Goal: Communication & Community: Answer question/provide support

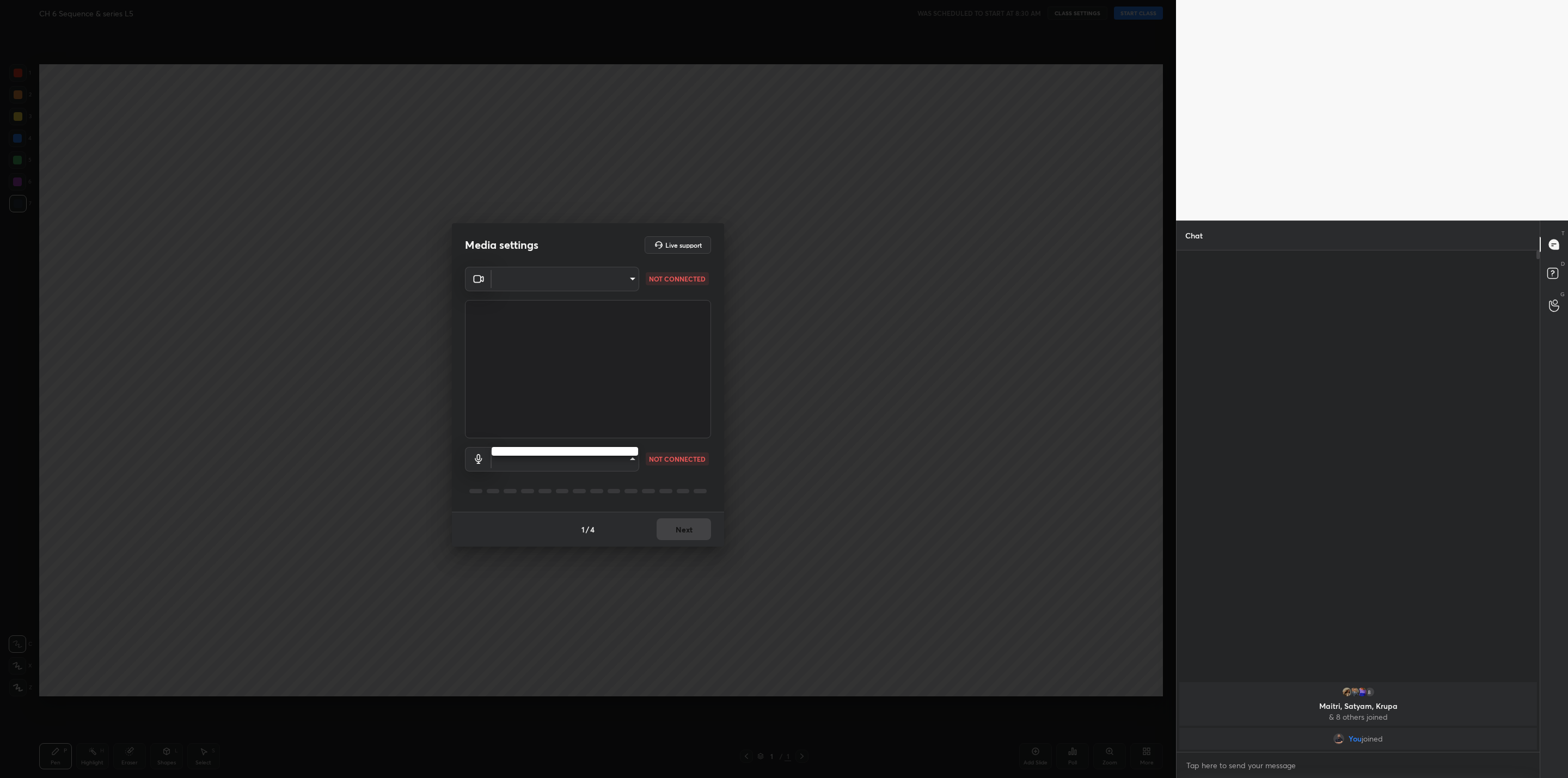
scroll to position [524, 360]
click at [631, 281] on div at bounding box center [784, 389] width 1568 height 778
click at [696, 524] on button "Next" at bounding box center [684, 529] width 54 height 22
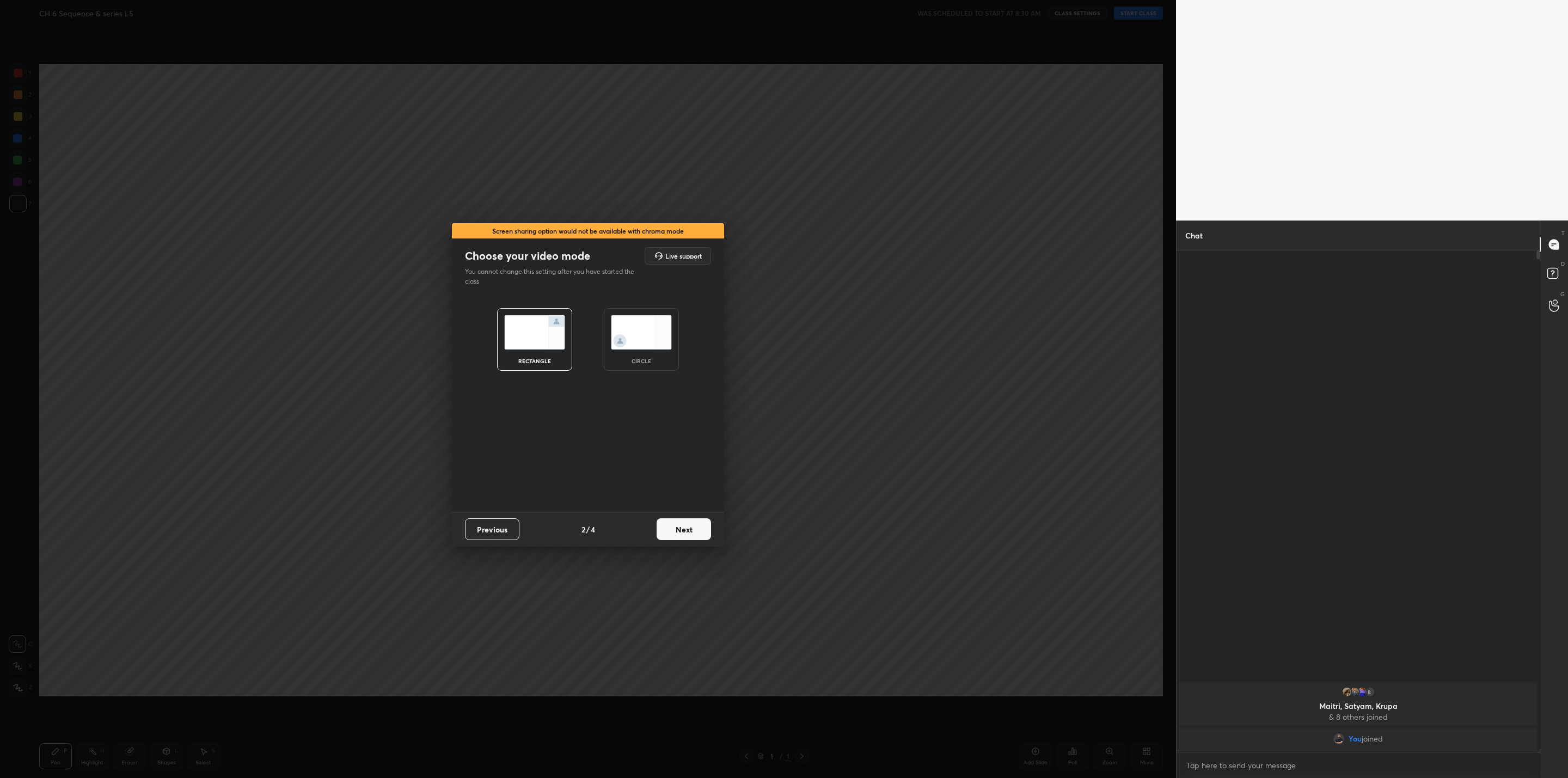
click at [694, 535] on button "Next" at bounding box center [684, 529] width 54 height 22
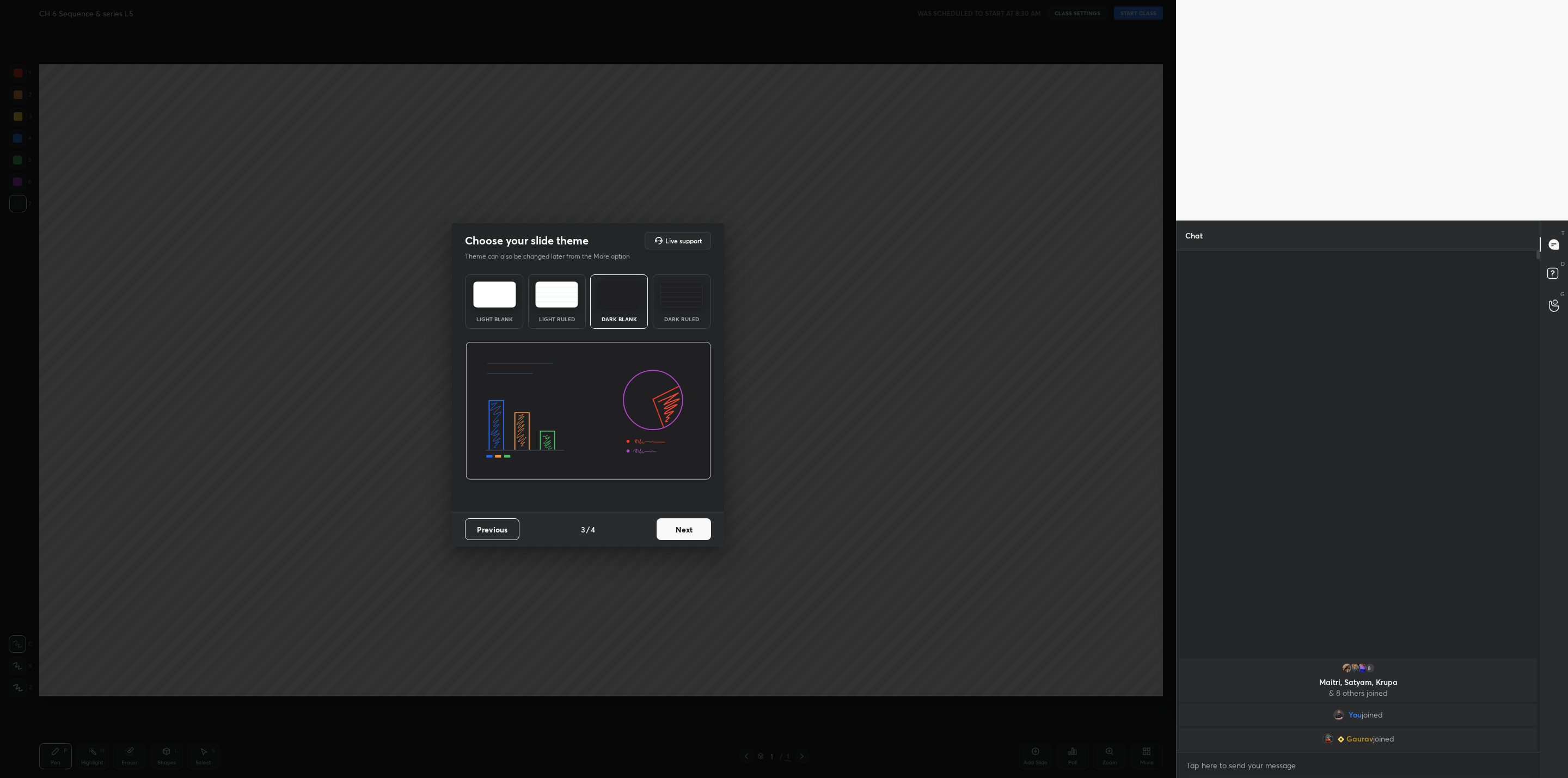
drag, startPoint x: 567, startPoint y: 302, endPoint x: 625, endPoint y: 309, distance: 58.4
click at [565, 302] on img at bounding box center [557, 294] width 43 height 26
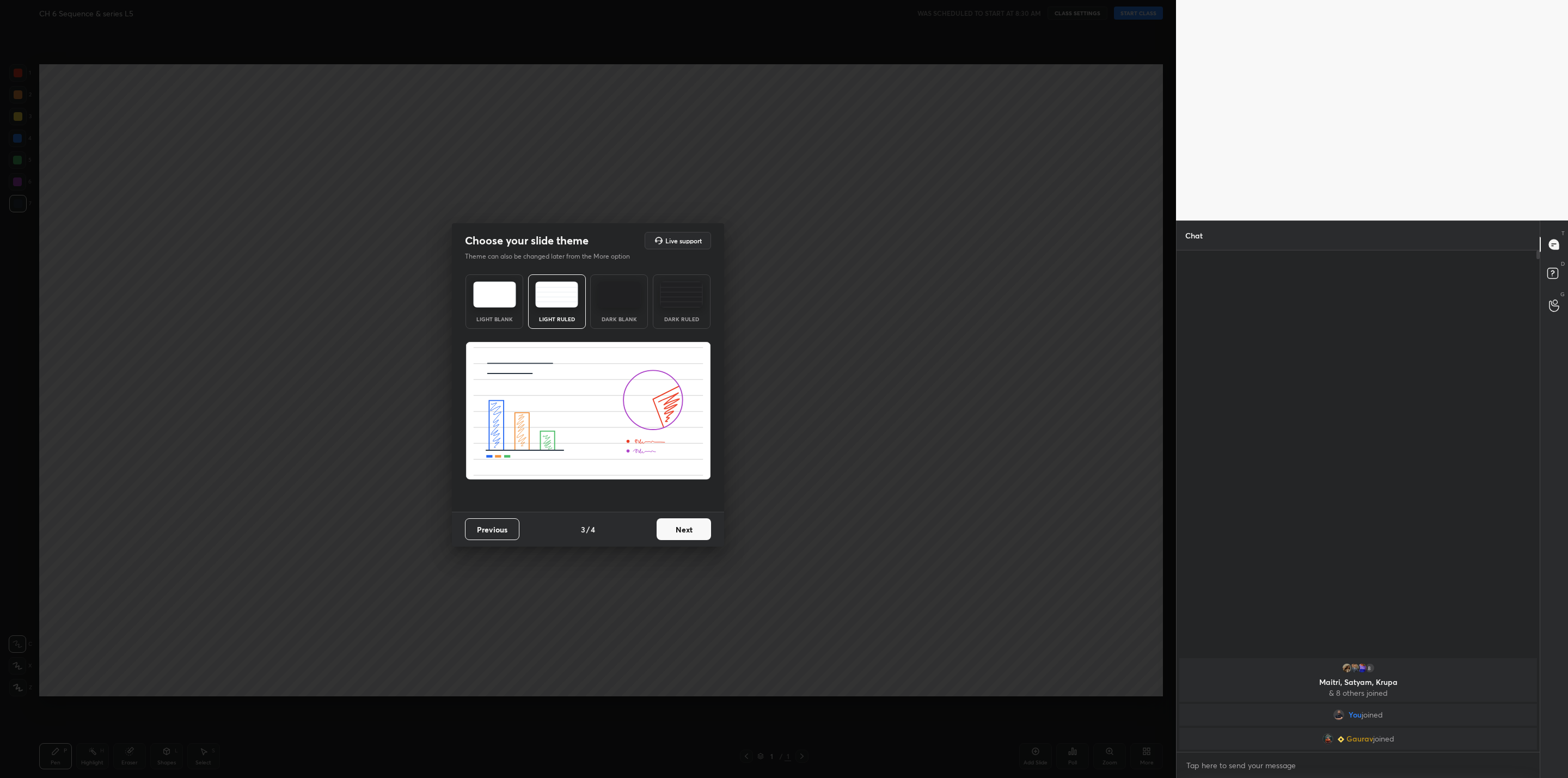
click at [681, 531] on button "Next" at bounding box center [684, 529] width 54 height 22
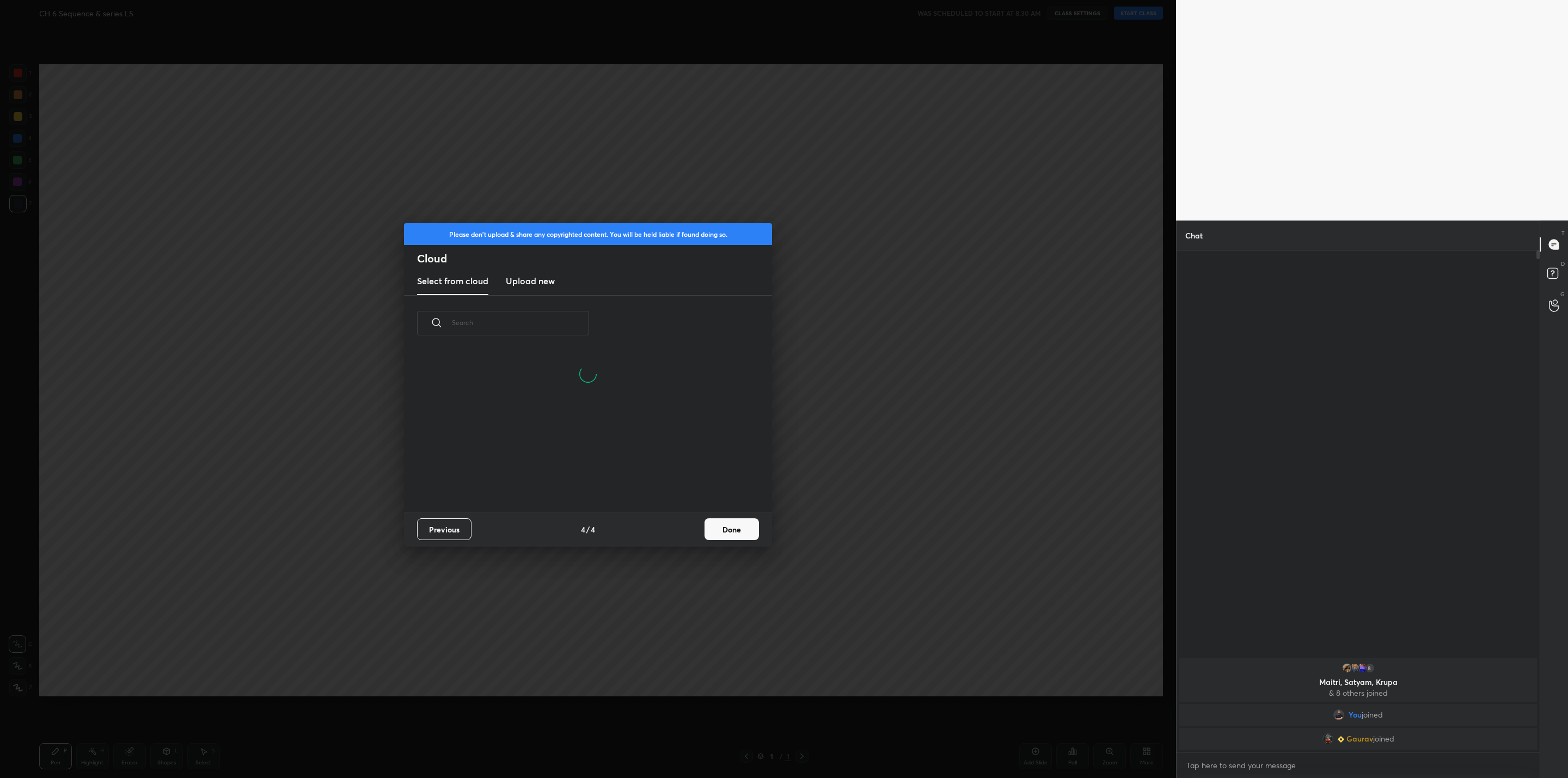
scroll to position [108, 349]
click at [739, 535] on button "Done" at bounding box center [732, 529] width 54 height 22
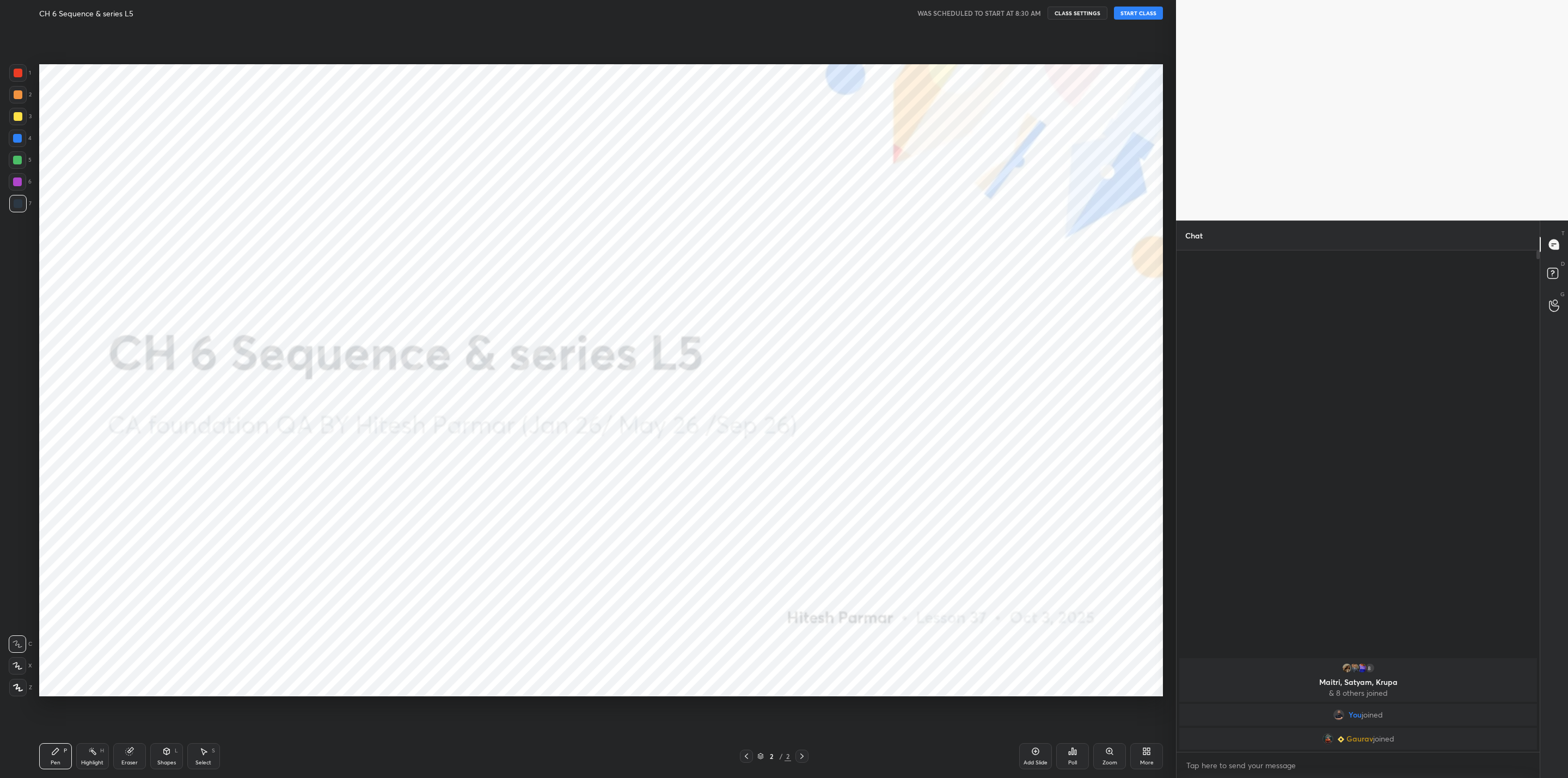
click at [1130, 12] on button "START CLASS" at bounding box center [1139, 13] width 49 height 13
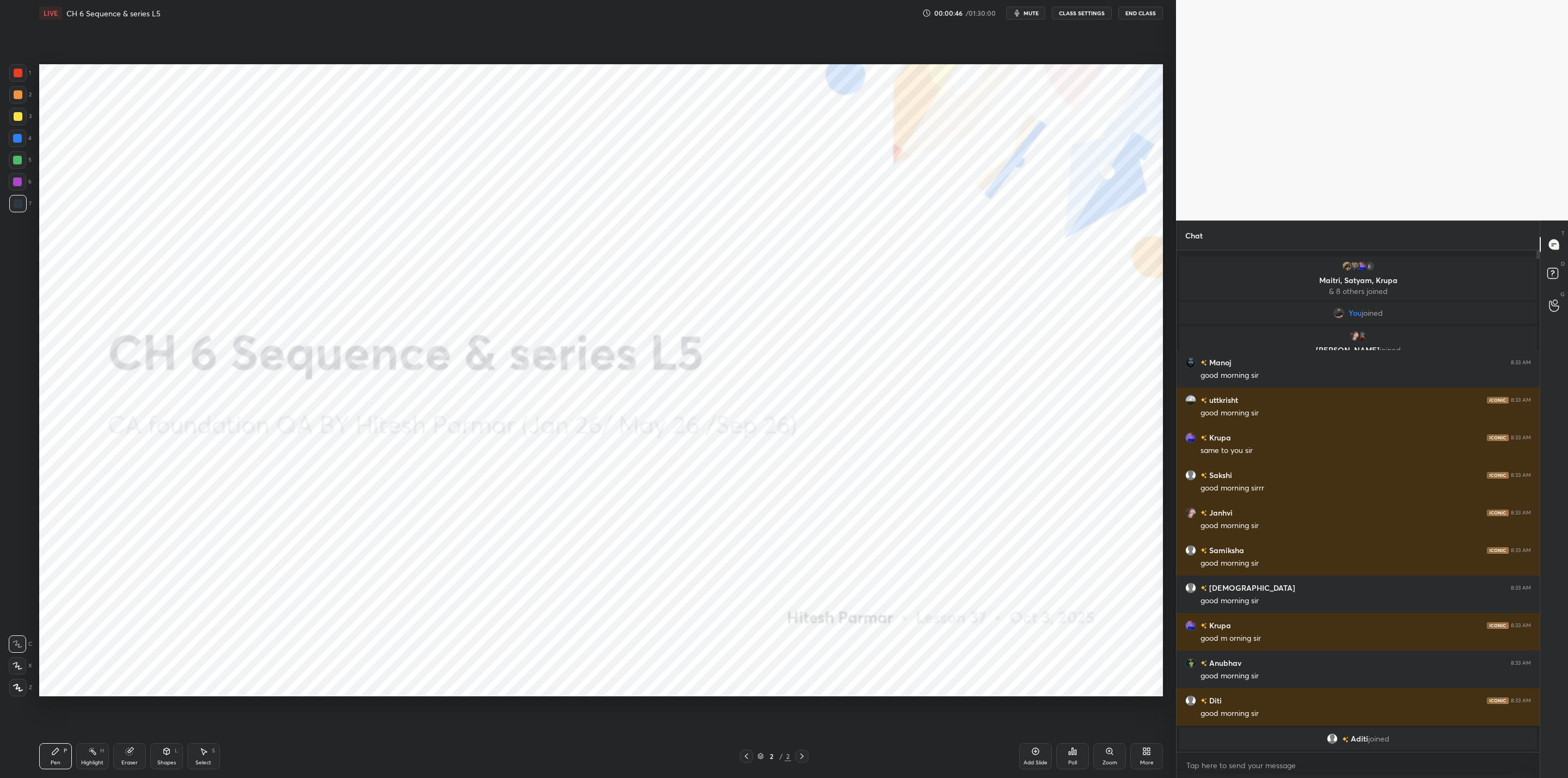
click at [1151, 762] on div "More" at bounding box center [1147, 763] width 14 height 6
click at [1085, 643] on div "Upload File" at bounding box center [1084, 643] width 43 height 26
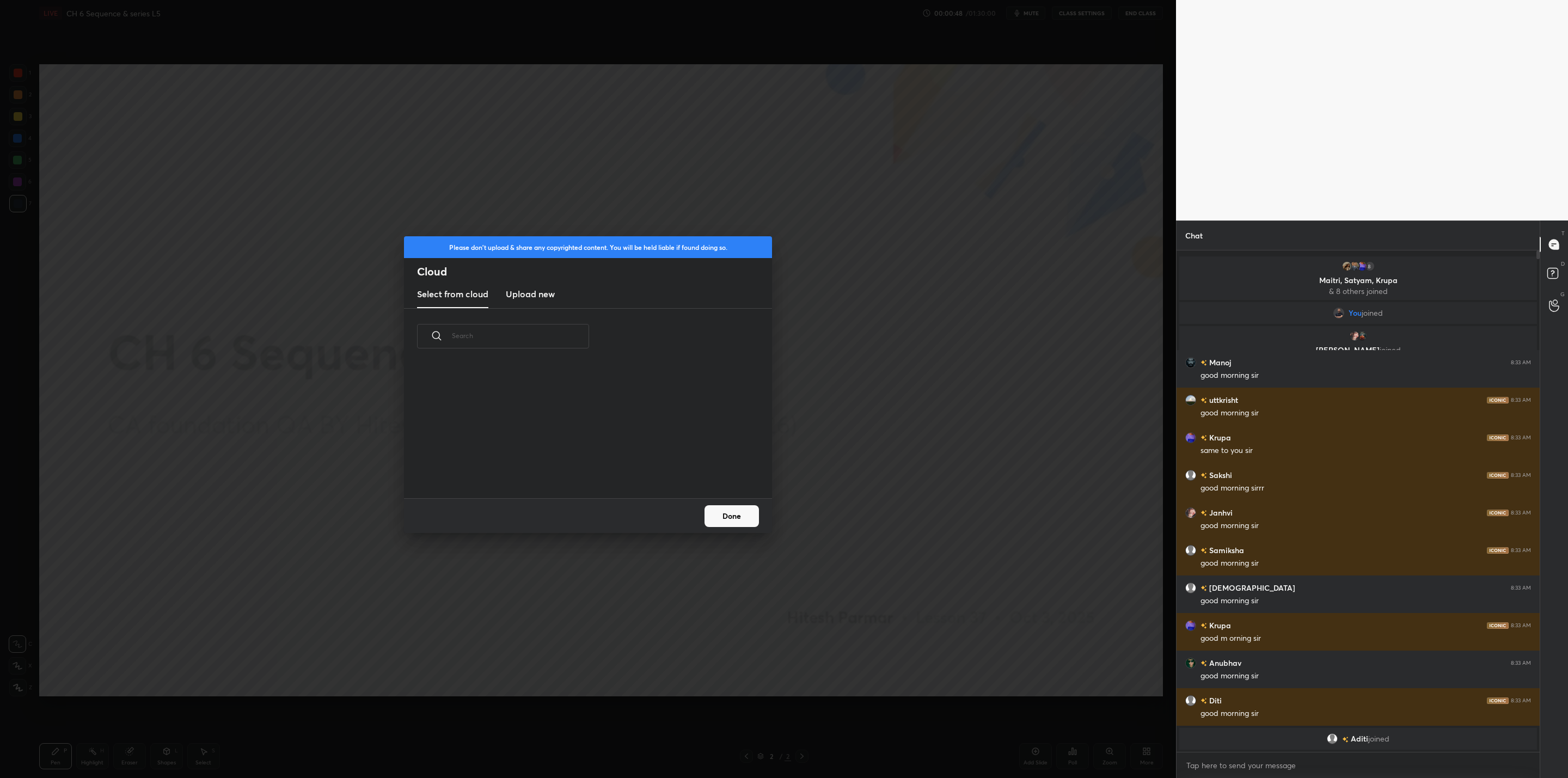
scroll to position [135, 349]
click at [738, 512] on button "Done" at bounding box center [732, 516] width 54 height 22
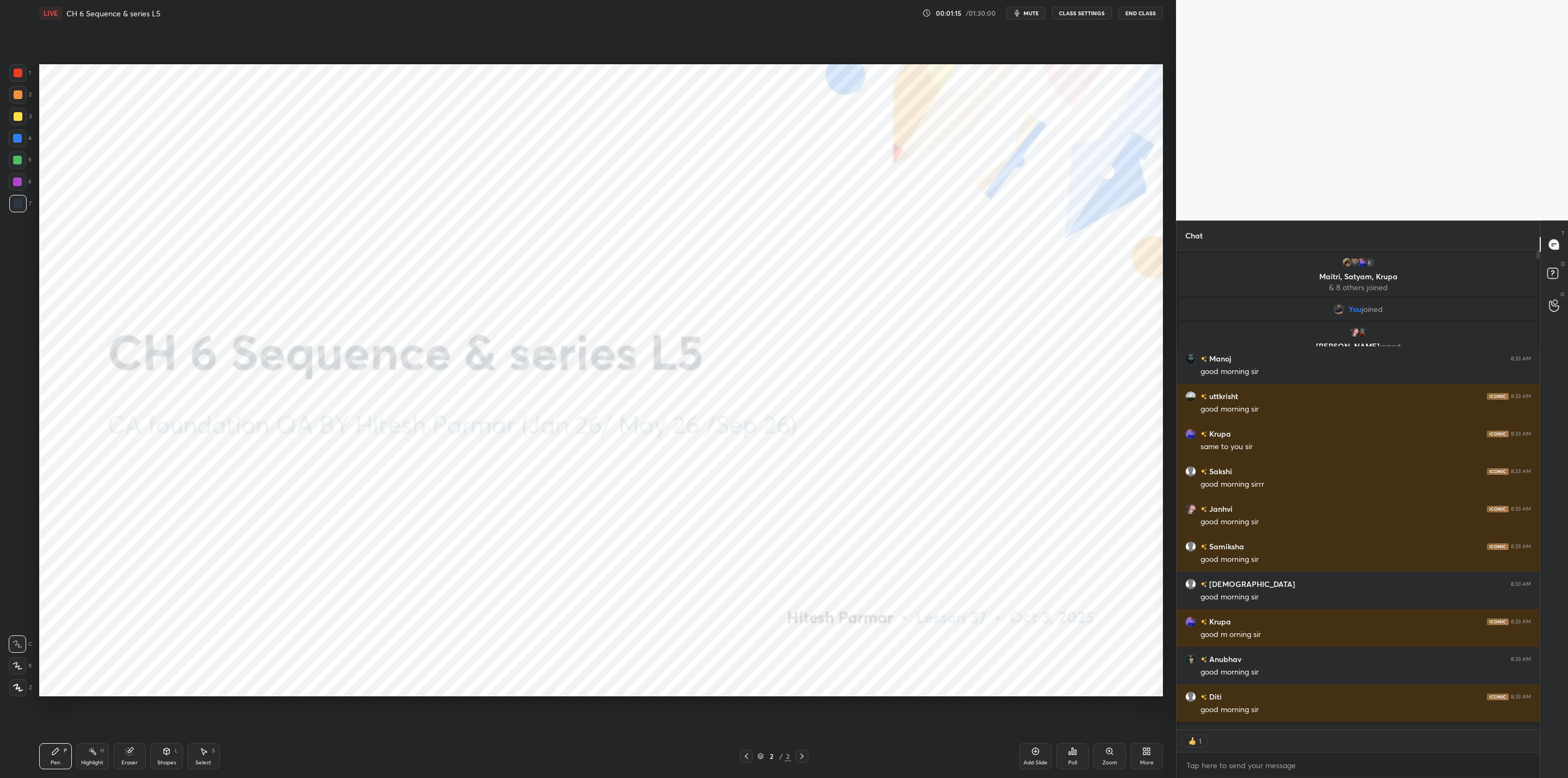
scroll to position [3, 4]
click at [1144, 760] on div "More" at bounding box center [1147, 763] width 14 height 6
click at [1079, 641] on div "Upload File" at bounding box center [1084, 643] width 43 height 26
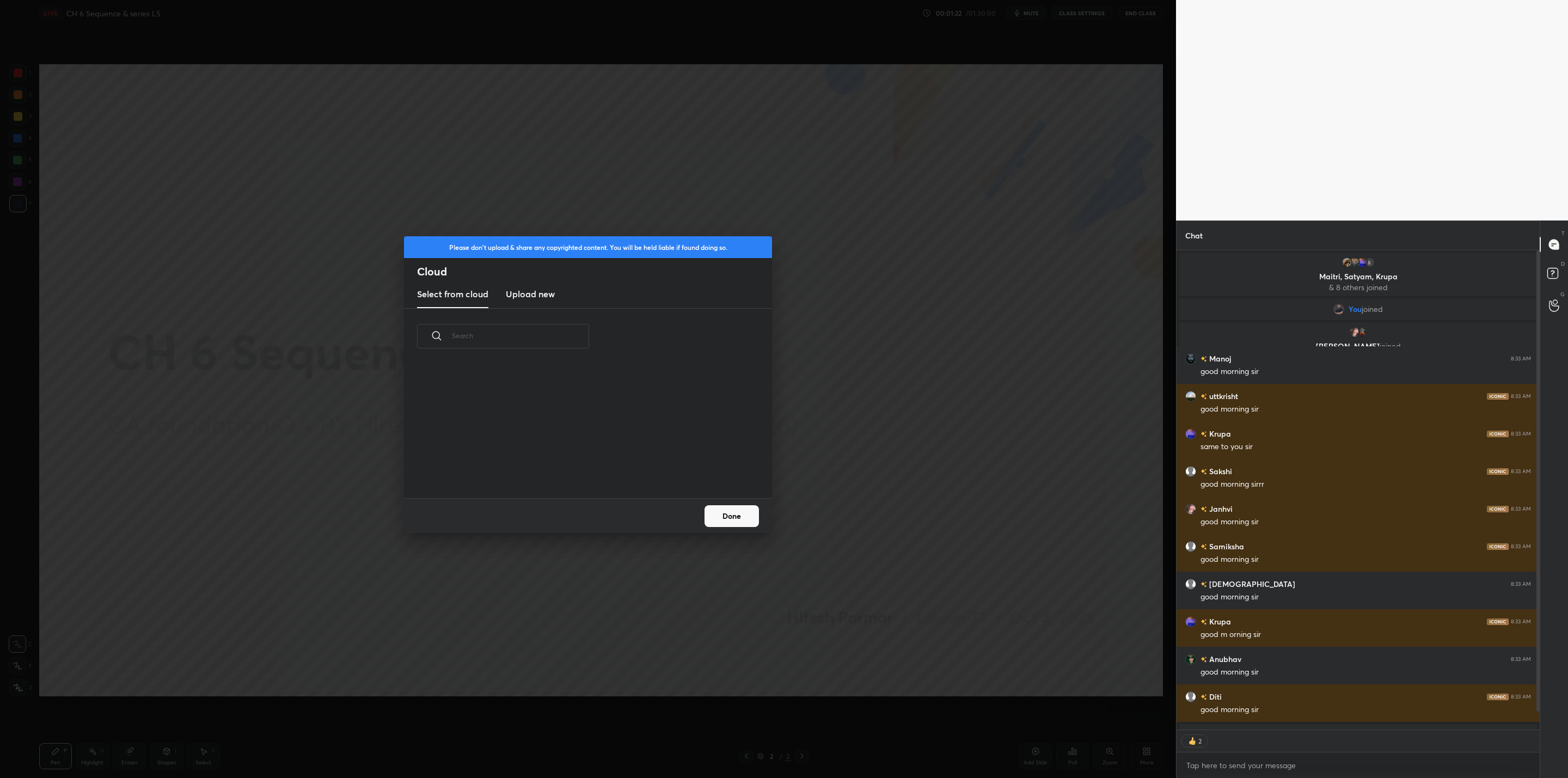
scroll to position [135, 349]
click at [540, 292] on h3 "Upload new" at bounding box center [530, 294] width 49 height 13
click at [595, 461] on label "Browse" at bounding box center [588, 467] width 48 height 18
click at [564, 461] on input "Browse" at bounding box center [564, 467] width 0 height 18
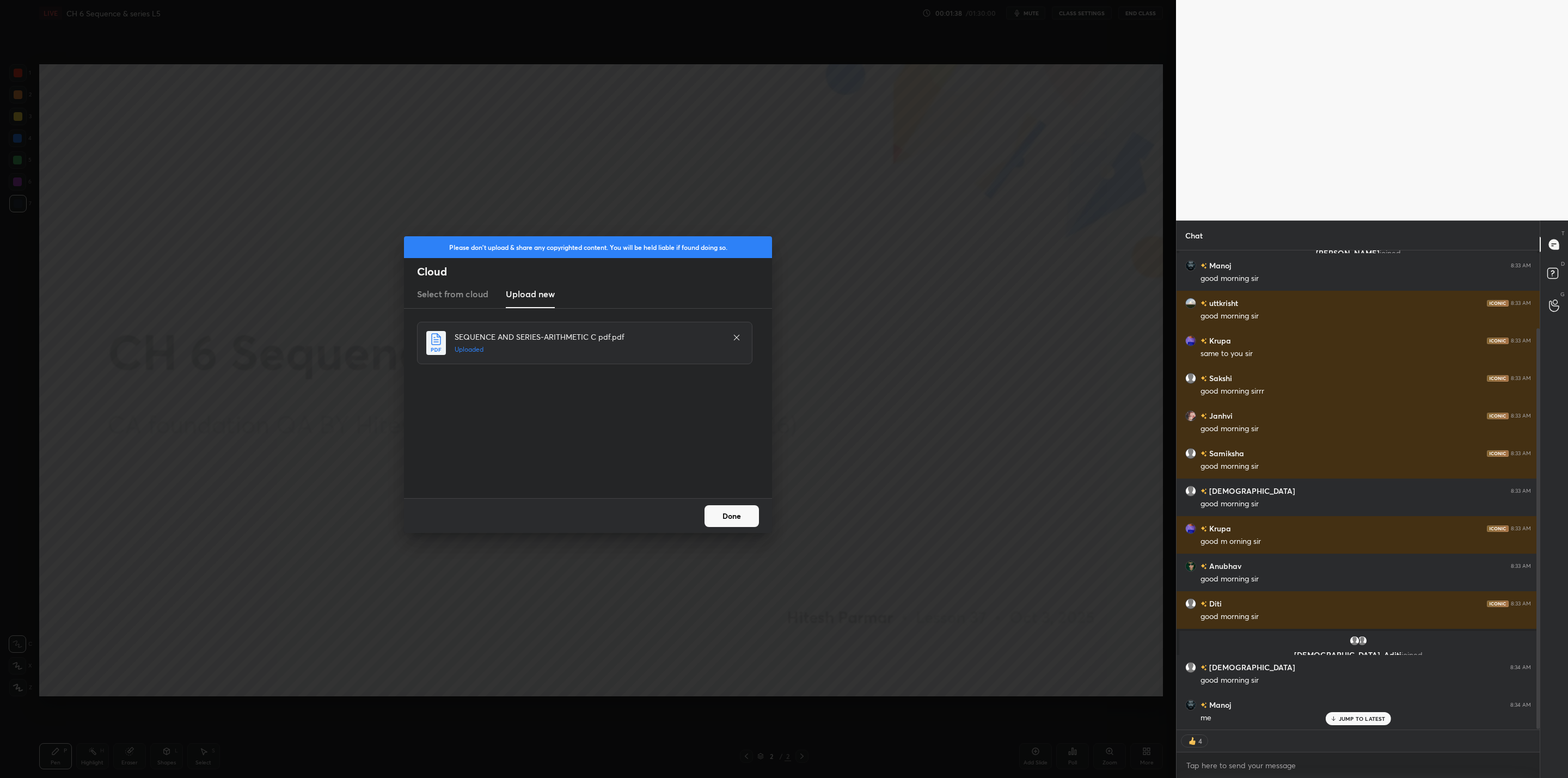
scroll to position [130, 0]
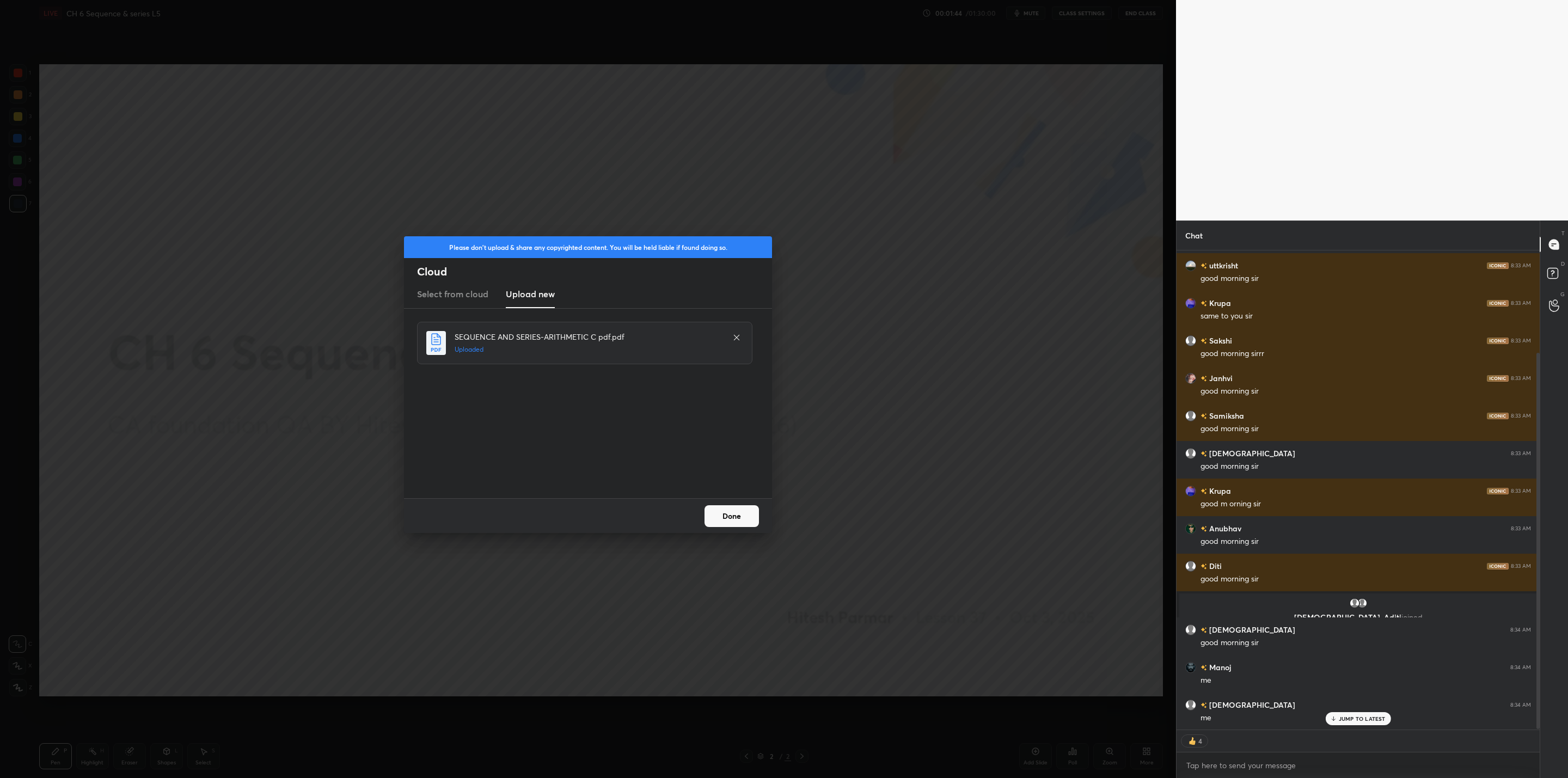
click at [736, 518] on button "Done" at bounding box center [732, 516] width 54 height 22
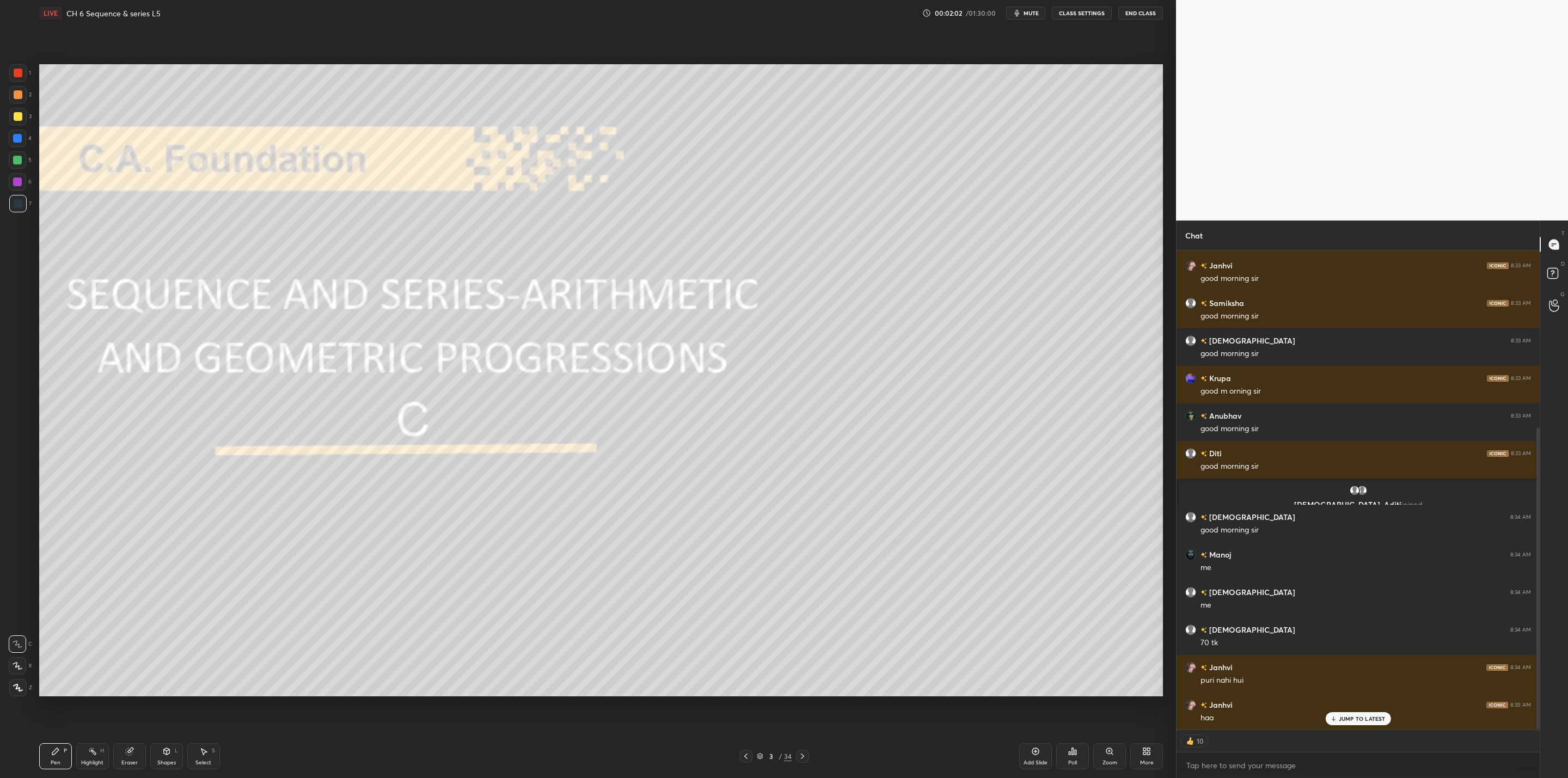
scroll to position [281, 0]
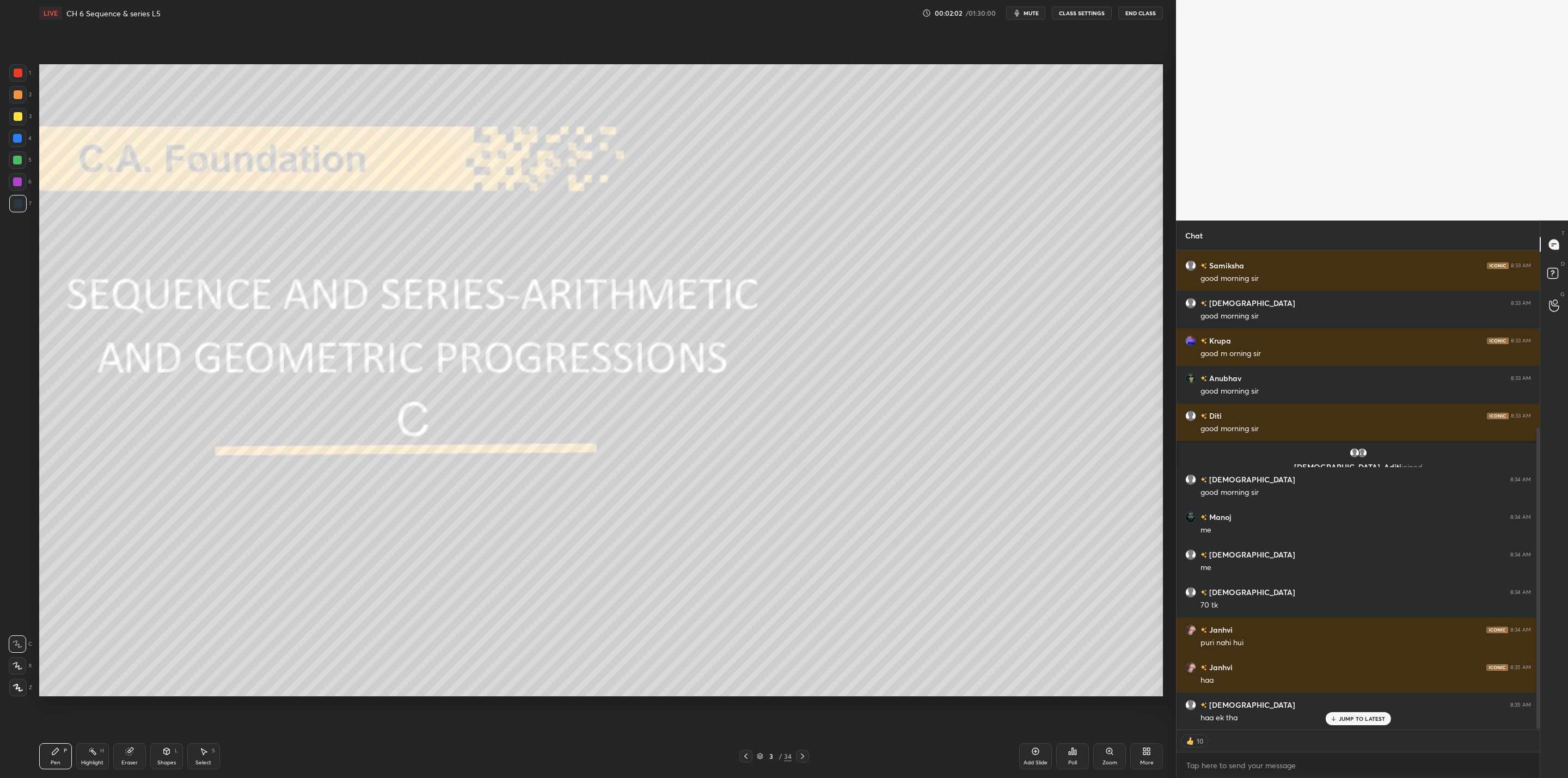
drag, startPoint x: 17, startPoint y: 117, endPoint x: 28, endPoint y: 124, distance: 13.0
click at [20, 118] on div at bounding box center [18, 117] width 9 height 9
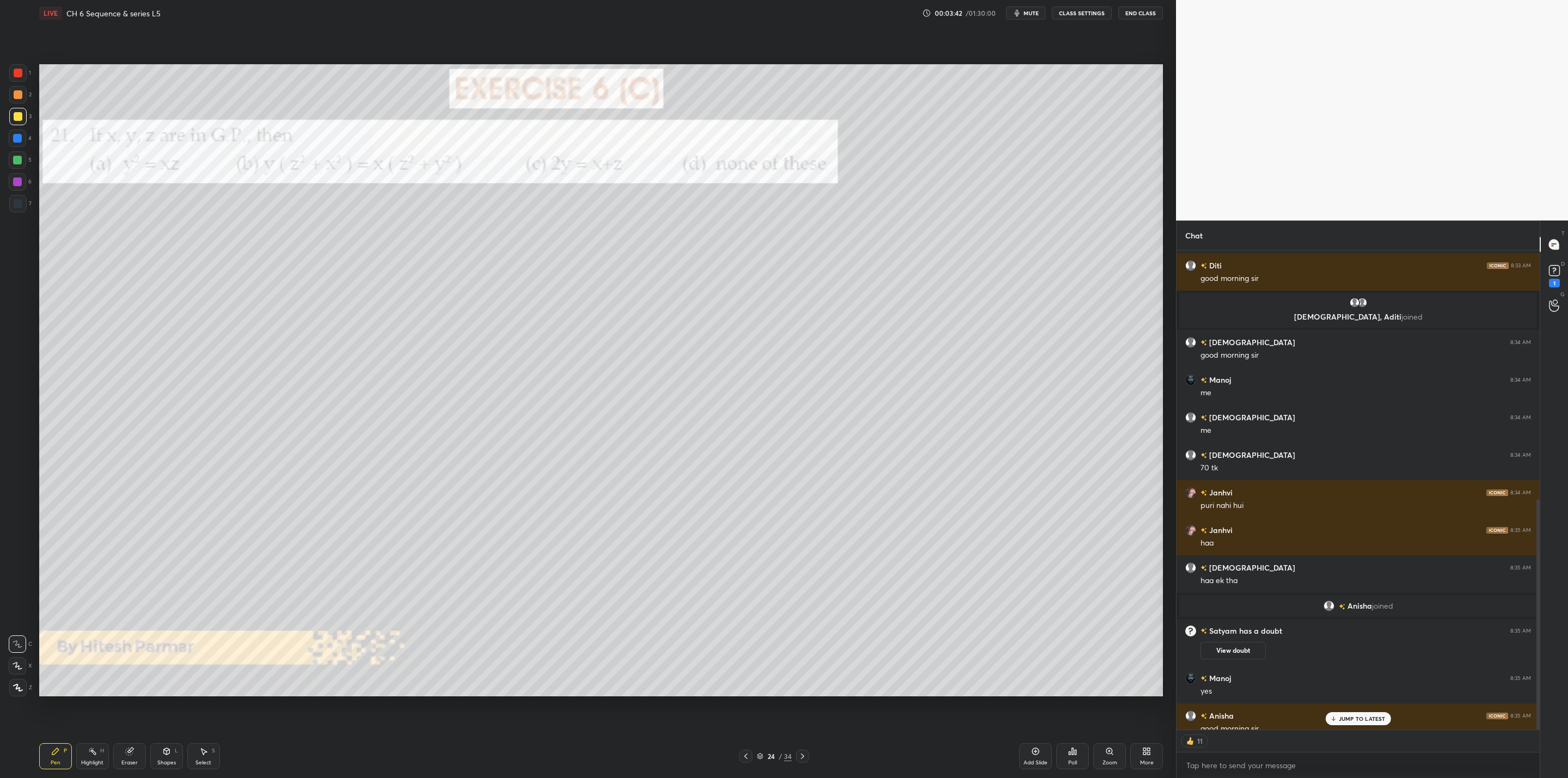
scroll to position [517, 0]
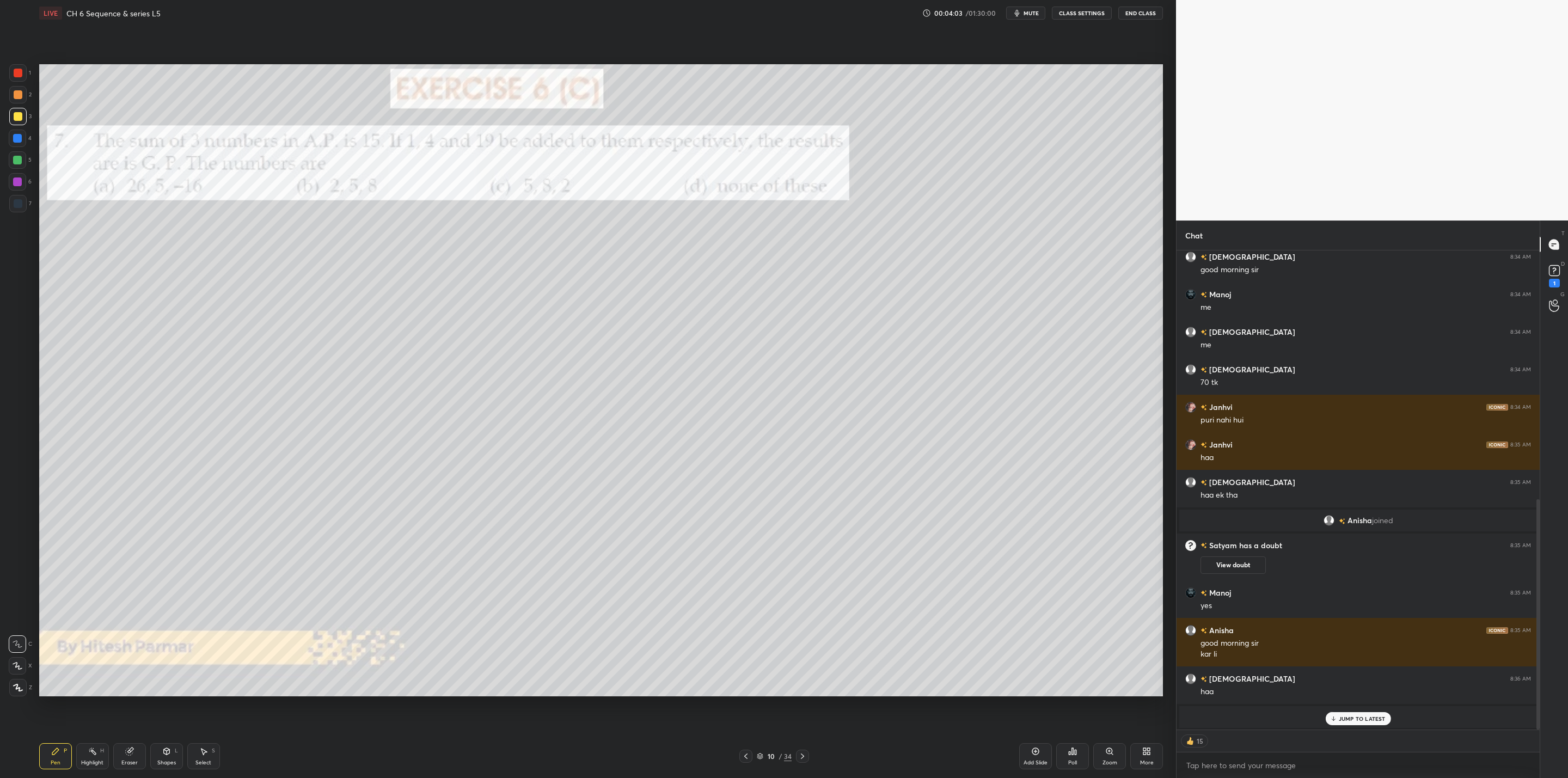
click at [1346, 721] on p "JUMP TO LATEST" at bounding box center [1362, 719] width 47 height 6
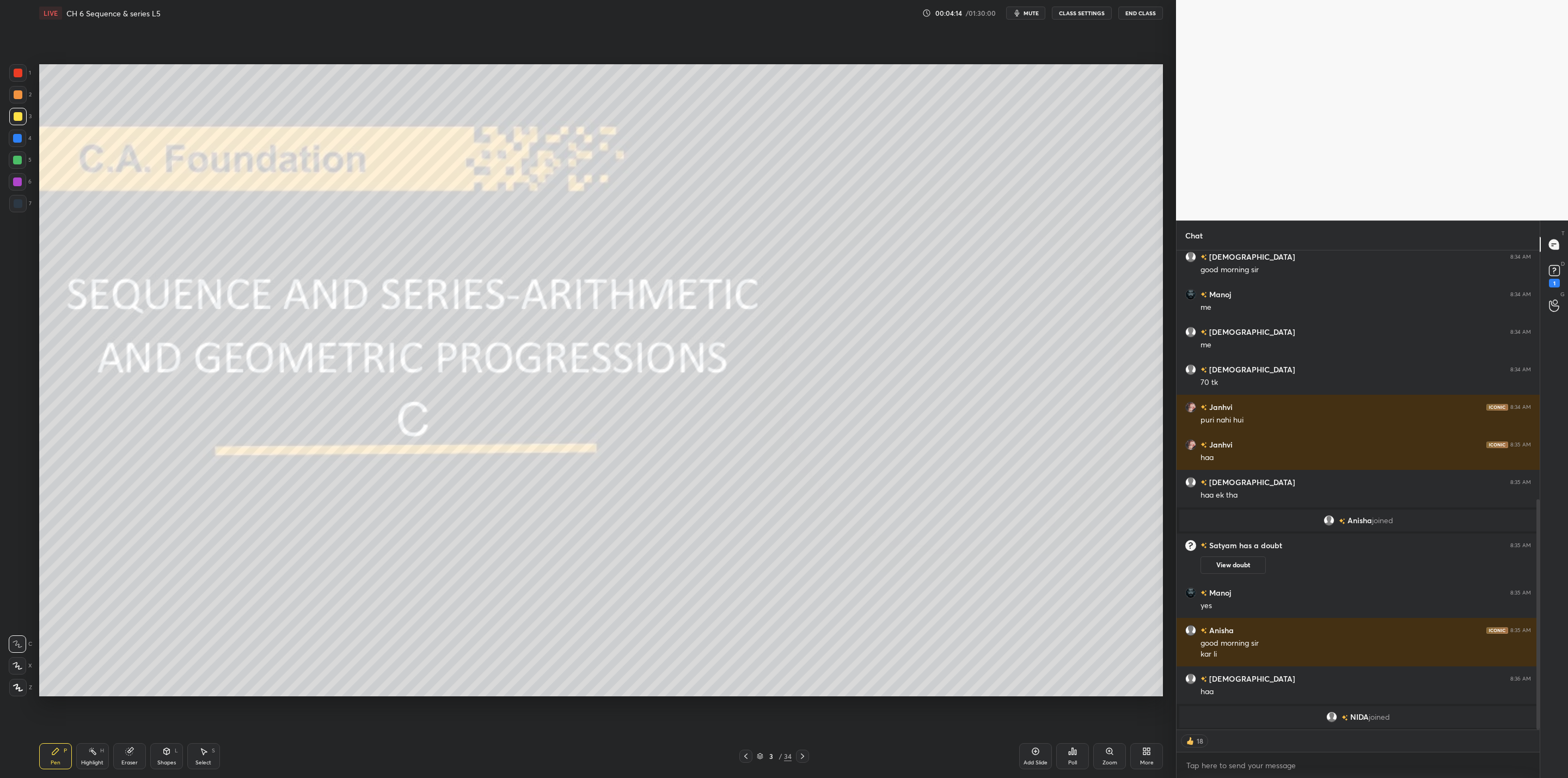
click at [1143, 757] on div "More" at bounding box center [1147, 756] width 33 height 26
click at [1085, 644] on div "Upload File" at bounding box center [1084, 643] width 43 height 26
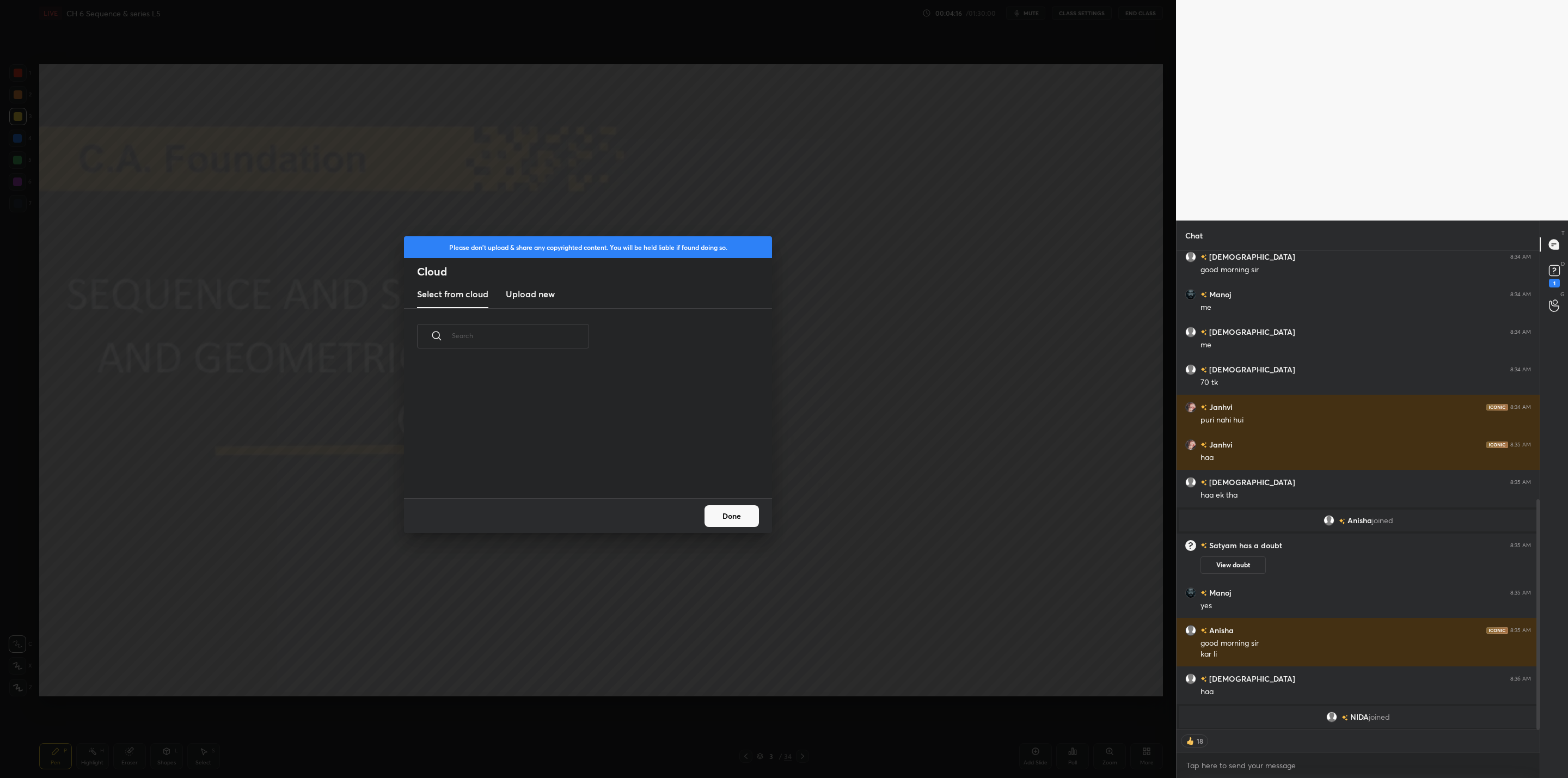
scroll to position [135, 349]
click at [516, 297] on h3 "Upload new" at bounding box center [530, 294] width 49 height 13
click at [586, 466] on label "Browse" at bounding box center [588, 467] width 48 height 18
click at [564, 466] on input "Browse" at bounding box center [564, 467] width 0 height 18
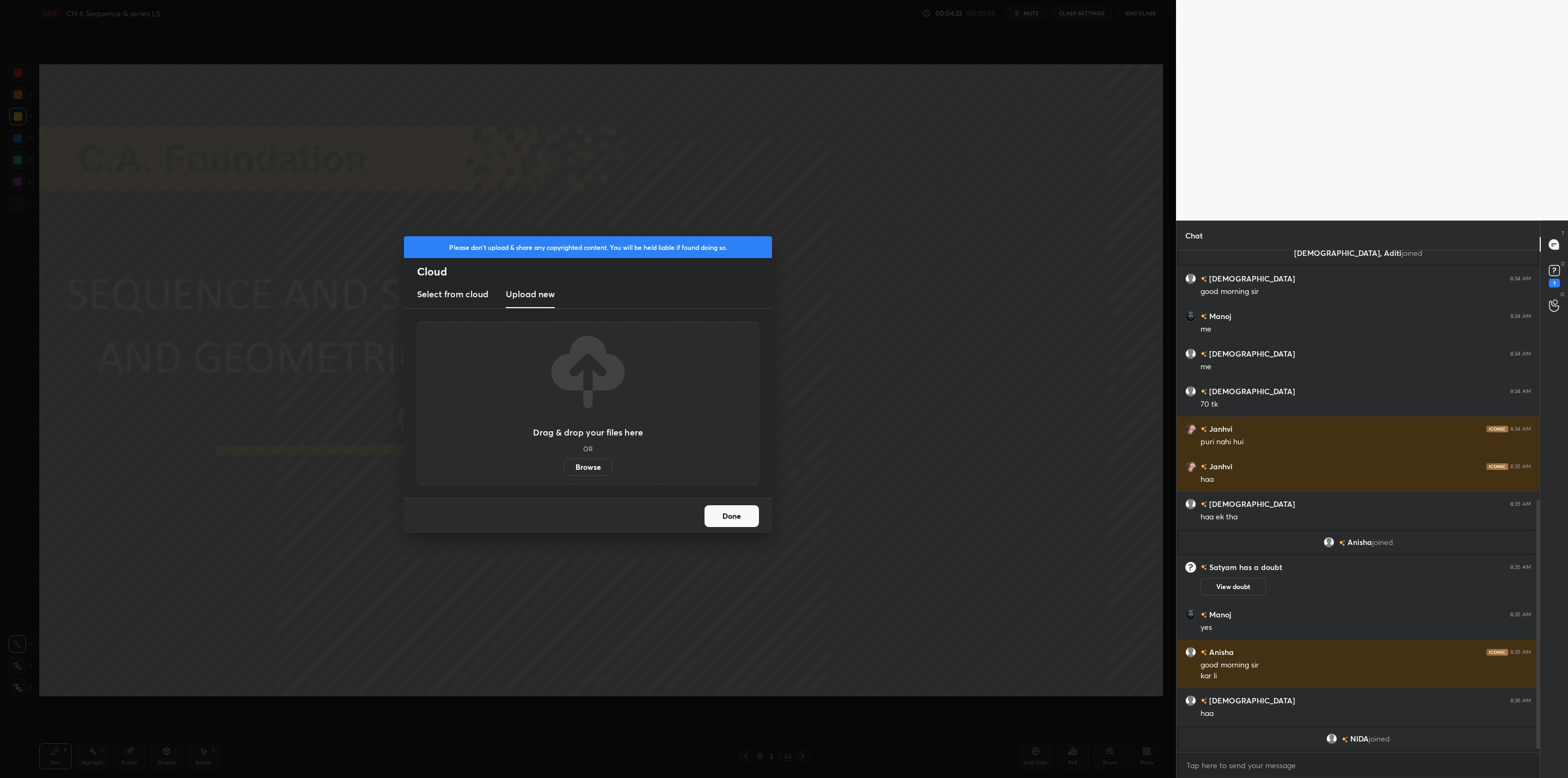
scroll to position [495, 0]
click at [715, 518] on button "Done" at bounding box center [732, 516] width 54 height 22
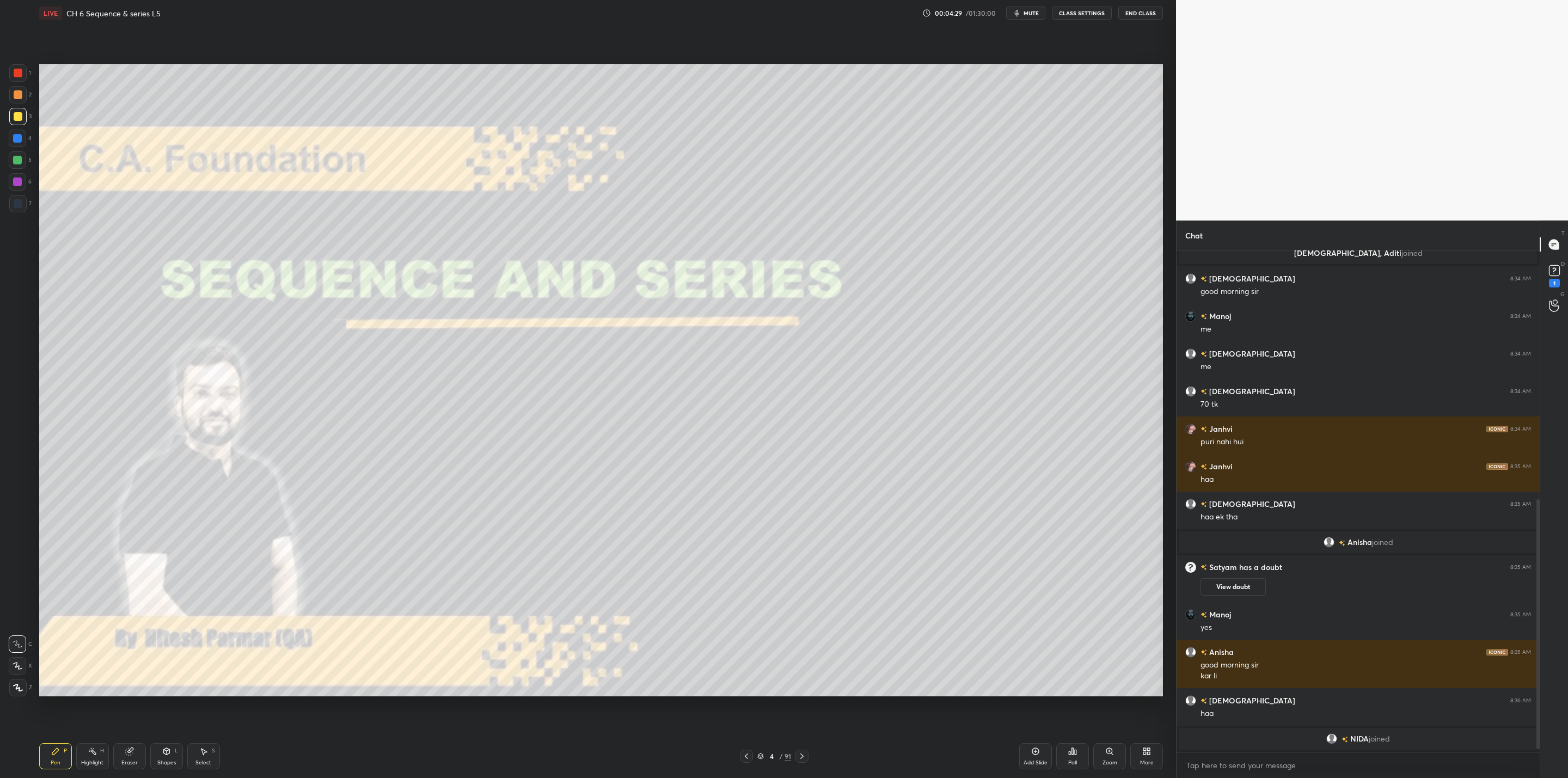
click at [801, 760] on icon at bounding box center [802, 757] width 9 height 9
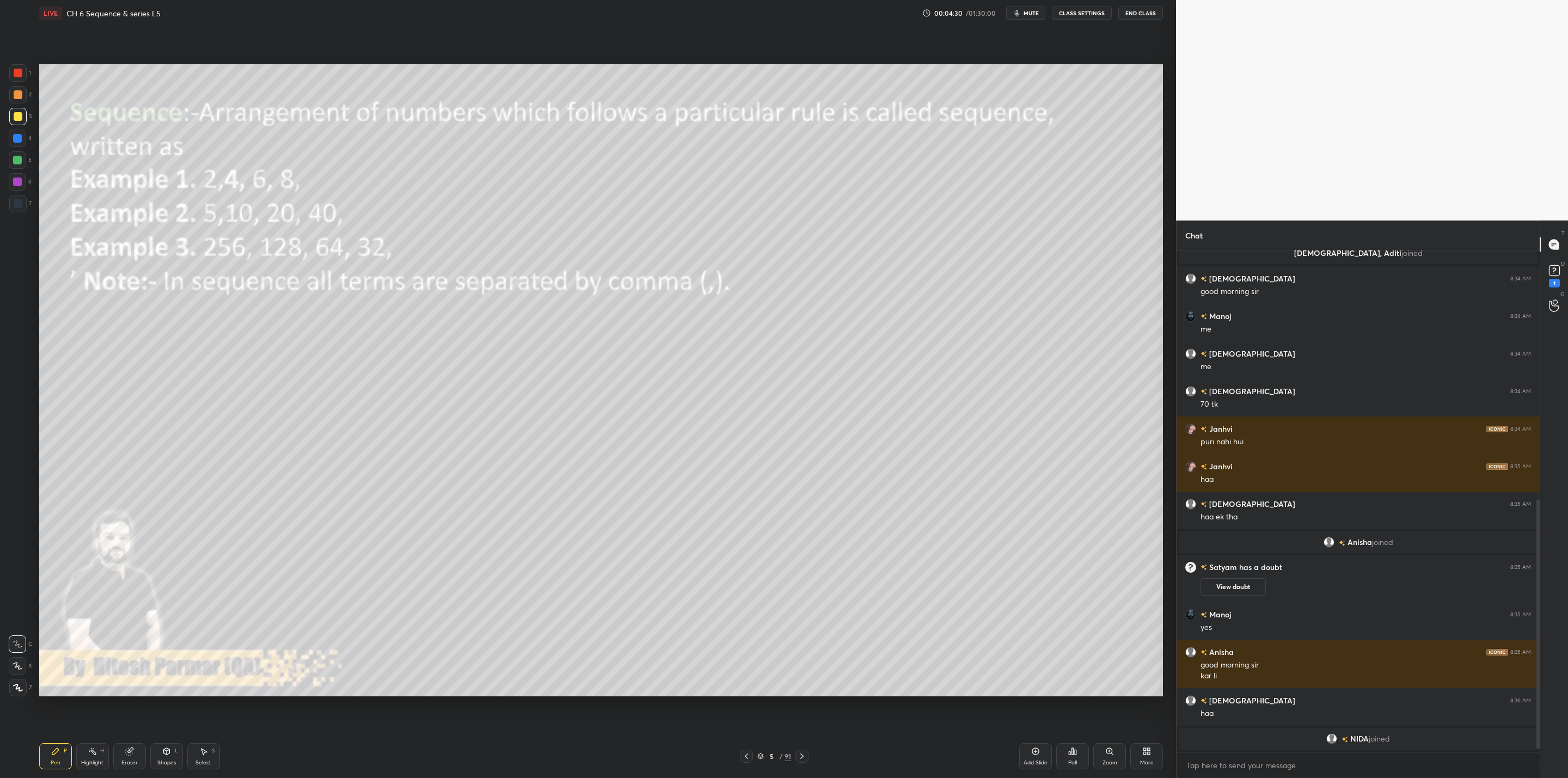
click at [801, 760] on icon at bounding box center [802, 757] width 9 height 9
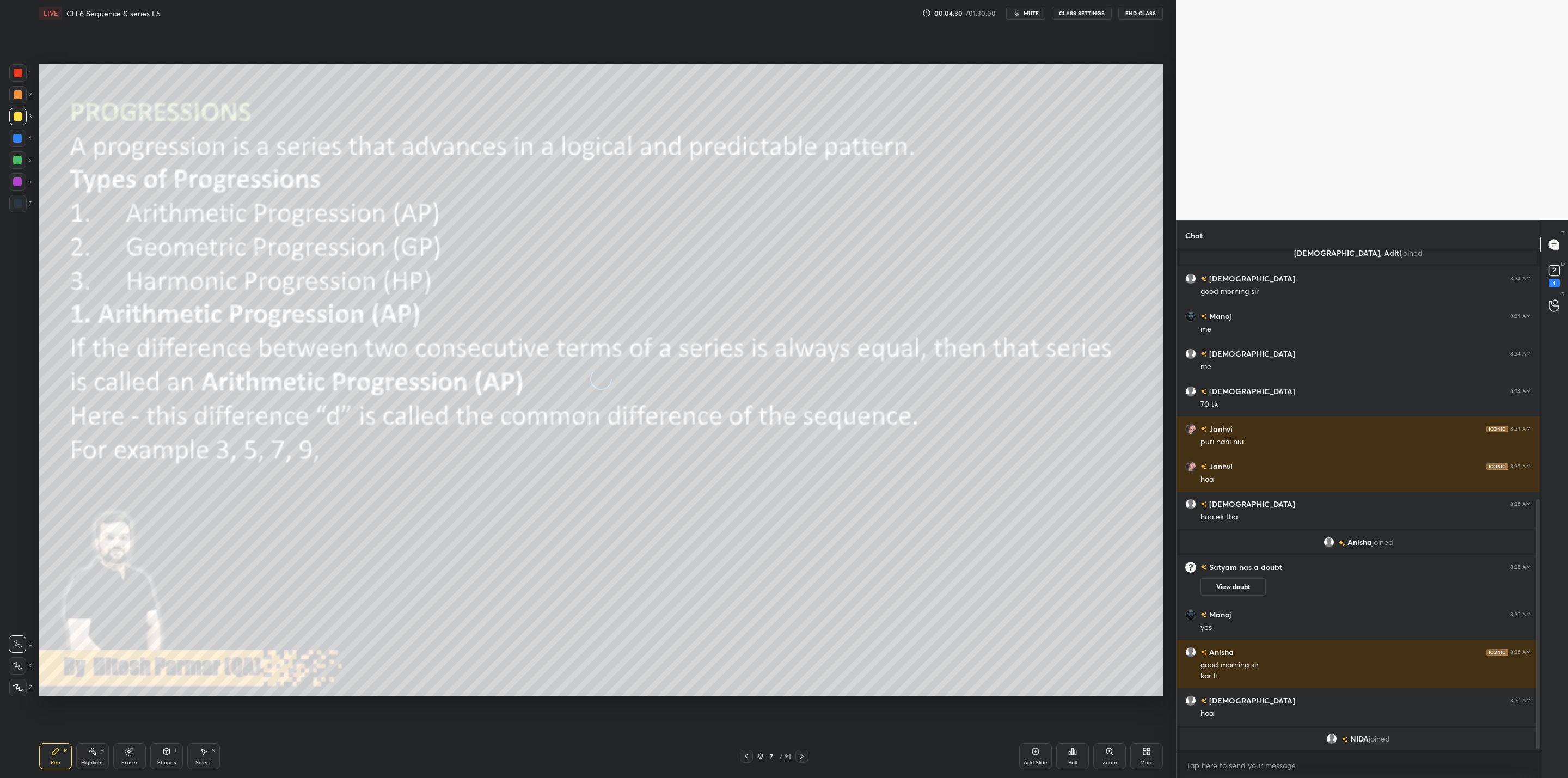
click at [801, 760] on icon at bounding box center [802, 757] width 9 height 9
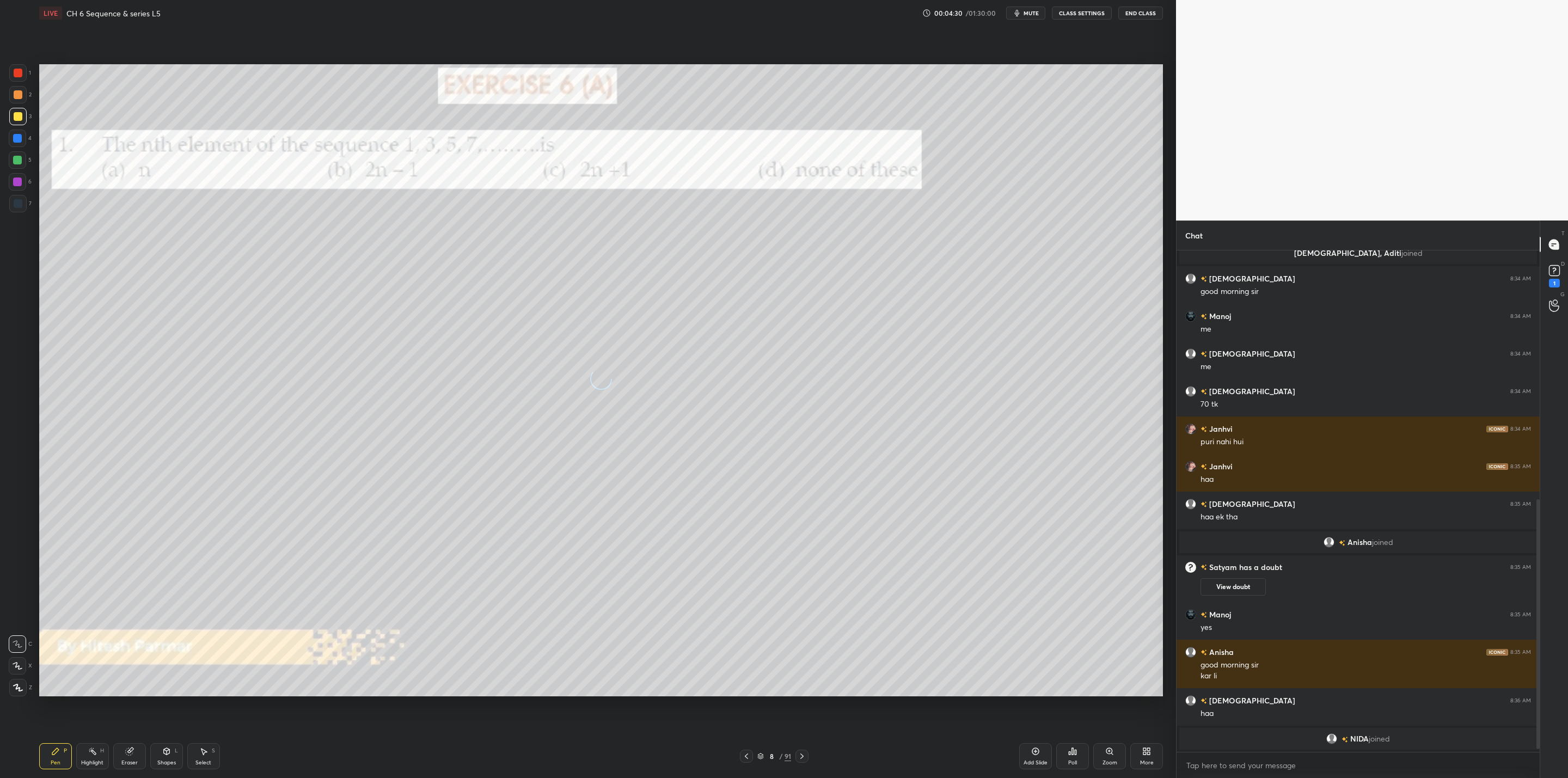
click at [801, 760] on icon at bounding box center [802, 757] width 9 height 9
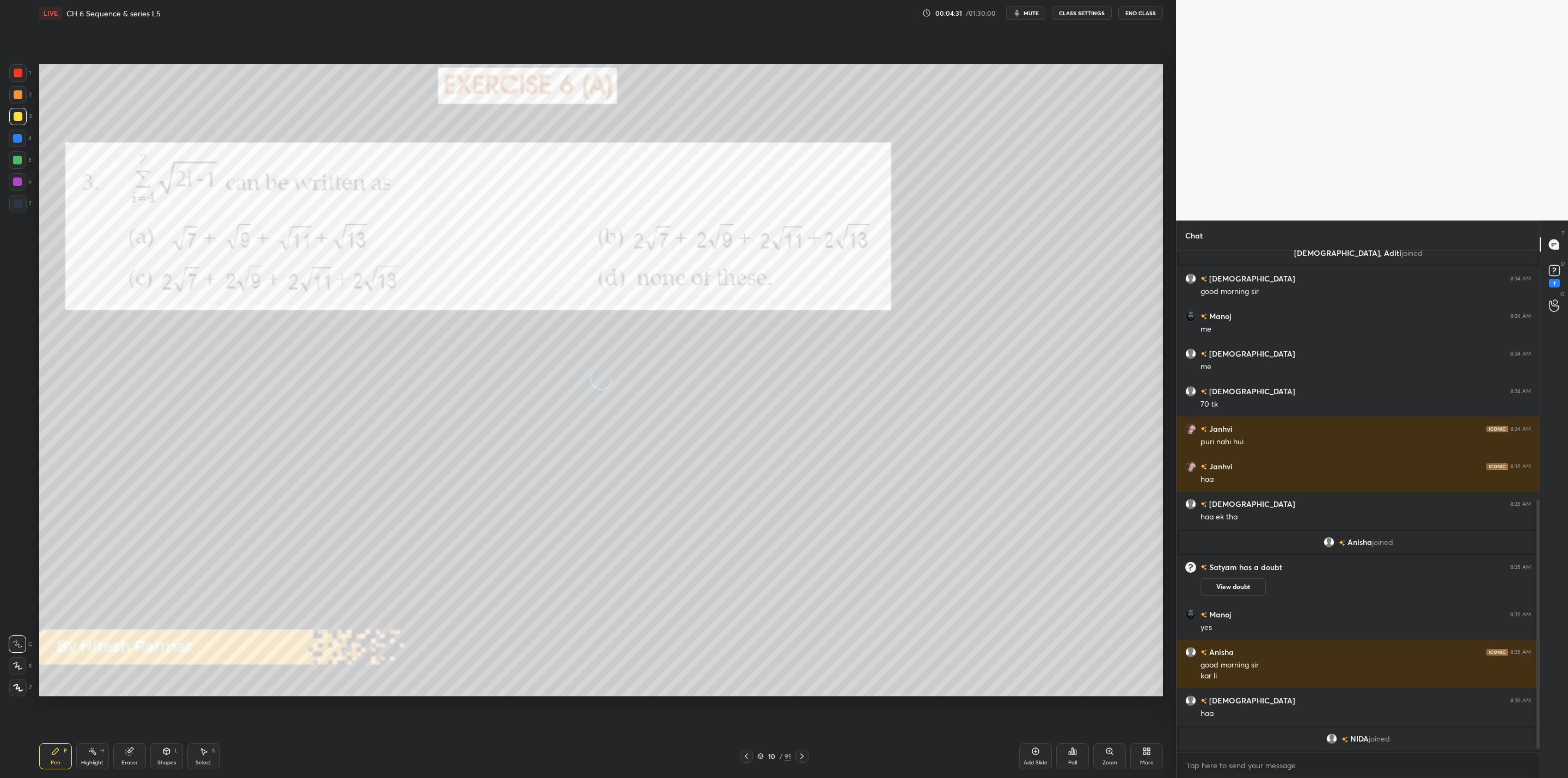
click at [801, 760] on icon at bounding box center [802, 757] width 9 height 9
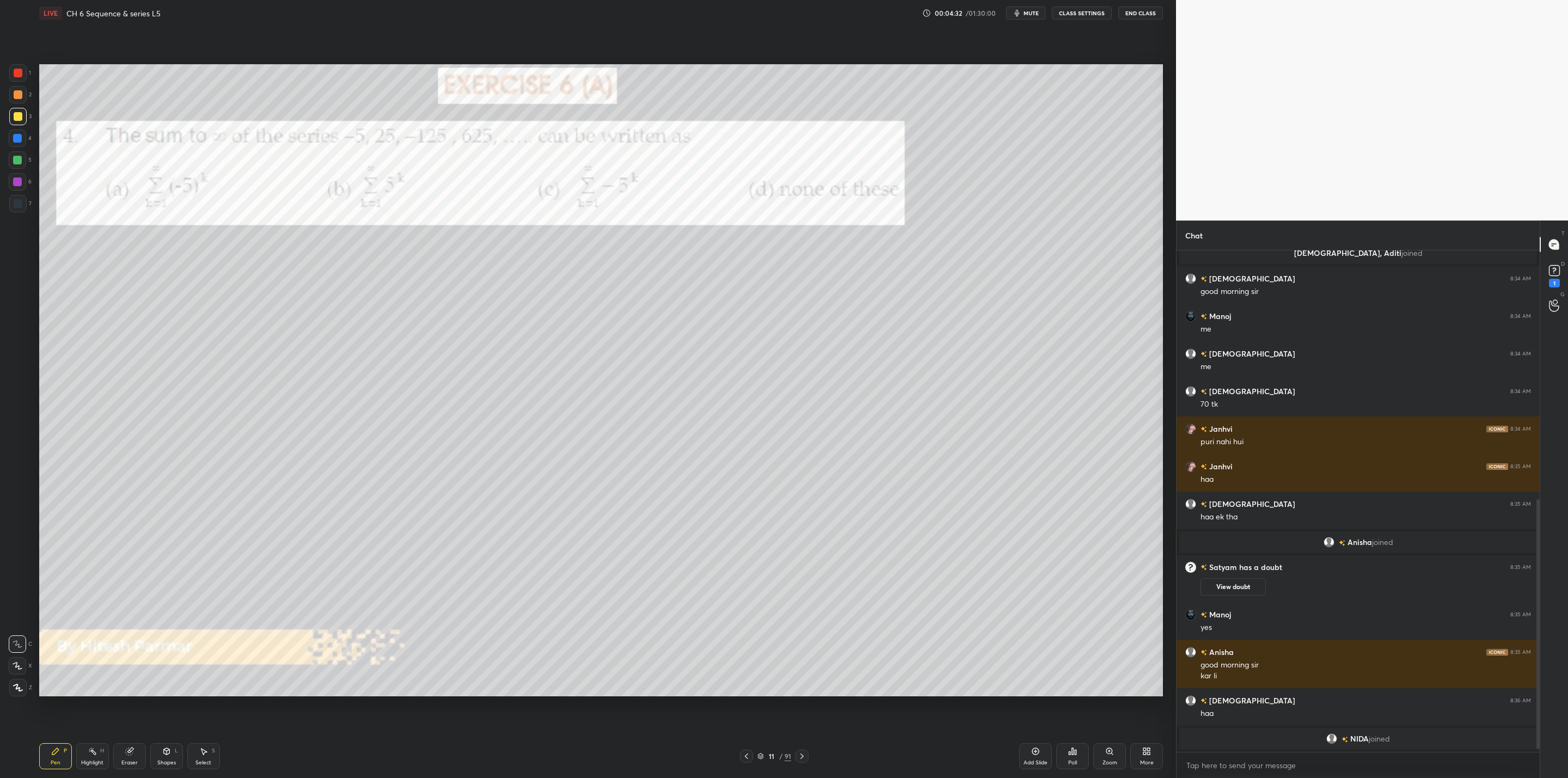
click at [801, 760] on icon at bounding box center [802, 757] width 9 height 9
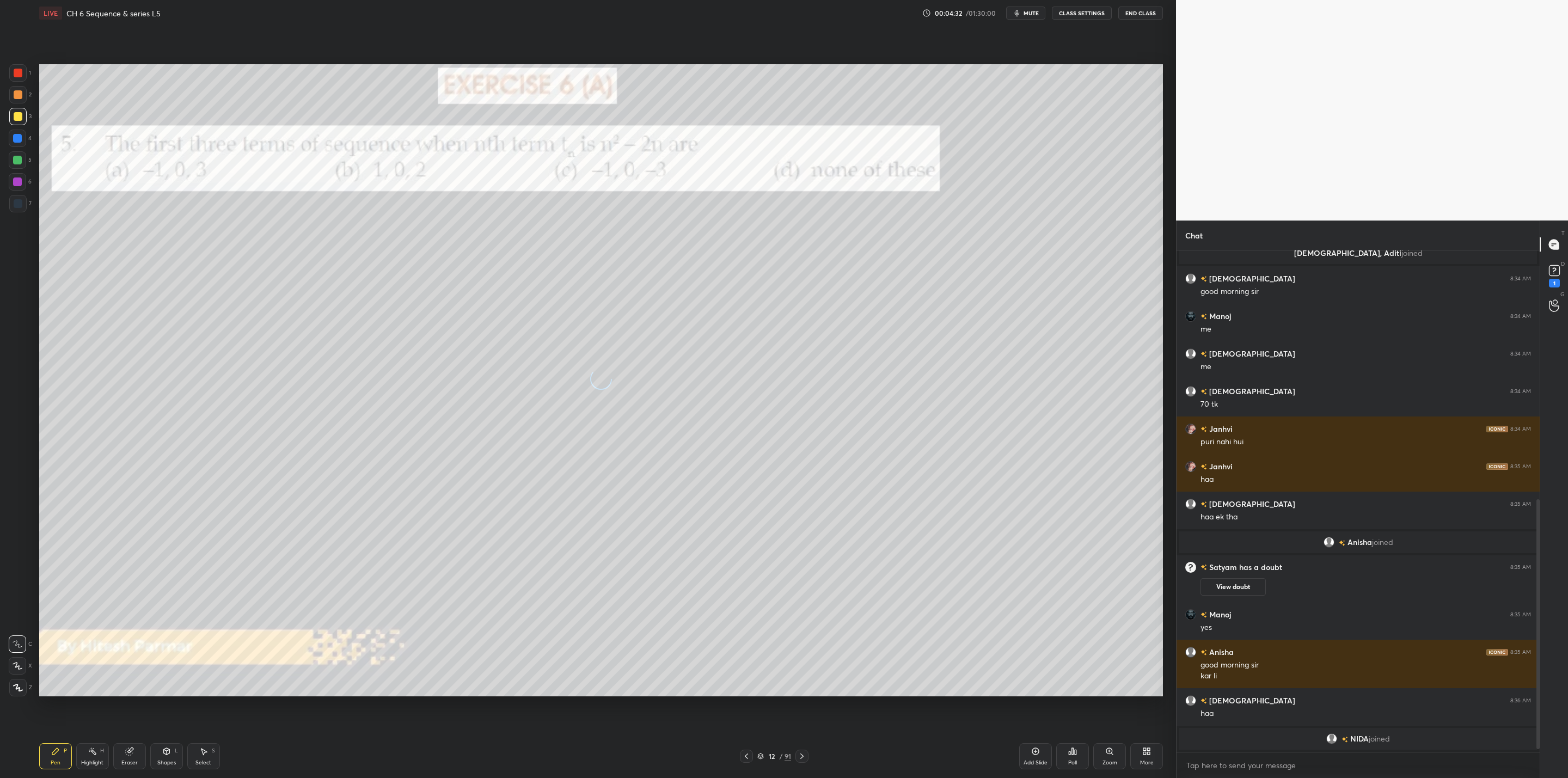
click at [801, 760] on icon at bounding box center [802, 757] width 9 height 9
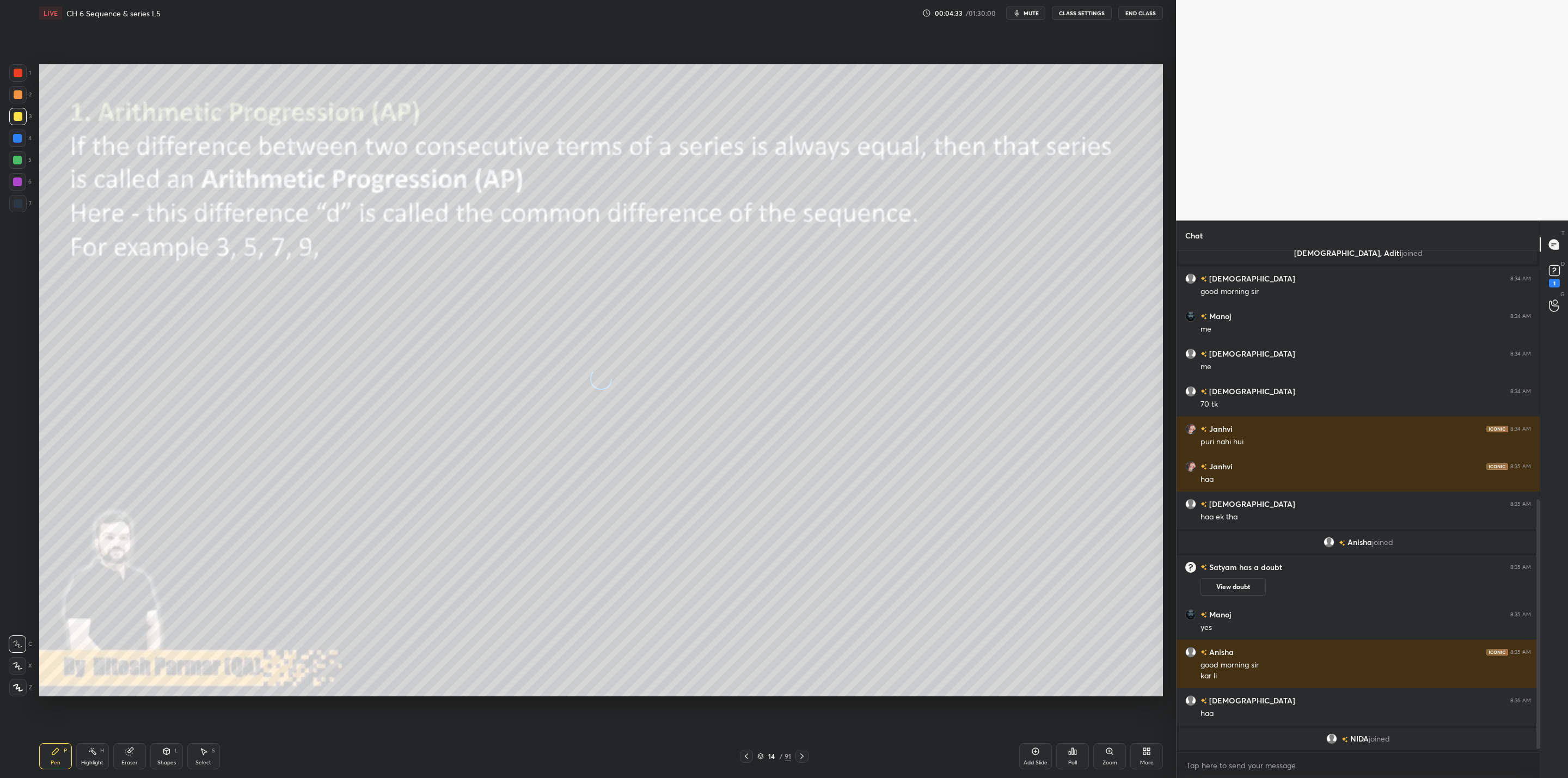
click at [801, 760] on icon at bounding box center [802, 757] width 9 height 9
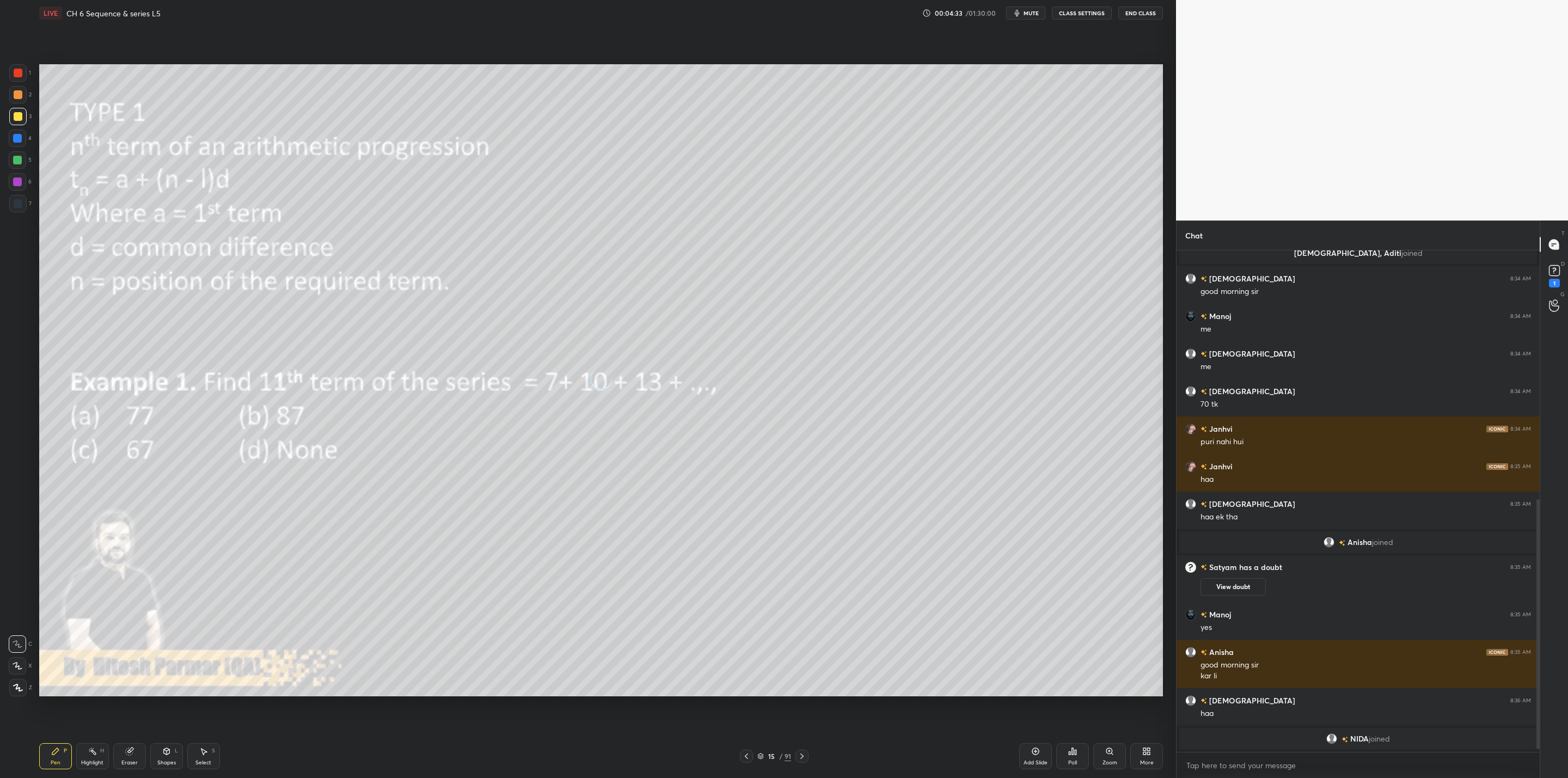
click at [801, 760] on icon at bounding box center [802, 757] width 9 height 9
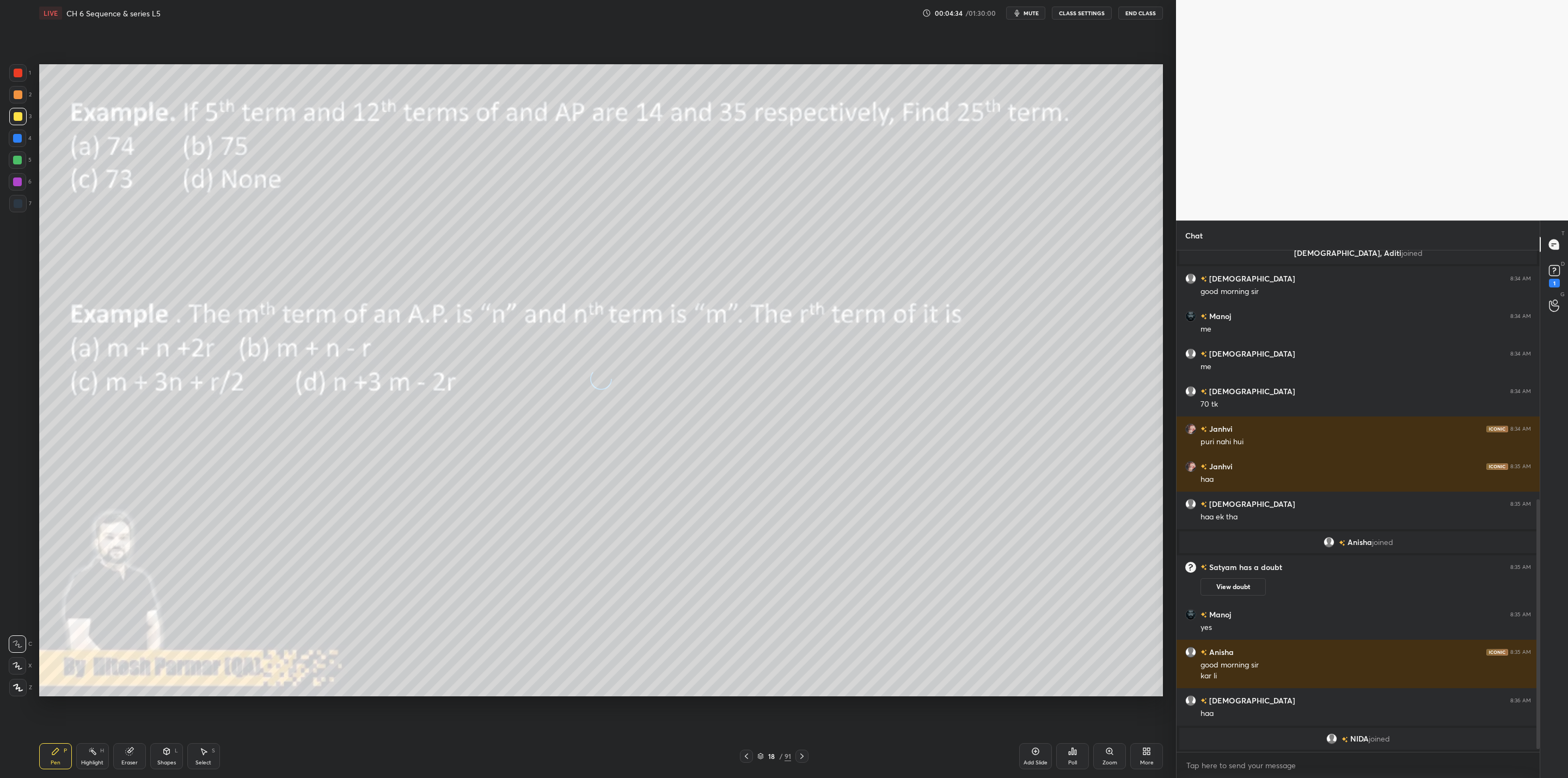
click at [801, 760] on icon at bounding box center [802, 757] width 9 height 9
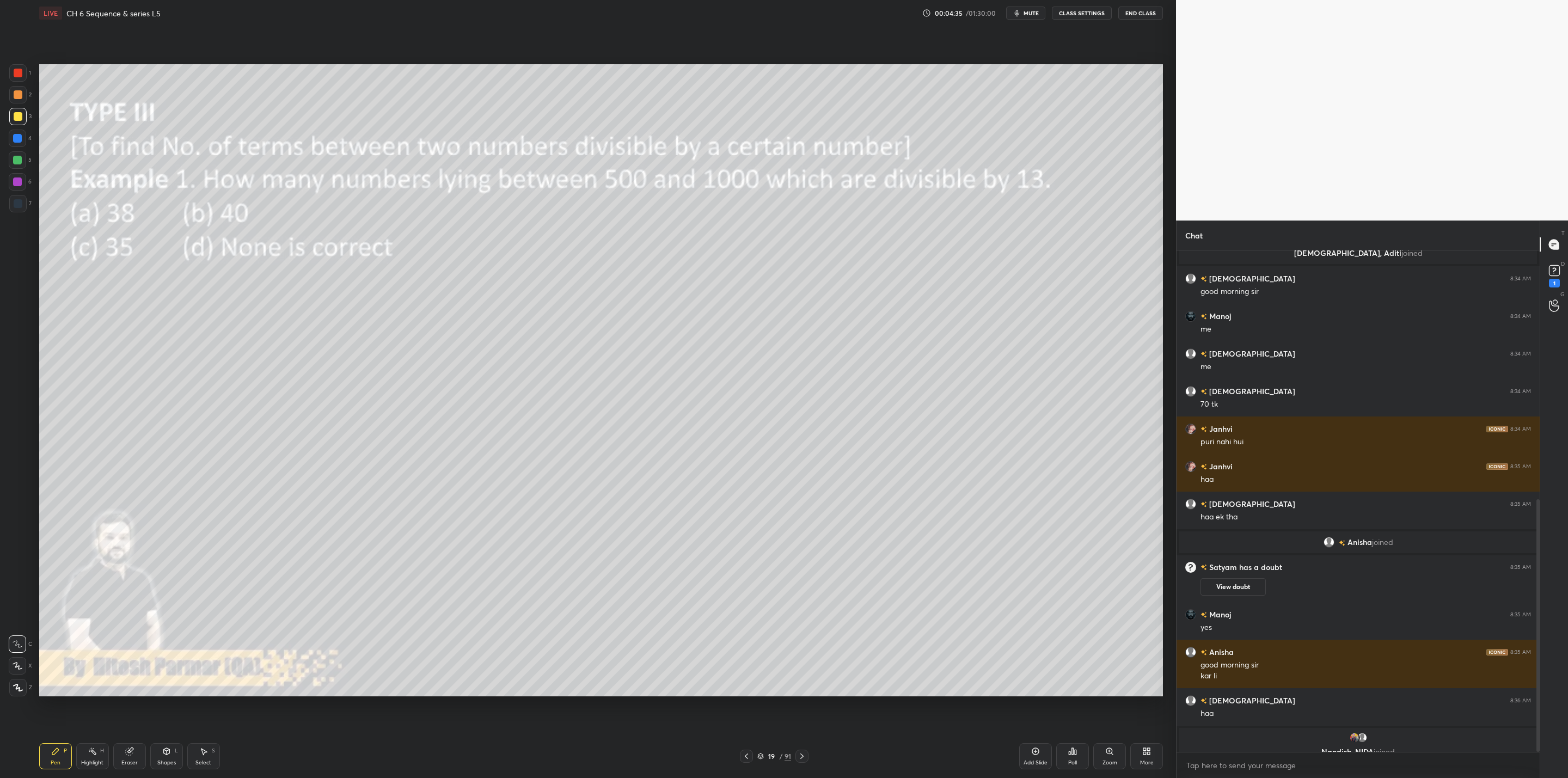
scroll to position [508, 0]
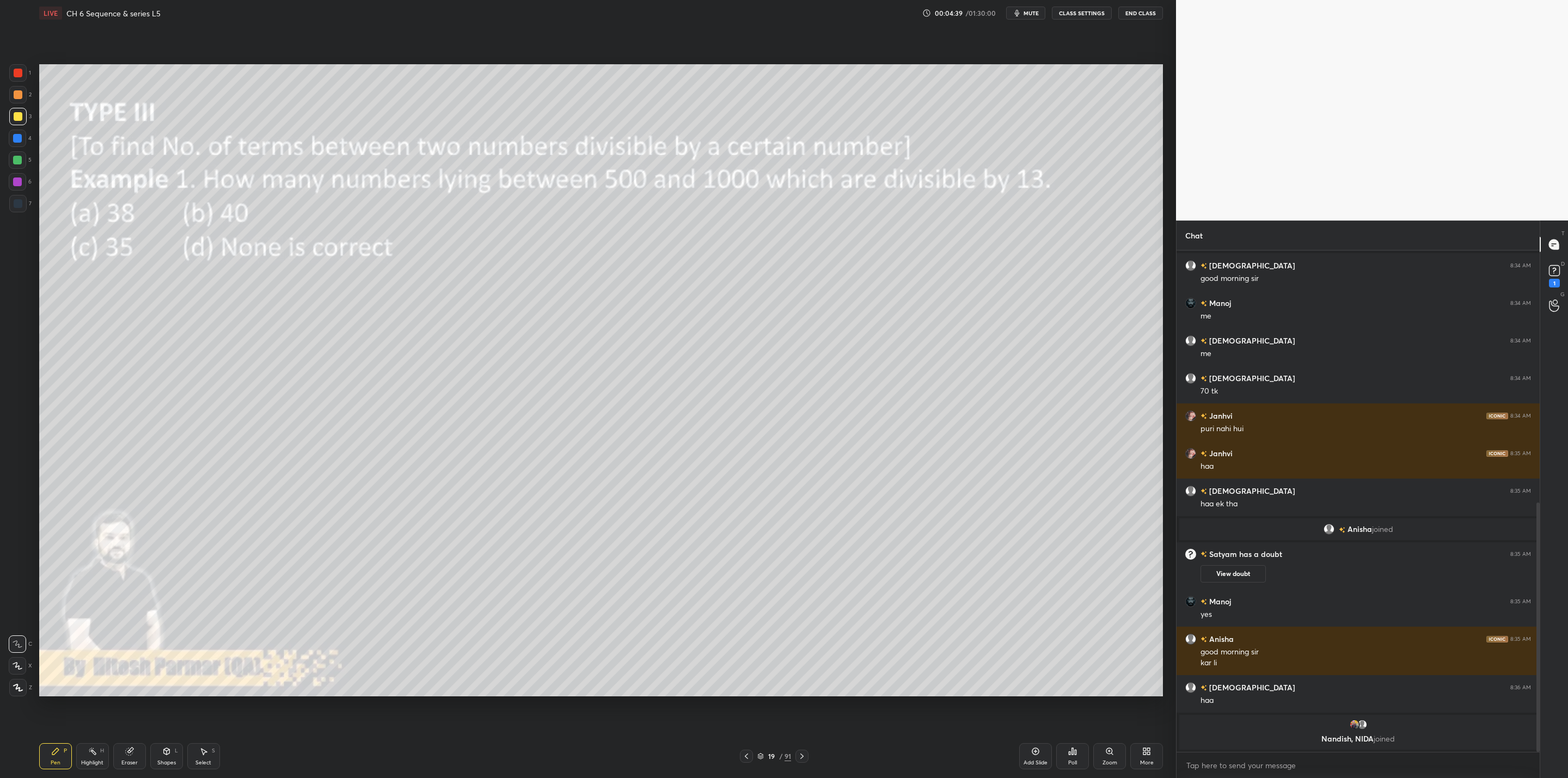
click at [801, 760] on icon at bounding box center [802, 757] width 9 height 9
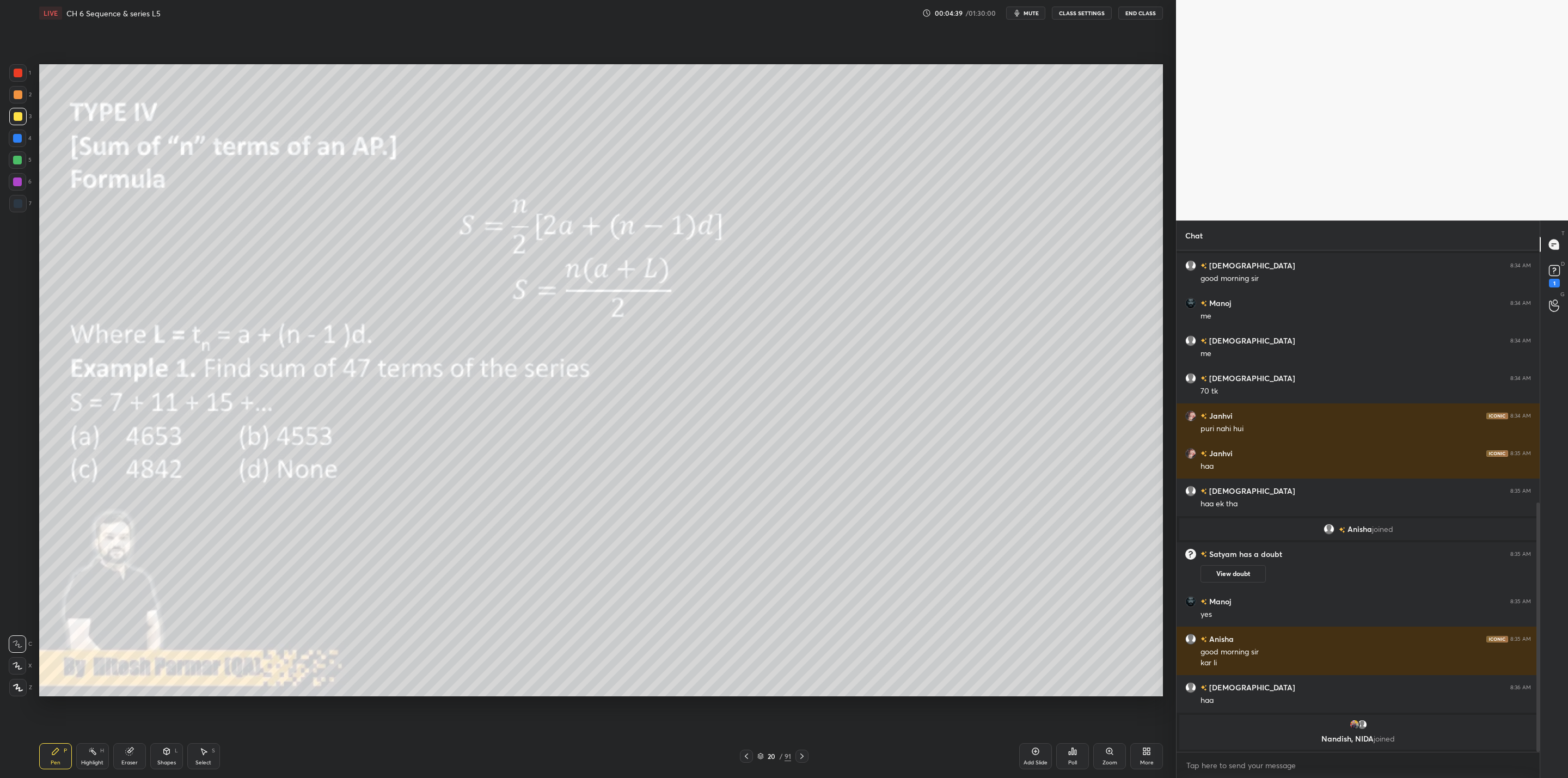
click at [801, 760] on icon at bounding box center [802, 757] width 9 height 9
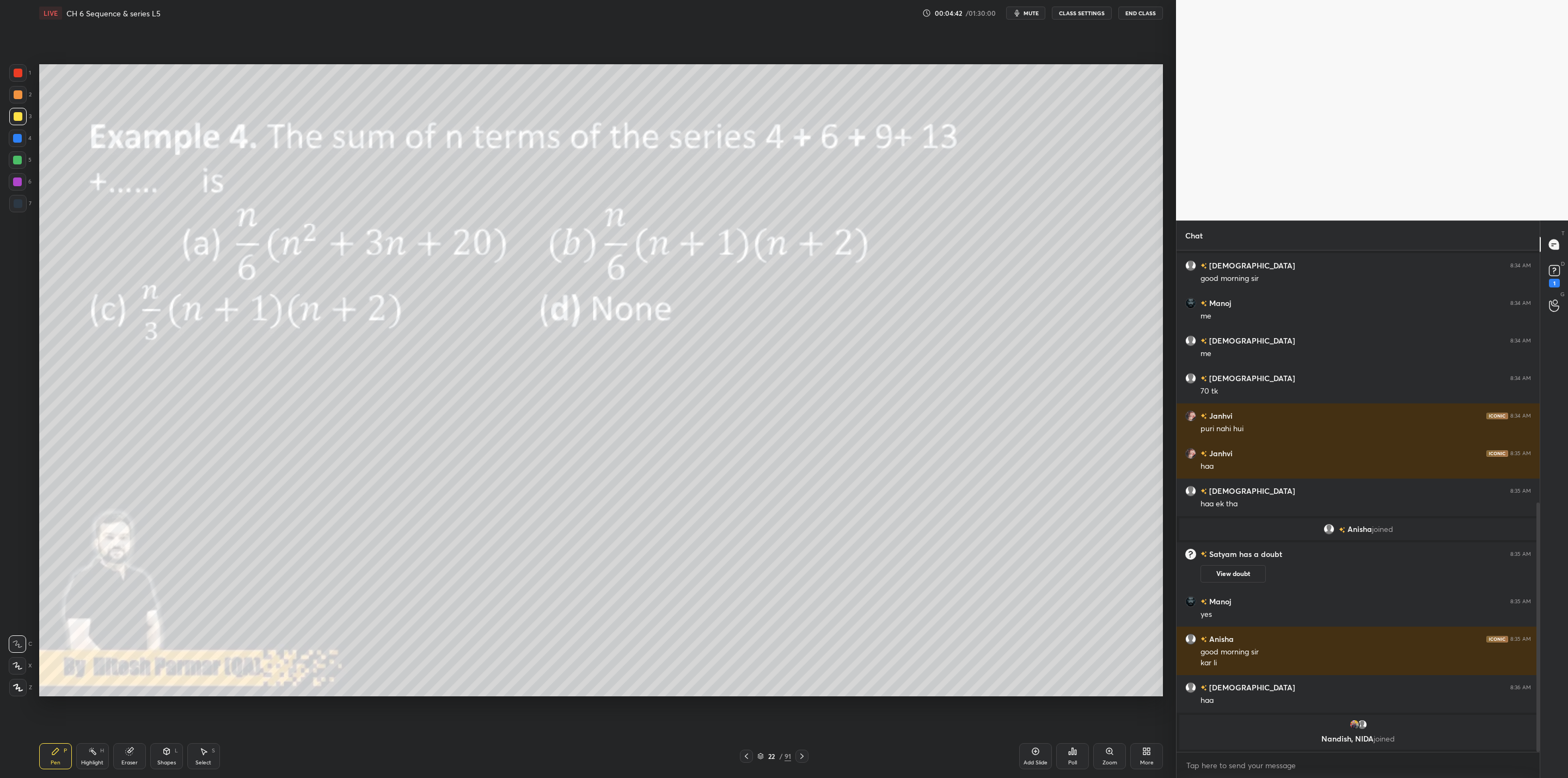
click at [801, 760] on icon at bounding box center [802, 757] width 9 height 9
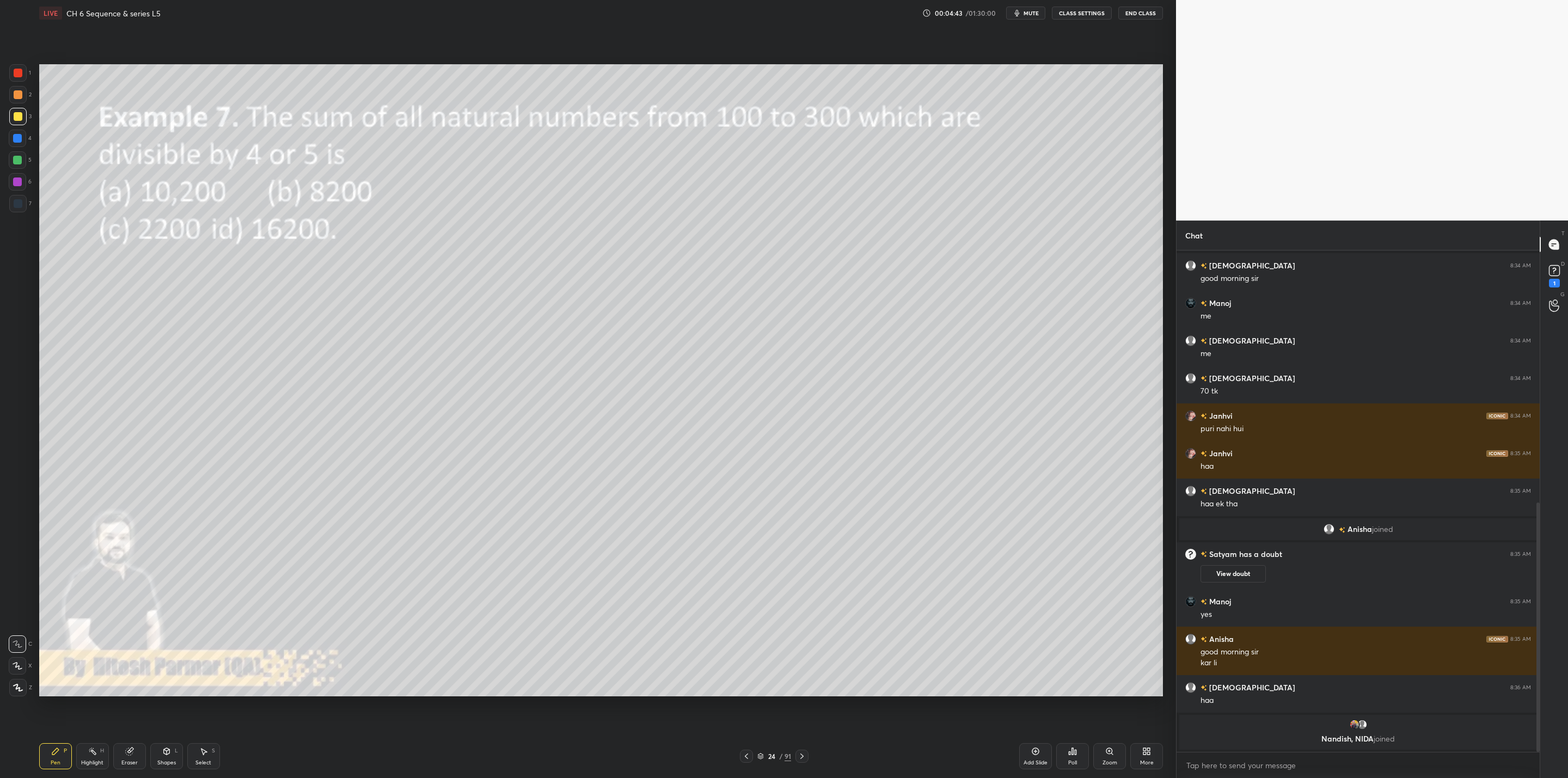
click at [801, 760] on icon at bounding box center [802, 757] width 9 height 9
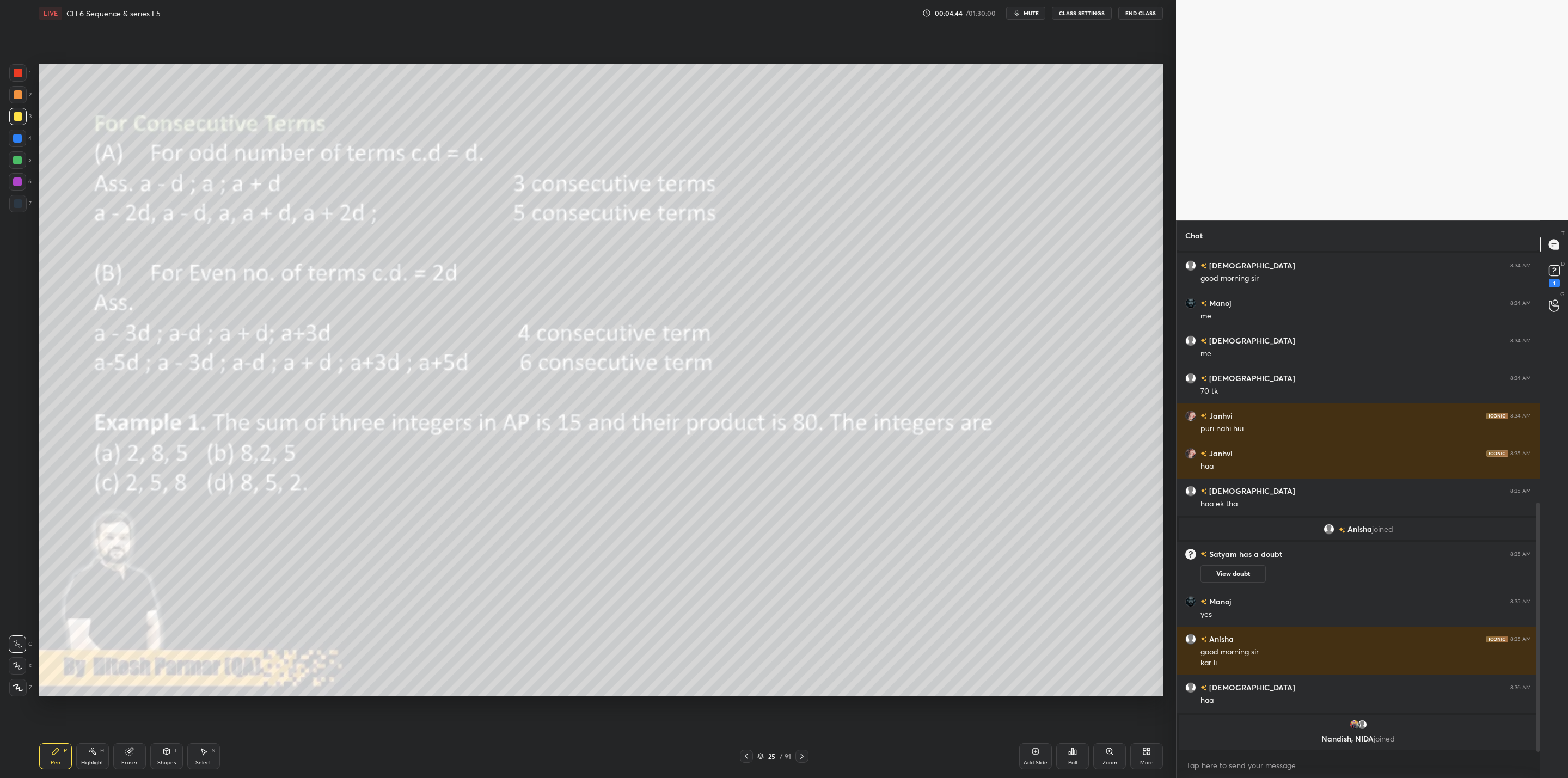
click at [801, 760] on icon at bounding box center [802, 757] width 9 height 9
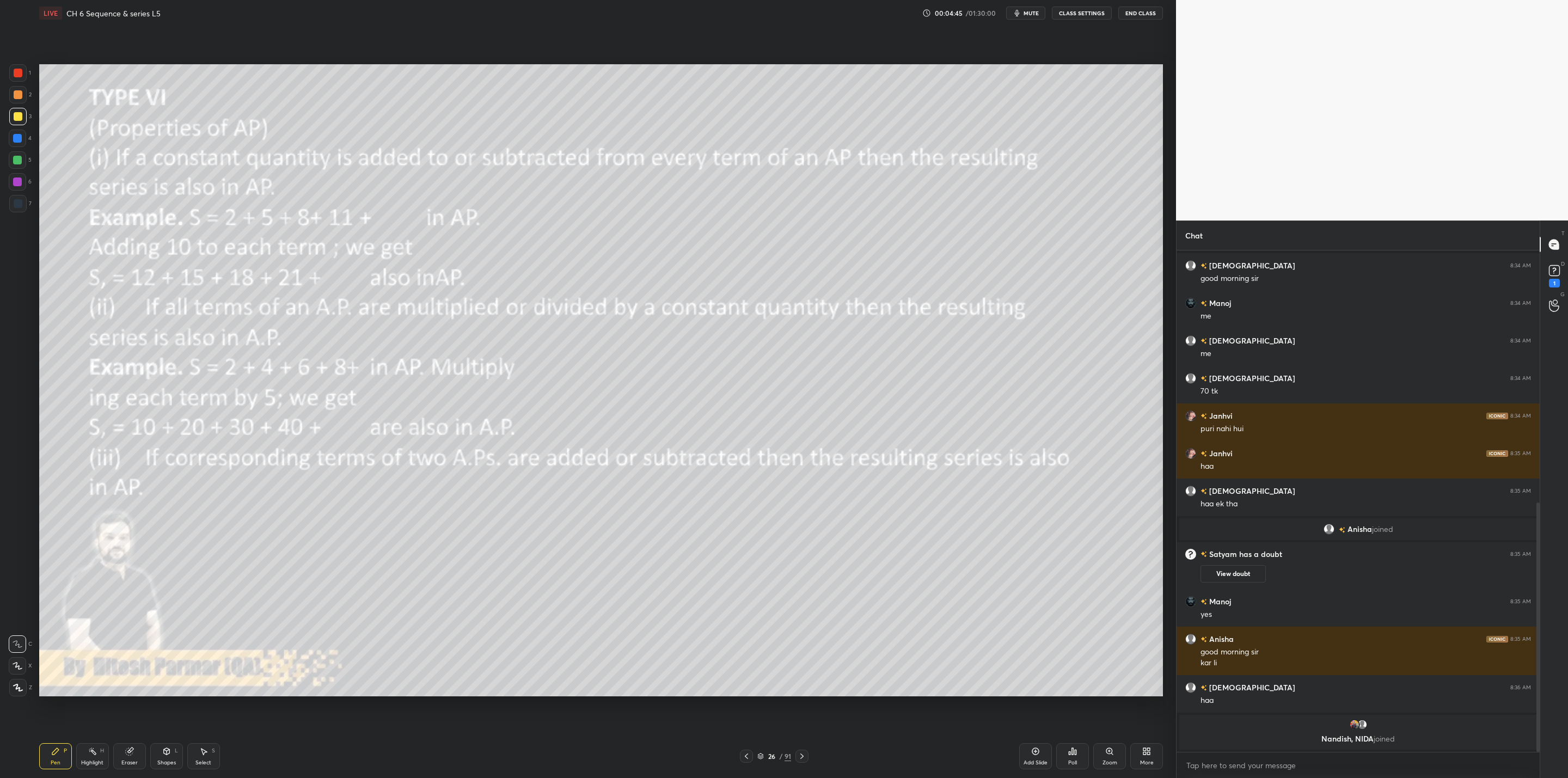
click at [801, 760] on icon at bounding box center [802, 757] width 9 height 9
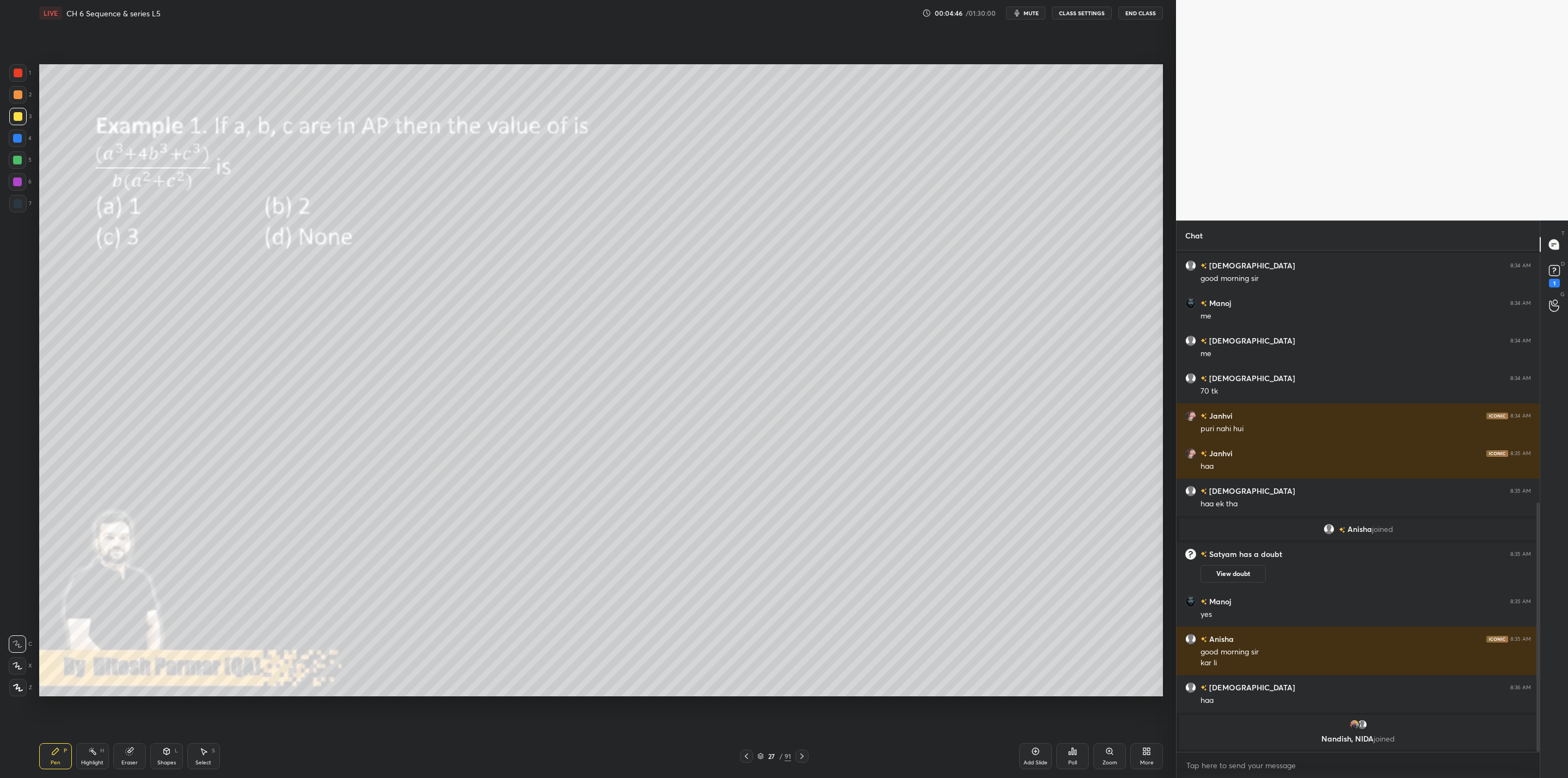
click at [801, 760] on icon at bounding box center [802, 757] width 9 height 9
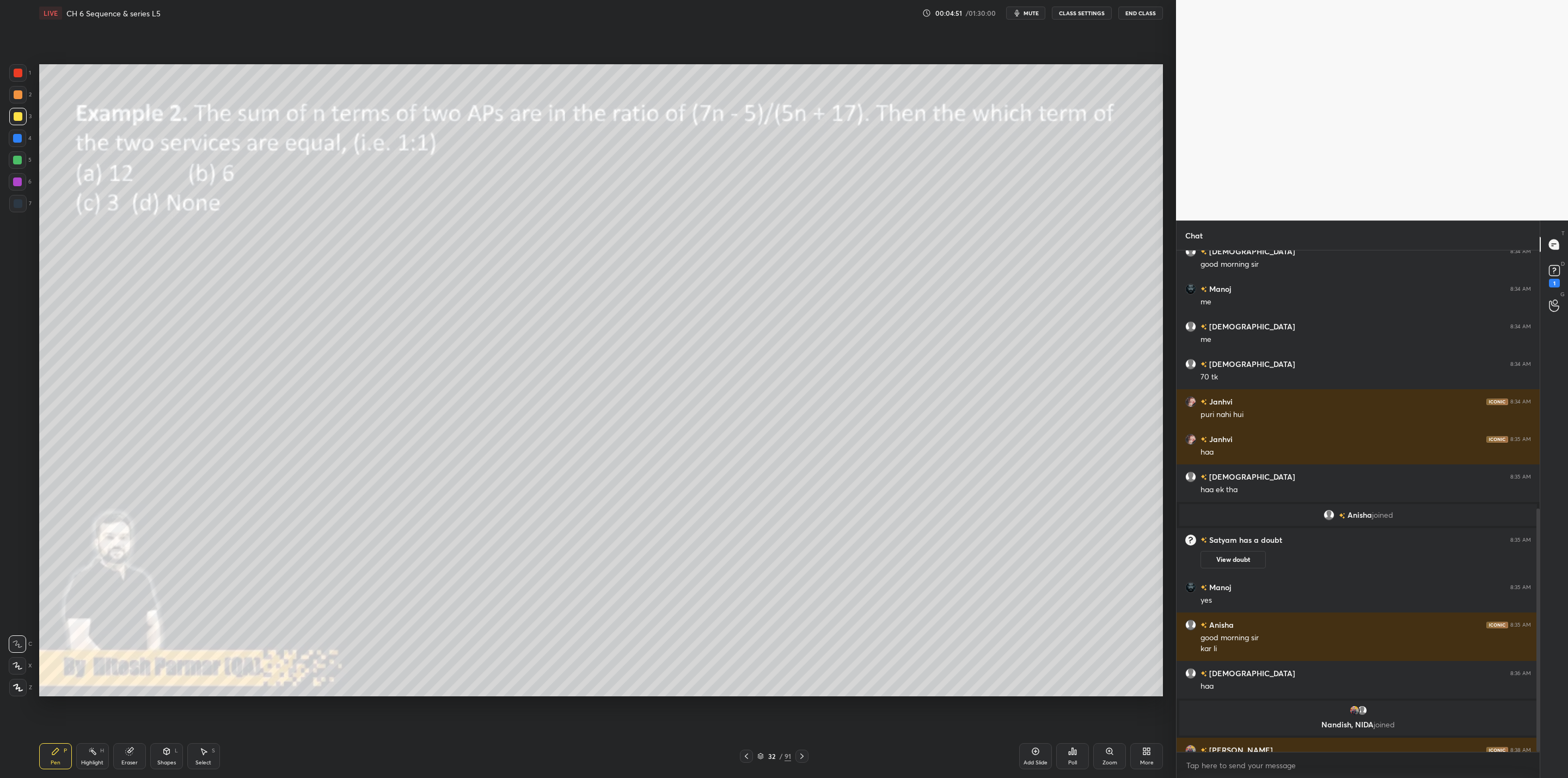
click at [801, 760] on icon at bounding box center [802, 757] width 9 height 9
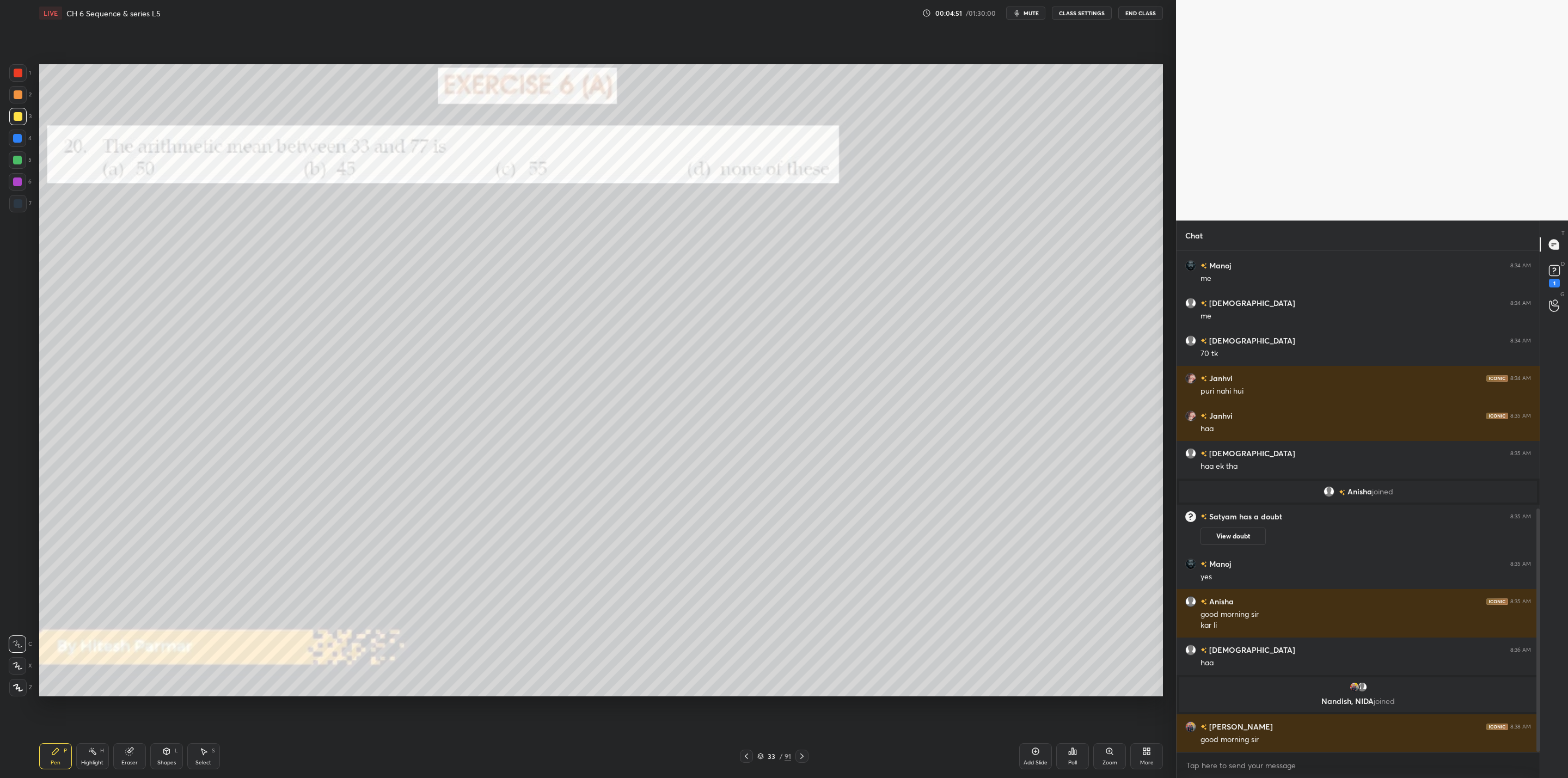
click at [801, 760] on icon at bounding box center [802, 757] width 9 height 9
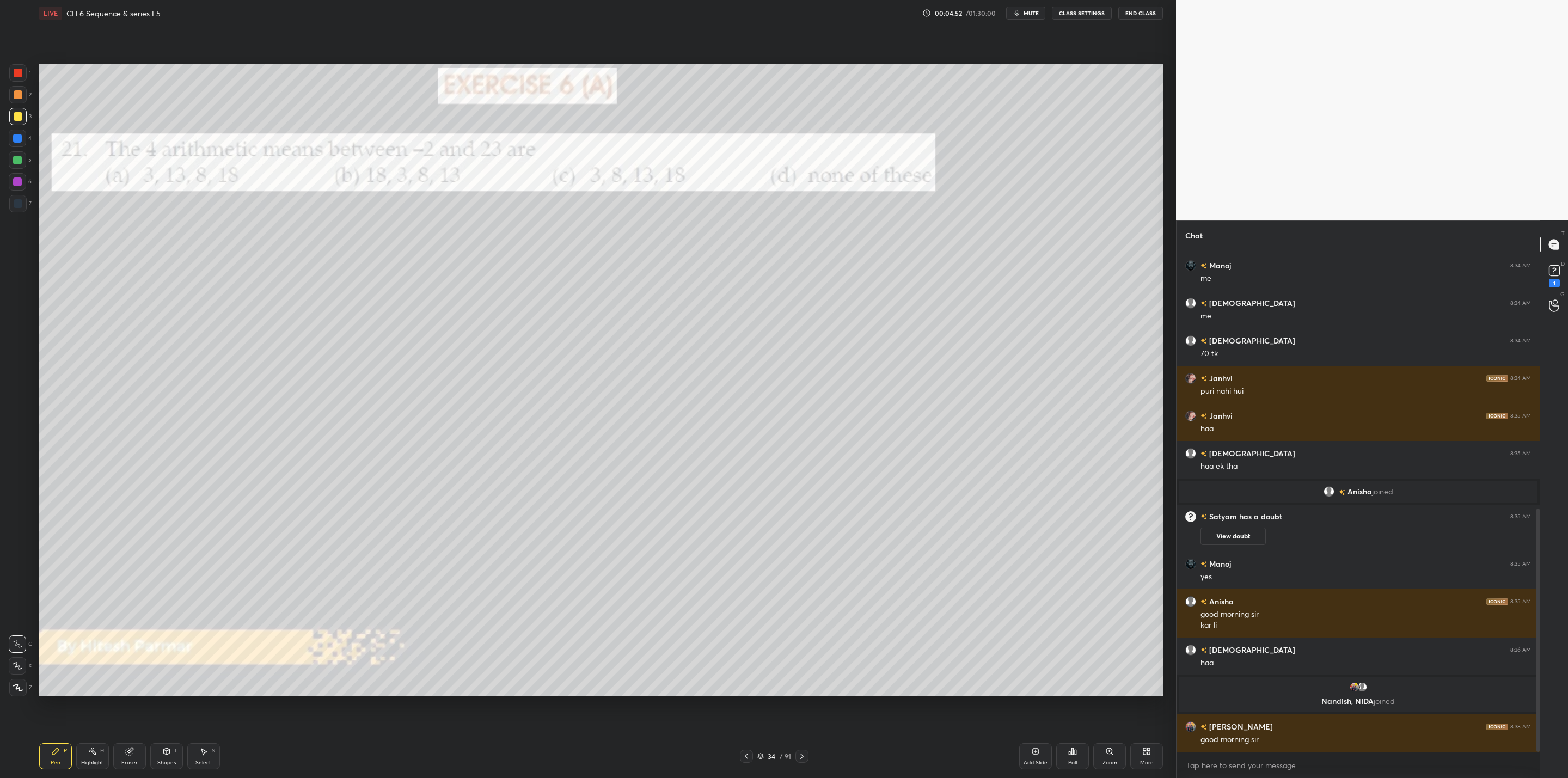
click at [801, 760] on icon at bounding box center [802, 757] width 9 height 9
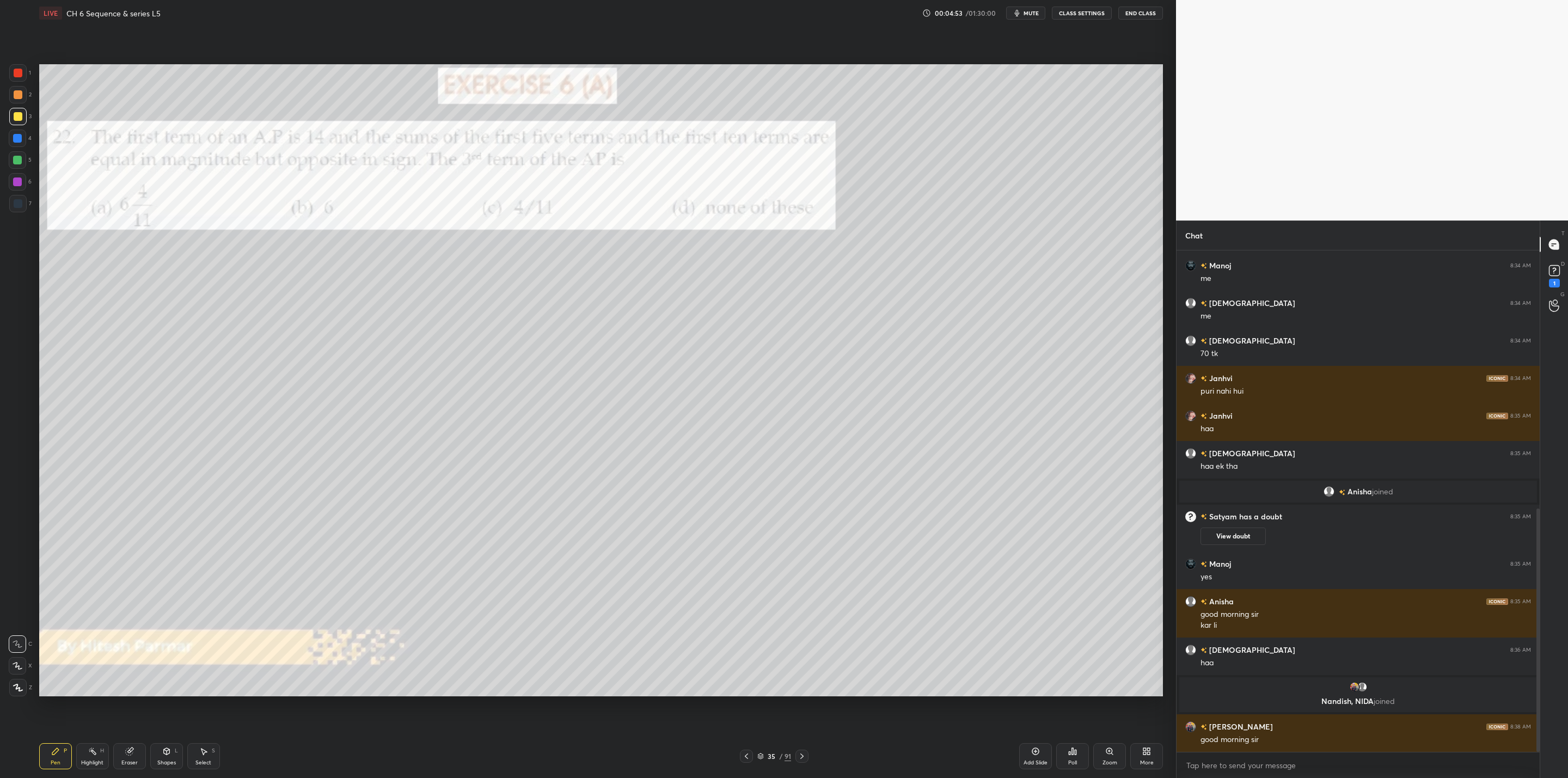
click at [801, 760] on icon at bounding box center [802, 757] width 9 height 9
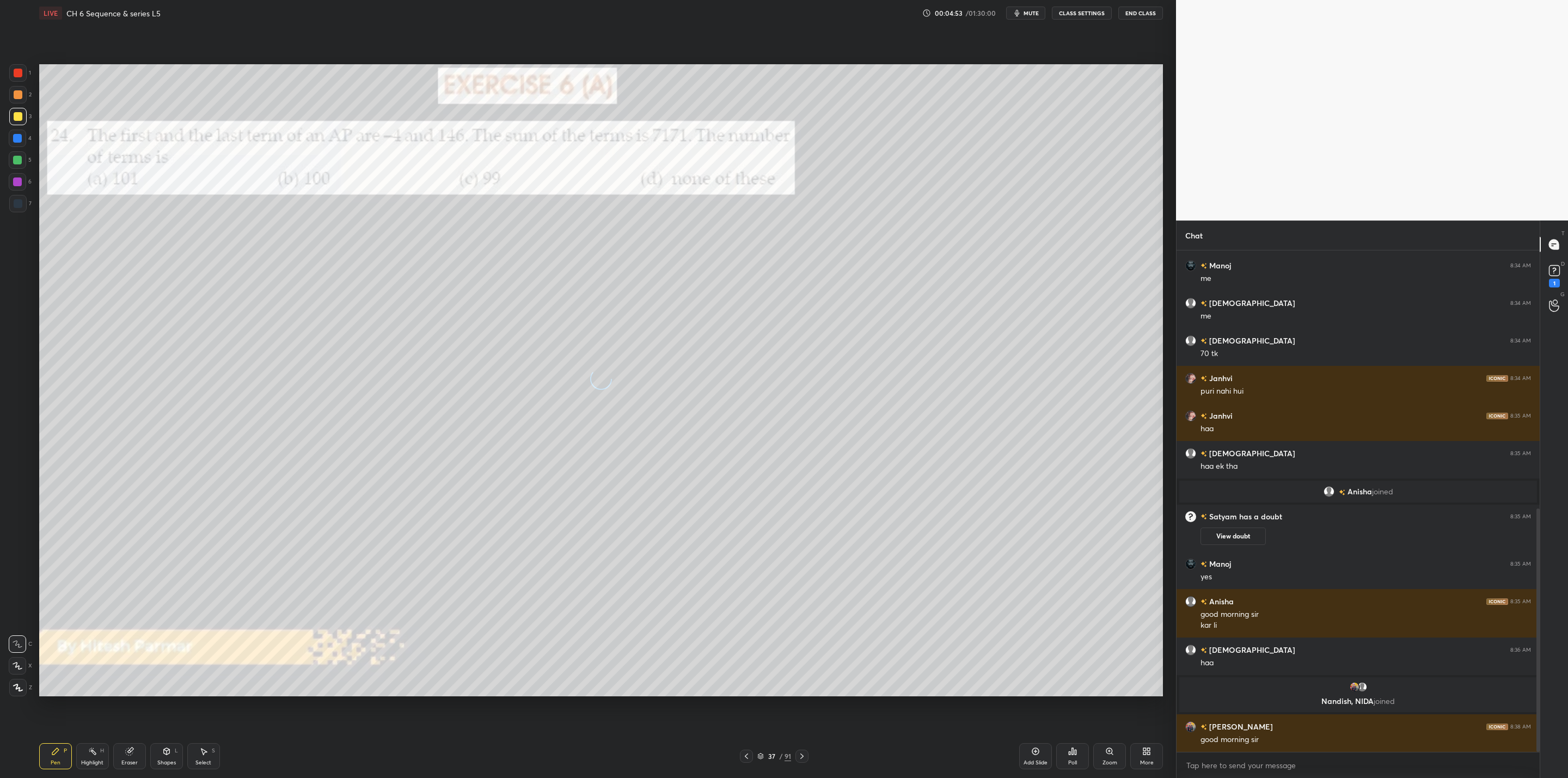
click at [801, 760] on icon at bounding box center [802, 757] width 9 height 9
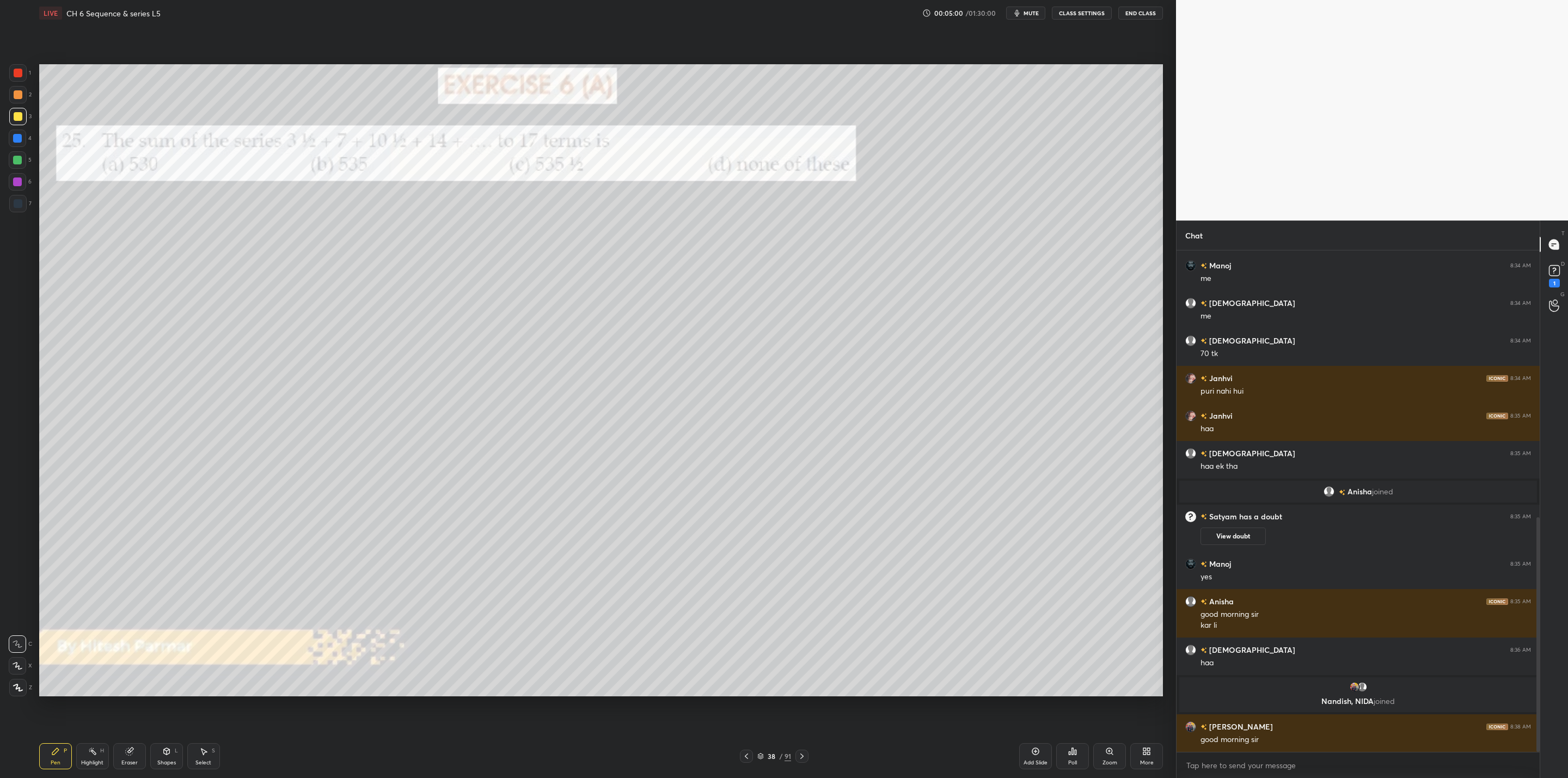
scroll to position [569, 0]
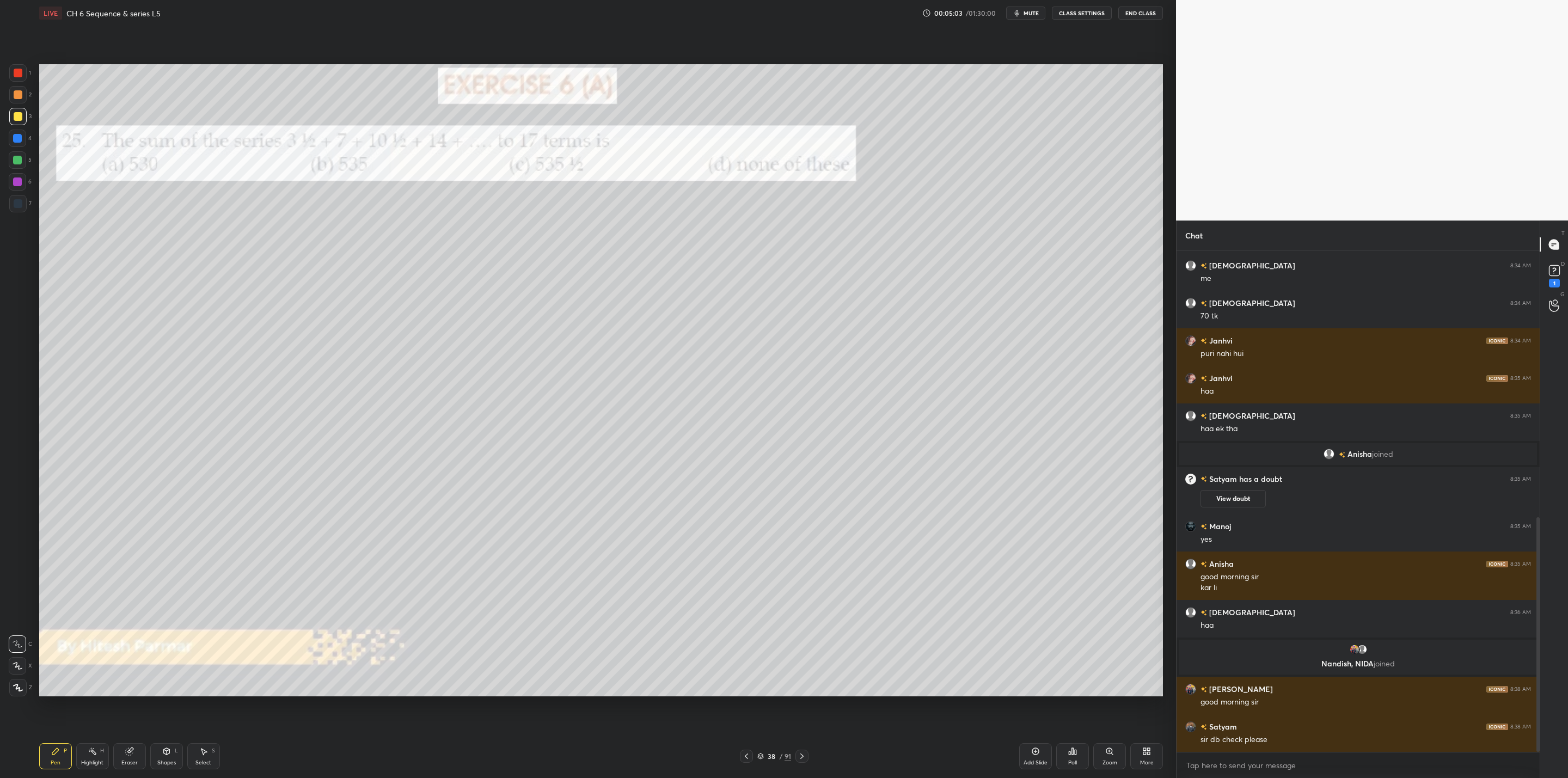
click at [801, 760] on icon at bounding box center [802, 757] width 9 height 9
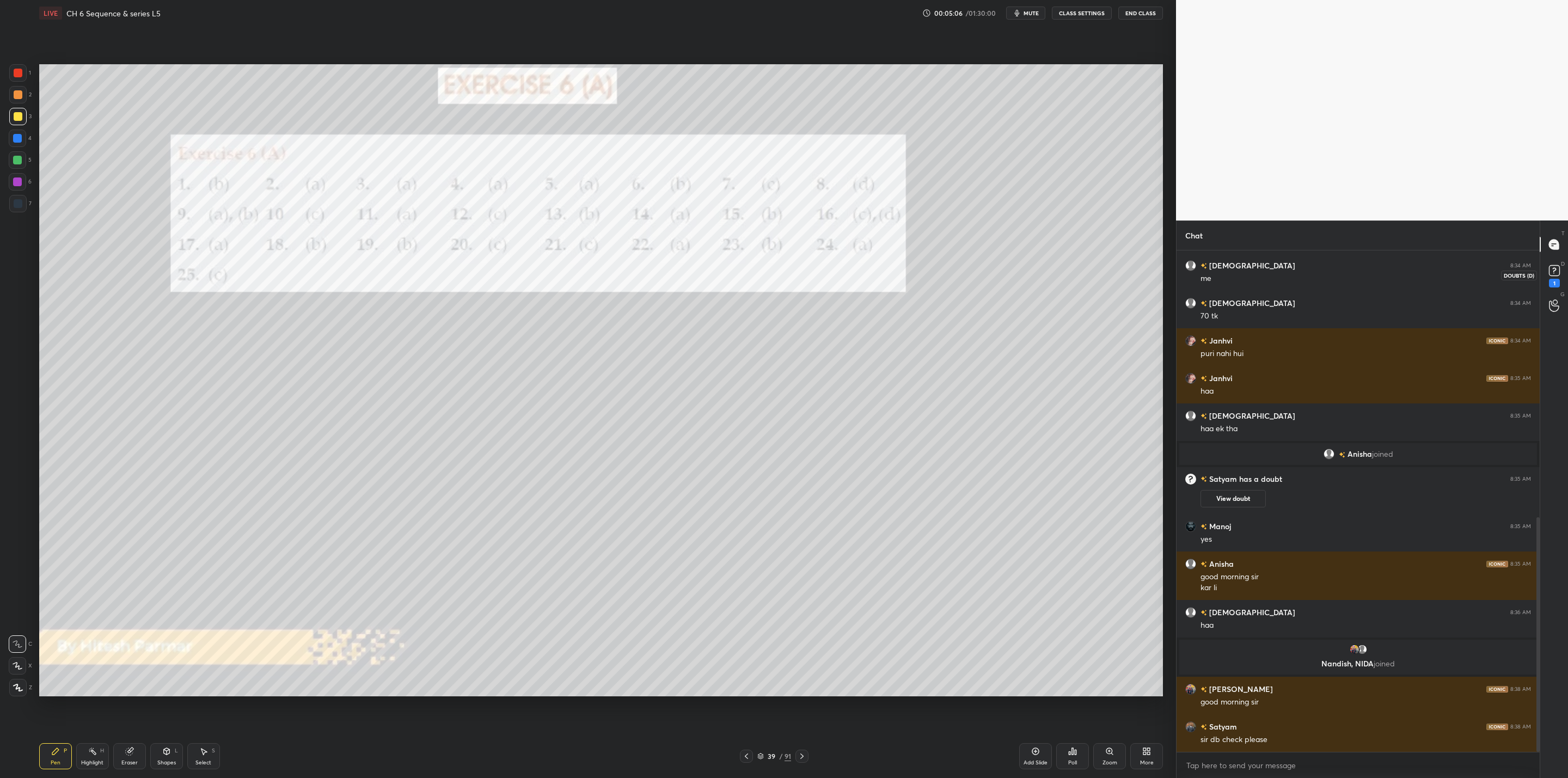
click at [1554, 273] on rect at bounding box center [1554, 271] width 10 height 10
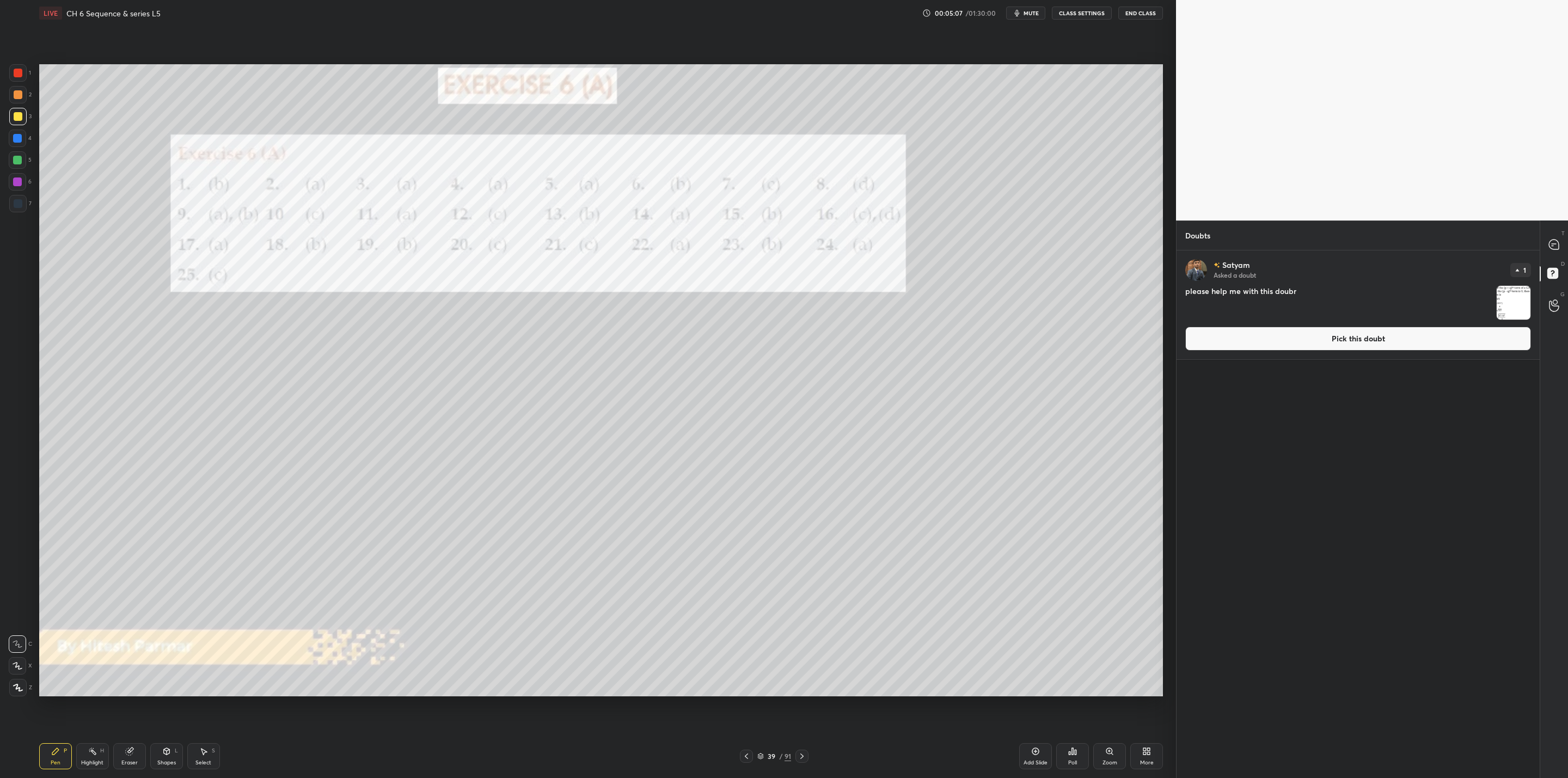
click at [1514, 304] on img "grid" at bounding box center [1513, 303] width 34 height 34
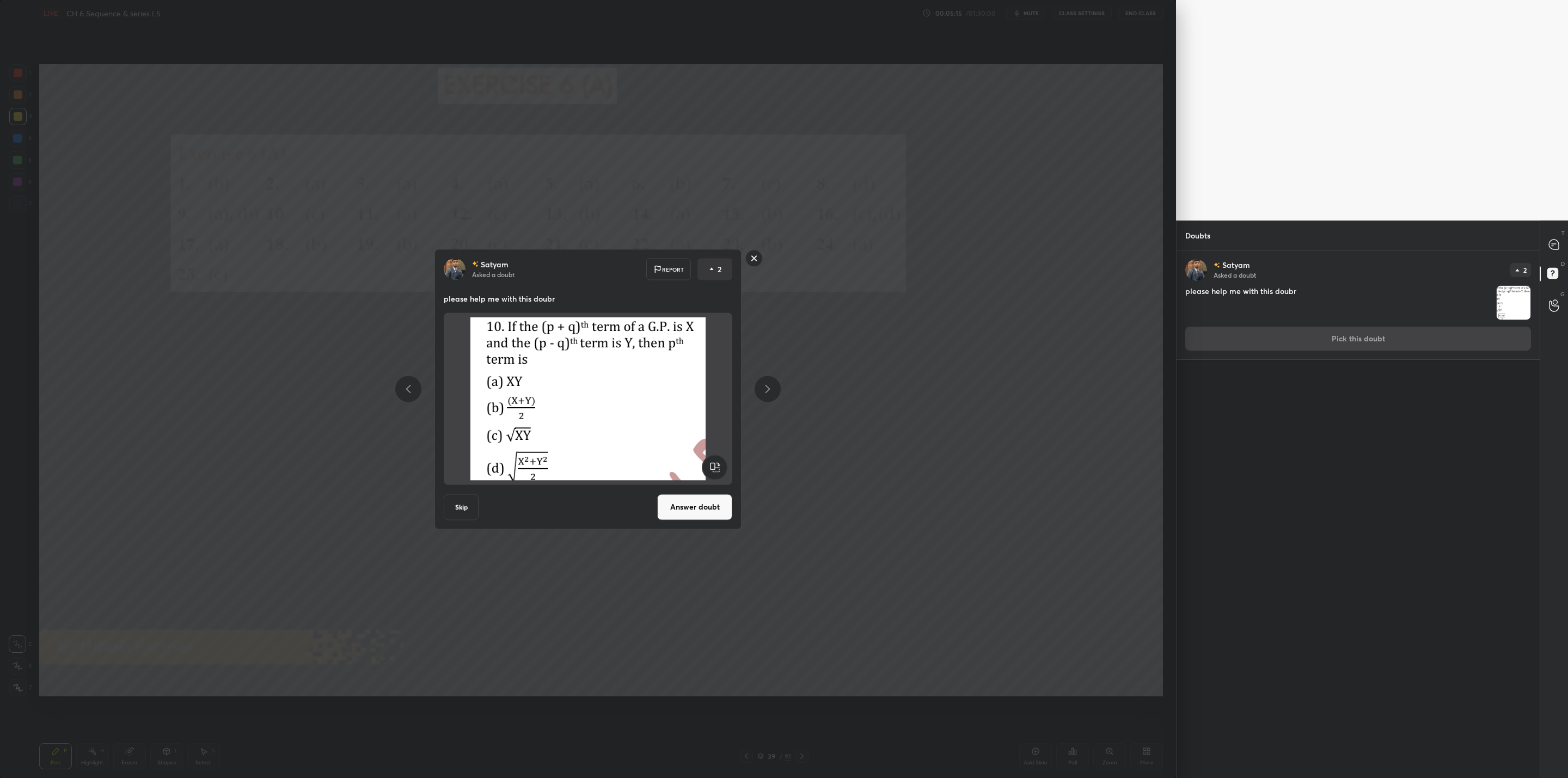
click at [753, 261] on rect at bounding box center [754, 258] width 17 height 17
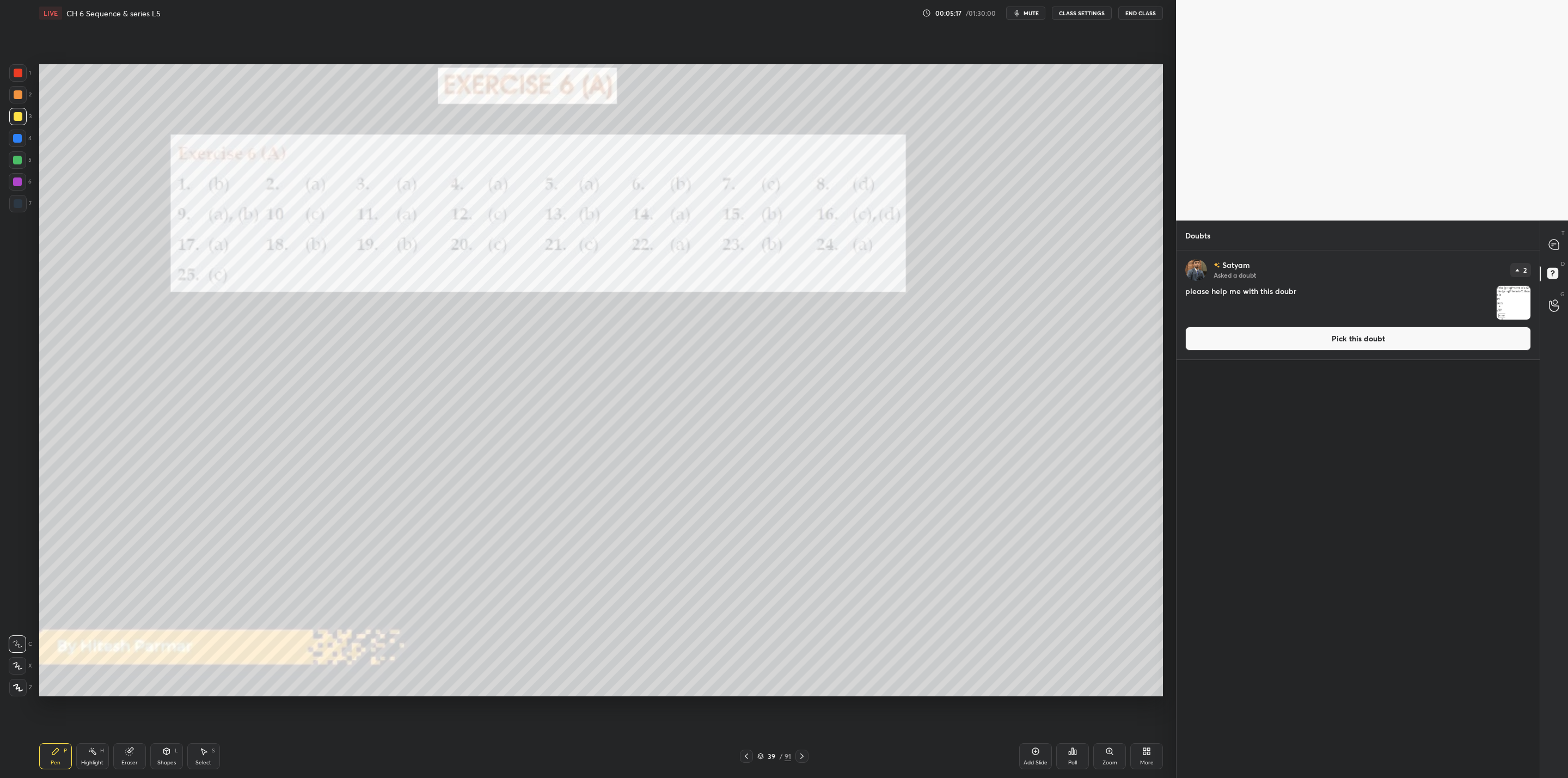
click at [802, 760] on icon at bounding box center [802, 757] width 9 height 9
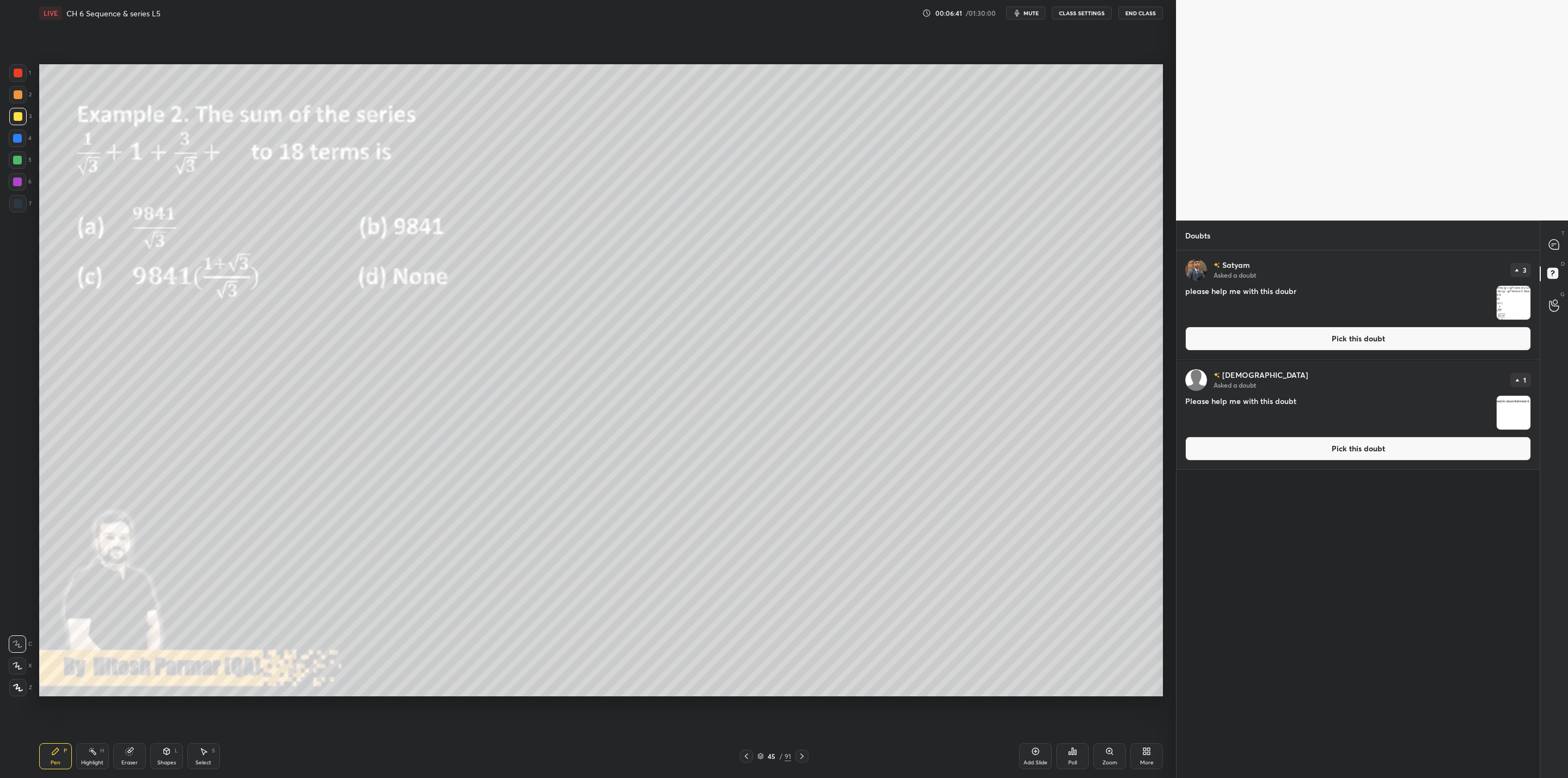
click at [1519, 409] on img "grid" at bounding box center [1513, 413] width 34 height 34
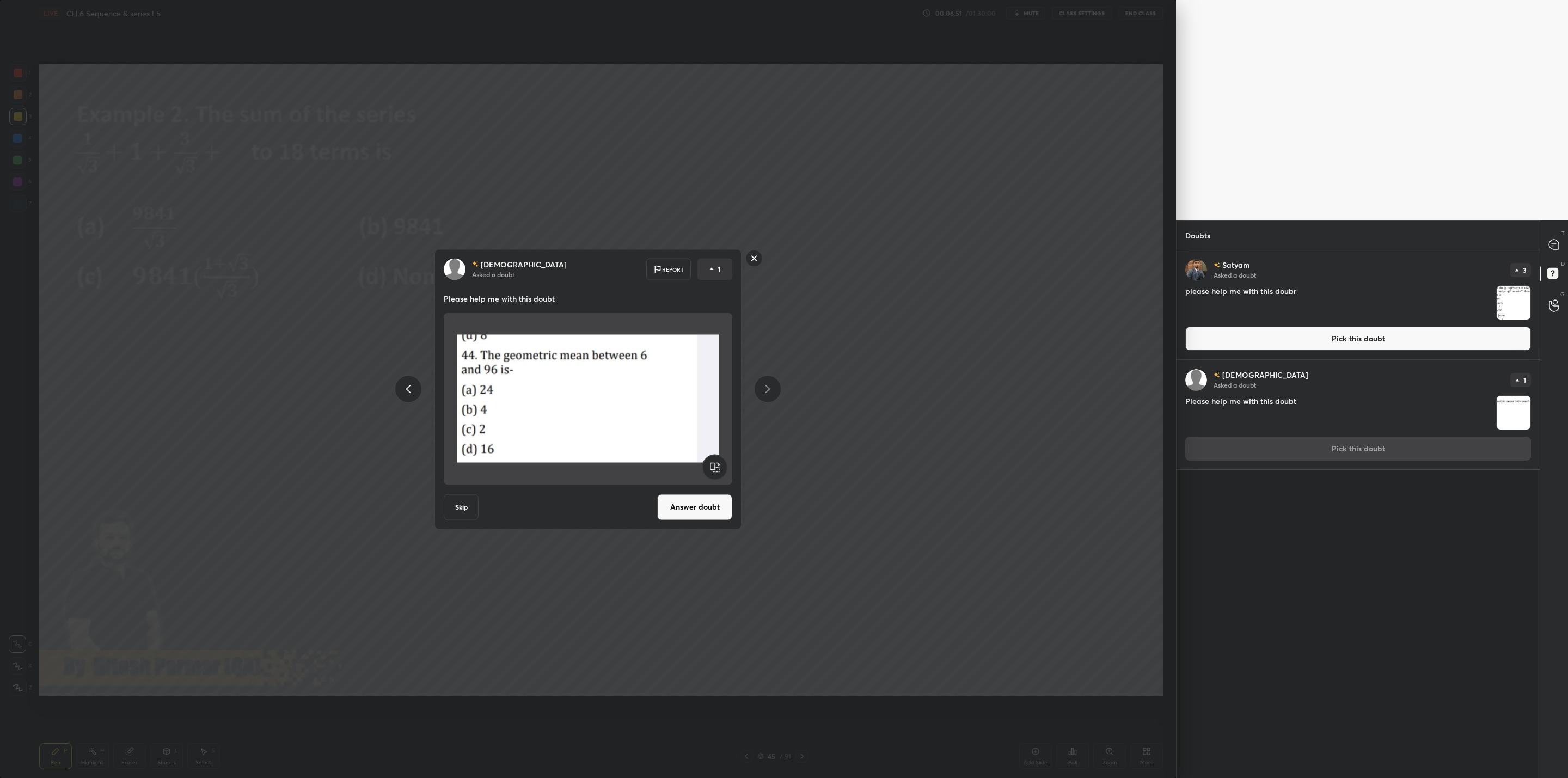
click at [753, 257] on rect at bounding box center [754, 258] width 17 height 17
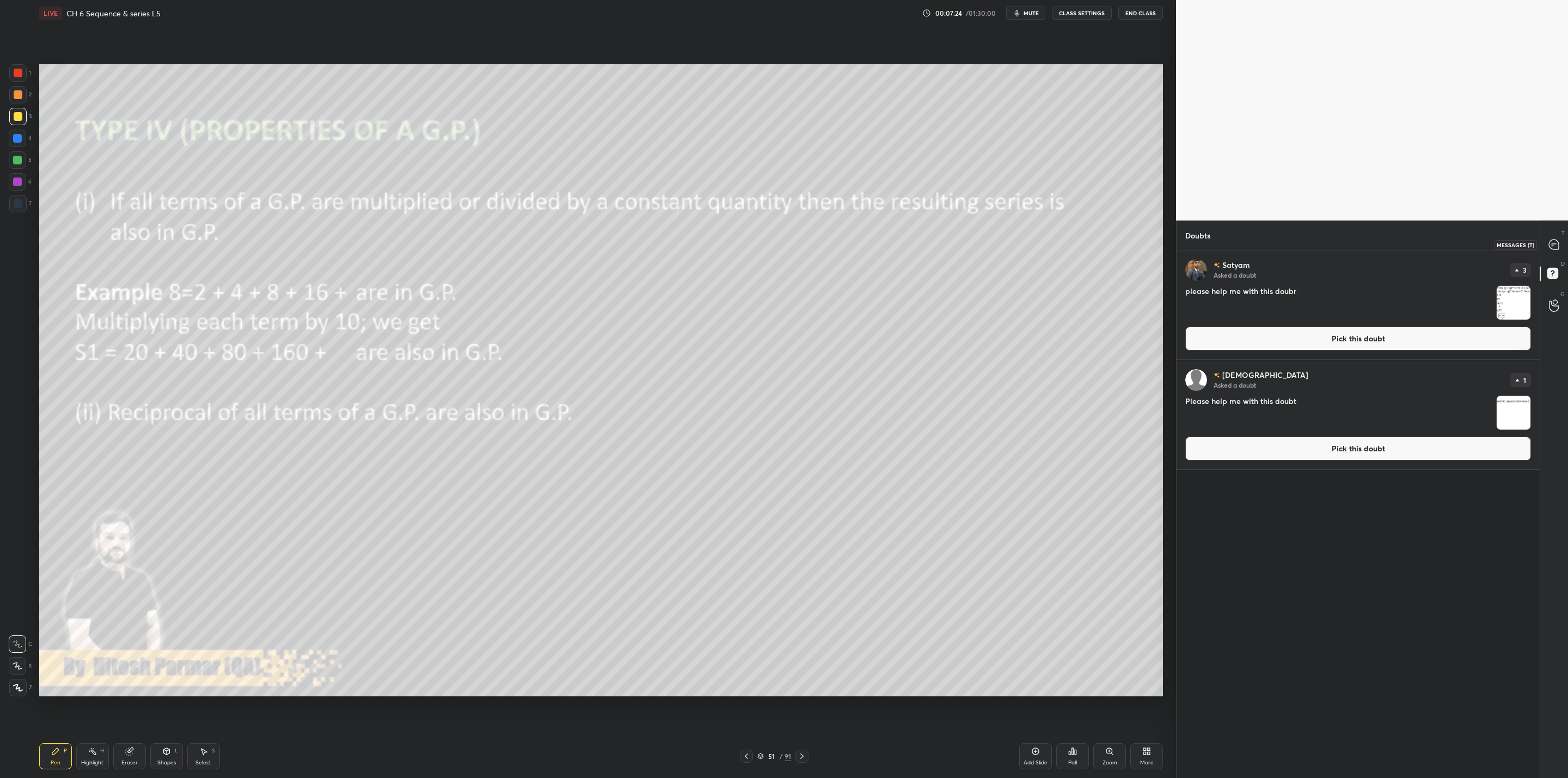
drag, startPoint x: 1560, startPoint y: 247, endPoint x: 1539, endPoint y: 255, distance: 22.5
click at [1563, 245] on div at bounding box center [1554, 244] width 22 height 20
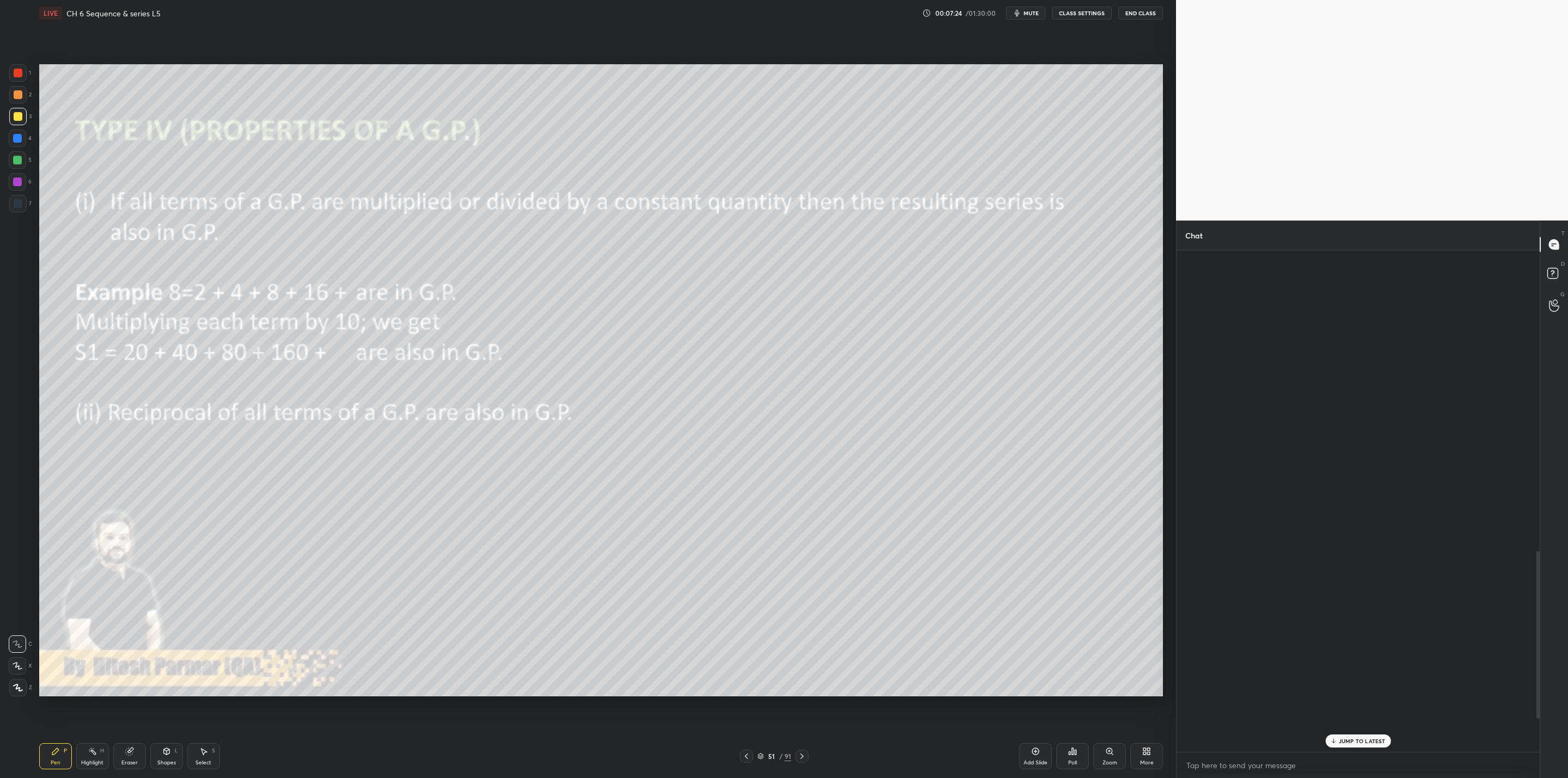
scroll to position [498, 360]
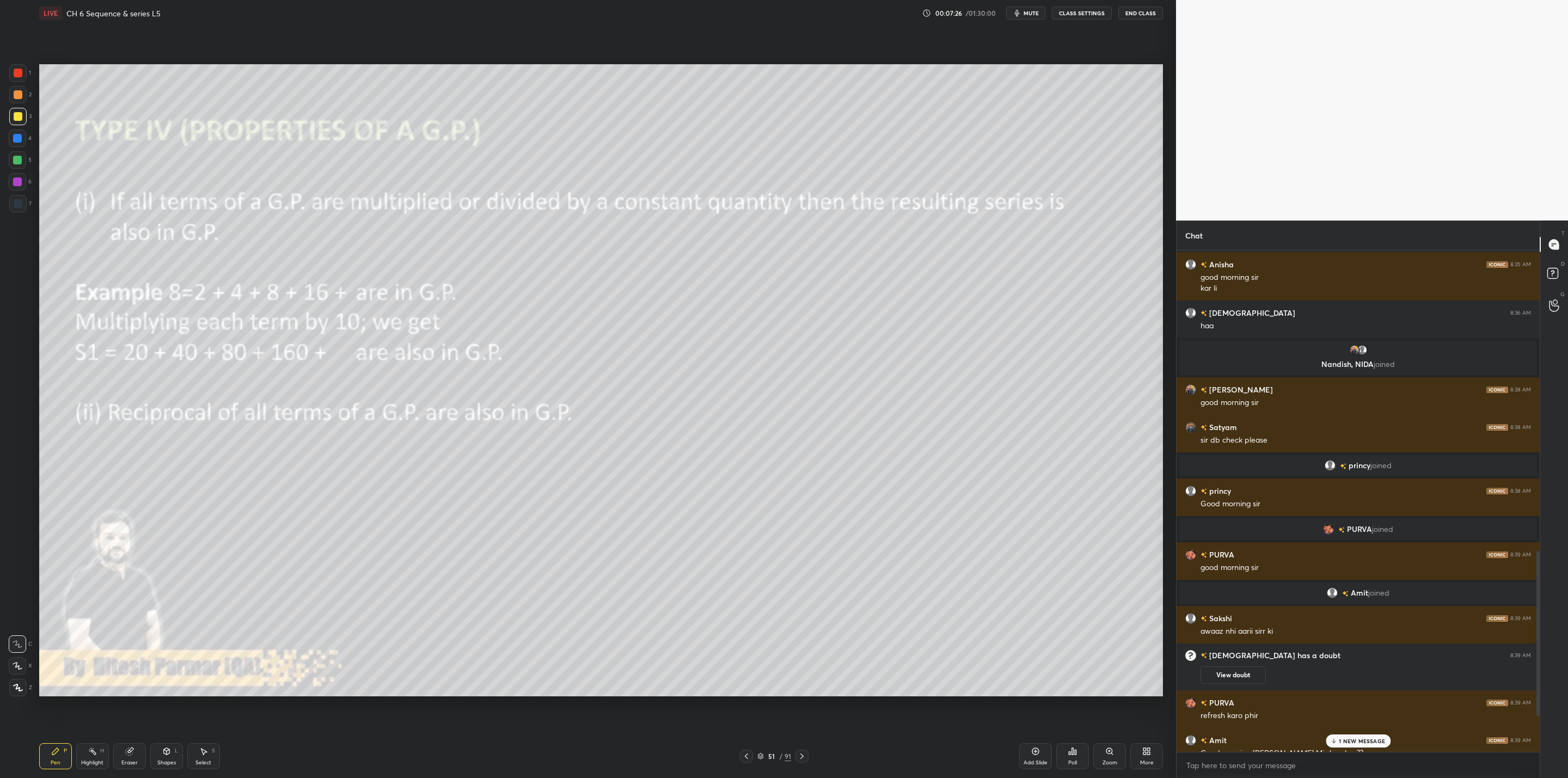
drag, startPoint x: 1351, startPoint y: 744, endPoint x: 1346, endPoint y: 750, distance: 7.8
click at [1351, 745] on div "1 NEW MESSAGE" at bounding box center [1358, 741] width 65 height 13
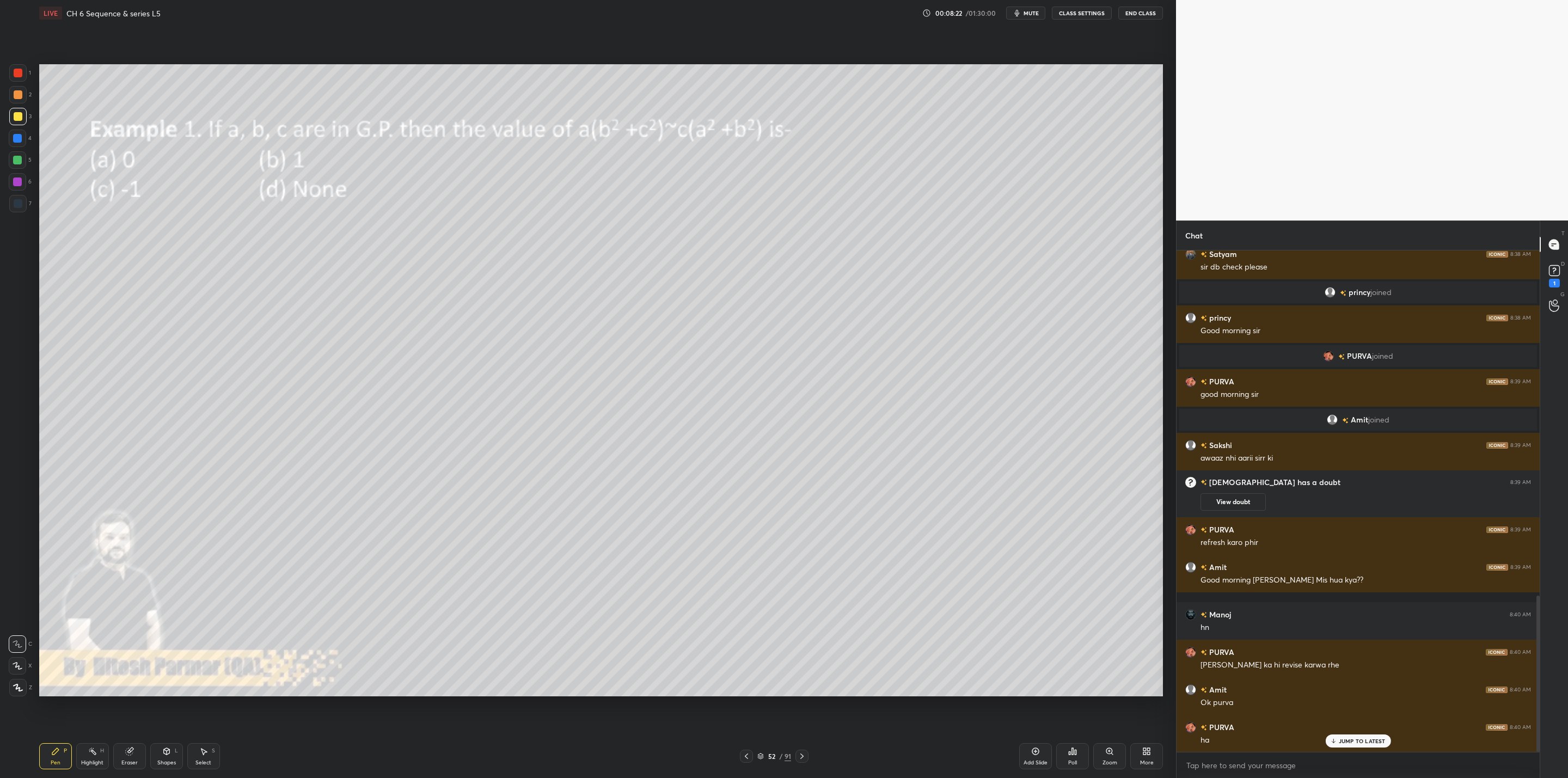
scroll to position [1107, 0]
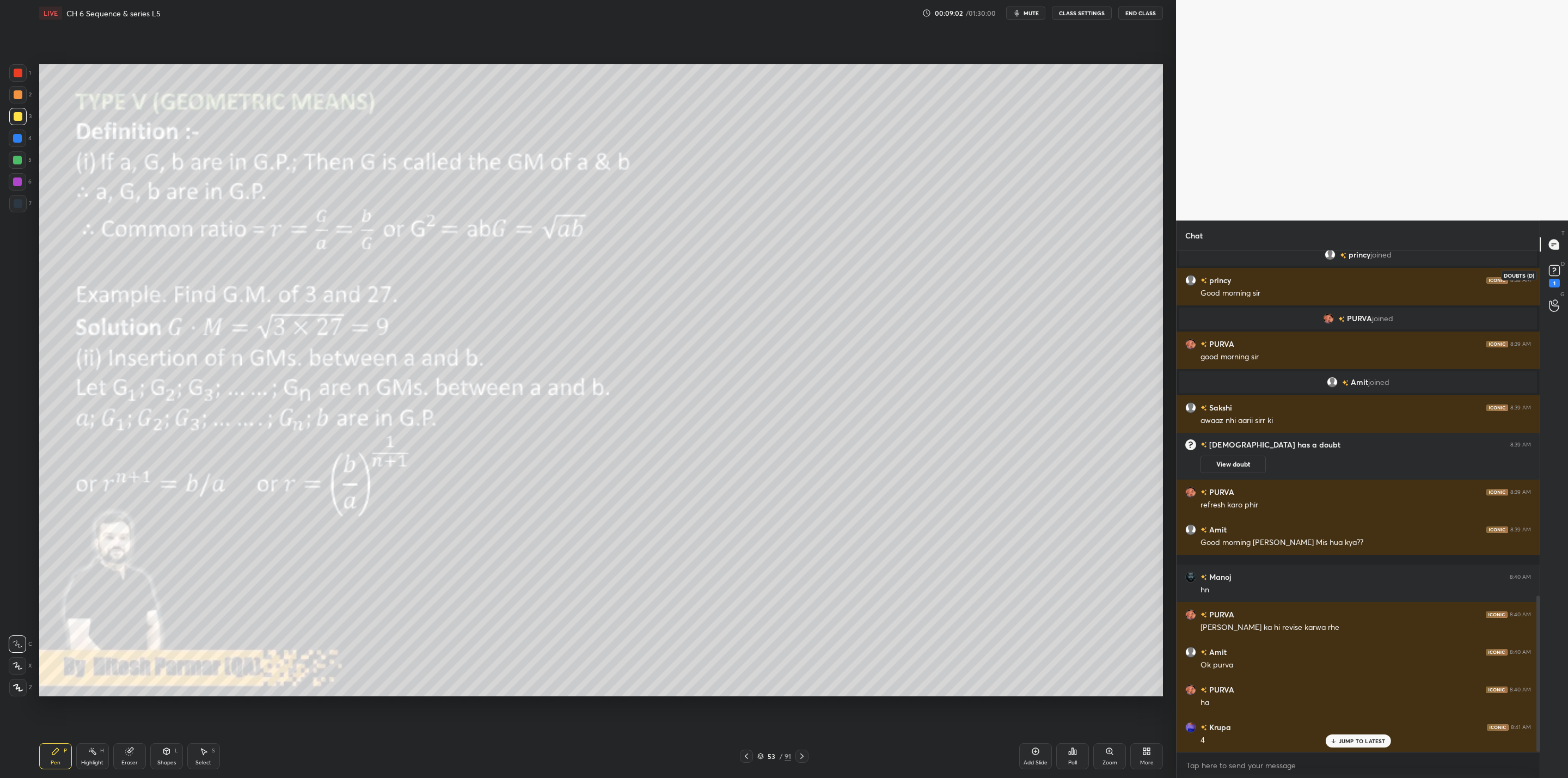
click at [1547, 272] on icon at bounding box center [1554, 271] width 16 height 16
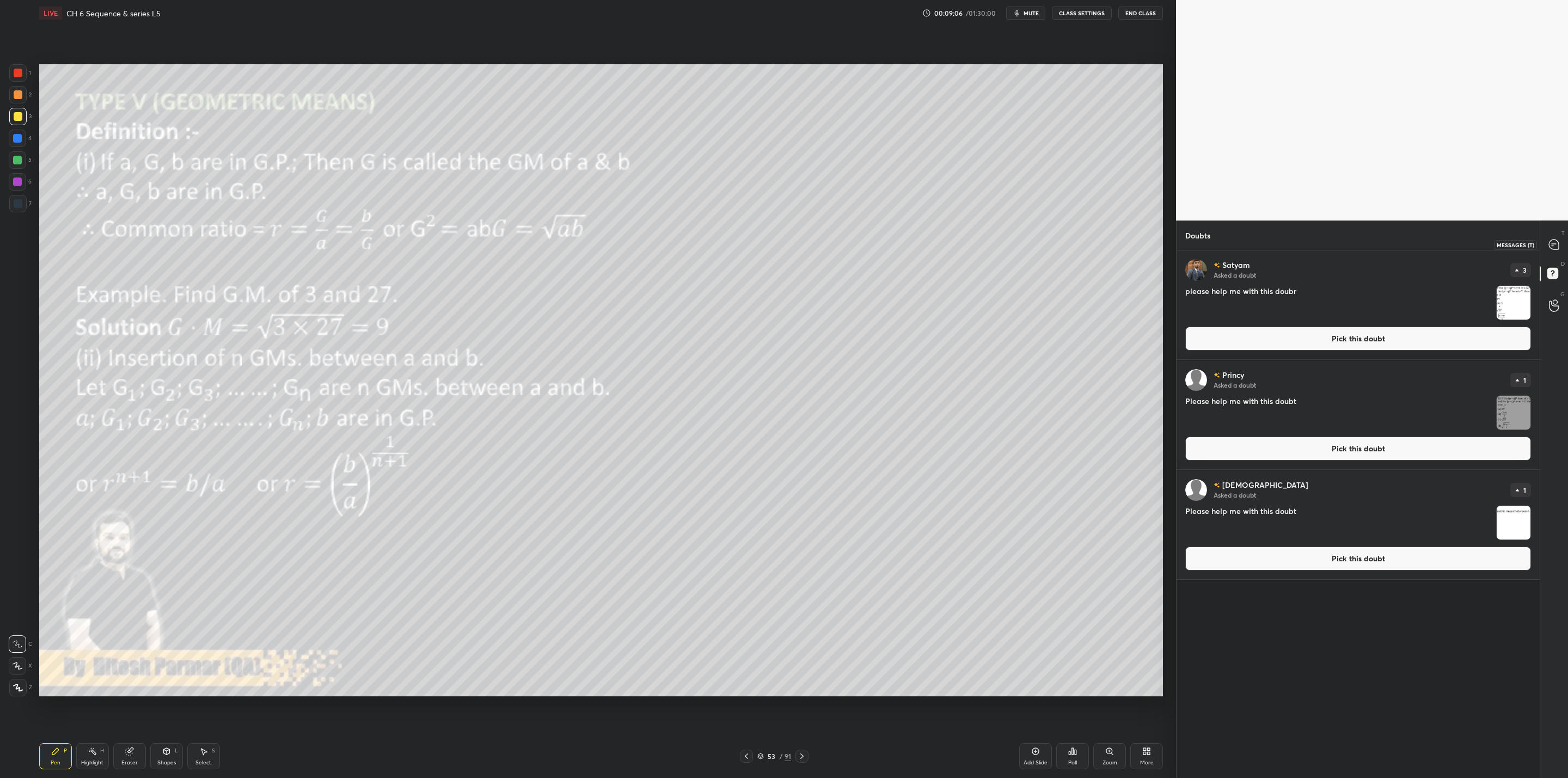
click at [1555, 240] on icon at bounding box center [1554, 244] width 10 height 10
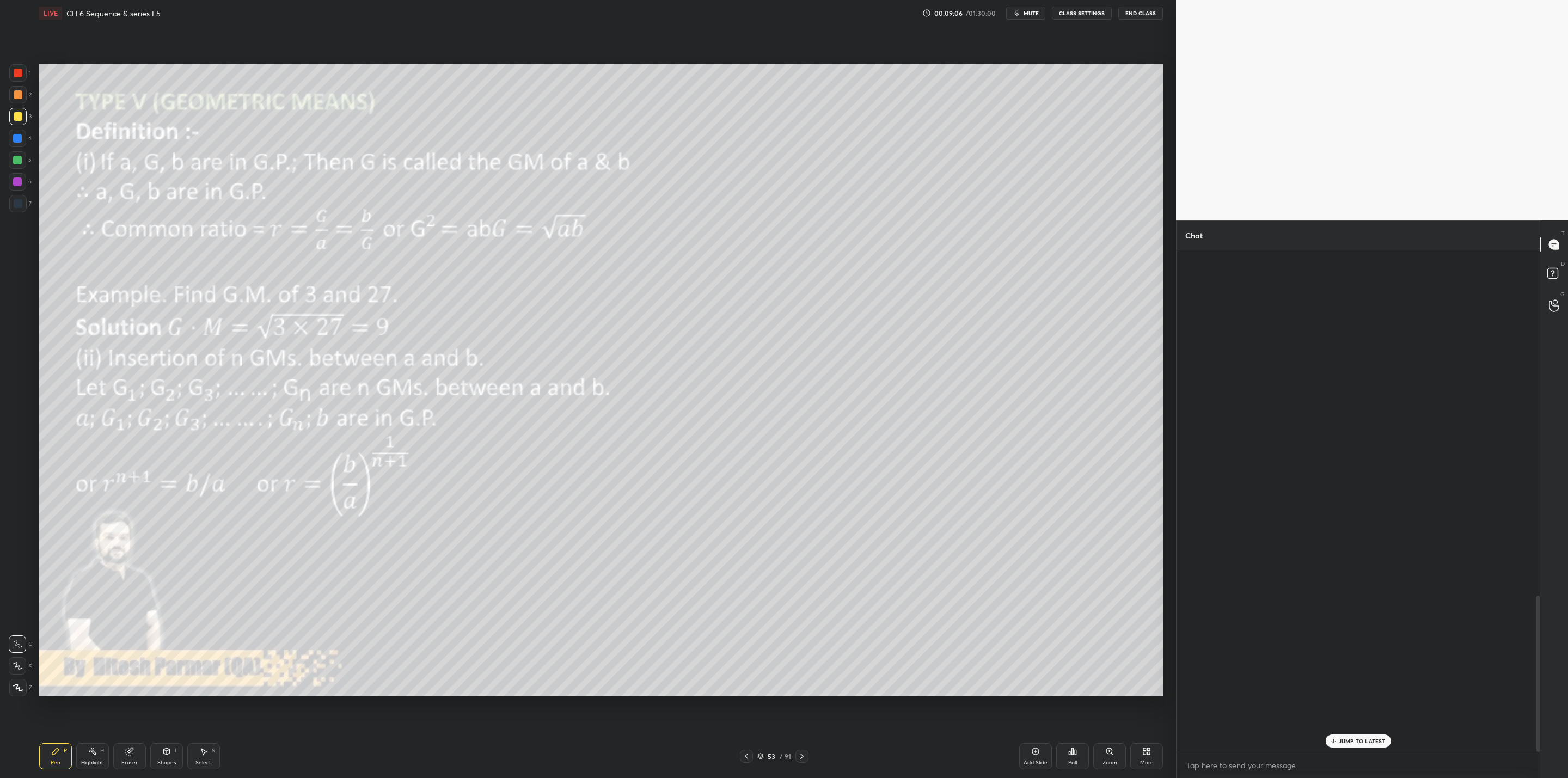
scroll to position [498, 360]
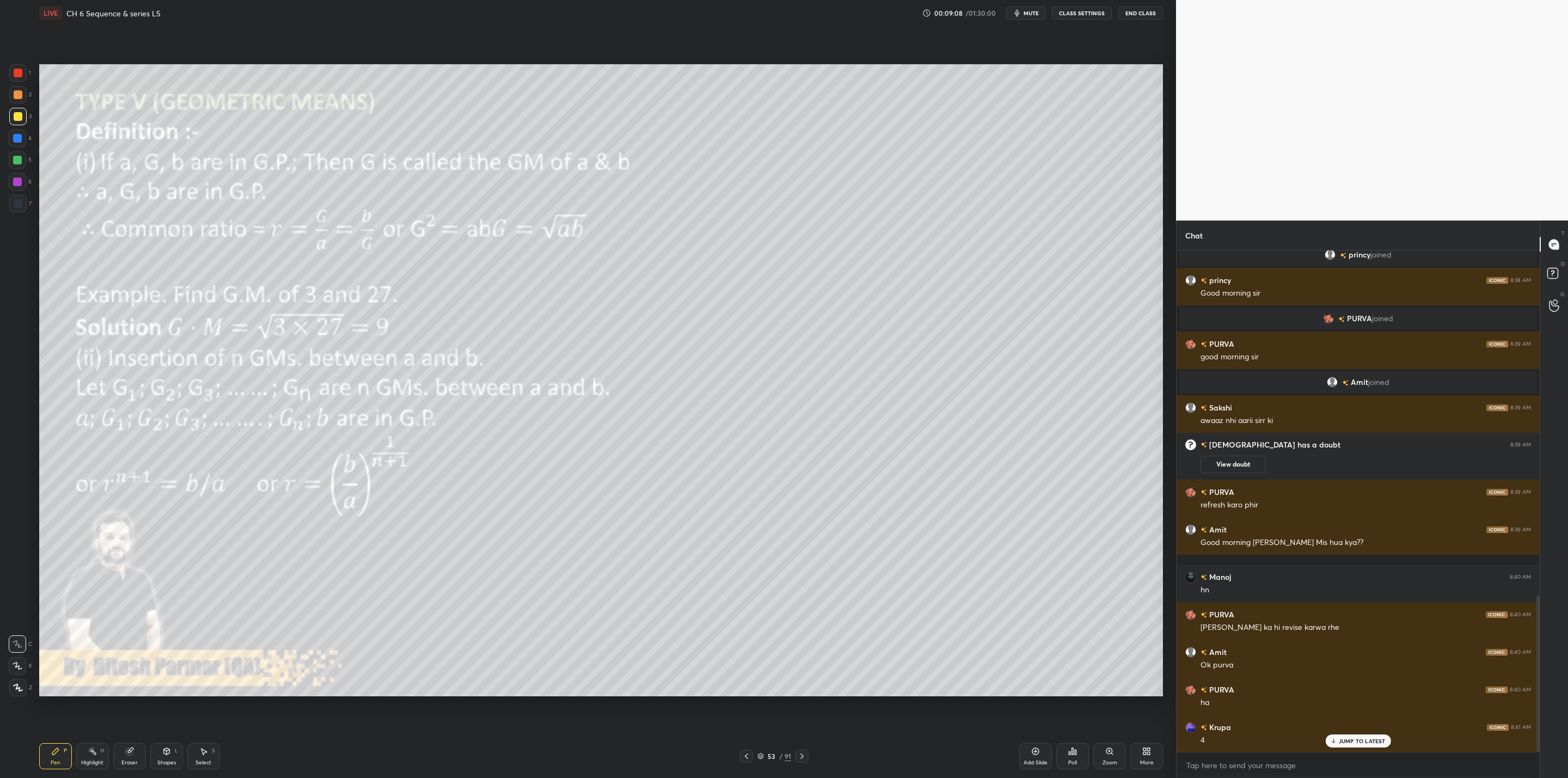
click at [1338, 745] on div "JUMP TO LATEST" at bounding box center [1358, 741] width 65 height 13
drag, startPoint x: 125, startPoint y: 755, endPoint x: 182, endPoint y: 713, distance: 70.8
click at [129, 757] on div "Eraser" at bounding box center [130, 756] width 33 height 26
drag, startPoint x: 46, startPoint y: 772, endPoint x: 92, endPoint y: 732, distance: 61.0
click at [53, 768] on div "Pen P Highlight H Eraser Shapes L Select S 53 / 91 Add Slide Poll Zoom More" at bounding box center [601, 756] width 1123 height 43
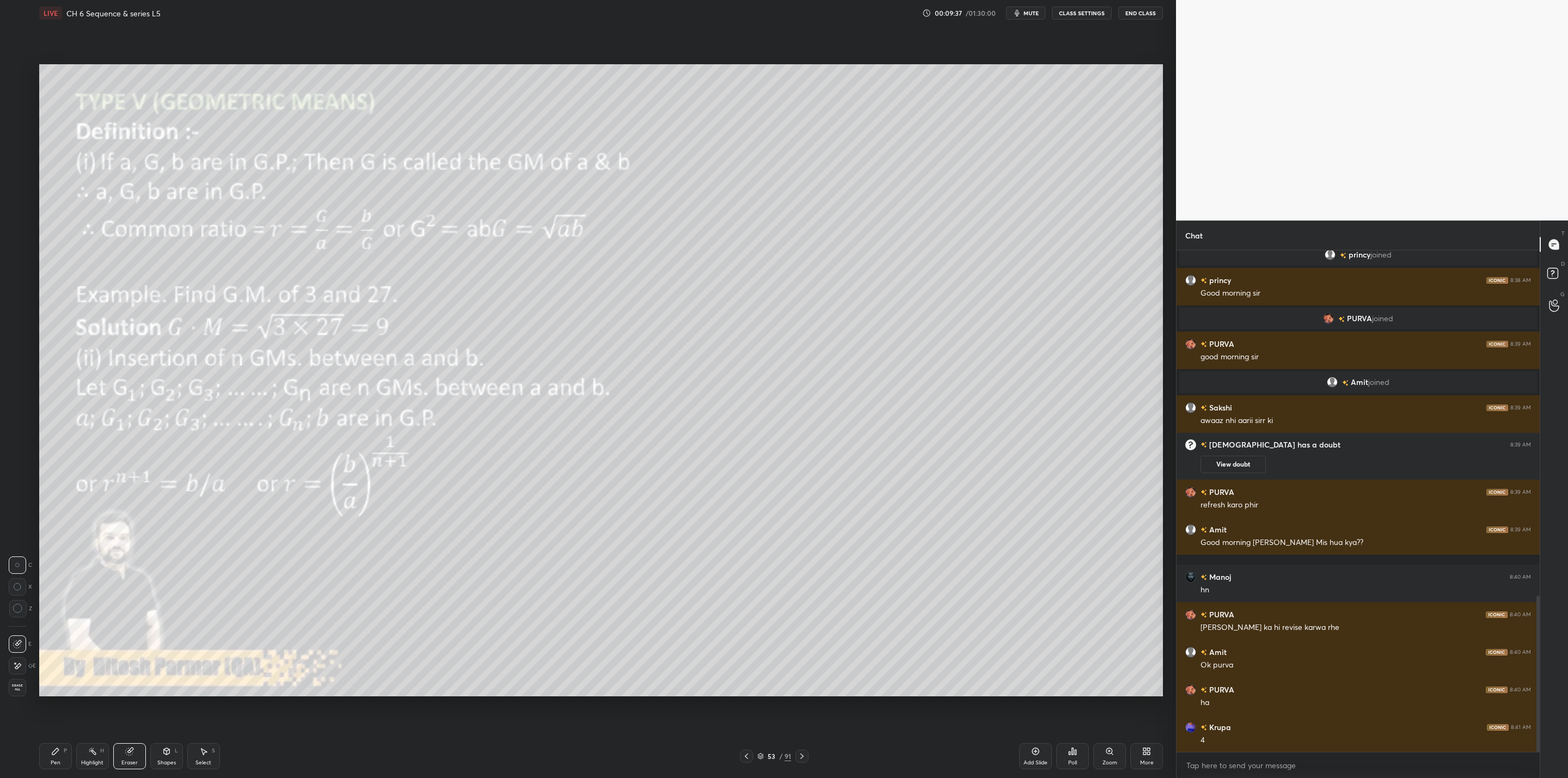
drag, startPoint x: 54, startPoint y: 757, endPoint x: 118, endPoint y: 701, distance: 85.0
click at [57, 757] on div "Pen P" at bounding box center [55, 756] width 33 height 26
click at [140, 757] on div "Eraser" at bounding box center [130, 756] width 33 height 26
drag, startPoint x: 54, startPoint y: 749, endPoint x: 86, endPoint y: 750, distance: 32.0
click at [65, 750] on div "Pen P" at bounding box center [55, 756] width 33 height 26
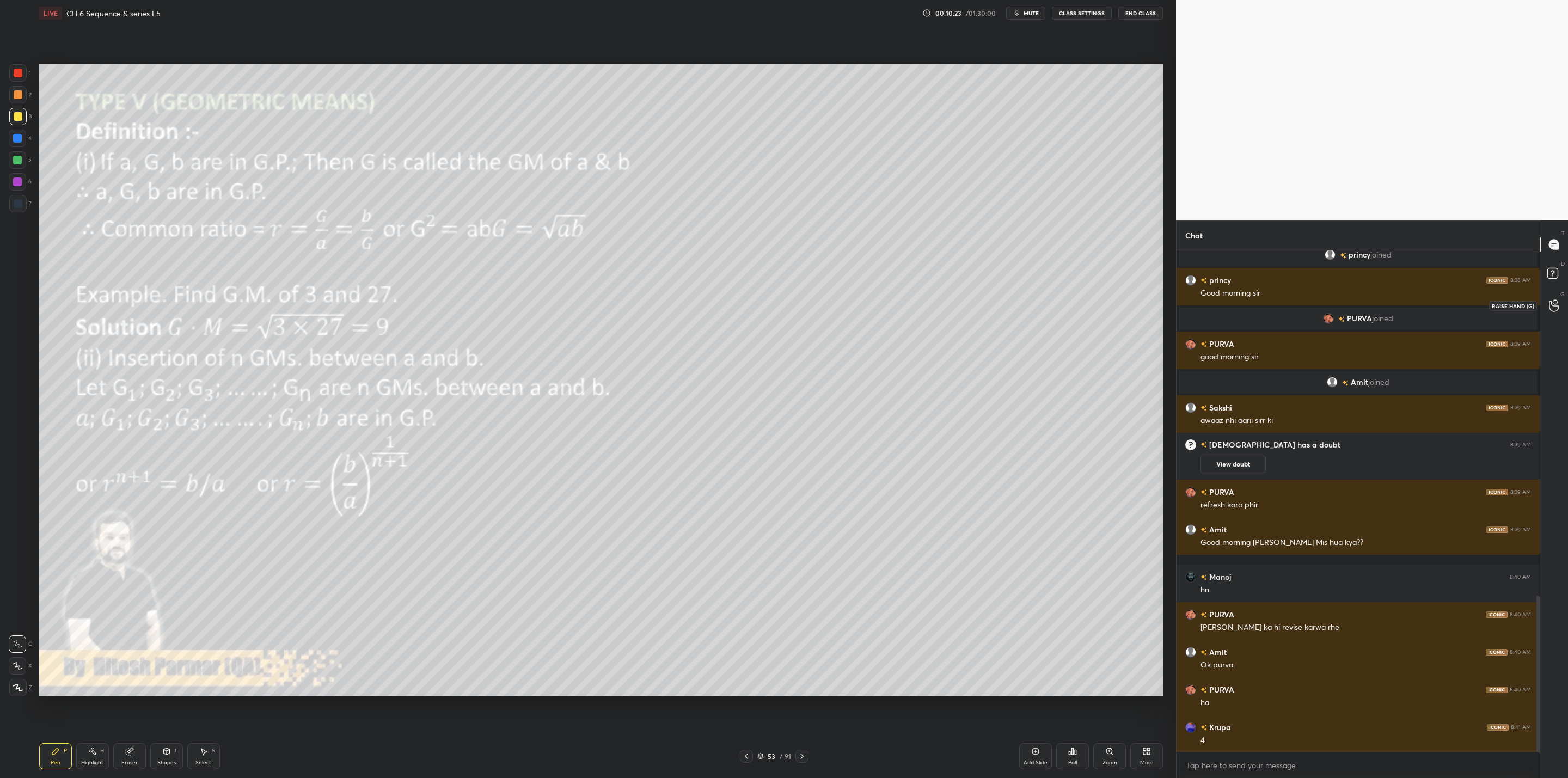
click at [1560, 299] on div at bounding box center [1554, 305] width 22 height 20
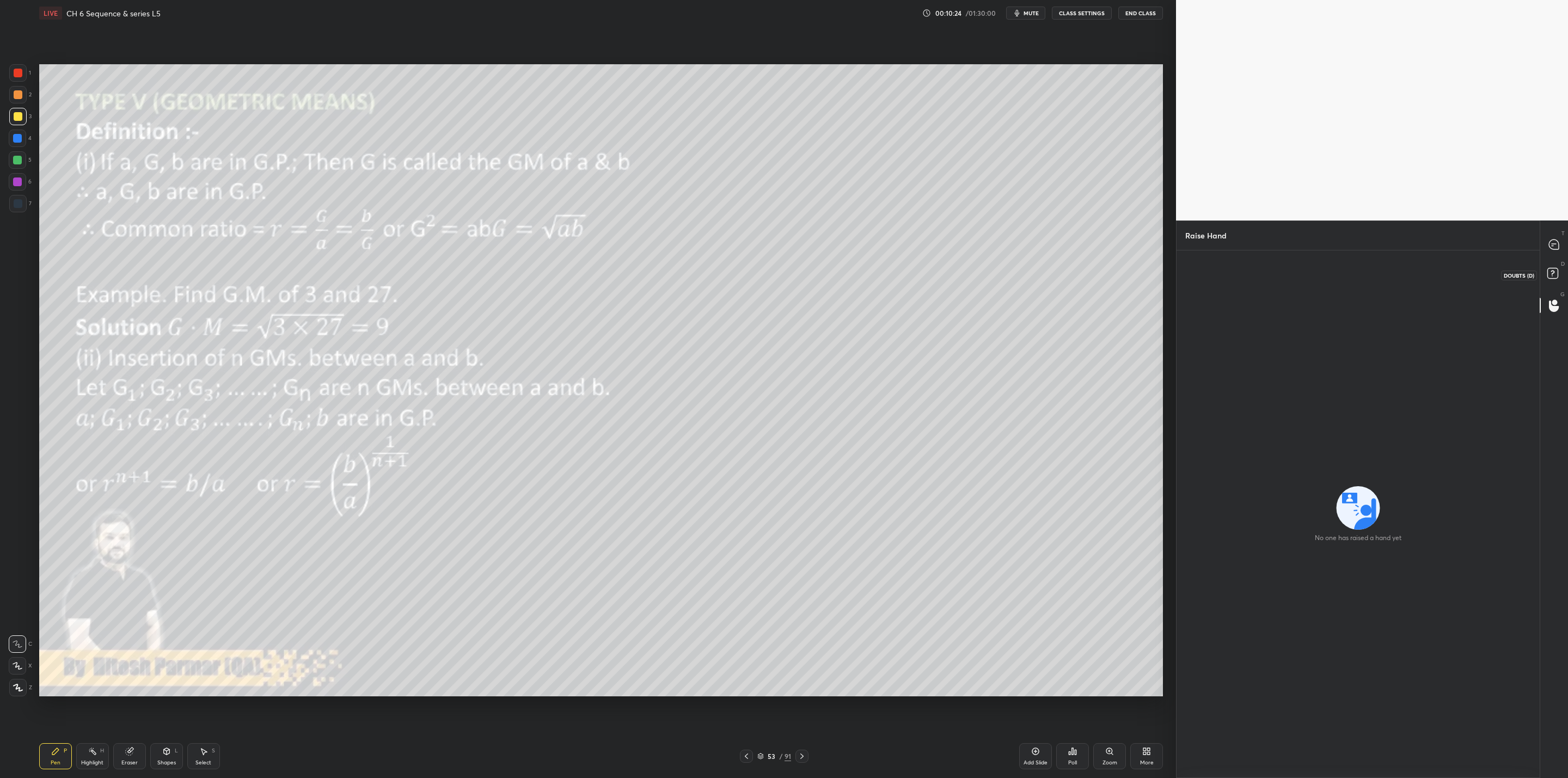
drag, startPoint x: 1555, startPoint y: 276, endPoint x: 1562, endPoint y: 278, distance: 7.3
click at [1559, 278] on icon at bounding box center [1554, 275] width 20 height 20
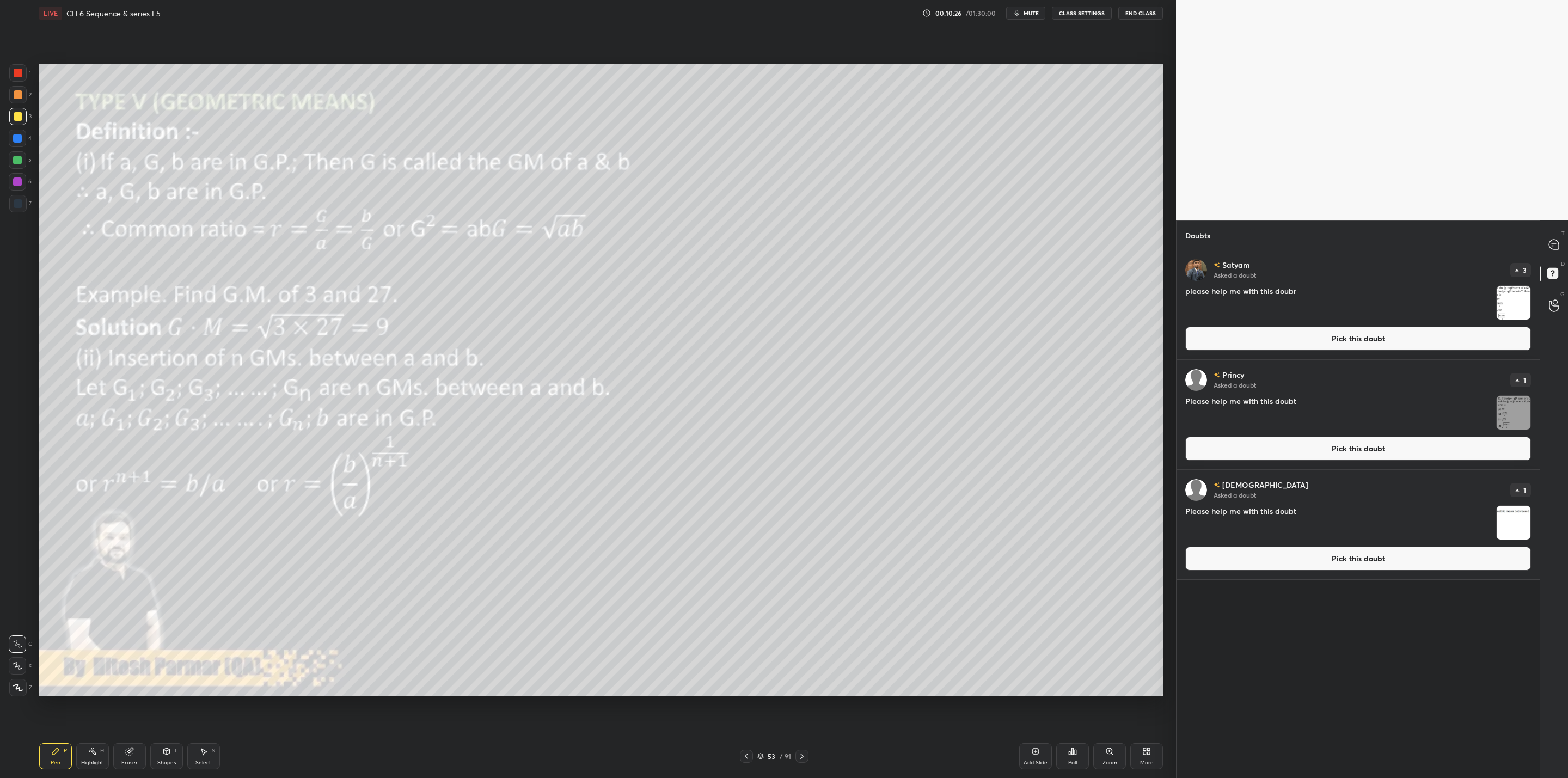
click at [1520, 526] on img "grid" at bounding box center [1513, 523] width 34 height 34
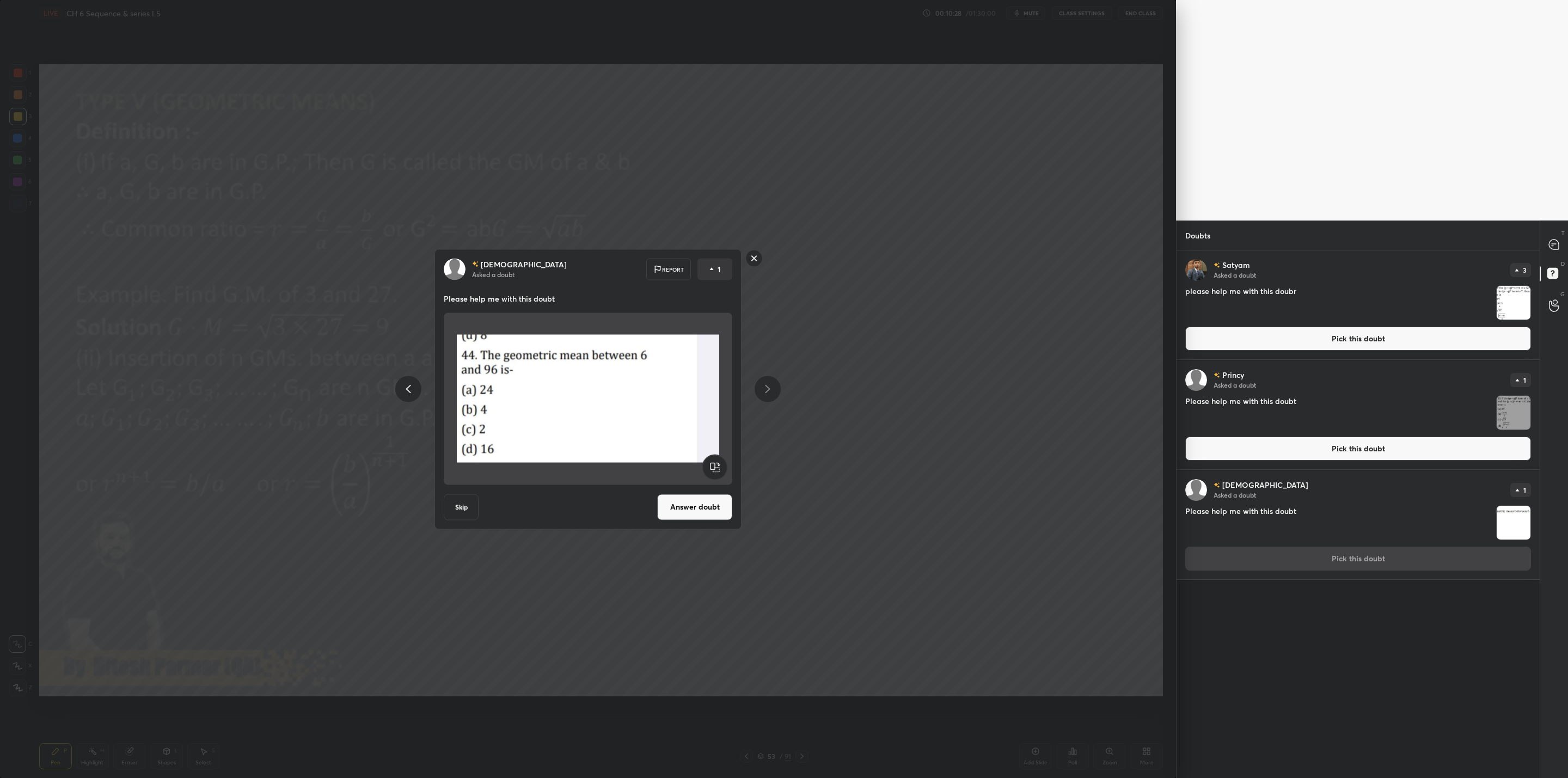
drag, startPoint x: 756, startPoint y: 257, endPoint x: 749, endPoint y: 258, distance: 7.1
click at [755, 255] on rect at bounding box center [754, 258] width 17 height 17
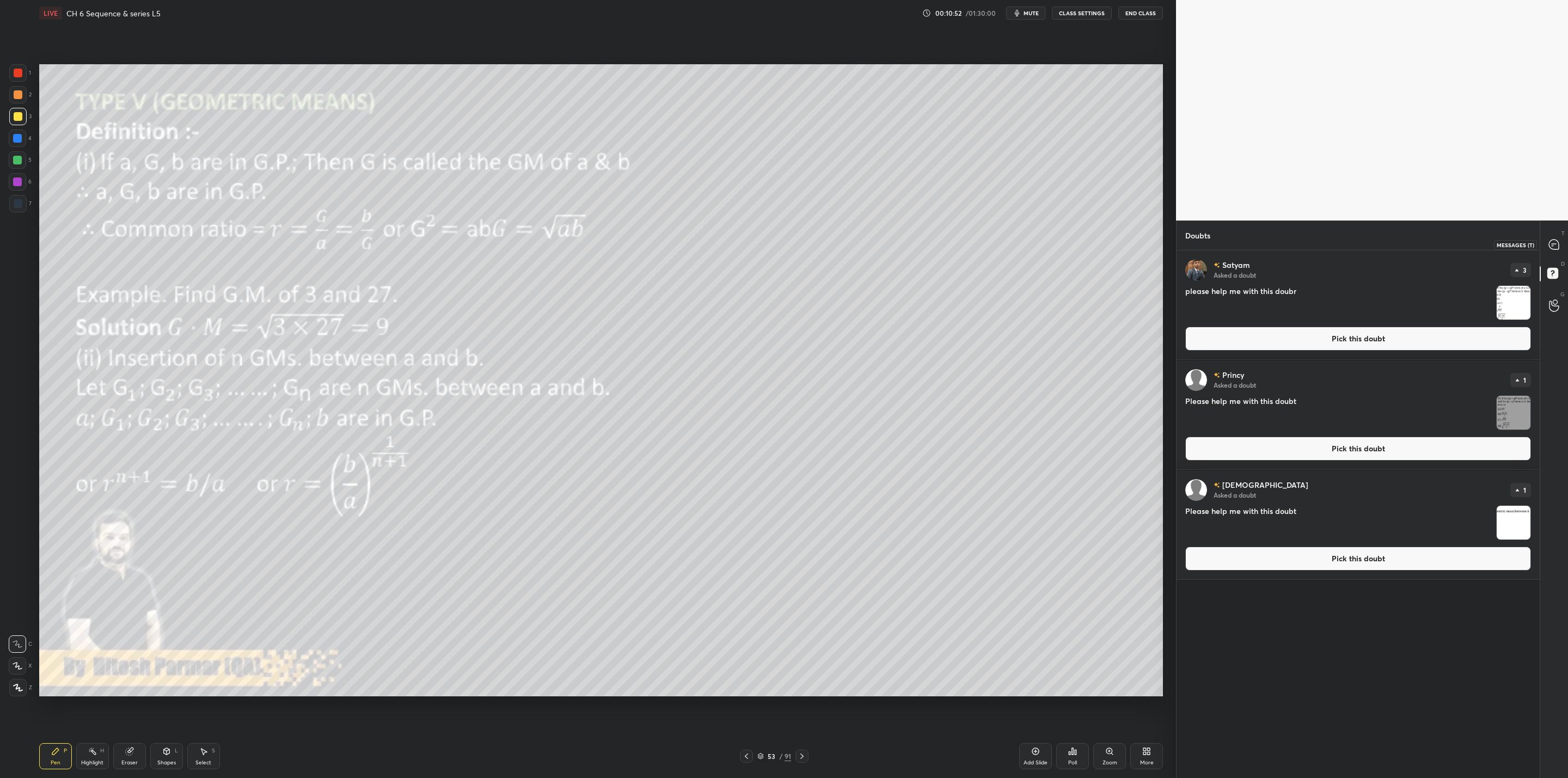
drag, startPoint x: 1550, startPoint y: 240, endPoint x: 1540, endPoint y: 260, distance: 22.4
click at [1550, 241] on icon at bounding box center [1554, 244] width 11 height 11
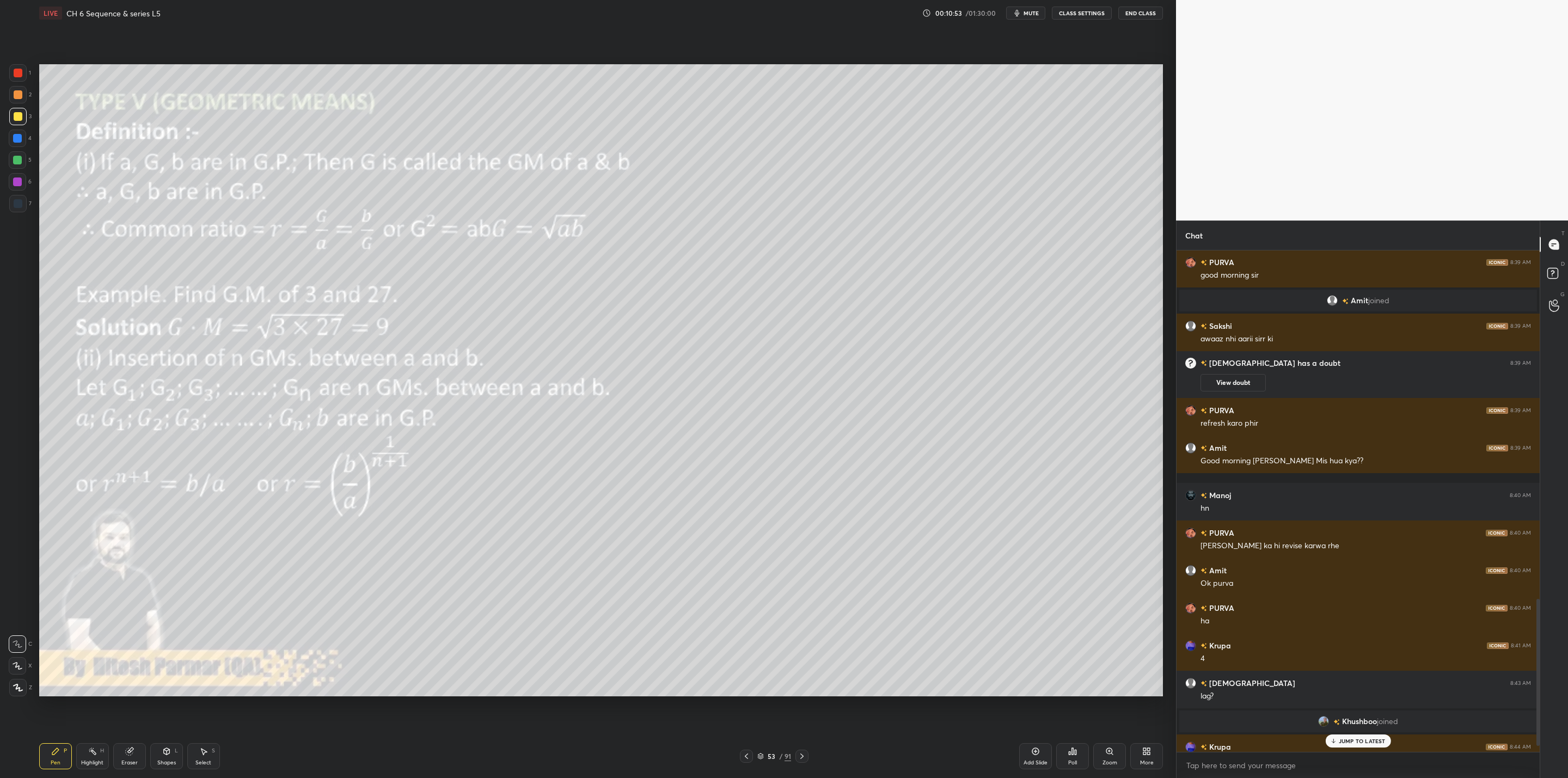
drag, startPoint x: 1349, startPoint y: 742, endPoint x: 1336, endPoint y: 739, distance: 13.3
click at [1349, 741] on p "JUMP TO LATEST" at bounding box center [1362, 741] width 47 height 6
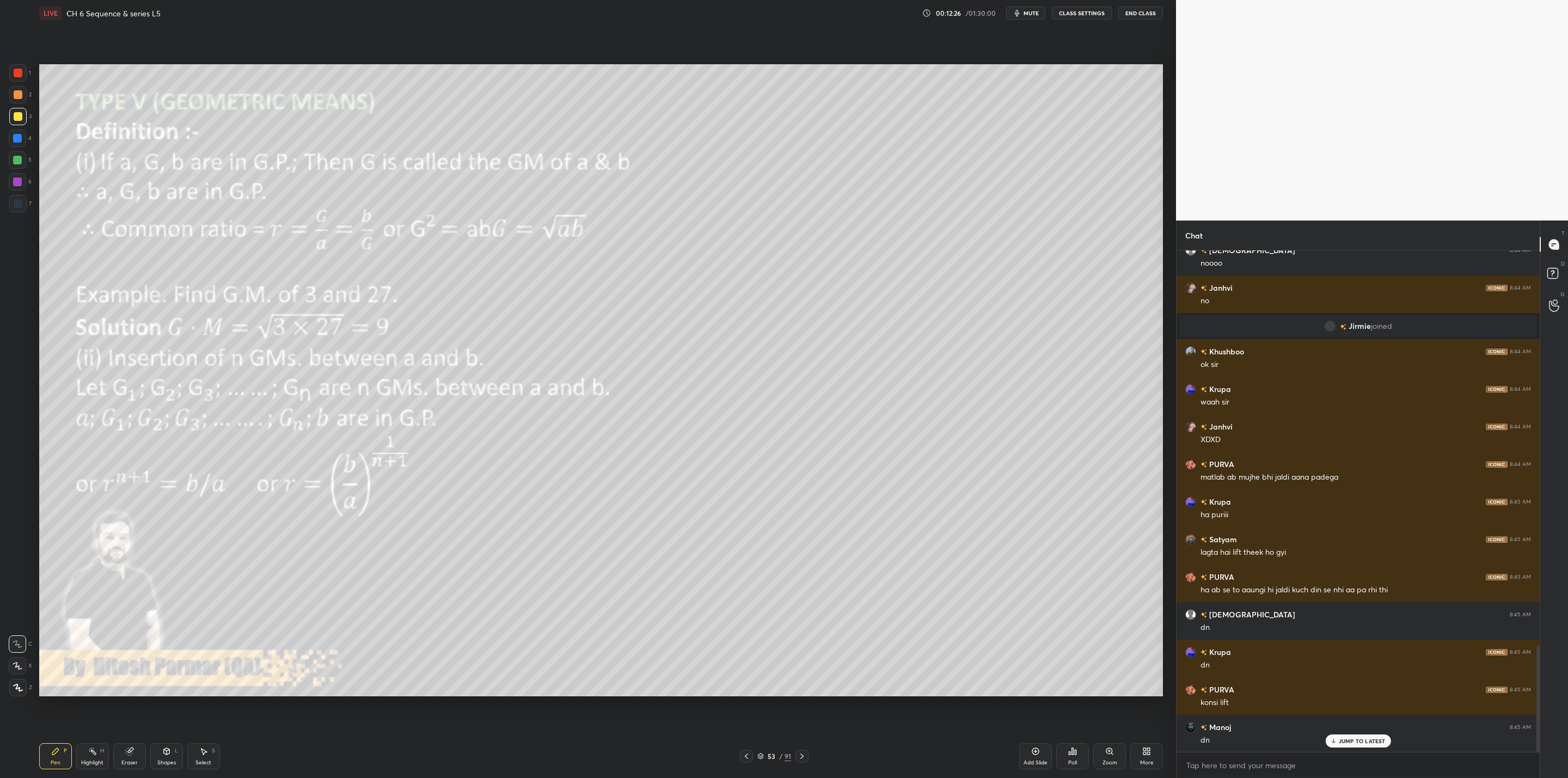
scroll to position [1910, 0]
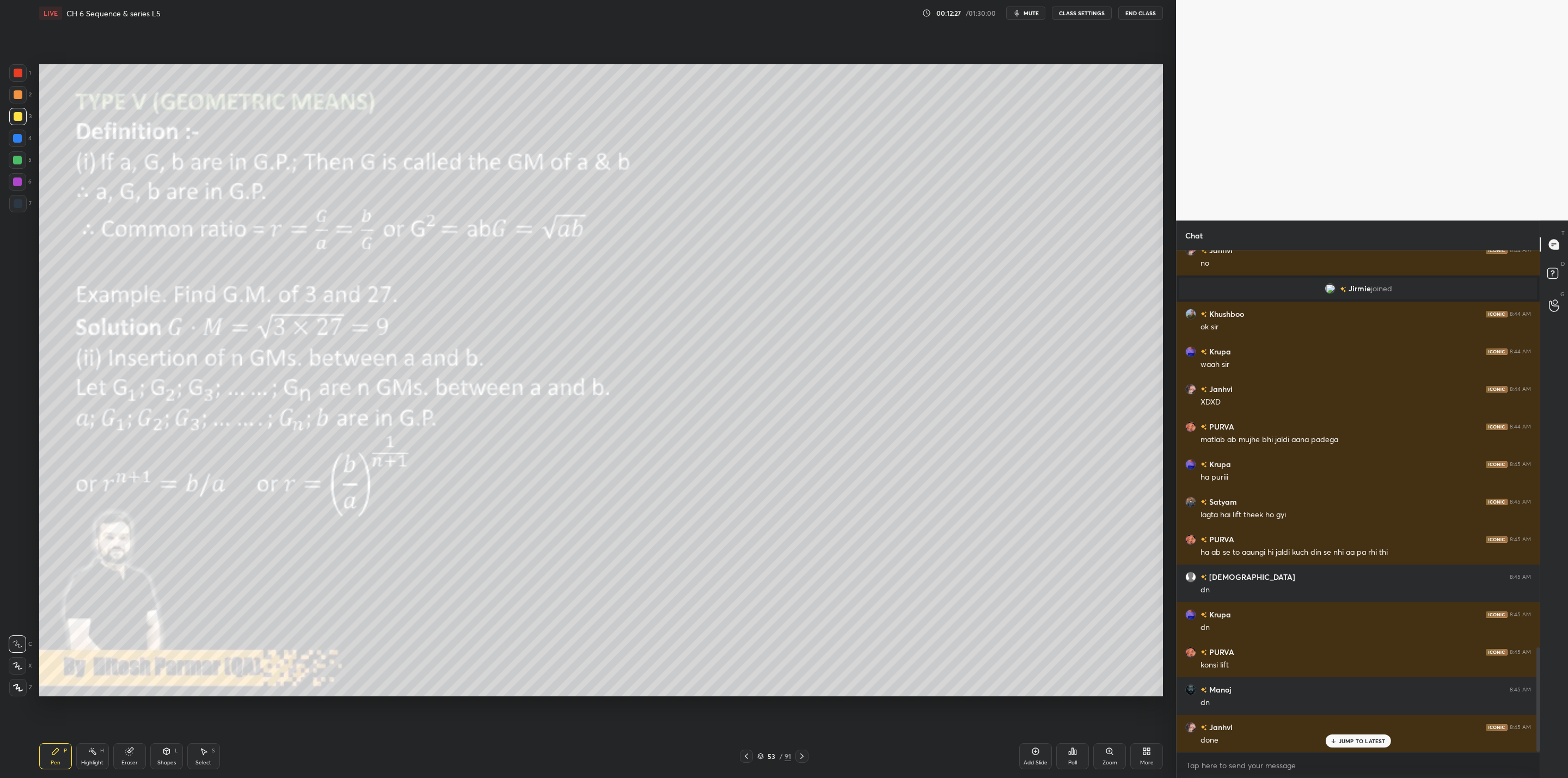
click at [1347, 740] on p "JUMP TO LATEST" at bounding box center [1362, 741] width 47 height 6
drag, startPoint x: 1554, startPoint y: 270, endPoint x: 1562, endPoint y: 292, distance: 23.4
click at [1555, 271] on rect at bounding box center [1552, 273] width 10 height 10
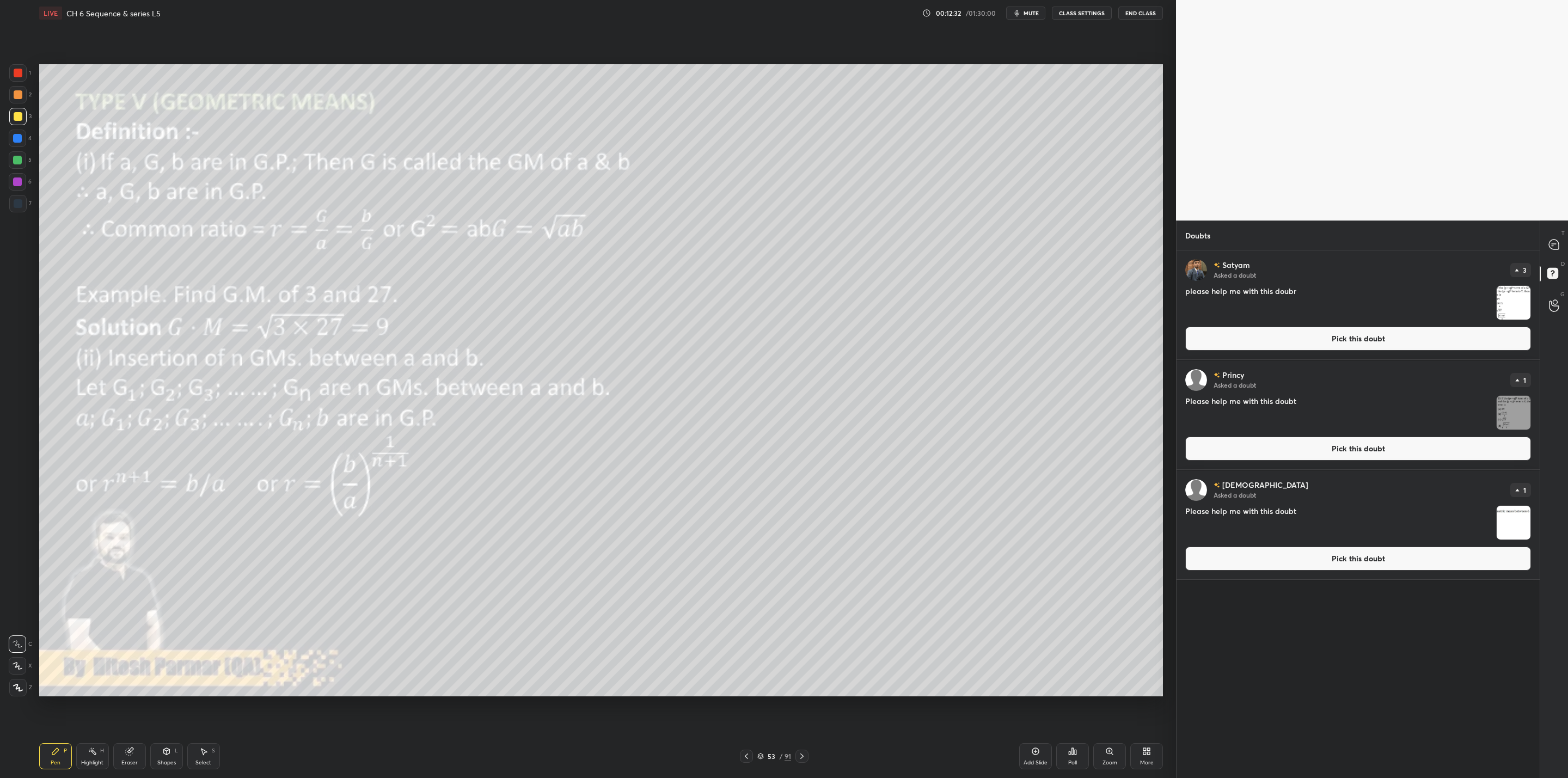
click at [1516, 520] on img "grid" at bounding box center [1513, 523] width 34 height 34
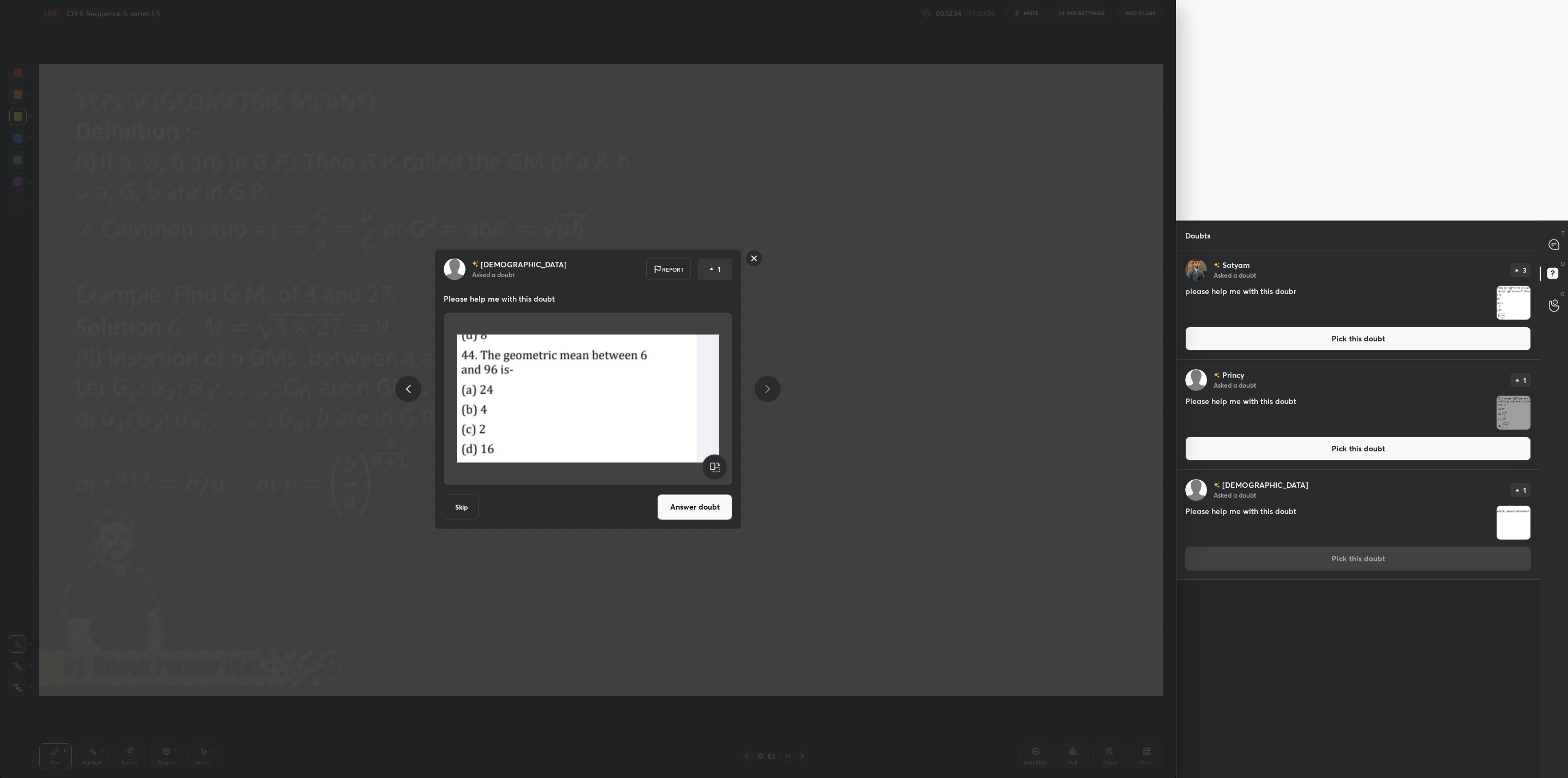
click at [694, 503] on button "Answer doubt" at bounding box center [694, 506] width 75 height 26
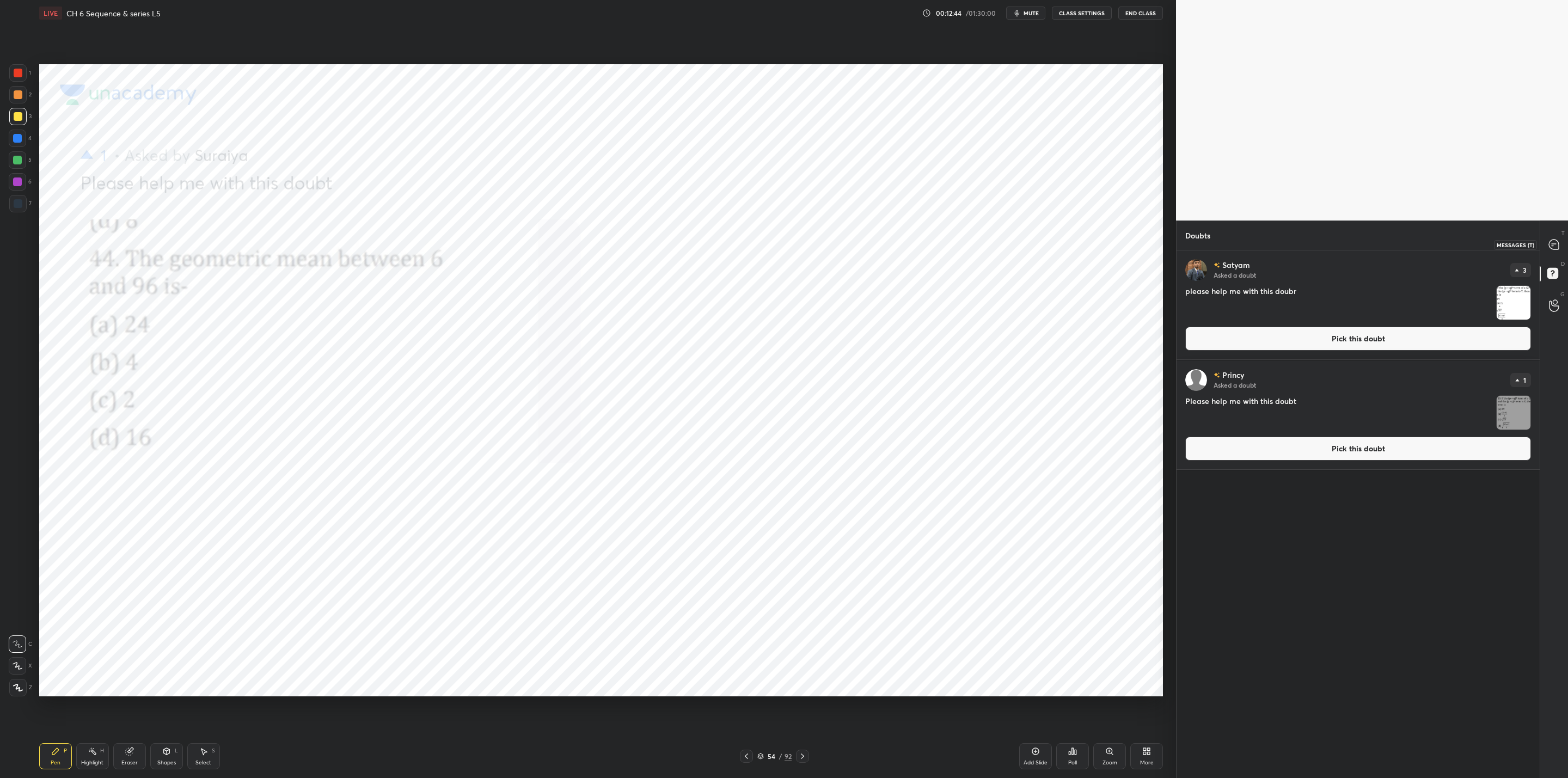
click at [1555, 243] on icon at bounding box center [1554, 244] width 11 height 11
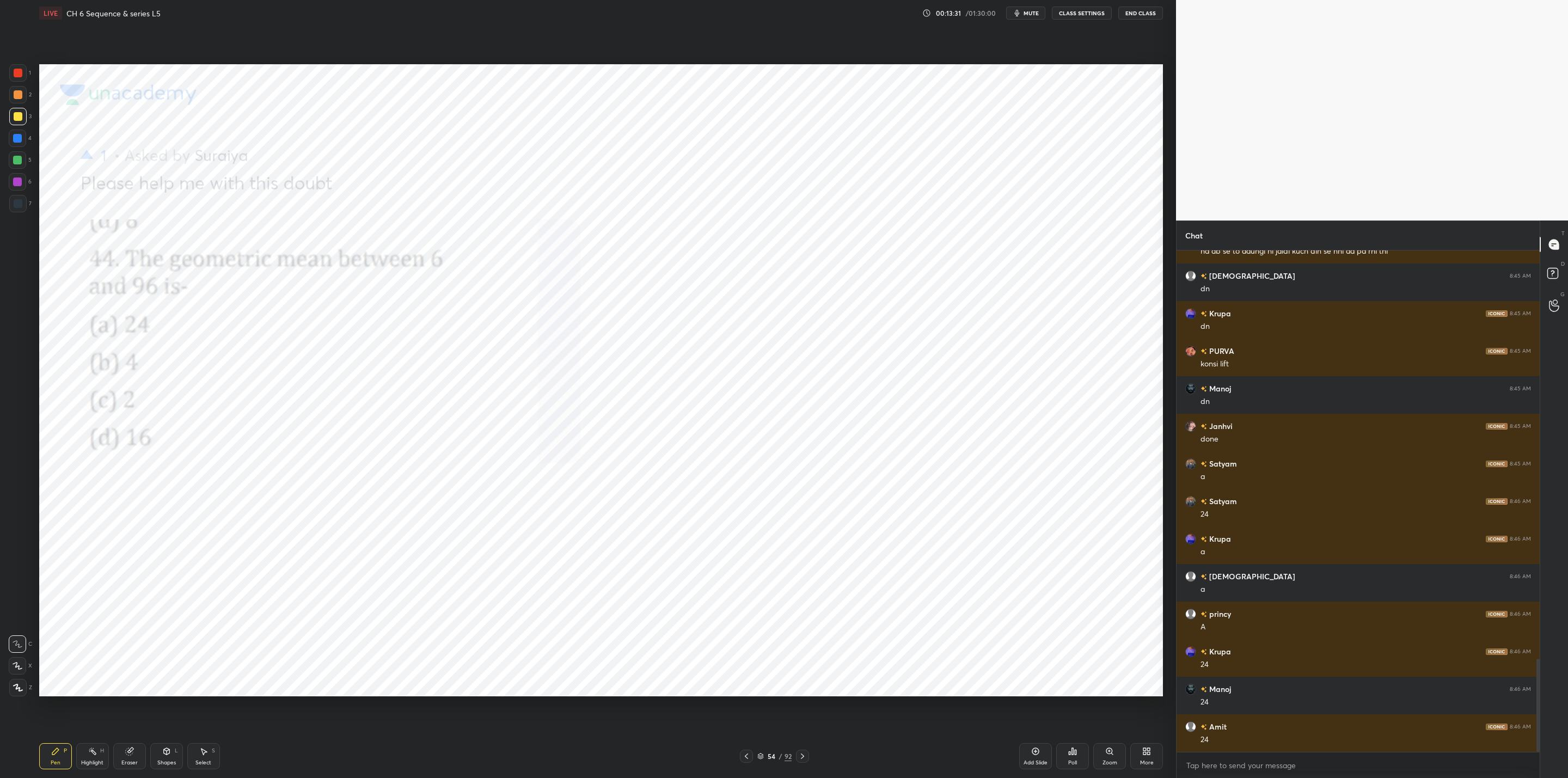
scroll to position [2202, 0]
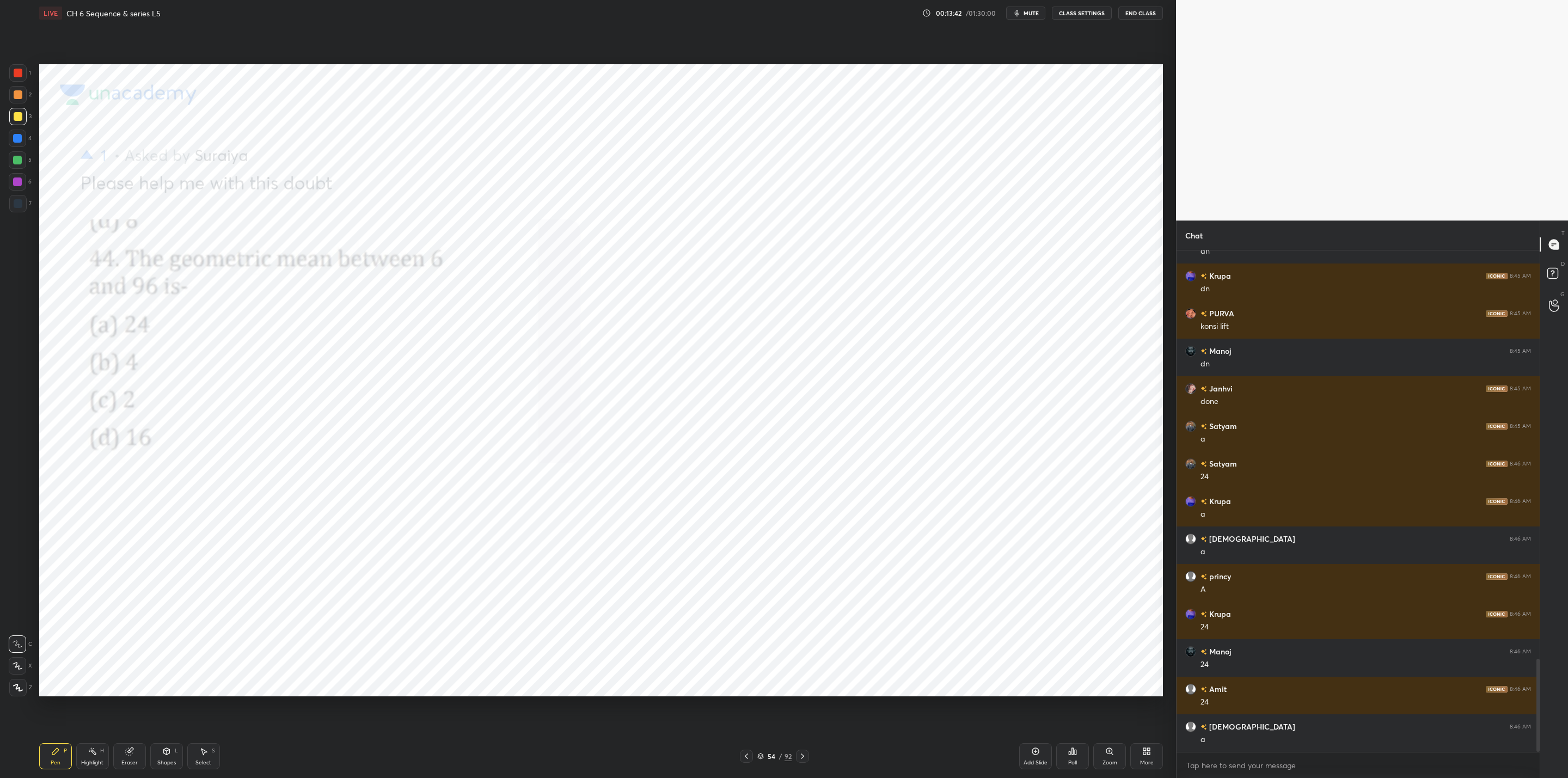
click at [31, 205] on div "1 2 3 4 5 6 7 C X Z C X Z E E Erase all H H" at bounding box center [17, 380] width 35 height 632
click at [20, 203] on div at bounding box center [18, 203] width 9 height 9
click at [745, 755] on icon at bounding box center [746, 757] width 9 height 9
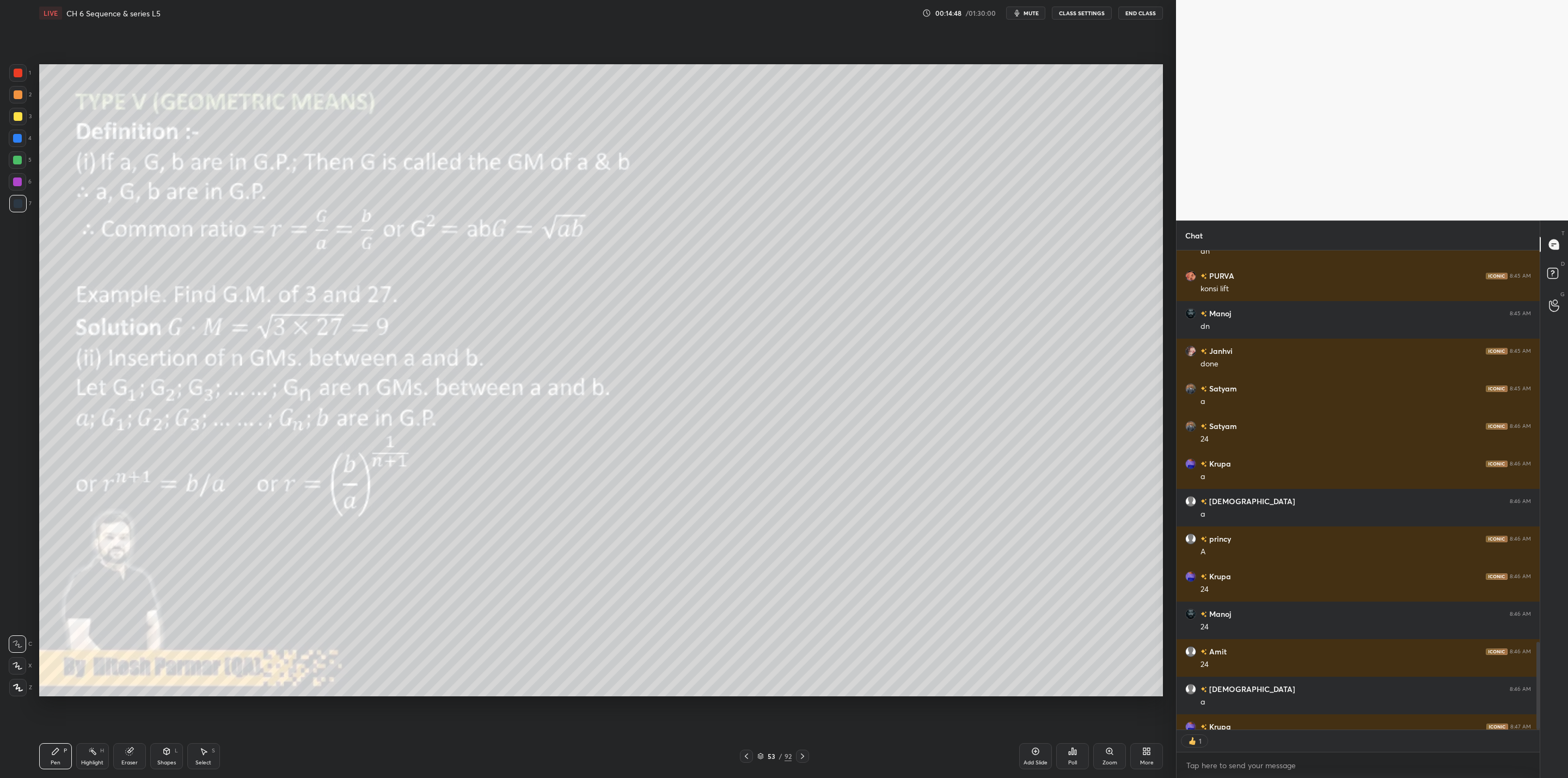
scroll to position [3, 4]
click at [20, 118] on div at bounding box center [18, 117] width 9 height 9
click at [20, 91] on div at bounding box center [18, 94] width 9 height 9
drag, startPoint x: 129, startPoint y: 758, endPoint x: 130, endPoint y: 750, distance: 8.1
click at [129, 757] on div "Eraser" at bounding box center [130, 756] width 33 height 26
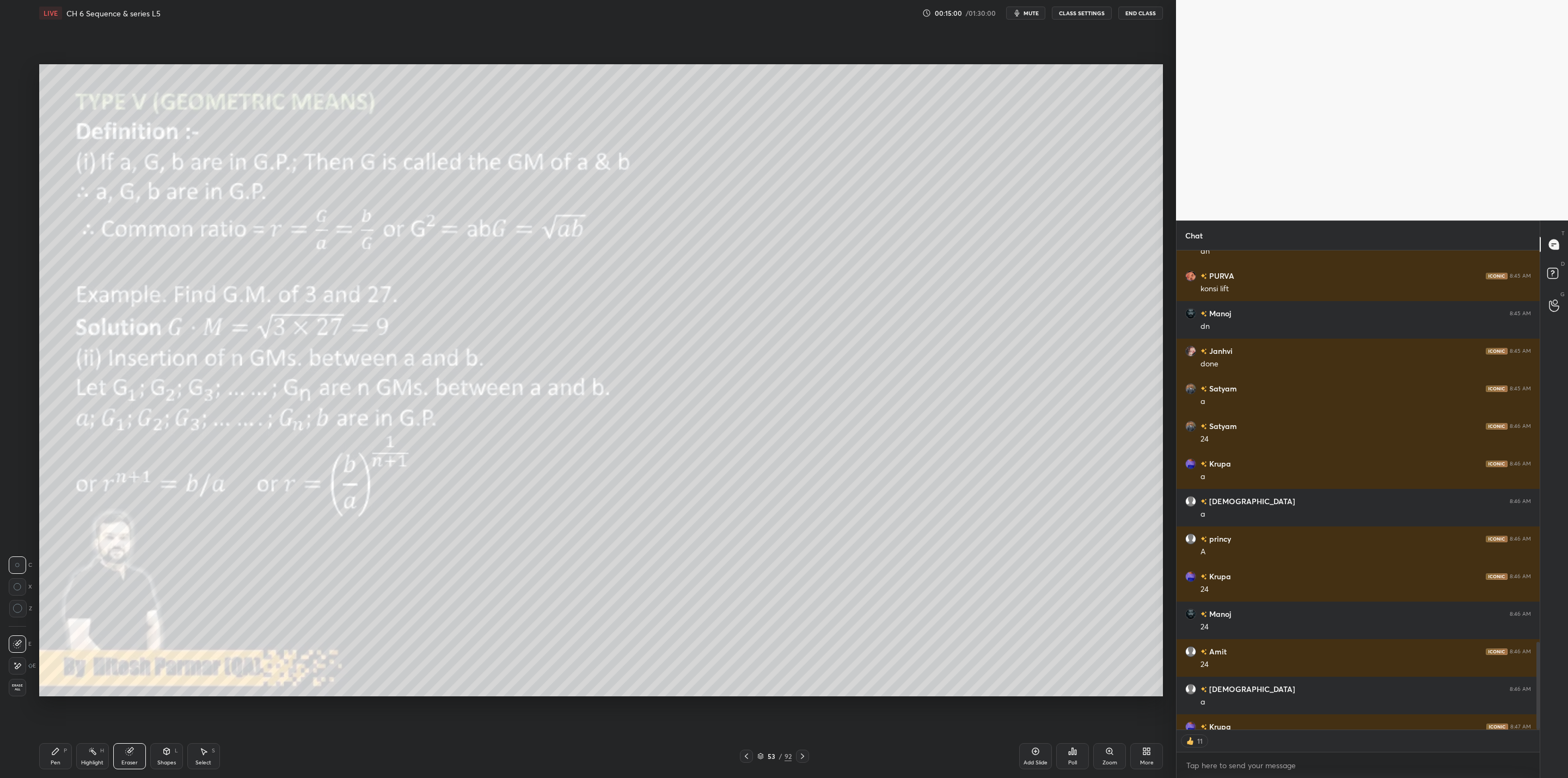
drag, startPoint x: 57, startPoint y: 745, endPoint x: 88, endPoint y: 728, distance: 35.4
click at [54, 745] on div "Pen P" at bounding box center [55, 756] width 33 height 26
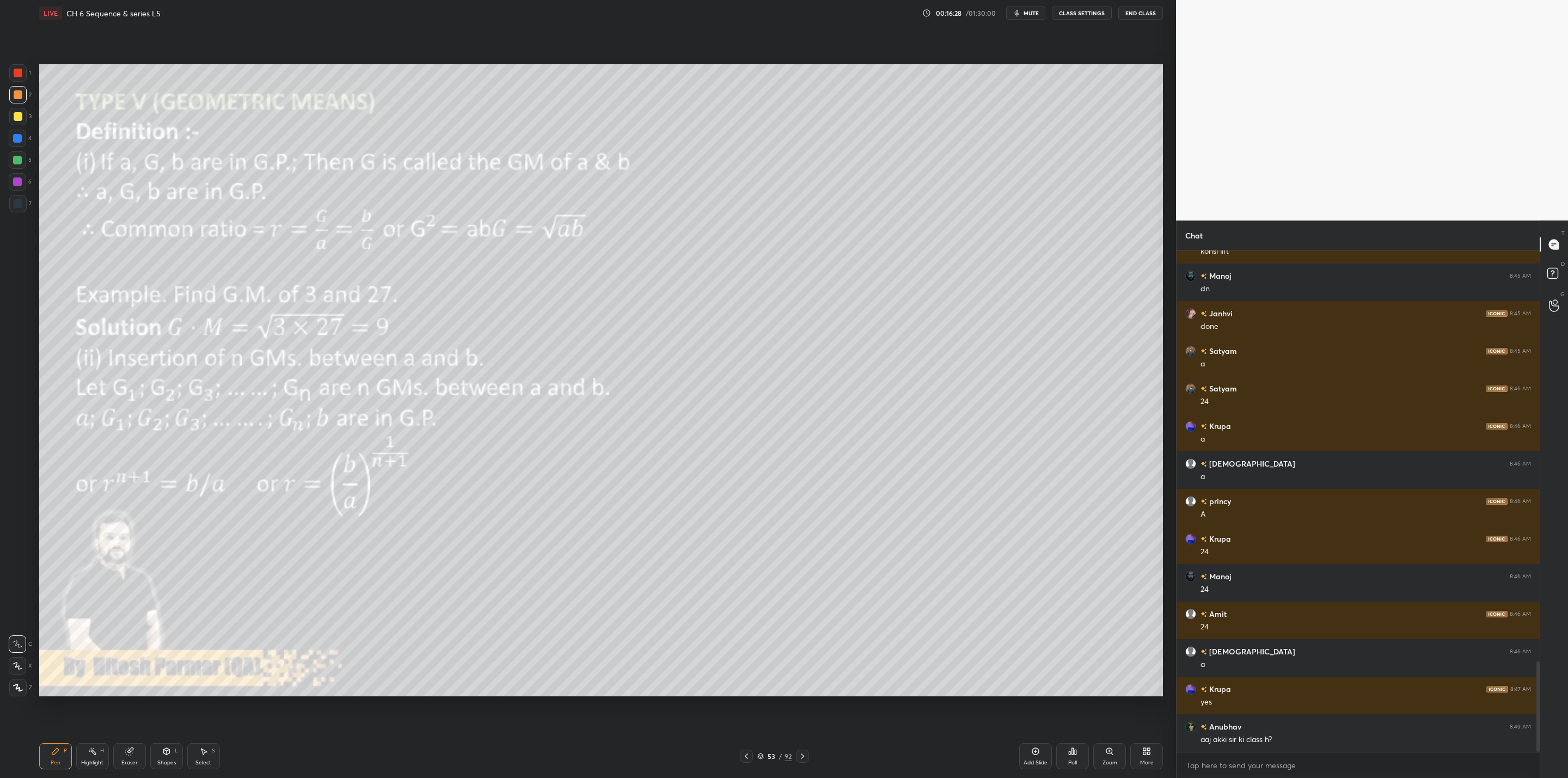
click at [20, 160] on div at bounding box center [18, 160] width 9 height 9
click at [131, 760] on div "Eraser" at bounding box center [130, 763] width 16 height 6
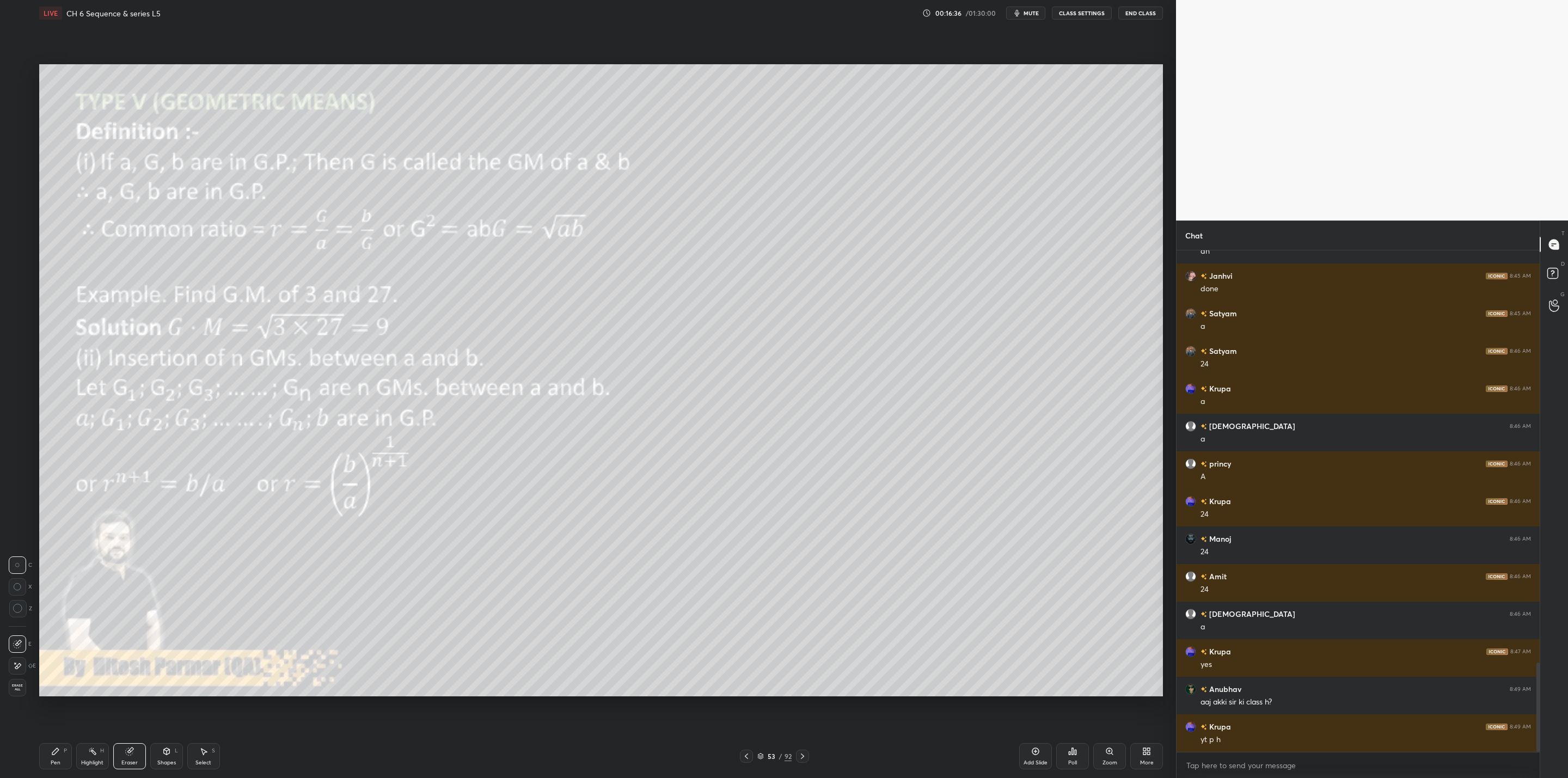
drag, startPoint x: 55, startPoint y: 752, endPoint x: 67, endPoint y: 753, distance: 12.0
click at [59, 753] on icon at bounding box center [55, 752] width 9 height 9
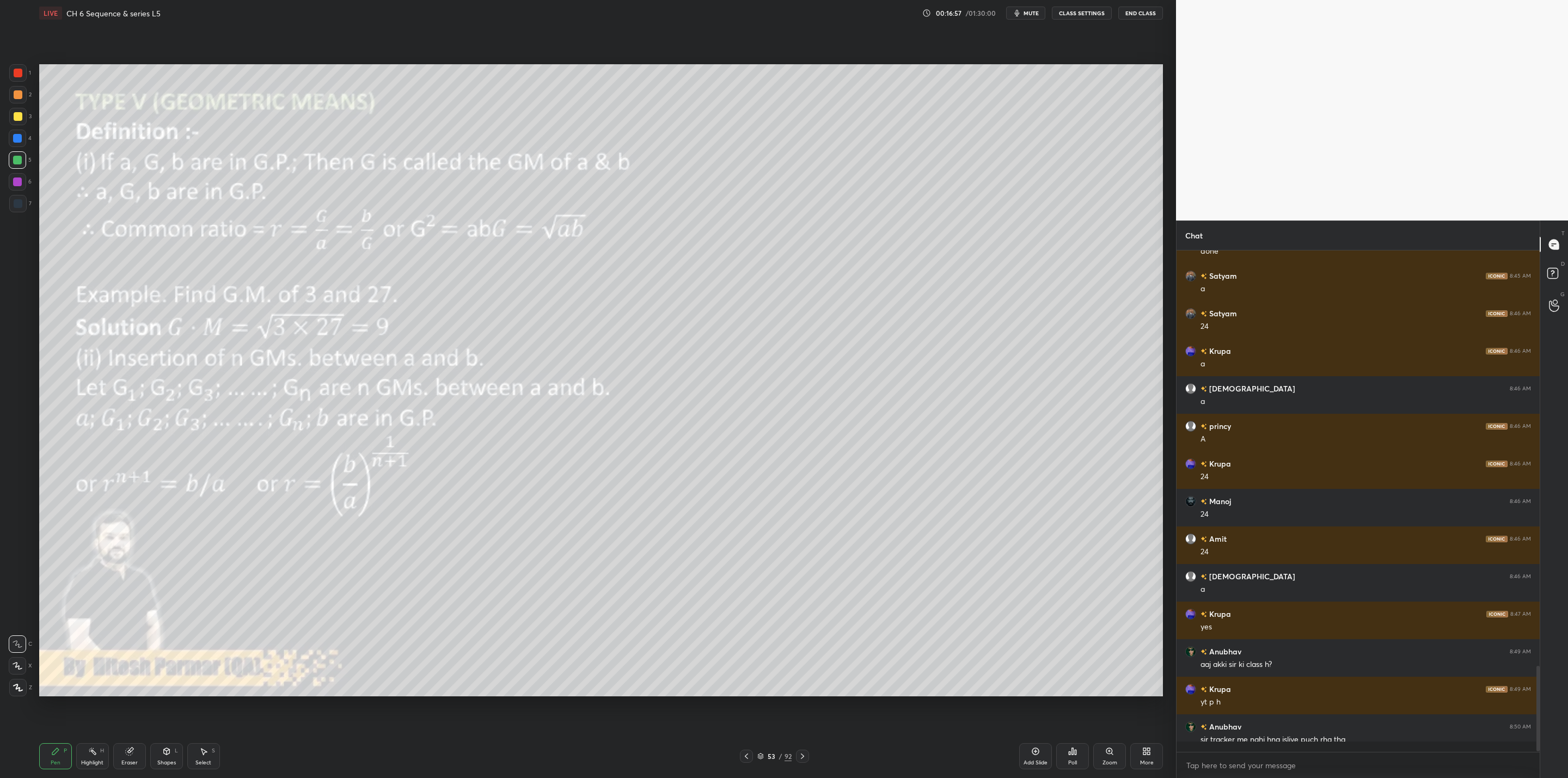
scroll to position [2352, 0]
drag, startPoint x: 130, startPoint y: 753, endPoint x: 136, endPoint y: 752, distance: 6.1
click at [136, 752] on div "Eraser" at bounding box center [130, 756] width 33 height 26
drag, startPoint x: 64, startPoint y: 760, endPoint x: 86, endPoint y: 765, distance: 22.6
click at [66, 761] on div "Pen P" at bounding box center [55, 756] width 33 height 26
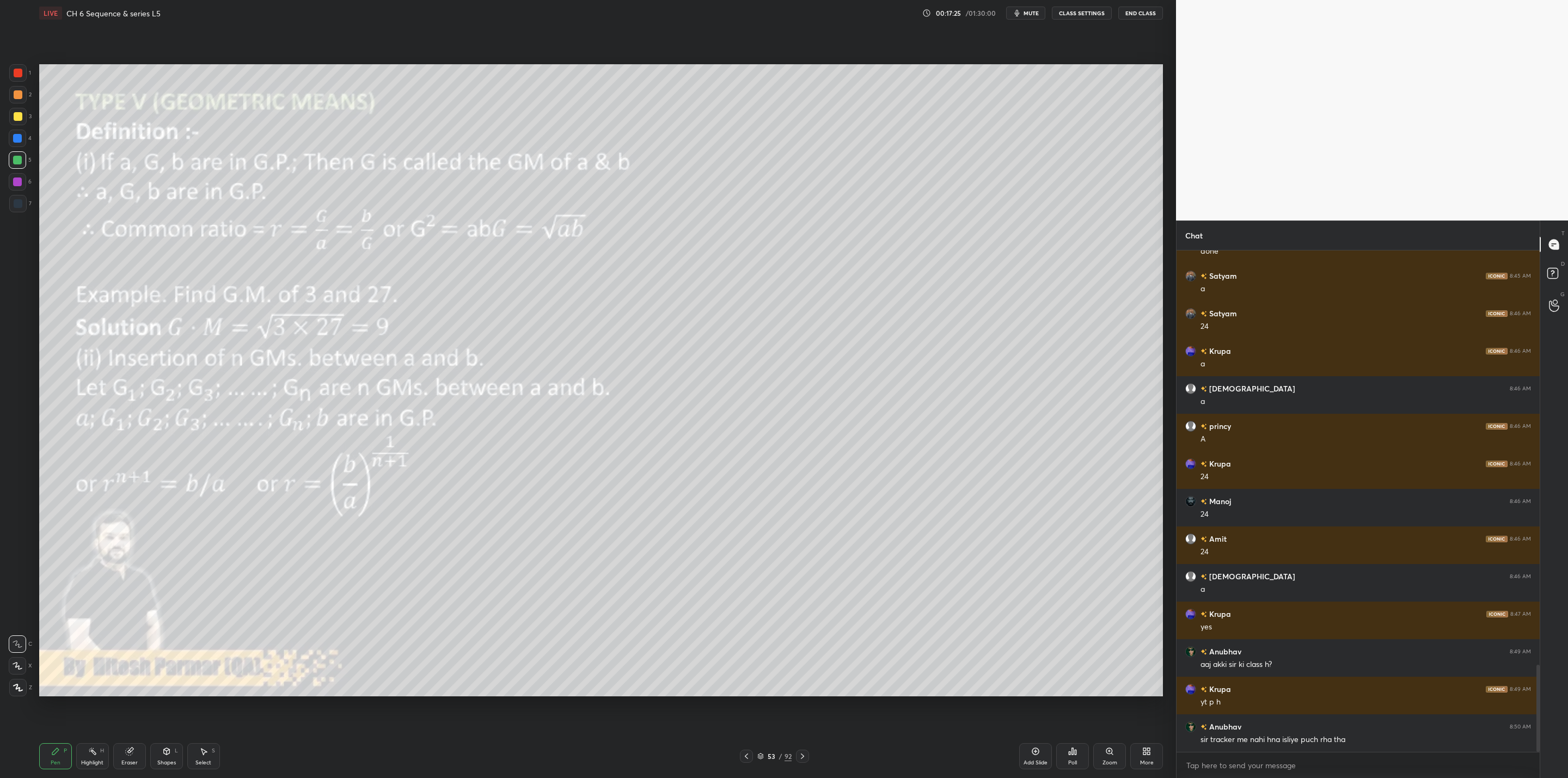
scroll to position [2390, 0]
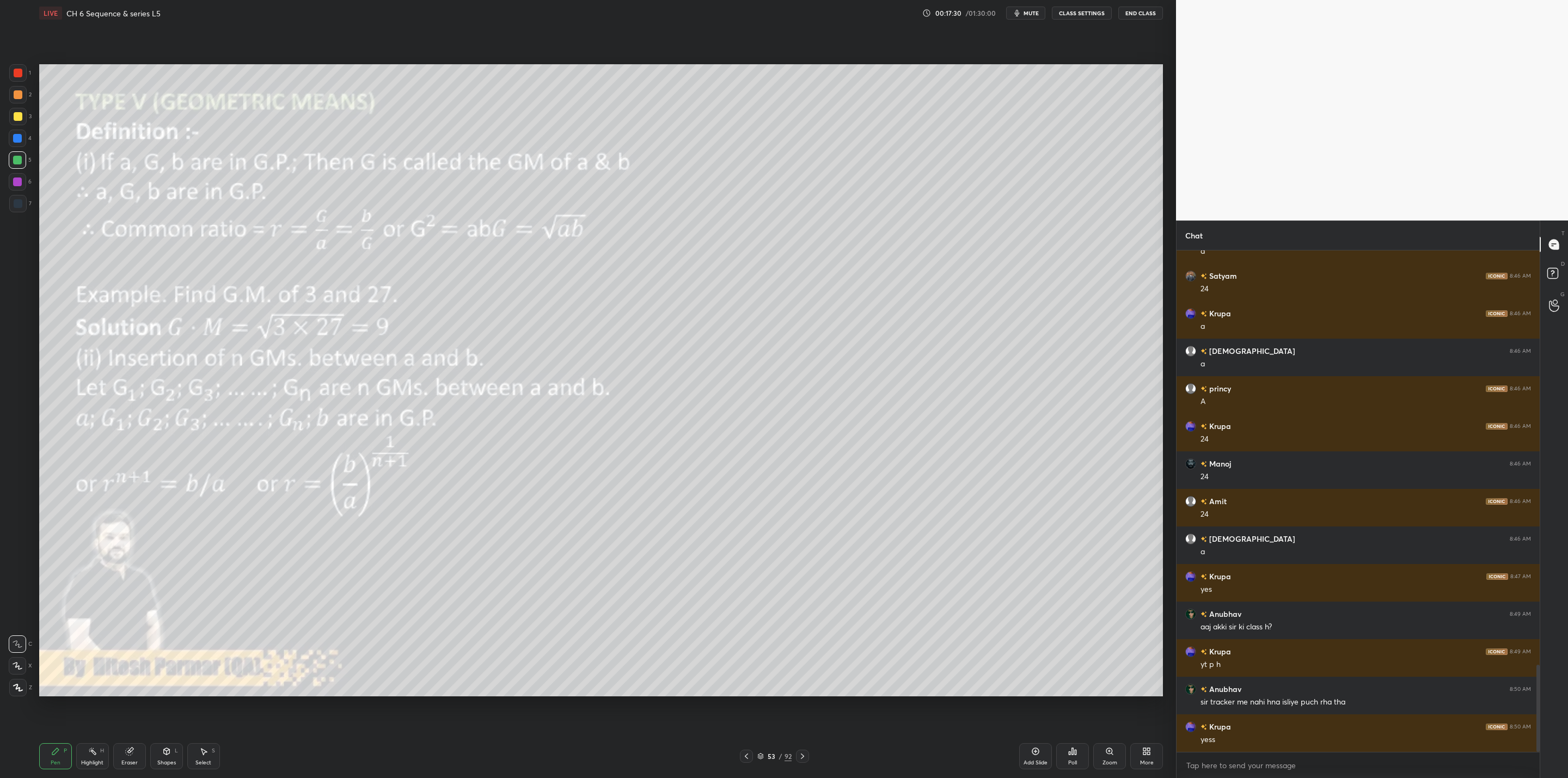
click at [136, 757] on div "Eraser" at bounding box center [130, 756] width 33 height 26
drag, startPoint x: 43, startPoint y: 750, endPoint x: 144, endPoint y: 741, distance: 101.4
click at [54, 752] on div "Pen P" at bounding box center [55, 756] width 33 height 26
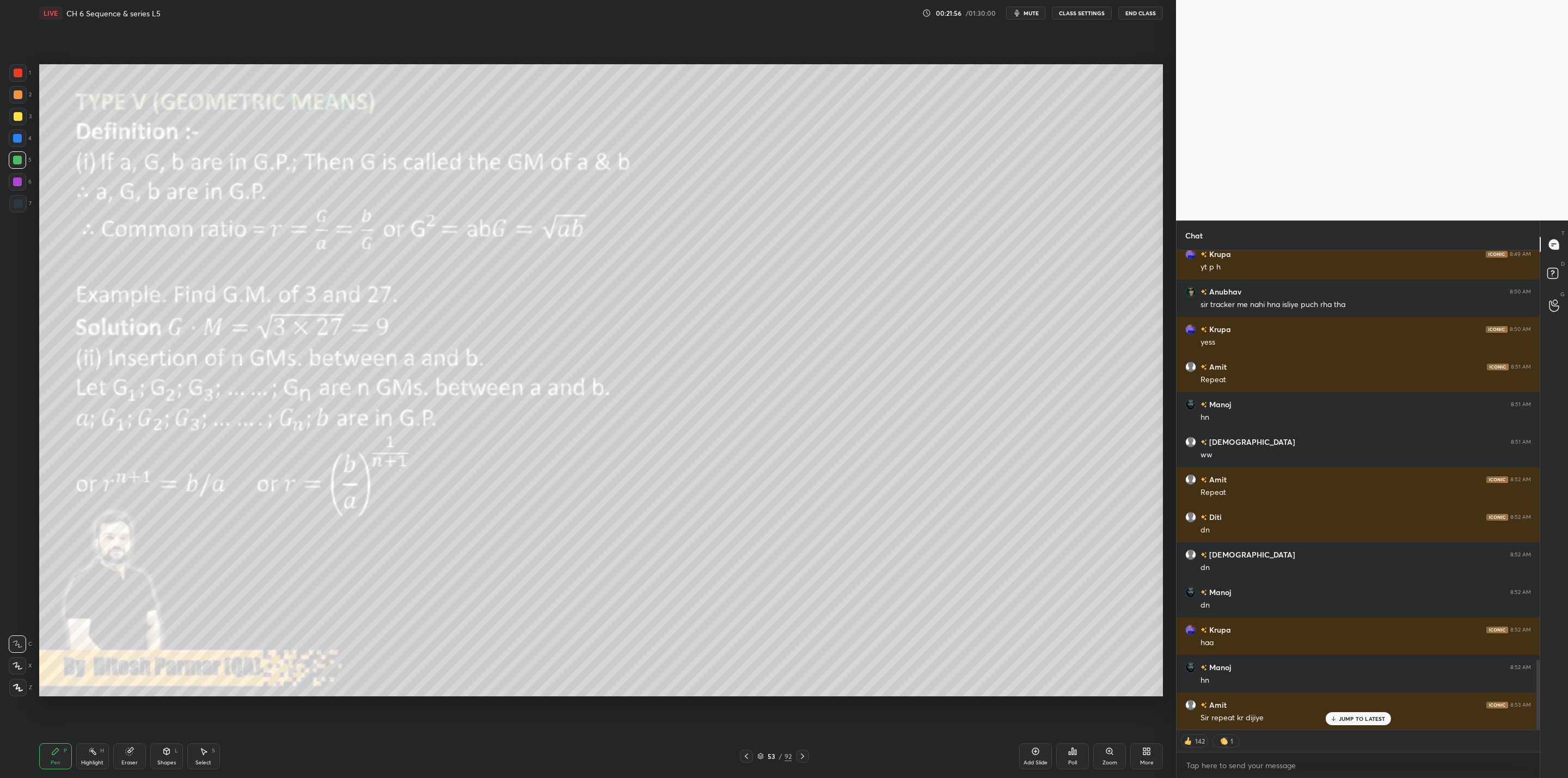
scroll to position [2825, 0]
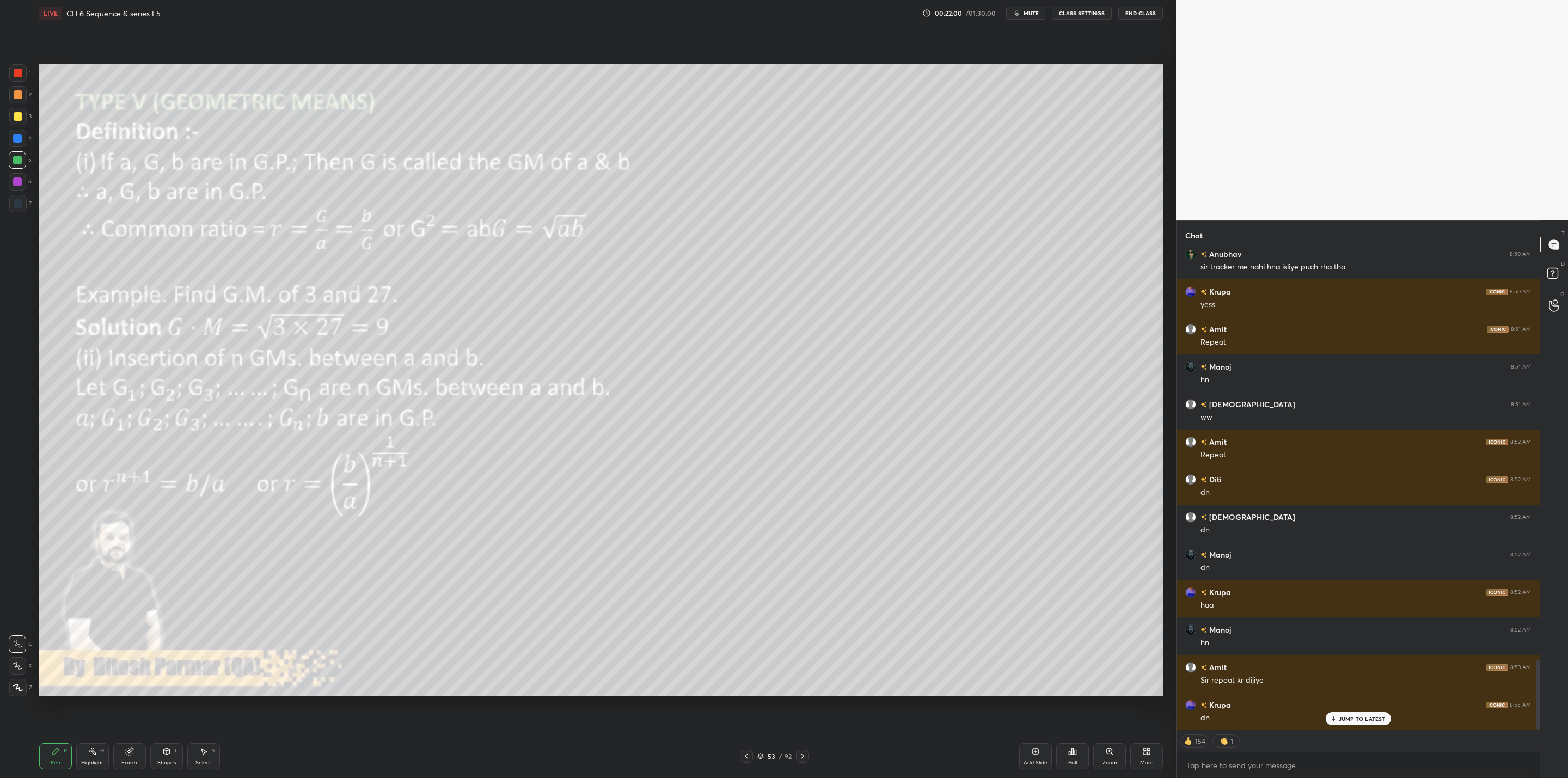
click at [1032, 750] on icon at bounding box center [1035, 752] width 9 height 9
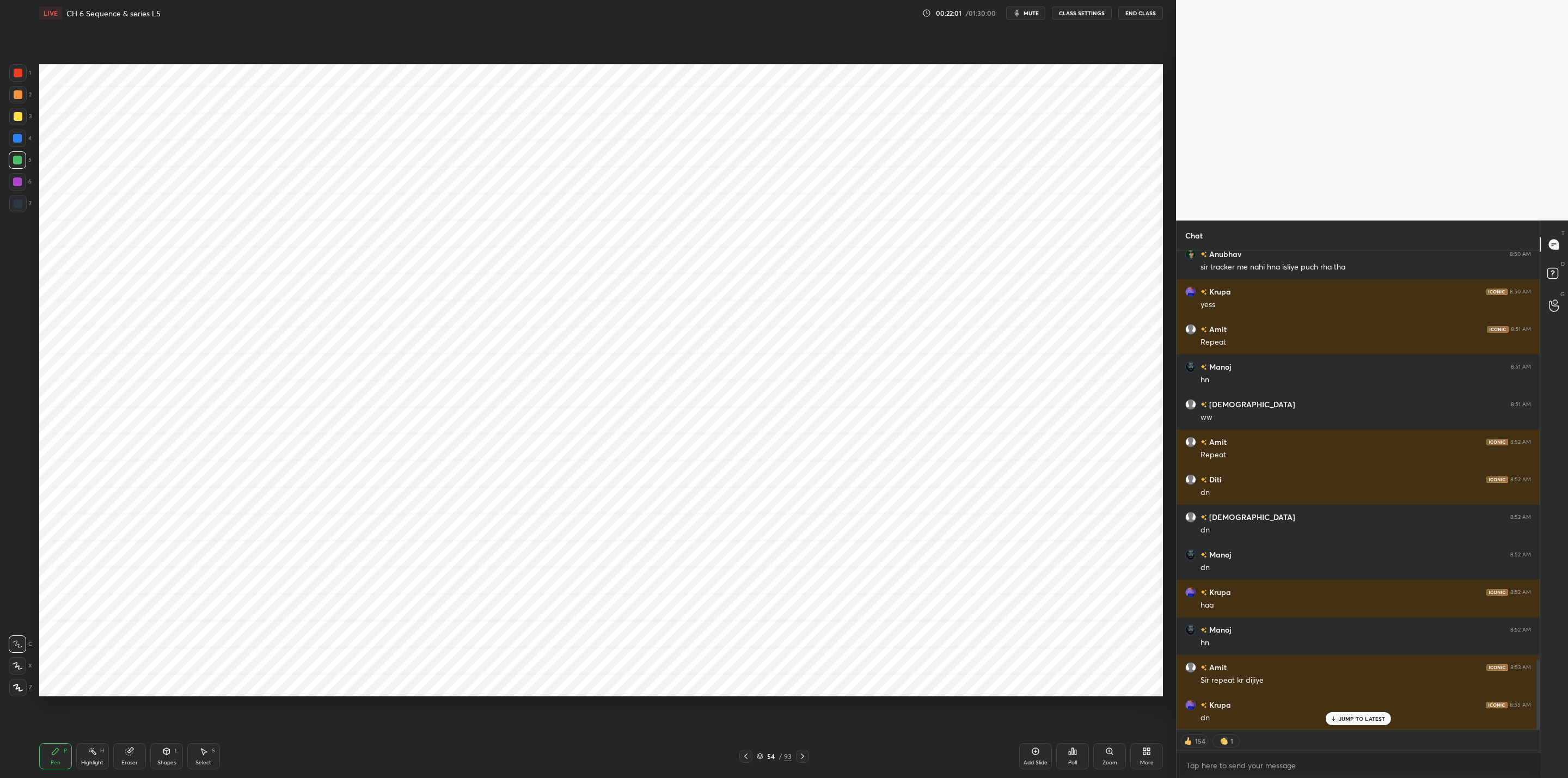
click at [745, 757] on icon at bounding box center [746, 757] width 9 height 9
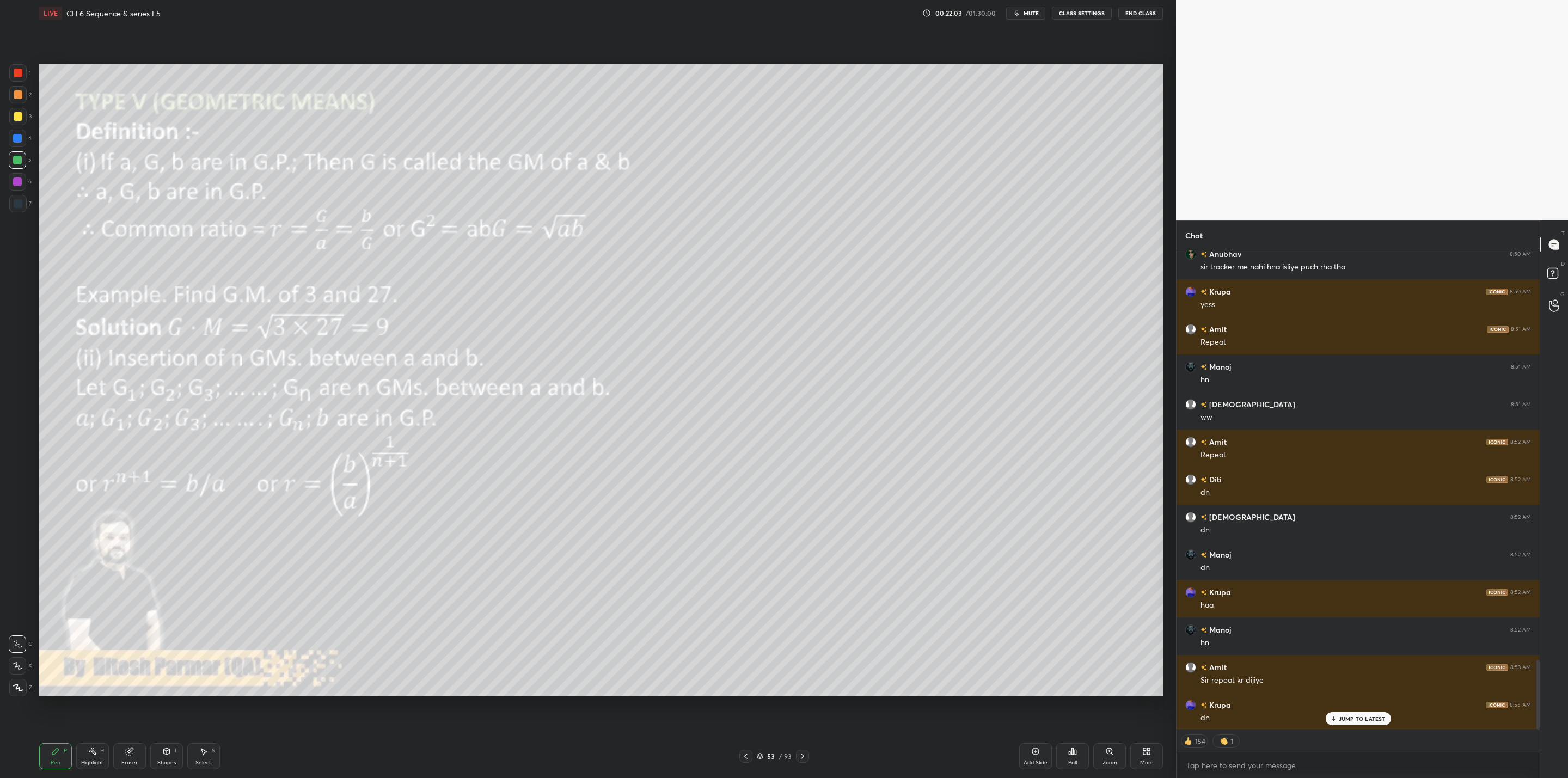
click at [804, 757] on div at bounding box center [802, 756] width 13 height 13
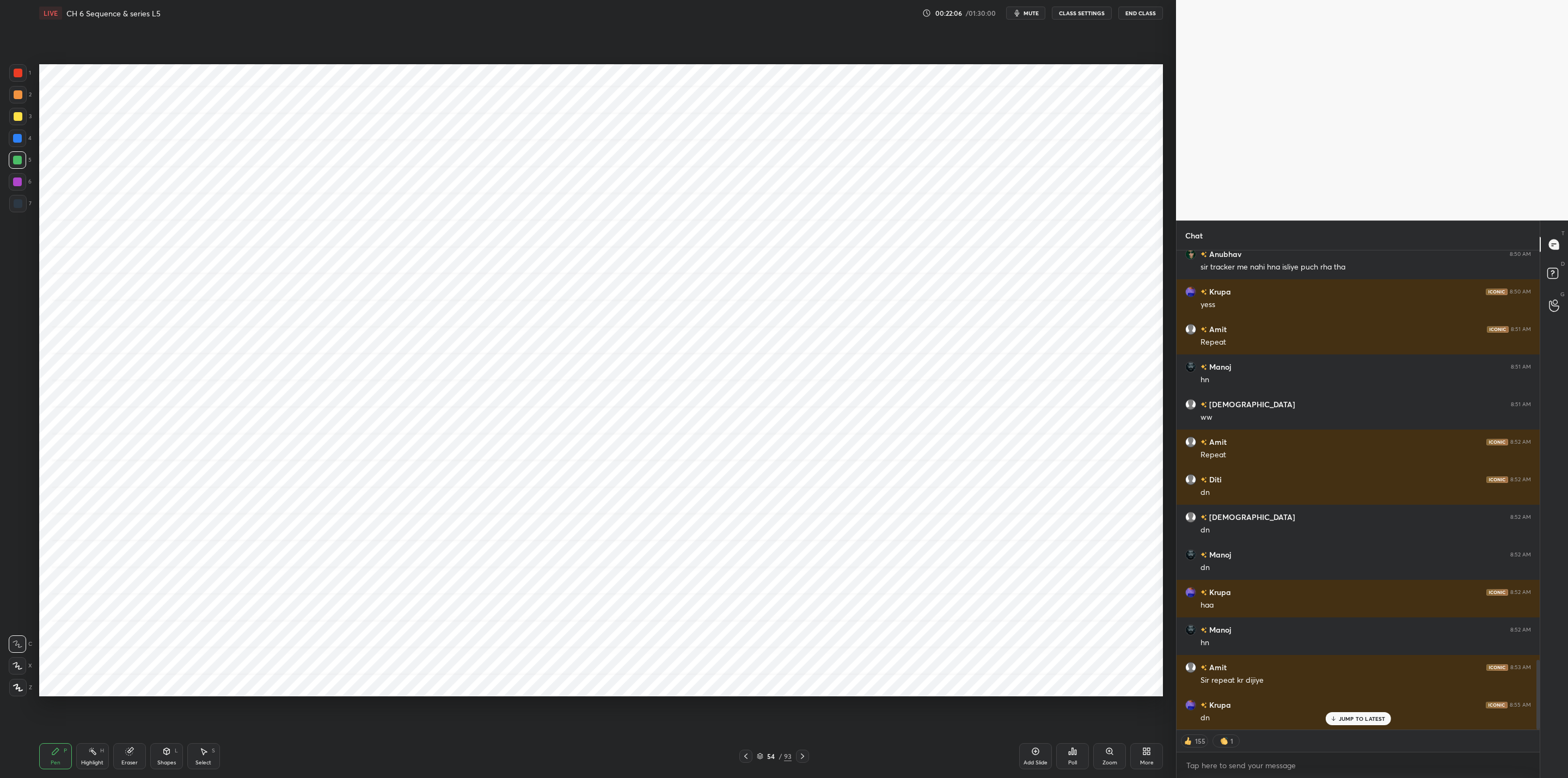
drag, startPoint x: 18, startPoint y: 182, endPoint x: 38, endPoint y: 174, distance: 21.5
click at [20, 183] on div at bounding box center [18, 182] width 9 height 9
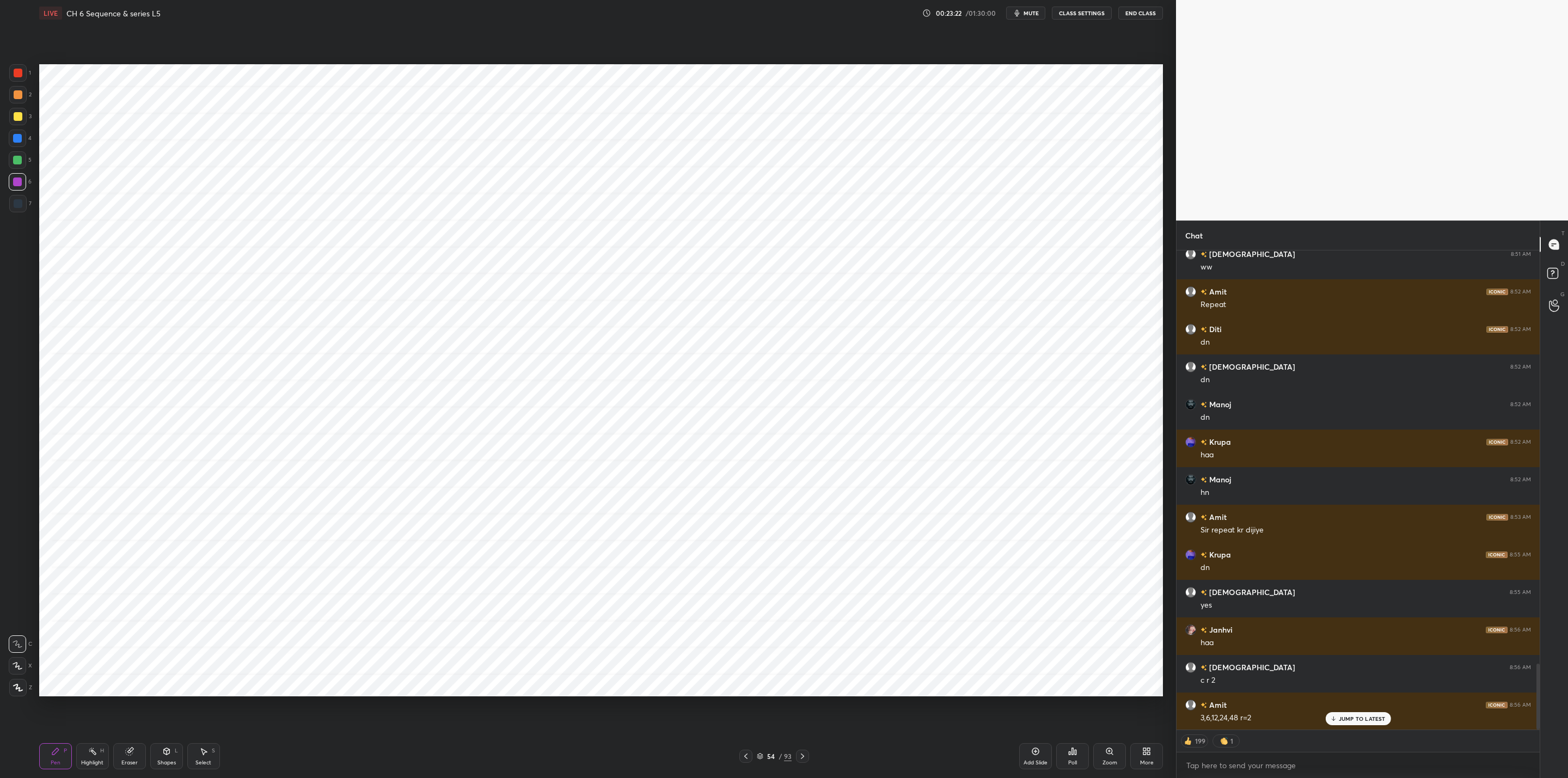
scroll to position [3002, 0]
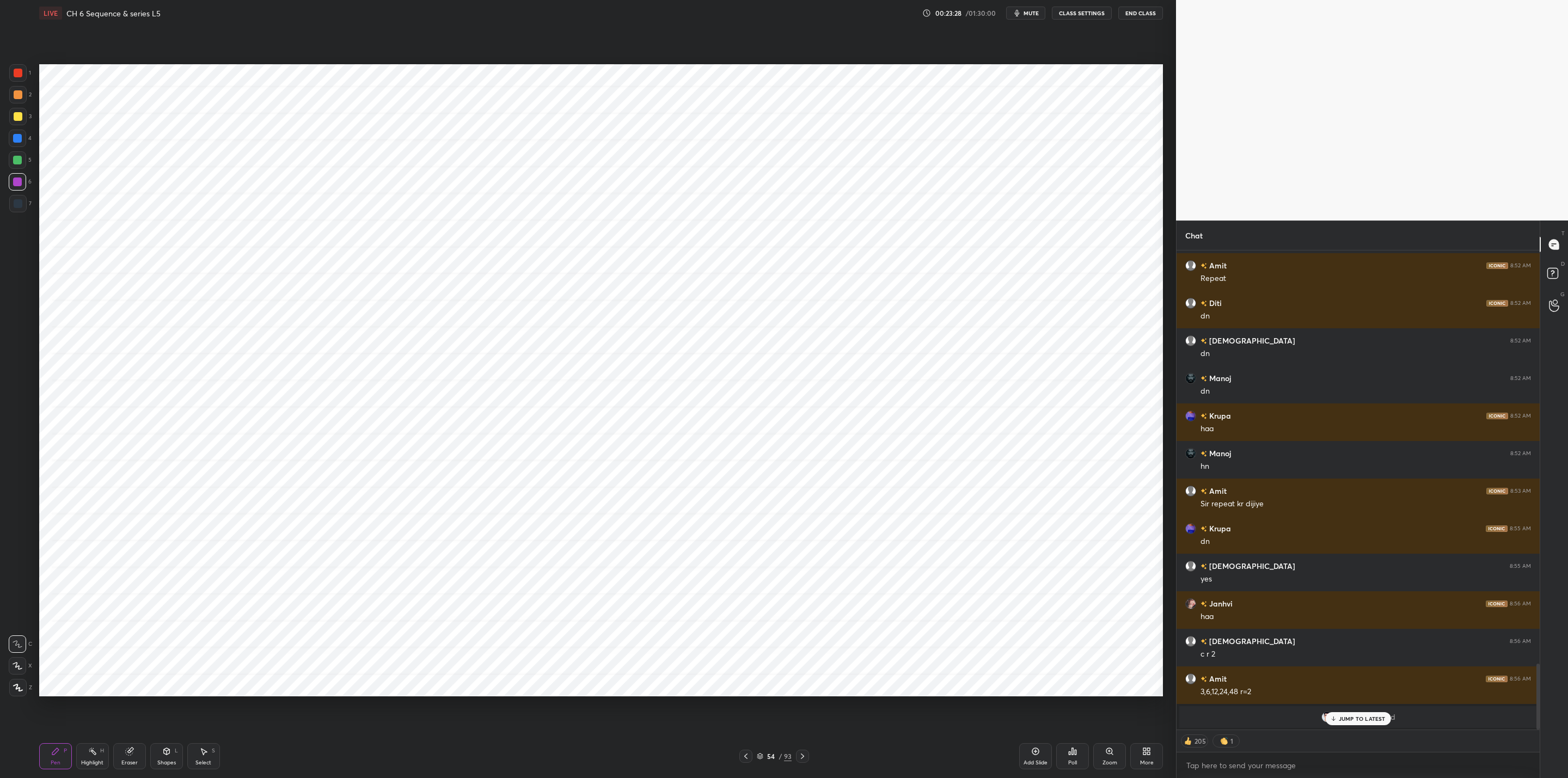
drag, startPoint x: 18, startPoint y: 138, endPoint x: 37, endPoint y: 140, distance: 19.1
click at [21, 141] on div at bounding box center [18, 139] width 9 height 9
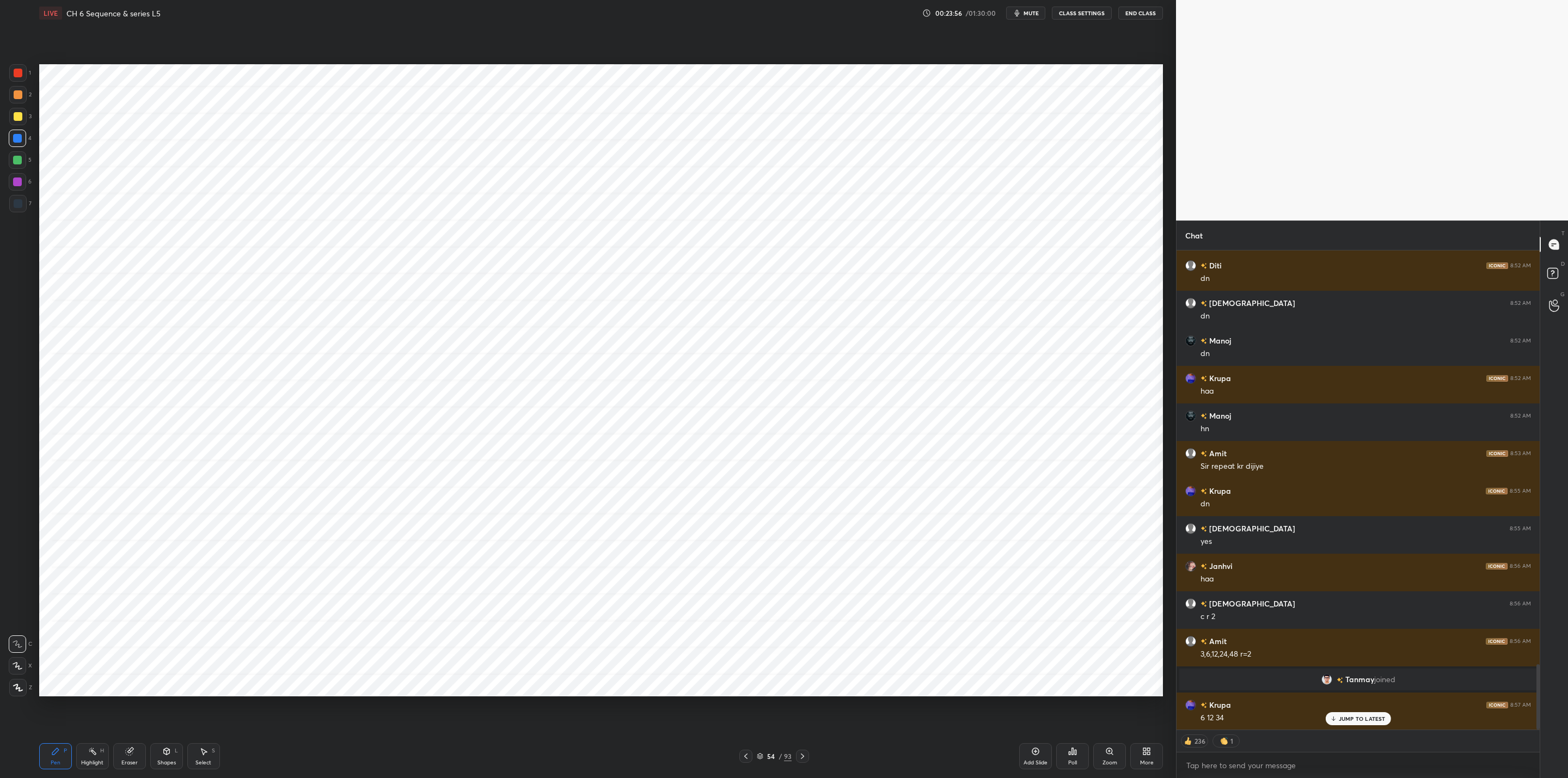
scroll to position [3050, 0]
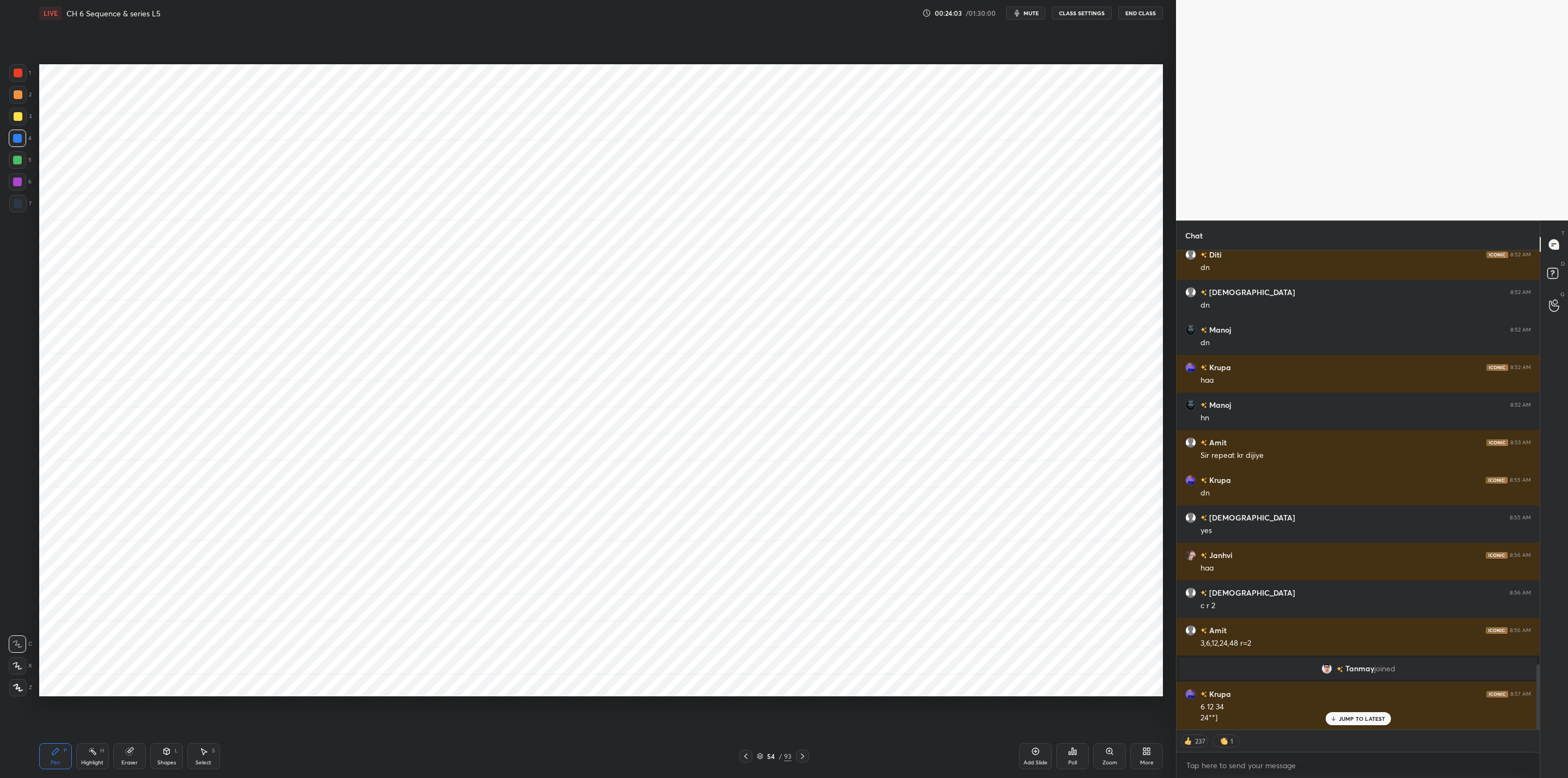
drag, startPoint x: 128, startPoint y: 752, endPoint x: 139, endPoint y: 753, distance: 11.0
click at [131, 752] on icon at bounding box center [129, 752] width 7 height 7
click at [67, 747] on div "Pen P" at bounding box center [55, 756] width 33 height 26
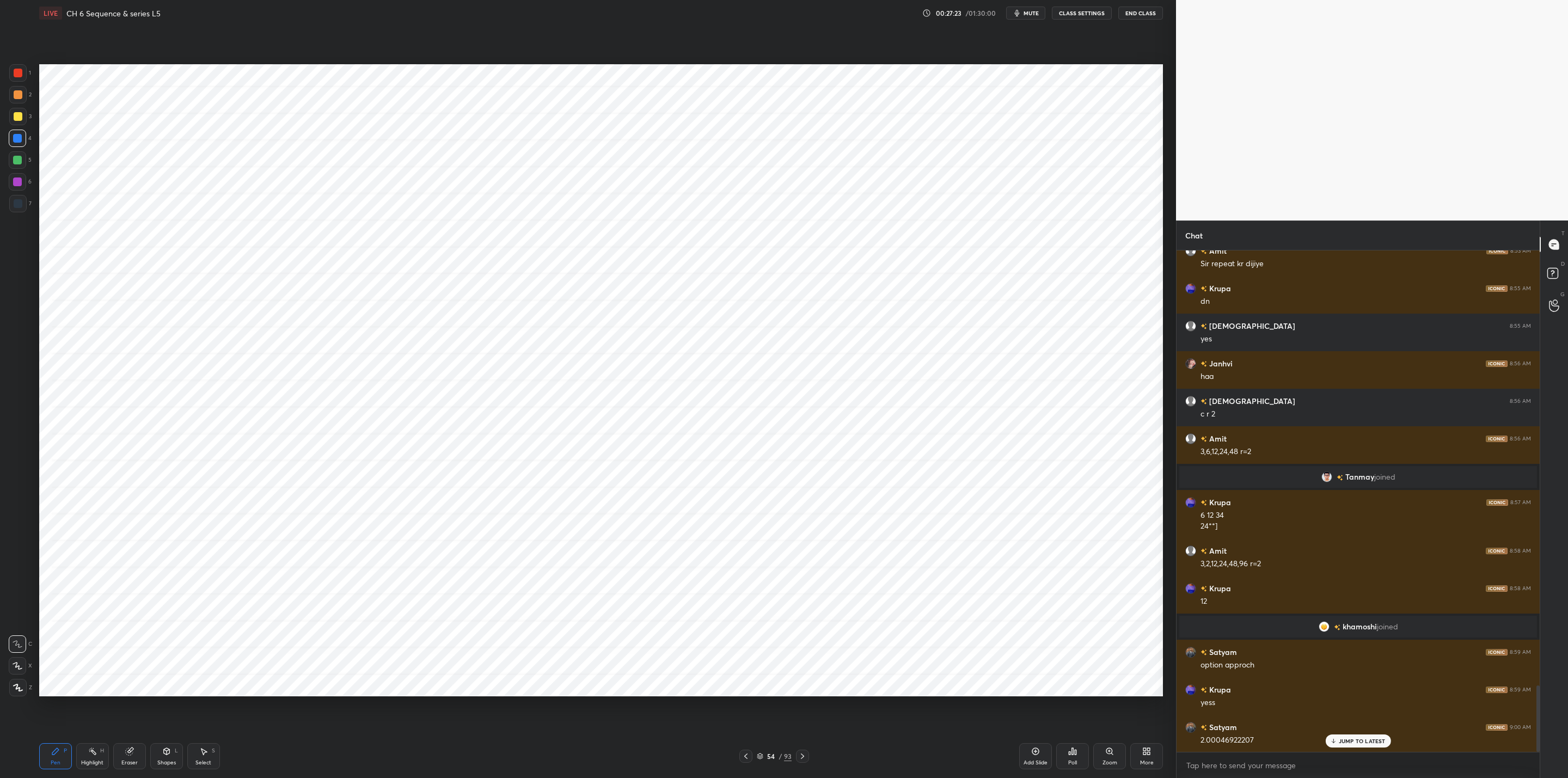
scroll to position [3280, 0]
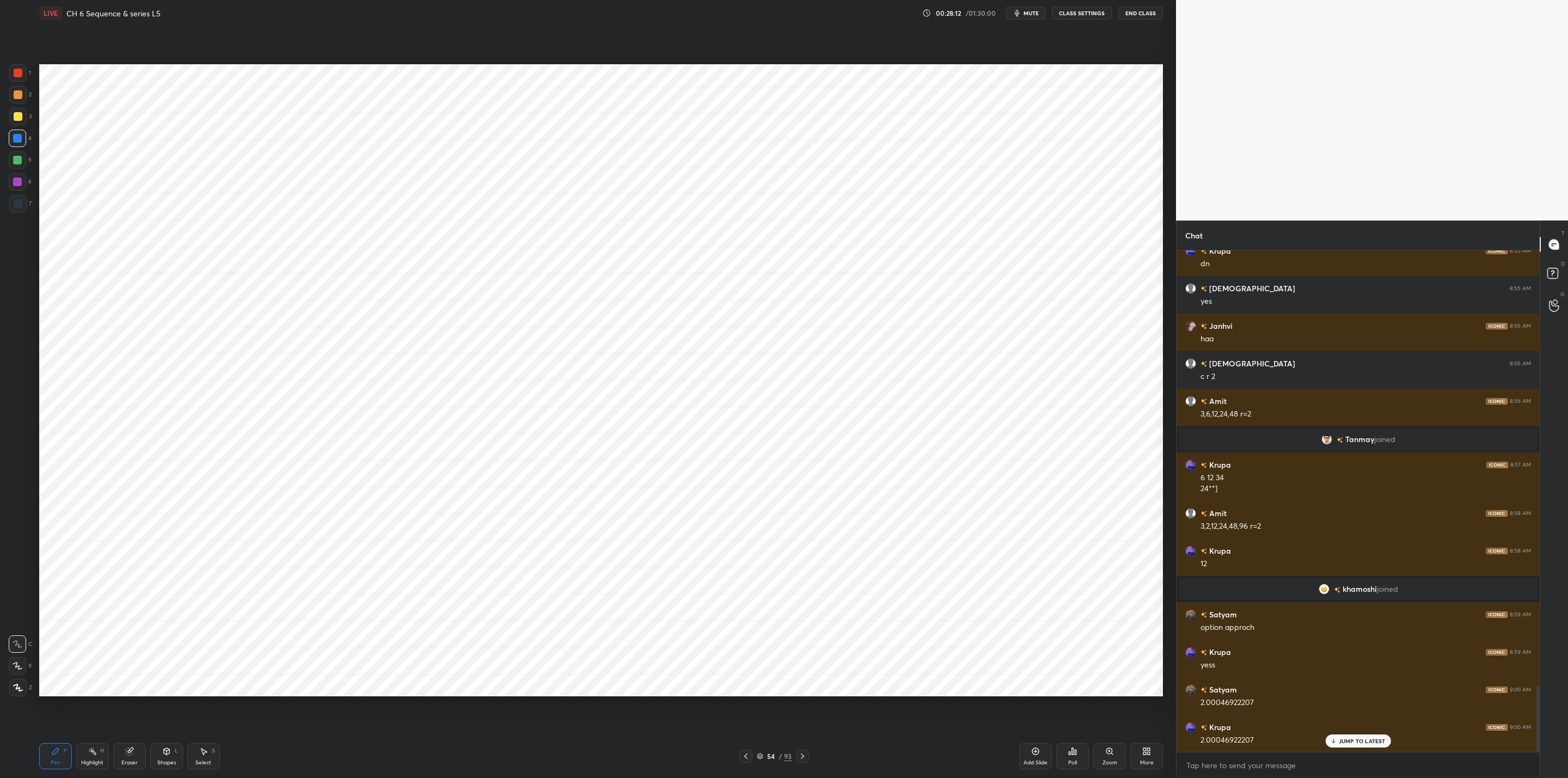
drag, startPoint x: 16, startPoint y: 160, endPoint x: 26, endPoint y: 163, distance: 10.4
click at [20, 161] on div at bounding box center [18, 160] width 9 height 9
drag, startPoint x: 17, startPoint y: 182, endPoint x: 33, endPoint y: 178, distance: 16.5
click at [22, 182] on div at bounding box center [18, 182] width 18 height 18
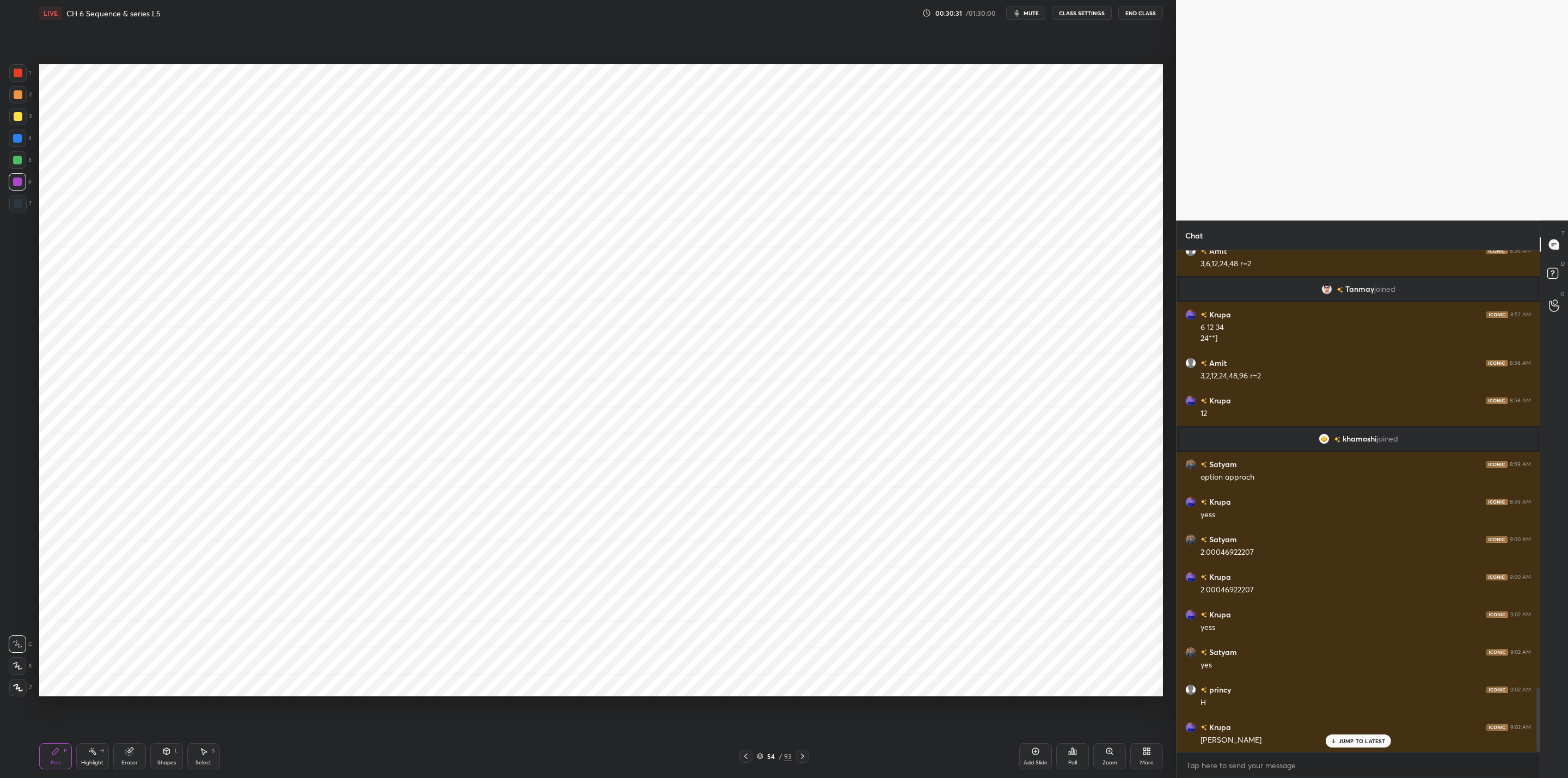
scroll to position [3456, 0]
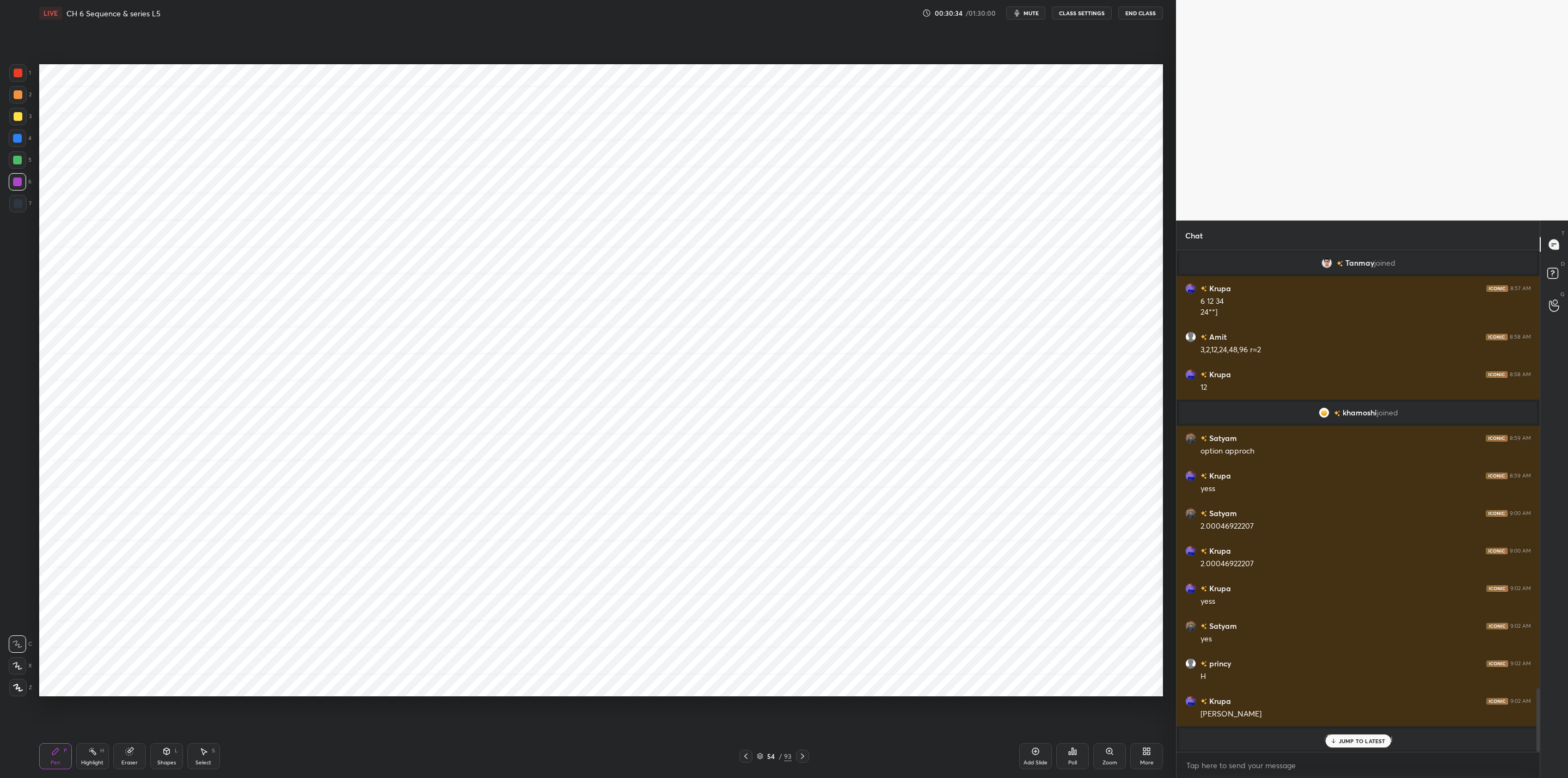
drag, startPoint x: 1347, startPoint y: 743, endPoint x: 1311, endPoint y: 752, distance: 37.1
click at [1343, 745] on div "JUMP TO LATEST" at bounding box center [1358, 741] width 65 height 13
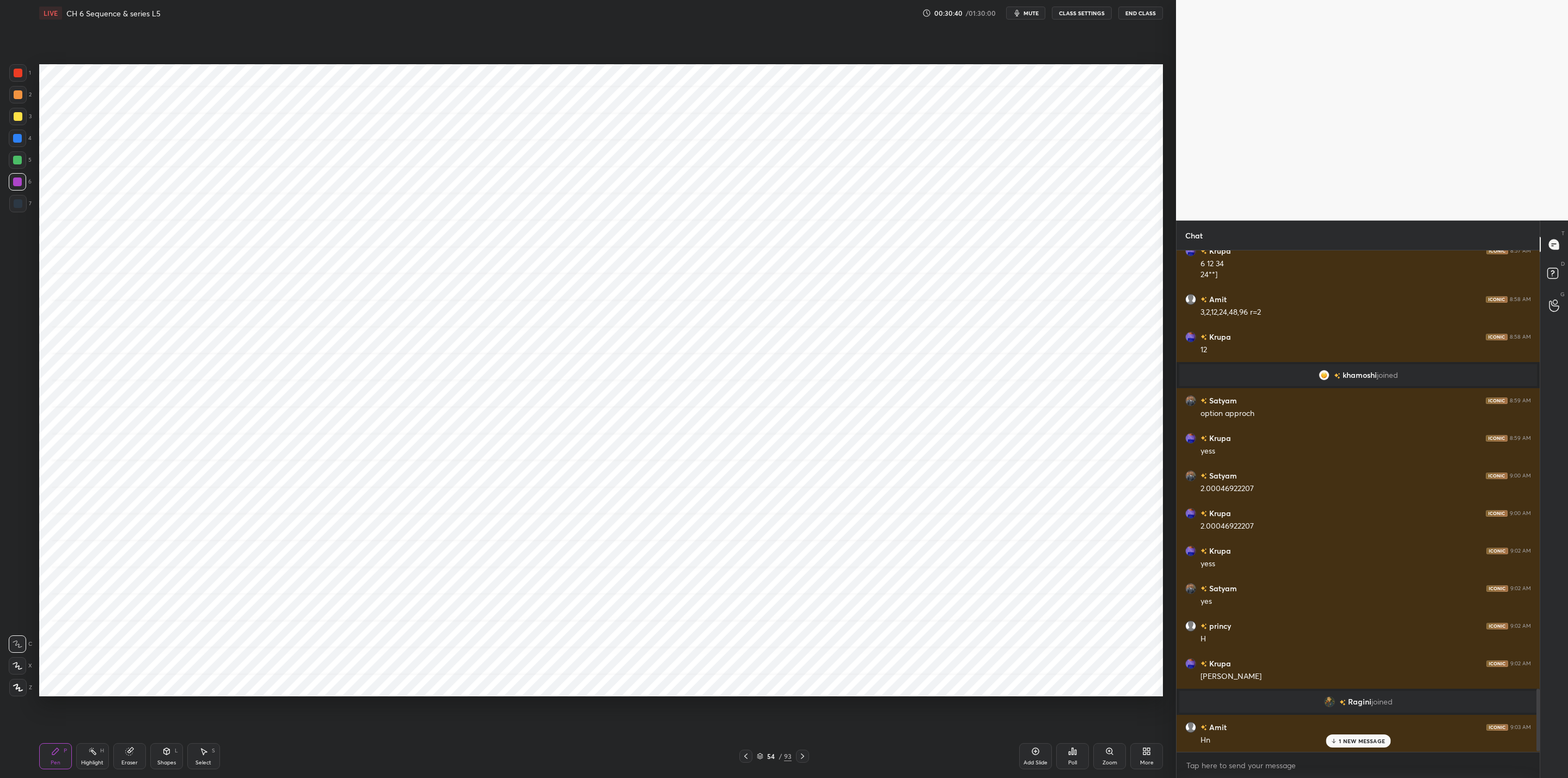
scroll to position [3531, 0]
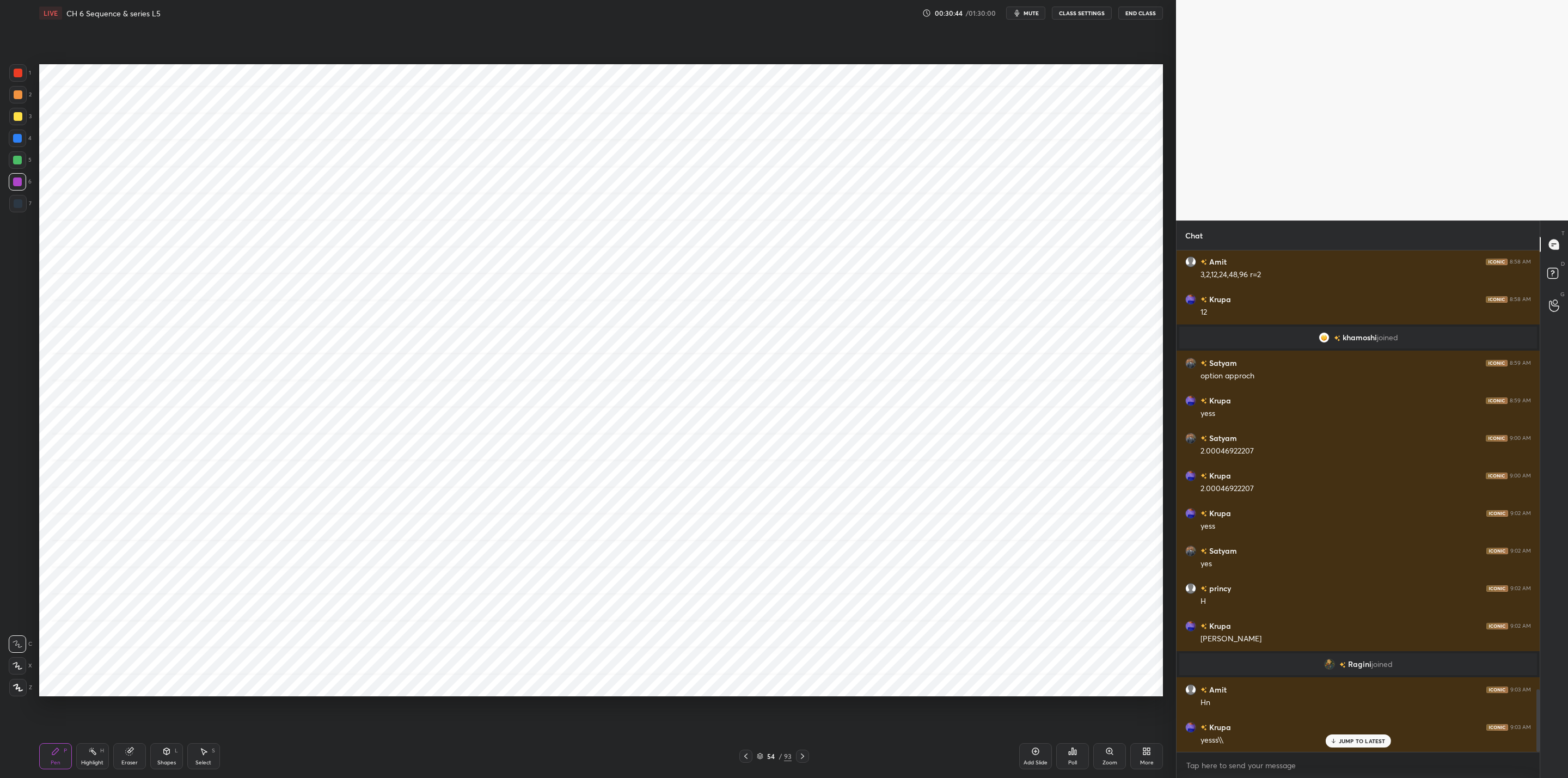
drag, startPoint x: 745, startPoint y: 752, endPoint x: 746, endPoint y: 760, distance: 8.1
click at [746, 757] on icon at bounding box center [746, 757] width 9 height 9
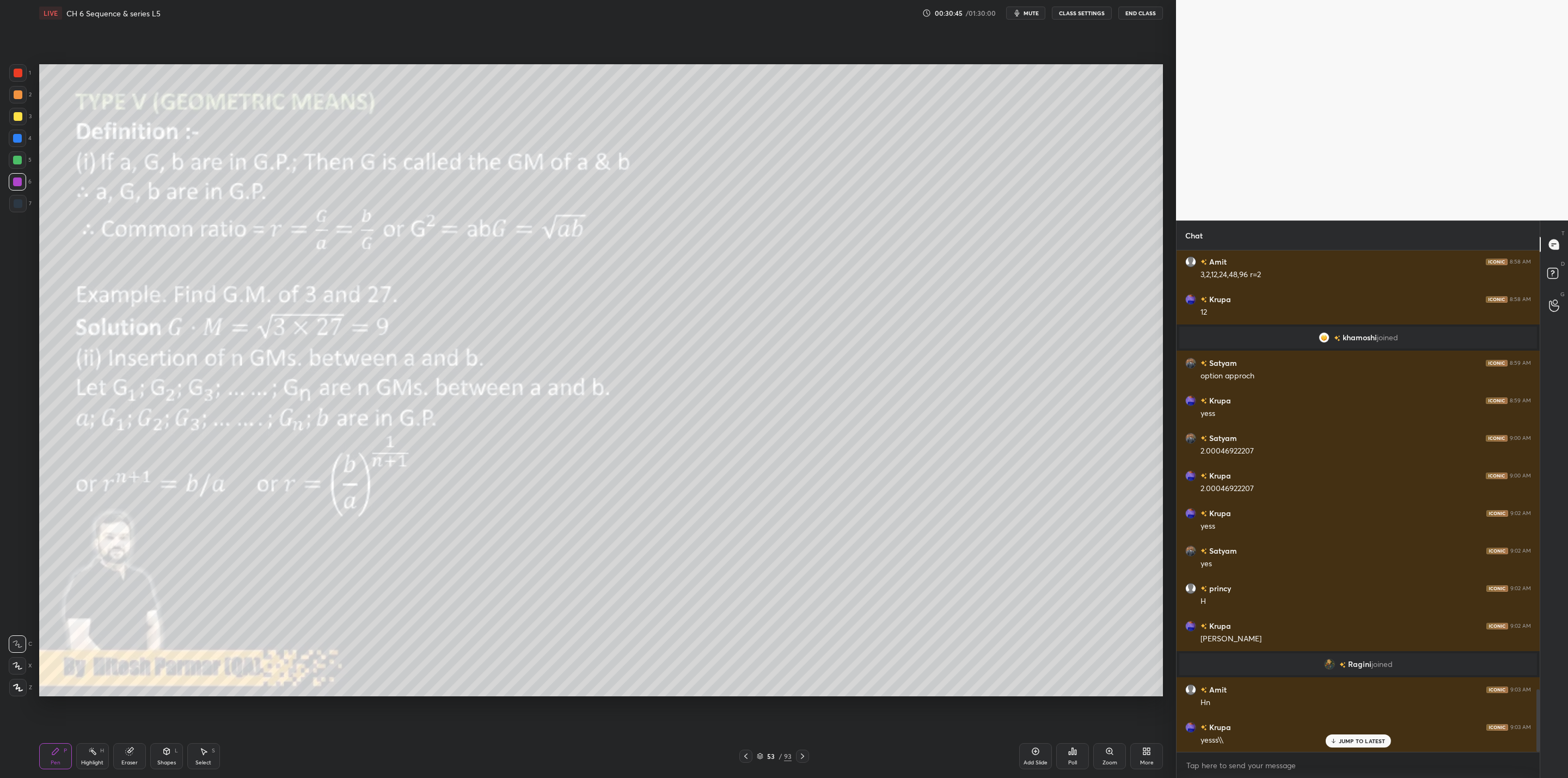
click at [798, 750] on div at bounding box center [802, 756] width 13 height 13
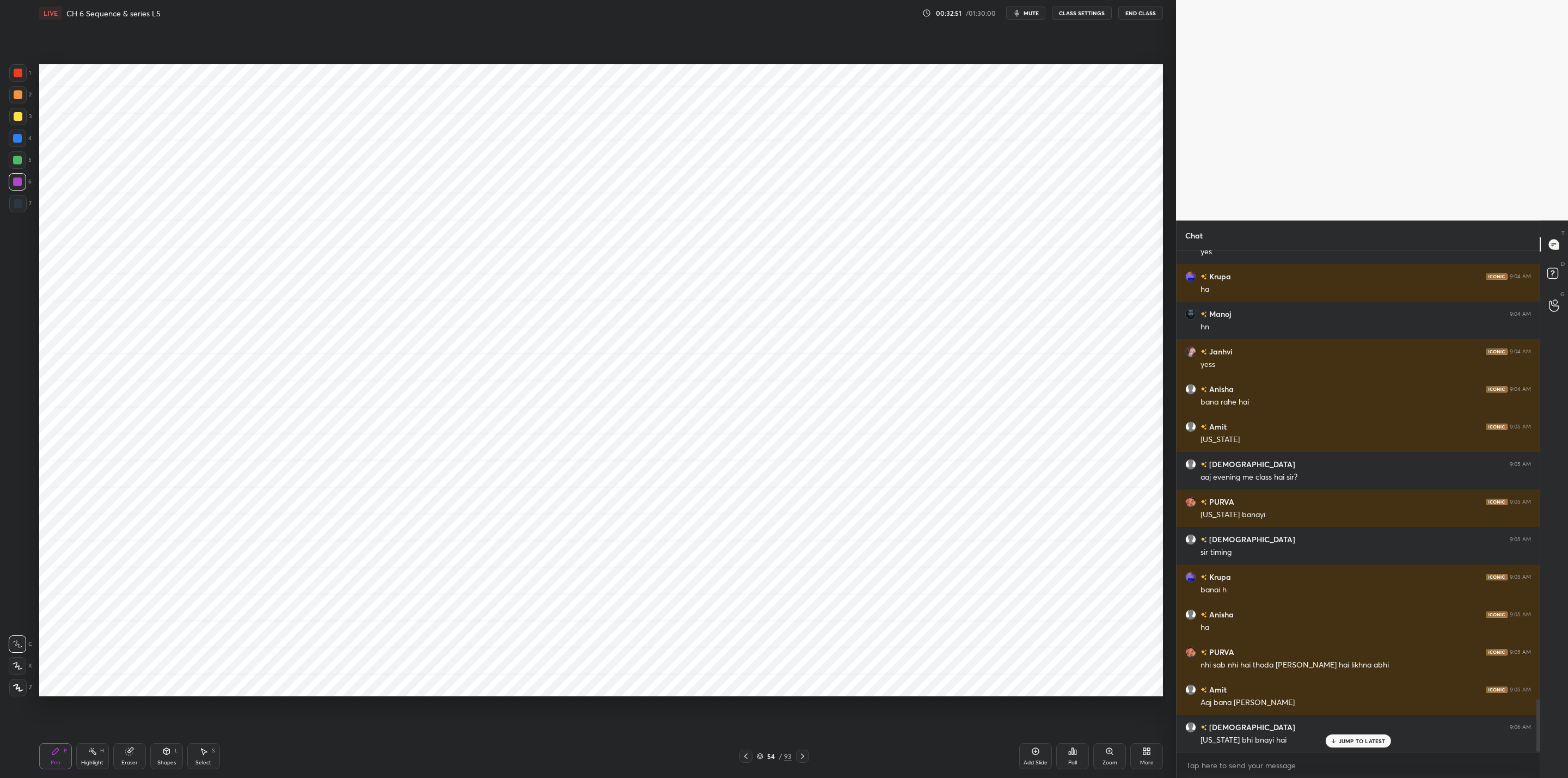
scroll to position [4271, 0]
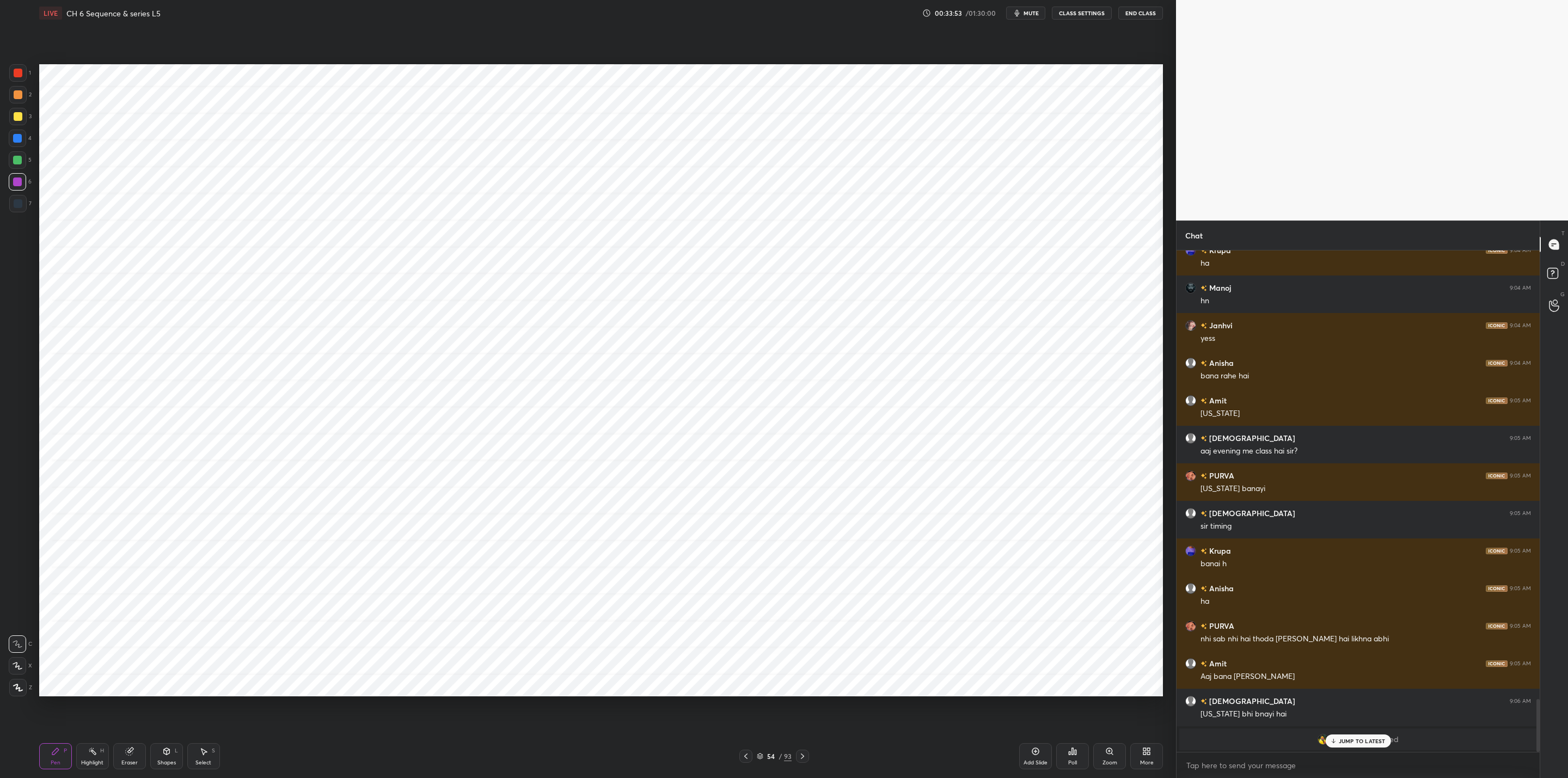
click at [801, 757] on icon at bounding box center [802, 757] width 9 height 9
click at [798, 758] on icon at bounding box center [802, 757] width 9 height 9
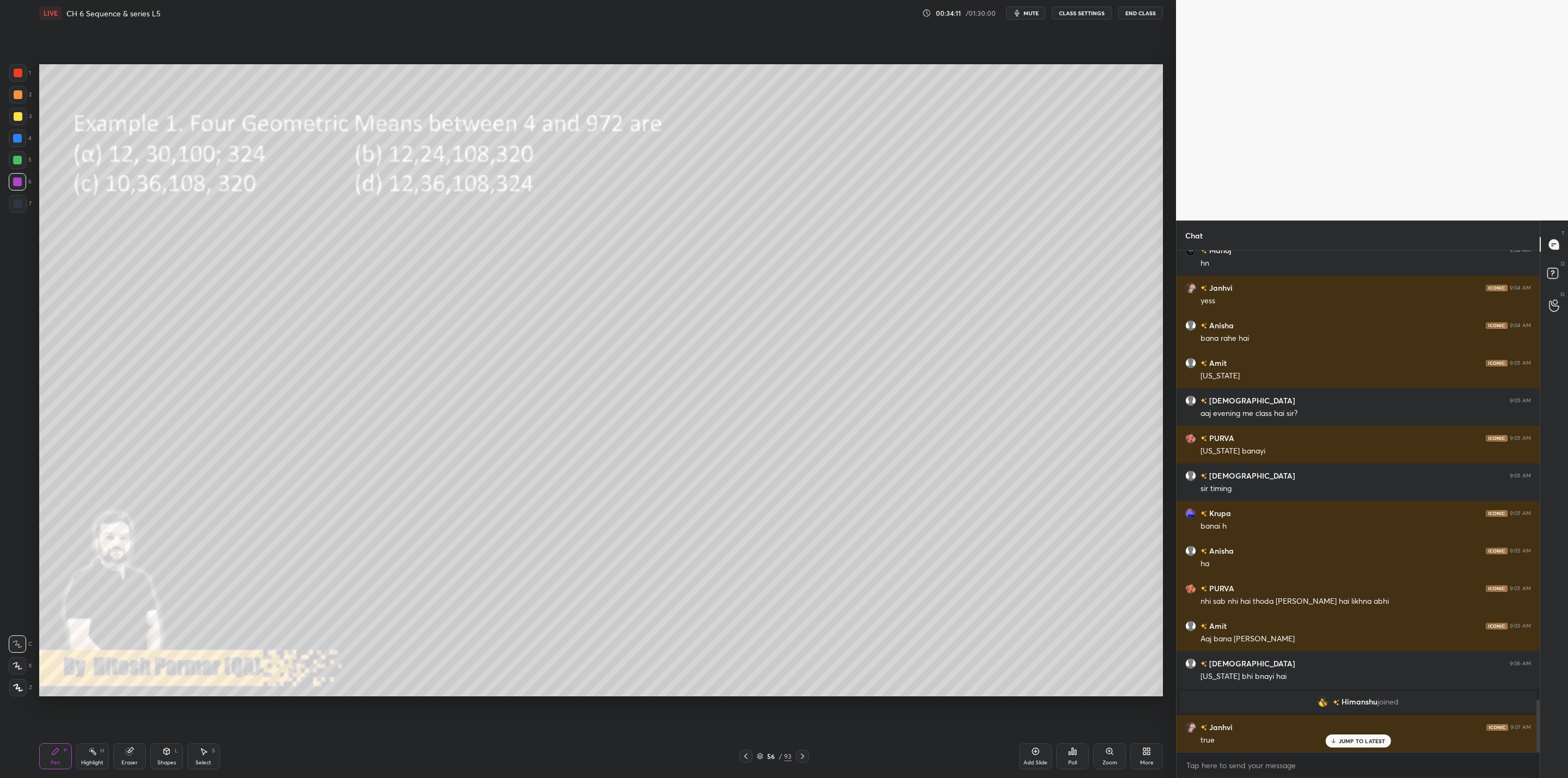
scroll to position [4346, 0]
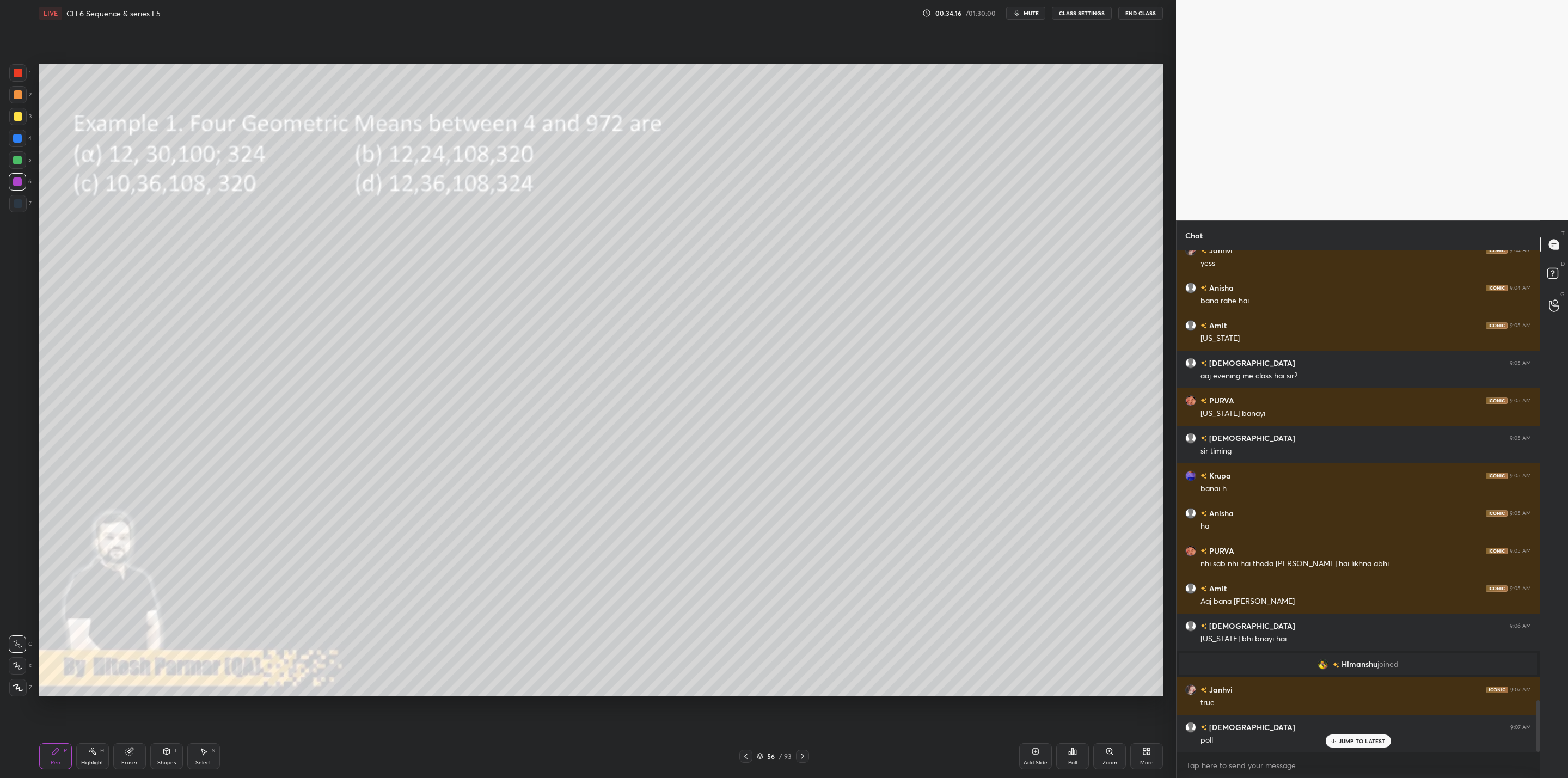
click at [1074, 749] on icon at bounding box center [1072, 752] width 9 height 9
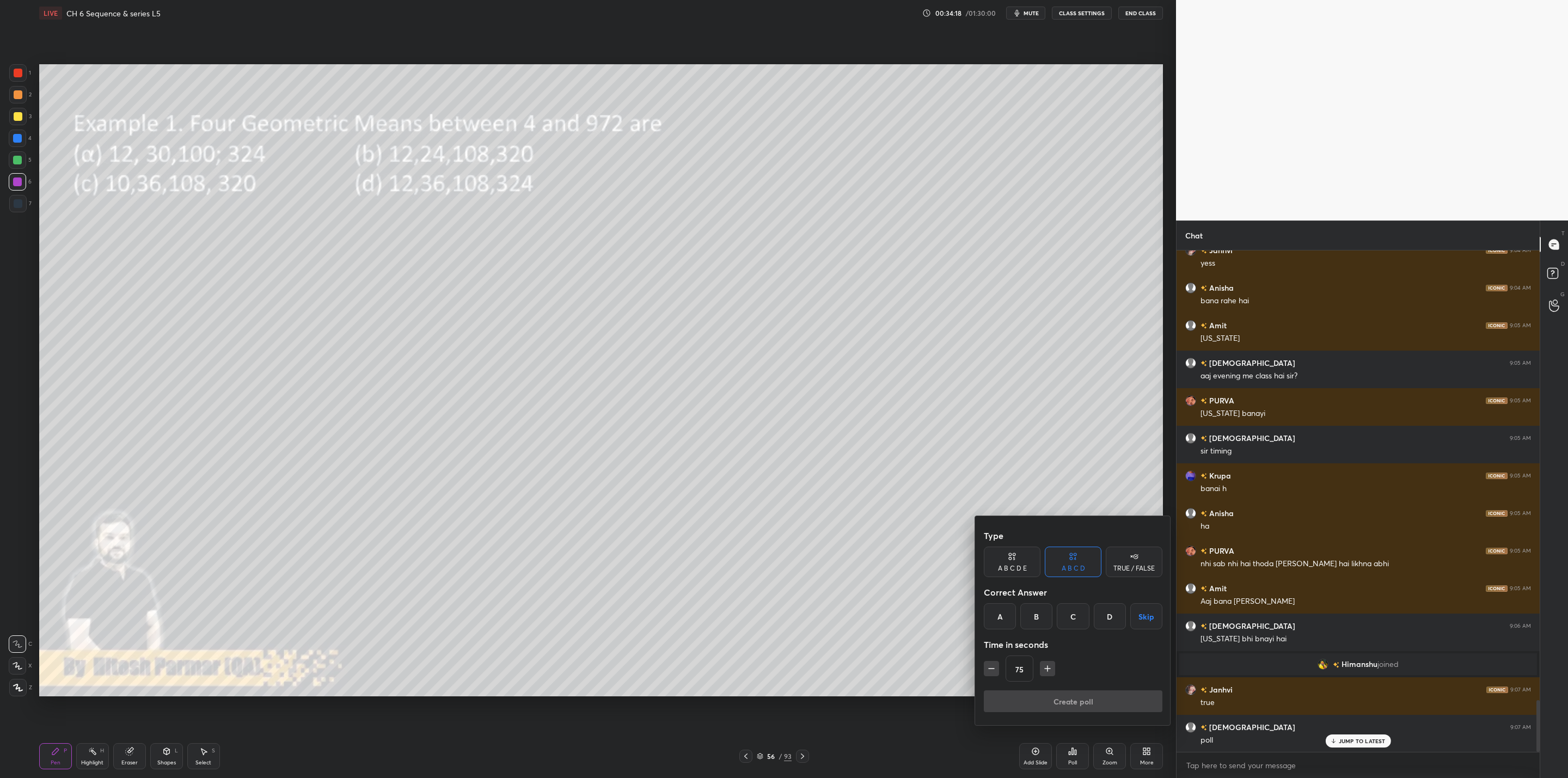
click at [1108, 612] on div "D" at bounding box center [1110, 616] width 32 height 26
drag, startPoint x: 993, startPoint y: 669, endPoint x: 1013, endPoint y: 687, distance: 26.9
click at [994, 670] on icon "button" at bounding box center [991, 668] width 11 height 11
drag, startPoint x: 1046, startPoint y: 667, endPoint x: 1049, endPoint y: 688, distance: 21.2
click at [1046, 668] on icon "button" at bounding box center [1047, 668] width 11 height 11
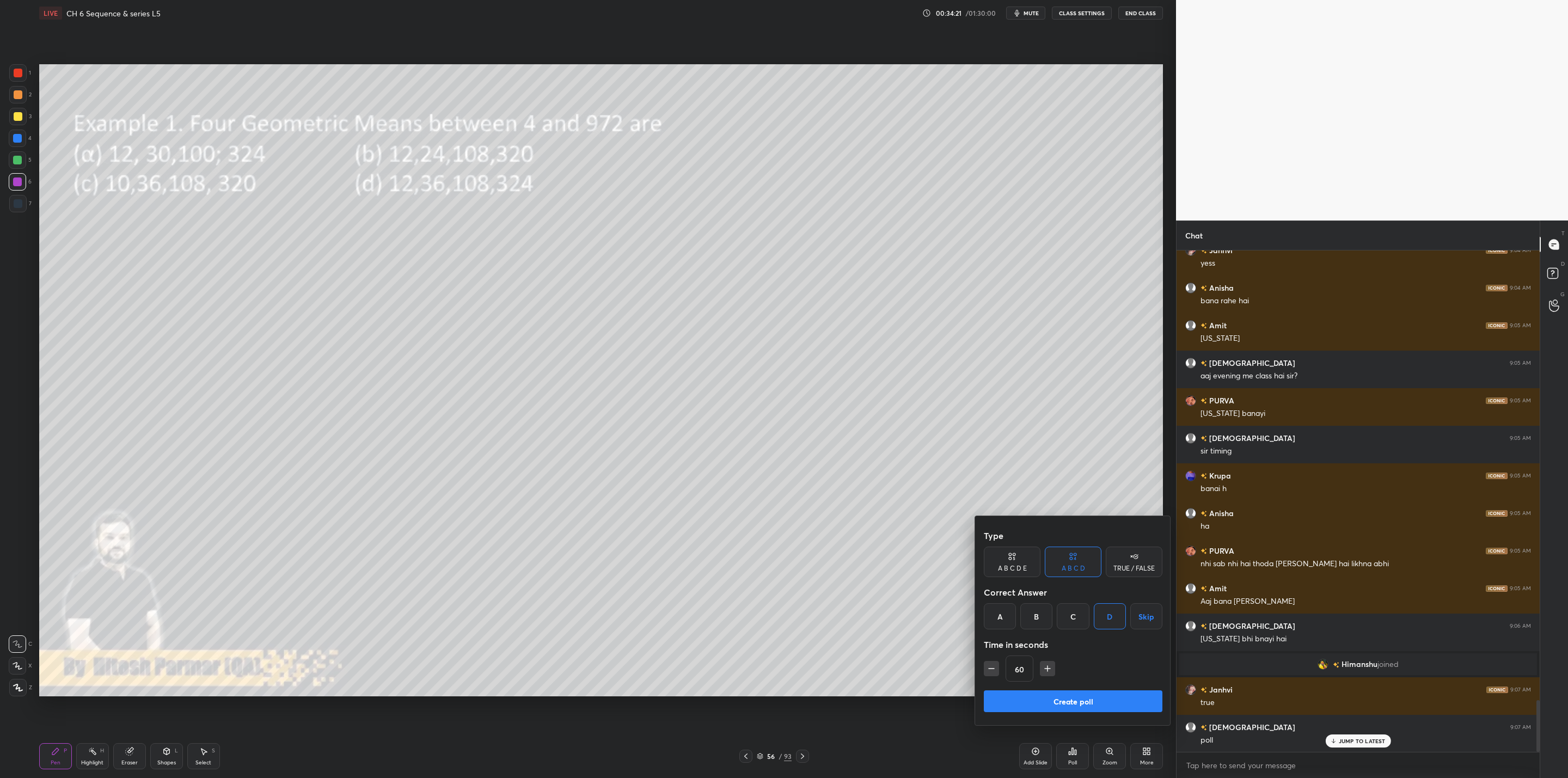
type input "75"
drag, startPoint x: 1047, startPoint y: 699, endPoint x: 1052, endPoint y: 704, distance: 7.1
click at [1047, 700] on button "Create poll" at bounding box center [1073, 701] width 179 height 22
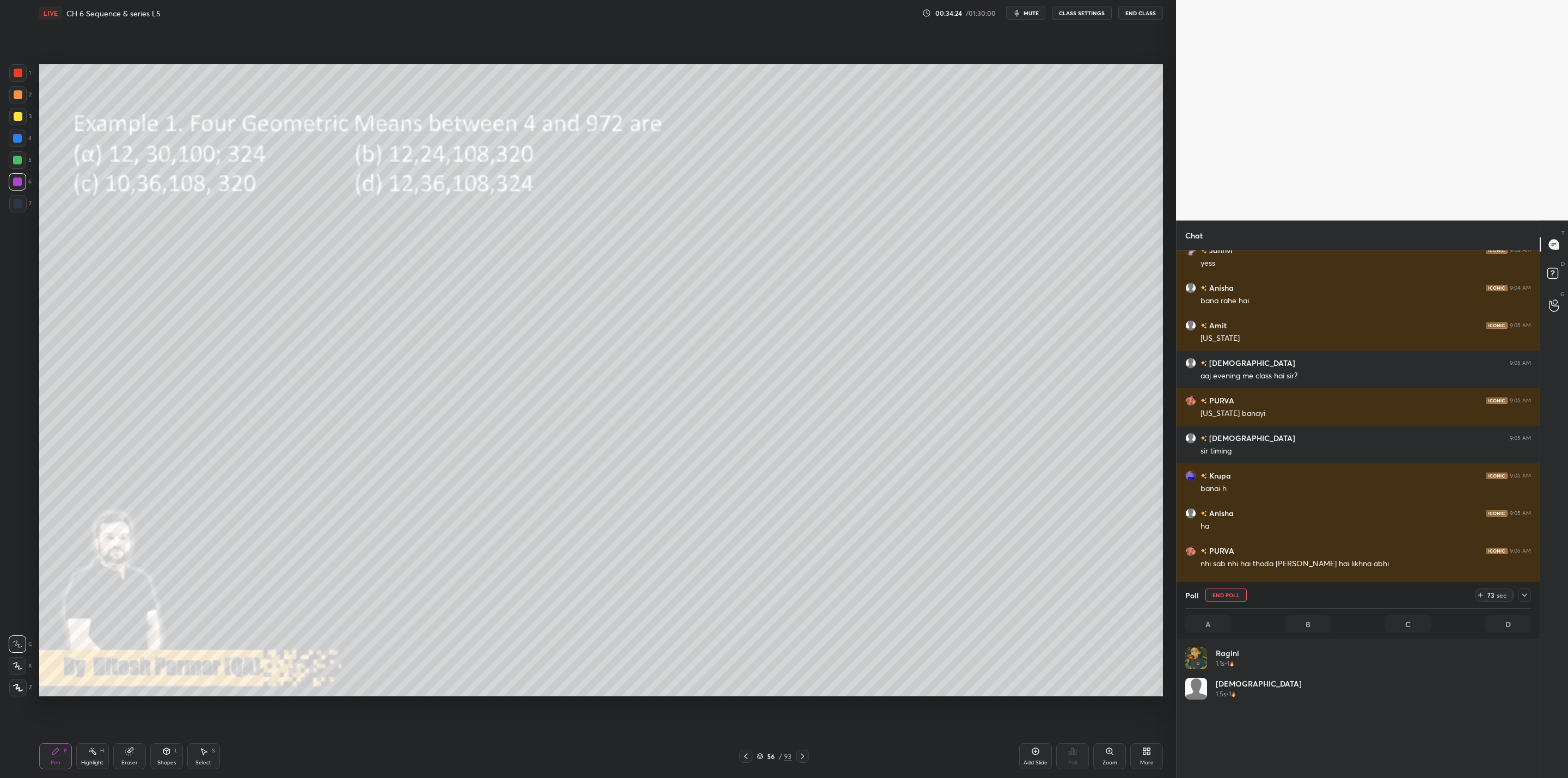
scroll to position [127, 342]
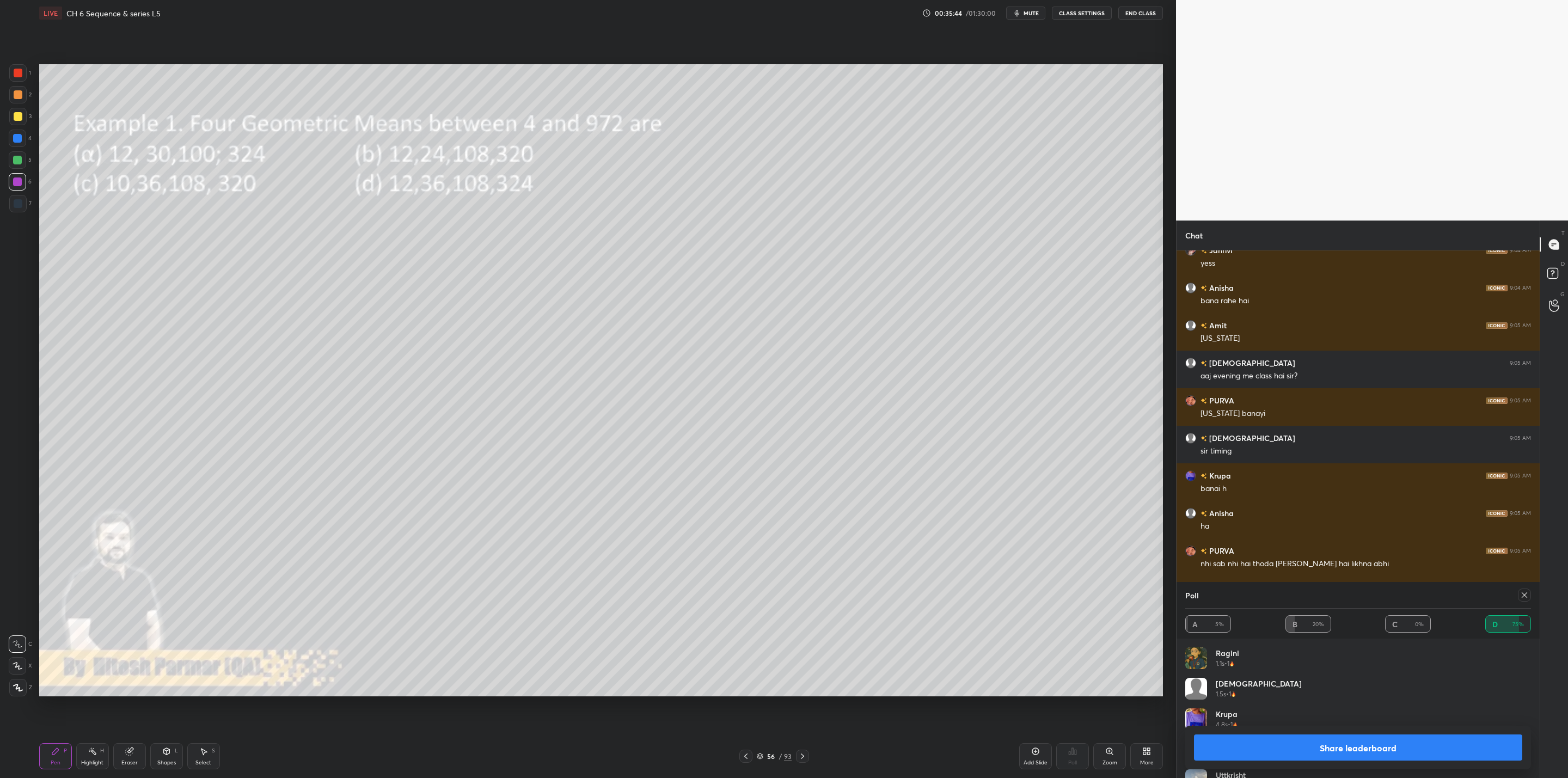
click at [1355, 747] on button "Share leaderboard" at bounding box center [1358, 747] width 328 height 26
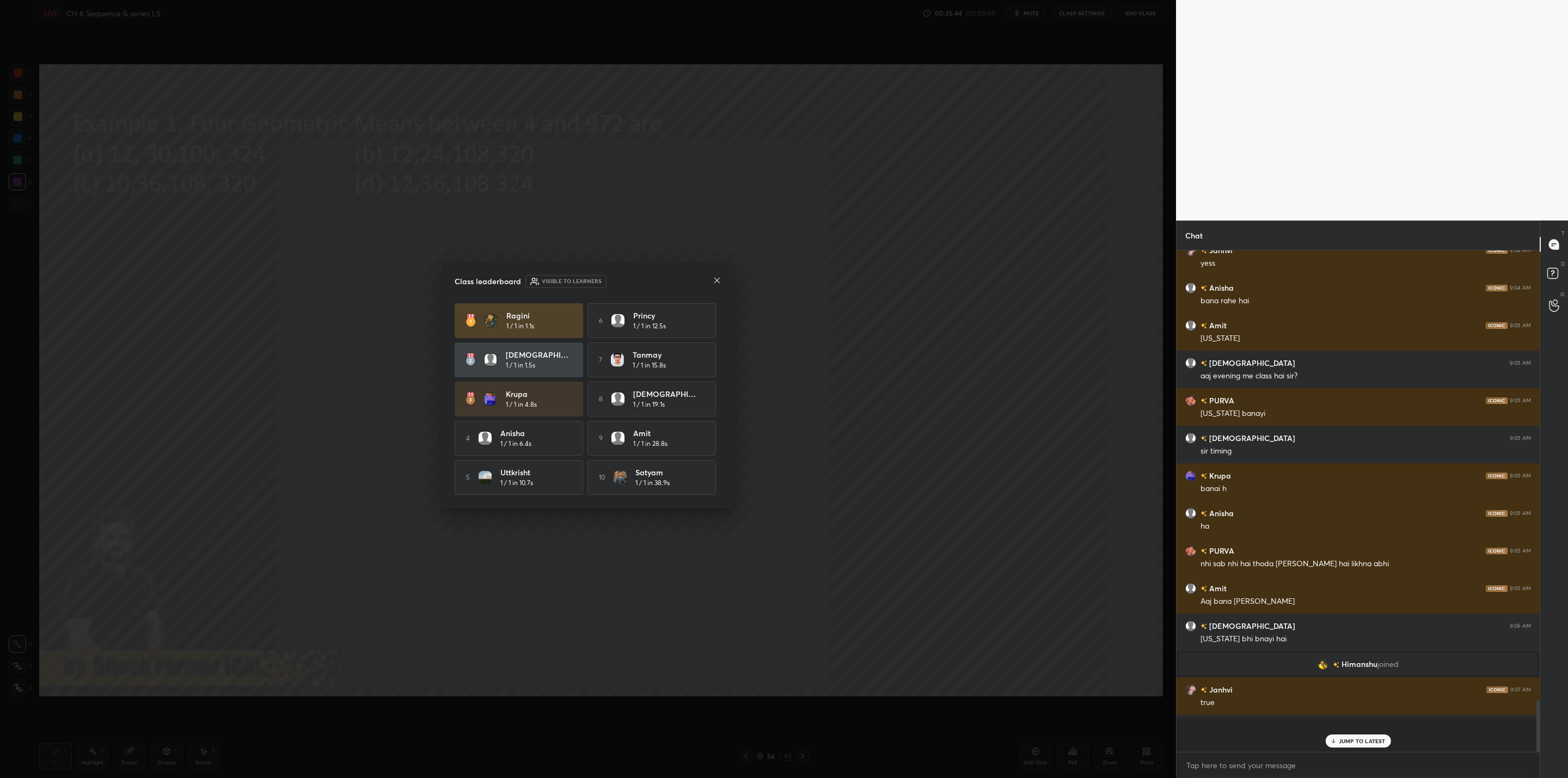
scroll to position [0, 0]
drag, startPoint x: 1341, startPoint y: 741, endPoint x: 1334, endPoint y: 741, distance: 7.0
click at [1339, 741] on p "JUMP TO LATEST" at bounding box center [1362, 741] width 47 height 6
click at [717, 276] on icon at bounding box center [717, 280] width 9 height 9
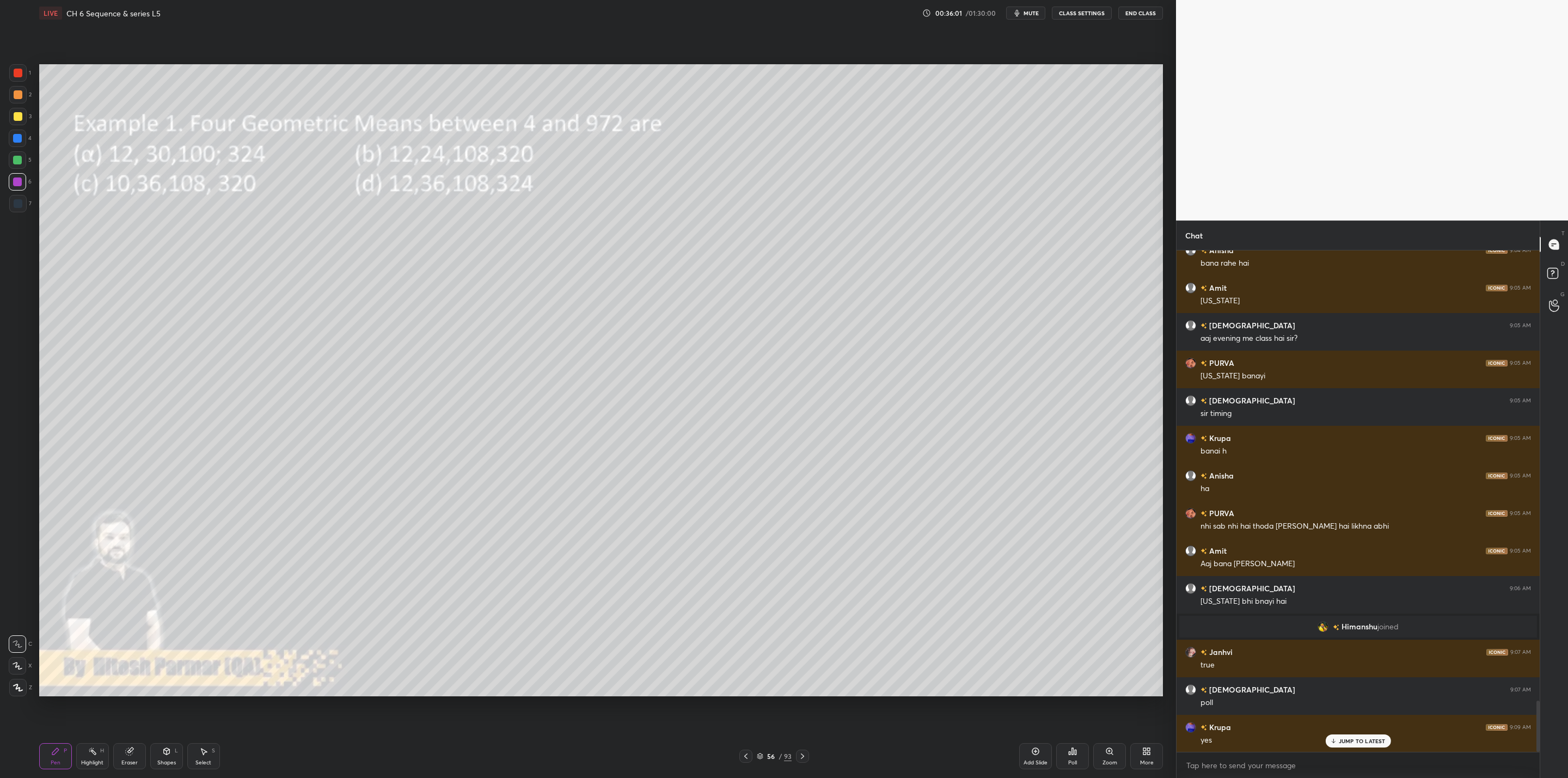
scroll to position [4421, 0]
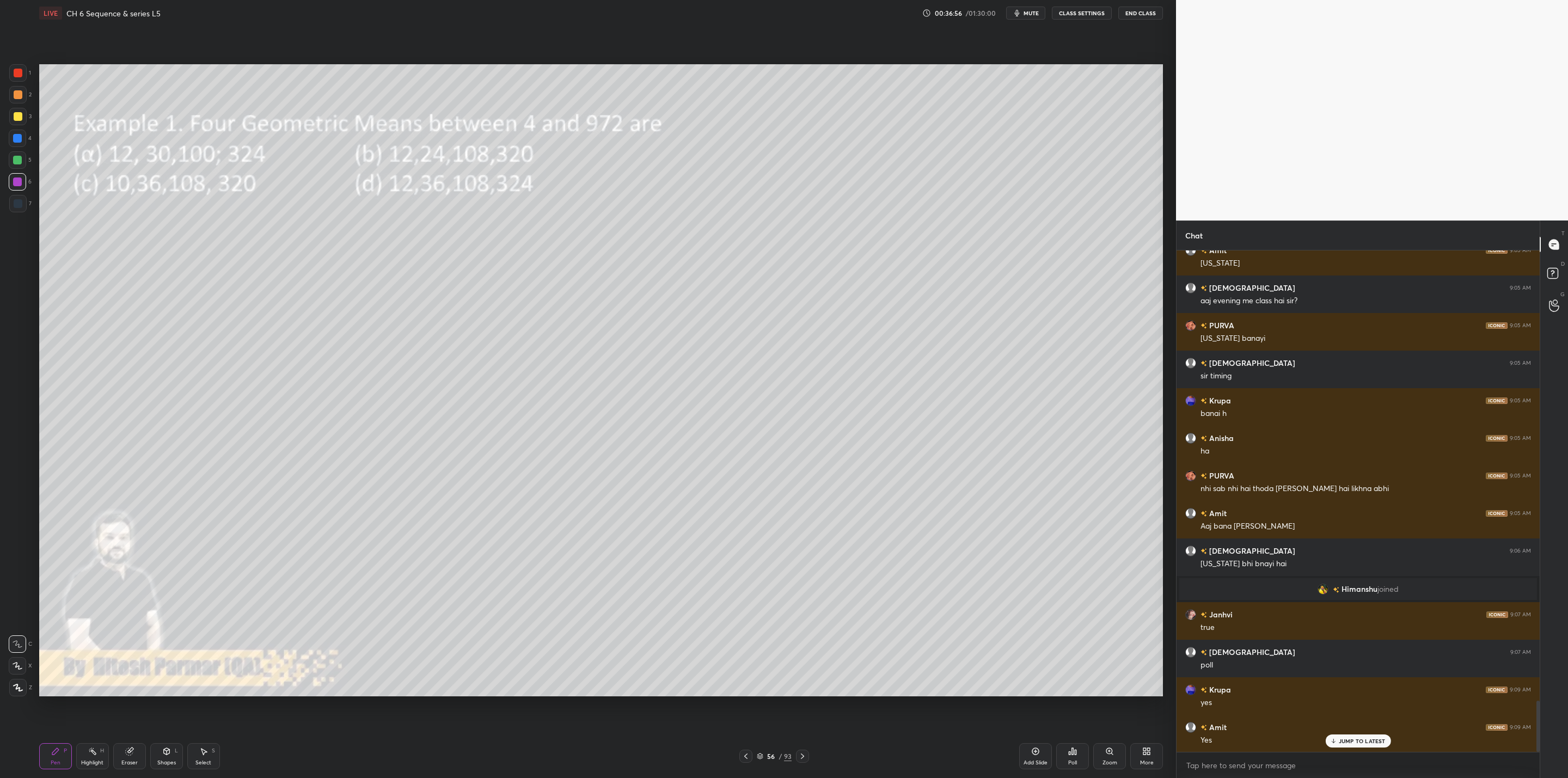
drag, startPoint x: 801, startPoint y: 755, endPoint x: 804, endPoint y: 718, distance: 37.1
click at [804, 753] on icon at bounding box center [802, 757] width 9 height 9
drag, startPoint x: 21, startPoint y: 115, endPoint x: 33, endPoint y: 133, distance: 21.6
click at [25, 119] on div at bounding box center [18, 117] width 18 height 18
drag, startPoint x: 130, startPoint y: 762, endPoint x: 147, endPoint y: 707, distance: 57.6
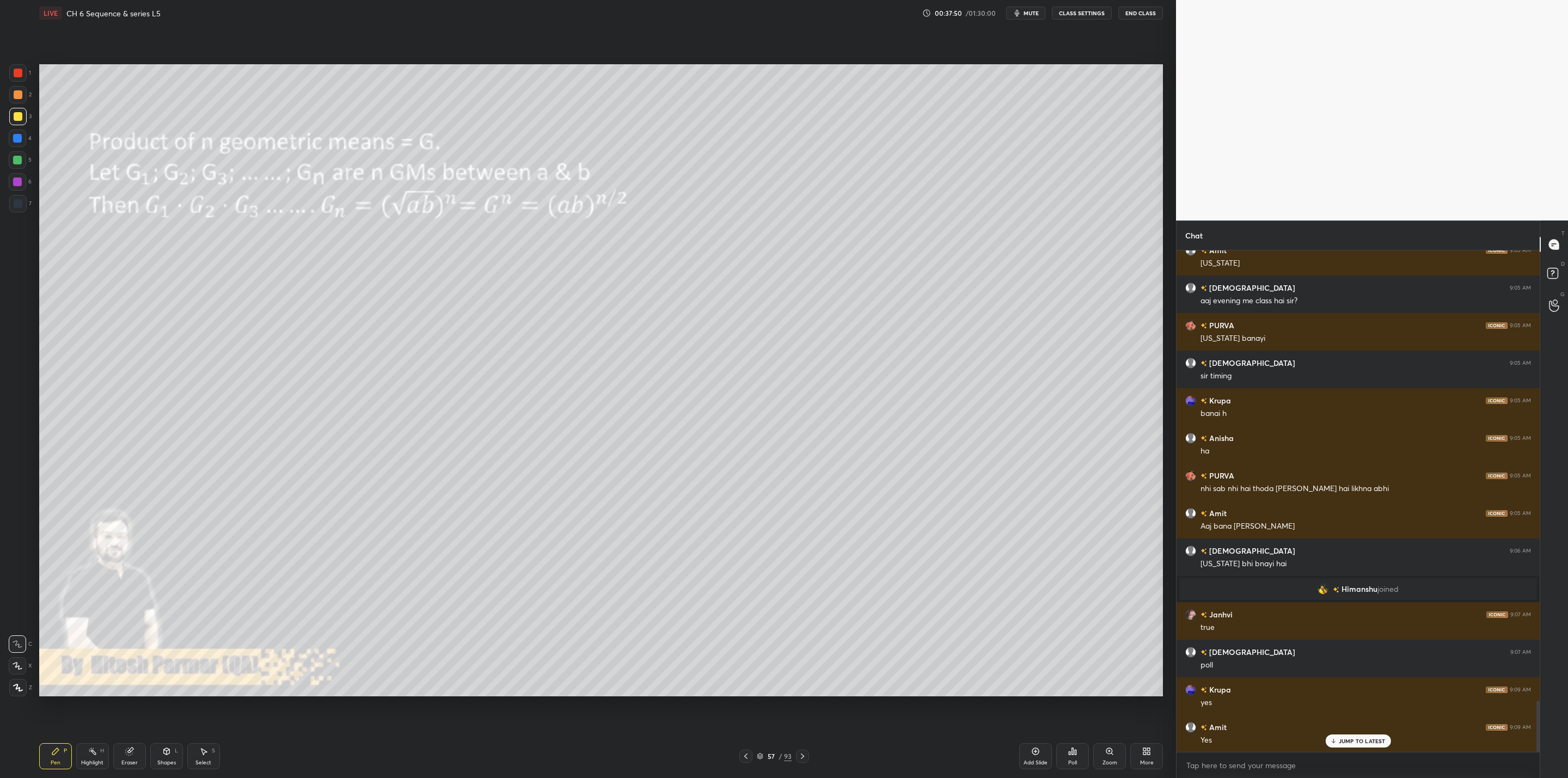
click at [133, 760] on div "Eraser" at bounding box center [130, 763] width 16 height 6
drag, startPoint x: 52, startPoint y: 763, endPoint x: 62, endPoint y: 758, distance: 11.2
click at [58, 762] on div "Pen" at bounding box center [55, 763] width 10 height 6
click at [137, 757] on div "Eraser" at bounding box center [130, 756] width 33 height 26
drag, startPoint x: 51, startPoint y: 764, endPoint x: 118, endPoint y: 703, distance: 90.6
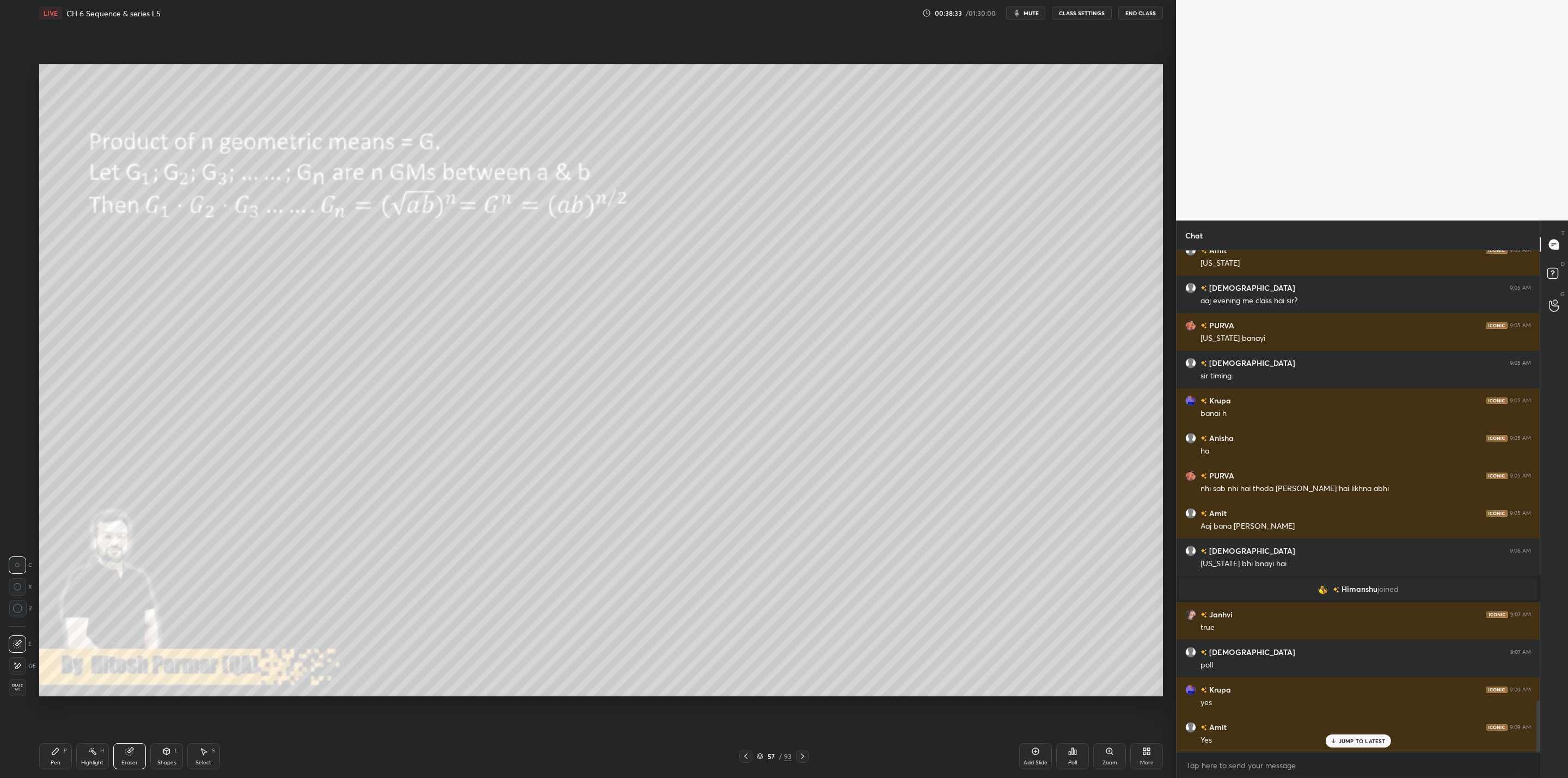
click at [56, 764] on div "Pen" at bounding box center [55, 763] width 10 height 6
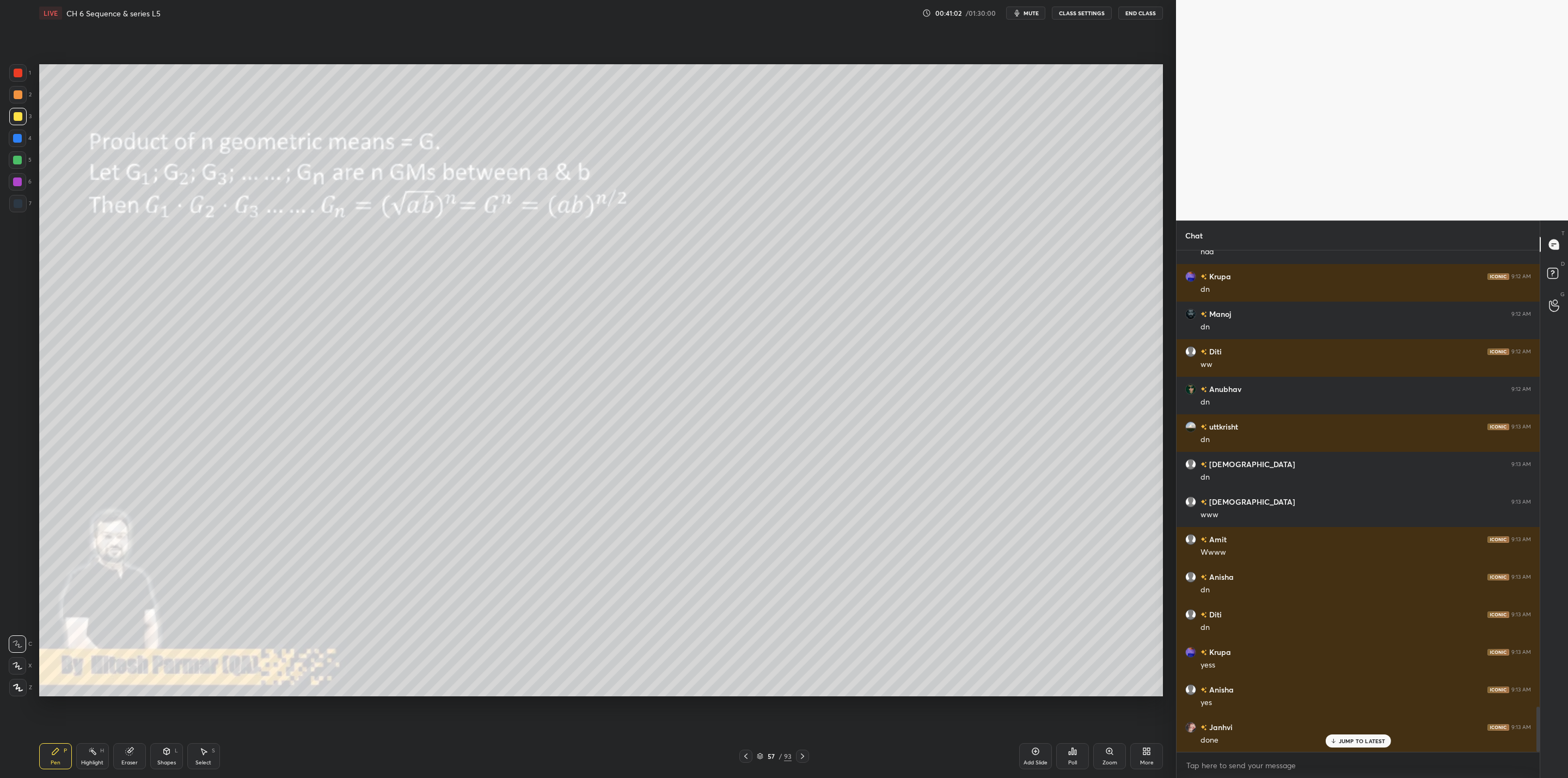
scroll to position [5060, 0]
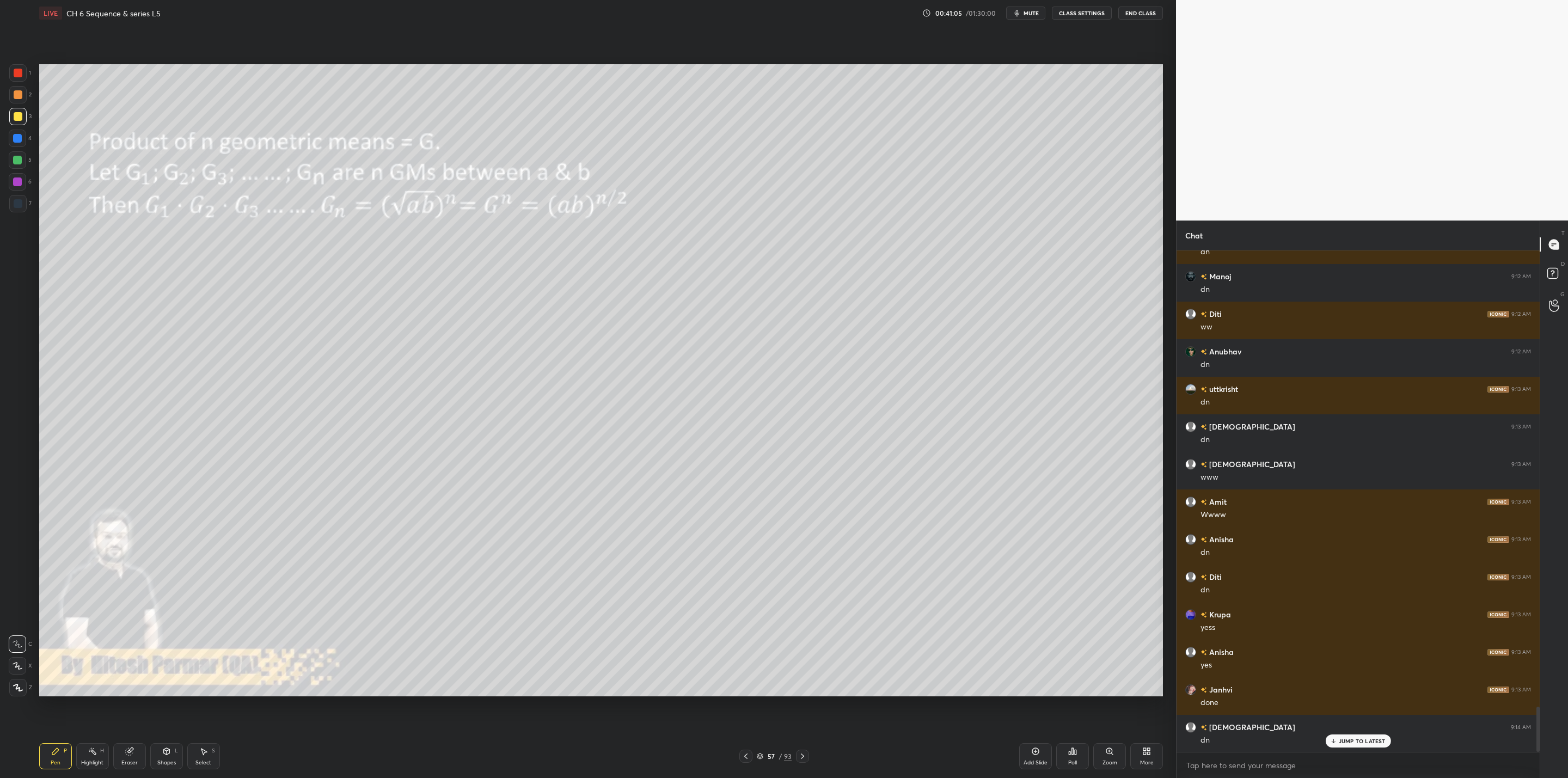
click at [747, 758] on icon at bounding box center [746, 757] width 9 height 9
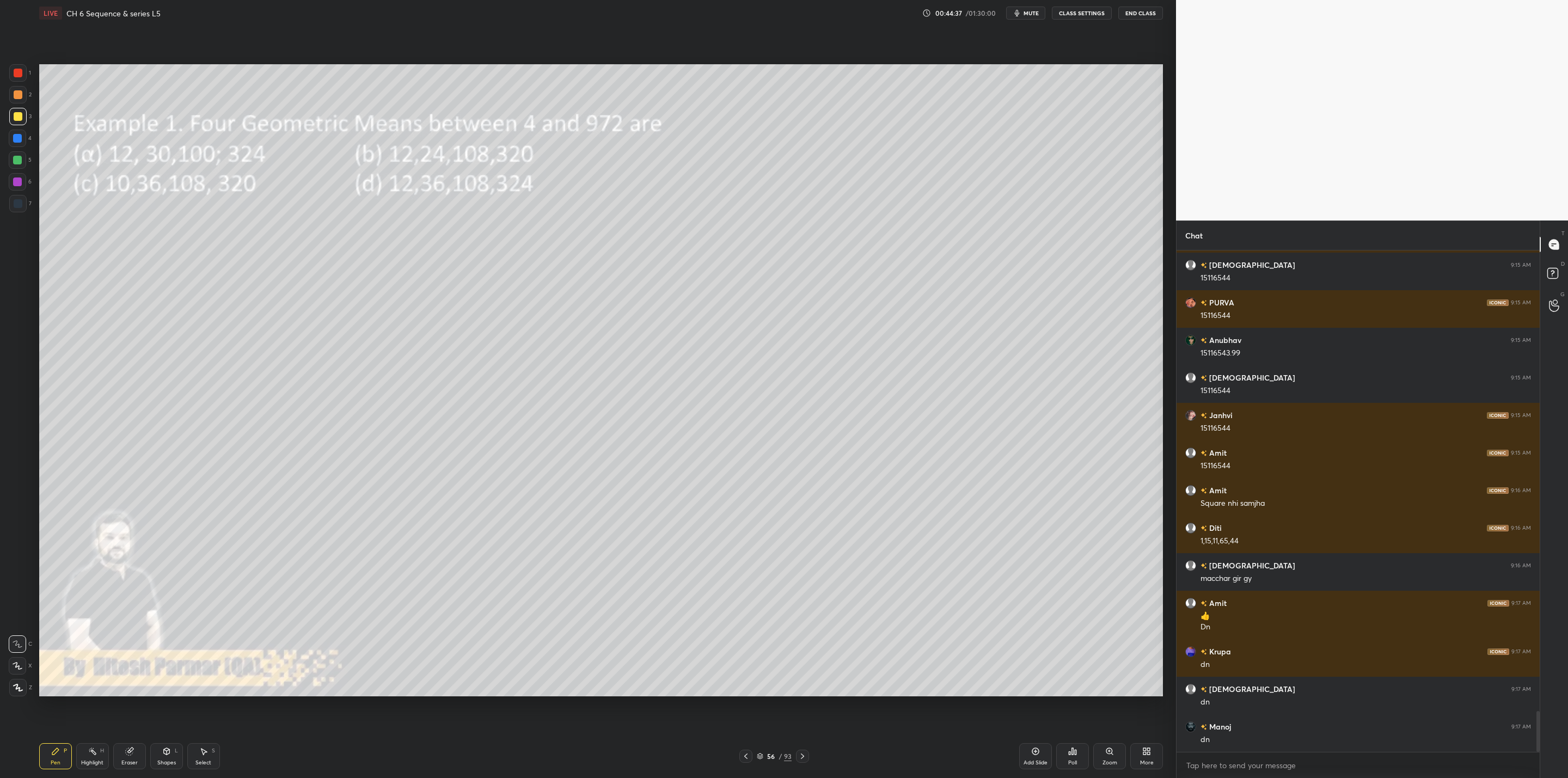
scroll to position [5673, 0]
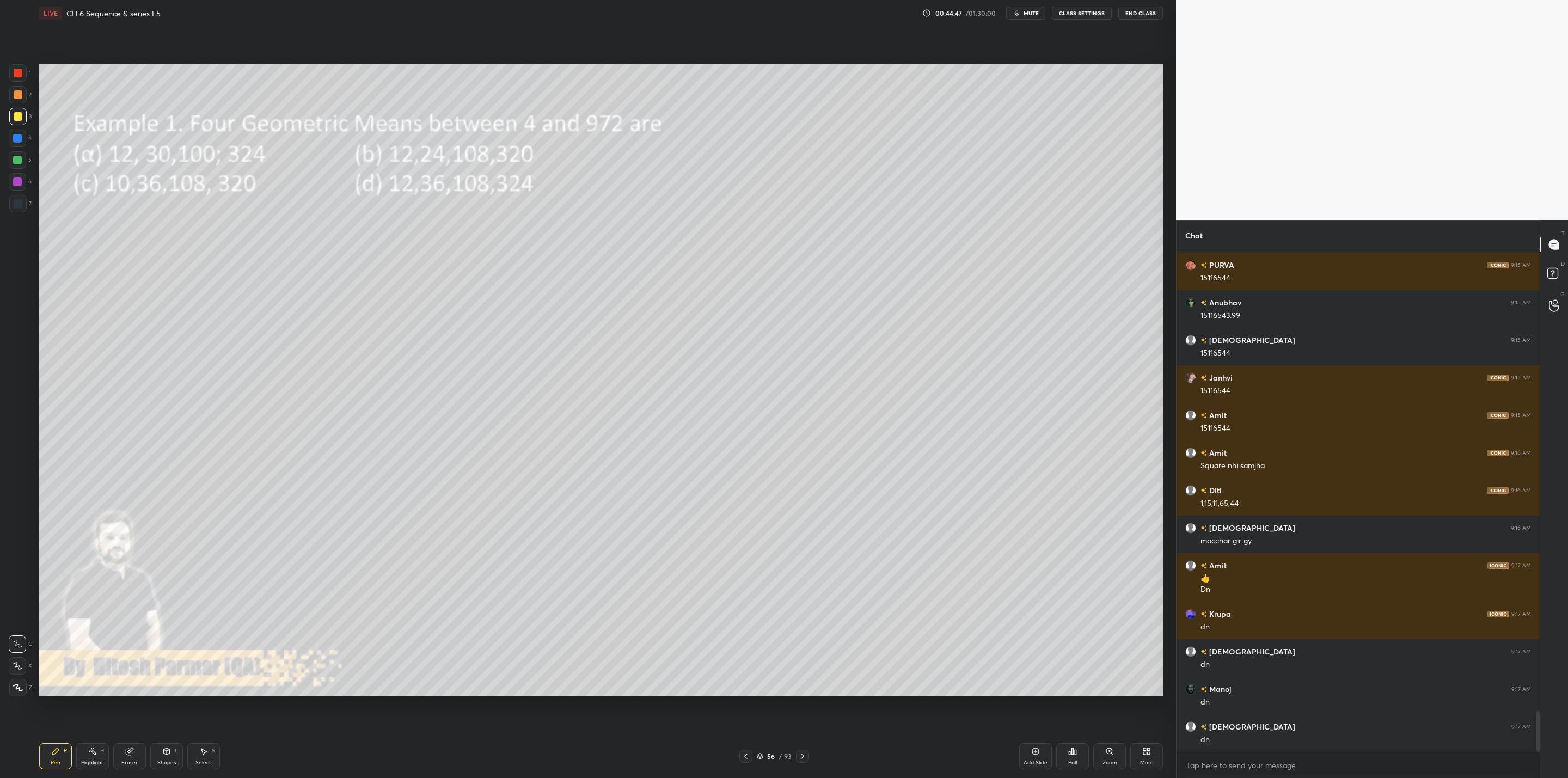
click at [802, 753] on icon at bounding box center [802, 757] width 9 height 9
drag, startPoint x: 802, startPoint y: 750, endPoint x: 810, endPoint y: 747, distance: 8.5
click at [802, 749] on div "Pen P Highlight H Eraser Shapes L Select S 57 / 93 Add Slide Poll Zoom More" at bounding box center [601, 756] width 1123 height 43
click at [802, 758] on icon at bounding box center [802, 757] width 9 height 9
drag, startPoint x: 132, startPoint y: 760, endPoint x: 167, endPoint y: 706, distance: 64.4
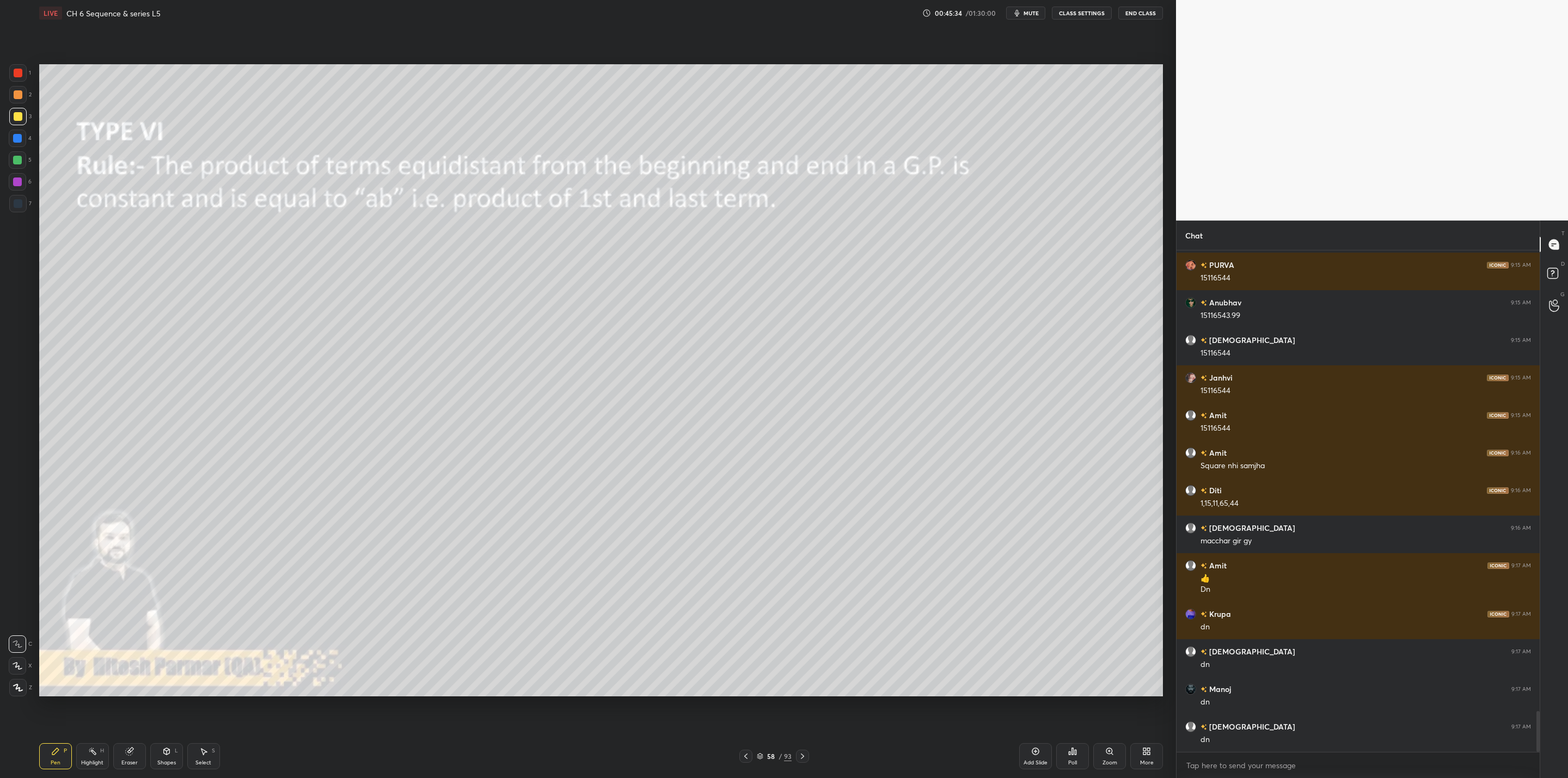
click at [135, 757] on div "Eraser" at bounding box center [130, 756] width 33 height 26
drag, startPoint x: 64, startPoint y: 755, endPoint x: 100, endPoint y: 703, distance: 63.2
click at [67, 753] on div "Pen P" at bounding box center [55, 756] width 33 height 26
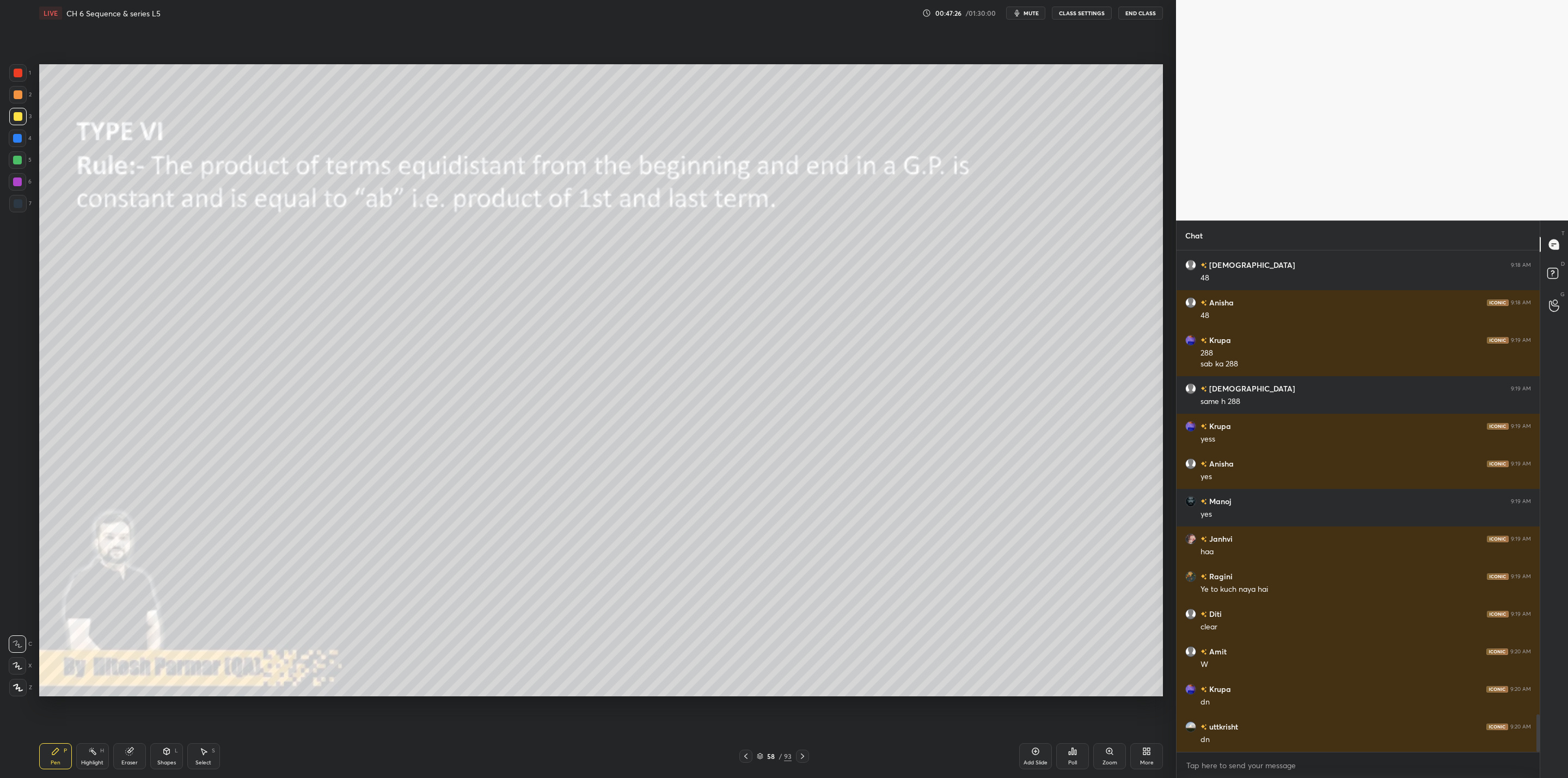
scroll to position [6210, 0]
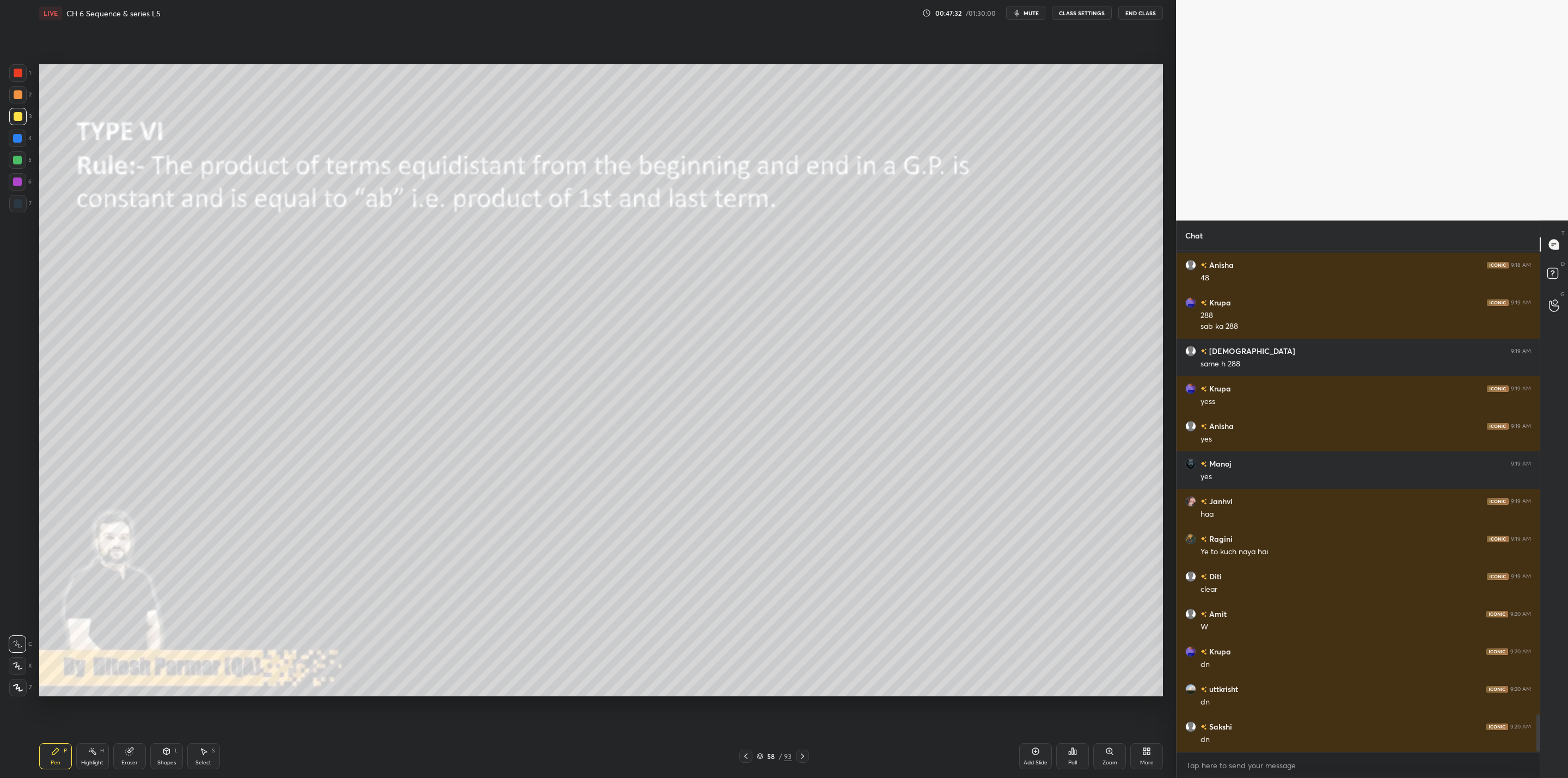
drag, startPoint x: 802, startPoint y: 749, endPoint x: 807, endPoint y: 744, distance: 7.1
click at [802, 749] on div "Pen P Highlight H Eraser Shapes L Select S 58 / 93 Add Slide Poll Zoom More" at bounding box center [601, 756] width 1123 height 43
drag, startPoint x: 801, startPoint y: 757, endPoint x: 810, endPoint y: 757, distance: 9.0
click at [802, 755] on icon at bounding box center [802, 757] width 9 height 9
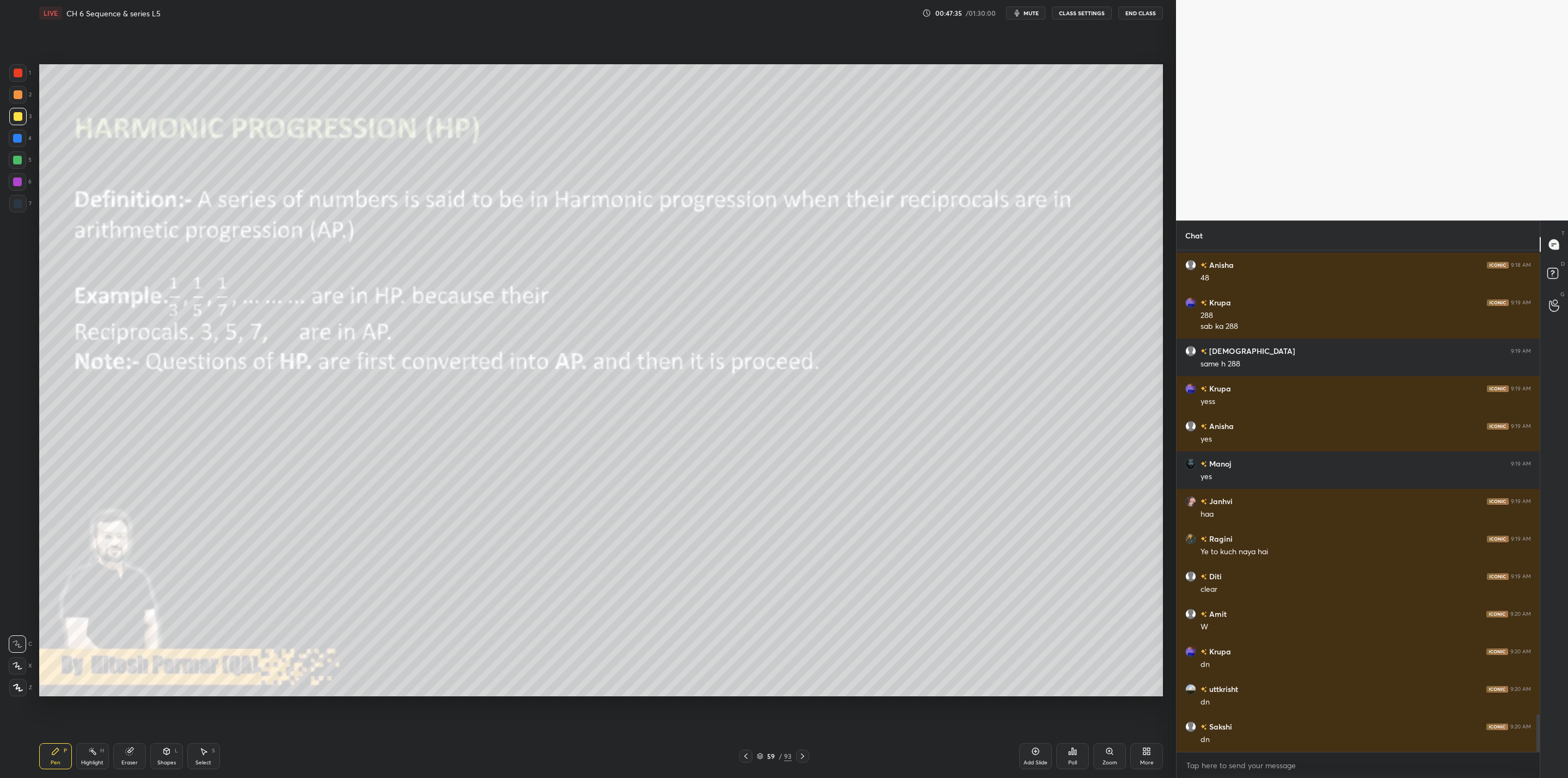
drag, startPoint x: 744, startPoint y: 757, endPoint x: 750, endPoint y: 758, distance: 6.1
click at [749, 760] on icon at bounding box center [746, 757] width 9 height 9
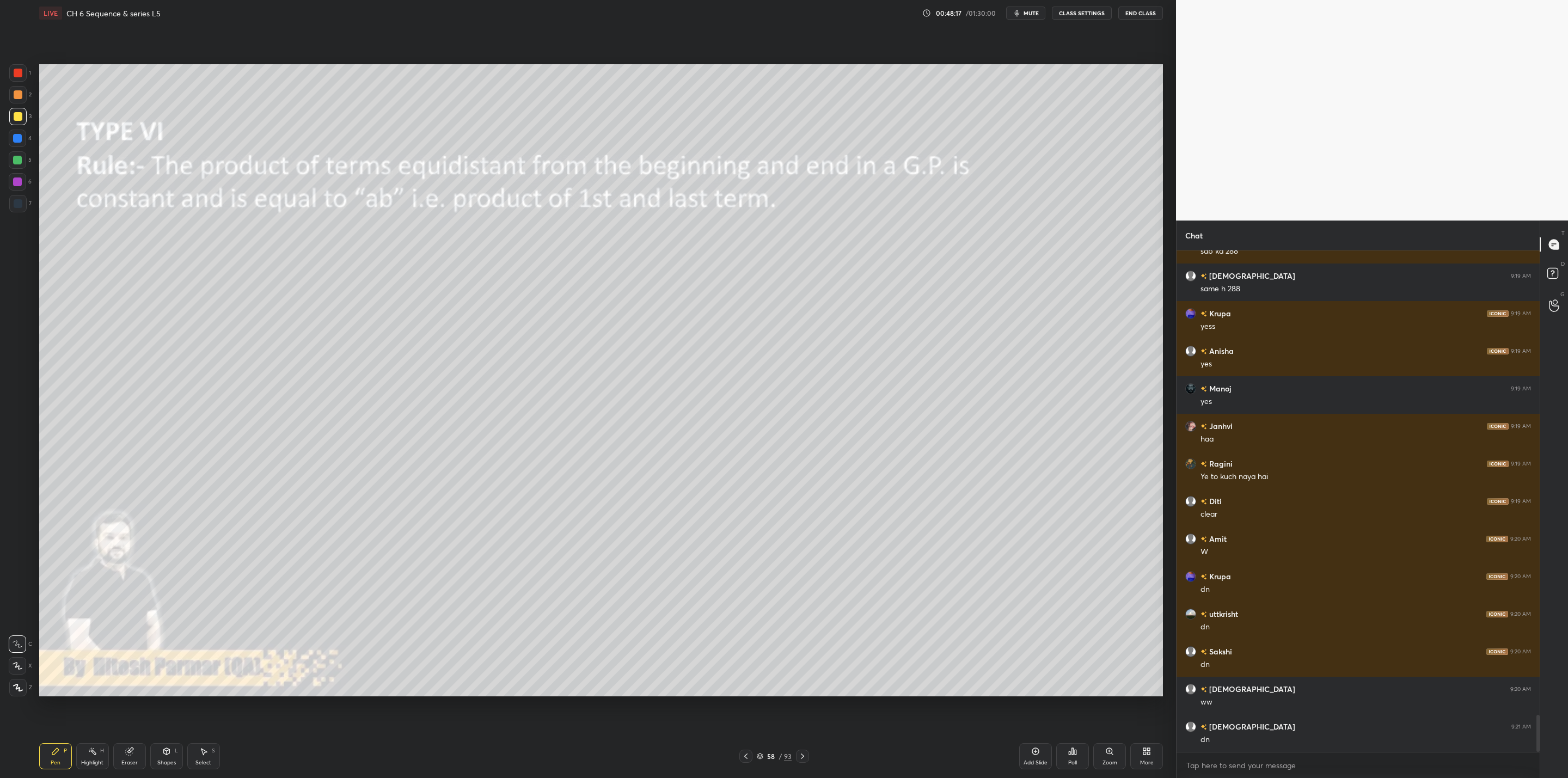
scroll to position [6311, 0]
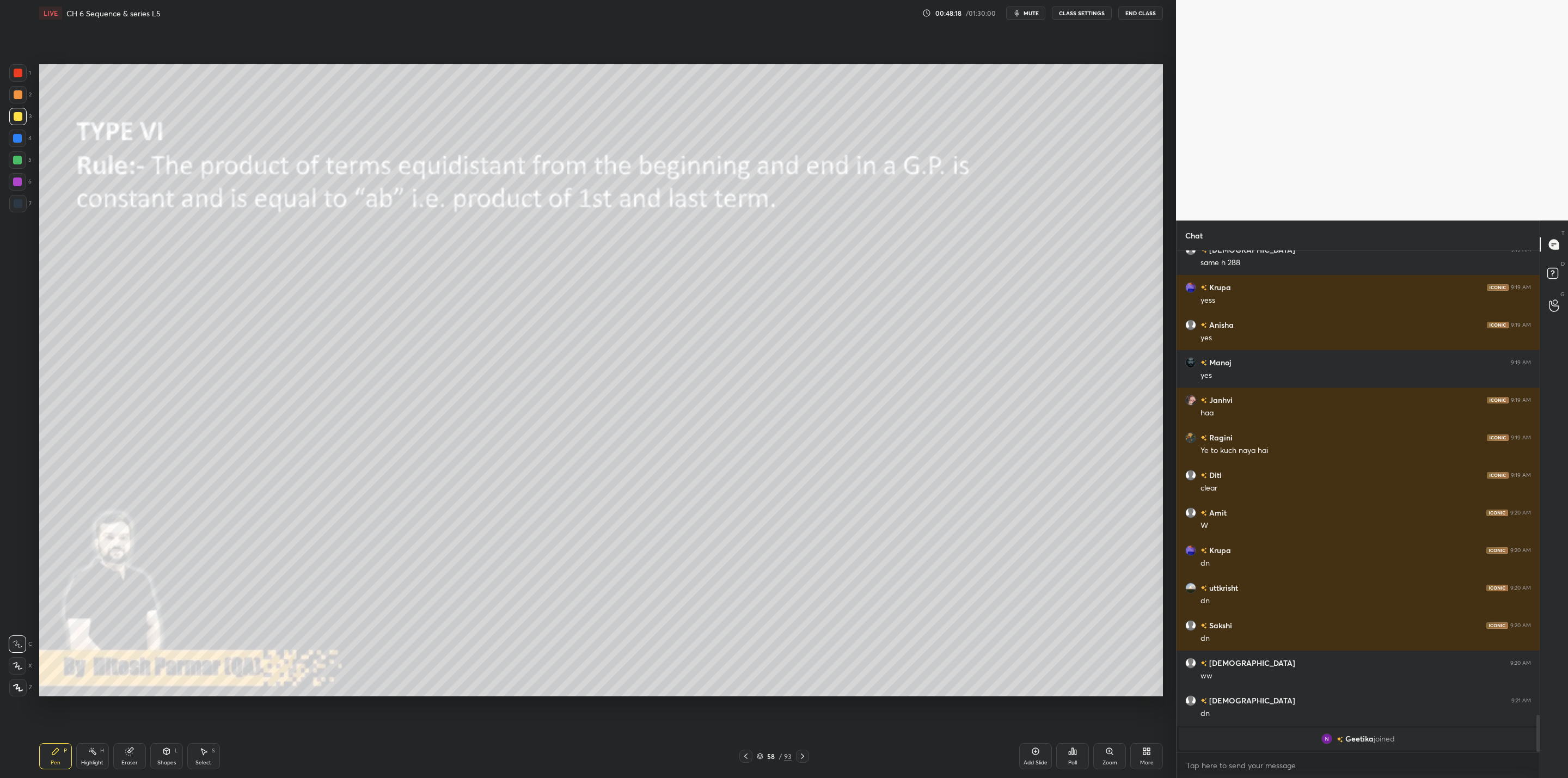
click at [798, 750] on div at bounding box center [802, 756] width 13 height 13
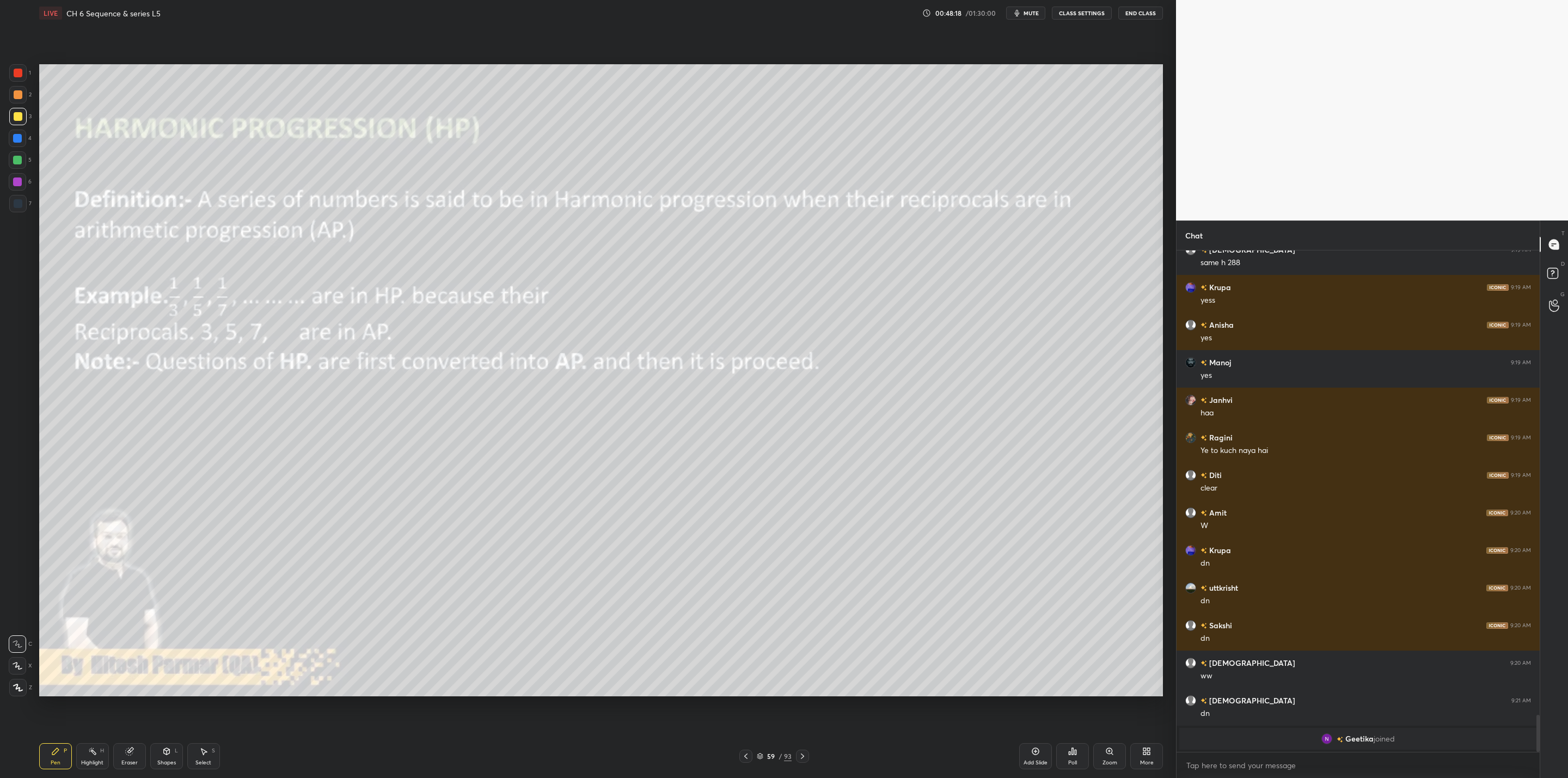
click at [798, 757] on icon at bounding box center [802, 757] width 9 height 9
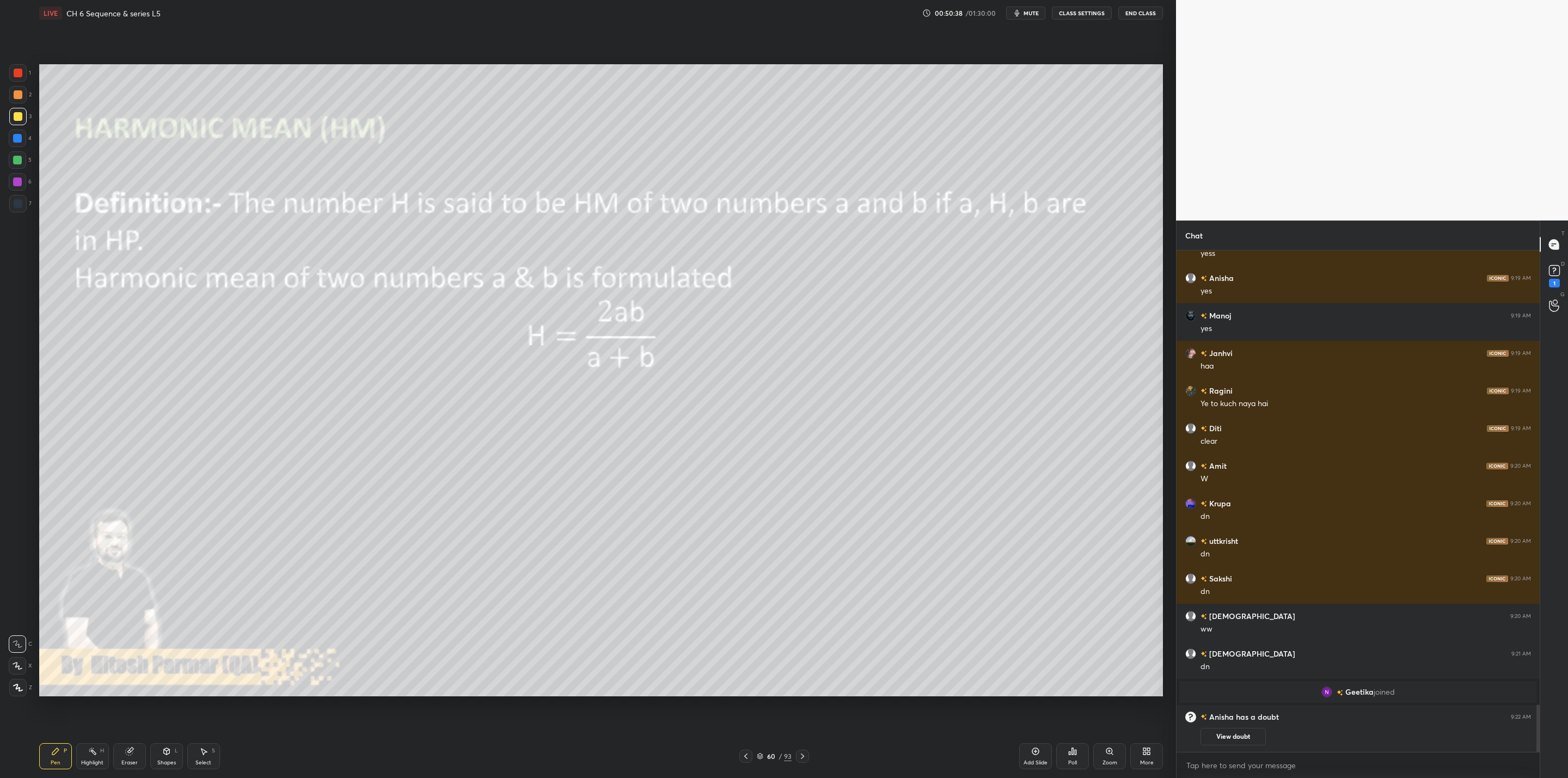
click at [298, 160] on div "Setting up your live class Poll for secs No correct answer Start poll" at bounding box center [601, 380] width 1132 height 709
drag, startPoint x: 1236, startPoint y: 740, endPoint x: 1227, endPoint y: 758, distance: 20.1
click at [1235, 741] on button "View doubt" at bounding box center [1233, 737] width 65 height 18
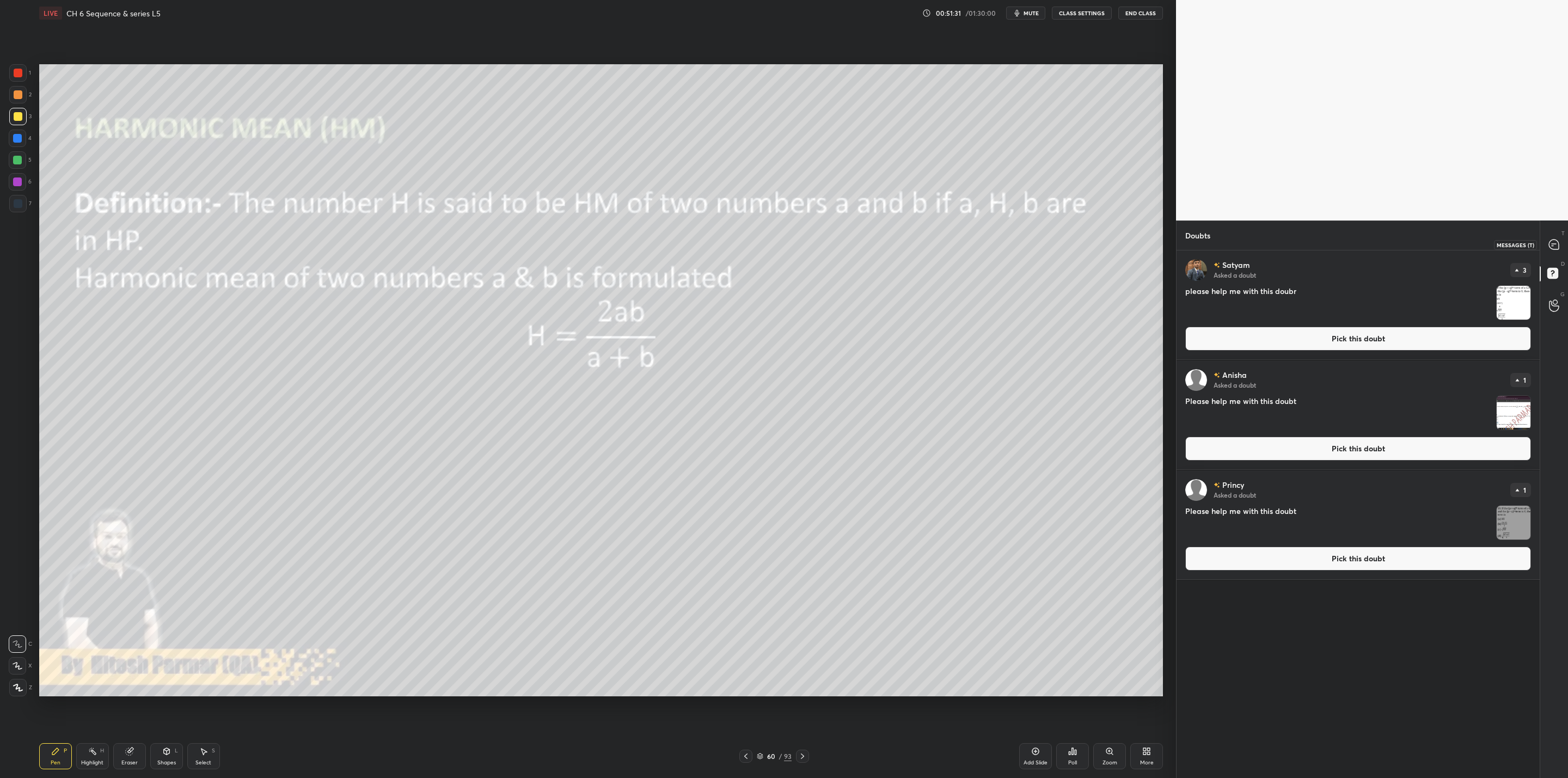
drag, startPoint x: 1557, startPoint y: 244, endPoint x: 1544, endPoint y: 254, distance: 16.4
click at [1548, 250] on icon at bounding box center [1554, 244] width 11 height 11
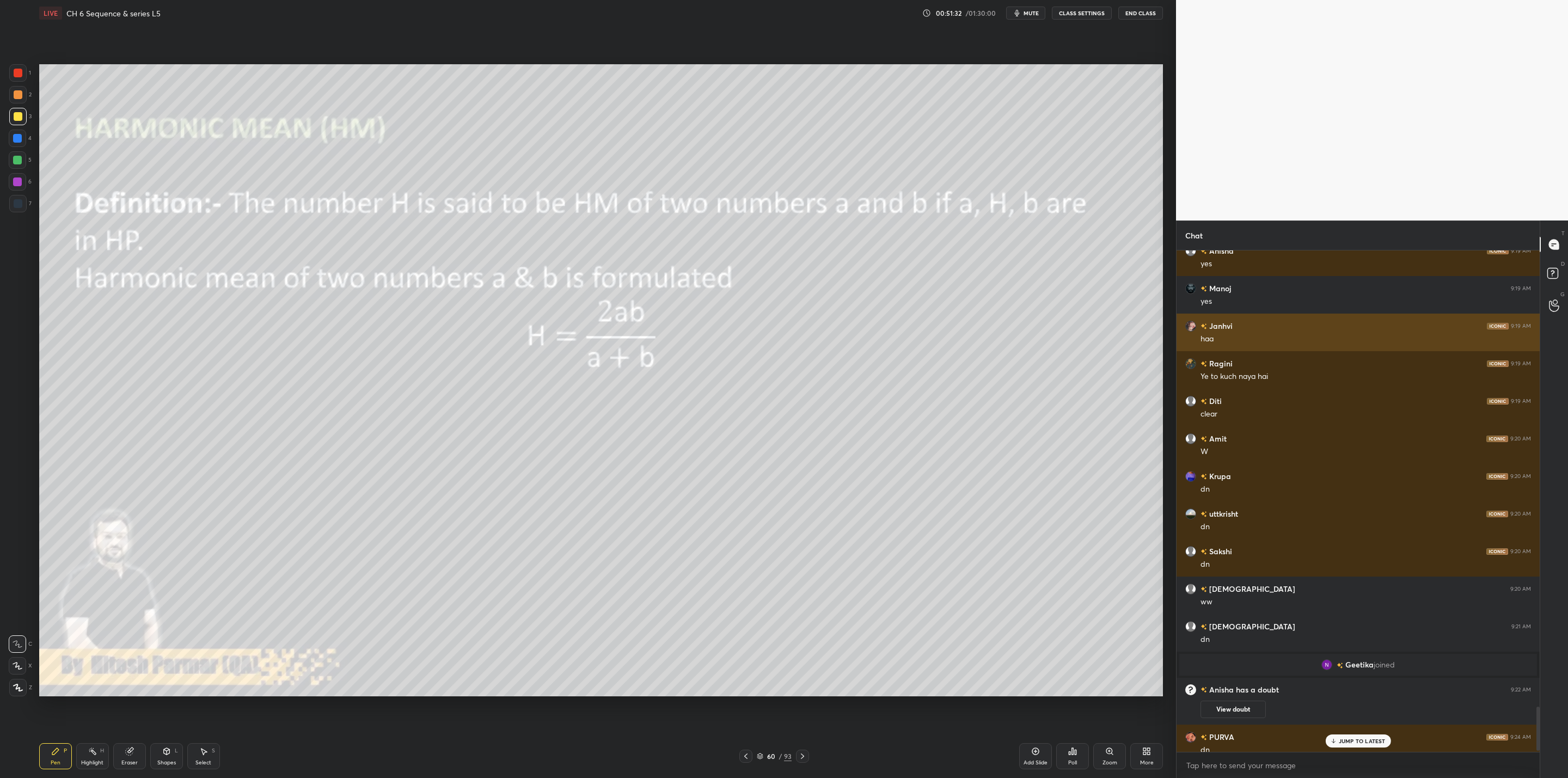
scroll to position [5207, 0]
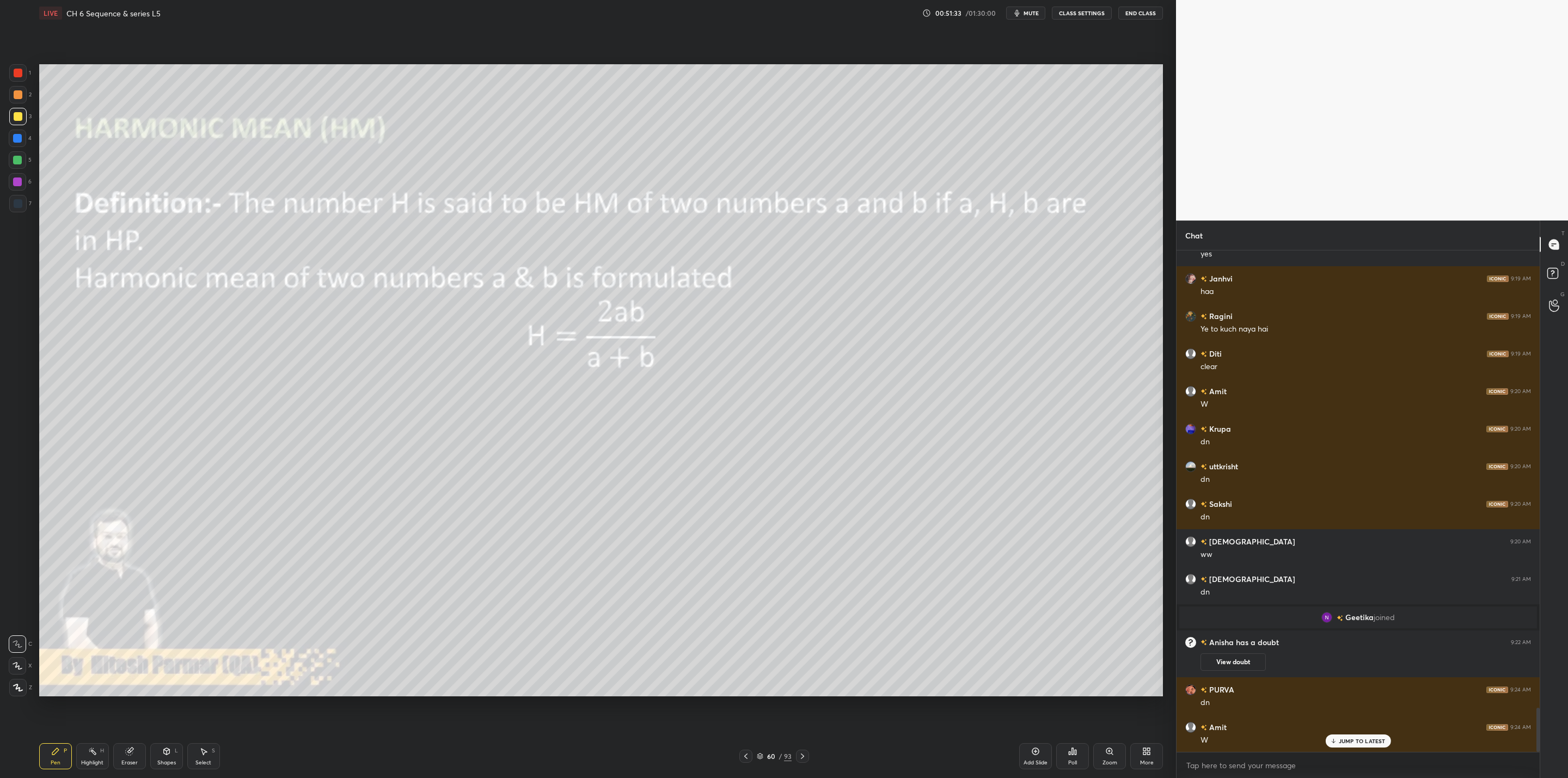
drag, startPoint x: 1361, startPoint y: 747, endPoint x: 1344, endPoint y: 755, distance: 18.8
click at [1361, 747] on div "JUMP TO LATEST" at bounding box center [1358, 741] width 65 height 13
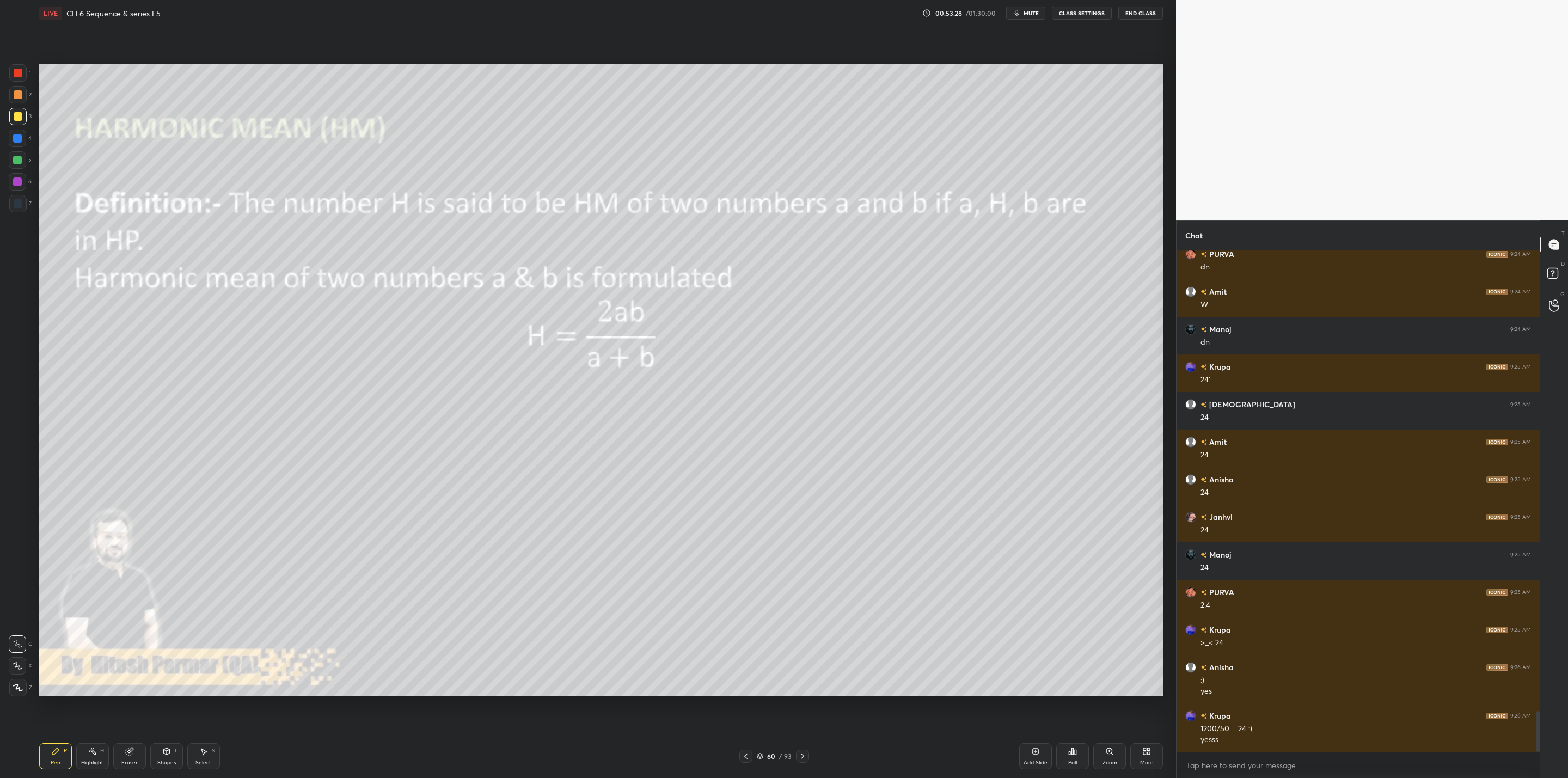
scroll to position [5680, 0]
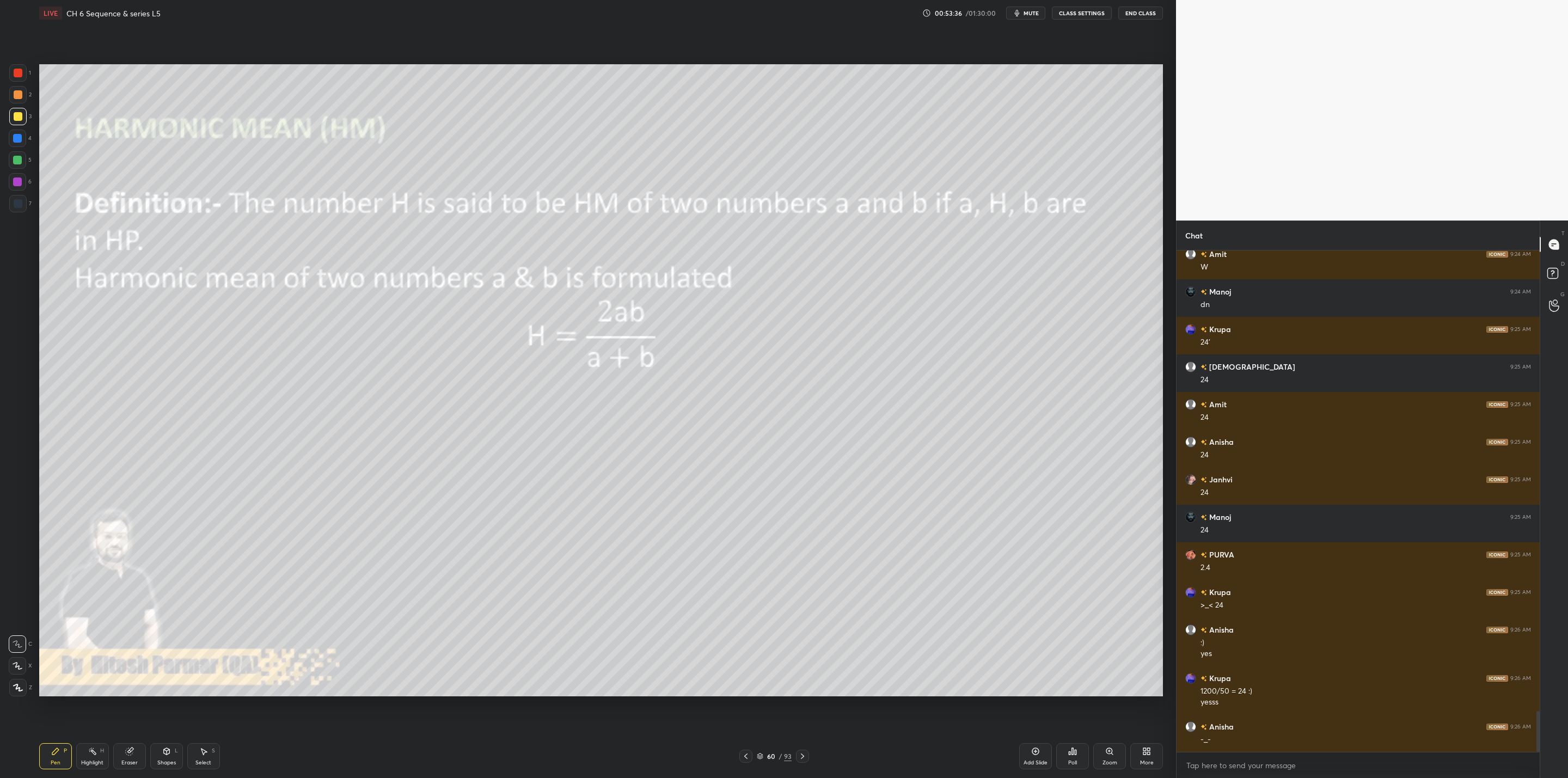
click at [799, 753] on icon at bounding box center [802, 757] width 9 height 9
click at [801, 757] on icon at bounding box center [802, 757] width 9 height 9
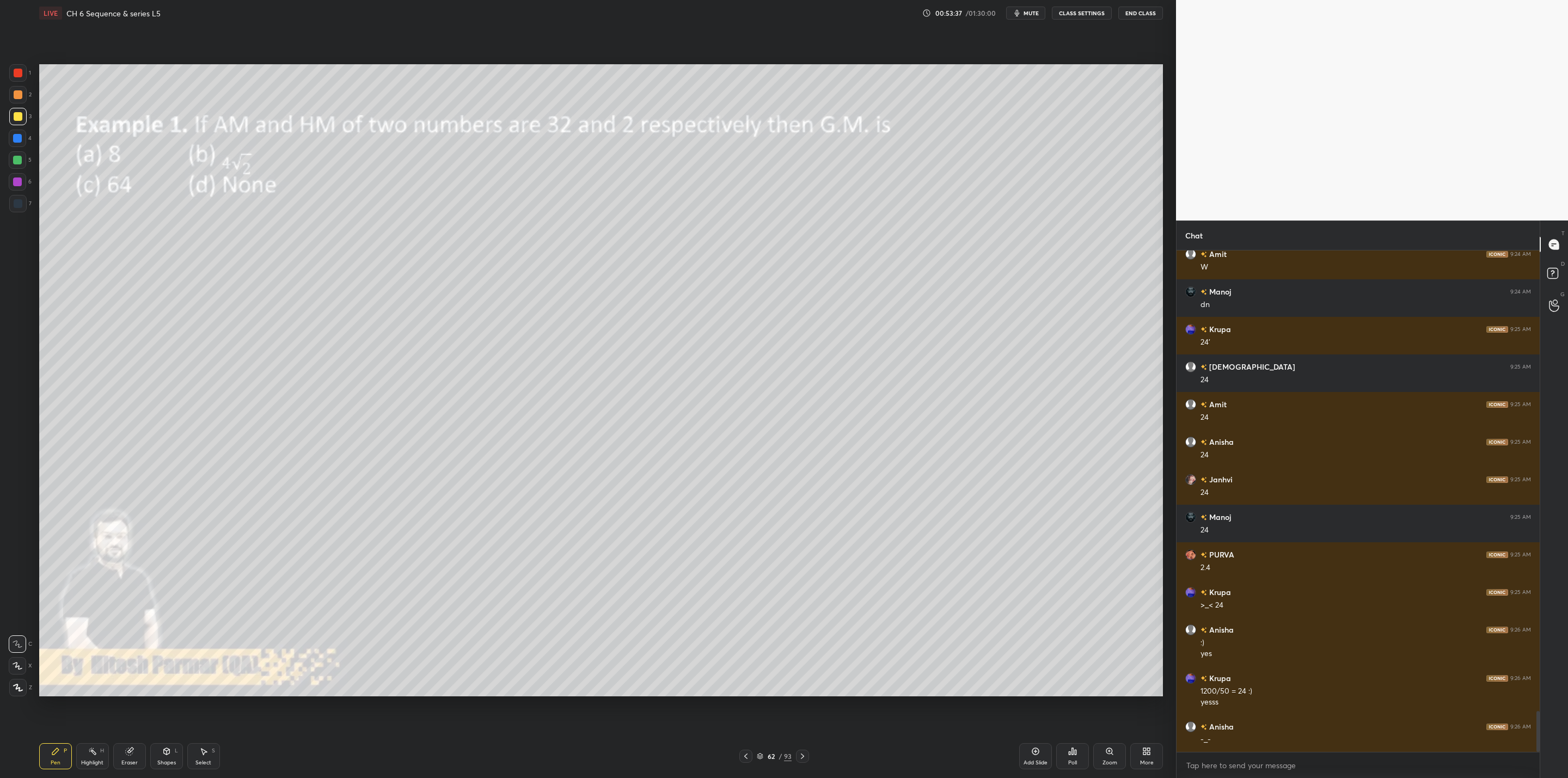
scroll to position [5690, 0]
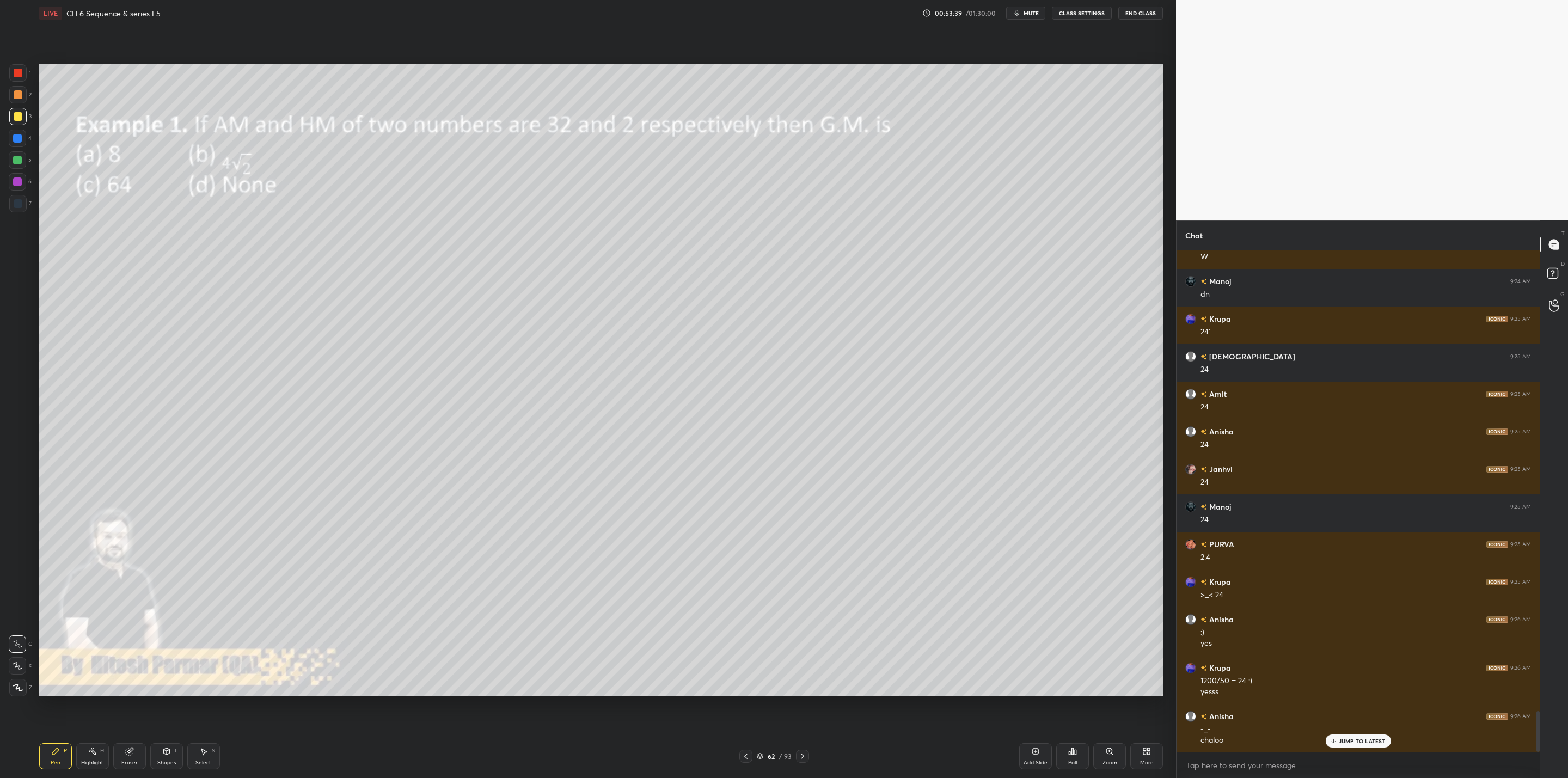
click at [741, 757] on div at bounding box center [746, 756] width 13 height 13
click at [741, 755] on div at bounding box center [746, 756] width 13 height 13
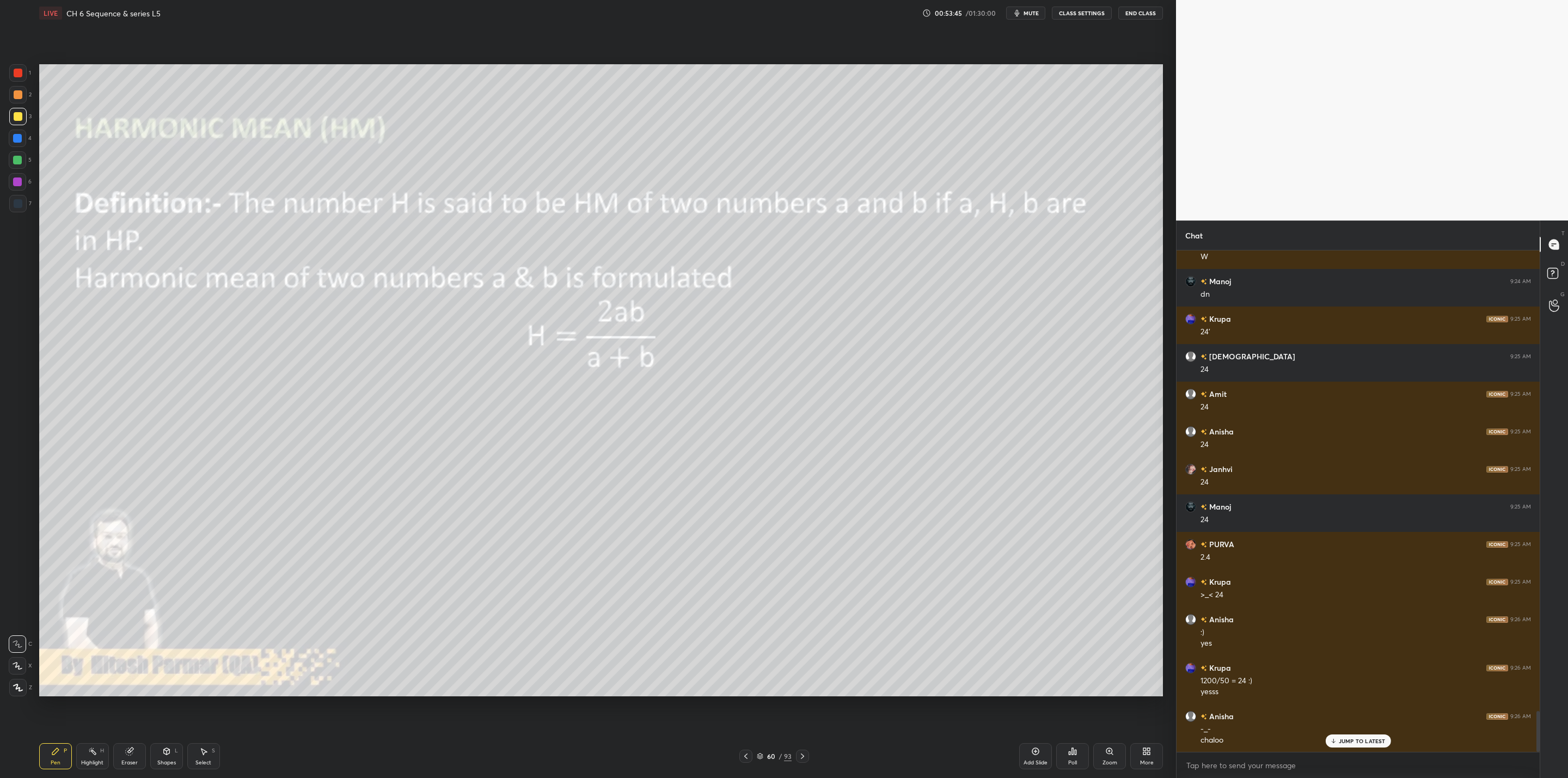
click at [796, 760] on div at bounding box center [802, 756] width 13 height 13
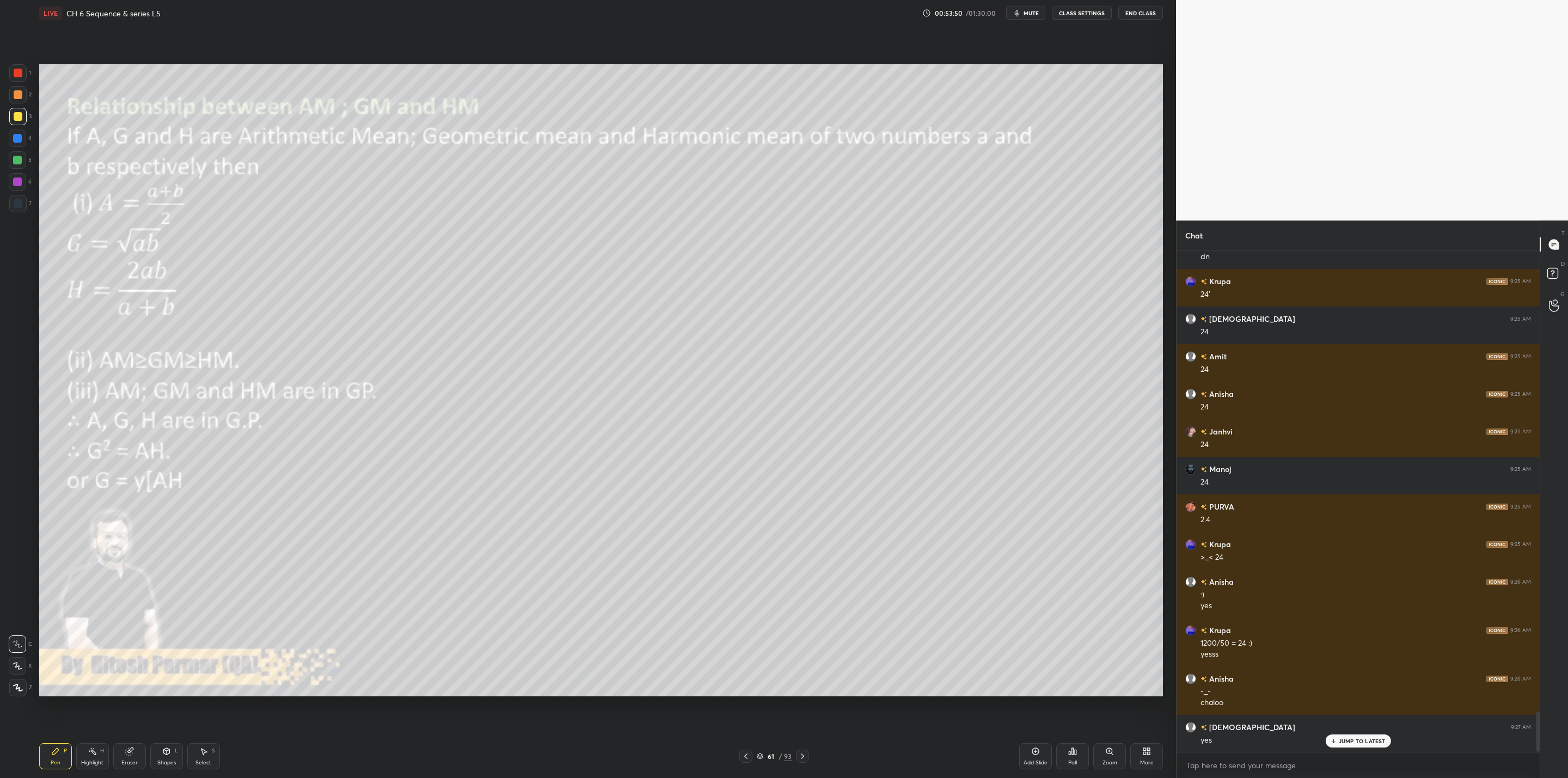
scroll to position [5766, 0]
click at [804, 753] on icon at bounding box center [802, 757] width 9 height 9
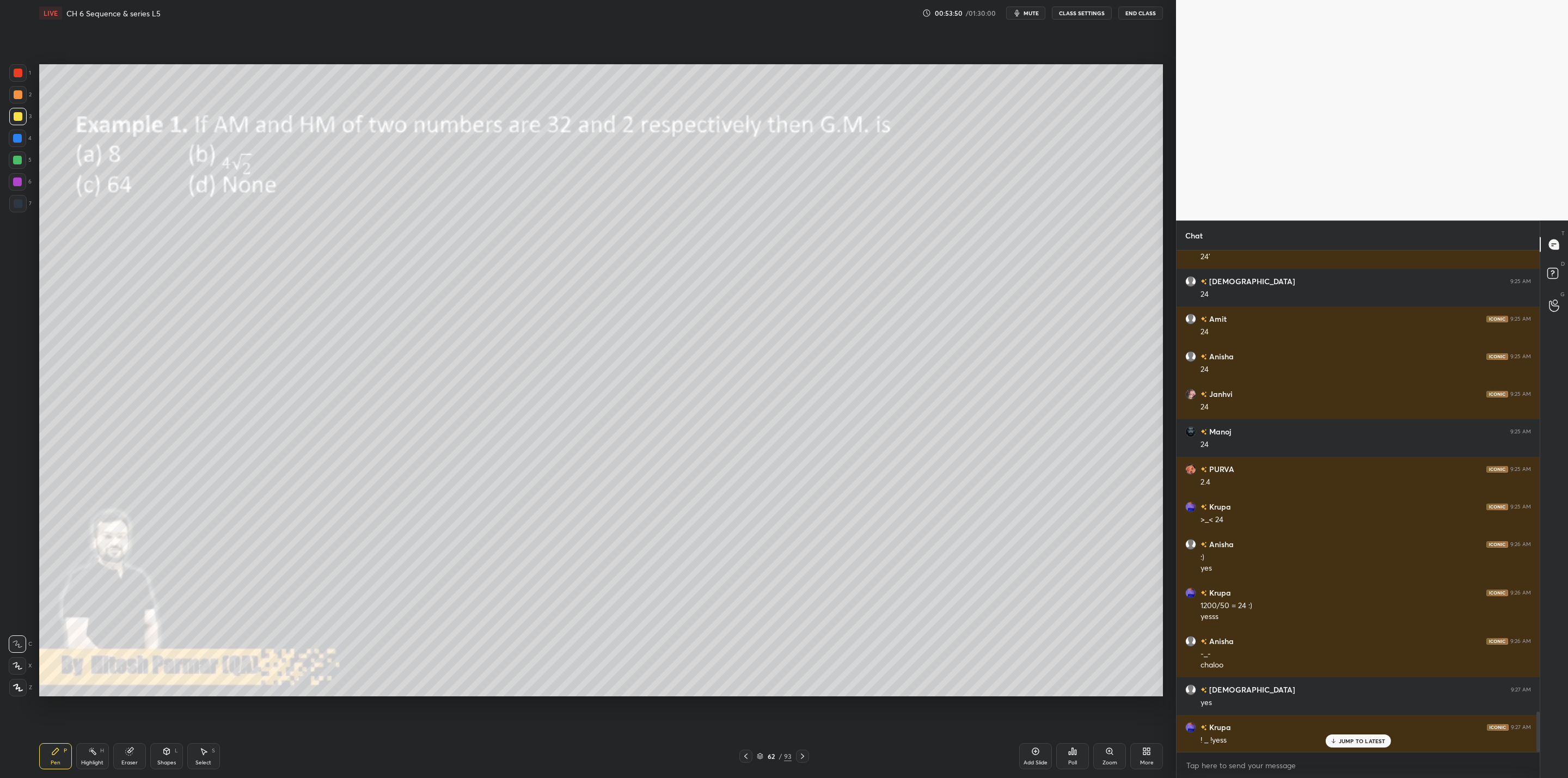
click at [805, 758] on icon at bounding box center [802, 757] width 9 height 9
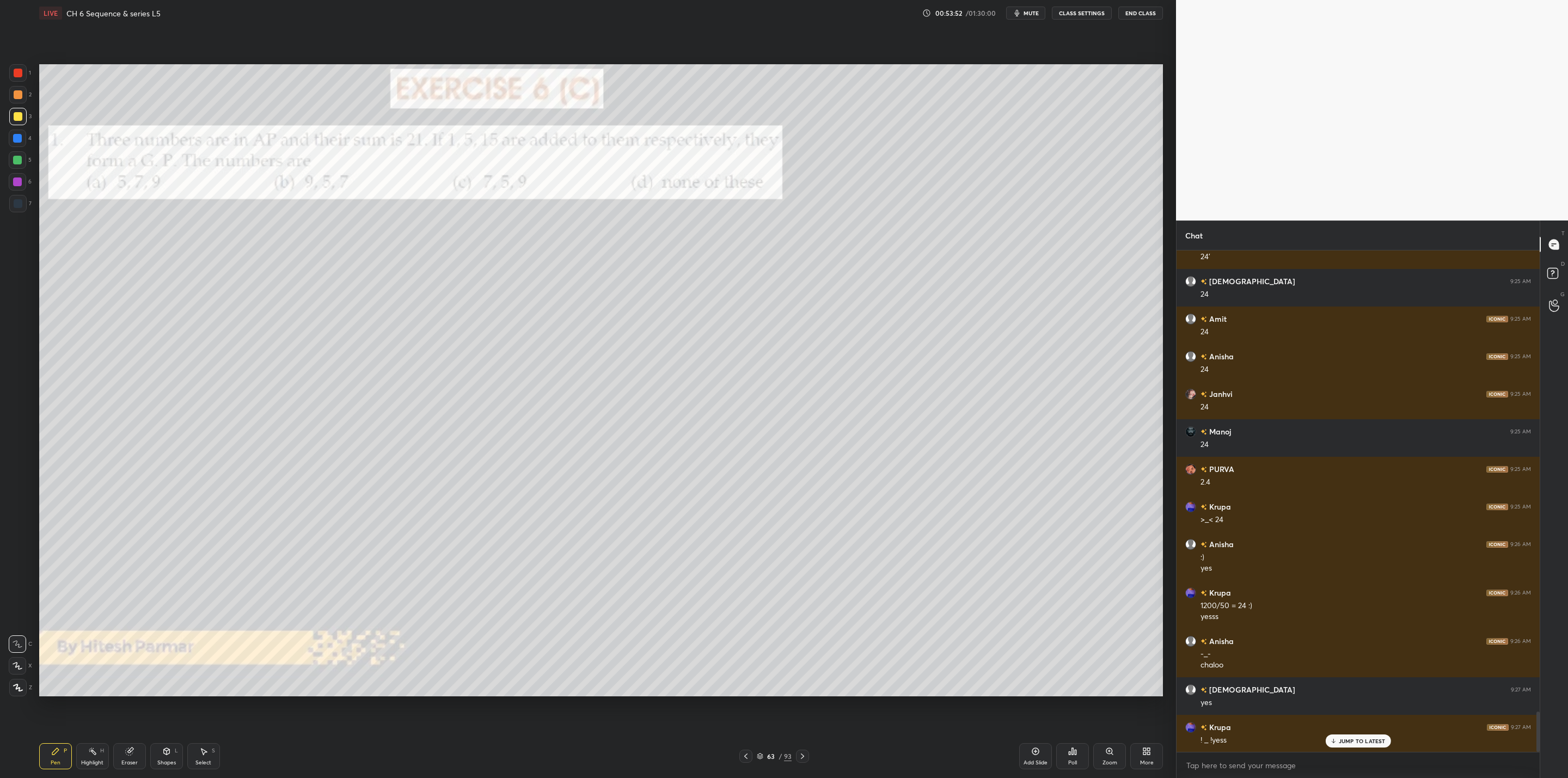
click at [743, 753] on icon at bounding box center [746, 757] width 9 height 9
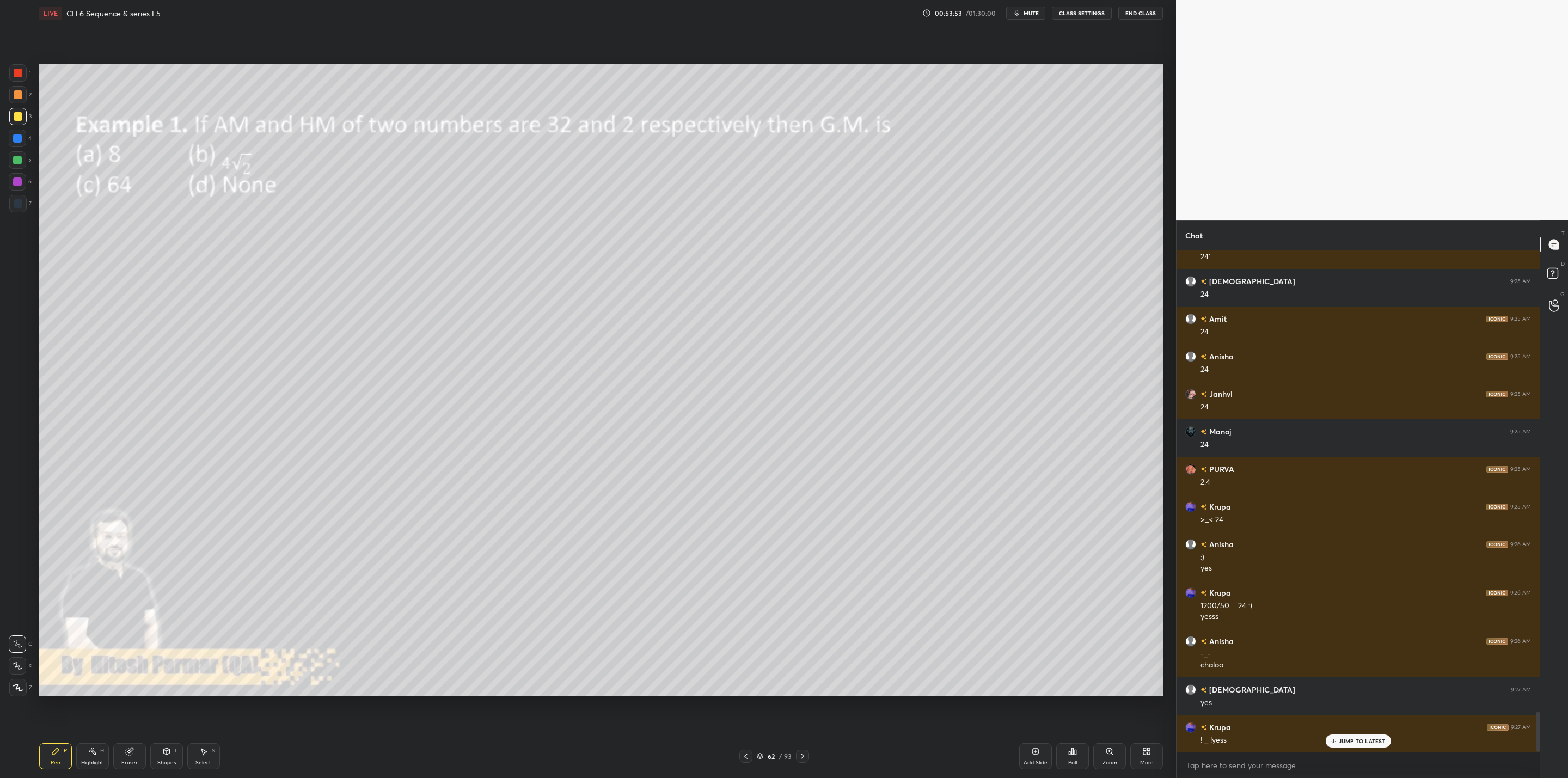
click at [749, 757] on icon at bounding box center [746, 757] width 9 height 9
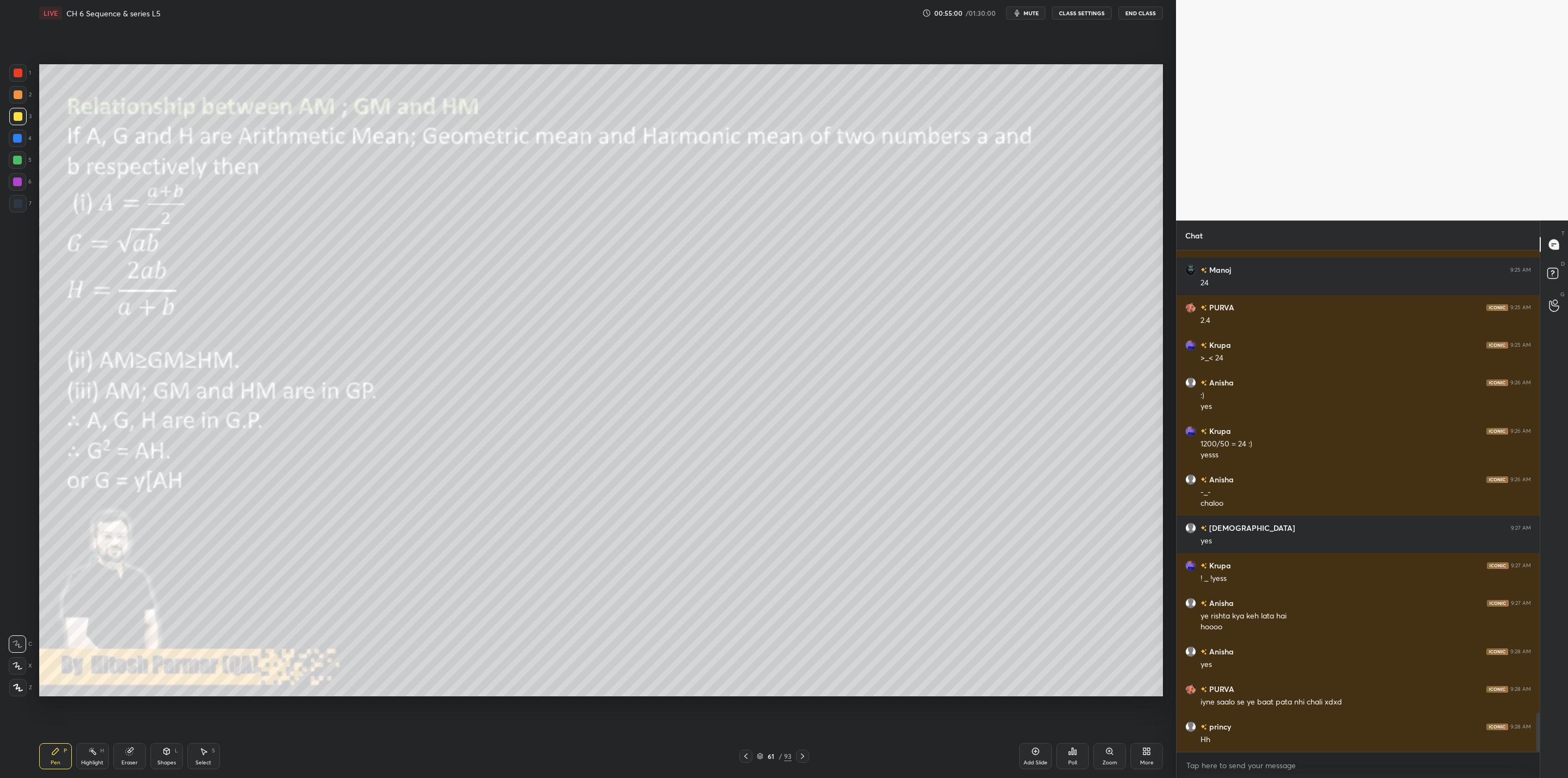
scroll to position [5965, 0]
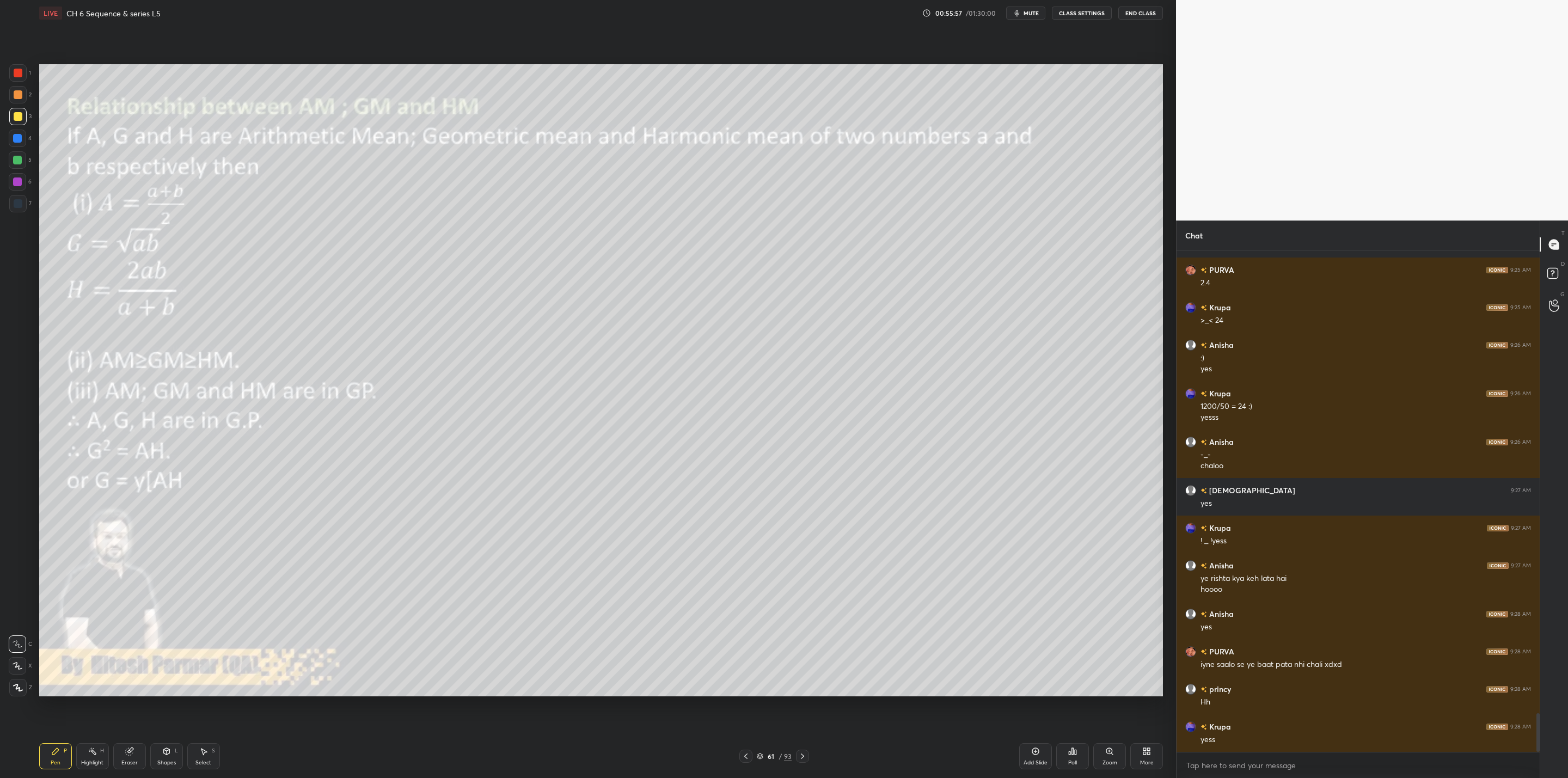
drag, startPoint x: 131, startPoint y: 765, endPoint x: 266, endPoint y: 722, distance: 141.7
click at [144, 761] on div "Eraser" at bounding box center [130, 756] width 33 height 26
drag, startPoint x: 61, startPoint y: 760, endPoint x: 82, endPoint y: 764, distance: 21.4
click at [67, 764] on div "Pen P" at bounding box center [55, 756] width 33 height 26
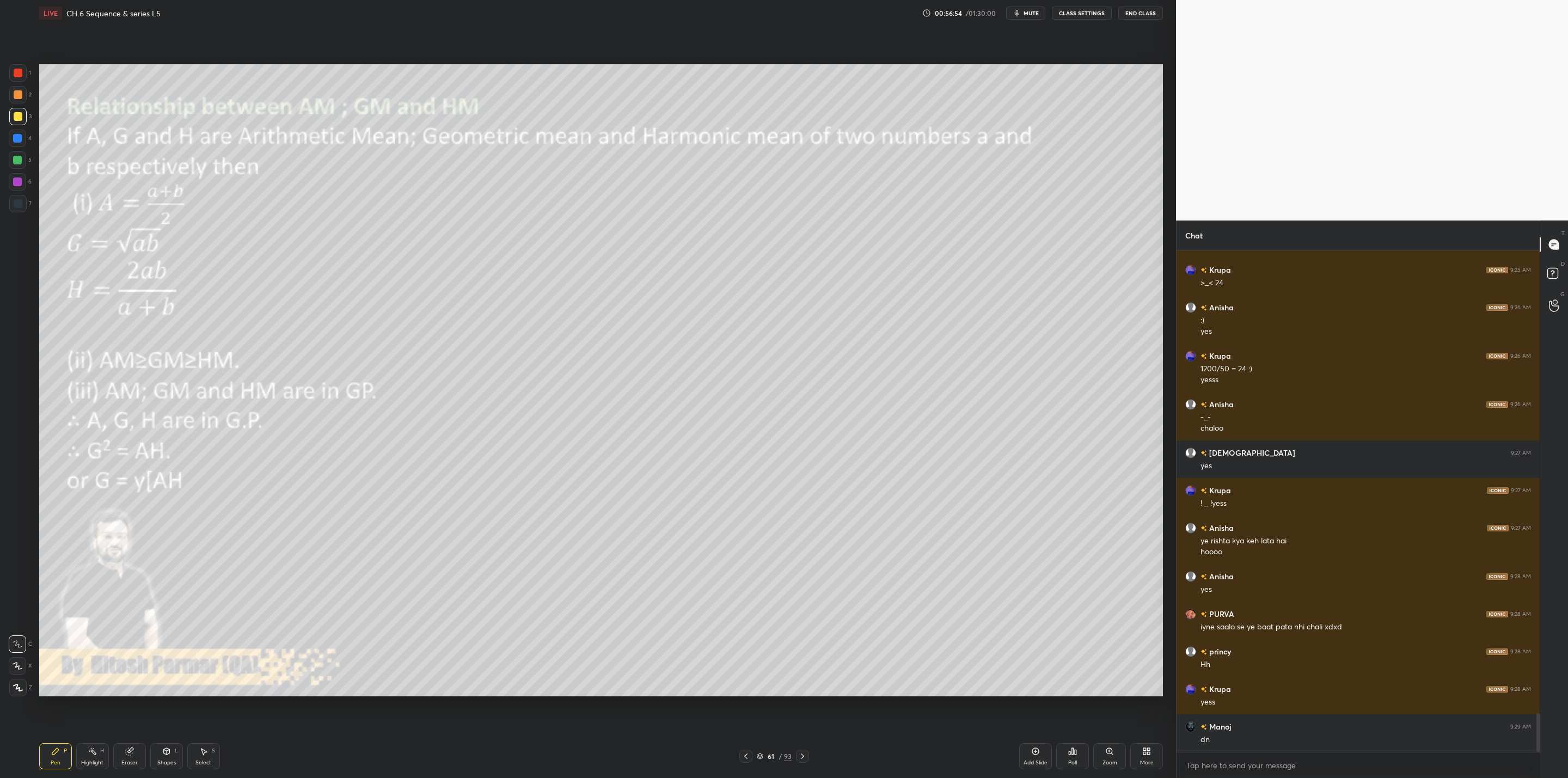
drag, startPoint x: 131, startPoint y: 761, endPoint x: 183, endPoint y: 748, distance: 53.6
click at [138, 762] on div "Eraser" at bounding box center [130, 756] width 33 height 26
click at [61, 766] on div "Pen P" at bounding box center [55, 756] width 33 height 26
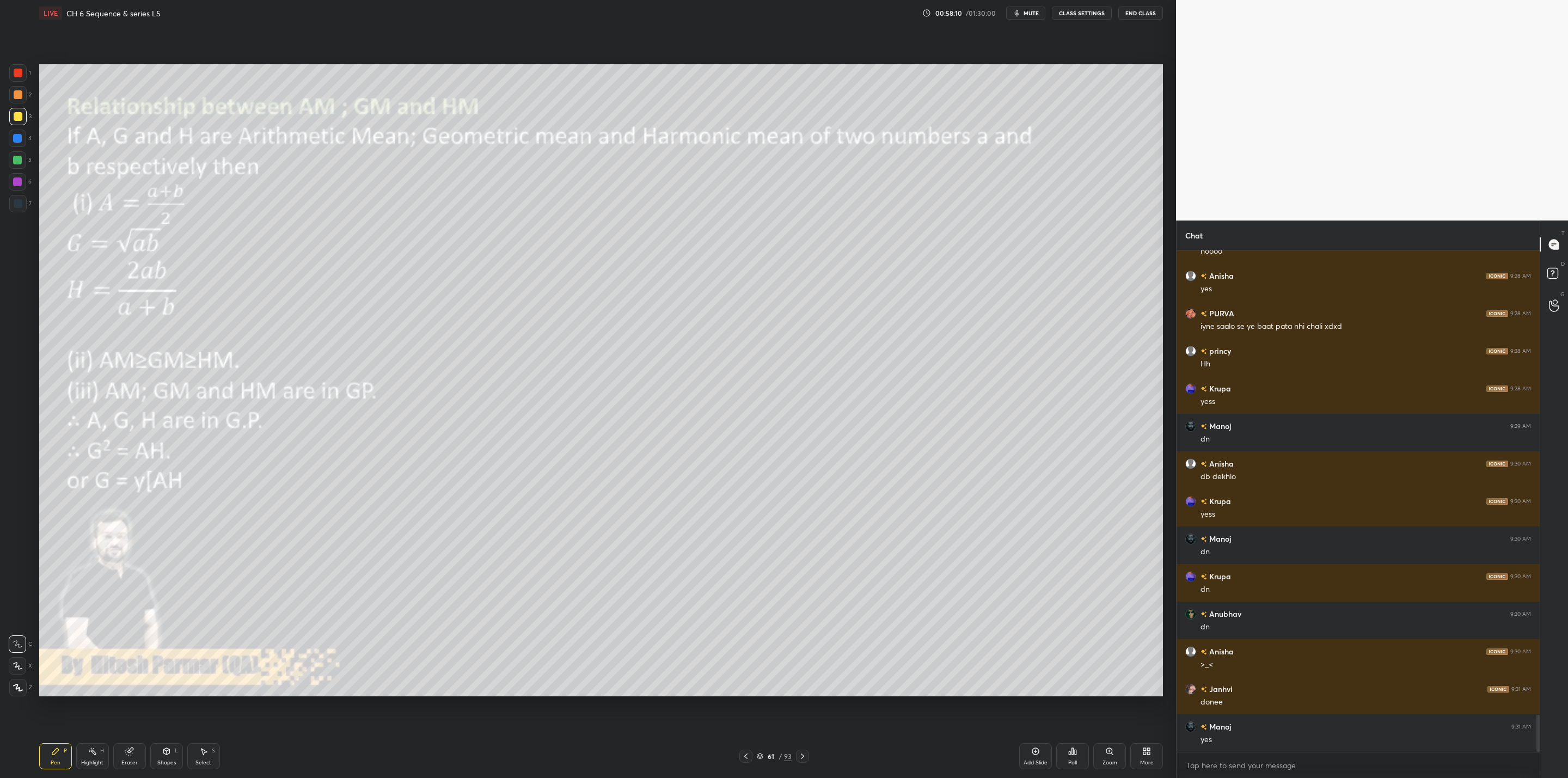
scroll to position [6341, 0]
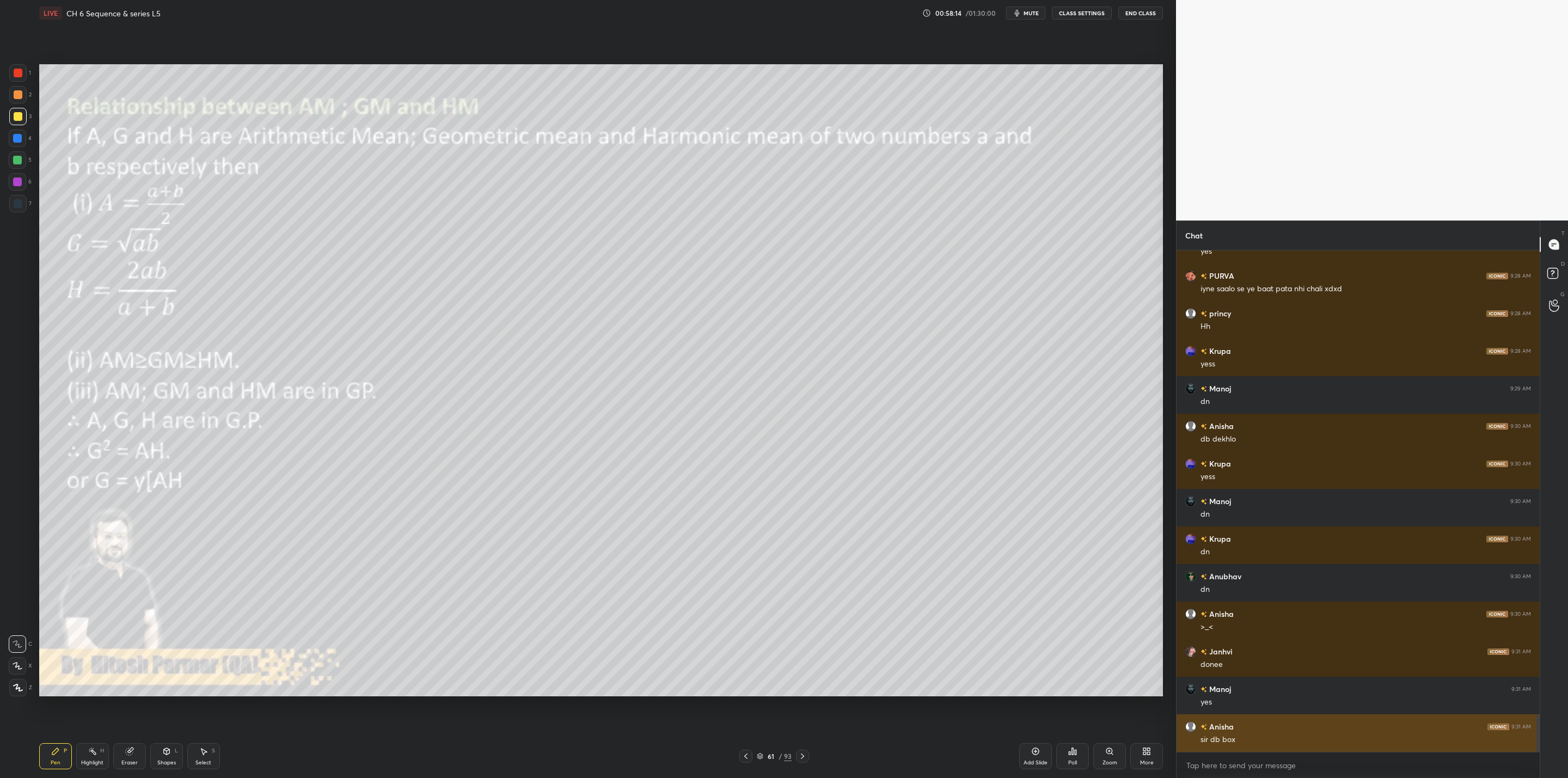
click at [1230, 744] on div "sir db box" at bounding box center [1365, 740] width 331 height 11
click at [802, 758] on icon at bounding box center [802, 757] width 9 height 9
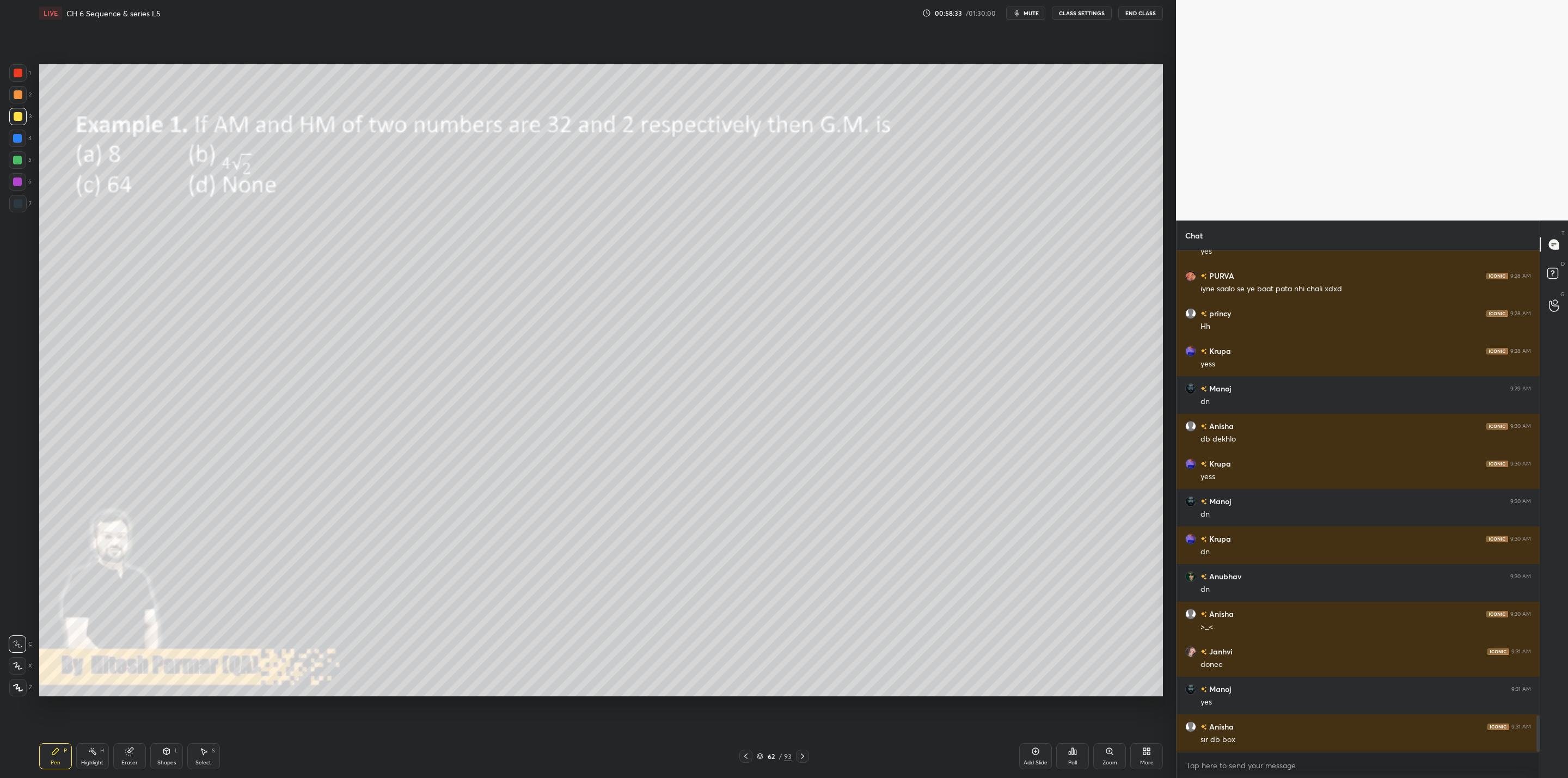
click at [1065, 753] on div "Poll" at bounding box center [1072, 756] width 33 height 26
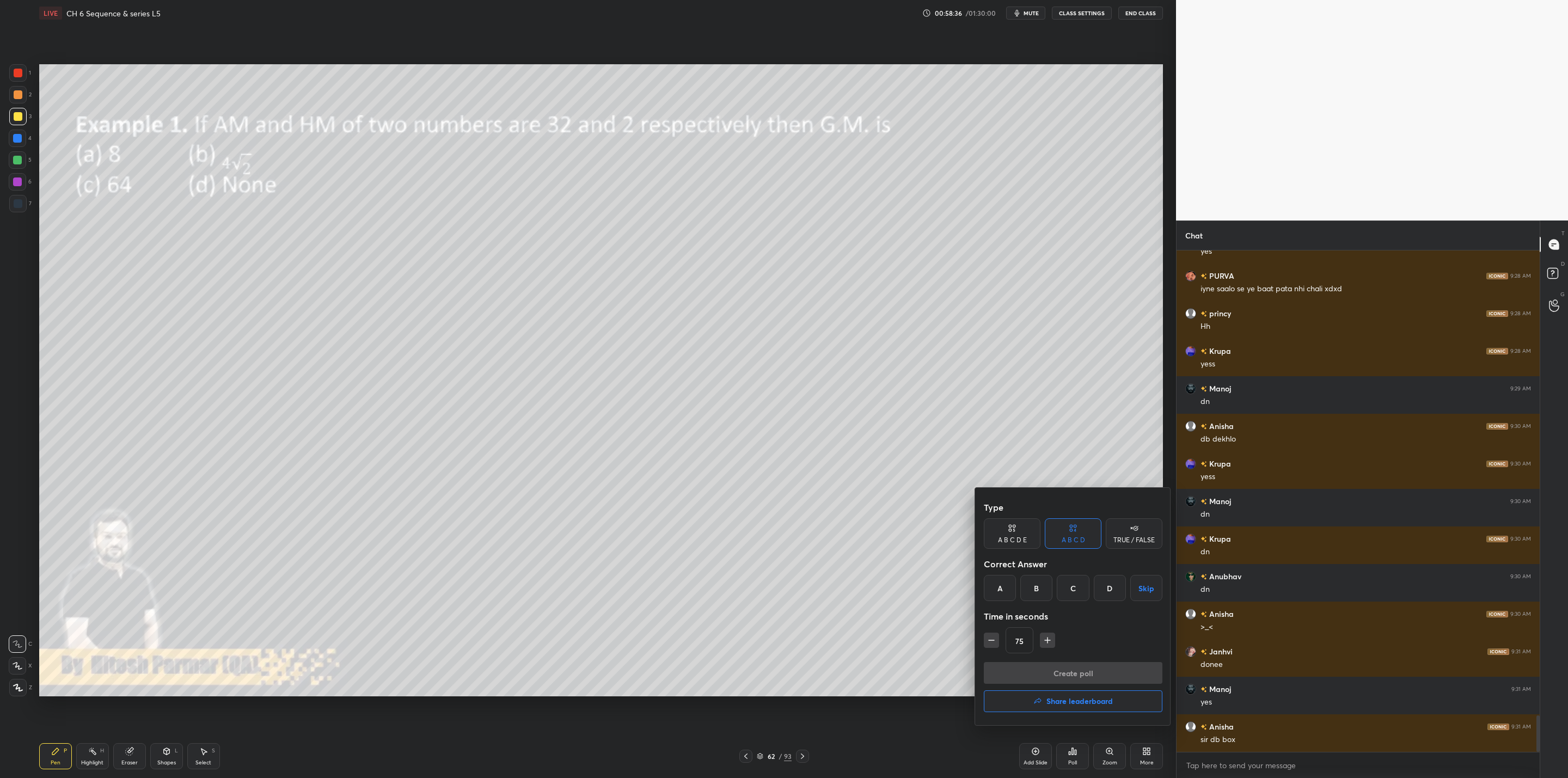
drag, startPoint x: 998, startPoint y: 588, endPoint x: 1000, endPoint y: 598, distance: 10.2
click at [998, 590] on div "A" at bounding box center [999, 588] width 32 height 26
click at [985, 641] on button "button" at bounding box center [991, 640] width 15 height 15
click at [985, 638] on button "button" at bounding box center [991, 640] width 15 height 15
drag, startPoint x: 1045, startPoint y: 641, endPoint x: 1047, endPoint y: 649, distance: 8.2
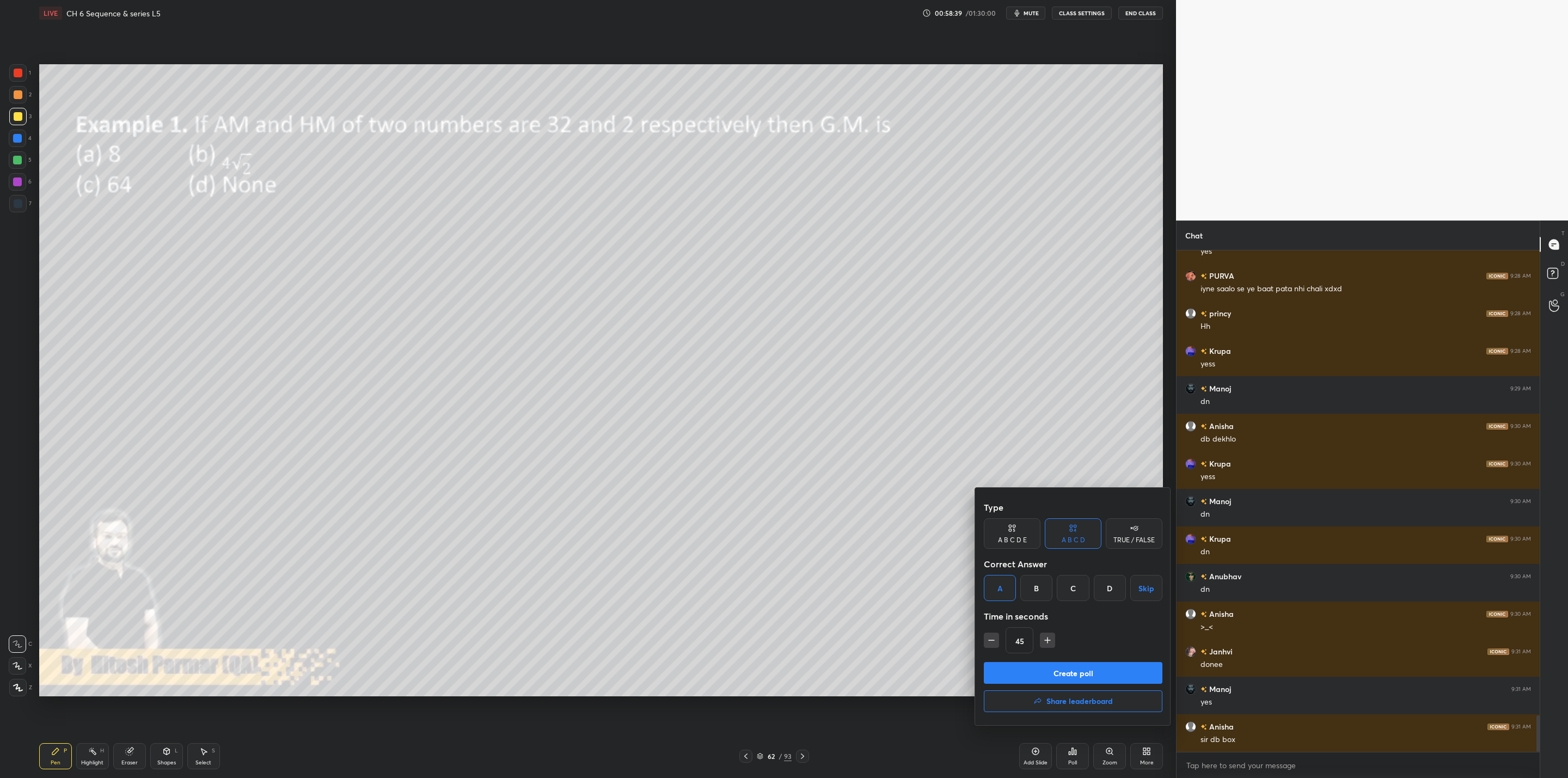
click at [1045, 643] on icon "button" at bounding box center [1047, 640] width 11 height 11
type input "60"
drag, startPoint x: 1045, startPoint y: 670, endPoint x: 1040, endPoint y: 681, distance: 12.1
click at [1044, 672] on button "Create poll" at bounding box center [1073, 673] width 179 height 22
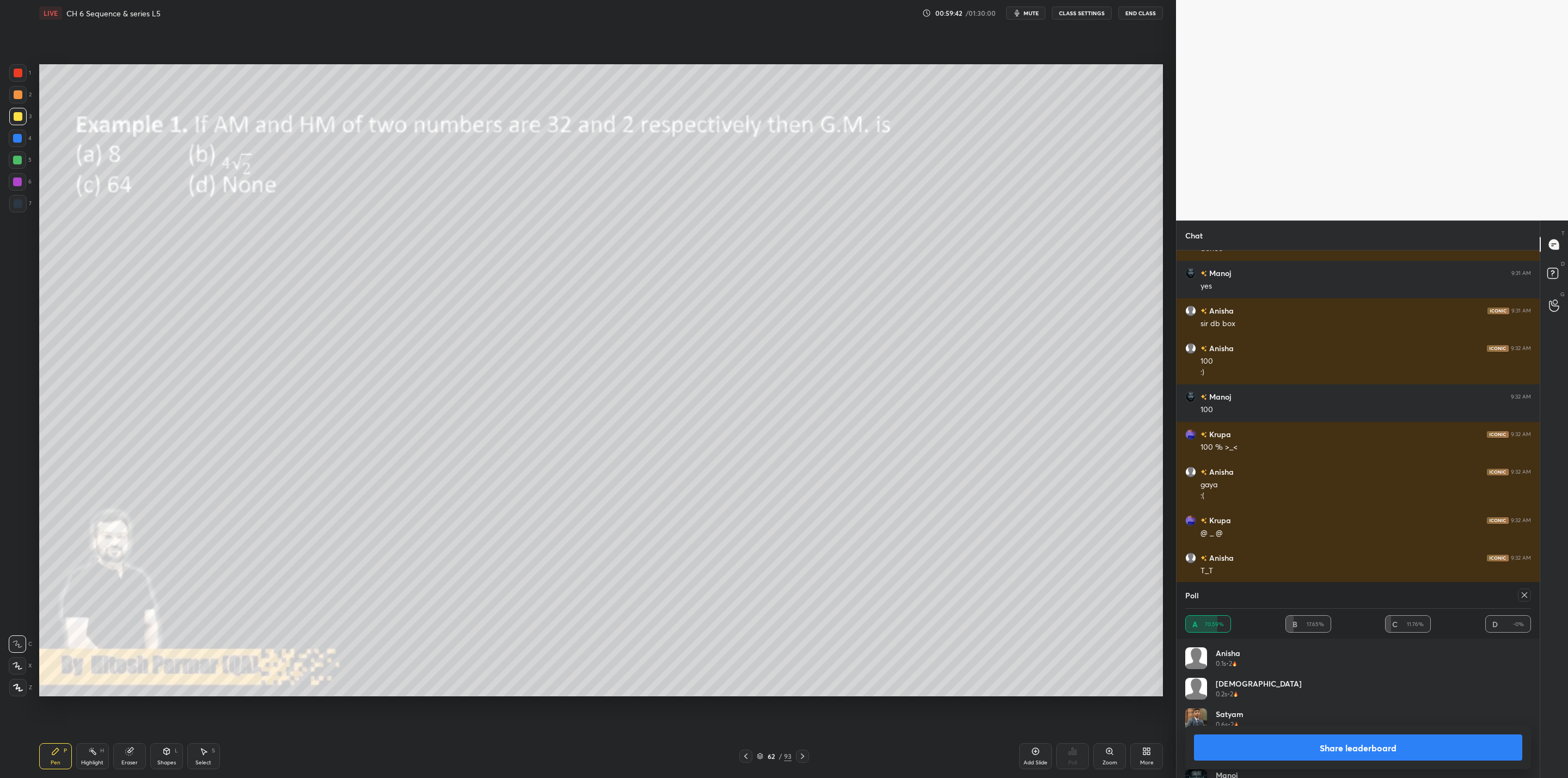
scroll to position [6795, 0]
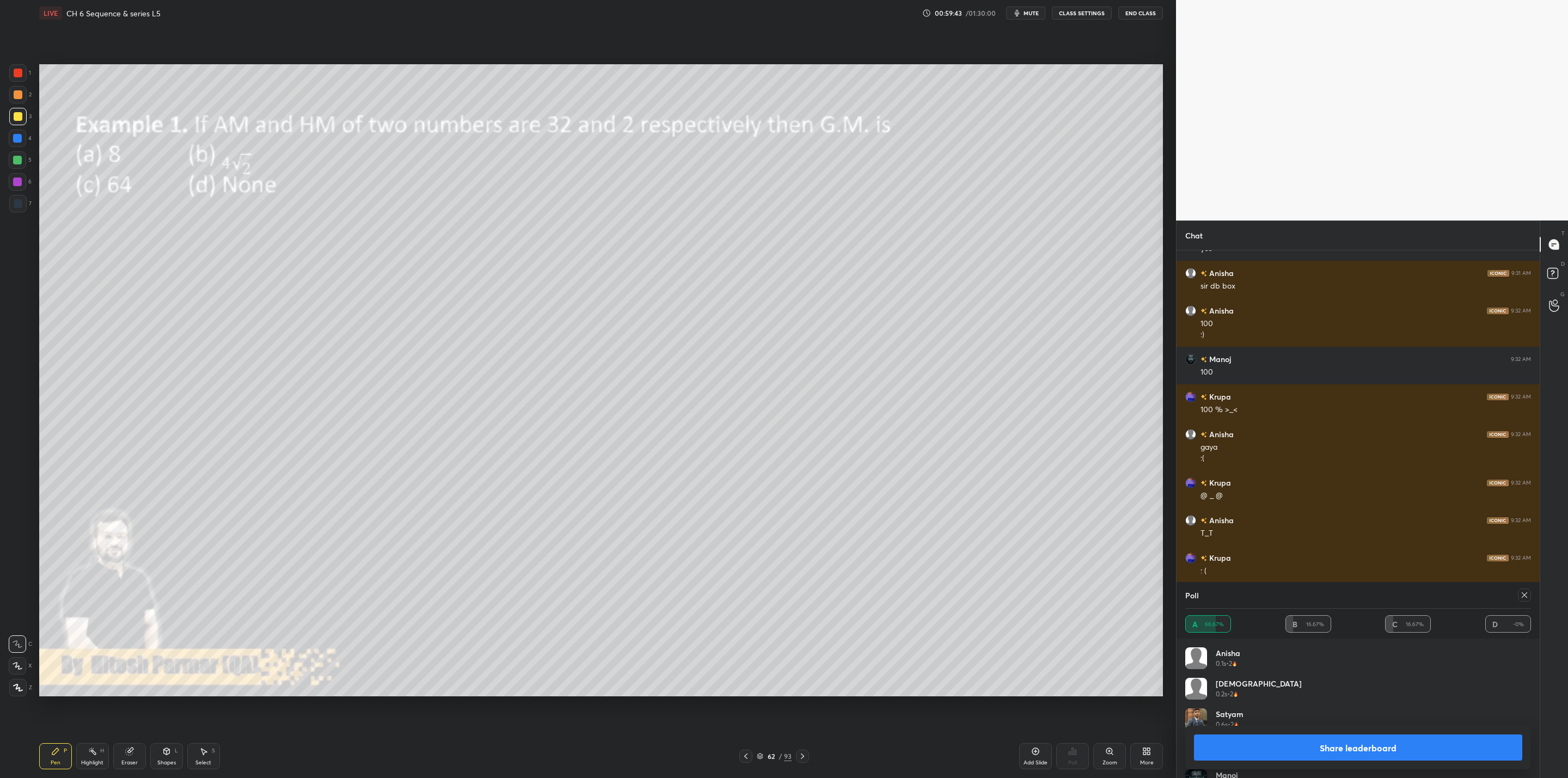
click at [1261, 743] on button "Share leaderboard" at bounding box center [1358, 747] width 328 height 26
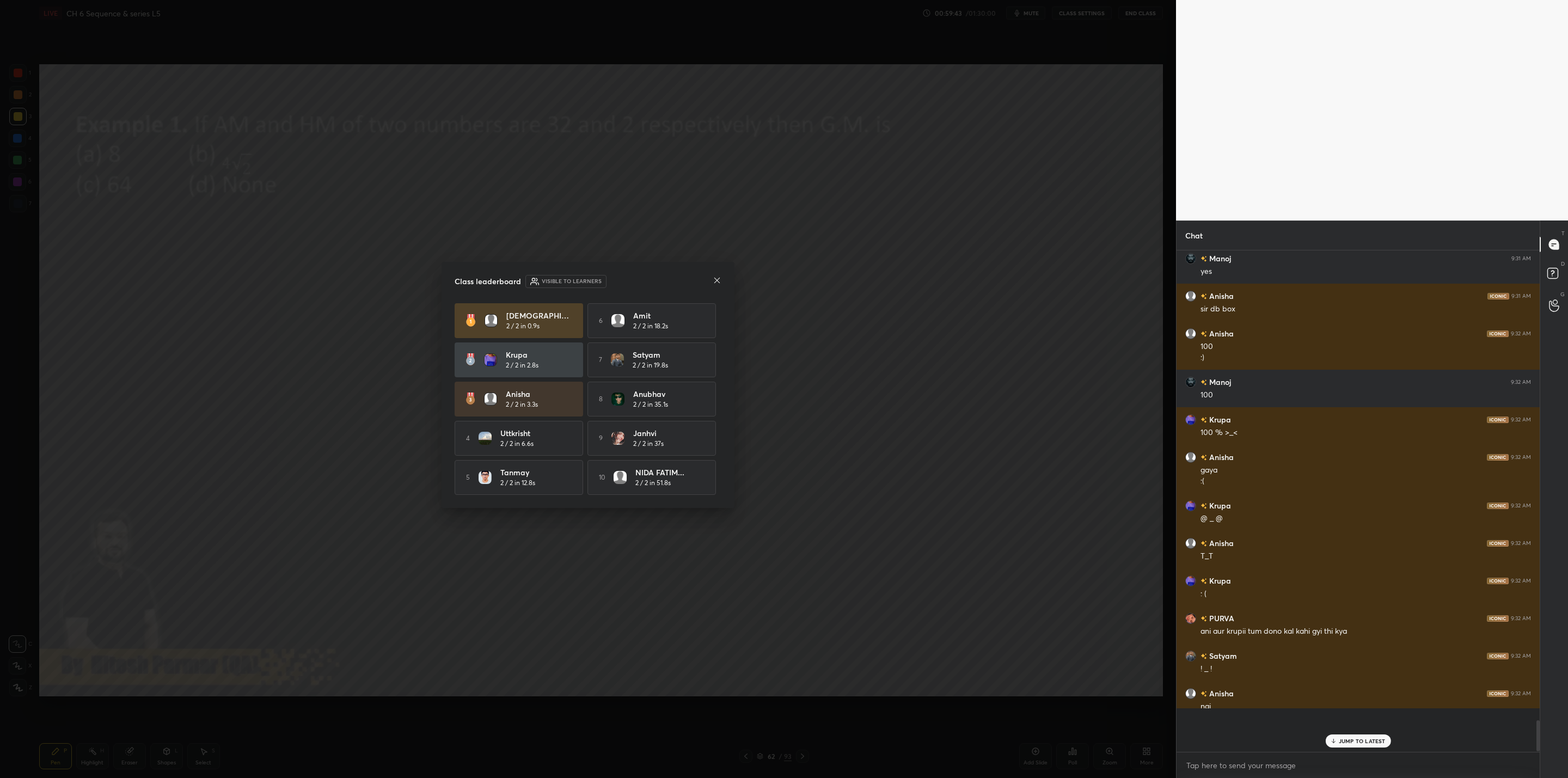
scroll to position [495, 360]
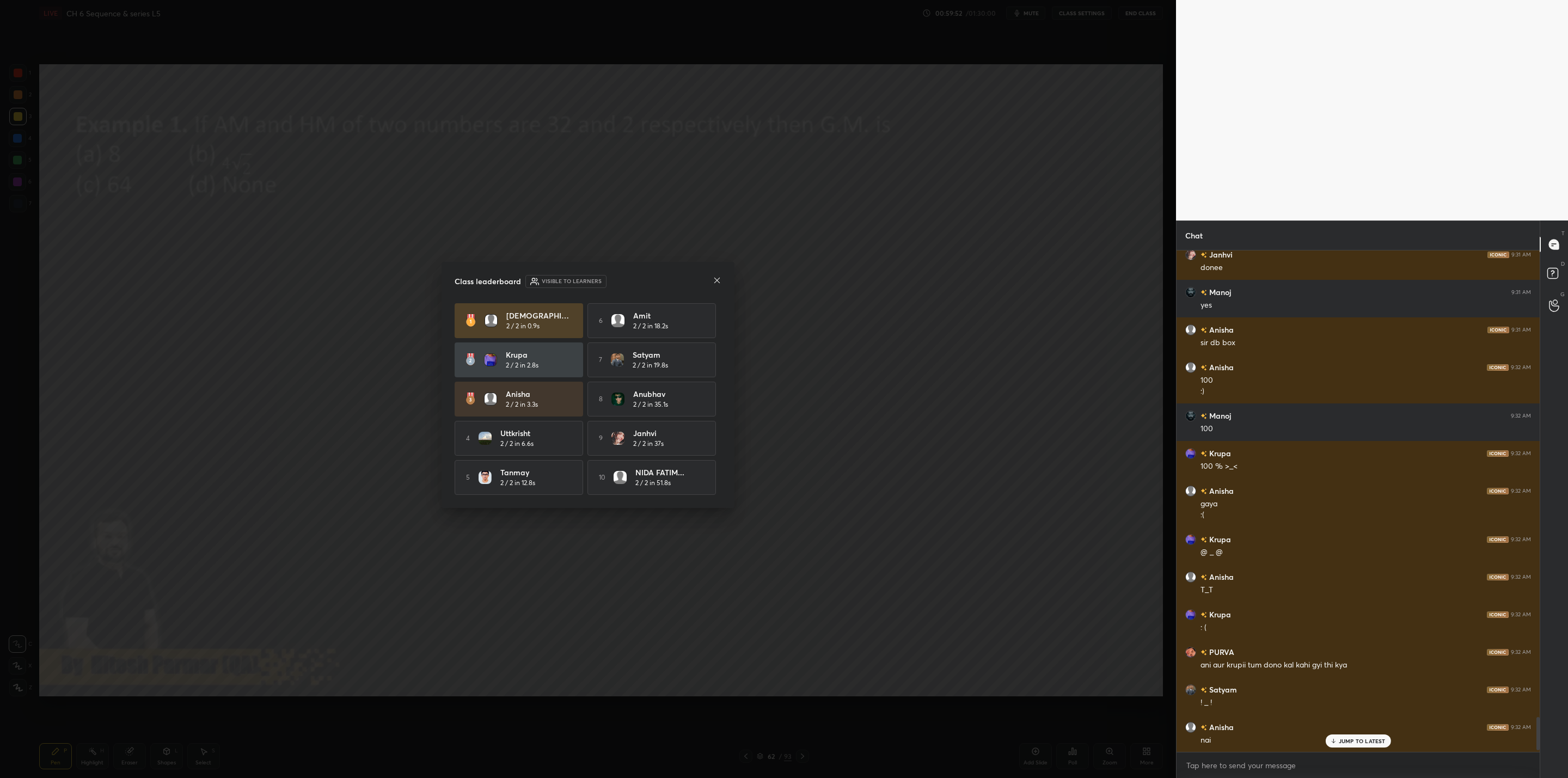
click at [716, 277] on icon at bounding box center [717, 280] width 9 height 9
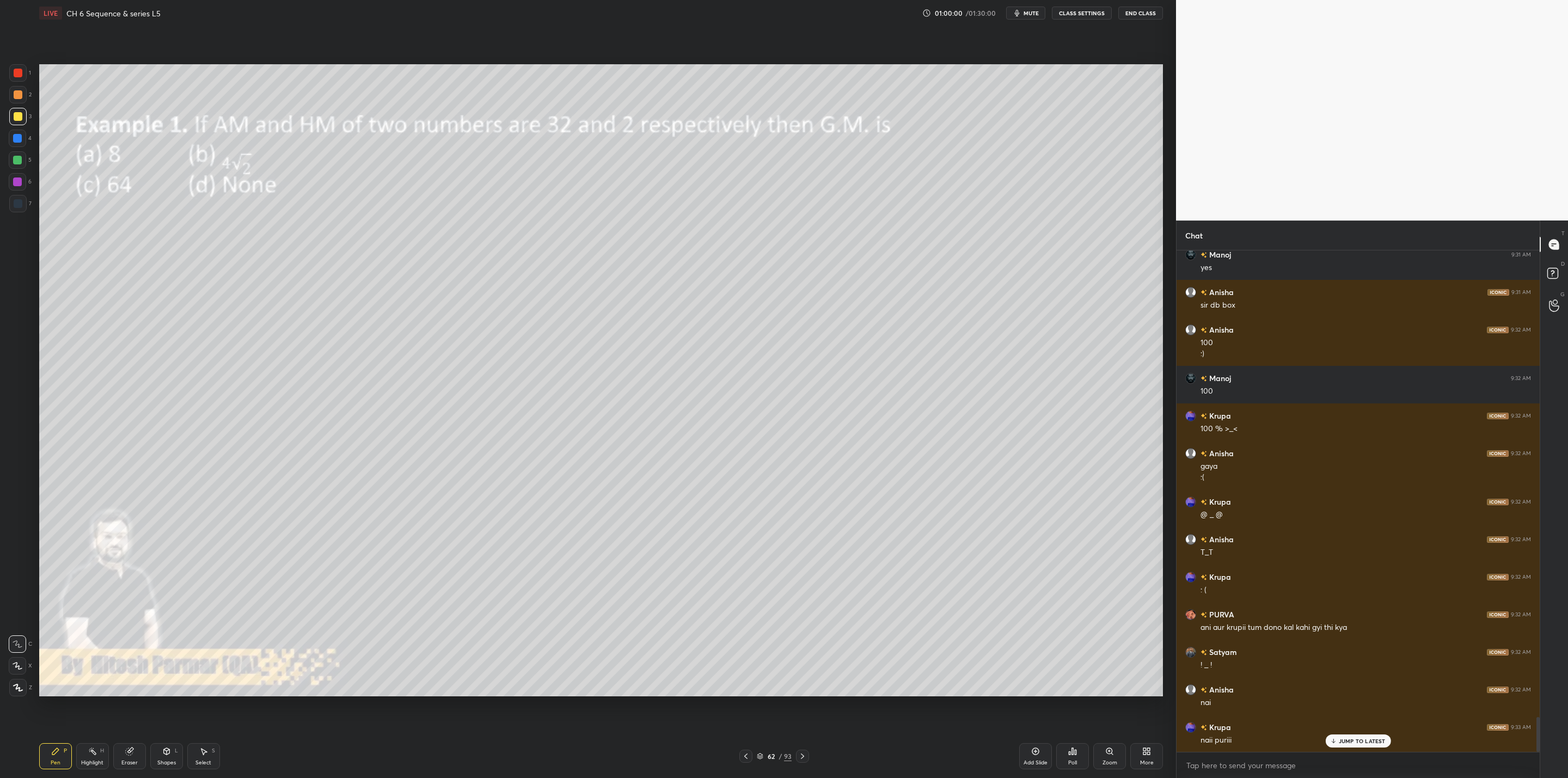
scroll to position [6787, 0]
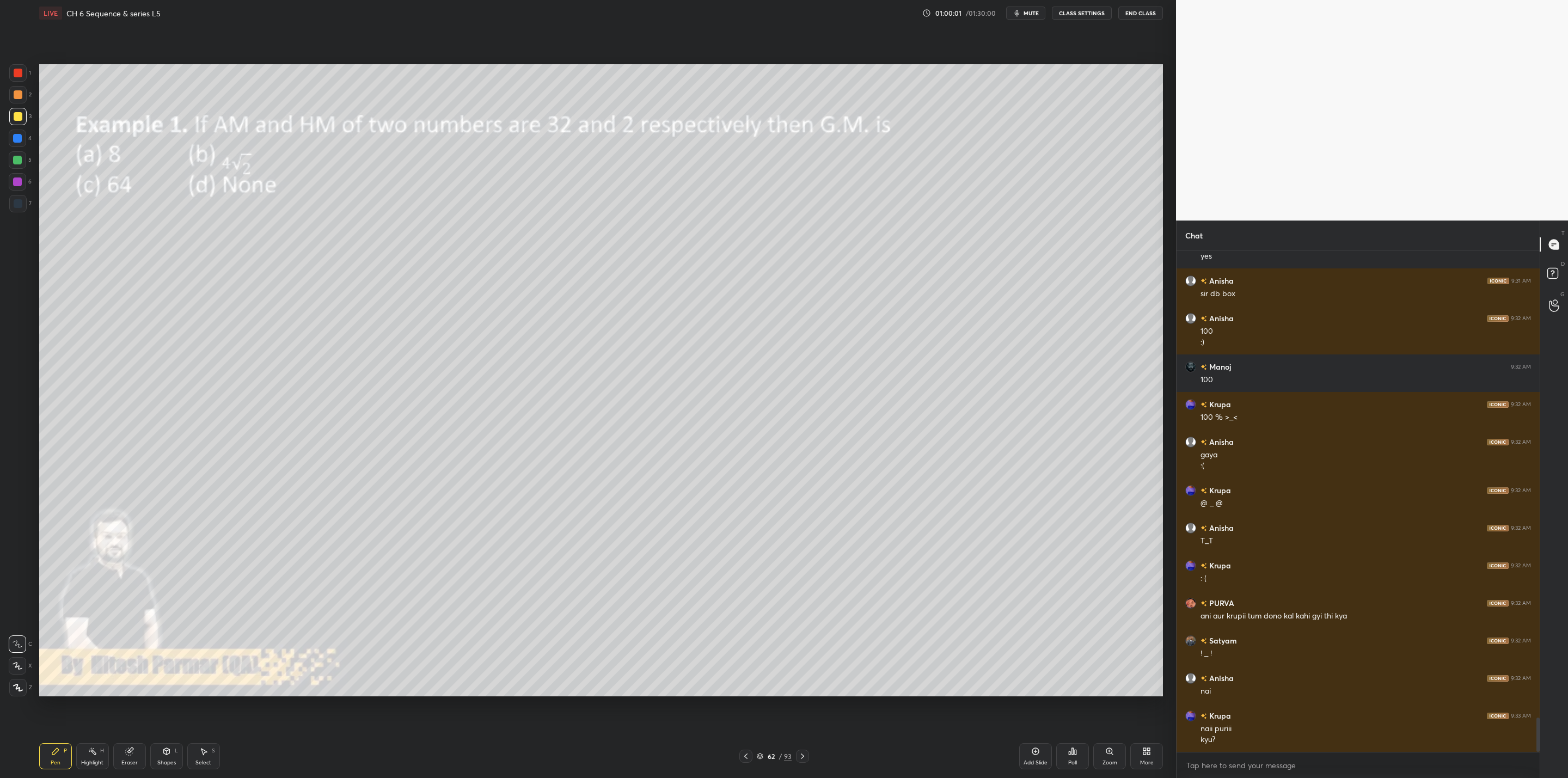
drag, startPoint x: 800, startPoint y: 757, endPoint x: 807, endPoint y: 755, distance: 7.3
click at [802, 757] on icon at bounding box center [802, 757] width 9 height 9
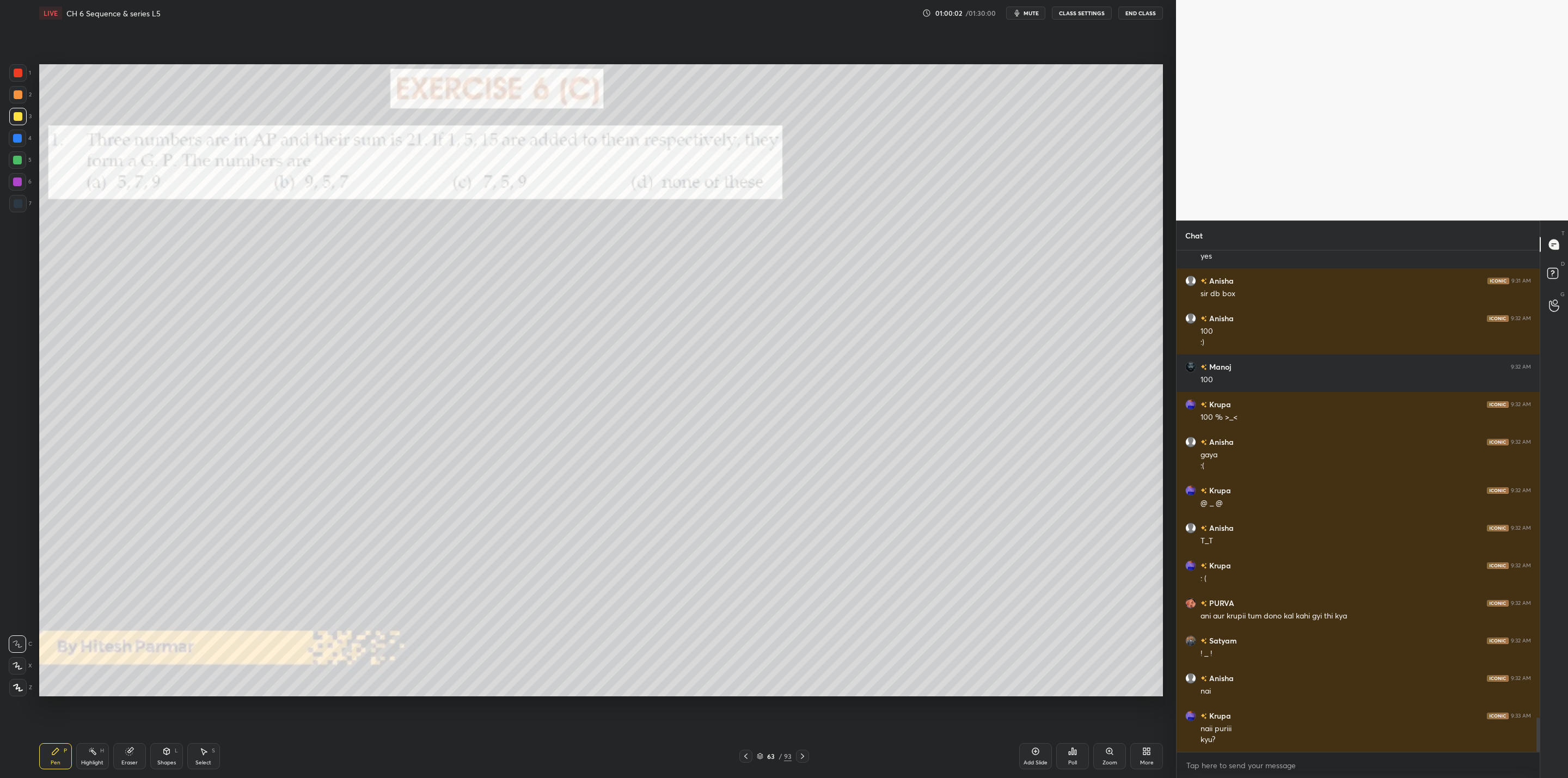
click at [804, 753] on icon at bounding box center [802, 757] width 9 height 9
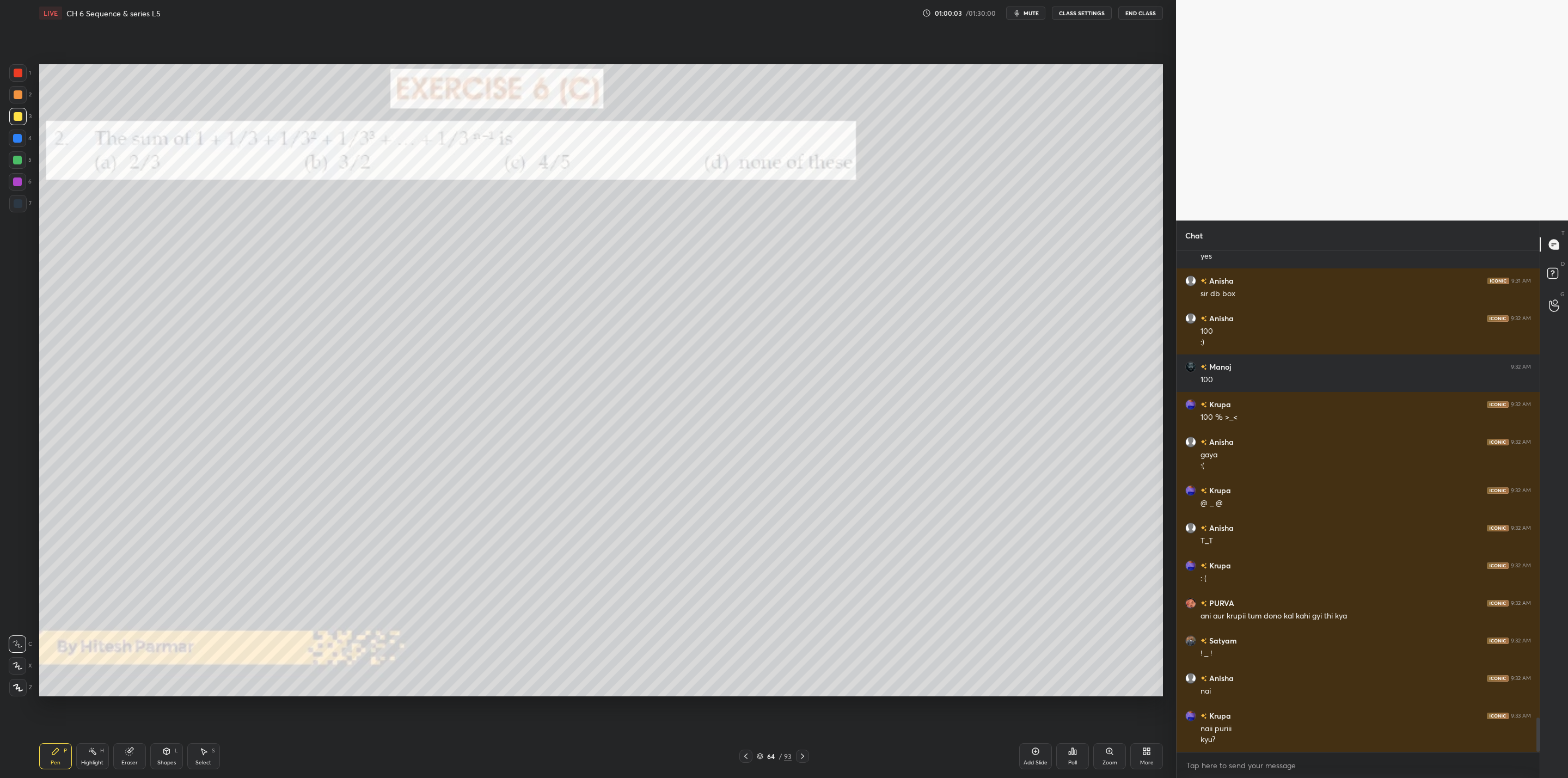
click at [800, 760] on icon at bounding box center [802, 757] width 9 height 9
click at [804, 760] on icon at bounding box center [802, 757] width 9 height 9
click at [802, 755] on icon at bounding box center [802, 757] width 9 height 9
click at [802, 755] on icon at bounding box center [802, 757] width 9 height 9
drag, startPoint x: 741, startPoint y: 766, endPoint x: 744, endPoint y: 755, distance: 11.4
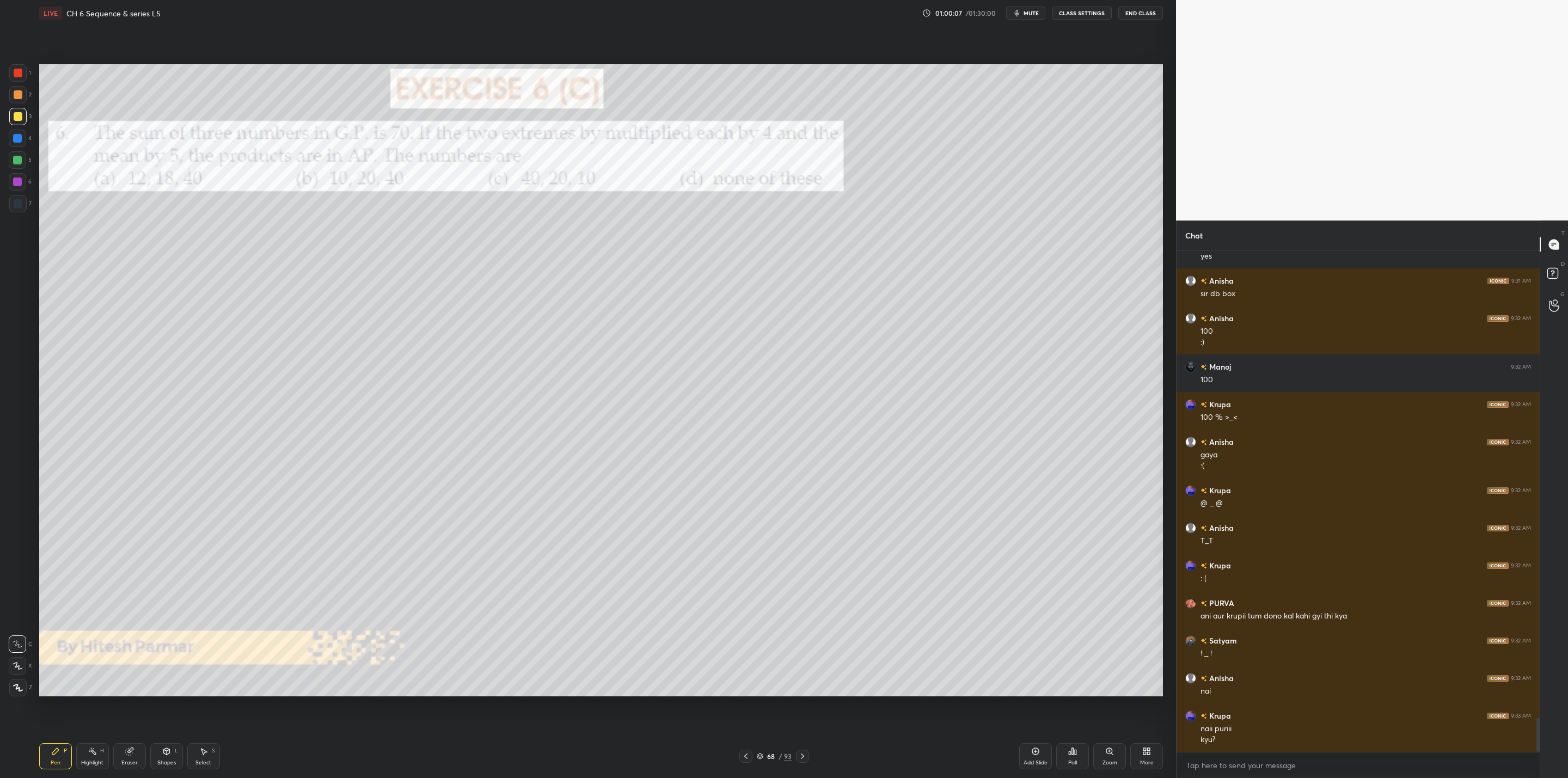
click at [743, 757] on div "Pen P Highlight H Eraser Shapes L Select S 68 / 93 Add Slide Poll Zoom More" at bounding box center [601, 756] width 1123 height 43
drag, startPoint x: 748, startPoint y: 755, endPoint x: 753, endPoint y: 757, distance: 5.4
click at [749, 753] on icon at bounding box center [746, 757] width 9 height 9
click at [746, 755] on icon at bounding box center [746, 757] width 9 height 9
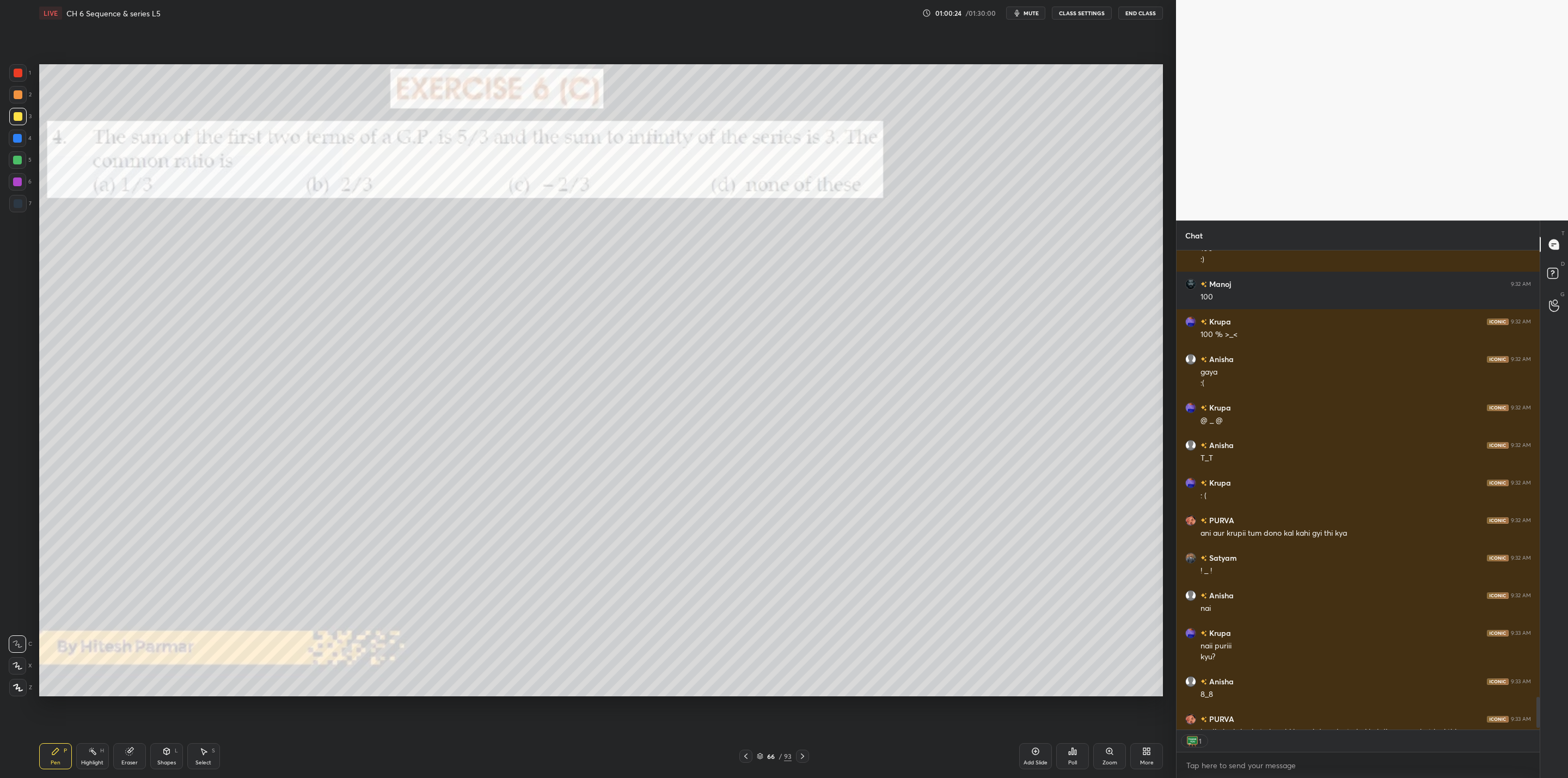
scroll to position [4, 4]
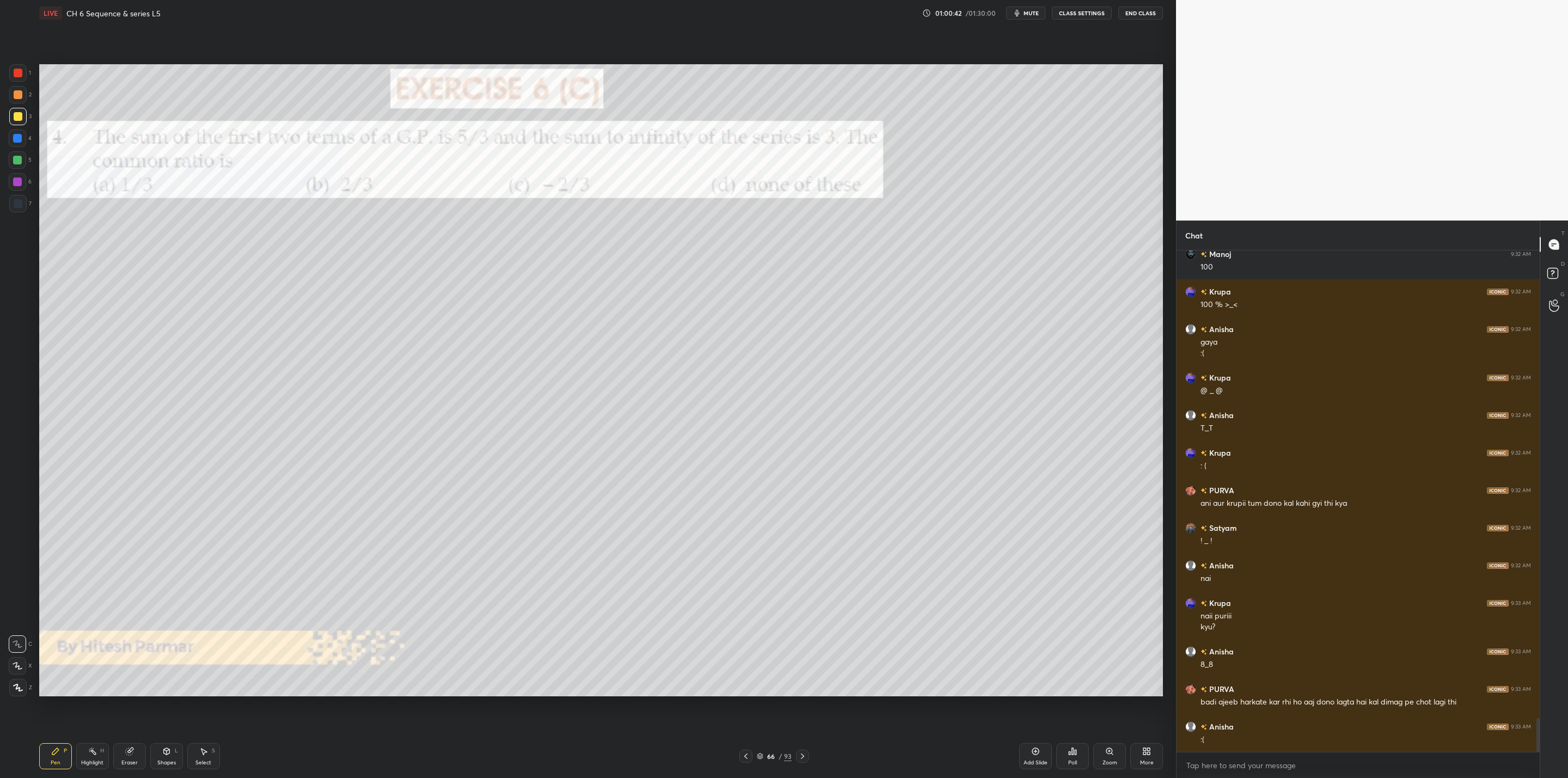
click at [794, 758] on div "66 / 93" at bounding box center [774, 756] width 70 height 13
click at [800, 757] on icon at bounding box center [802, 757] width 9 height 9
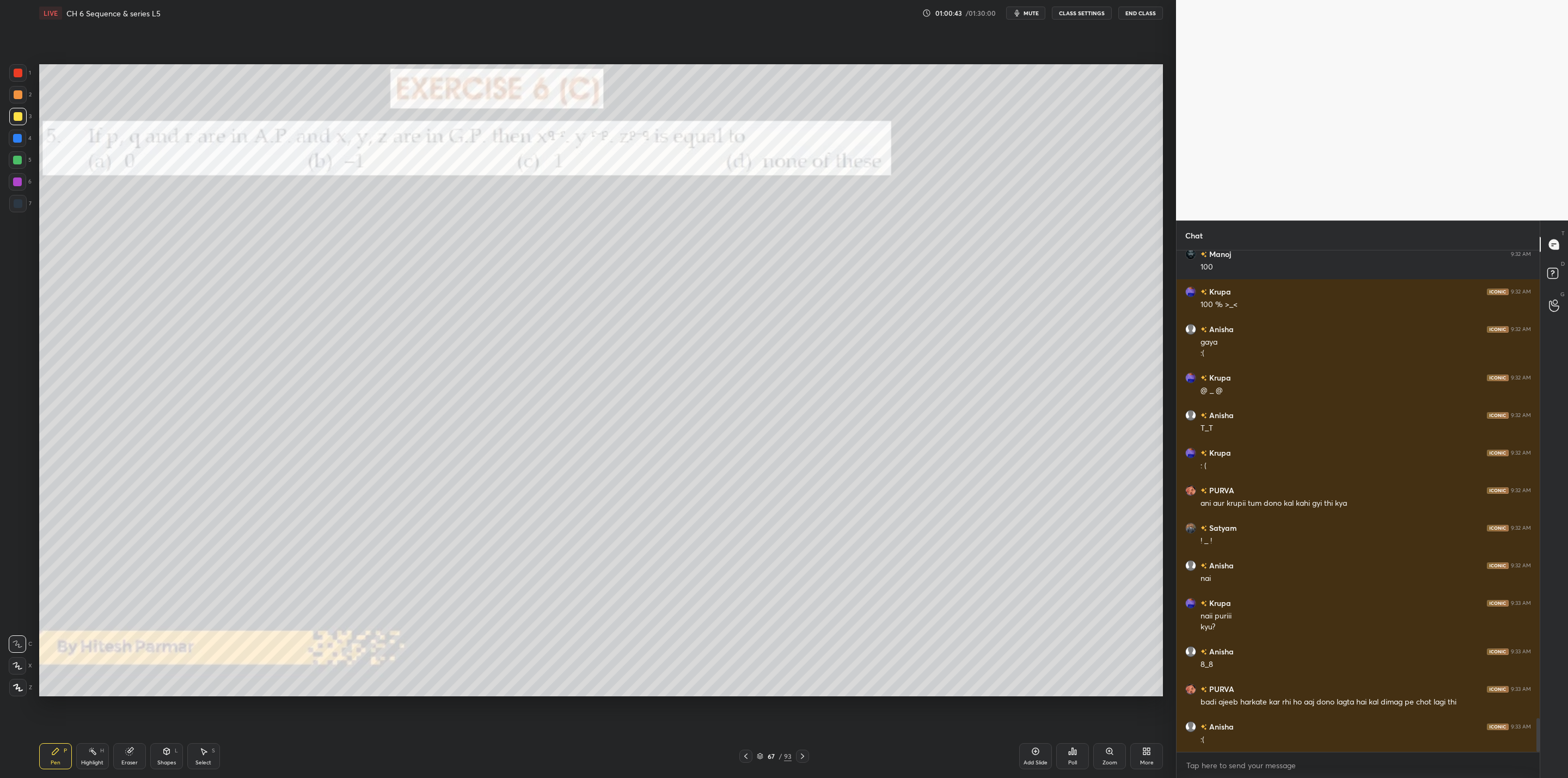
click at [801, 758] on icon at bounding box center [802, 757] width 9 height 9
click at [809, 763] on div at bounding box center [802, 756] width 13 height 13
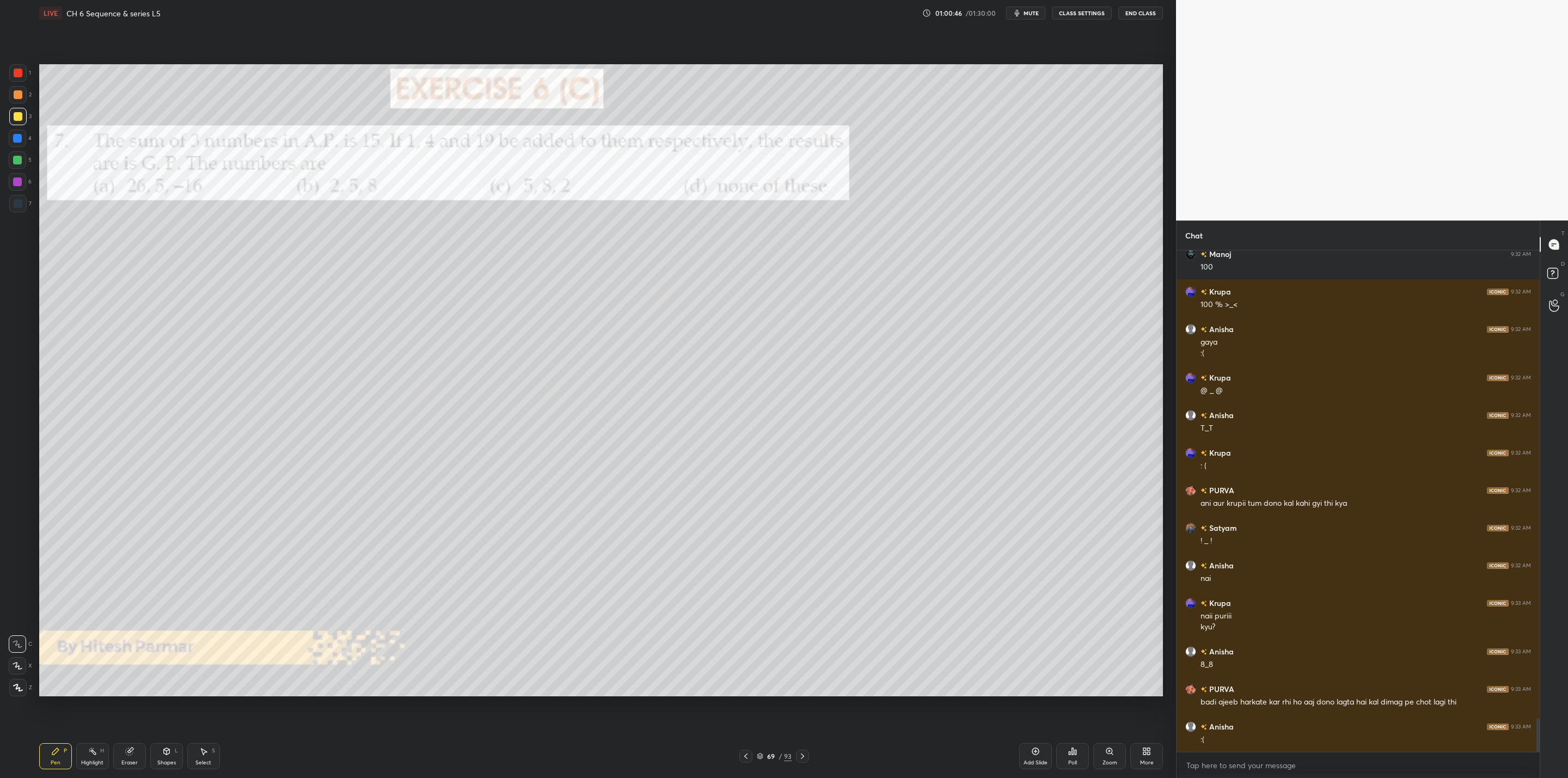
drag, startPoint x: 802, startPoint y: 757, endPoint x: 809, endPoint y: 760, distance: 7.6
click at [804, 755] on icon at bounding box center [802, 757] width 9 height 9
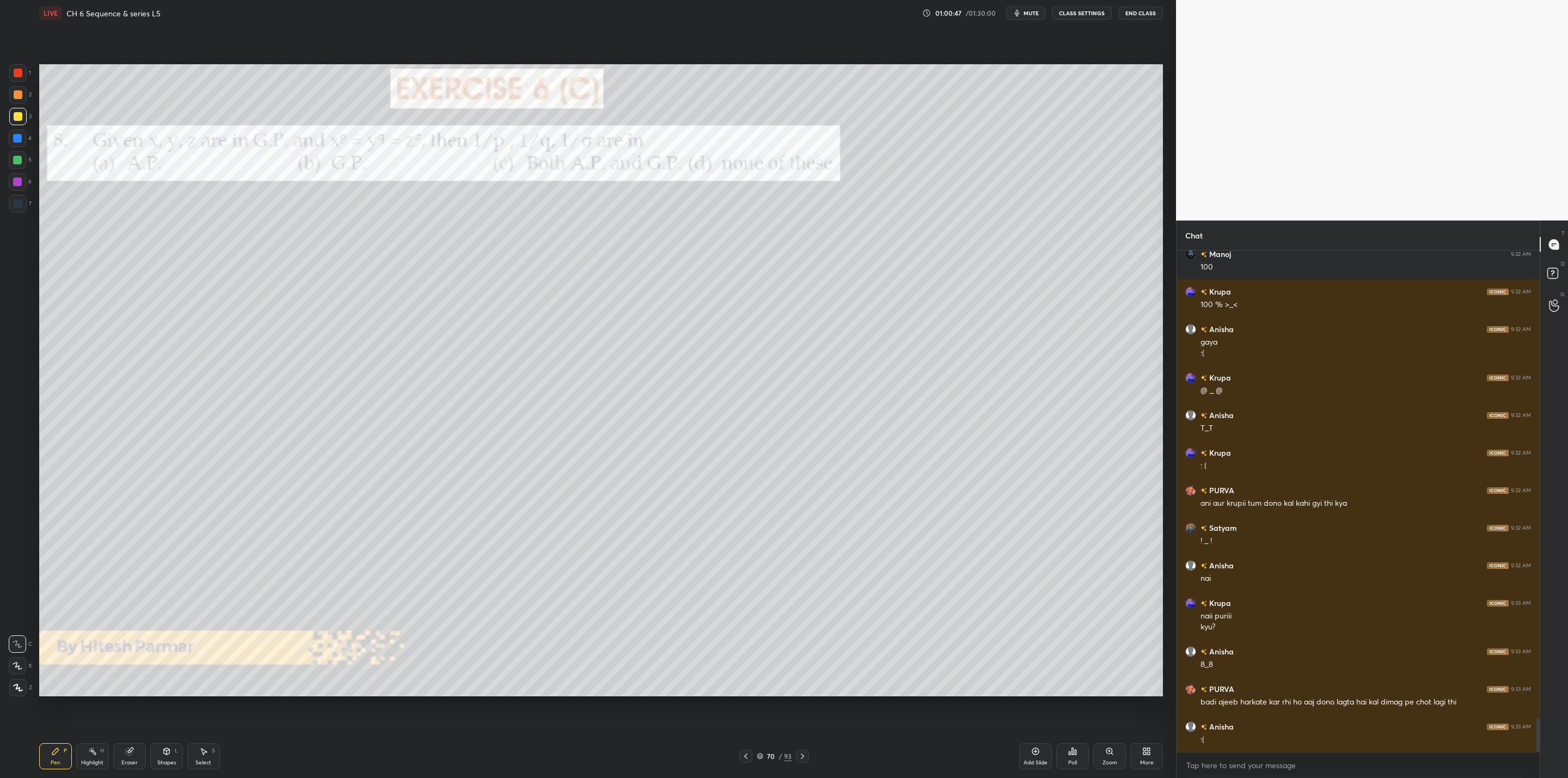
click at [807, 757] on div at bounding box center [802, 756] width 13 height 13
click at [812, 757] on div "71 / 93" at bounding box center [774, 756] width 490 height 13
click at [802, 757] on div "71 / 93" at bounding box center [774, 756] width 70 height 13
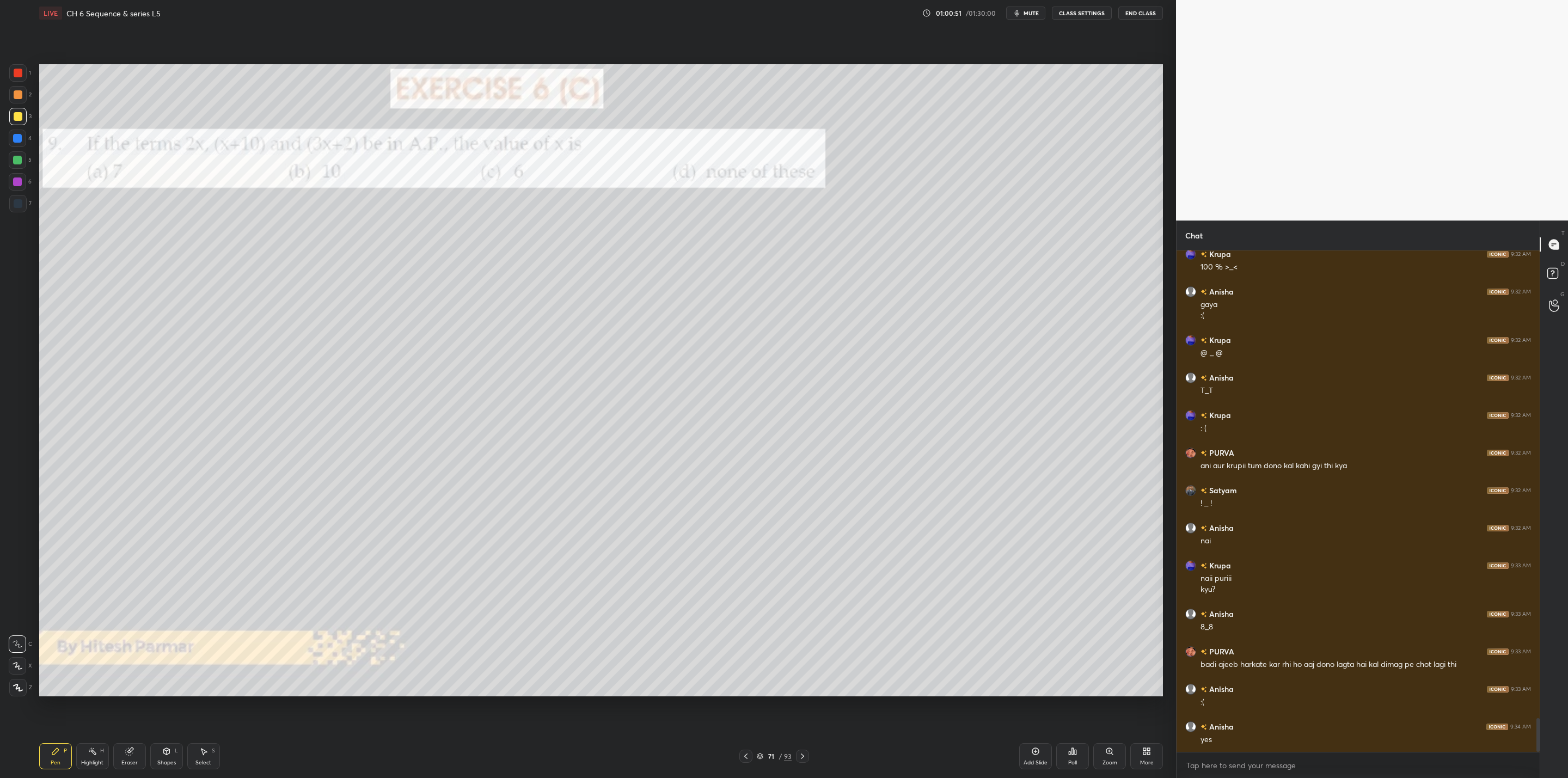
drag, startPoint x: 801, startPoint y: 755, endPoint x: 805, endPoint y: 758, distance: 5.0
click at [802, 757] on icon at bounding box center [802, 757] width 9 height 9
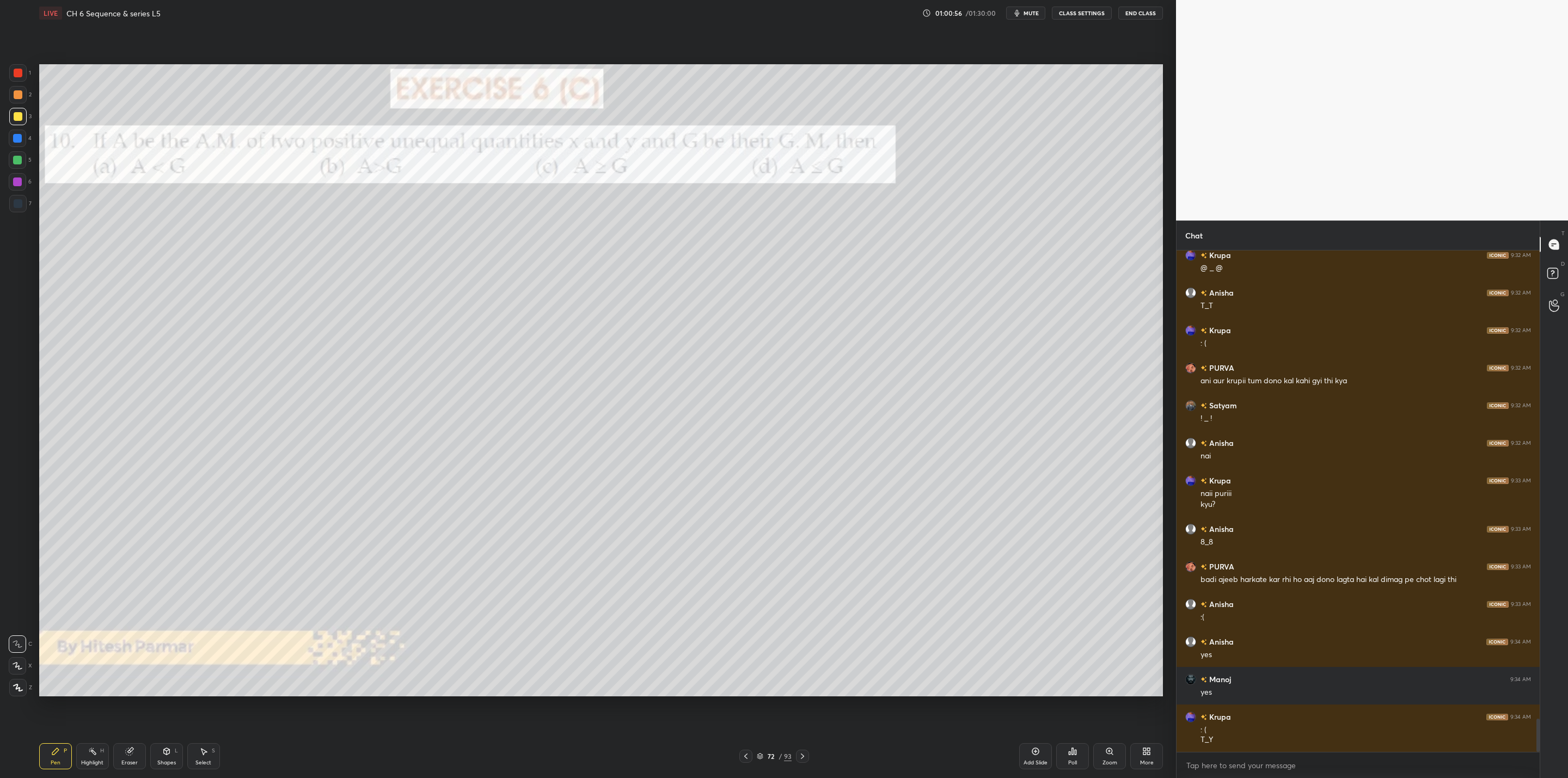
scroll to position [7033, 0]
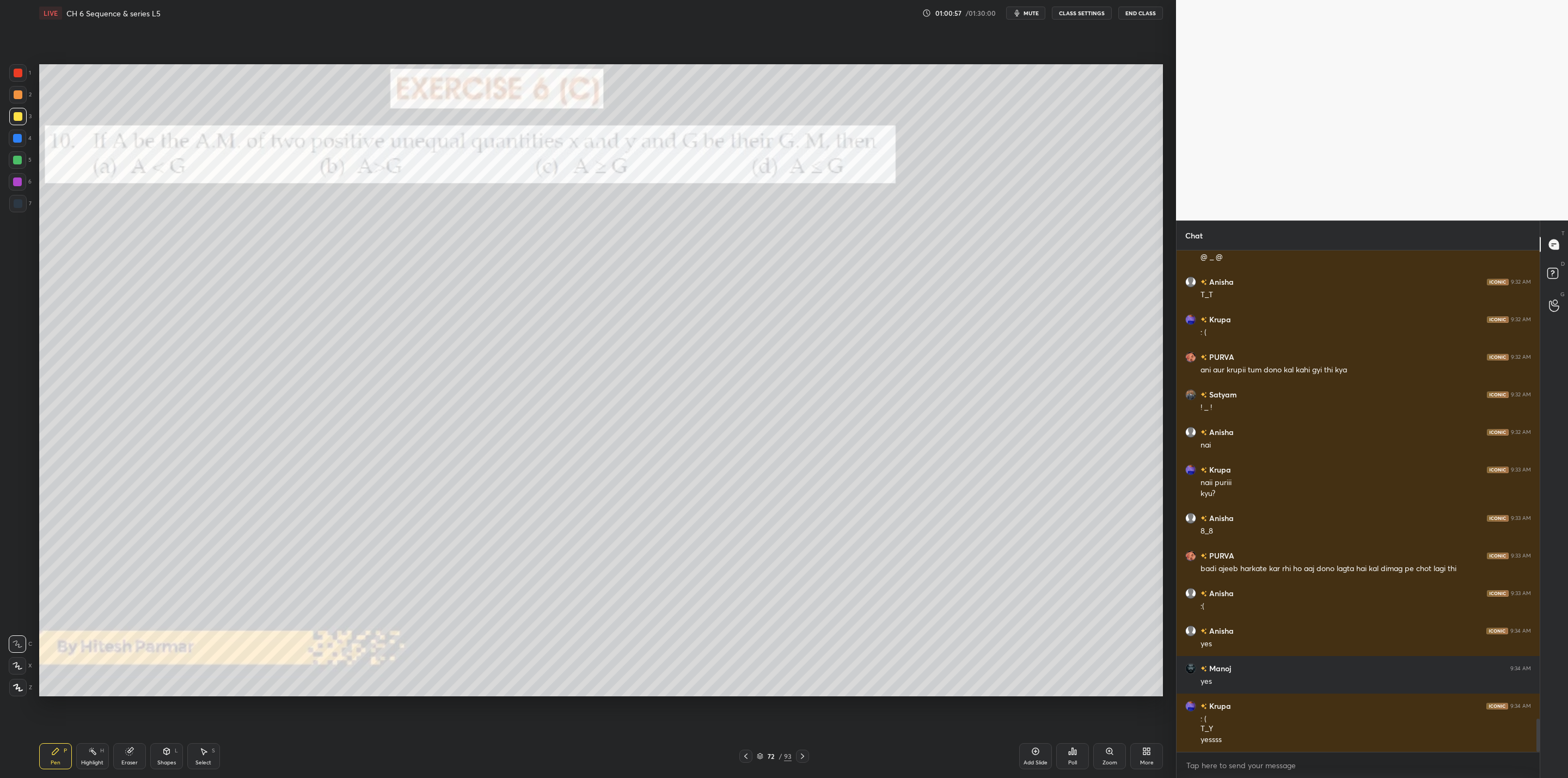
drag, startPoint x: 15, startPoint y: 139, endPoint x: 28, endPoint y: 144, distance: 13.9
click at [18, 141] on div at bounding box center [18, 139] width 9 height 9
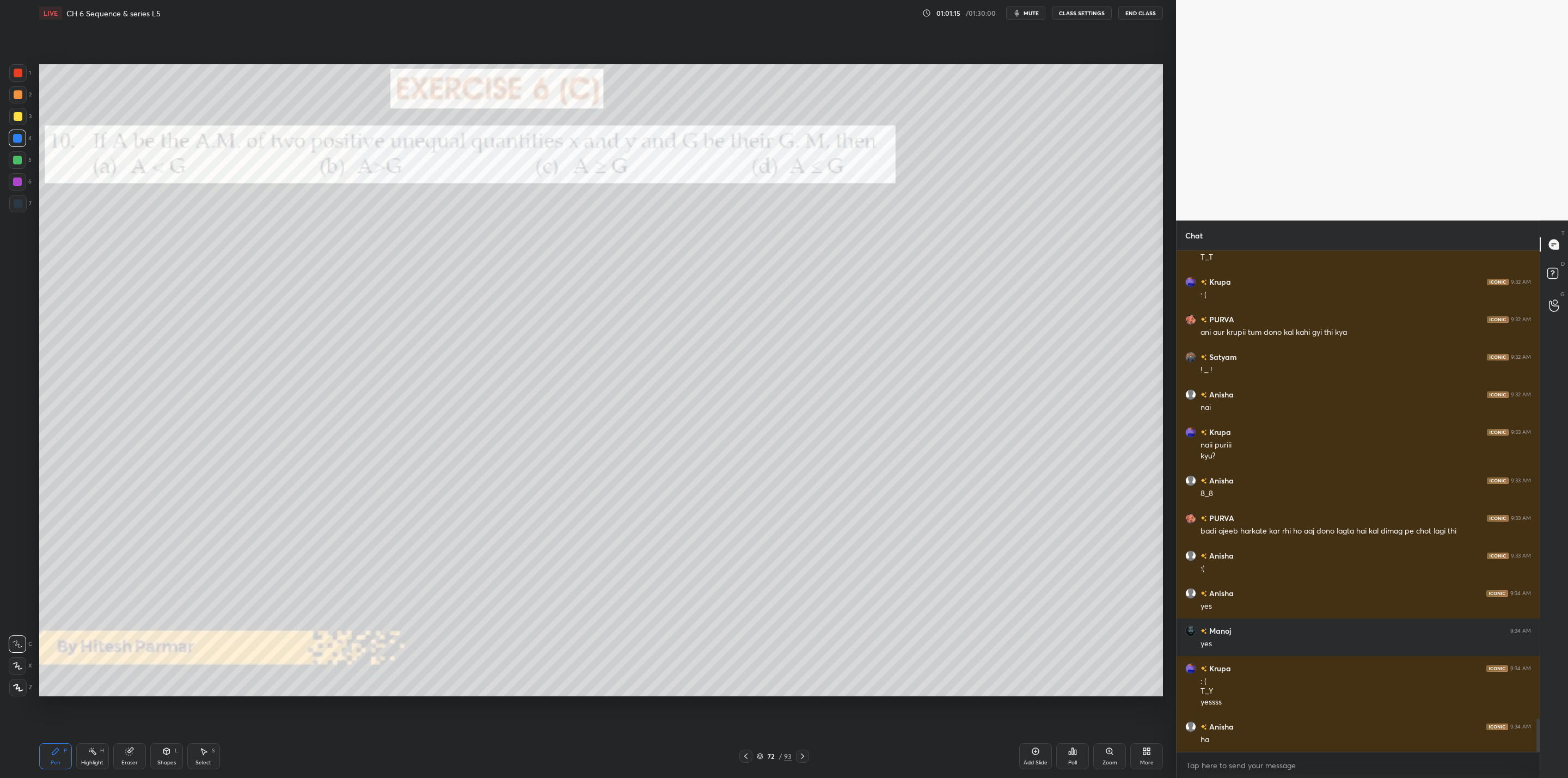
click at [1073, 755] on icon at bounding box center [1072, 752] width 9 height 9
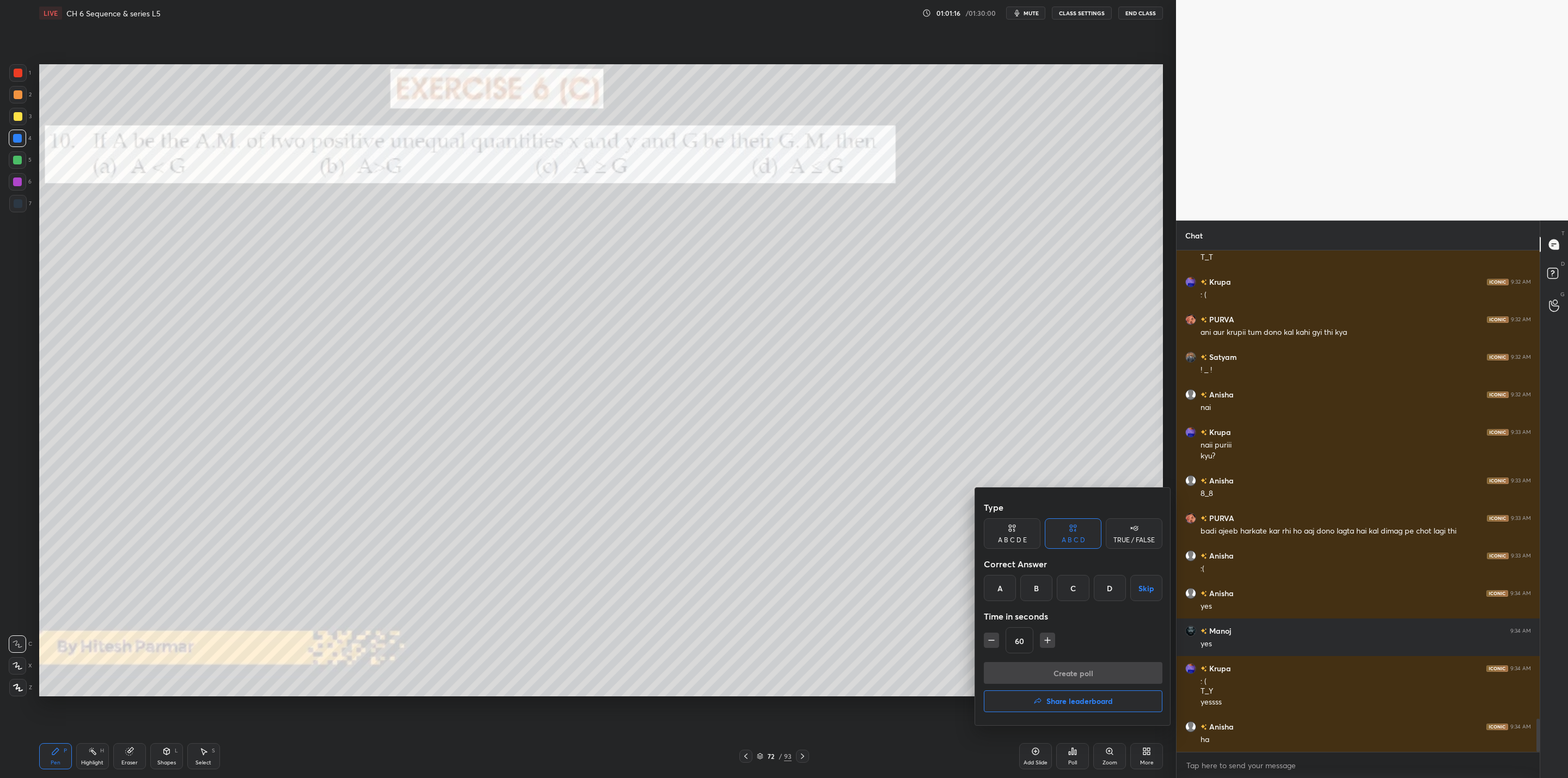
click at [1034, 592] on div "B" at bounding box center [1036, 588] width 32 height 26
drag, startPoint x: 1048, startPoint y: 672, endPoint x: 1030, endPoint y: 689, distance: 24.8
click at [1045, 673] on button "Create poll" at bounding box center [1073, 673] width 179 height 22
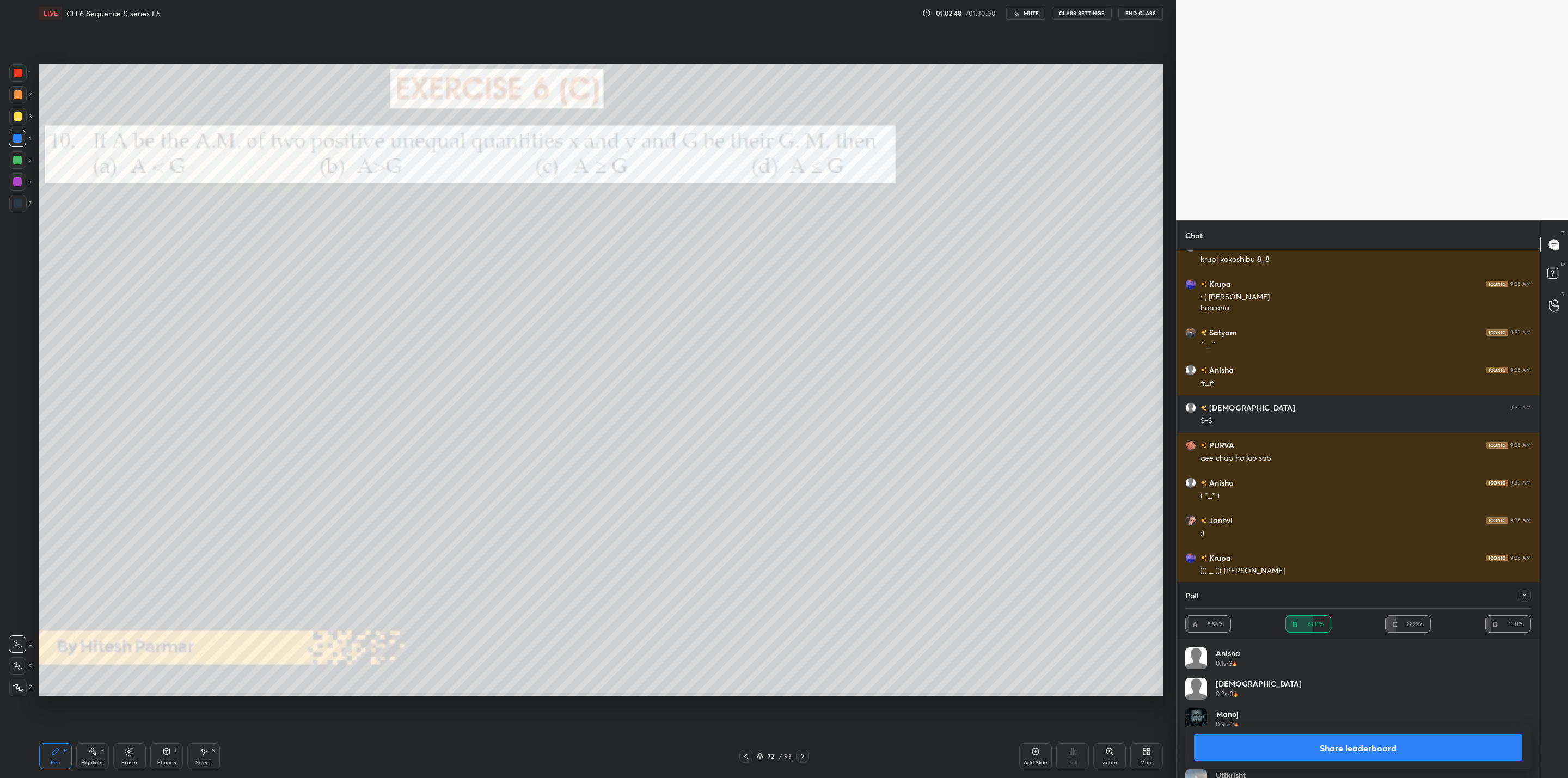
scroll to position [7738, 0]
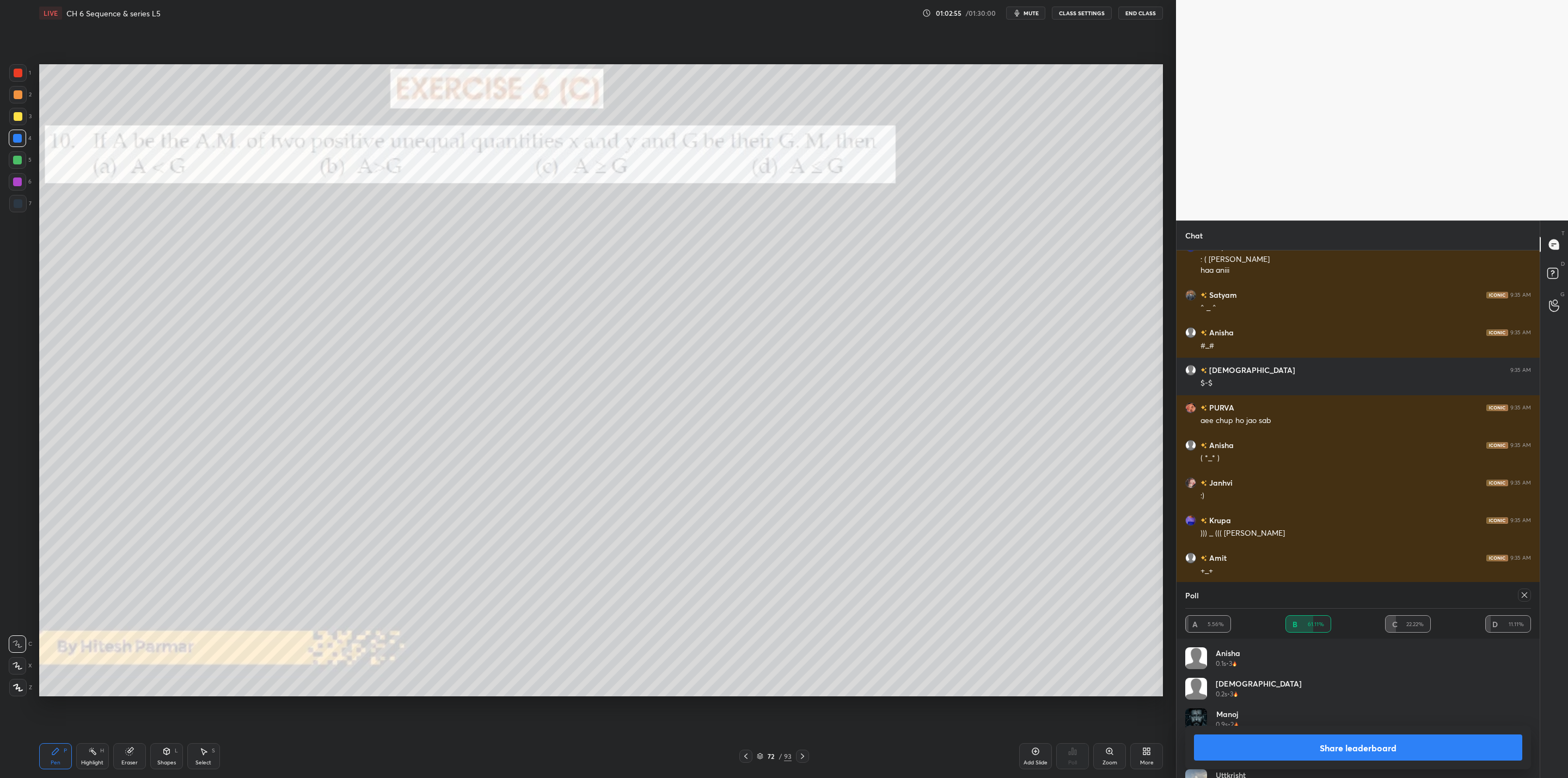
click at [1298, 739] on button "Share leaderboard" at bounding box center [1358, 747] width 328 height 26
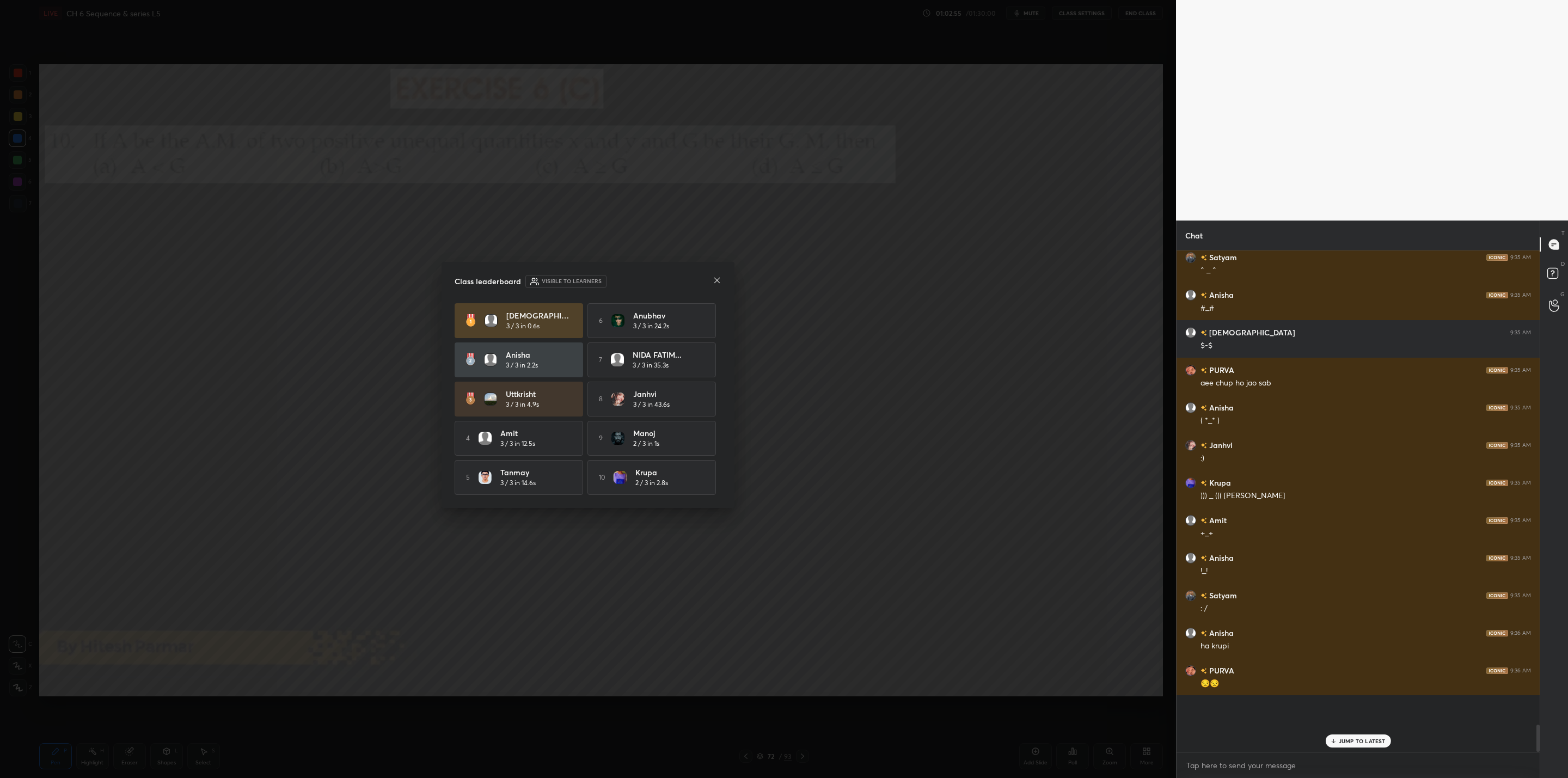
scroll to position [7754, 0]
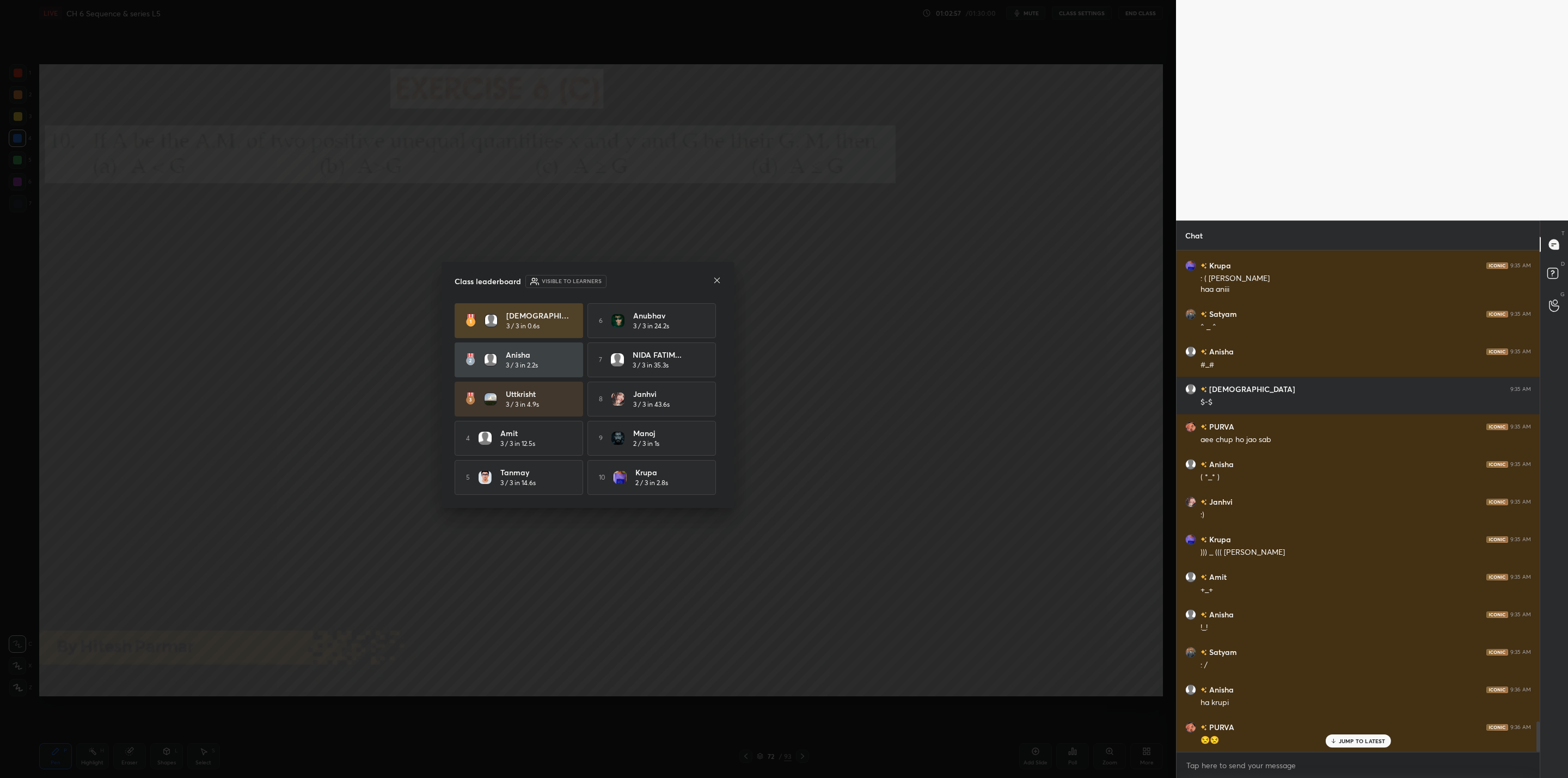
click at [717, 278] on icon at bounding box center [717, 280] width 6 height 6
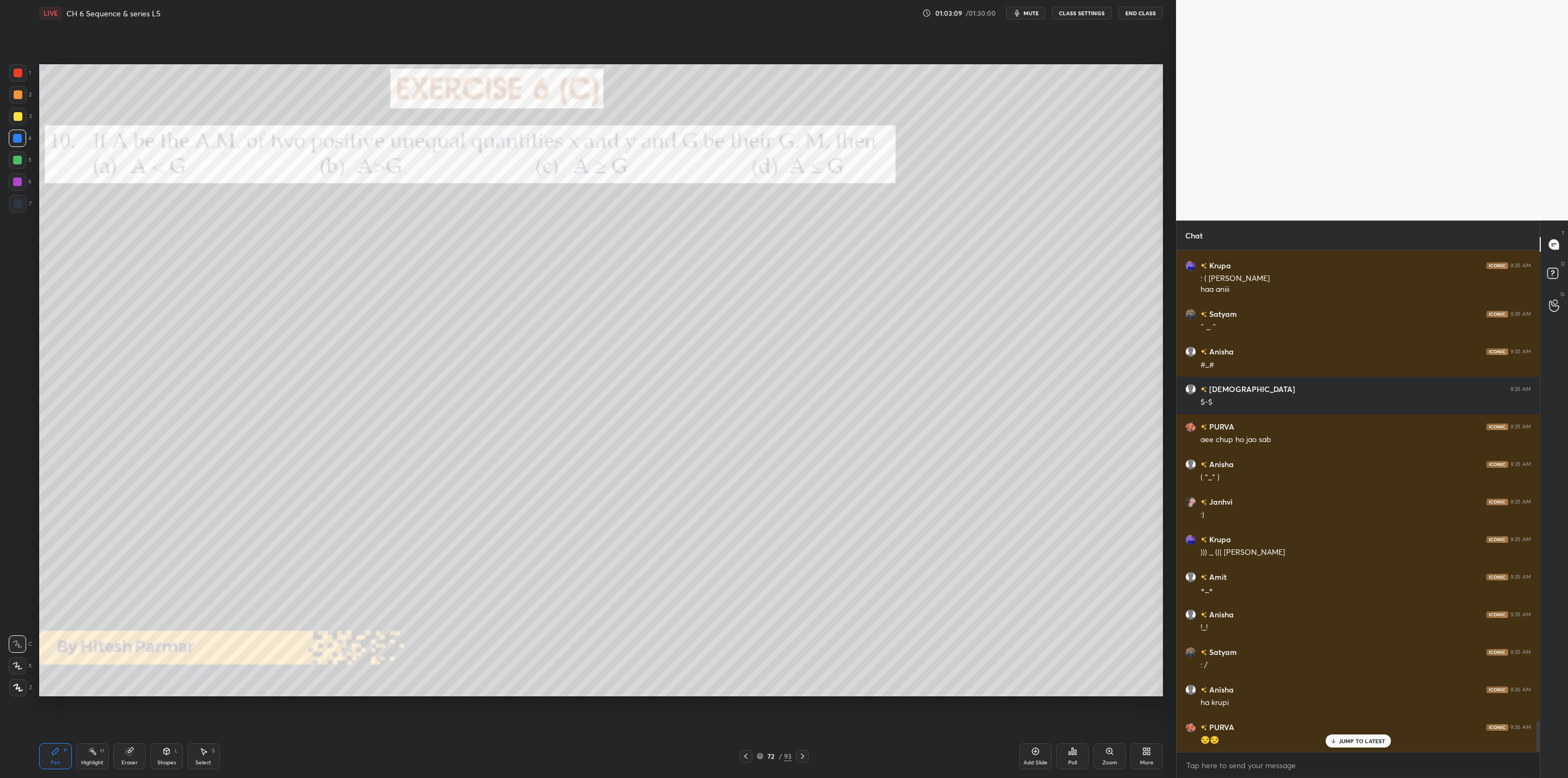
click at [798, 753] on icon at bounding box center [802, 757] width 9 height 9
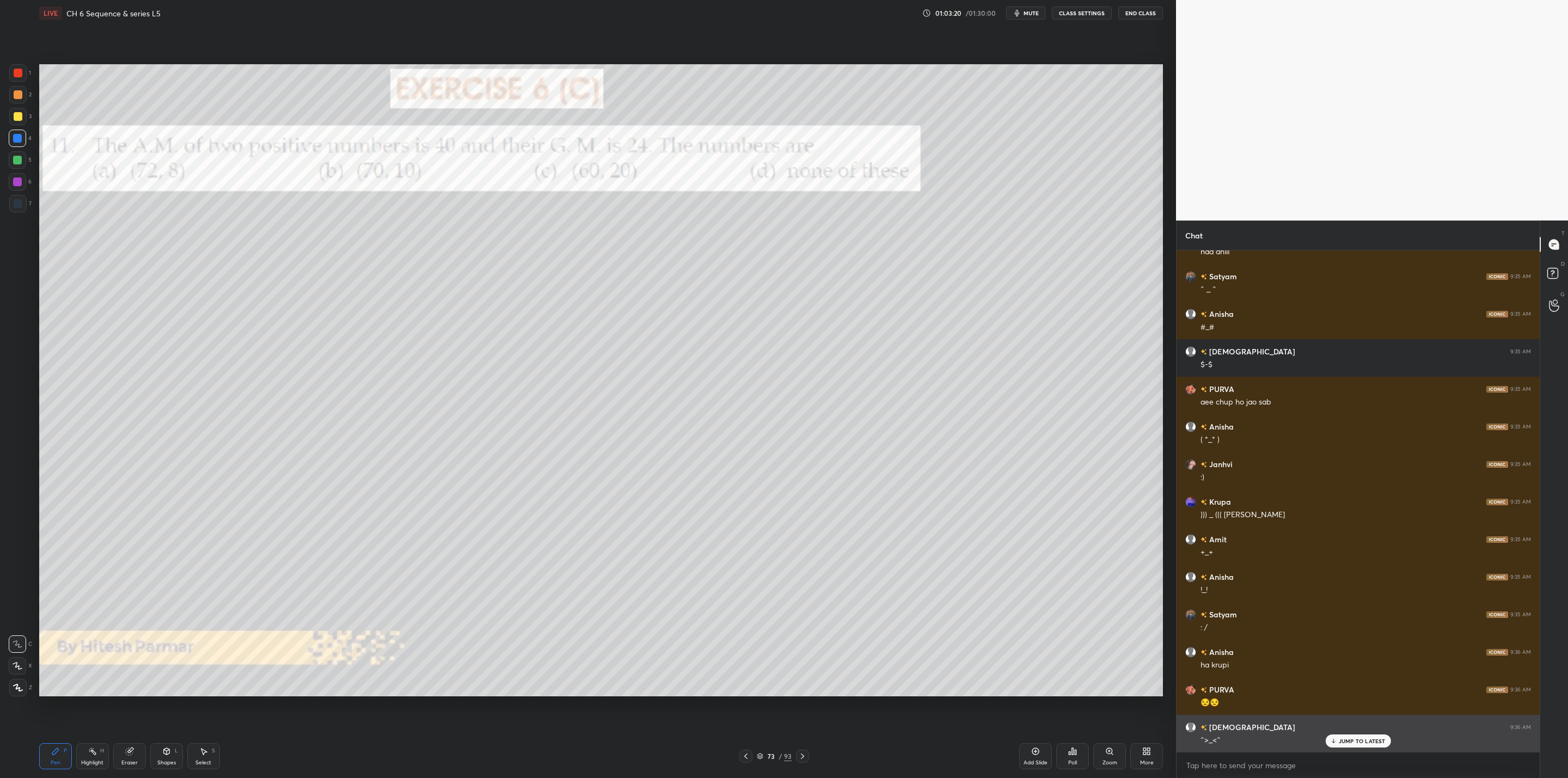
click at [1339, 741] on p "JUMP TO LATEST" at bounding box center [1362, 741] width 47 height 6
click at [1068, 755] on div "Poll" at bounding box center [1072, 756] width 33 height 26
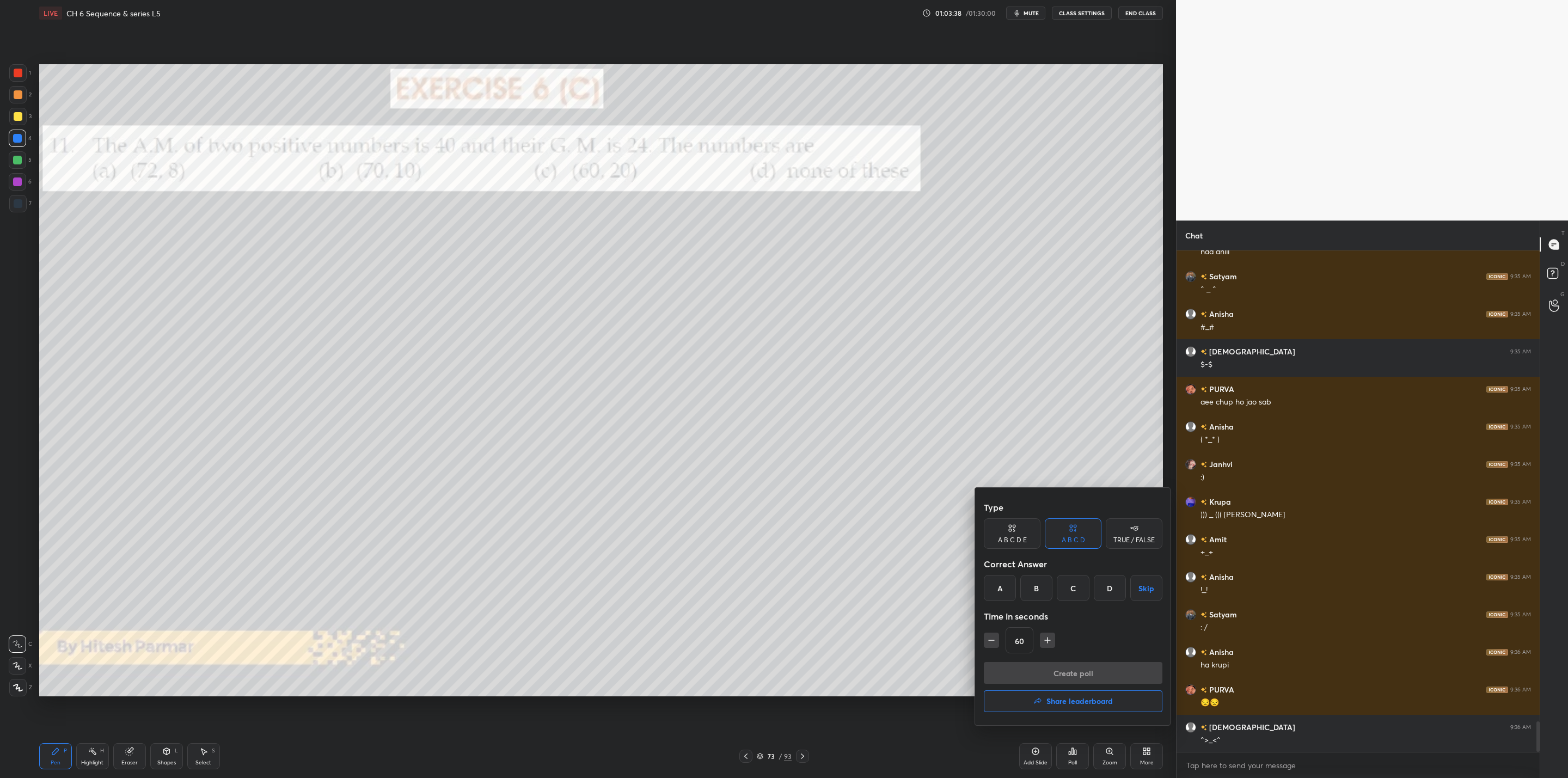
drag, startPoint x: 993, startPoint y: 585, endPoint x: 1004, endPoint y: 602, distance: 20.2
click at [996, 587] on div "A" at bounding box center [999, 588] width 32 height 26
click at [1044, 673] on button "Create poll" at bounding box center [1073, 673] width 179 height 22
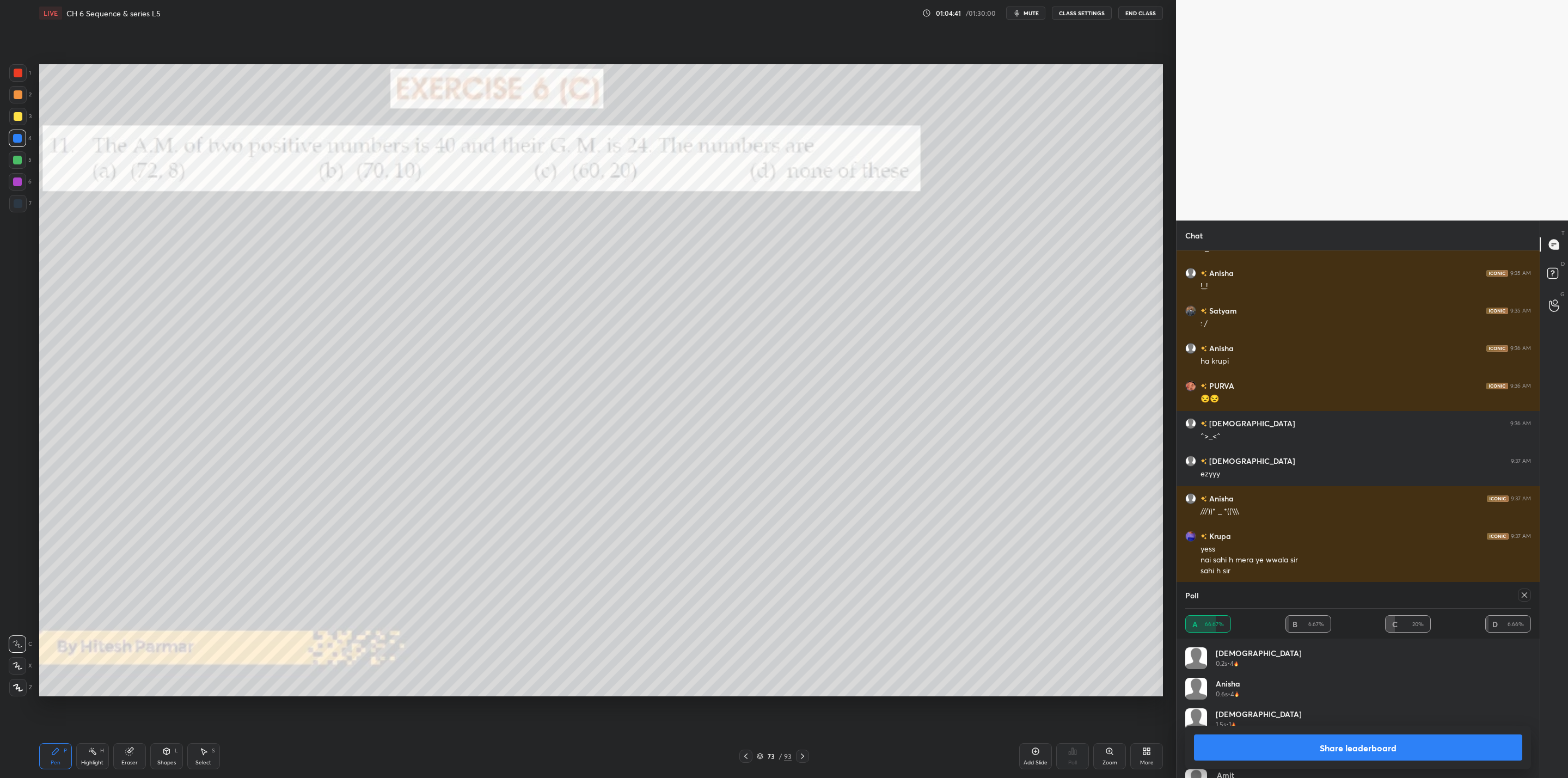
scroll to position [8099, 0]
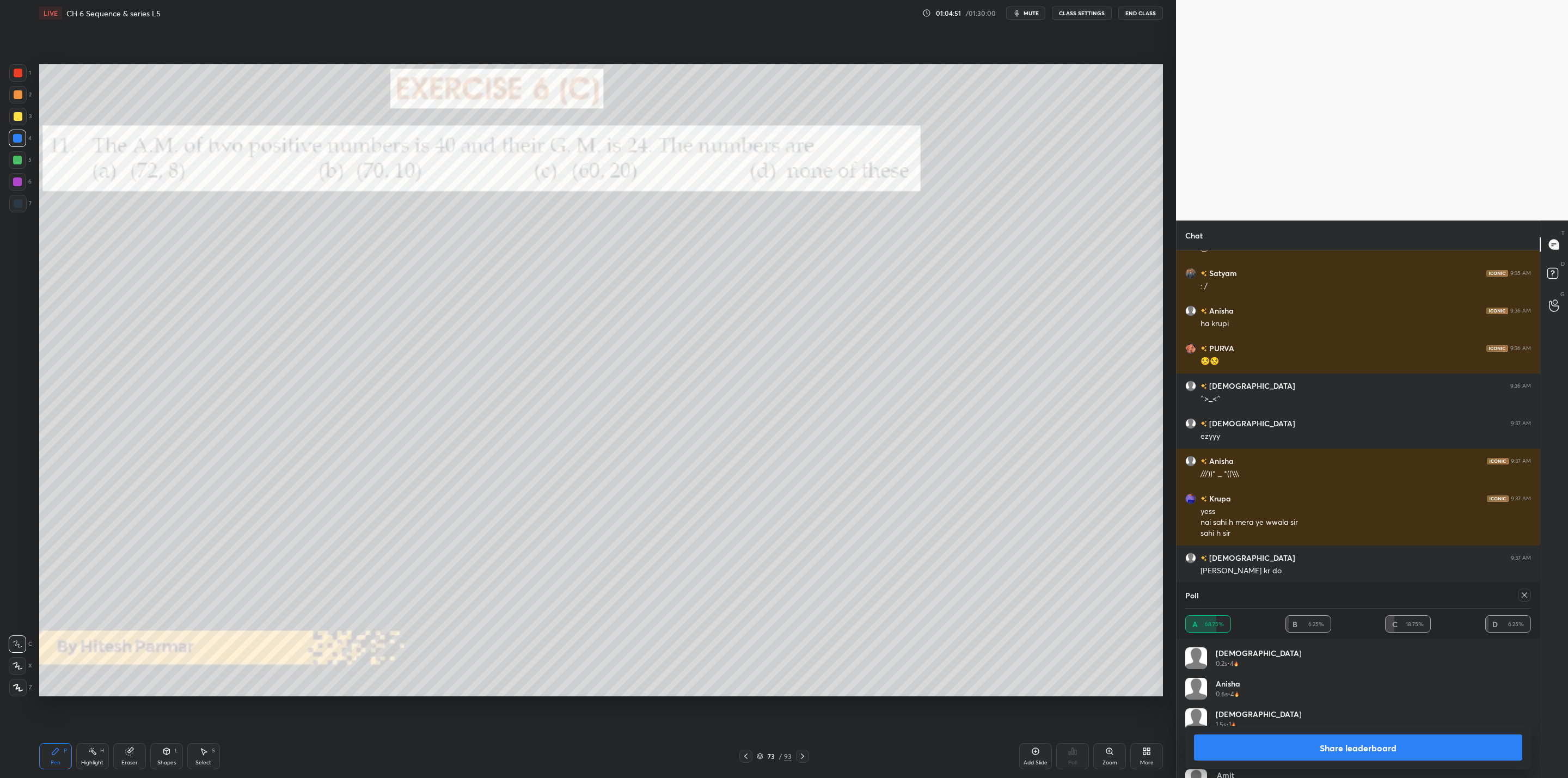
click at [1315, 748] on button "Share leaderboard" at bounding box center [1358, 747] width 328 height 26
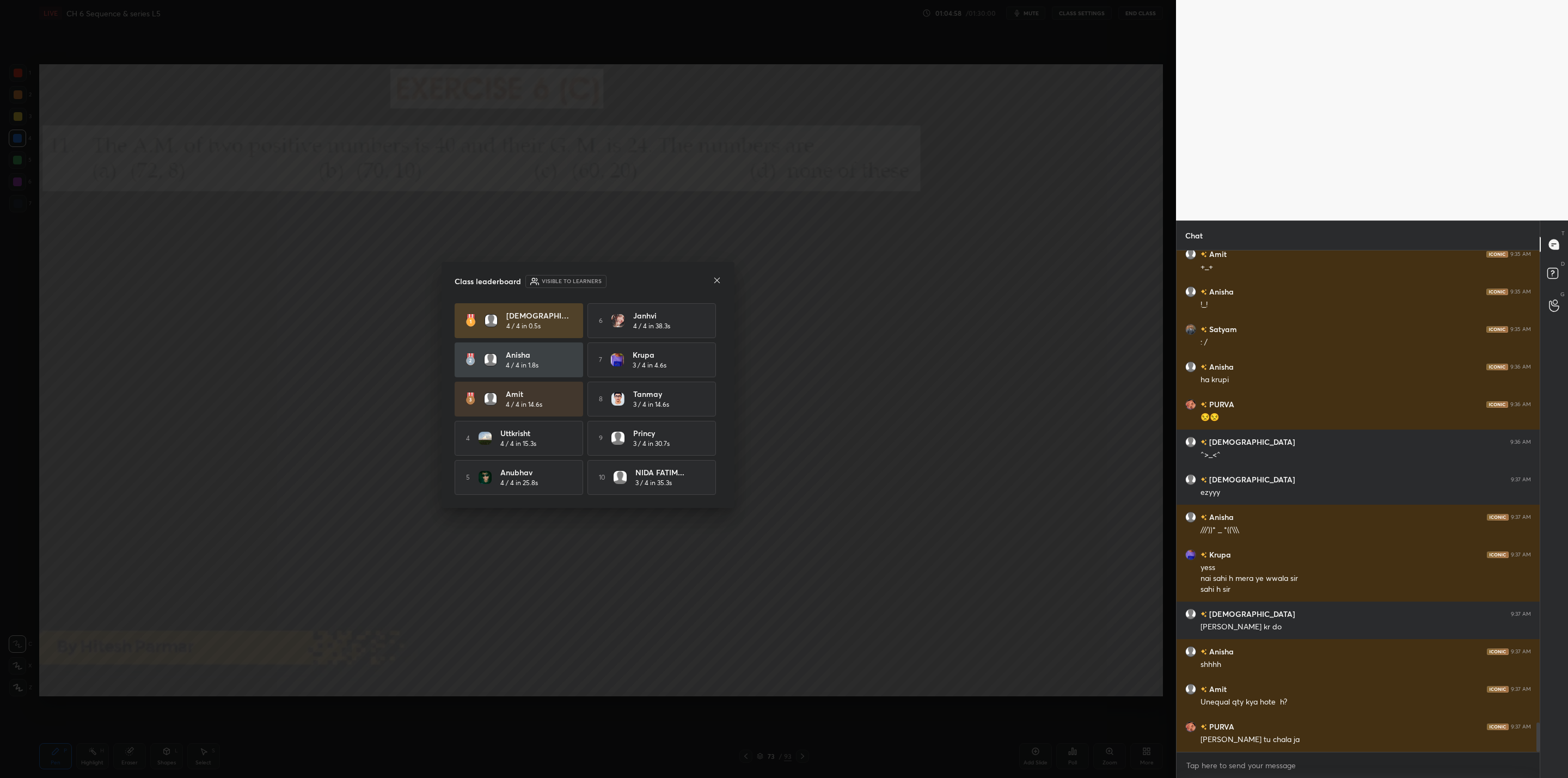
scroll to position [8080, 0]
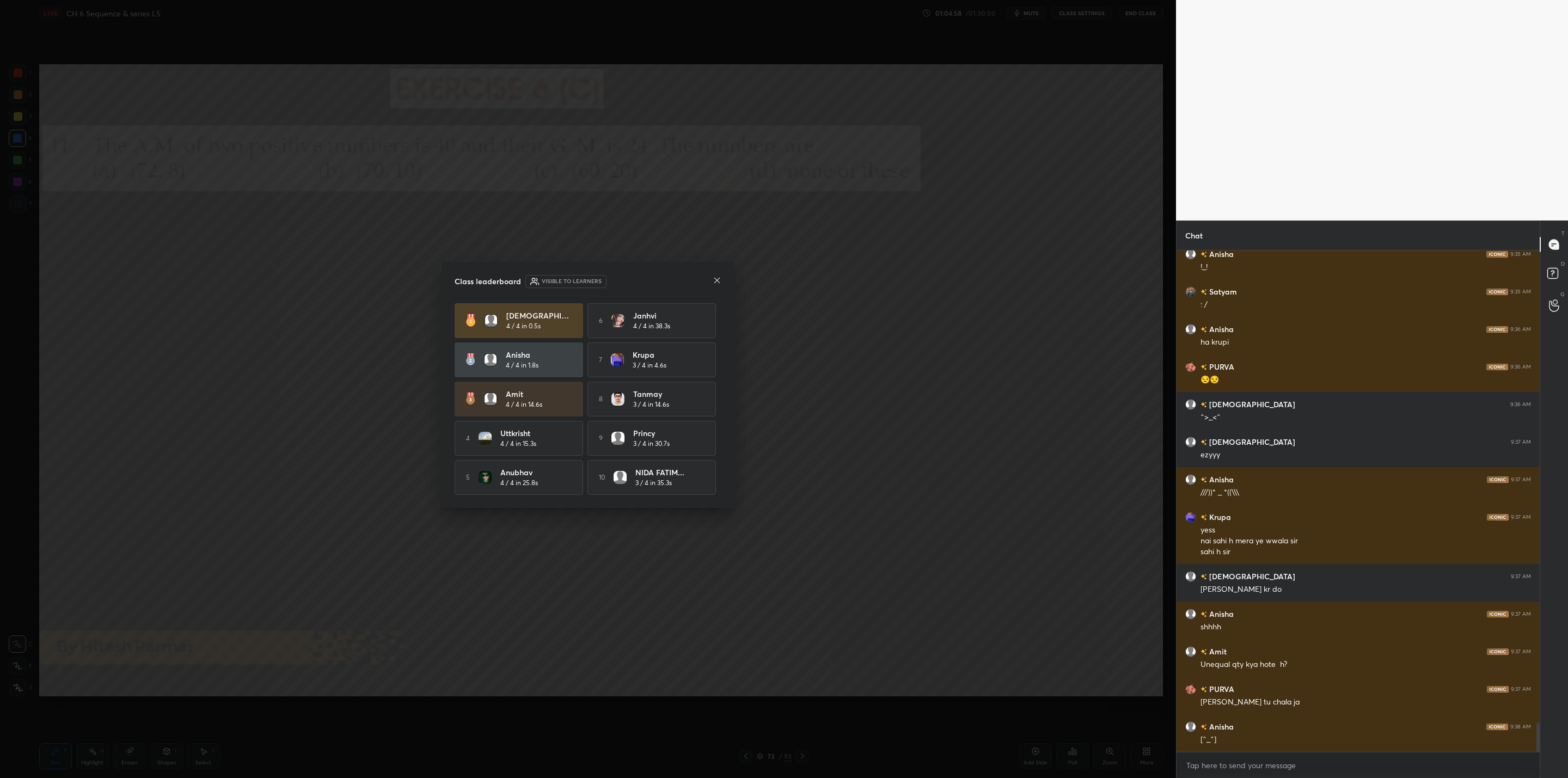
click at [716, 278] on icon at bounding box center [717, 280] width 9 height 9
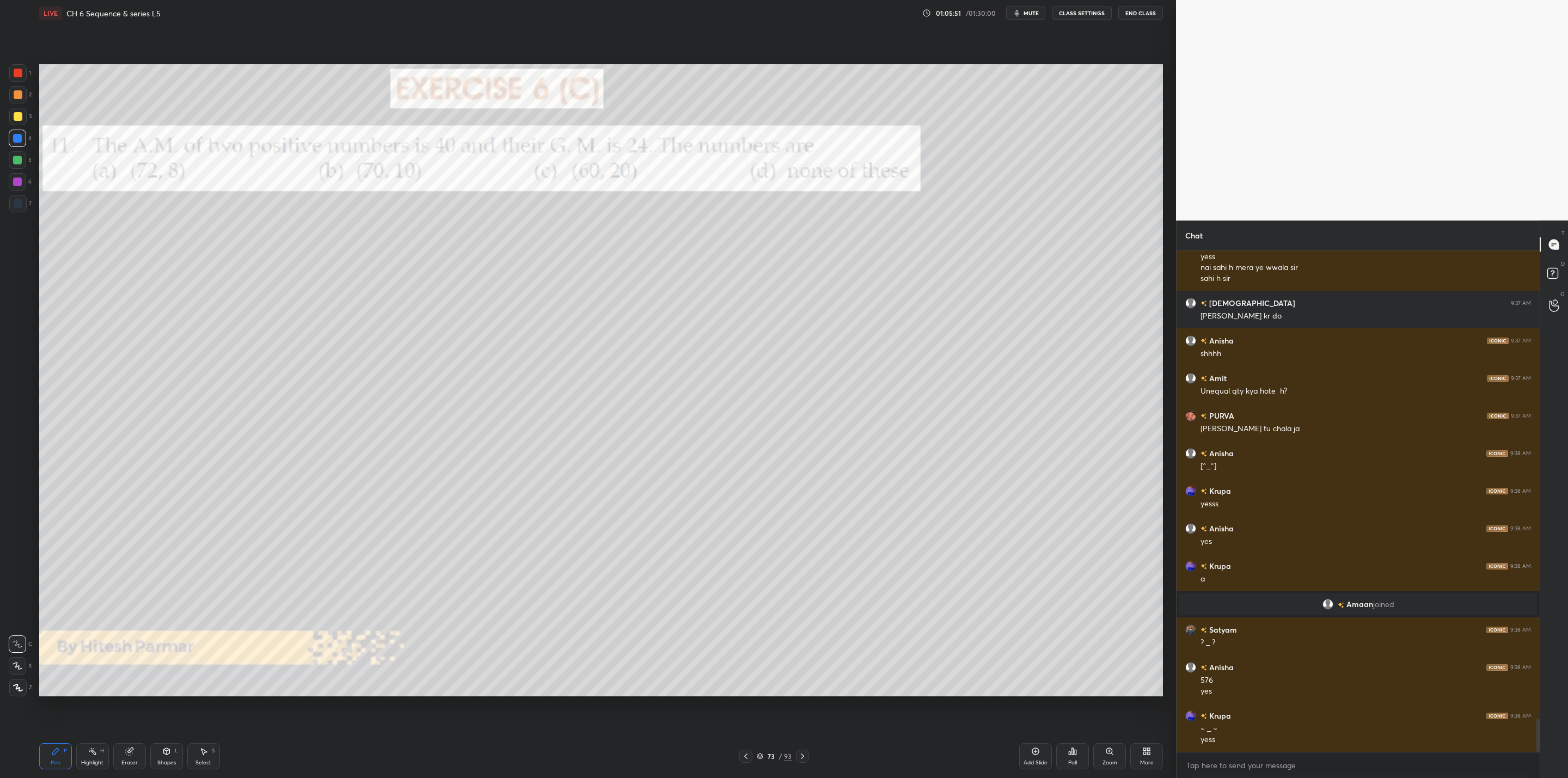
scroll to position [7136, 0]
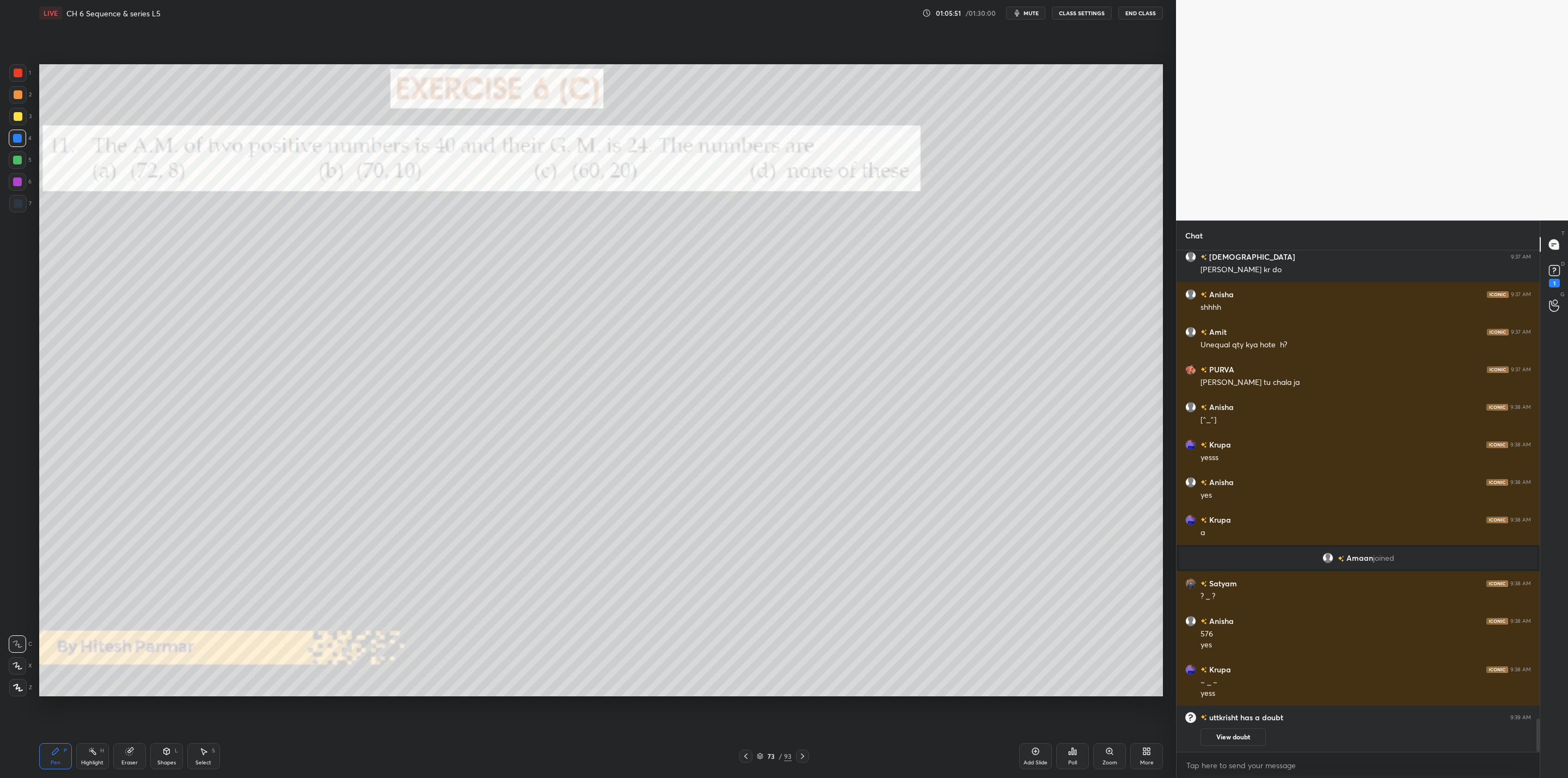
click at [804, 757] on icon at bounding box center [802, 757] width 9 height 9
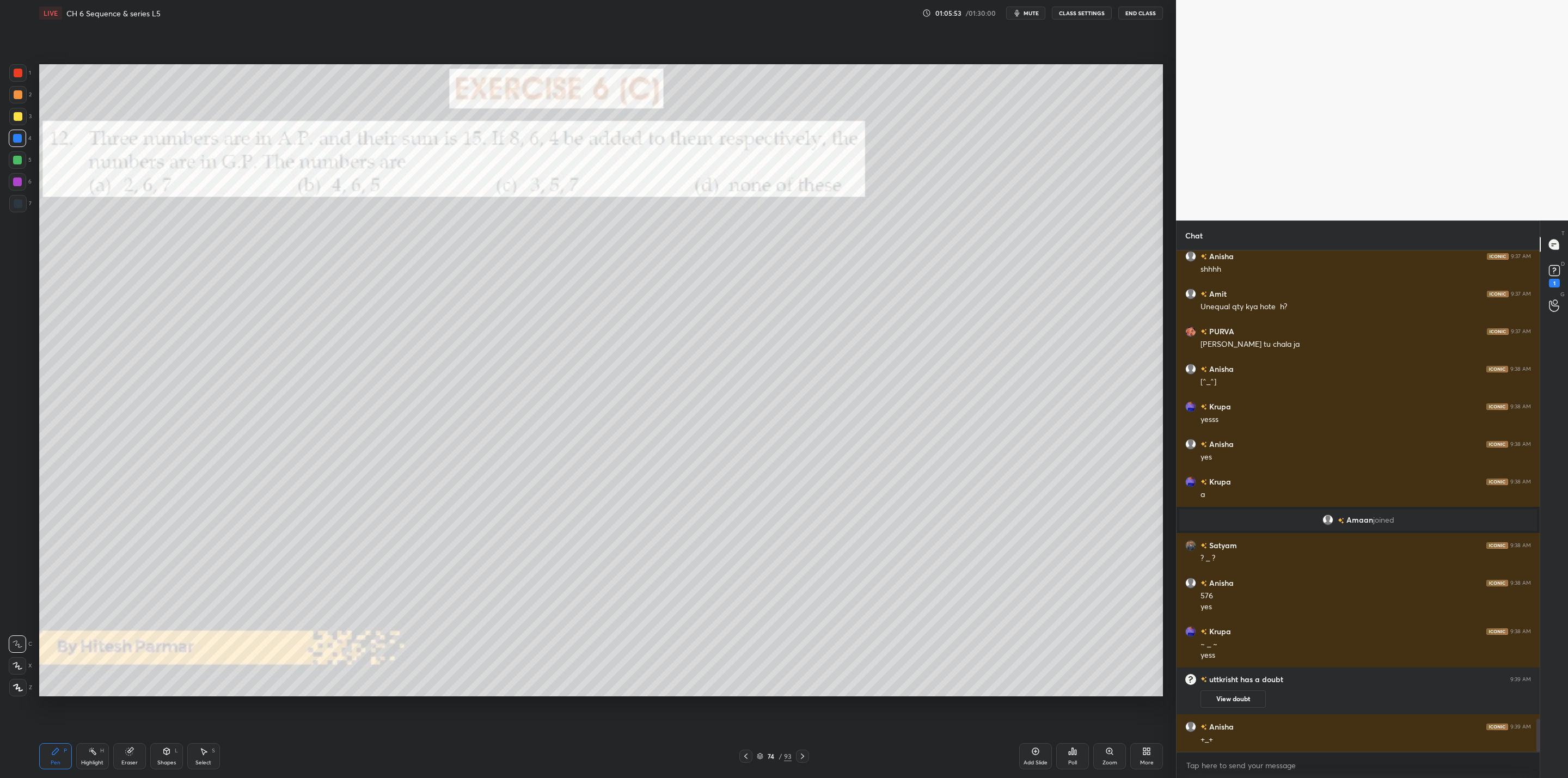
scroll to position [7112, 0]
drag, startPoint x: 800, startPoint y: 758, endPoint x: 805, endPoint y: 758, distance: 5.0
click at [802, 757] on icon at bounding box center [802, 757] width 9 height 9
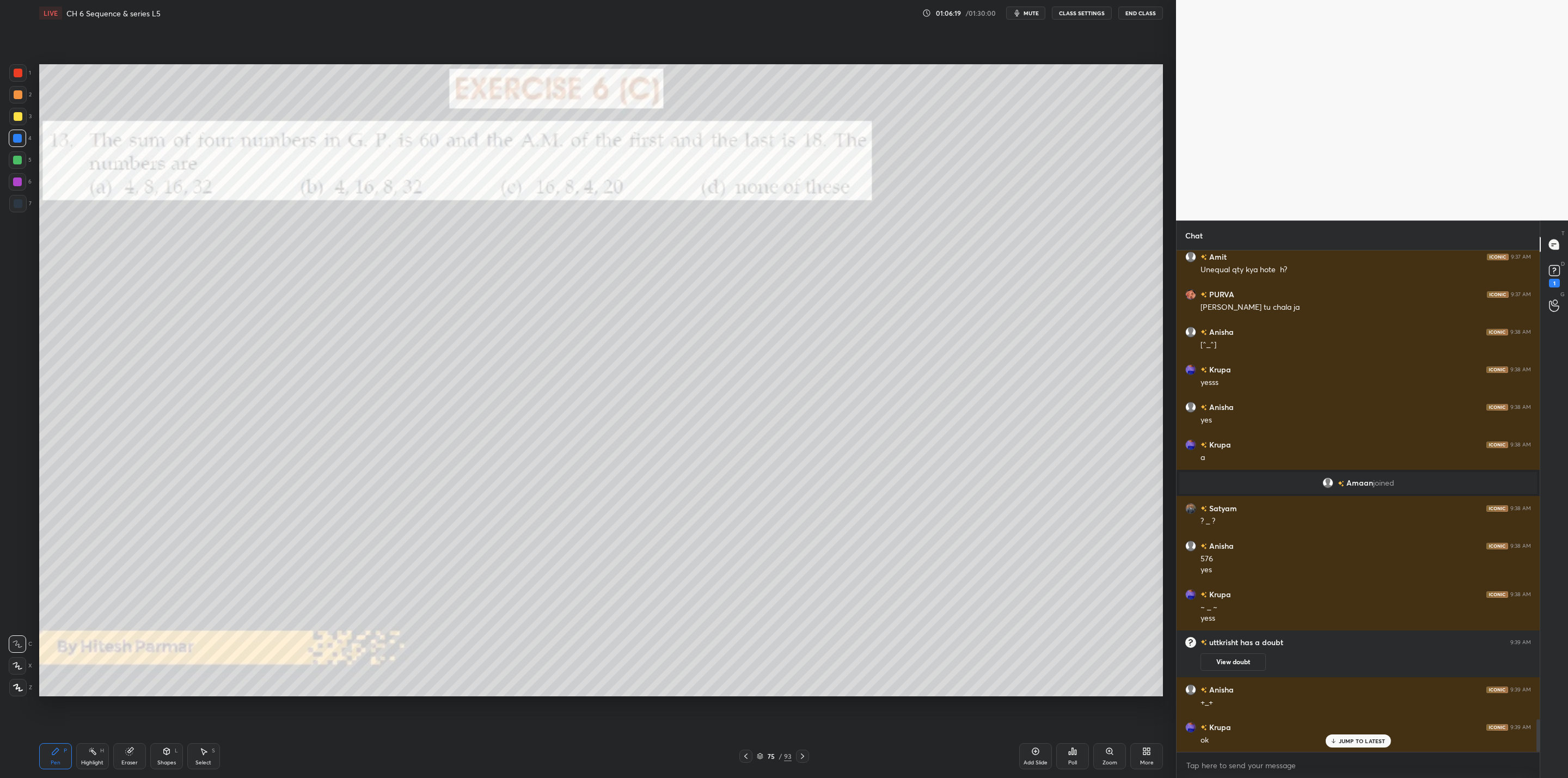
click at [801, 755] on icon at bounding box center [802, 757] width 9 height 9
click at [1302, 755] on div "[PERSON_NAME] 9:35 AM !_! [PERSON_NAME] 9:35 AM : / [PERSON_NAME] 9:36 AM ha kr…" at bounding box center [1358, 515] width 363 height 528
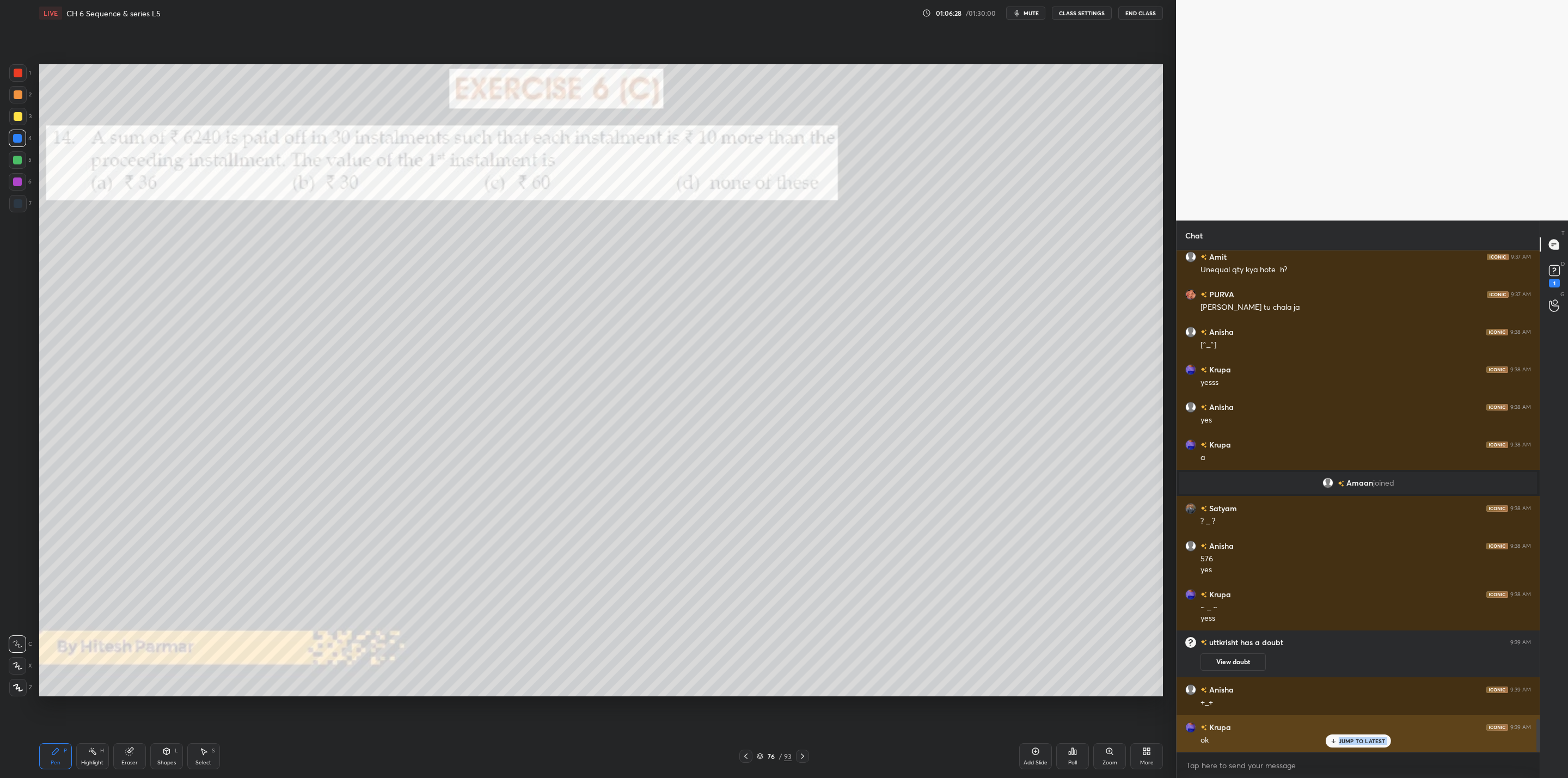
click at [1324, 740] on div "ok" at bounding box center [1365, 740] width 331 height 11
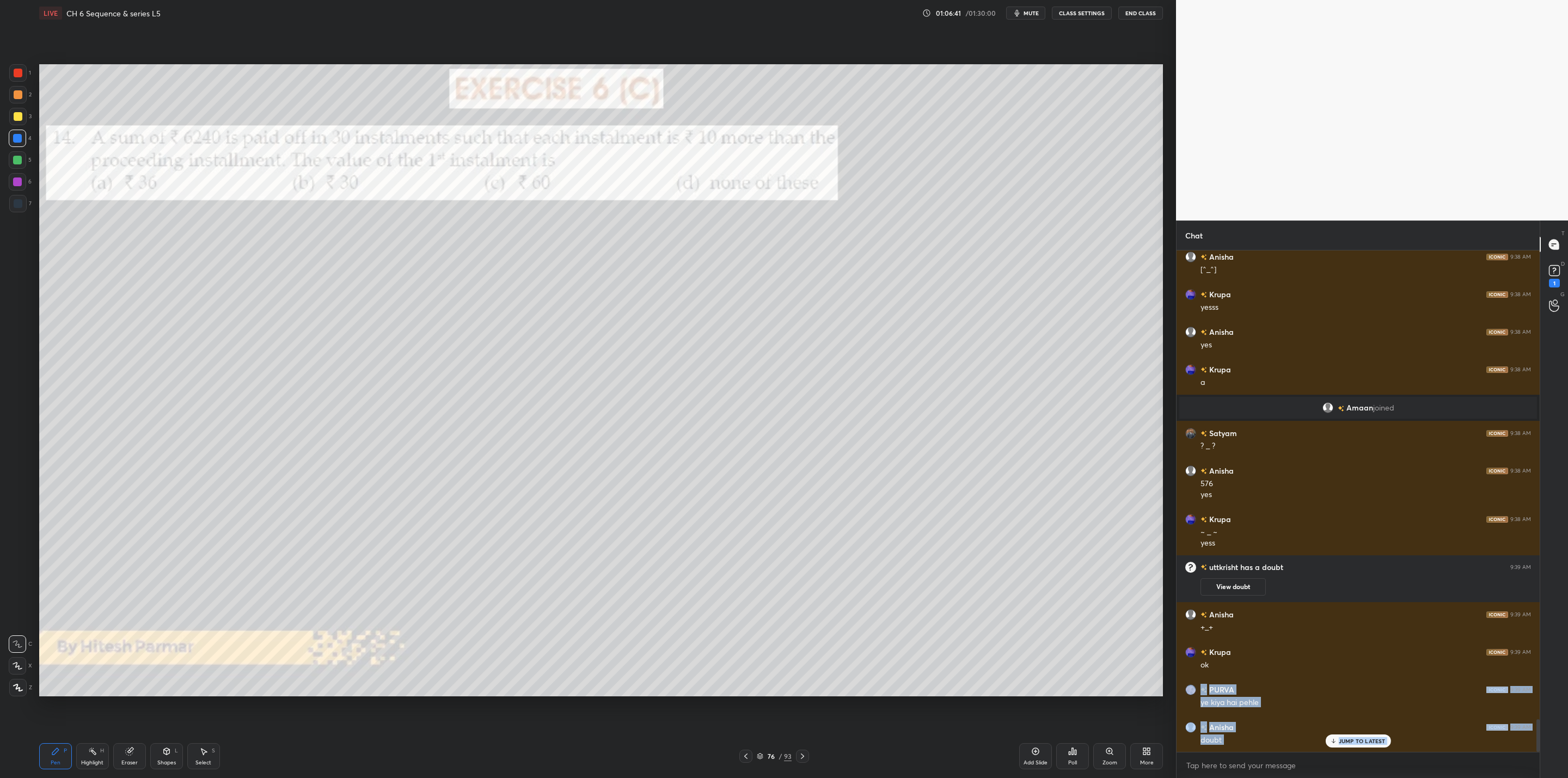
scroll to position [7262, 0]
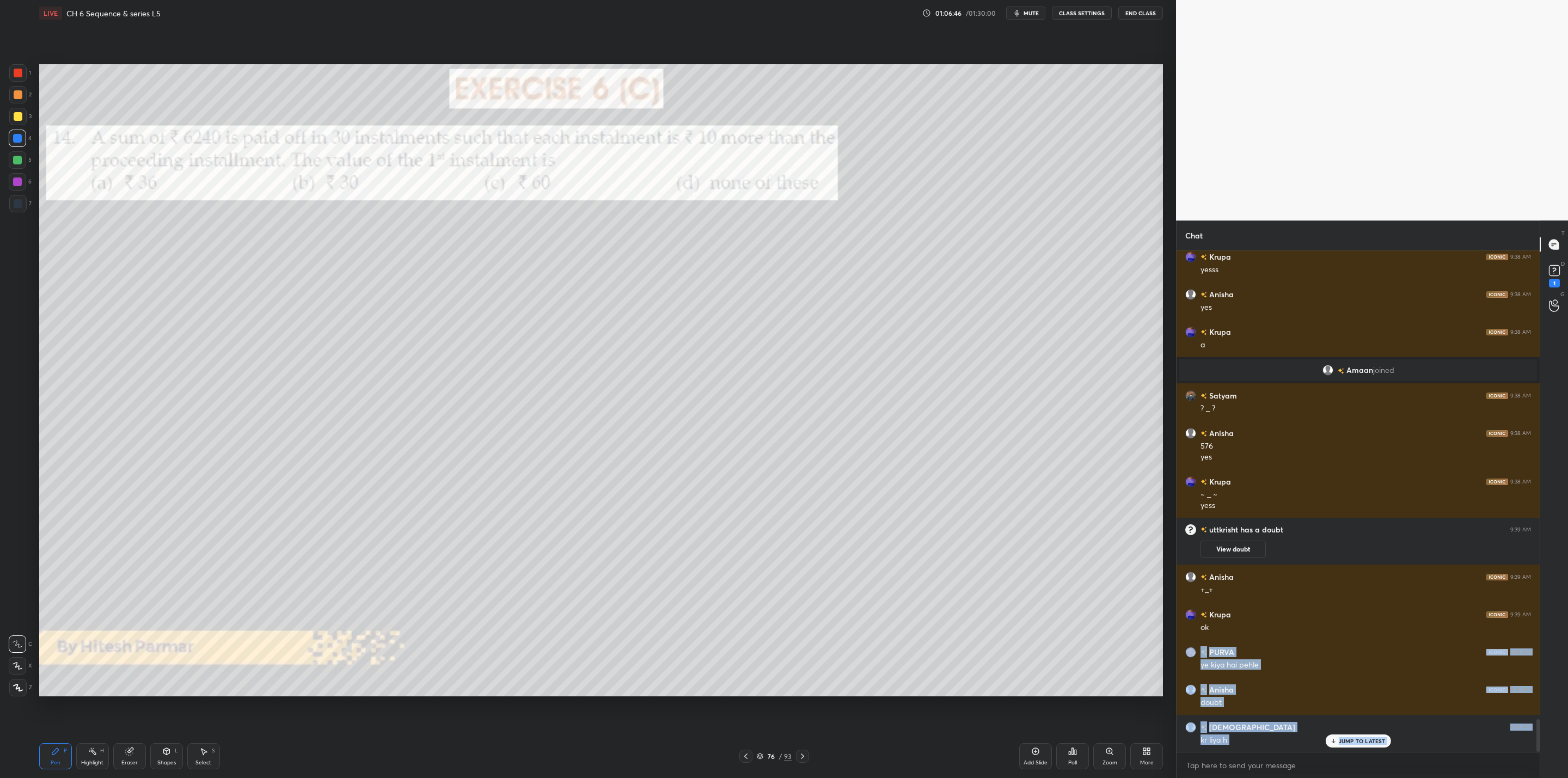
click at [802, 753] on icon at bounding box center [802, 757] width 9 height 9
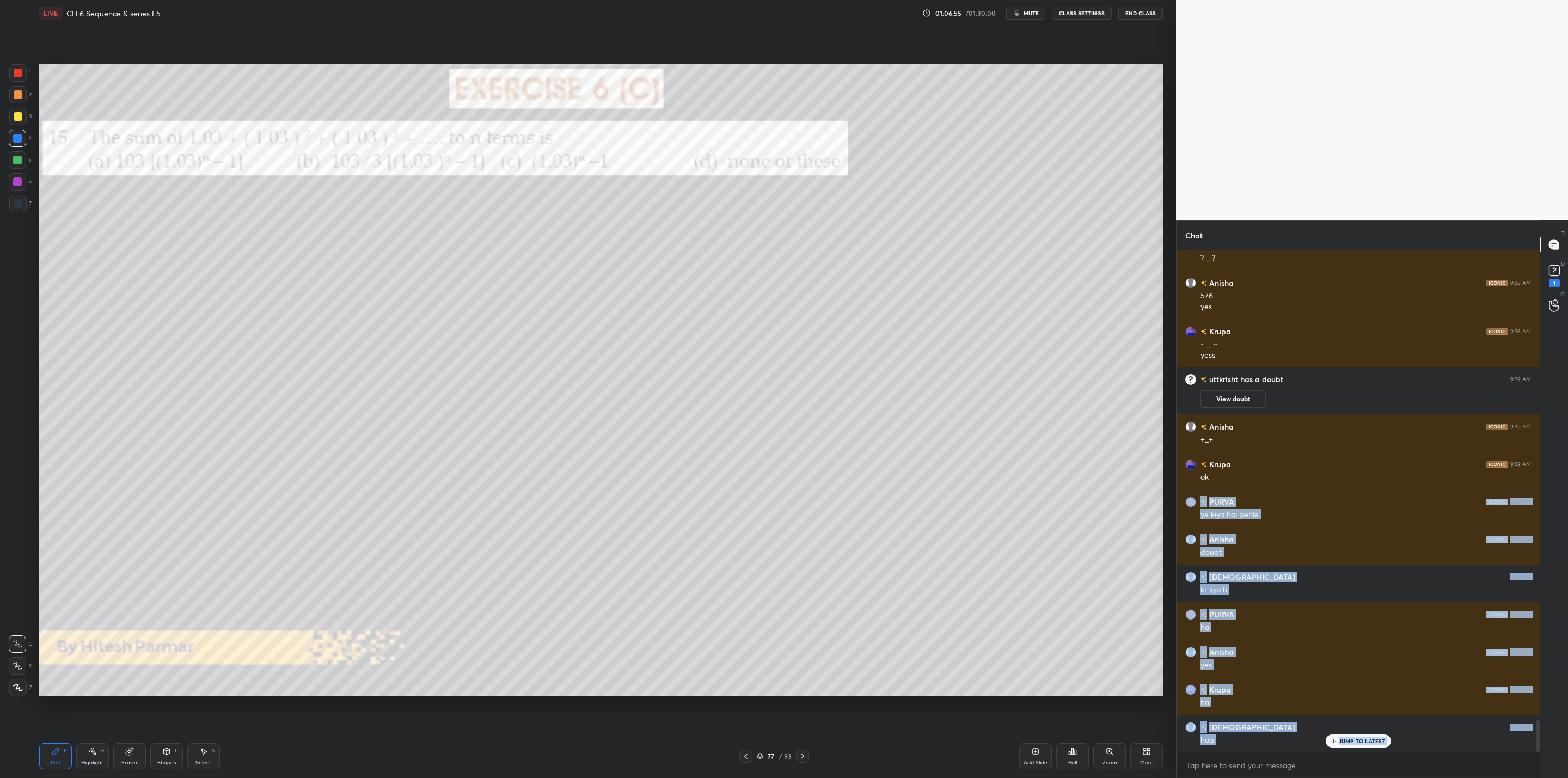
scroll to position [7450, 0]
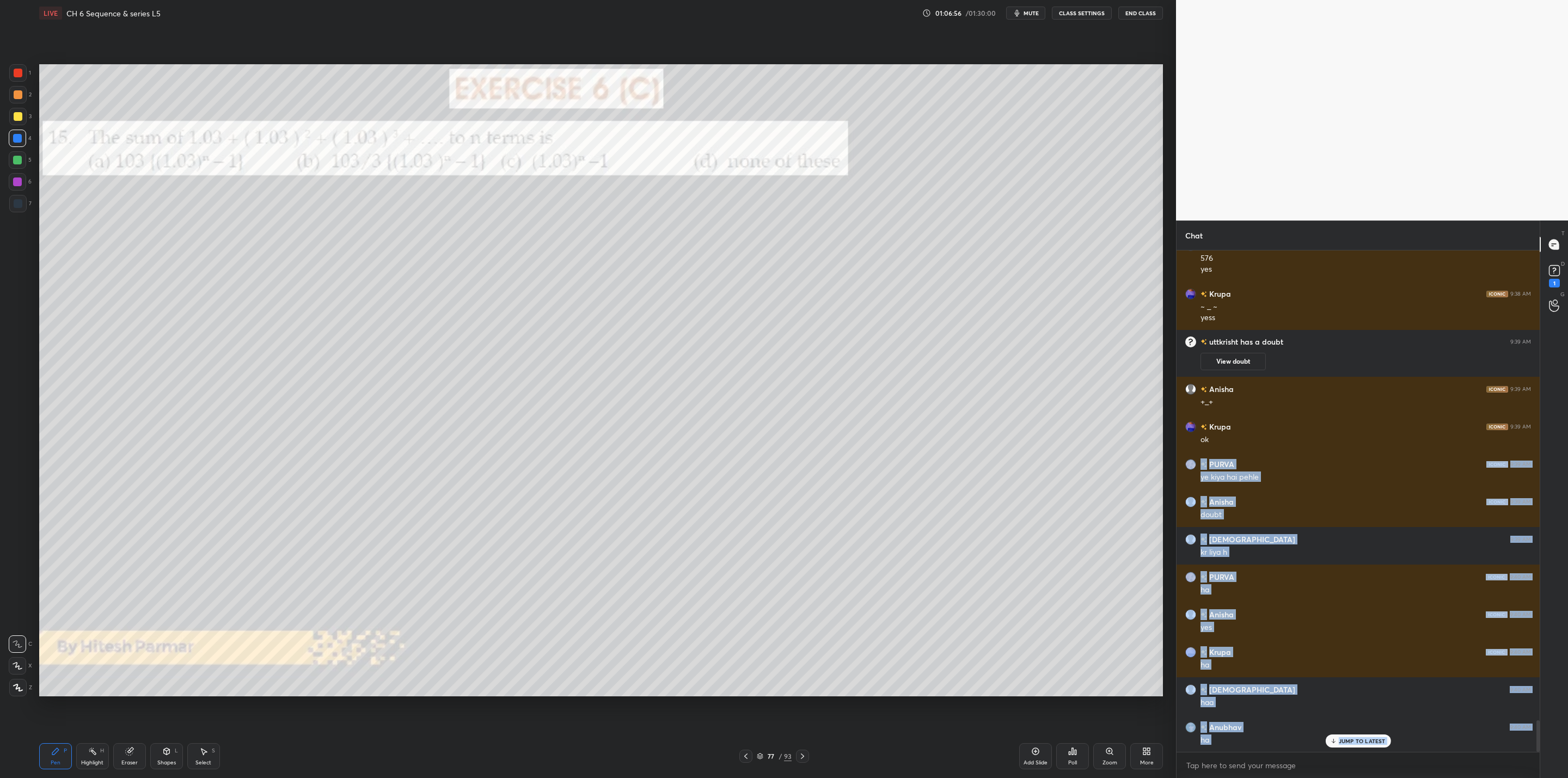
click at [798, 760] on icon at bounding box center [802, 757] width 9 height 9
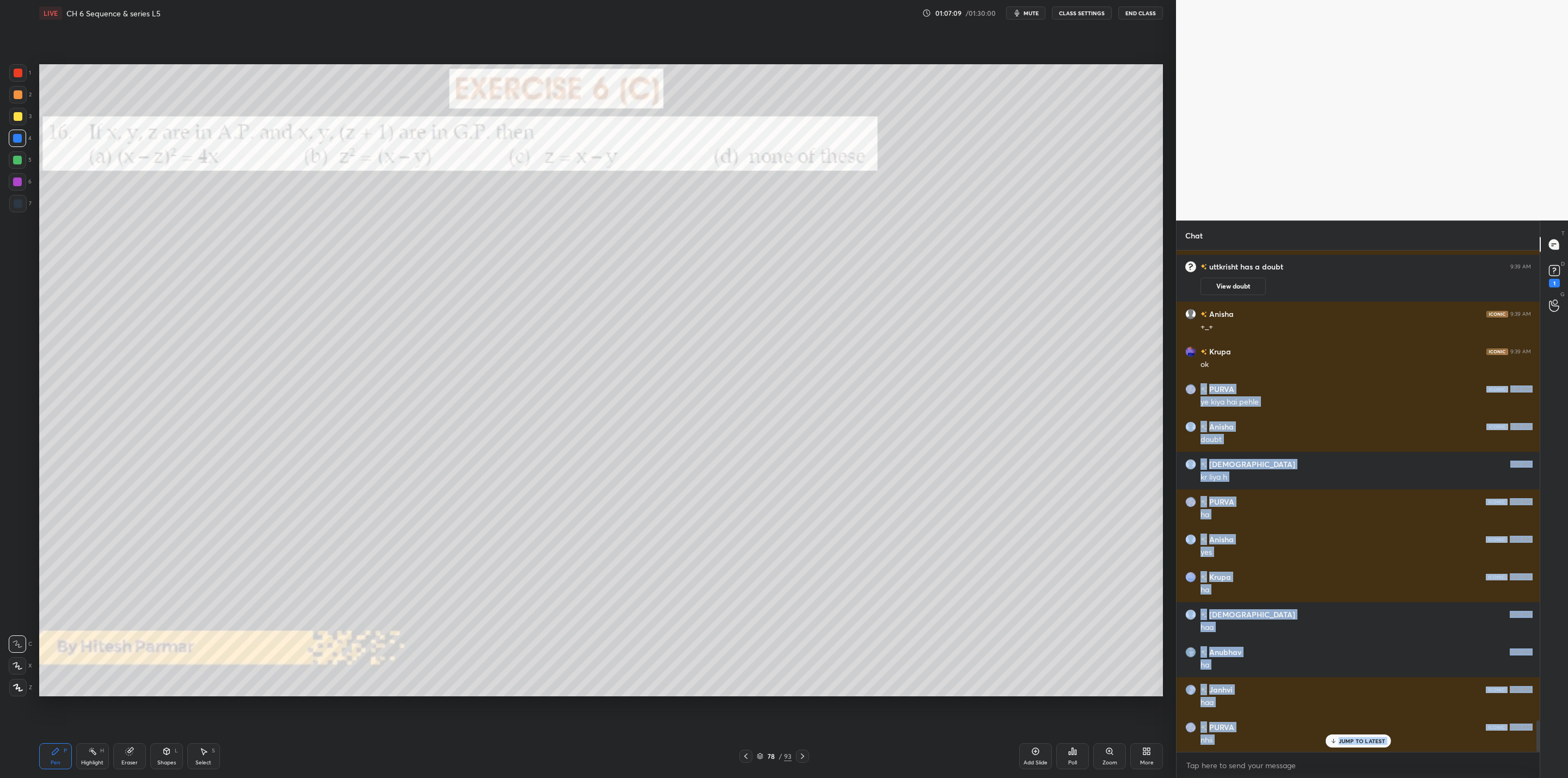
scroll to position [7563, 0]
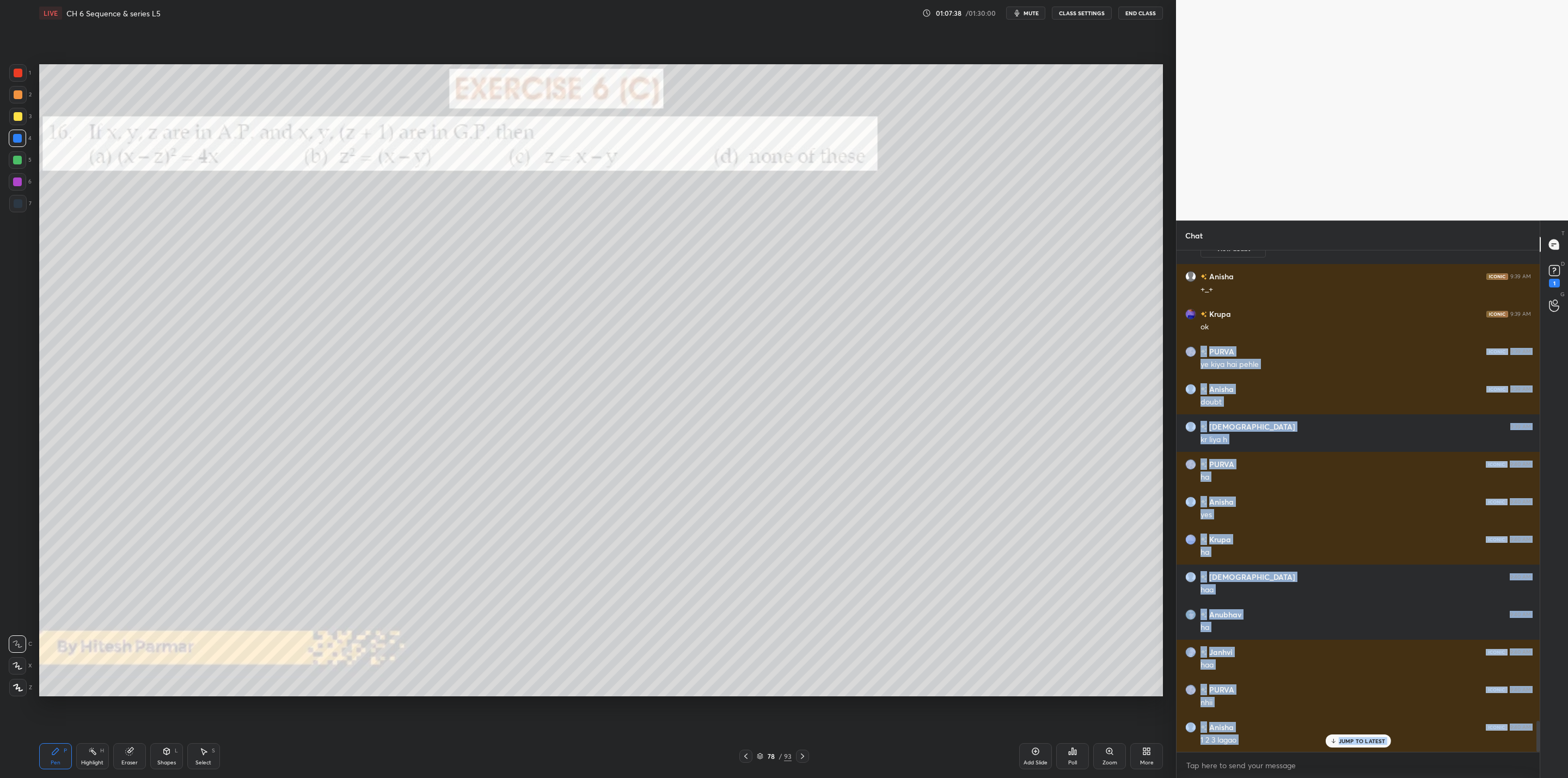
click at [1074, 755] on div "Poll" at bounding box center [1072, 756] width 33 height 26
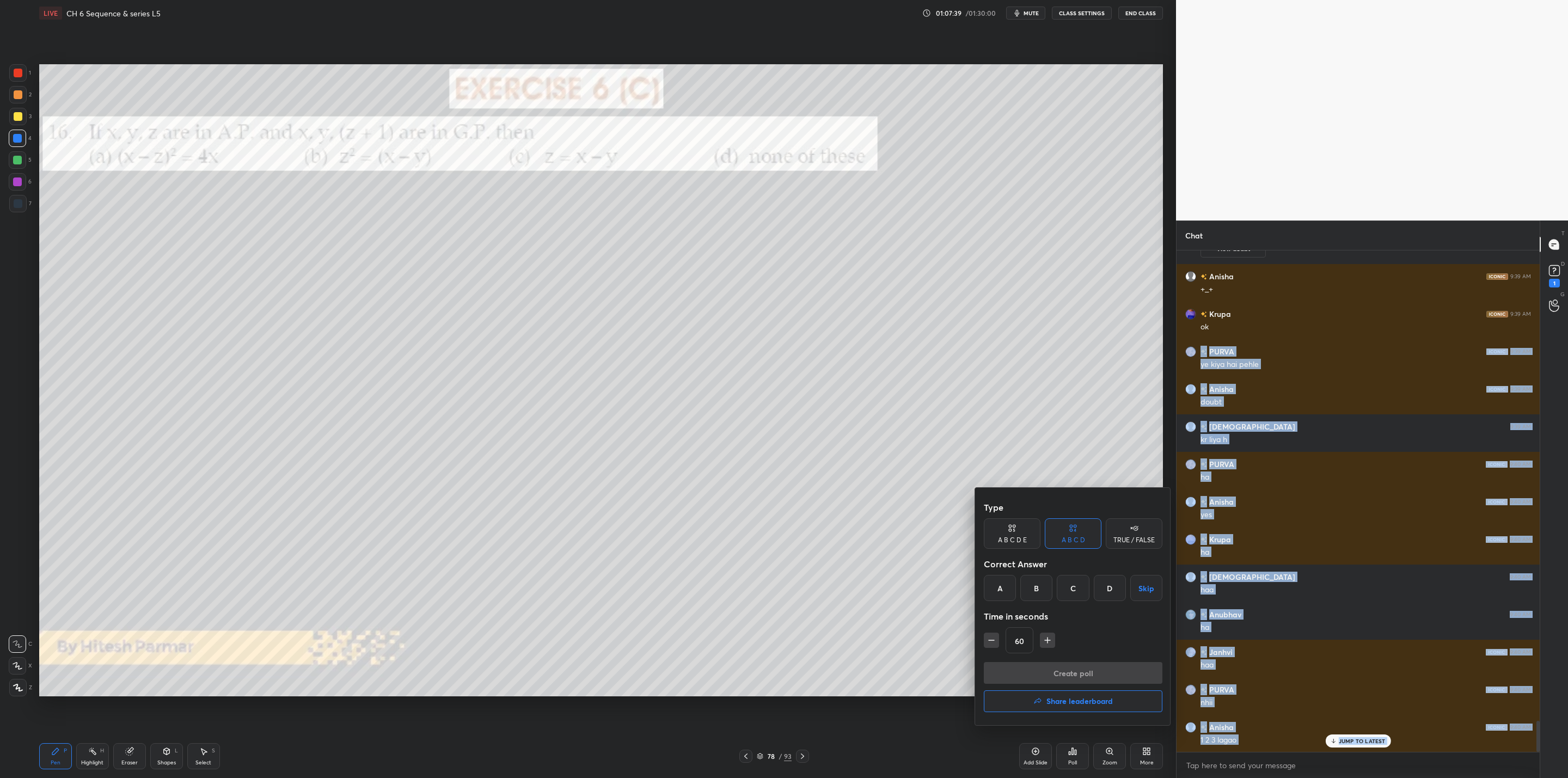
drag, startPoint x: 996, startPoint y: 581, endPoint x: 1041, endPoint y: 621, distance: 60.2
click at [1003, 586] on div "A" at bounding box center [999, 588] width 32 height 26
click at [1038, 670] on button "Create poll" at bounding box center [1073, 673] width 179 height 22
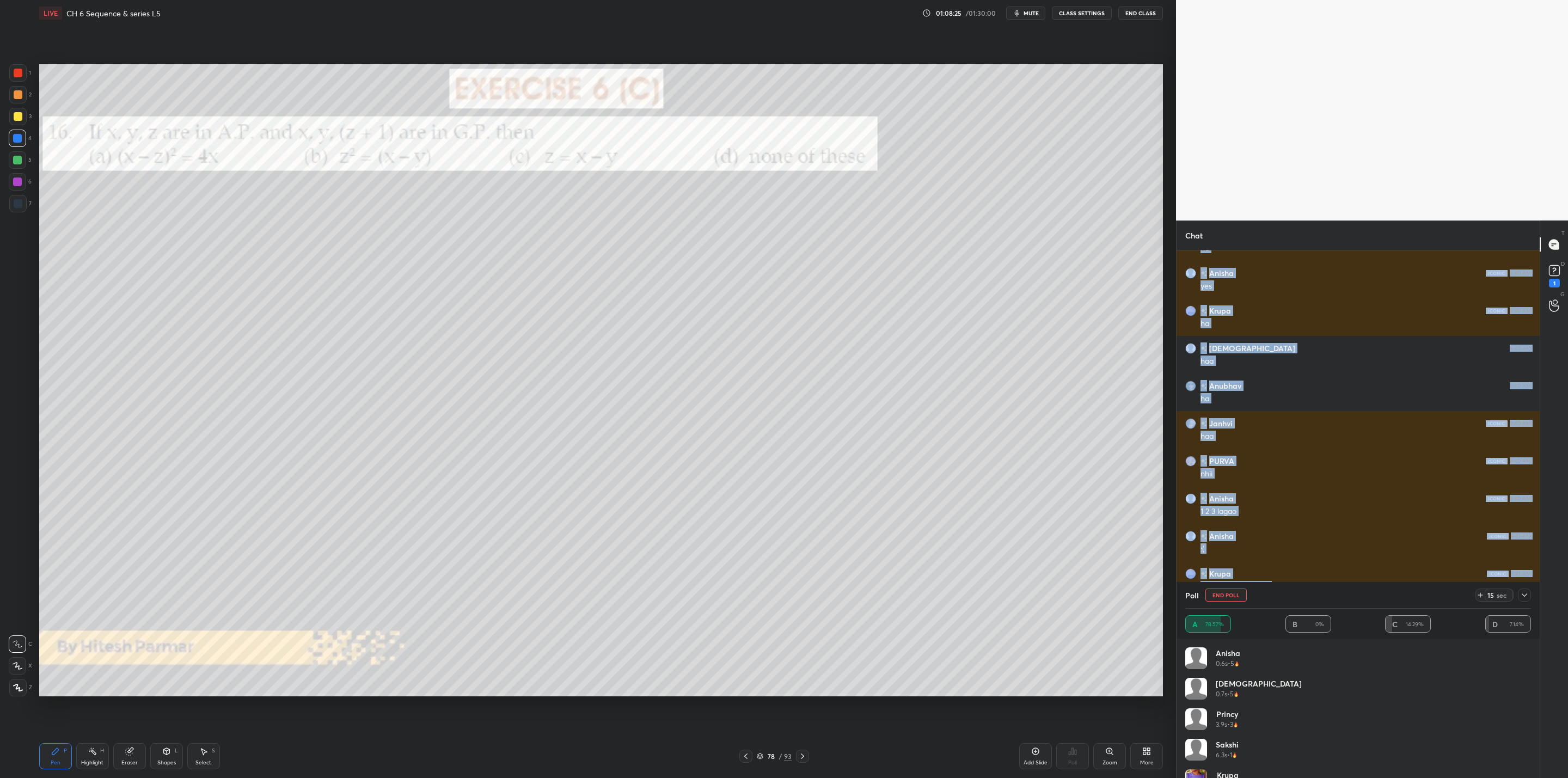
scroll to position [7829, 0]
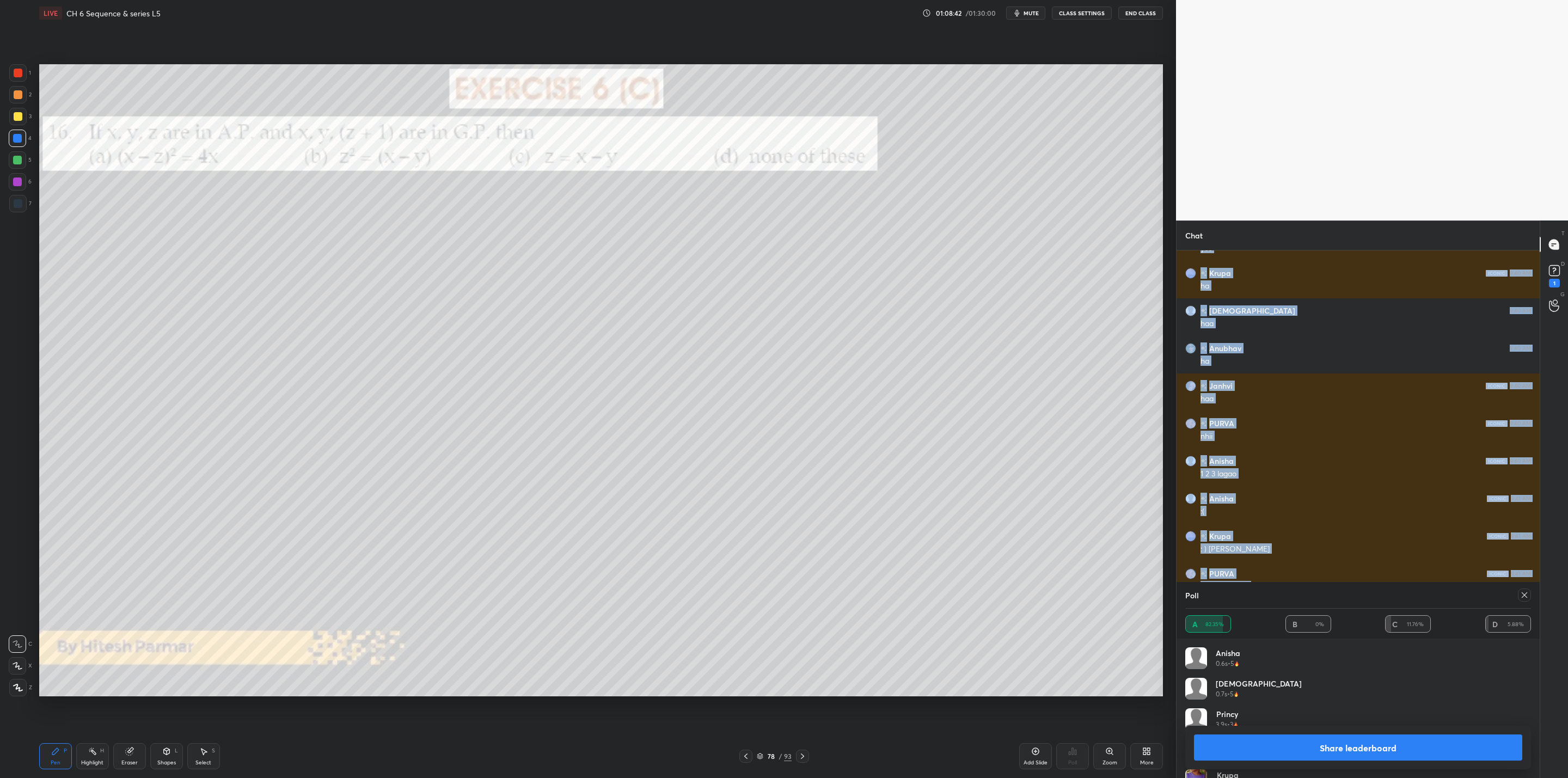
drag, startPoint x: 1311, startPoint y: 752, endPoint x: 1315, endPoint y: 741, distance: 11.7
click at [1311, 752] on button "Share leaderboard" at bounding box center [1358, 747] width 328 height 26
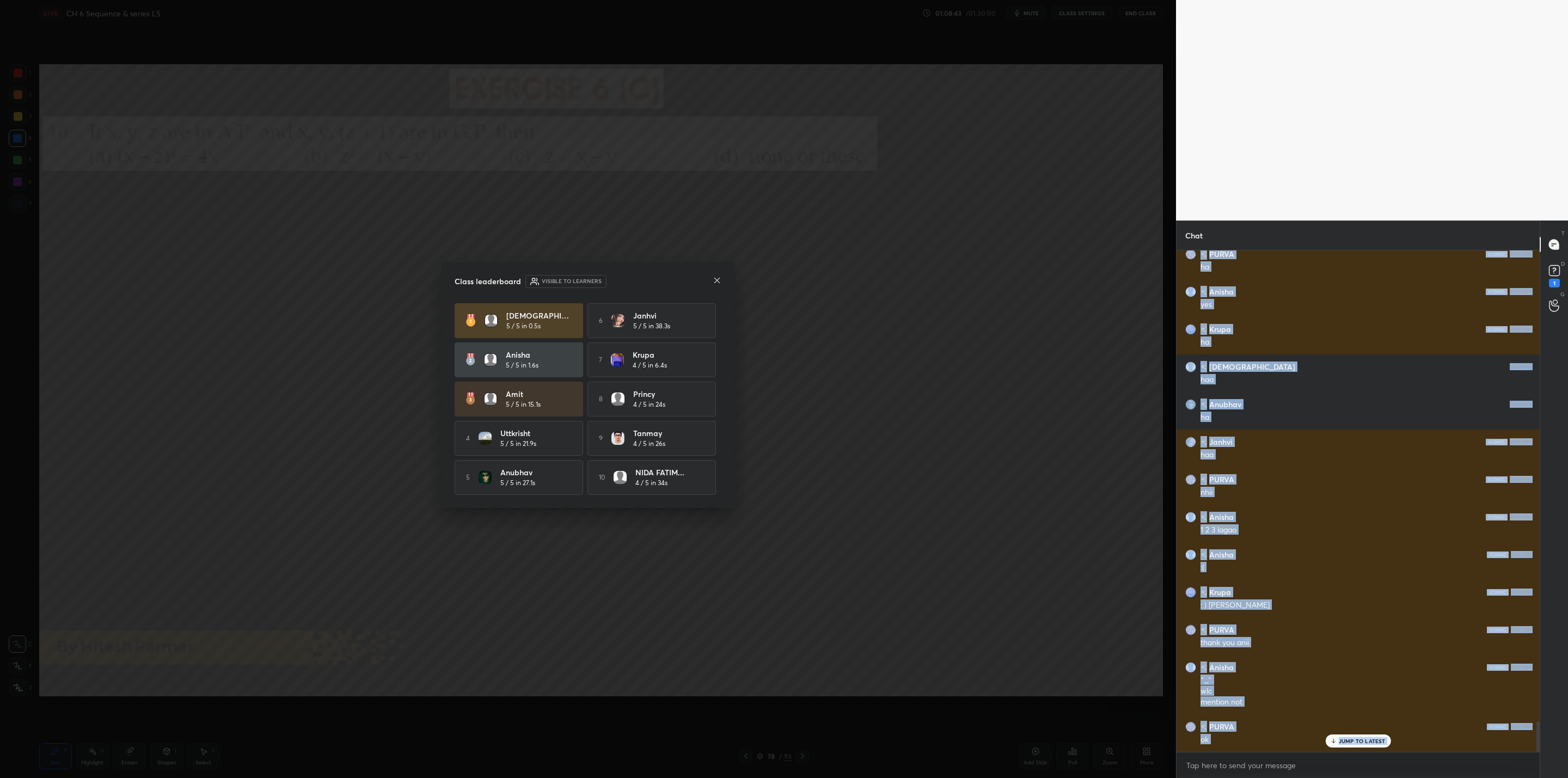
scroll to position [498, 360]
drag, startPoint x: 800, startPoint y: 296, endPoint x: 805, endPoint y: 297, distance: 5.1
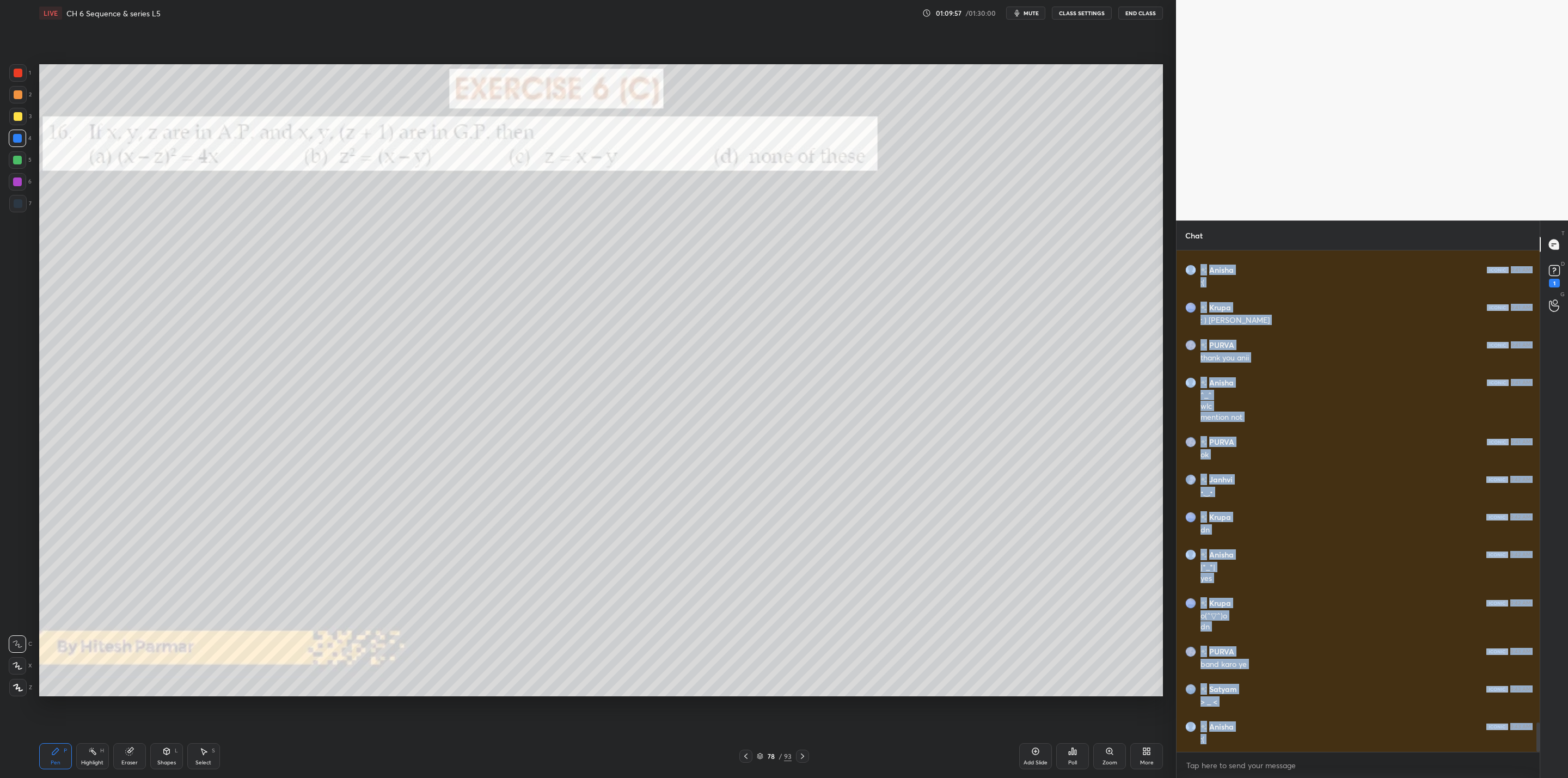
scroll to position [8096, 0]
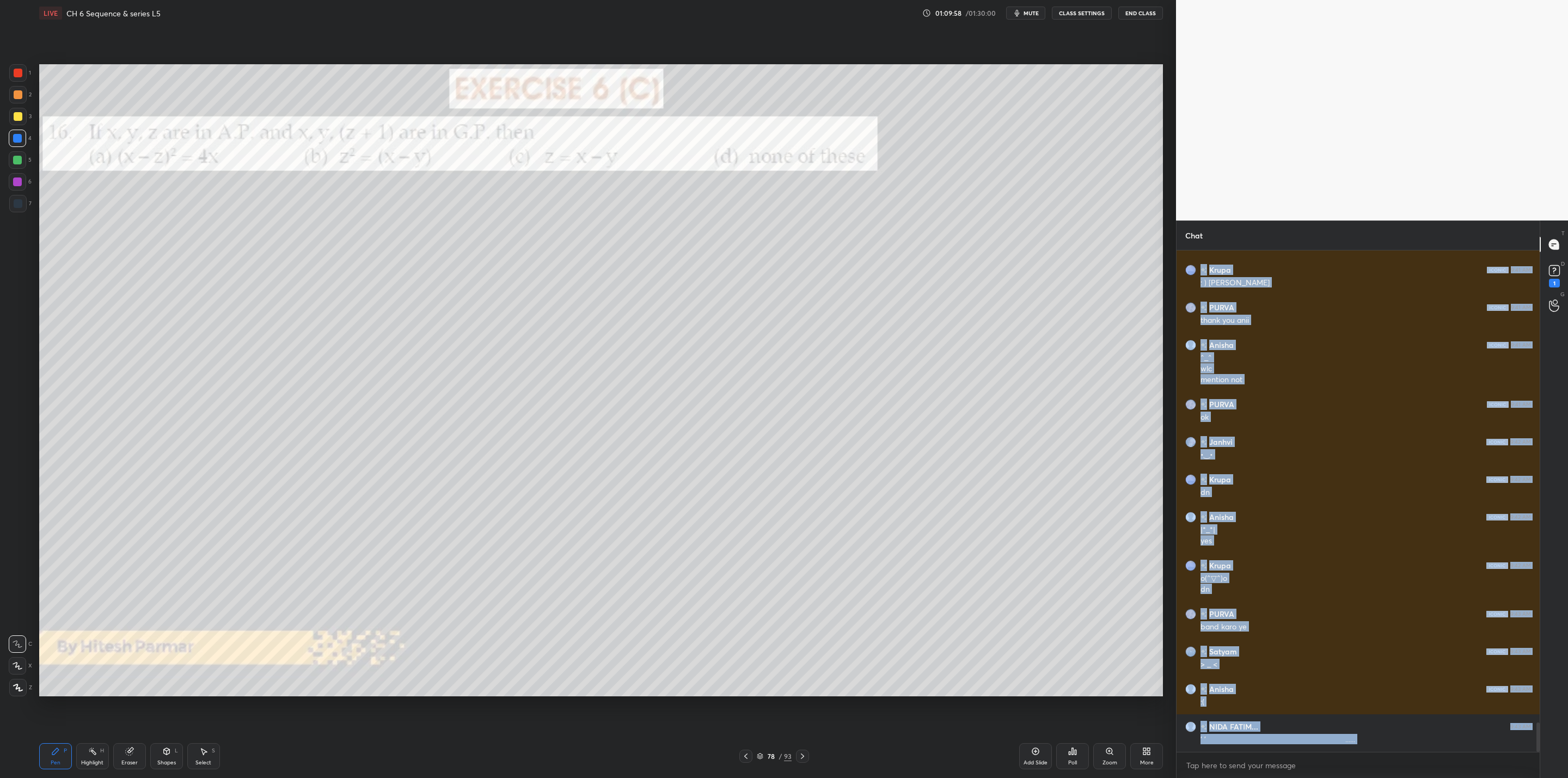
click at [809, 755] on div at bounding box center [802, 756] width 13 height 13
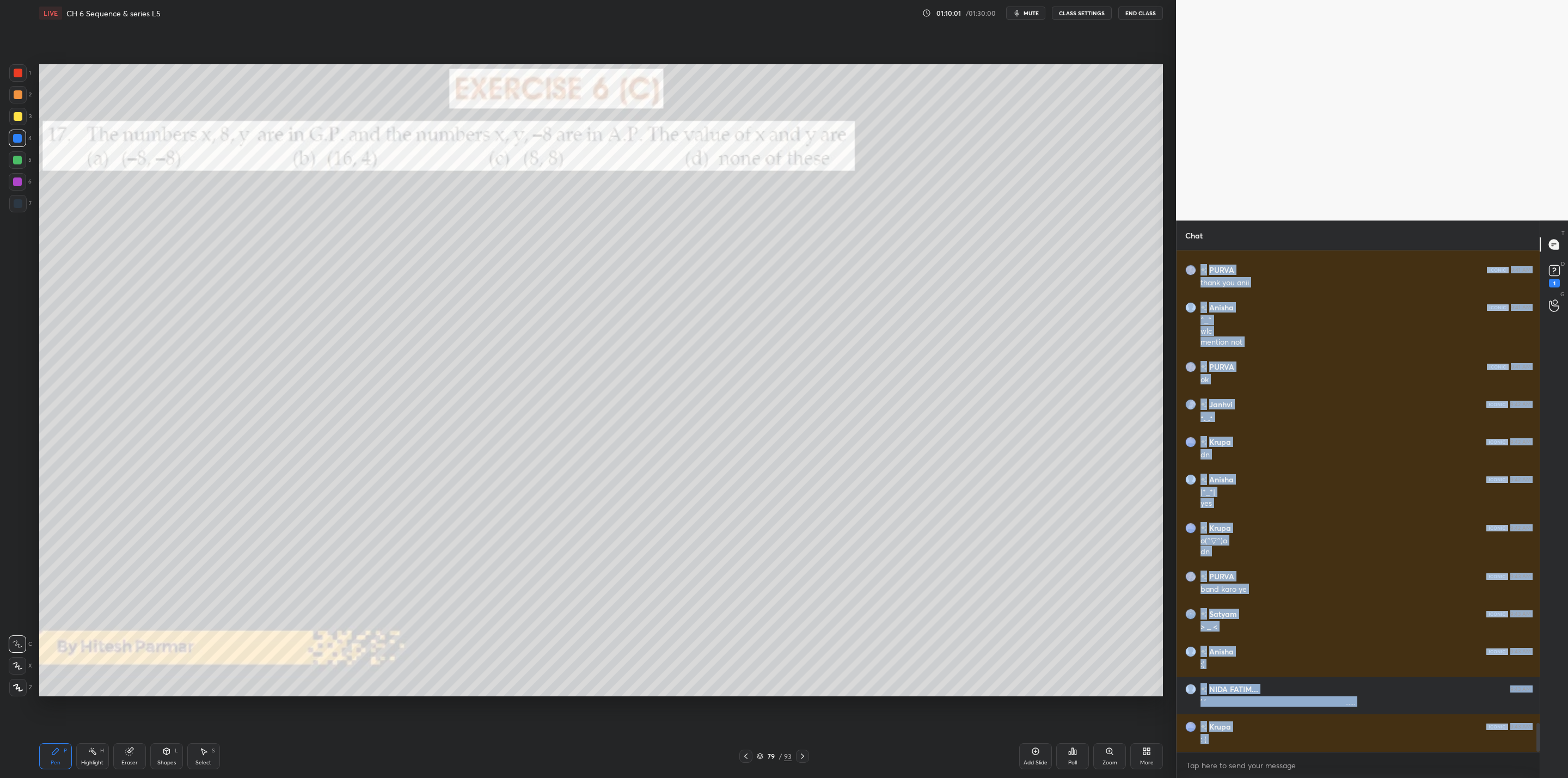
drag, startPoint x: 15, startPoint y: 116, endPoint x: 22, endPoint y: 118, distance: 7.3
click at [18, 117] on div at bounding box center [18, 117] width 9 height 9
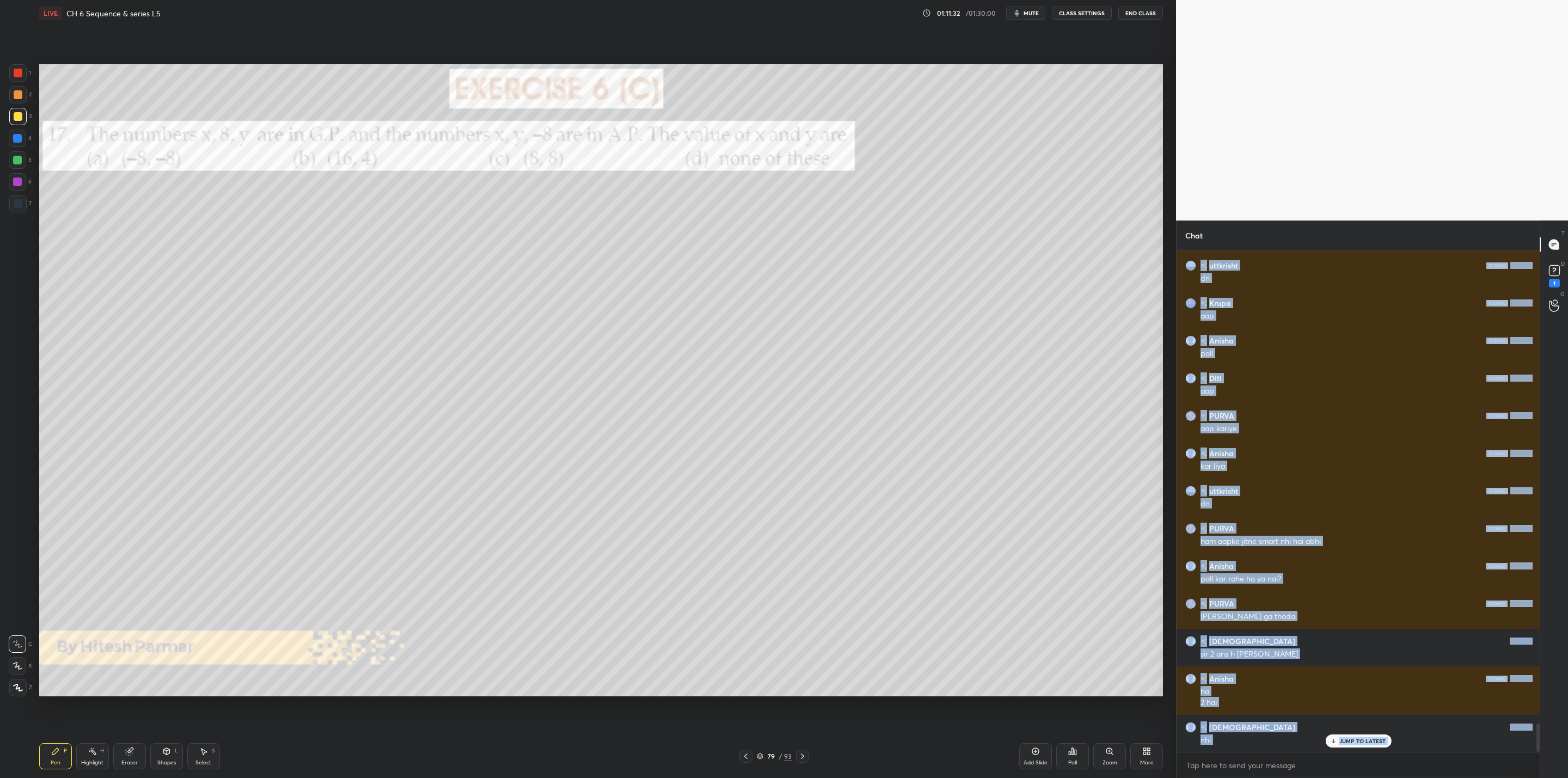
scroll to position [7939, 0]
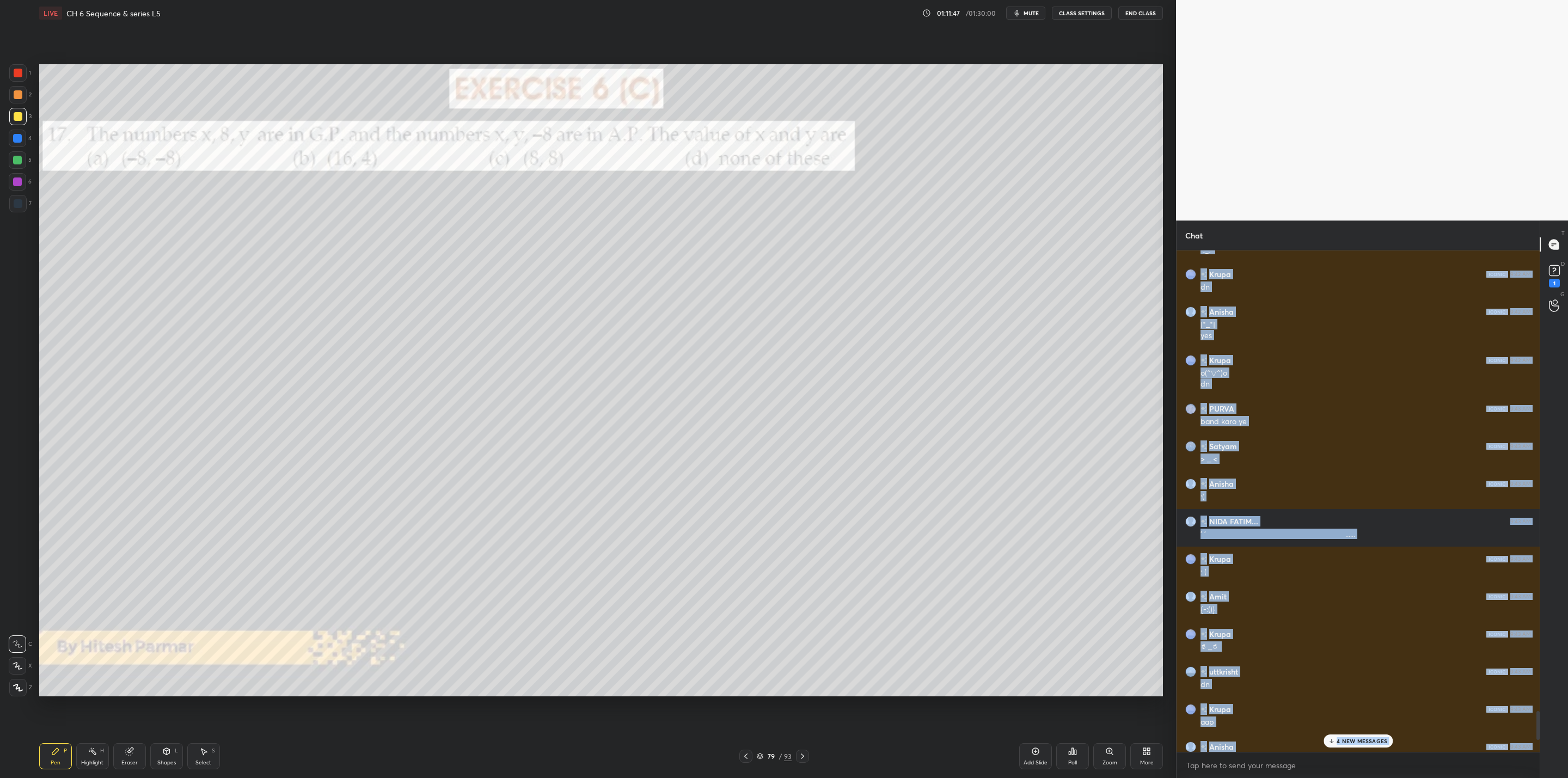
click at [1329, 741] on icon at bounding box center [1331, 741] width 7 height 6
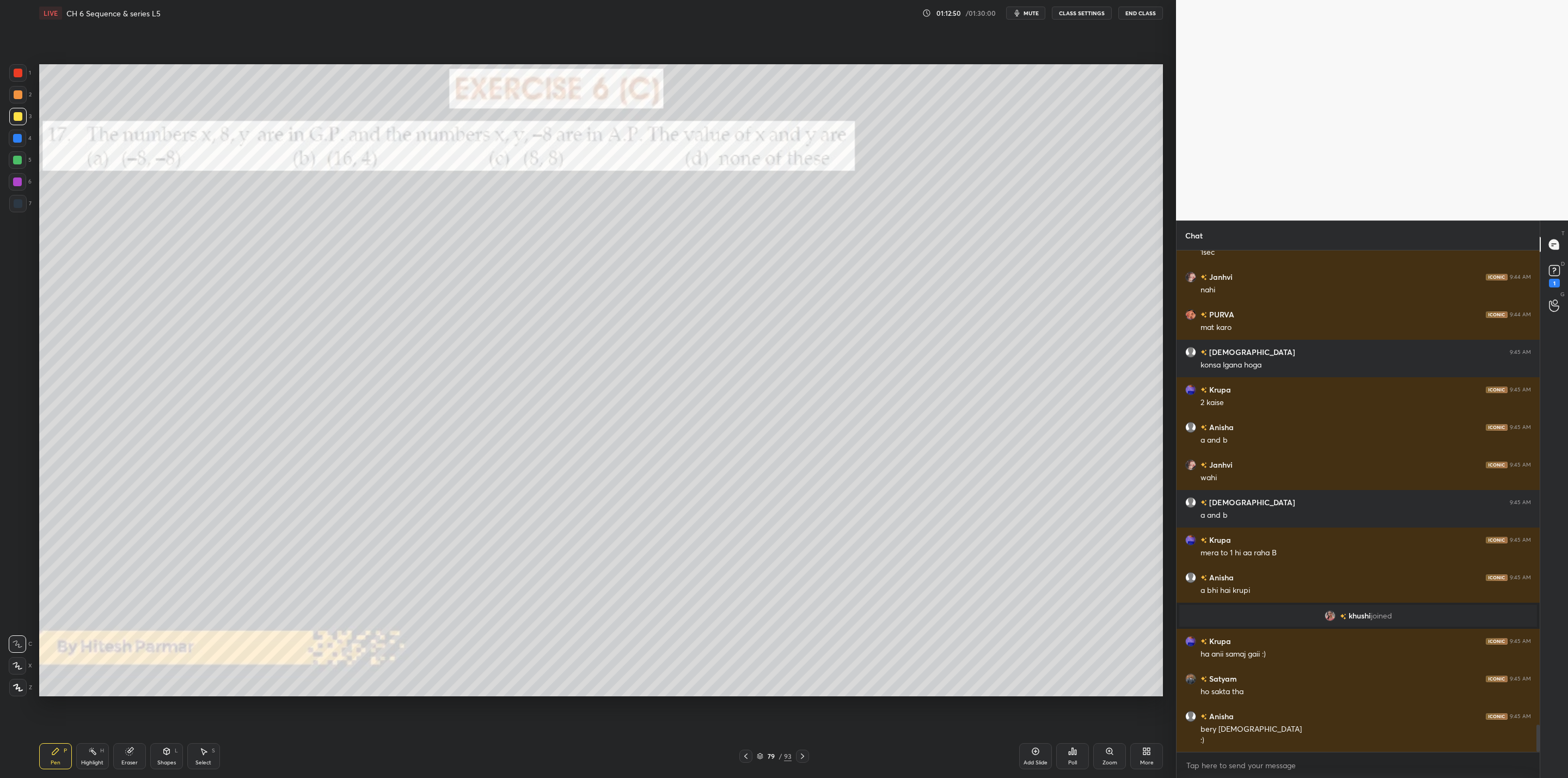
scroll to position [8695, 0]
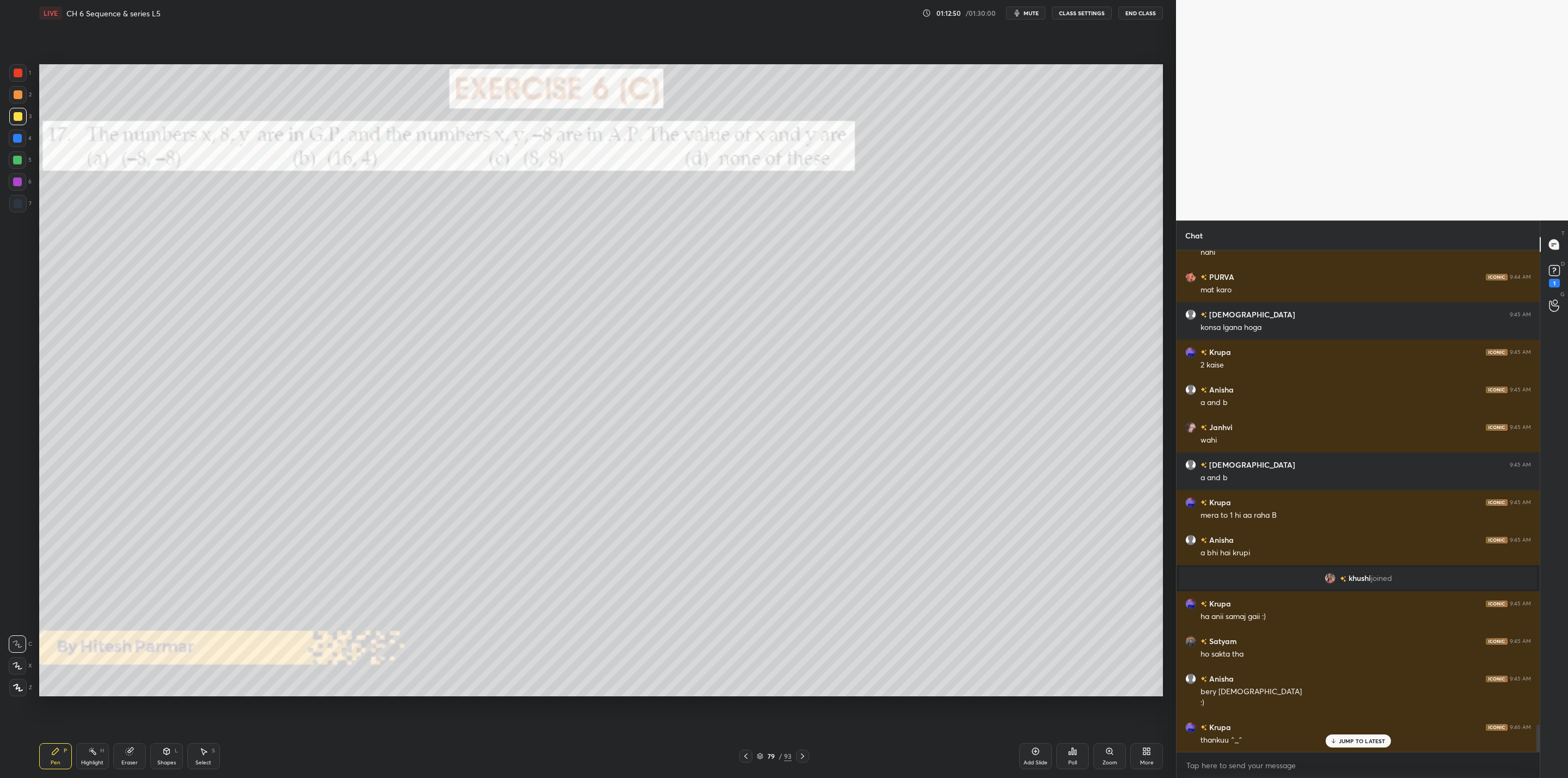
drag, startPoint x: 18, startPoint y: 159, endPoint x: 30, endPoint y: 163, distance: 12.6
click at [21, 161] on div at bounding box center [18, 160] width 9 height 9
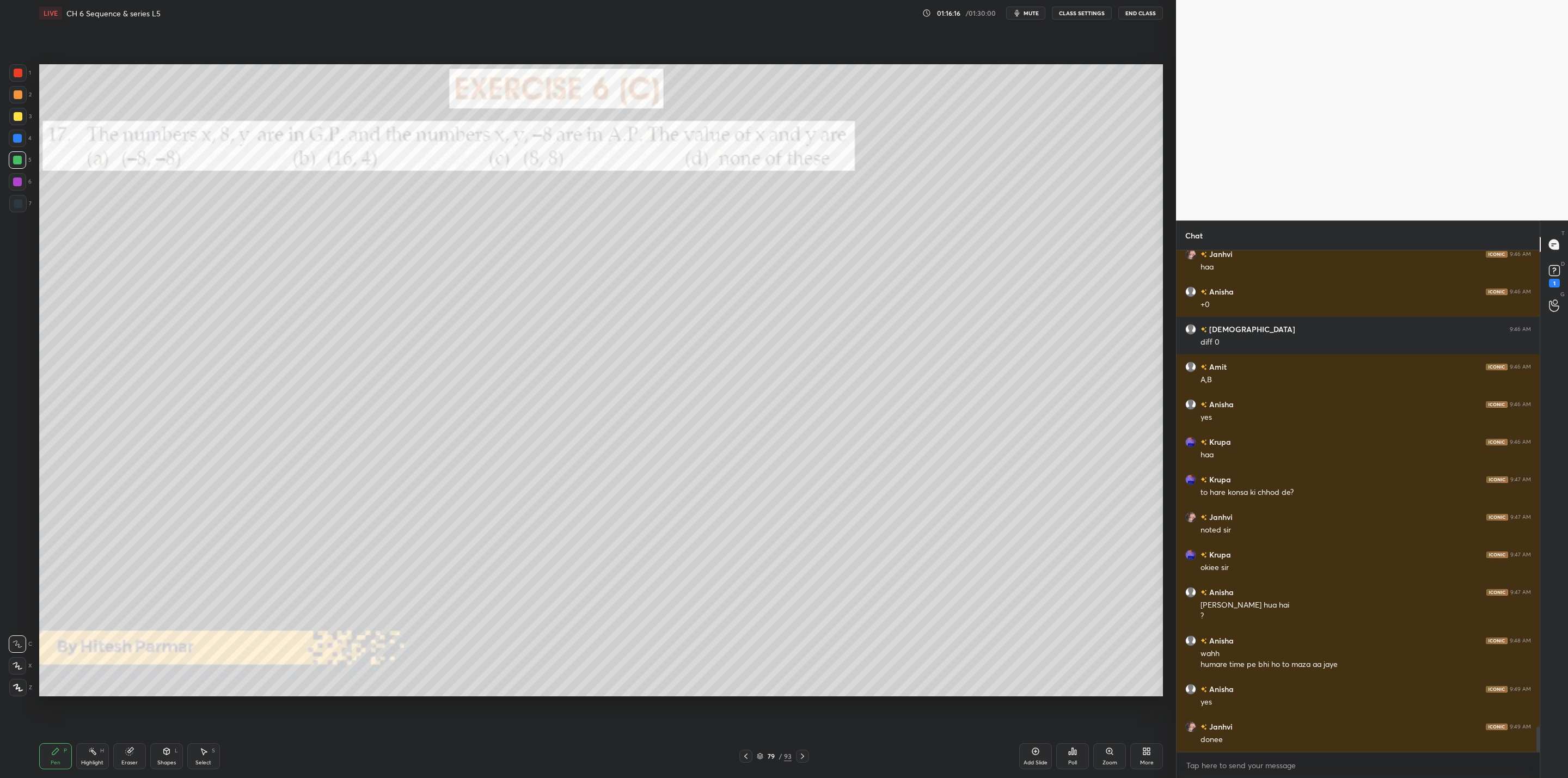
scroll to position [9506, 0]
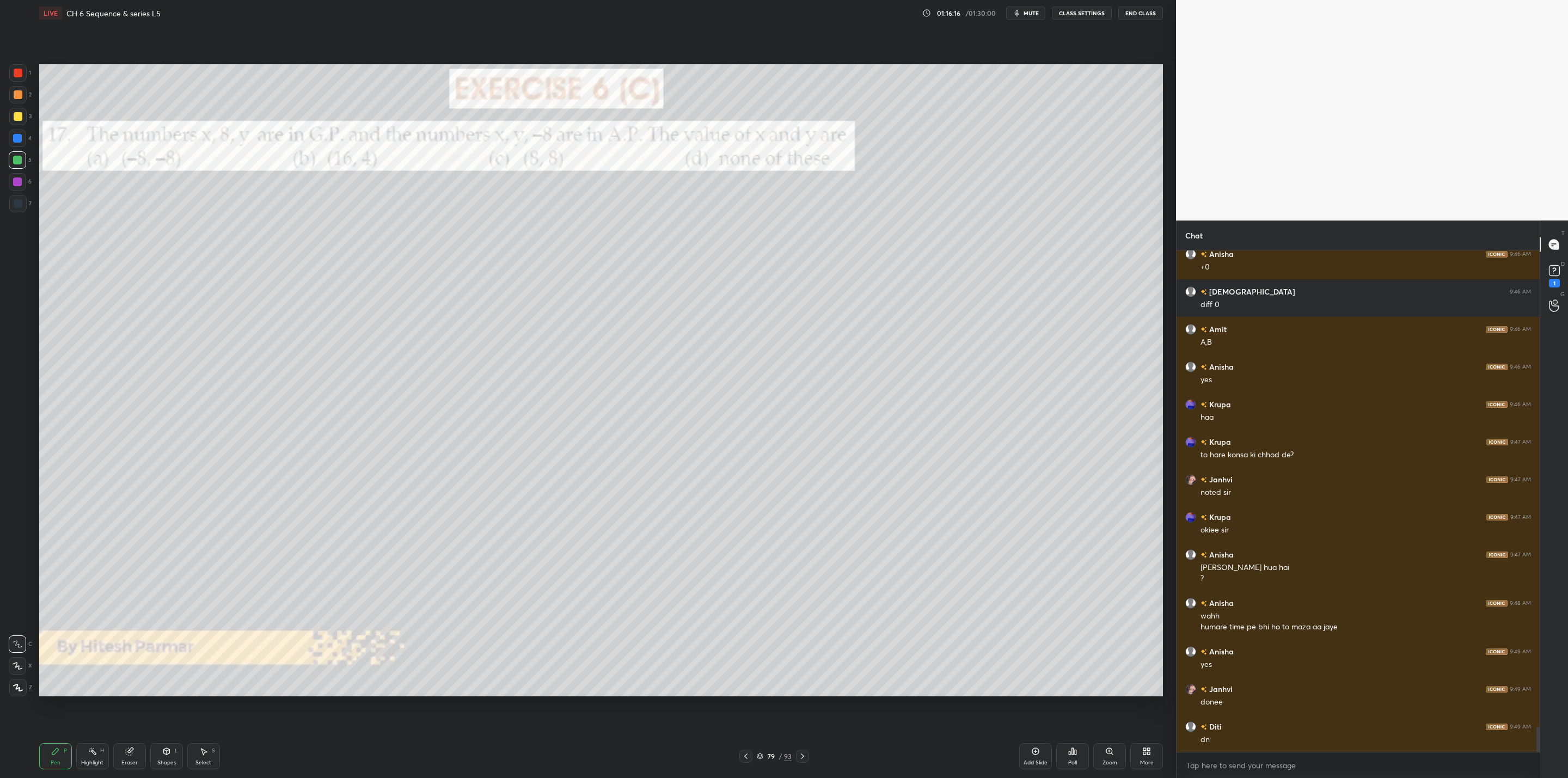
drag, startPoint x: 802, startPoint y: 758, endPoint x: 793, endPoint y: 758, distance: 9.0
click at [798, 760] on icon at bounding box center [802, 757] width 9 height 9
click at [805, 752] on icon at bounding box center [802, 757] width 9 height 9
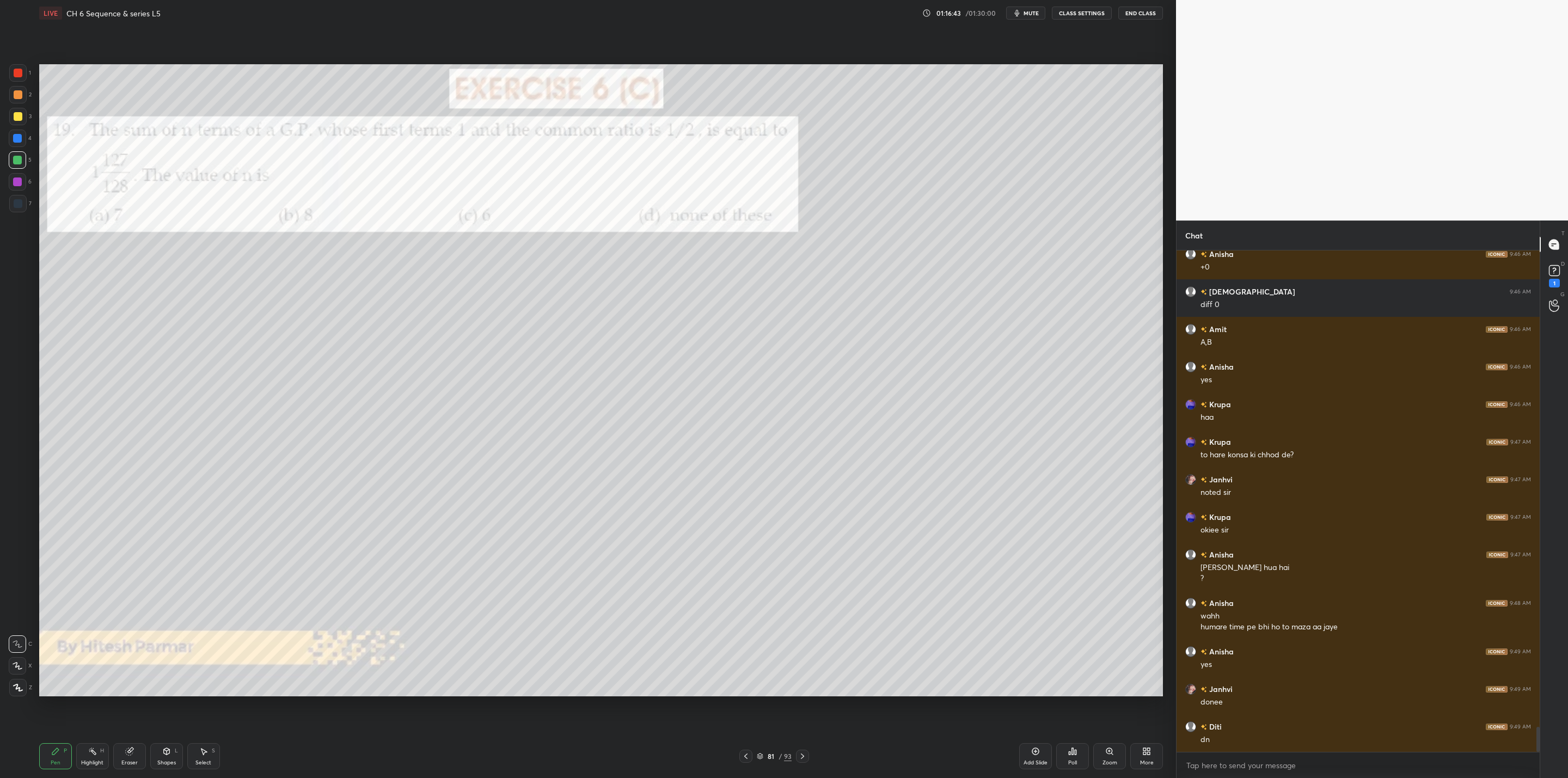
drag, startPoint x: 129, startPoint y: 757, endPoint x: 149, endPoint y: 745, distance: 23.3
click at [135, 758] on div "Eraser" at bounding box center [130, 756] width 33 height 26
drag, startPoint x: 55, startPoint y: 760, endPoint x: 62, endPoint y: 758, distance: 7.3
click at [62, 758] on div "Pen P" at bounding box center [55, 756] width 33 height 26
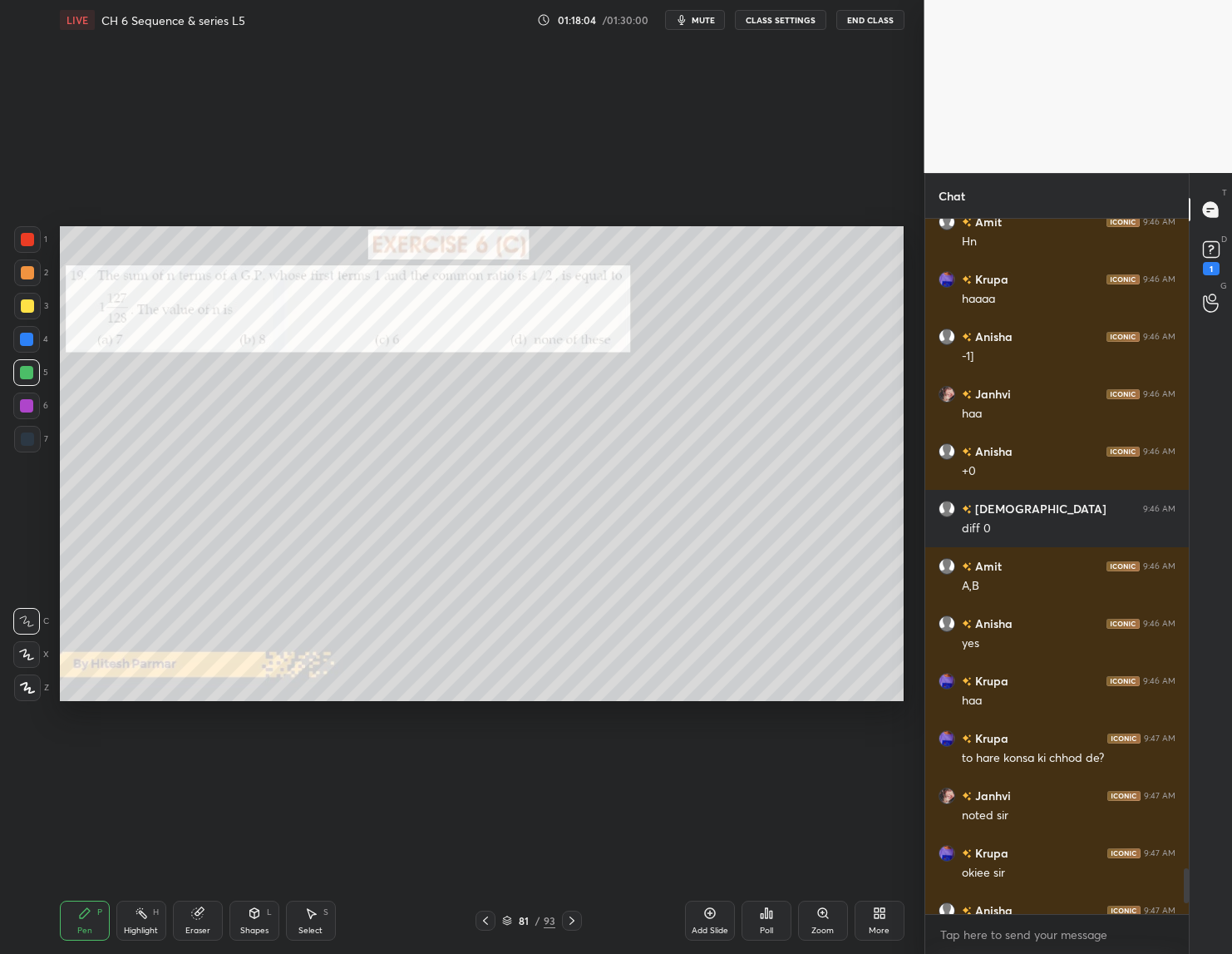
scroll to position [14416, 0]
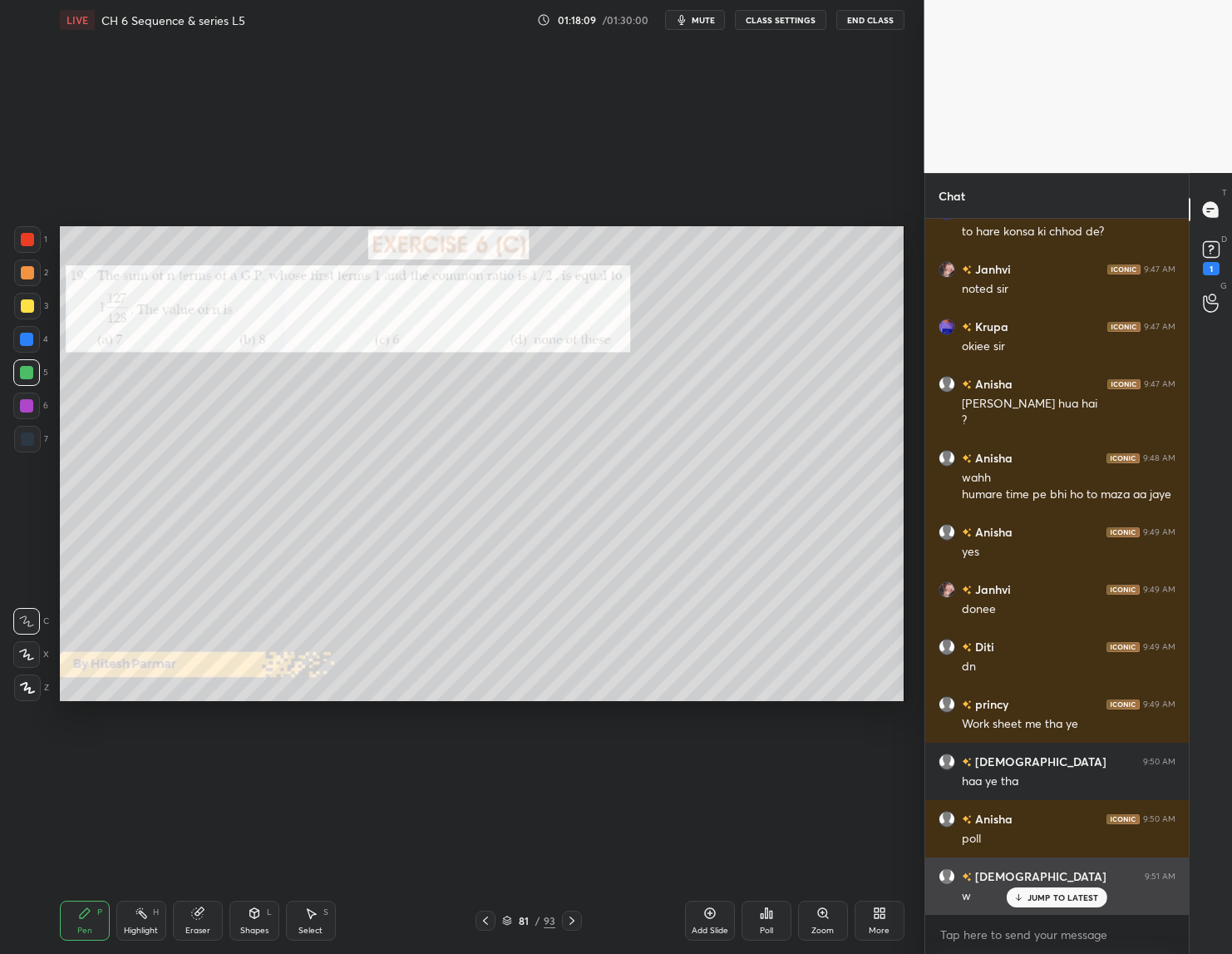
click at [1033, 898] on p "JUMP TO LATEST" at bounding box center [1063, 897] width 71 height 10
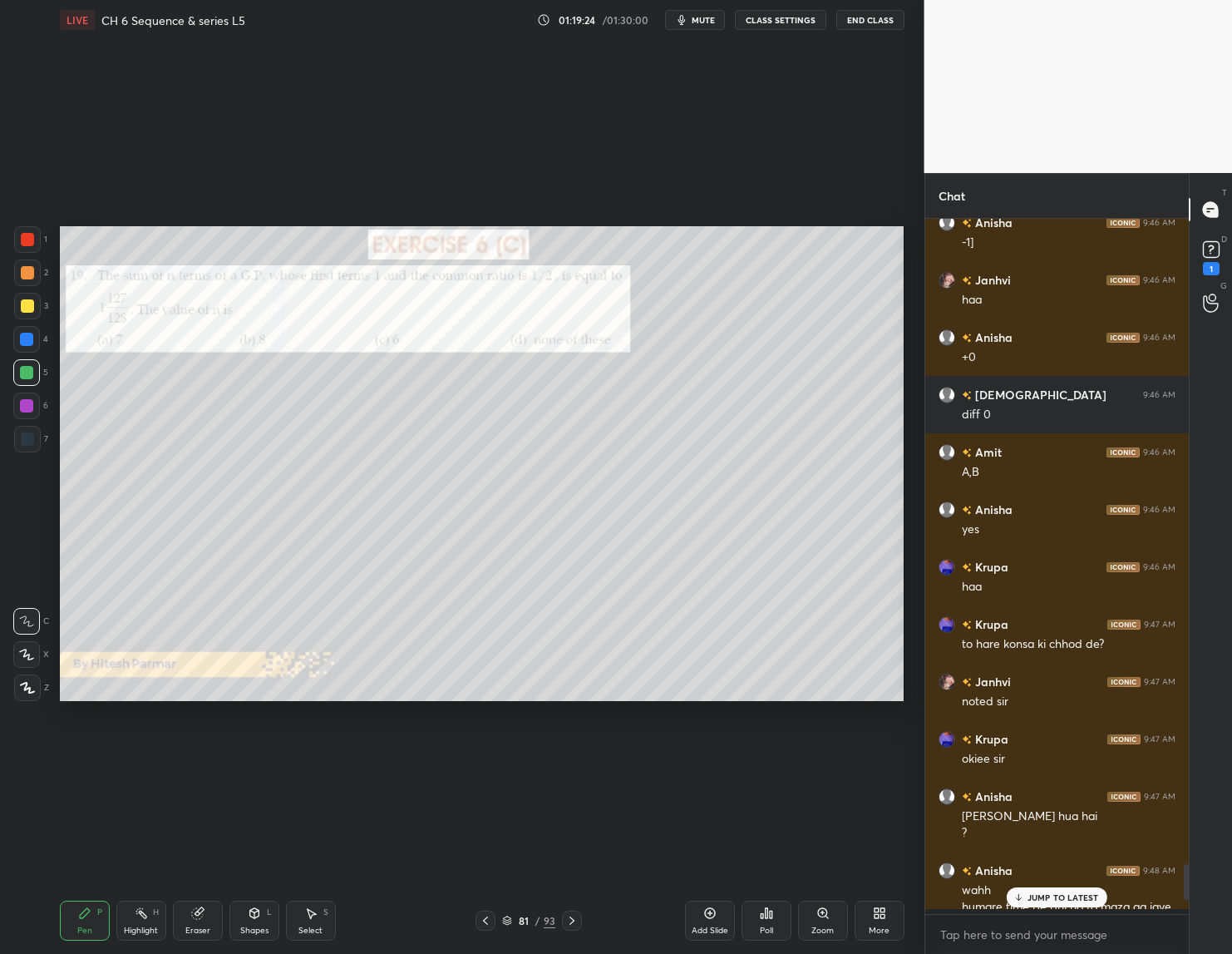
scroll to position [729, 260]
click at [760, 926] on div "Poll" at bounding box center [767, 930] width 13 height 9
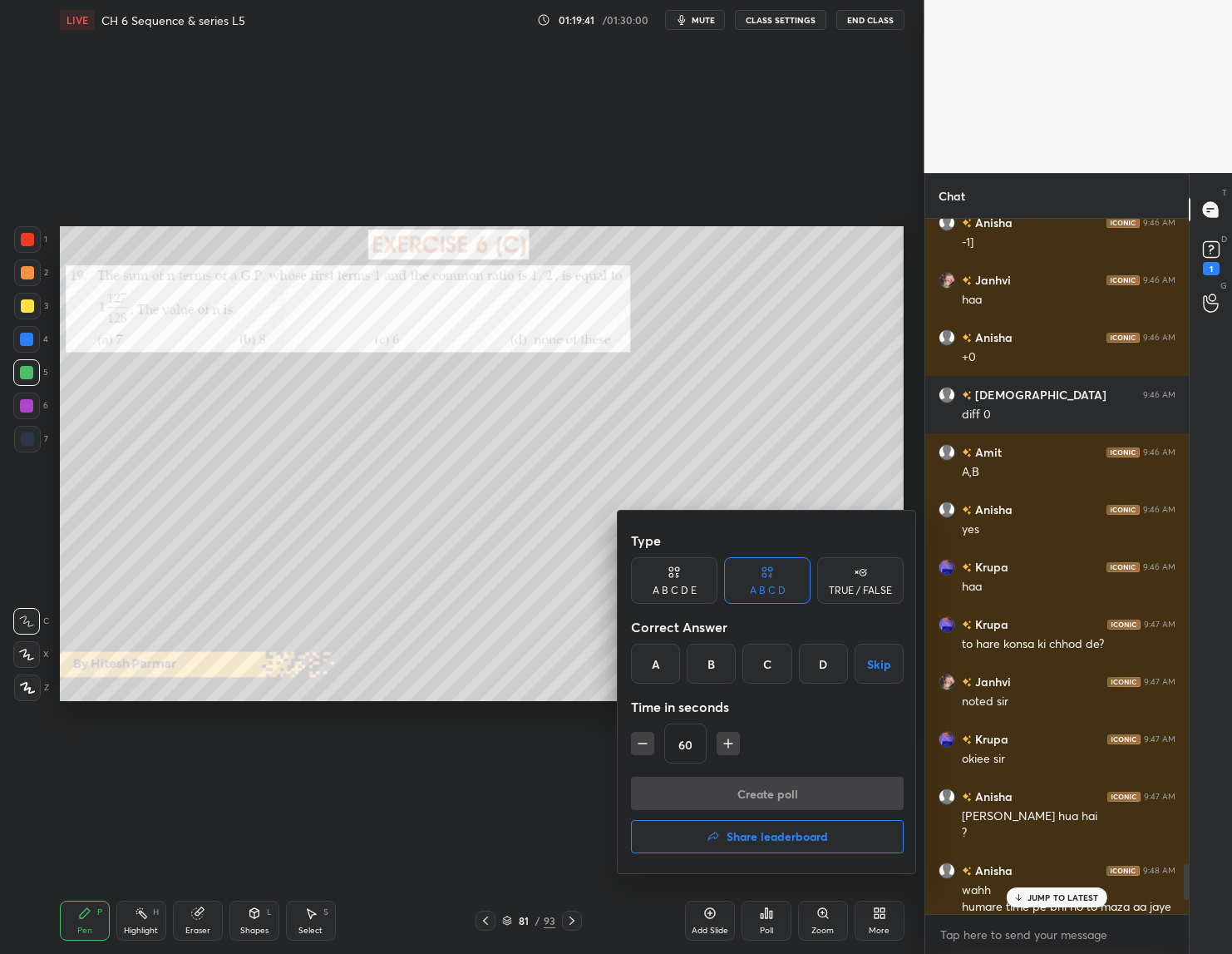
click at [721, 668] on div "B" at bounding box center [711, 663] width 49 height 39
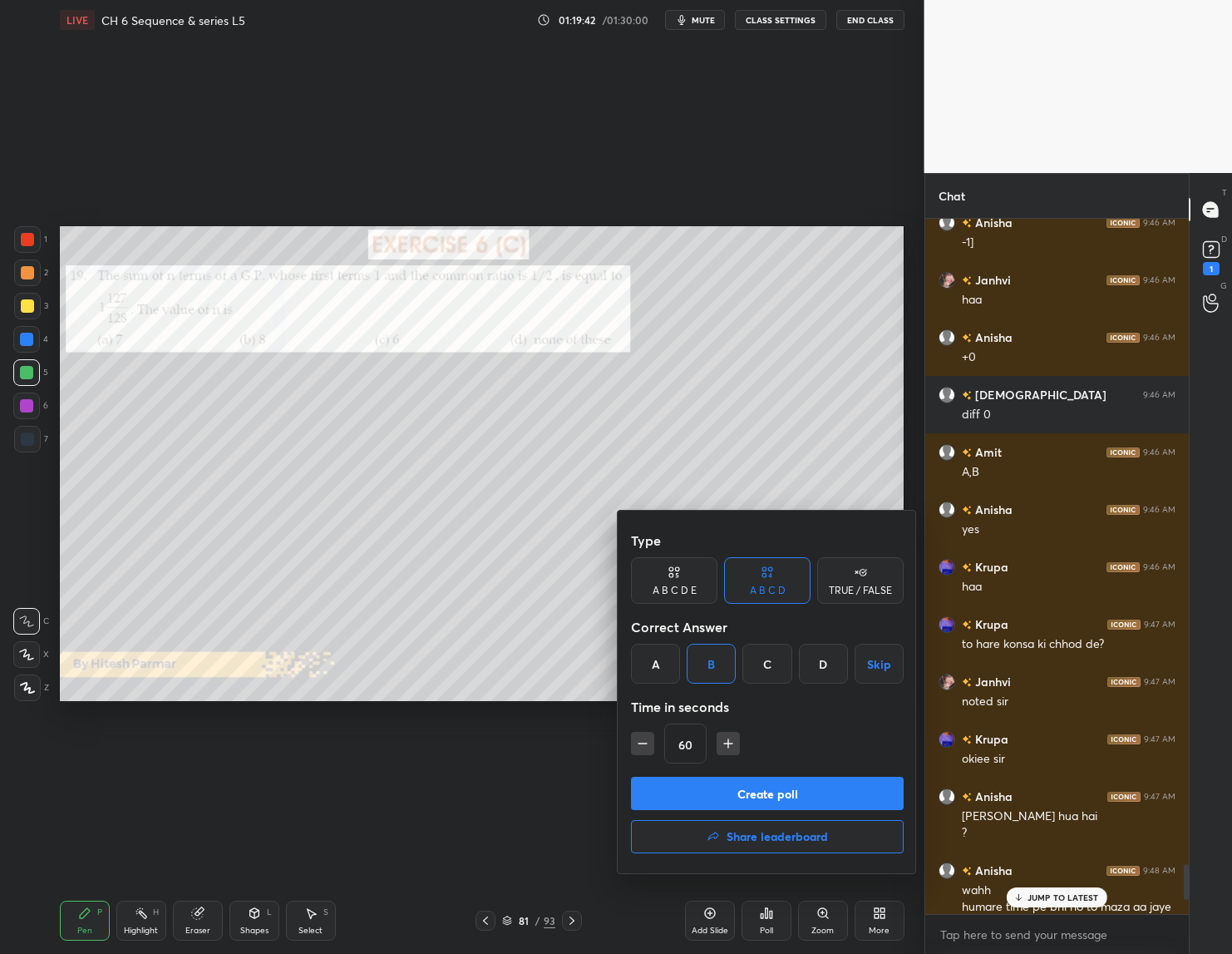
click at [641, 749] on icon "button" at bounding box center [642, 742] width 16 height 16
type input "45"
drag, startPoint x: 669, startPoint y: 793, endPoint x: 591, endPoint y: 689, distance: 130.0
click at [669, 794] on button "Create poll" at bounding box center [767, 792] width 273 height 34
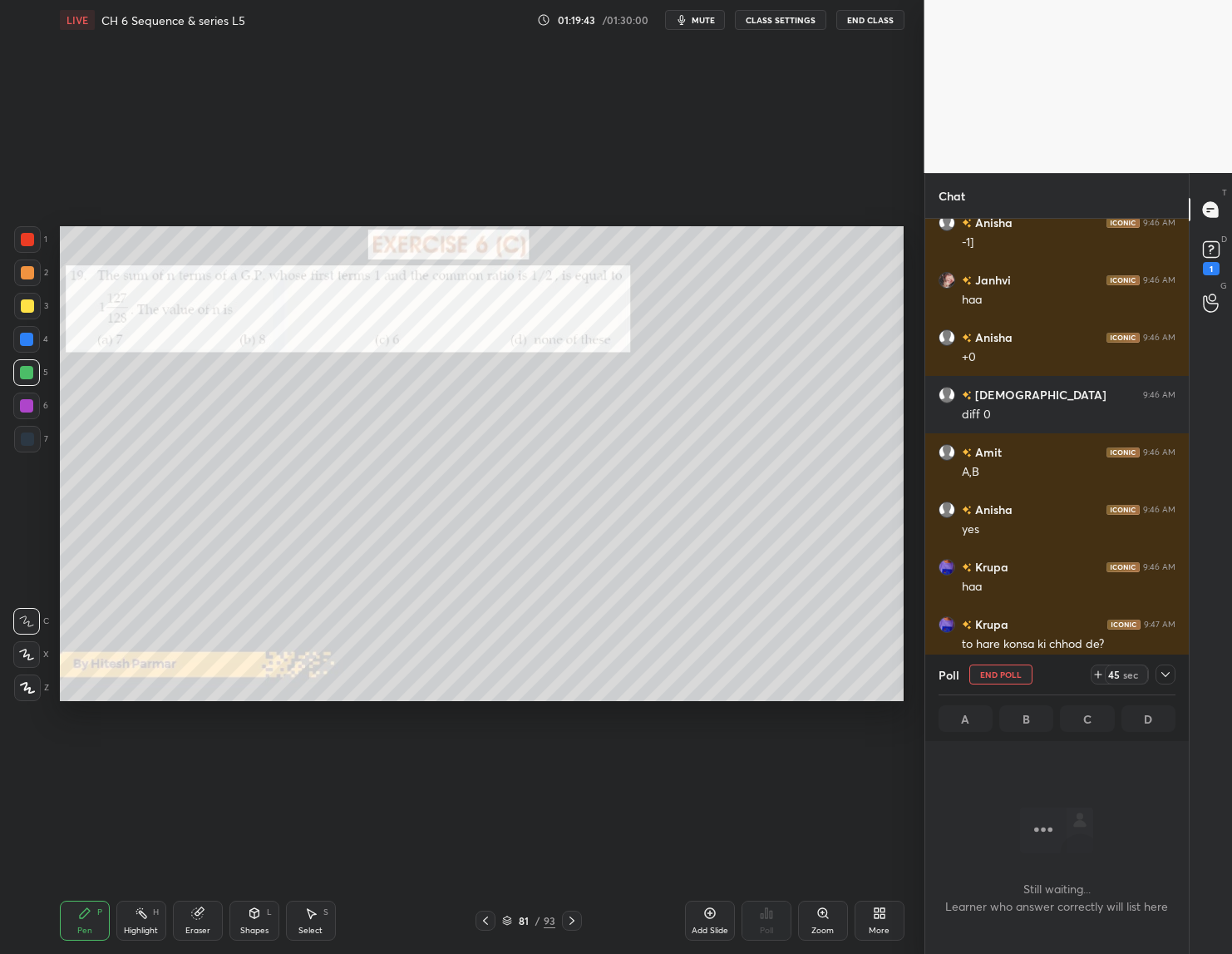
scroll to position [643, 260]
click at [1166, 671] on icon at bounding box center [1166, 674] width 13 height 13
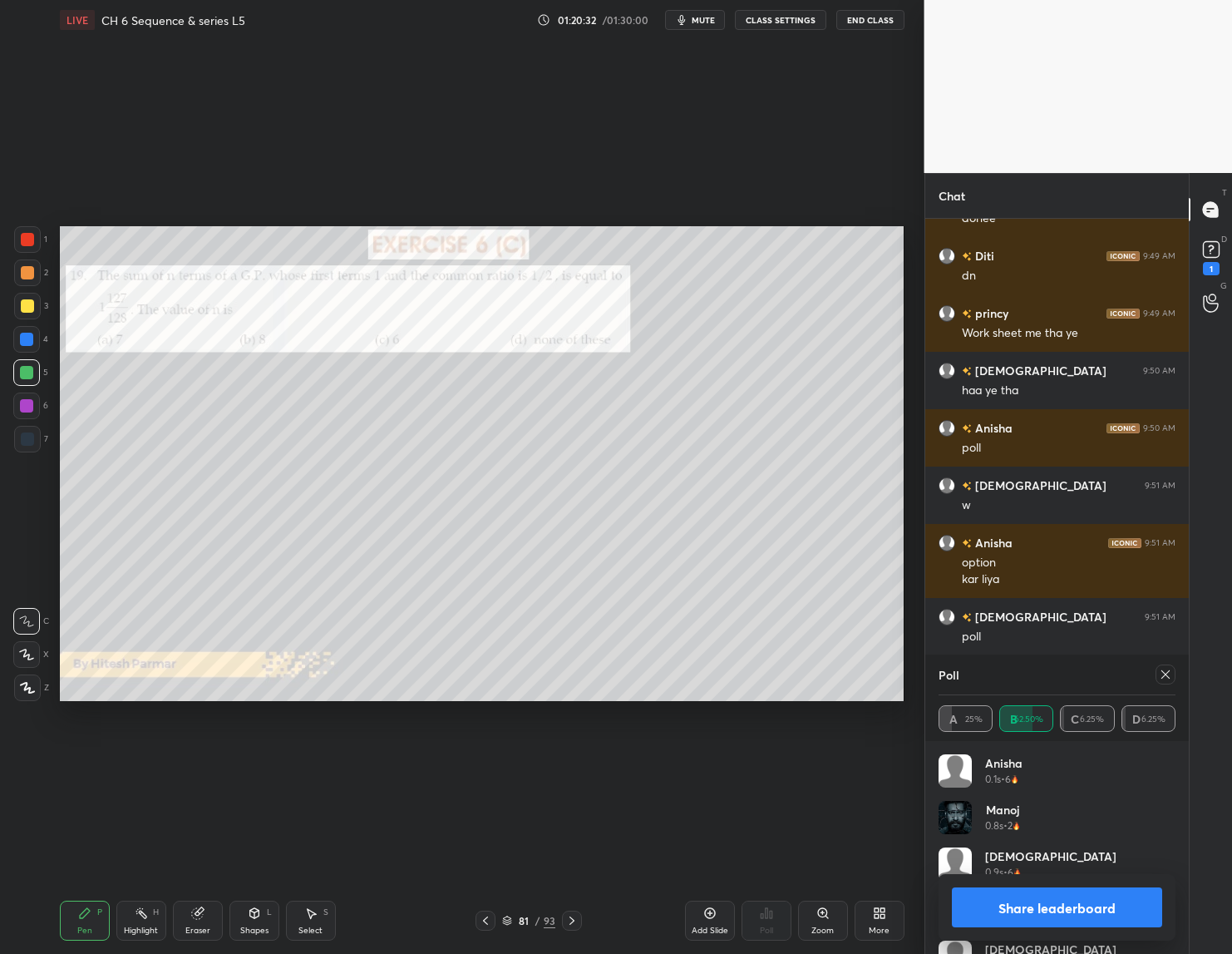
scroll to position [14850, 0]
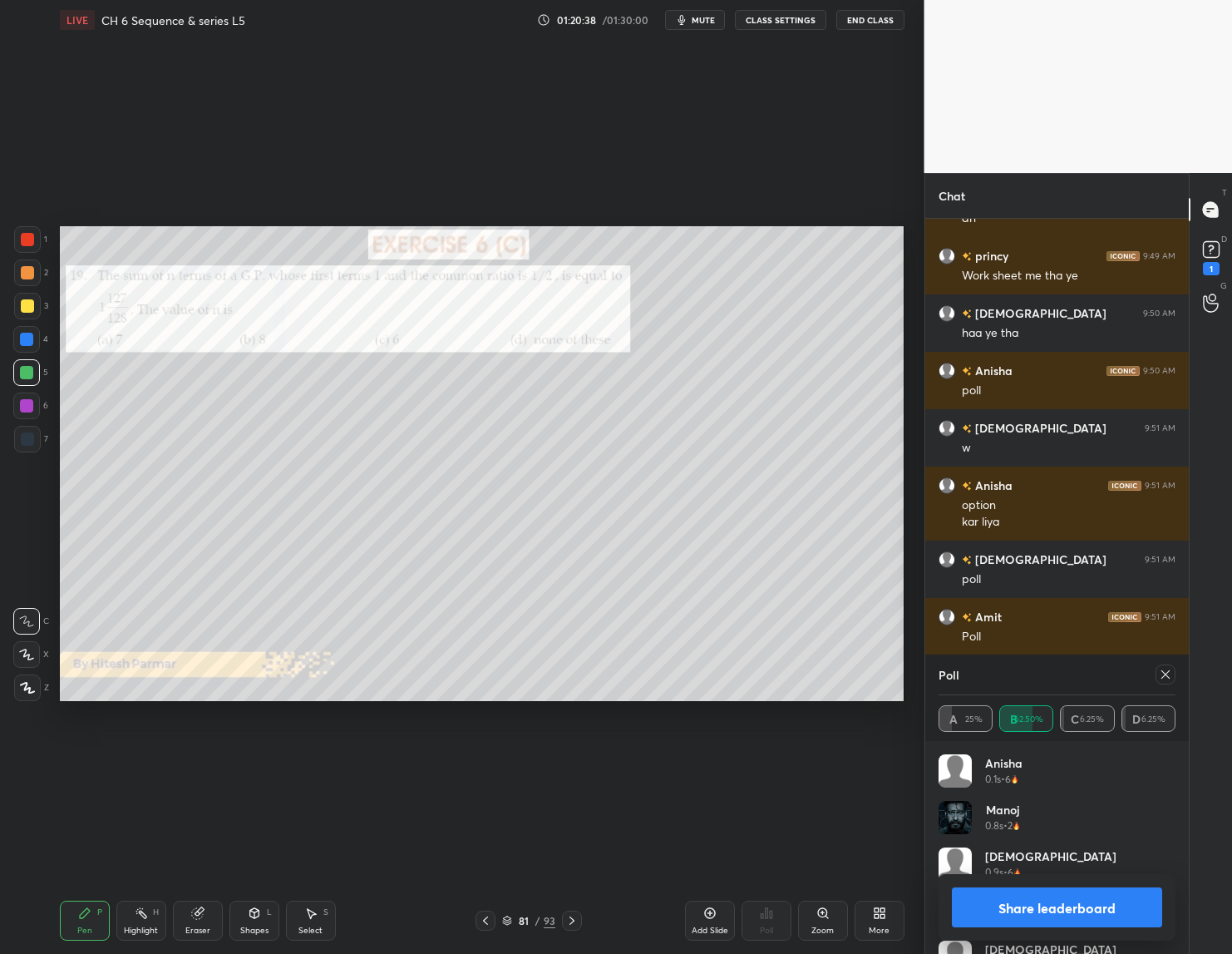
click at [1093, 895] on button "Share leaderboard" at bounding box center [1058, 906] width 212 height 39
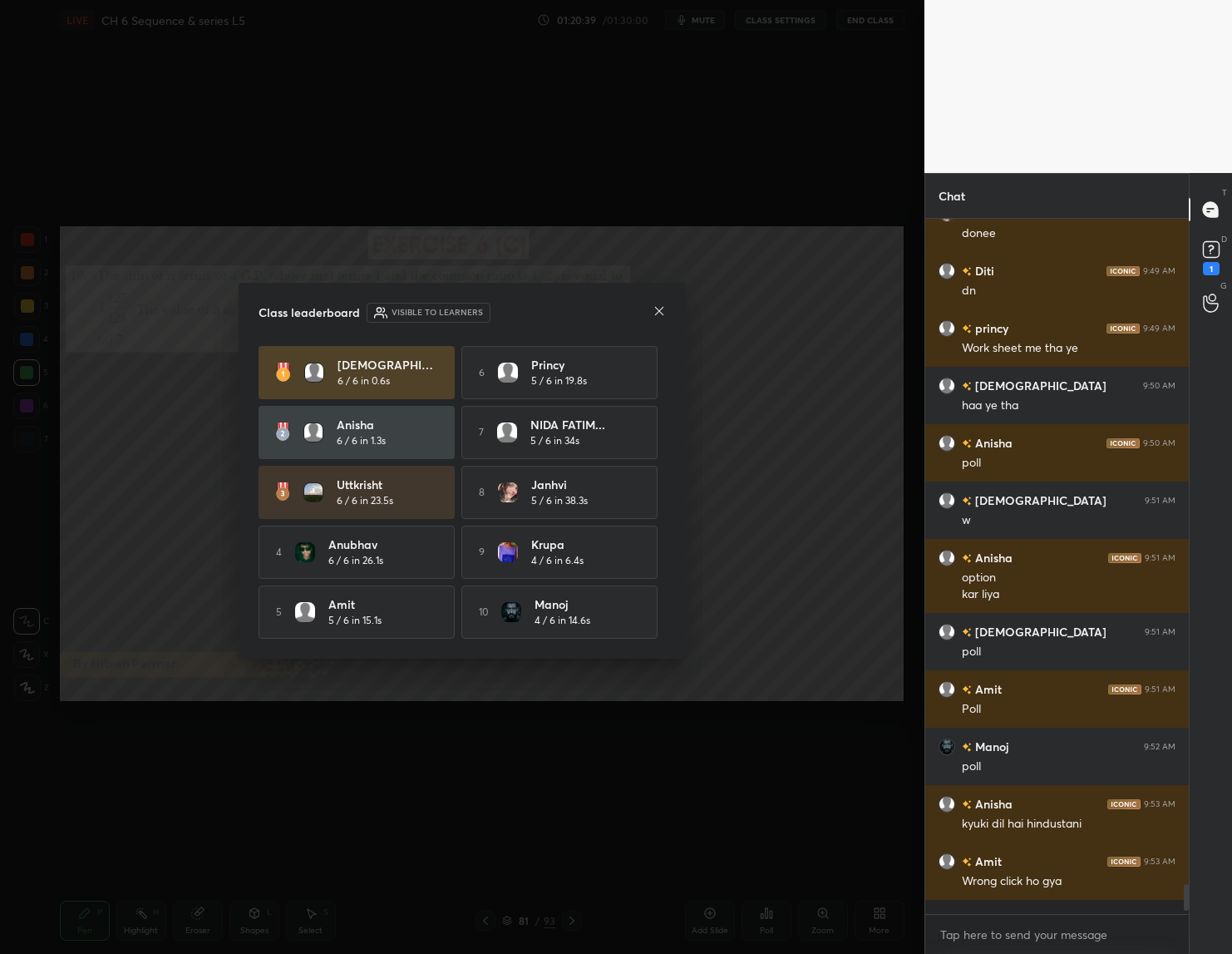
scroll to position [724, 260]
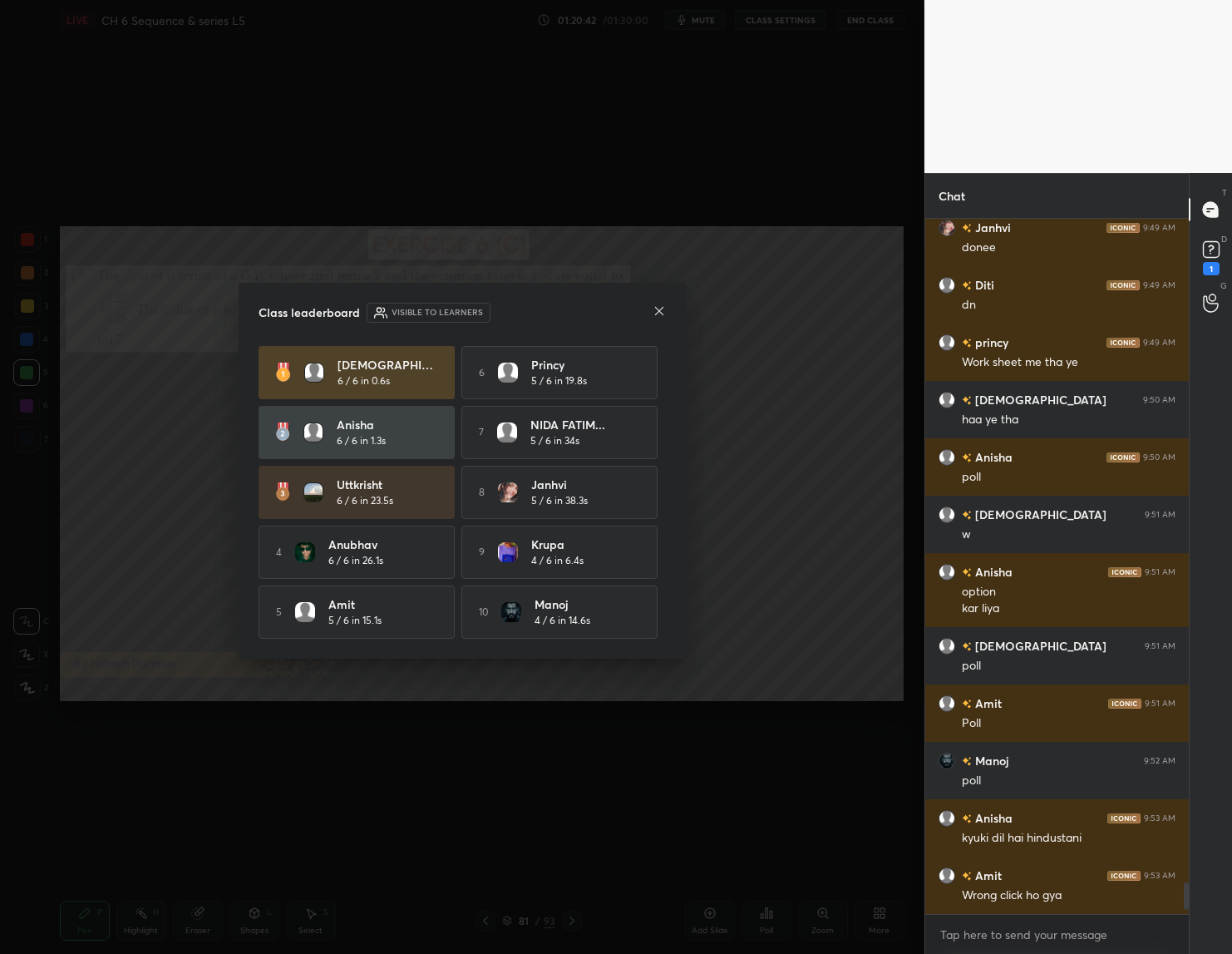
click at [659, 308] on icon at bounding box center [659, 311] width 9 height 9
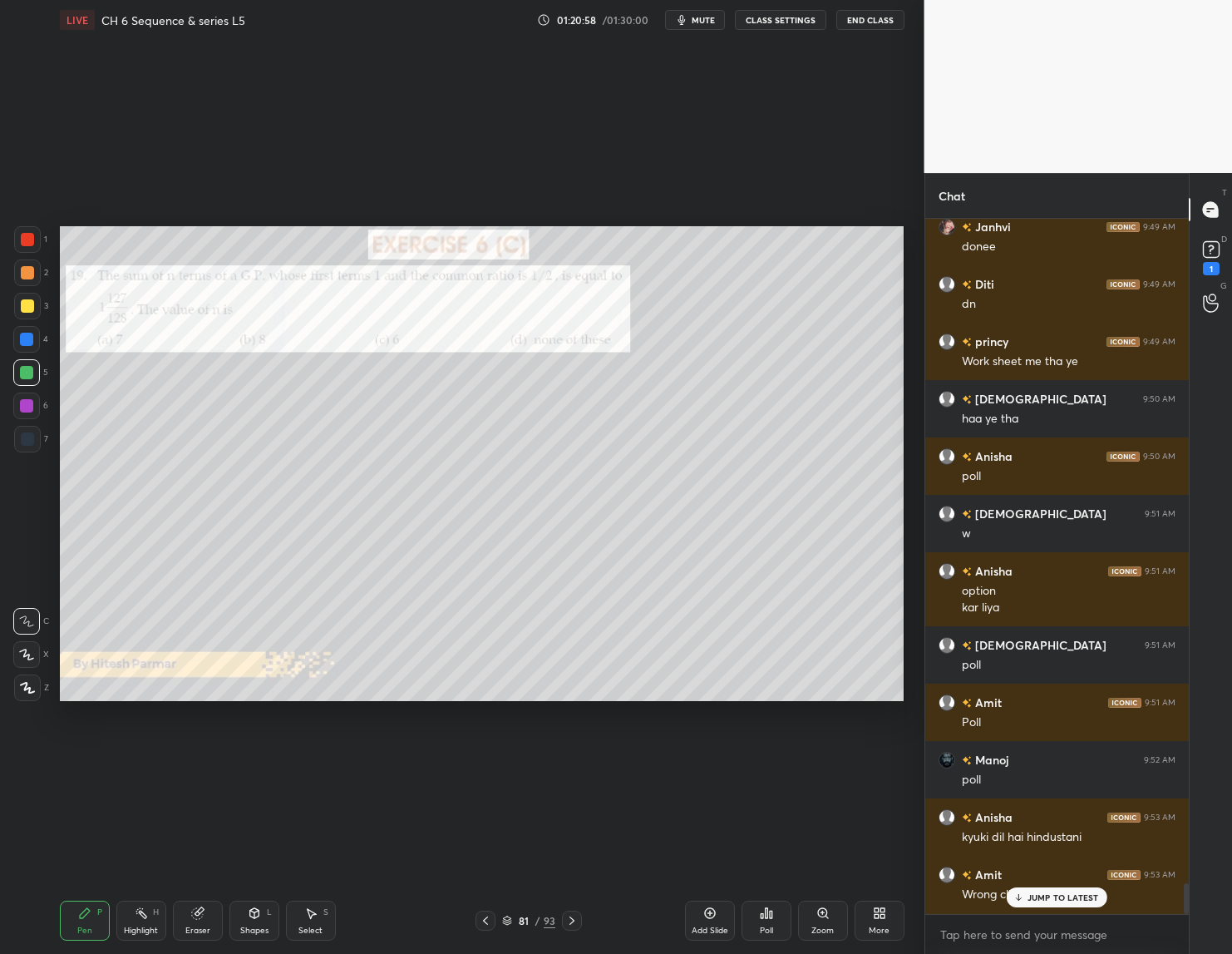
scroll to position [14820, 0]
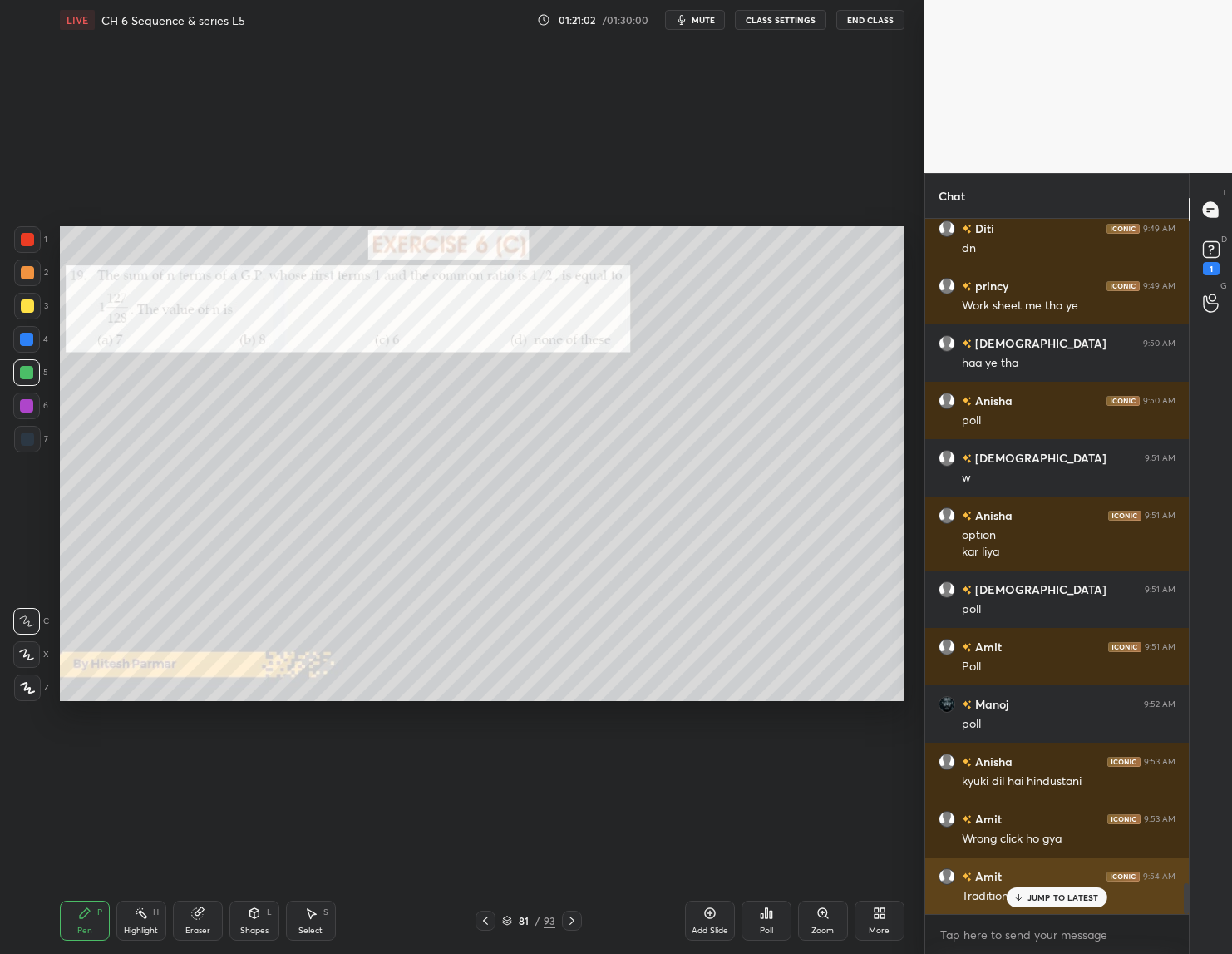
click at [1026, 898] on div "JUMP TO LATEST" at bounding box center [1057, 896] width 100 height 20
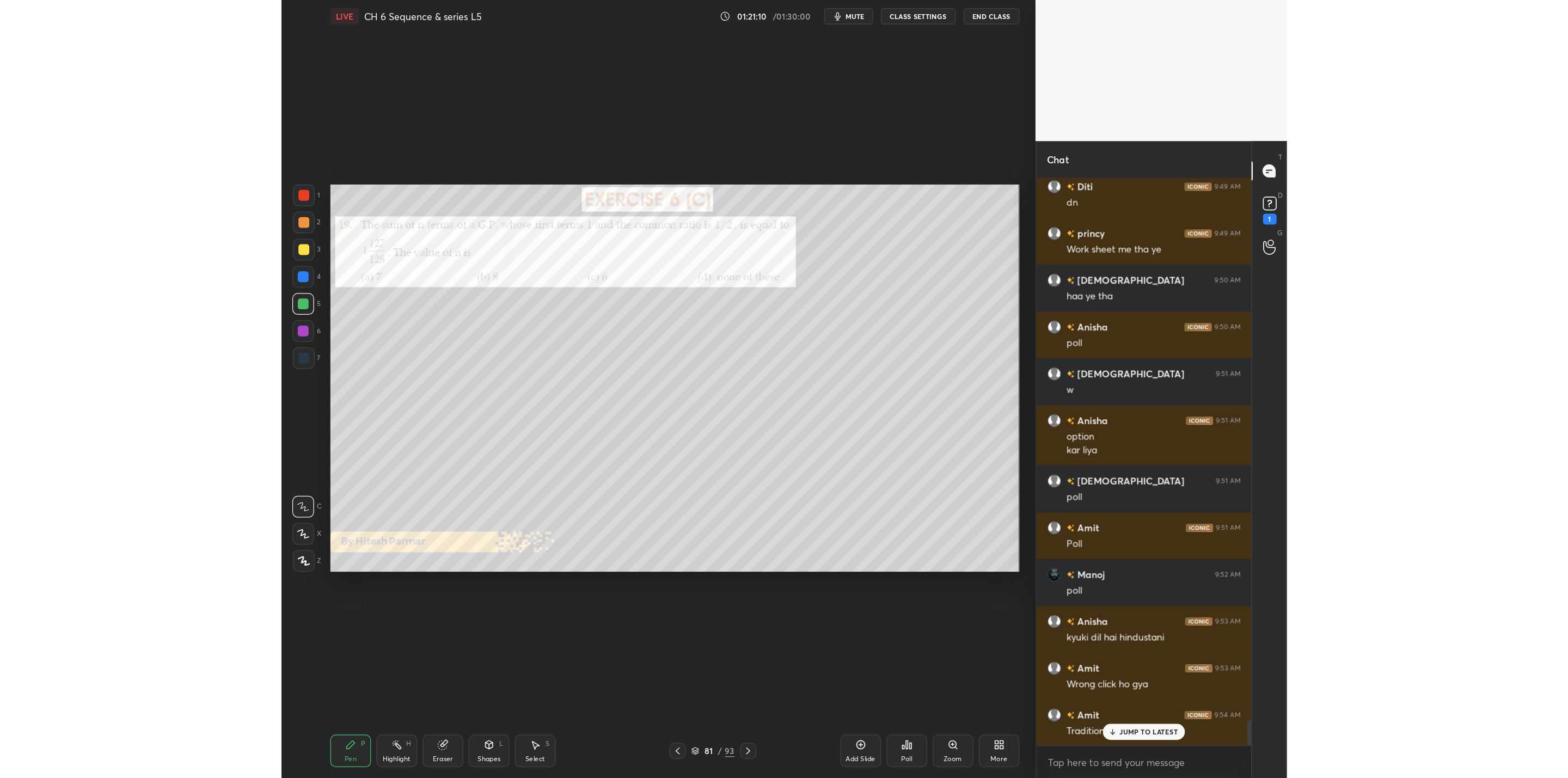
scroll to position [9745, 0]
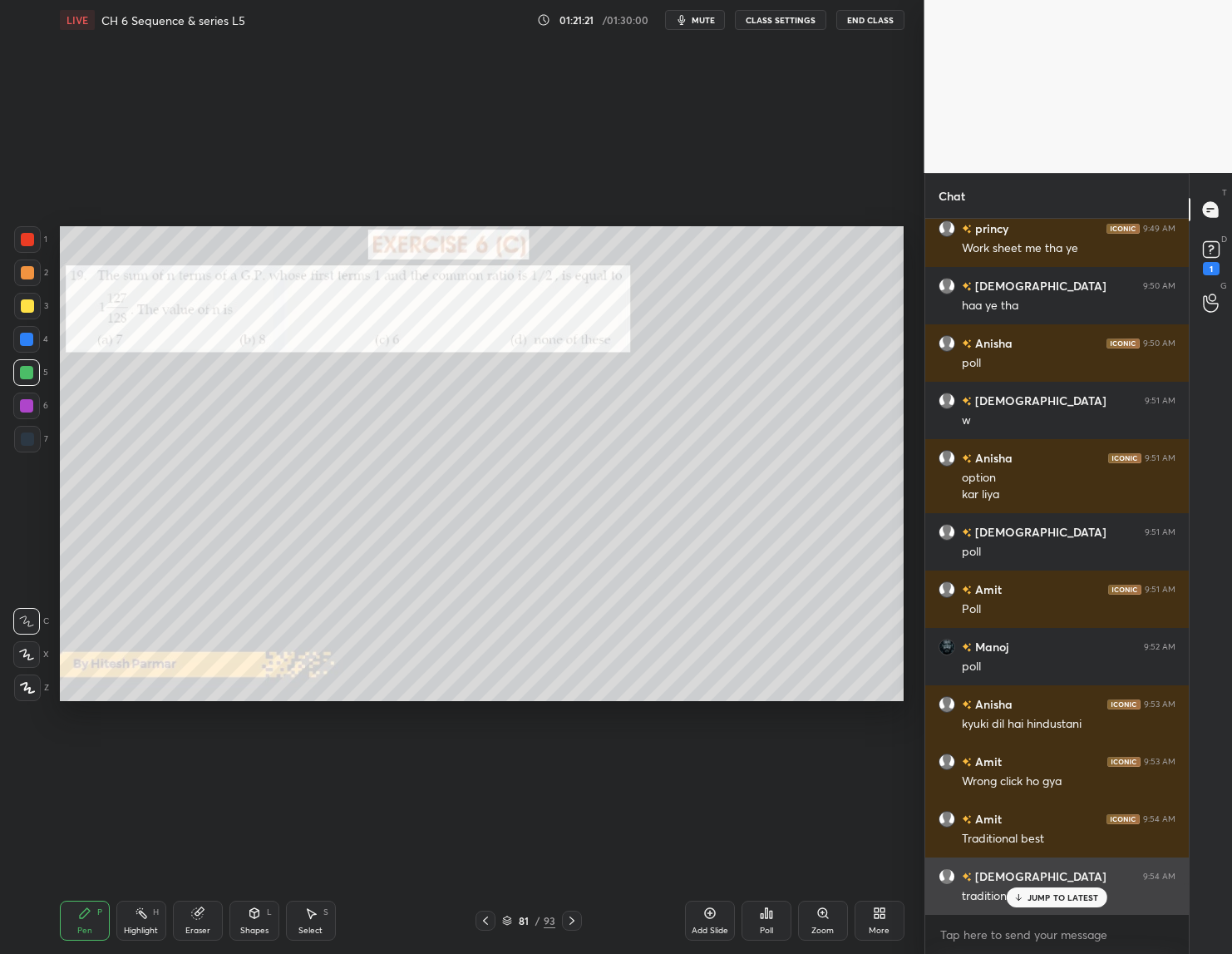
click at [1026, 892] on div "JUMP TO LATEST" at bounding box center [1057, 896] width 100 height 20
drag, startPoint x: 574, startPoint y: 923, endPoint x: 556, endPoint y: 920, distance: 18.2
click at [587, 923] on div "81 / 93" at bounding box center [528, 920] width 313 height 20
drag, startPoint x: 591, startPoint y: 914, endPoint x: 581, endPoint y: 914, distance: 10.0
click at [591, 916] on div "81 / 93" at bounding box center [528, 920] width 313 height 20
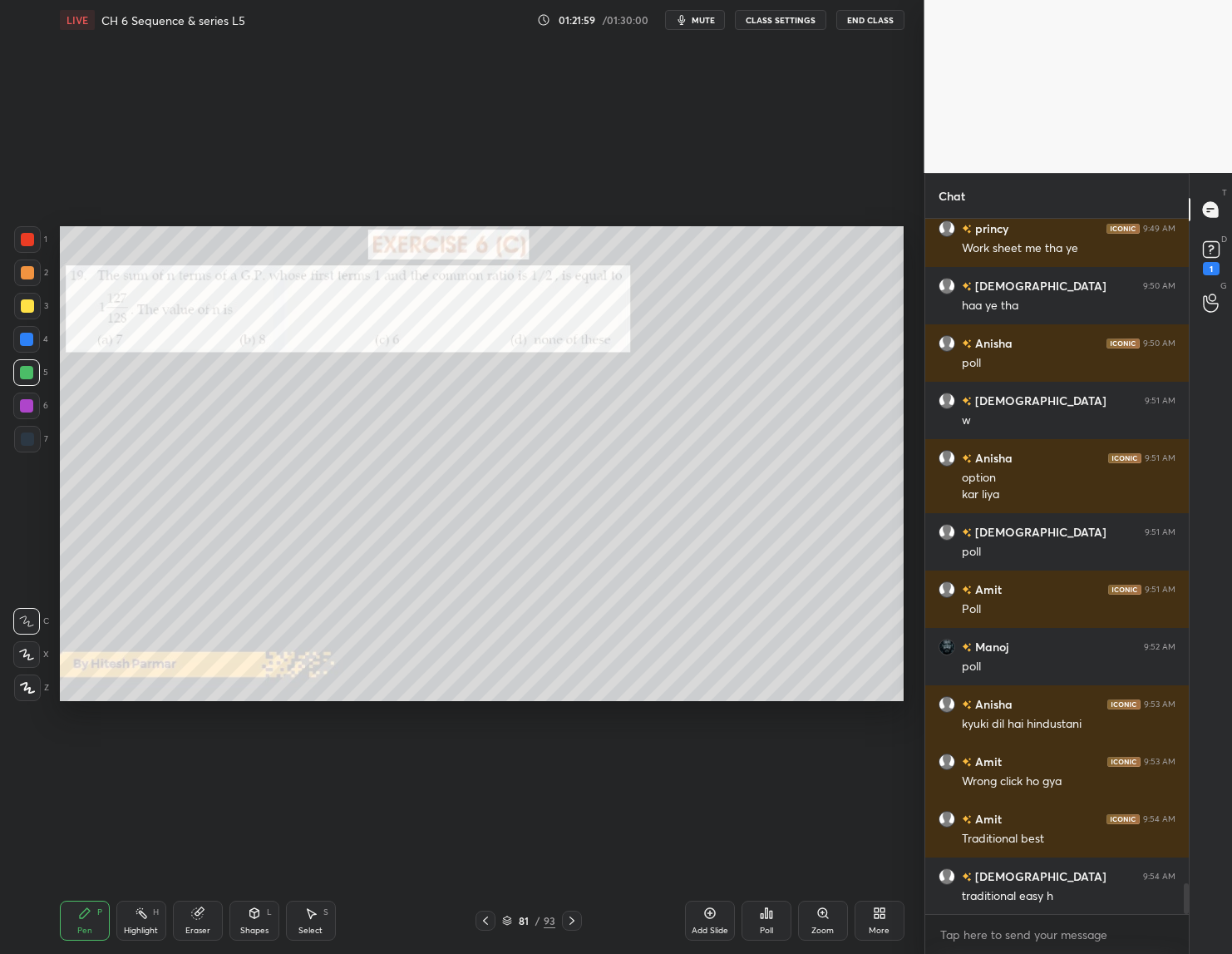
click at [572, 928] on div at bounding box center [571, 920] width 20 height 20
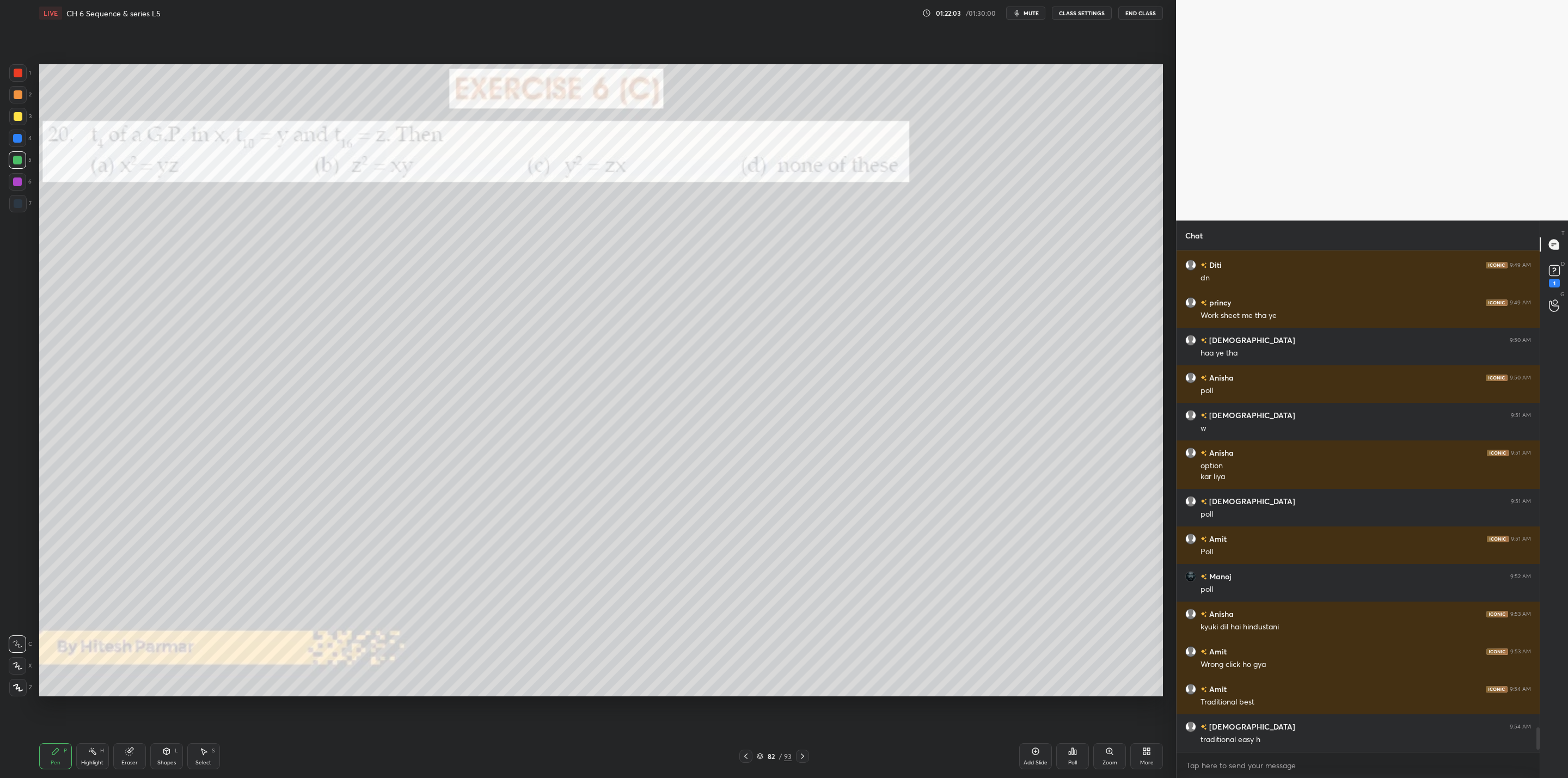
scroll to position [9273, 0]
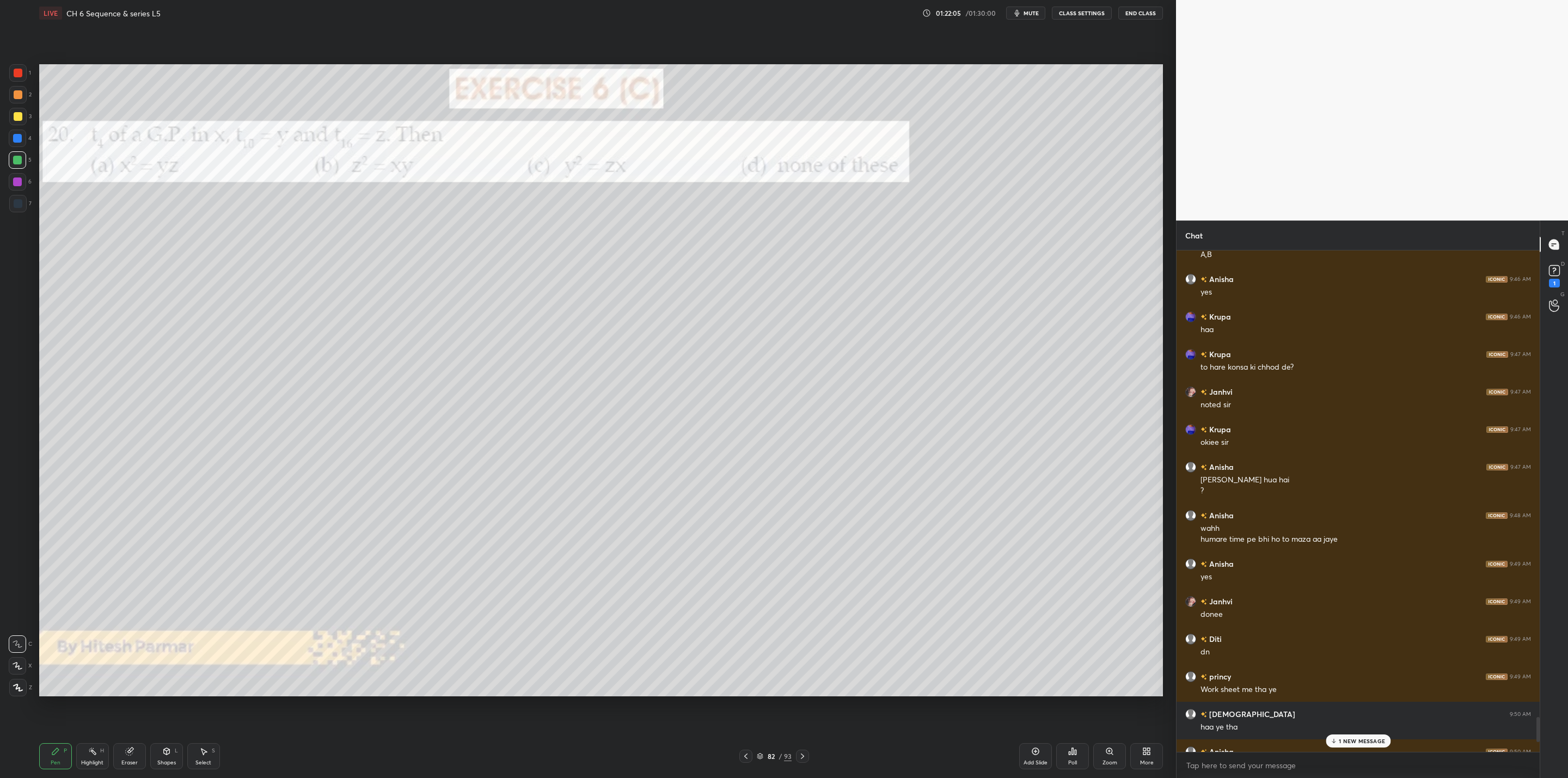
drag, startPoint x: 1336, startPoint y: 739, endPoint x: 1286, endPoint y: 713, distance: 56.4
click at [1336, 738] on icon at bounding box center [1333, 741] width 7 height 6
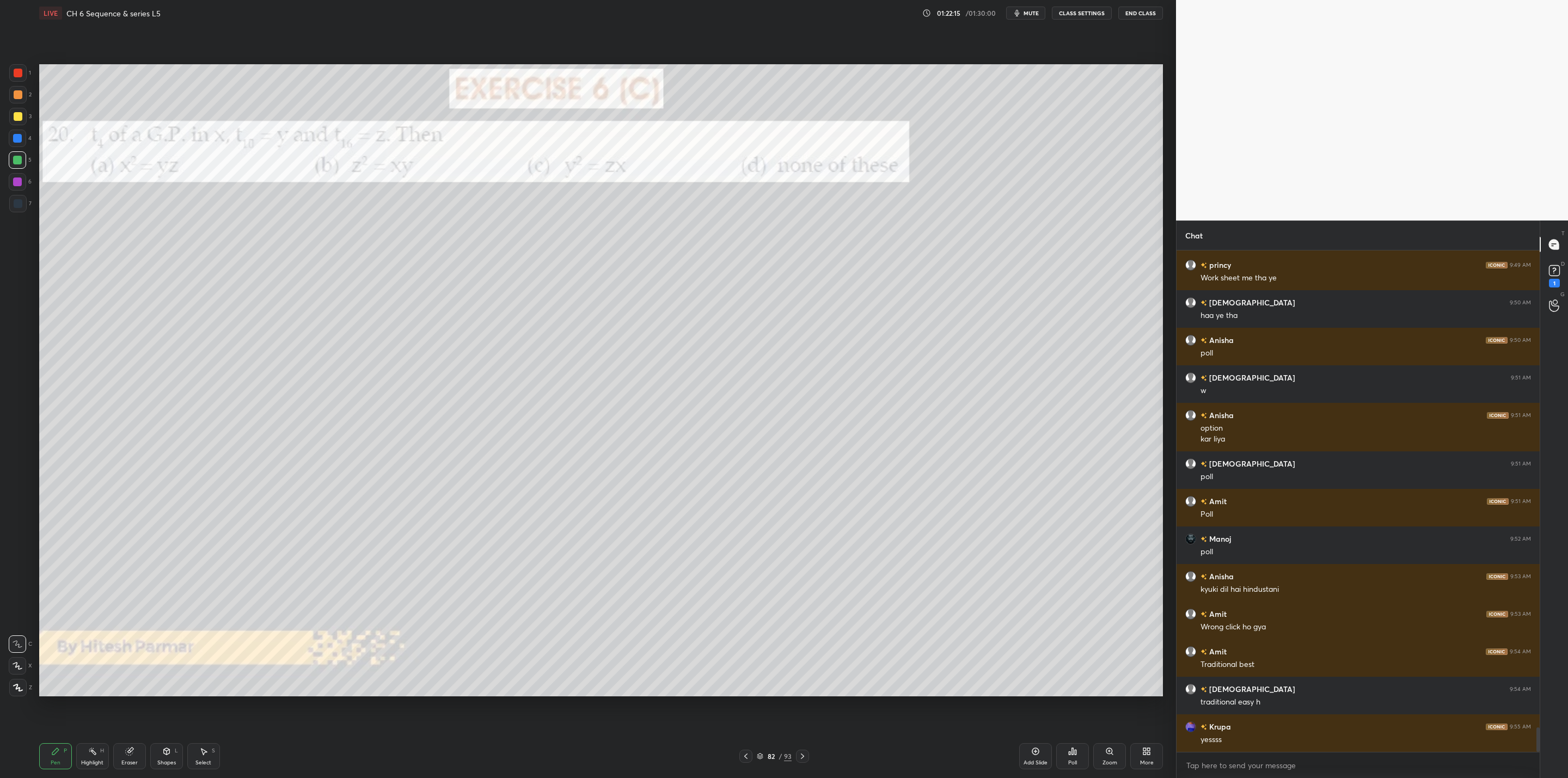
drag, startPoint x: 20, startPoint y: 135, endPoint x: 25, endPoint y: 139, distance: 6.4
click at [20, 137] on div at bounding box center [18, 139] width 18 height 18
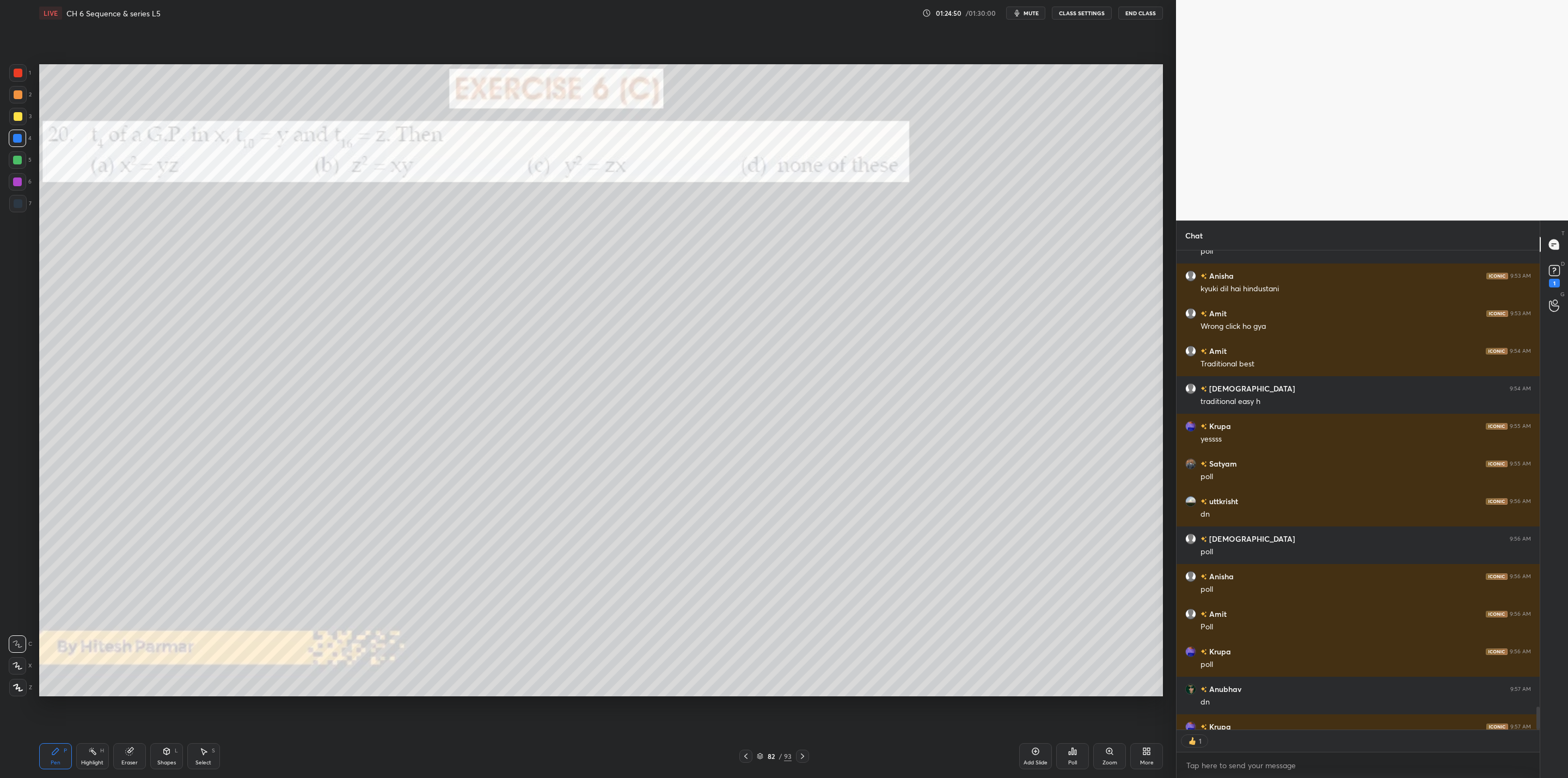
scroll to position [498, 360]
drag, startPoint x: 1537, startPoint y: 713, endPoint x: 1536, endPoint y: 744, distance: 31.0
click at [1536, 744] on div at bounding box center [1536, 501] width 6 height 501
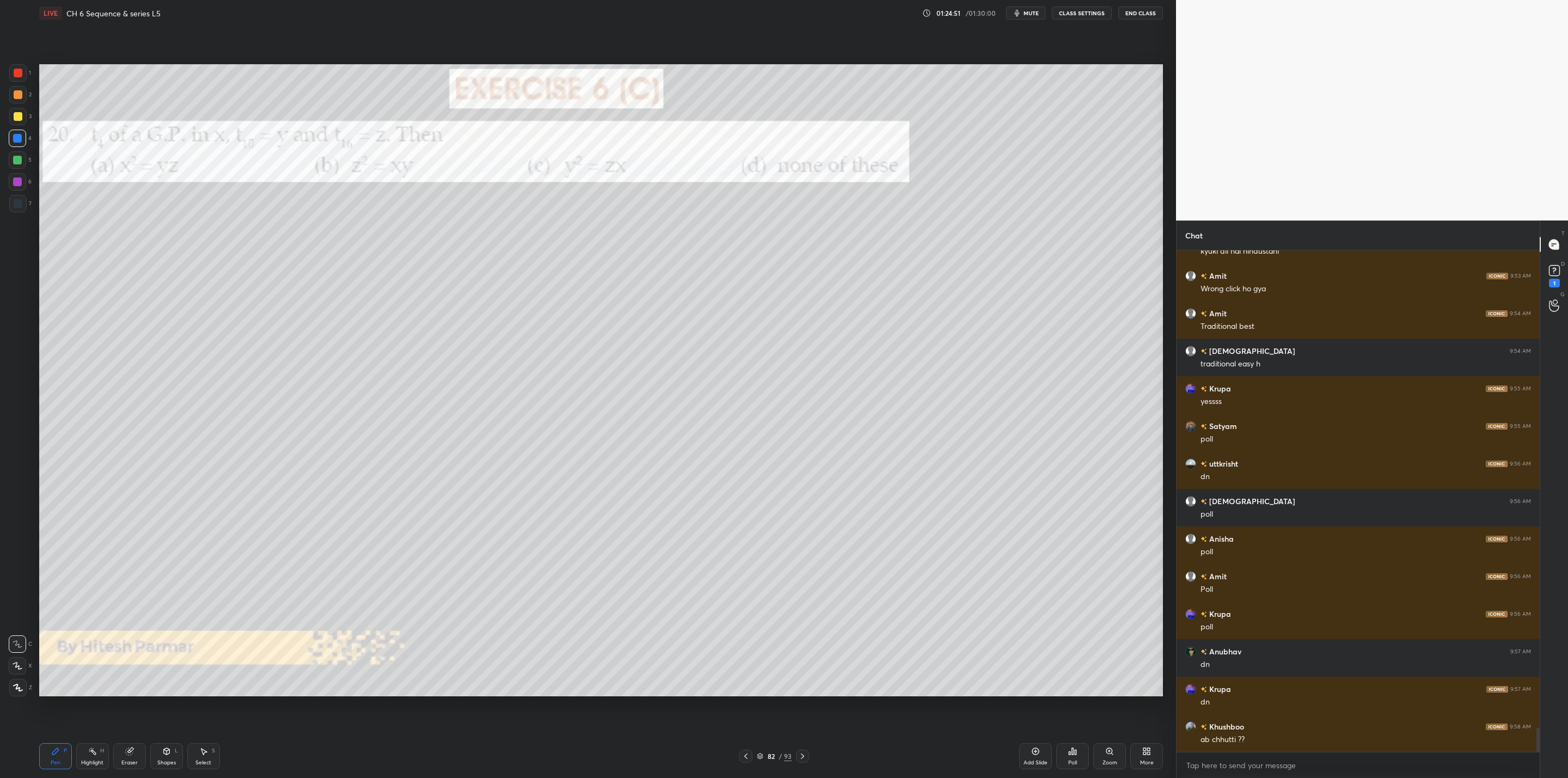
drag, startPoint x: 1539, startPoint y: 736, endPoint x: 1537, endPoint y: 760, distance: 24.1
click at [1534, 758] on div "Chat Manoj 9:52 AM poll [PERSON_NAME] 9:53 AM kyuki dil hai hindustani Amit 9:5…" at bounding box center [1372, 499] width 392 height 558
click at [804, 758] on icon at bounding box center [802, 757] width 9 height 9
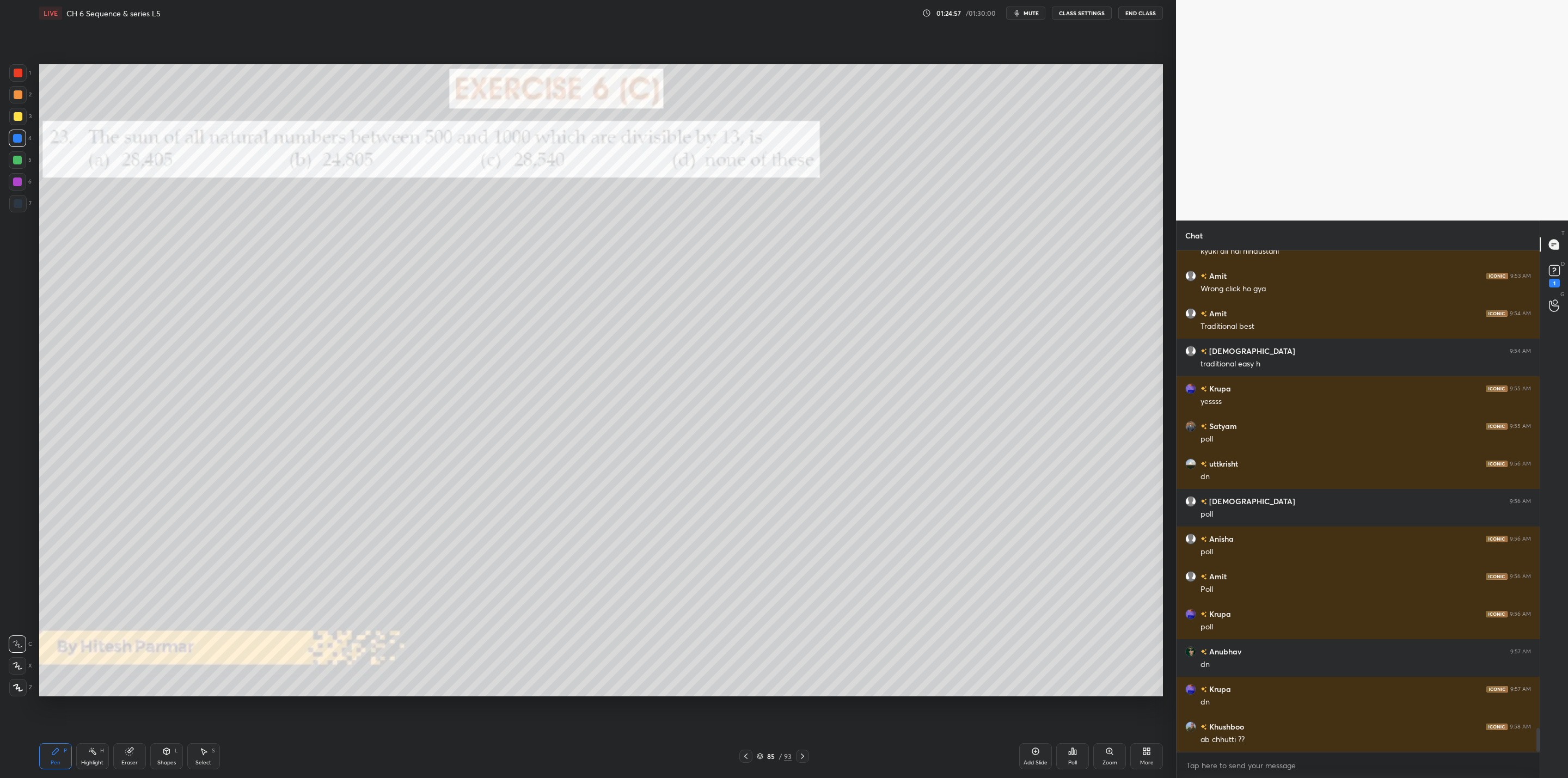
click at [804, 758] on icon at bounding box center [802, 757] width 9 height 9
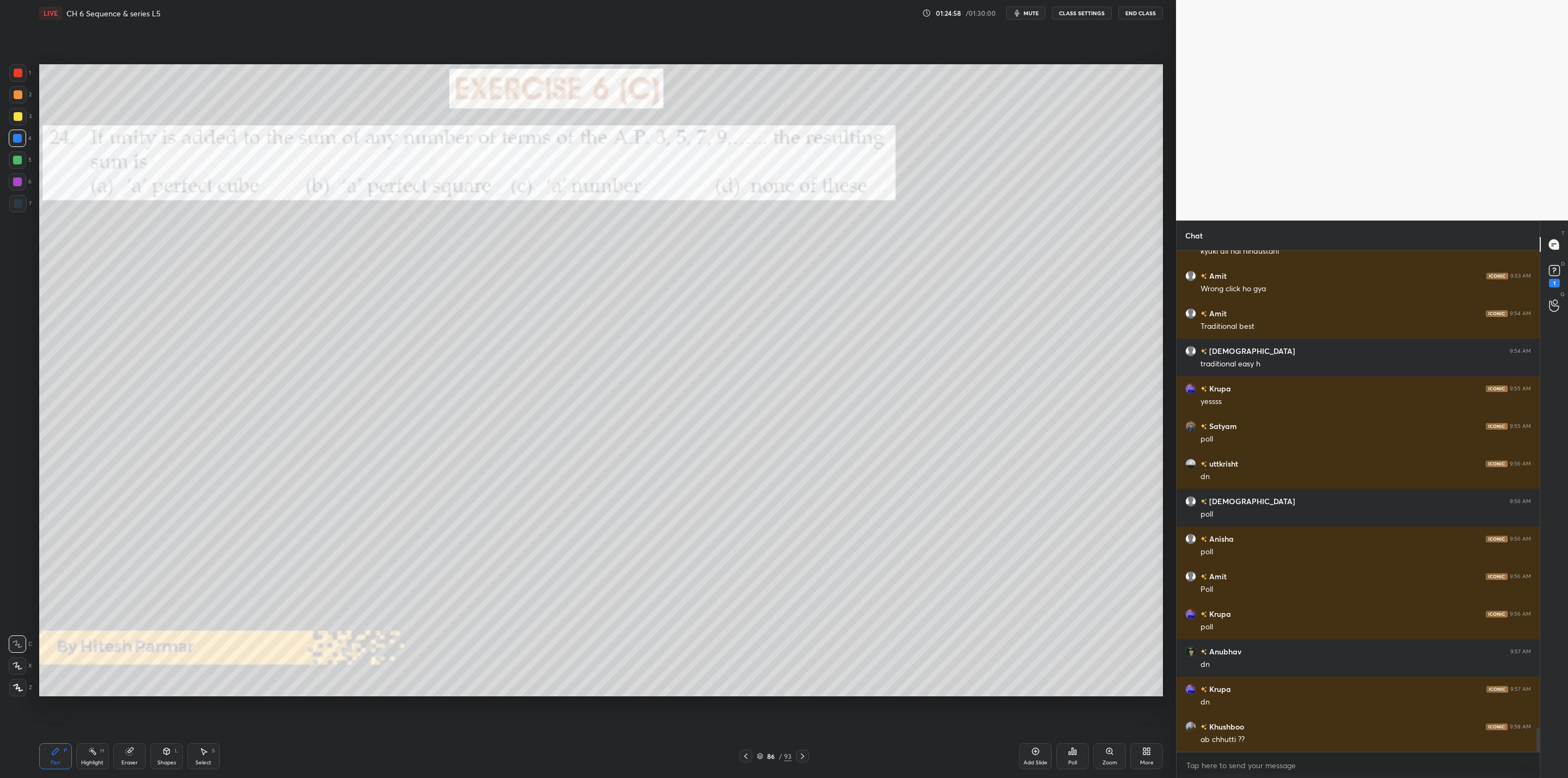
click at [804, 758] on icon at bounding box center [802, 757] width 9 height 9
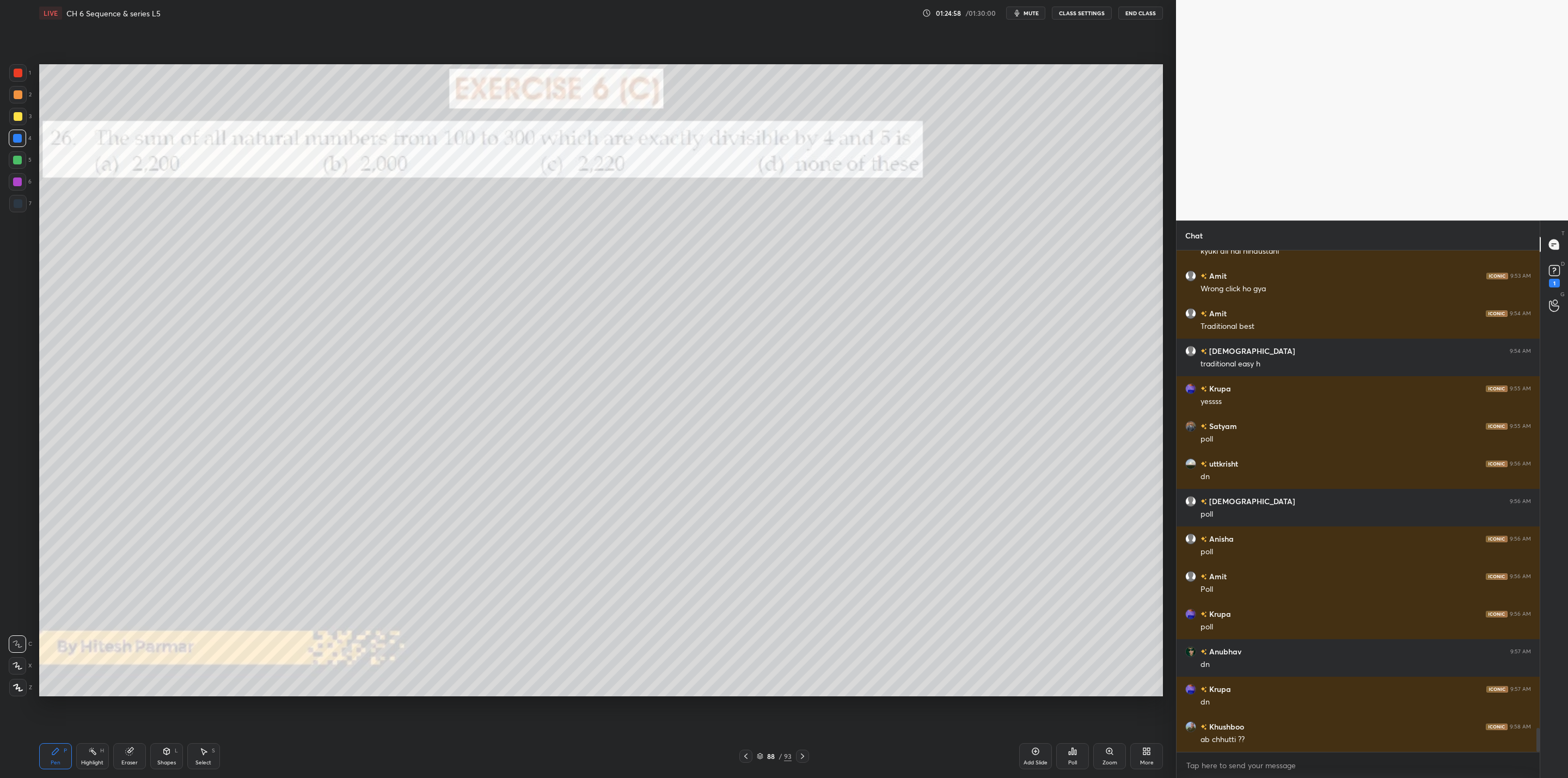
click at [804, 758] on icon at bounding box center [802, 757] width 9 height 9
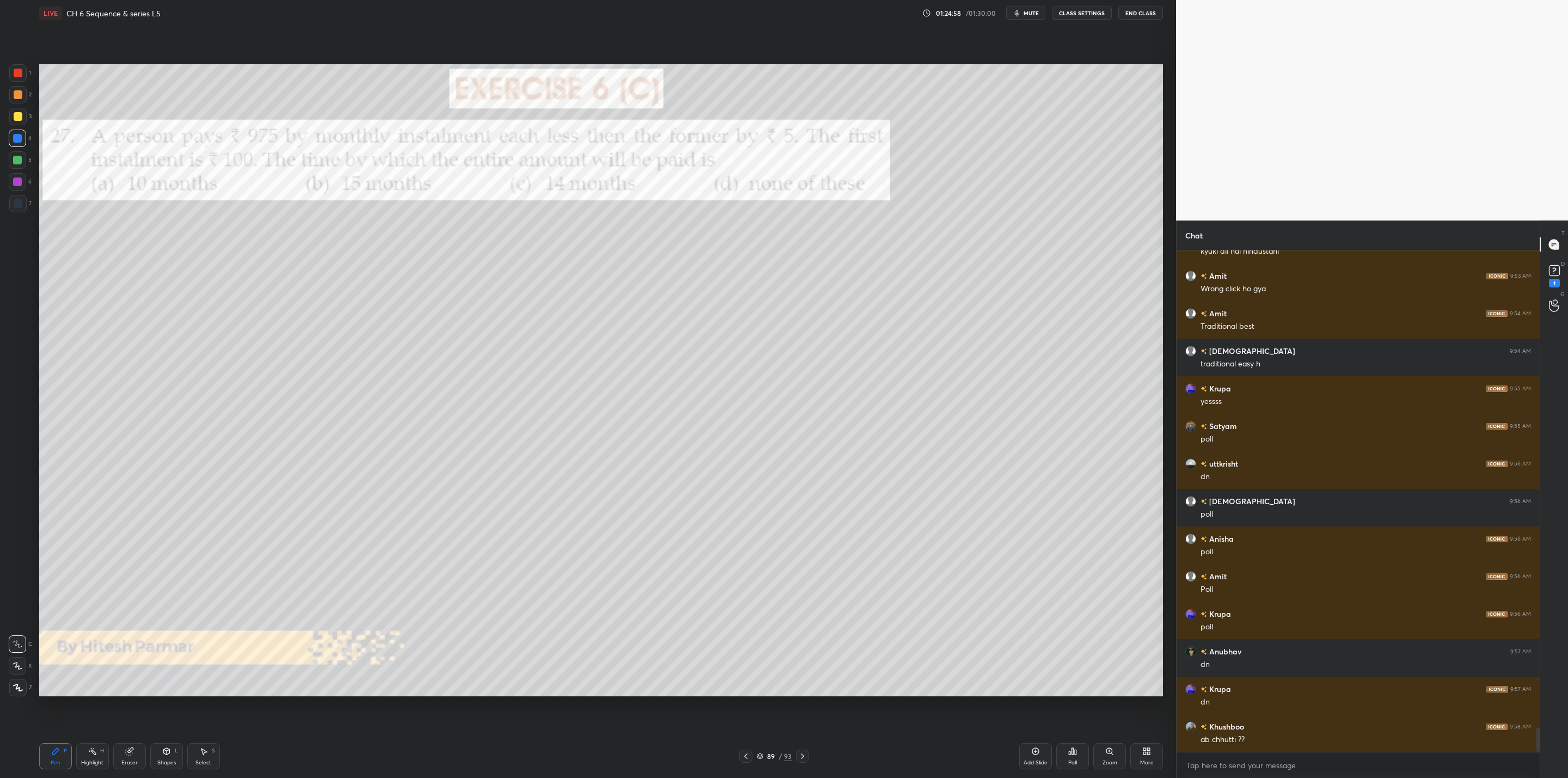
click at [804, 758] on icon at bounding box center [802, 757] width 9 height 9
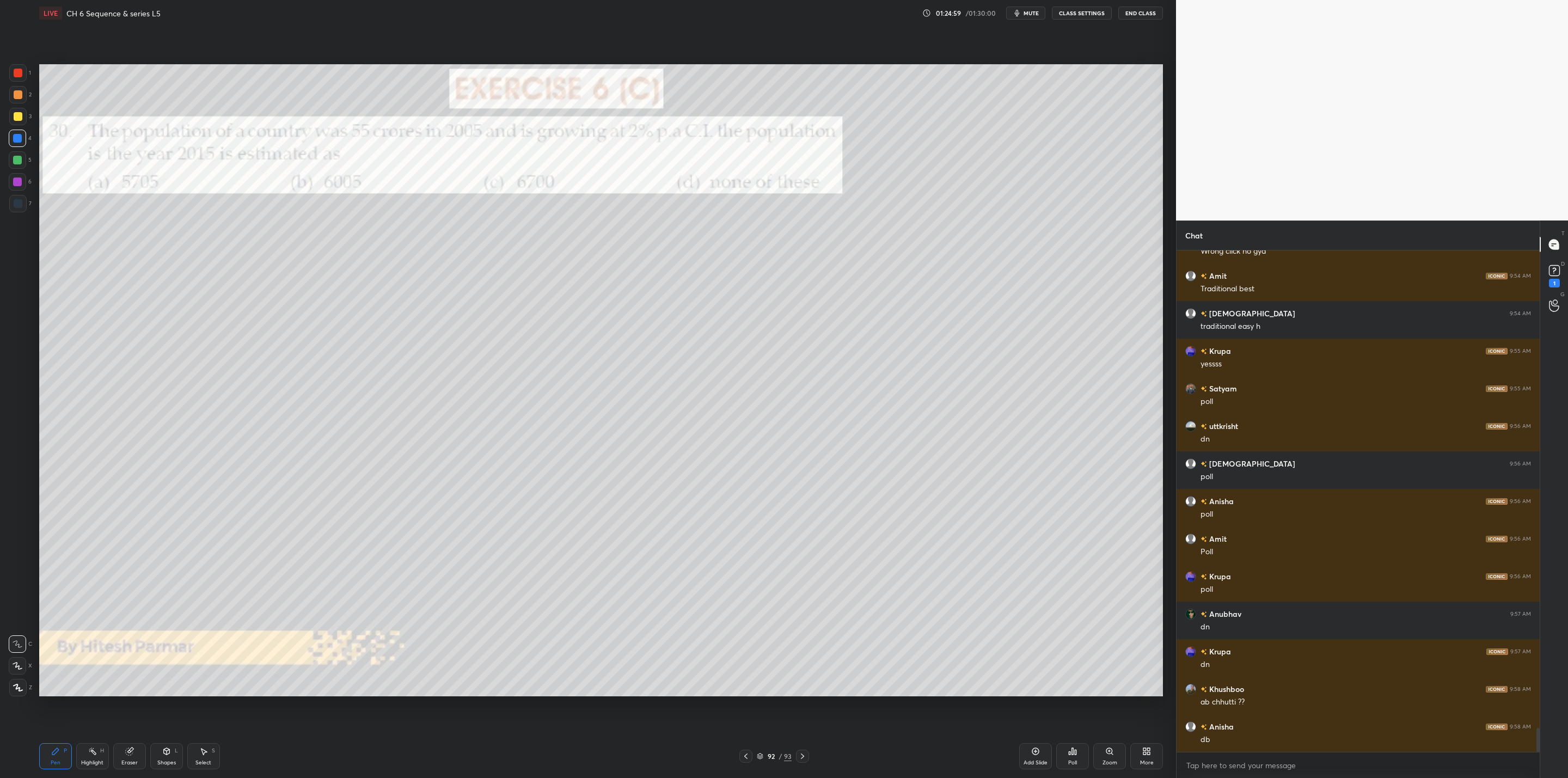
click at [804, 758] on icon at bounding box center [802, 757] width 9 height 9
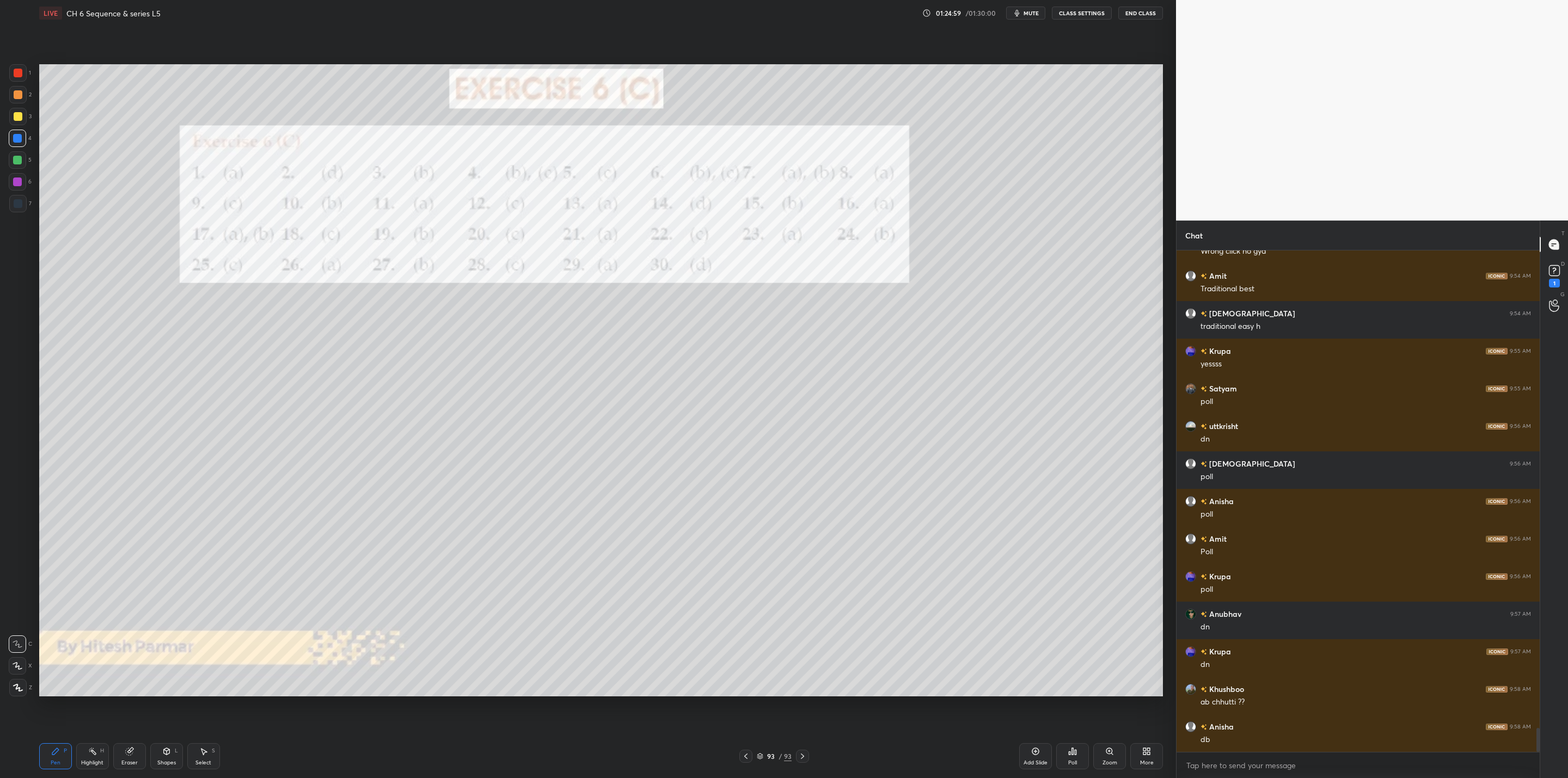
click at [804, 758] on icon at bounding box center [802, 757] width 9 height 9
click at [1552, 268] on rect at bounding box center [1554, 271] width 10 height 10
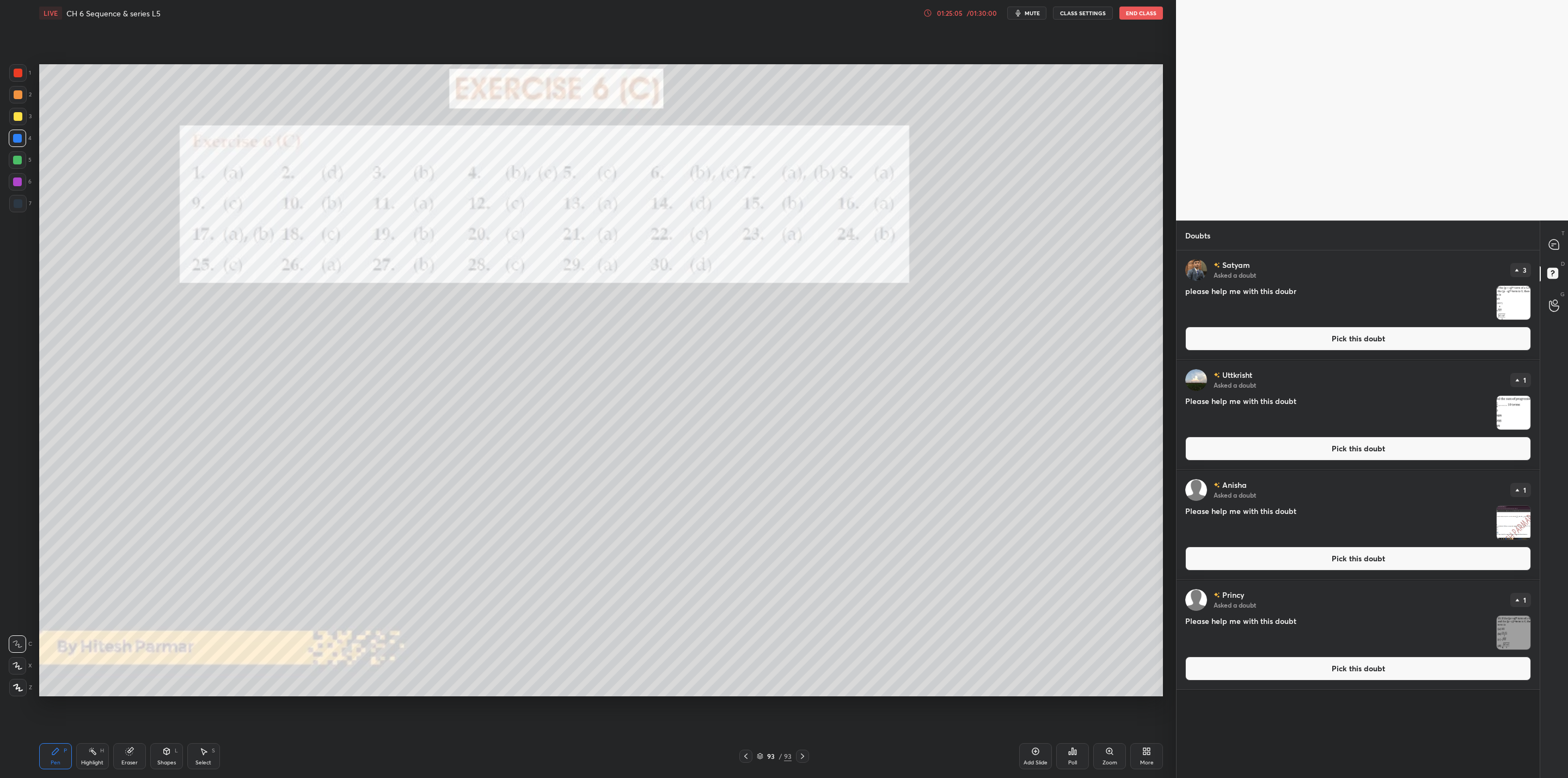
click at [1520, 311] on img "grid" at bounding box center [1513, 303] width 34 height 34
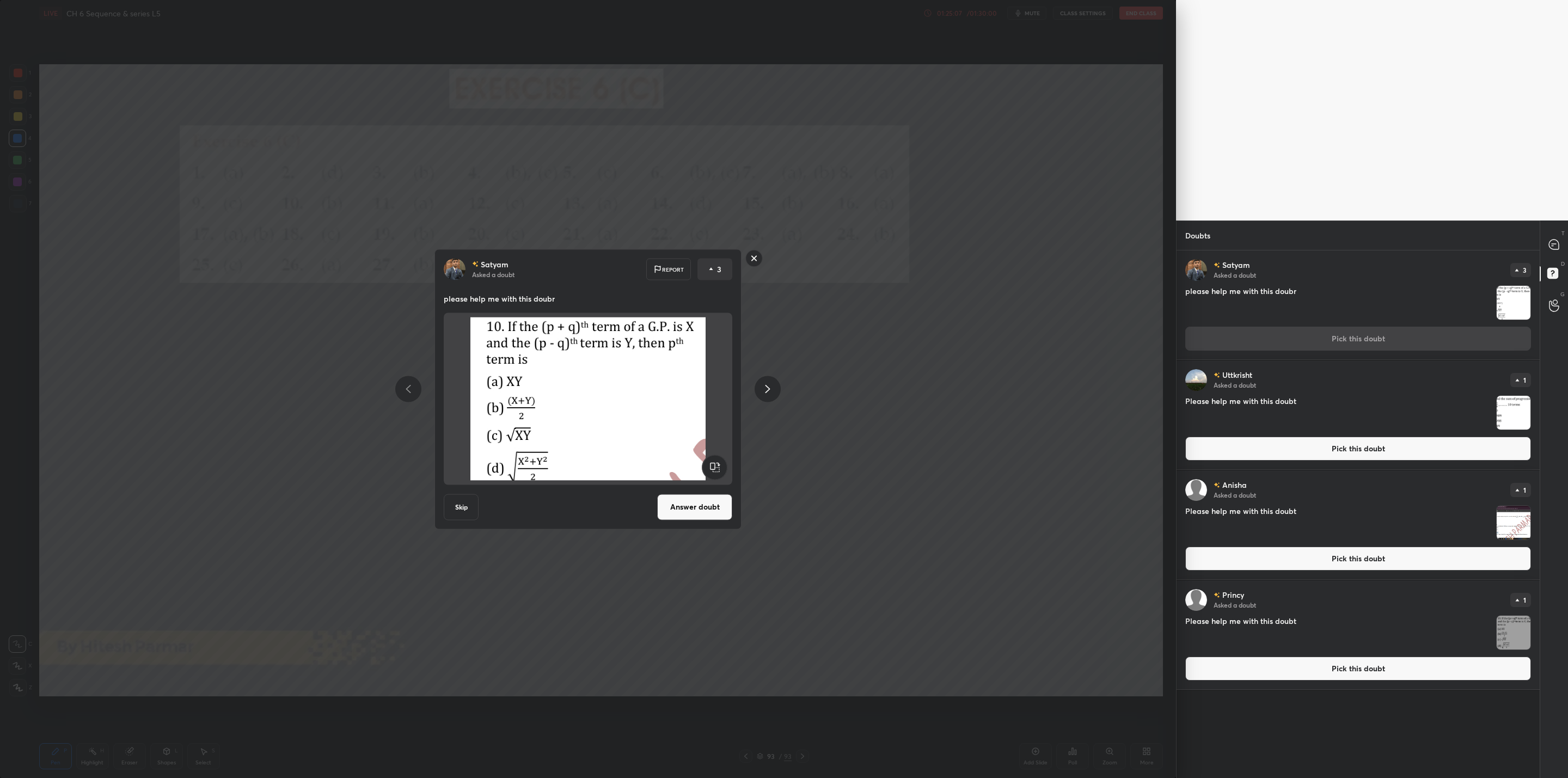
click at [678, 505] on button "Answer doubt" at bounding box center [694, 506] width 75 height 26
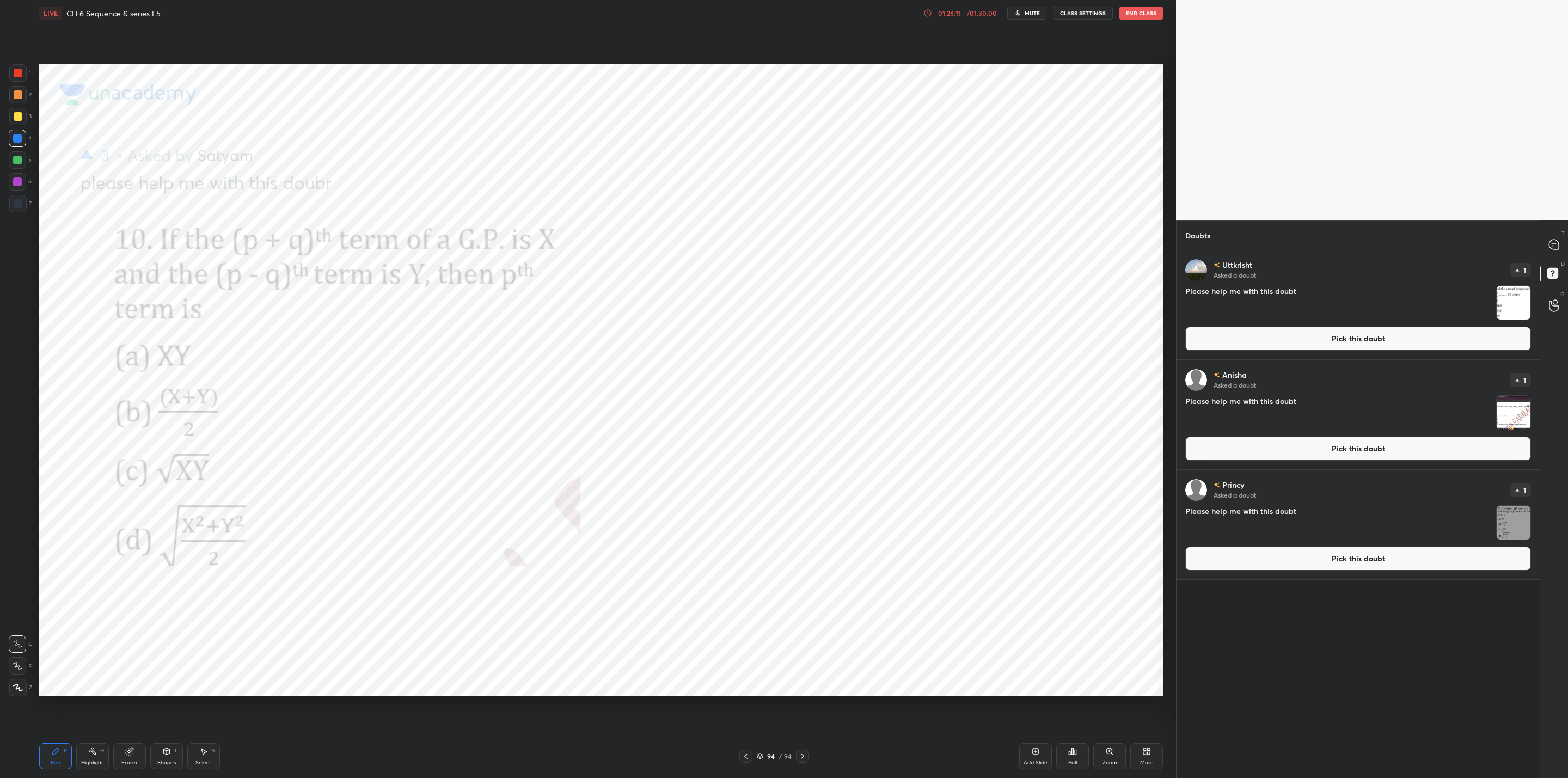
click at [134, 760] on div "Eraser" at bounding box center [130, 763] width 16 height 6
click at [69, 769] on div "Pen P Highlight H Eraser Shapes L Select S 94 / 94 Add Slide Poll Zoom More" at bounding box center [601, 756] width 1123 height 43
click at [69, 757] on div "Pen P" at bounding box center [55, 756] width 33 height 26
drag, startPoint x: 90, startPoint y: 764, endPoint x: 111, endPoint y: 760, distance: 21.4
click at [92, 764] on div "Highlight" at bounding box center [92, 763] width 22 height 6
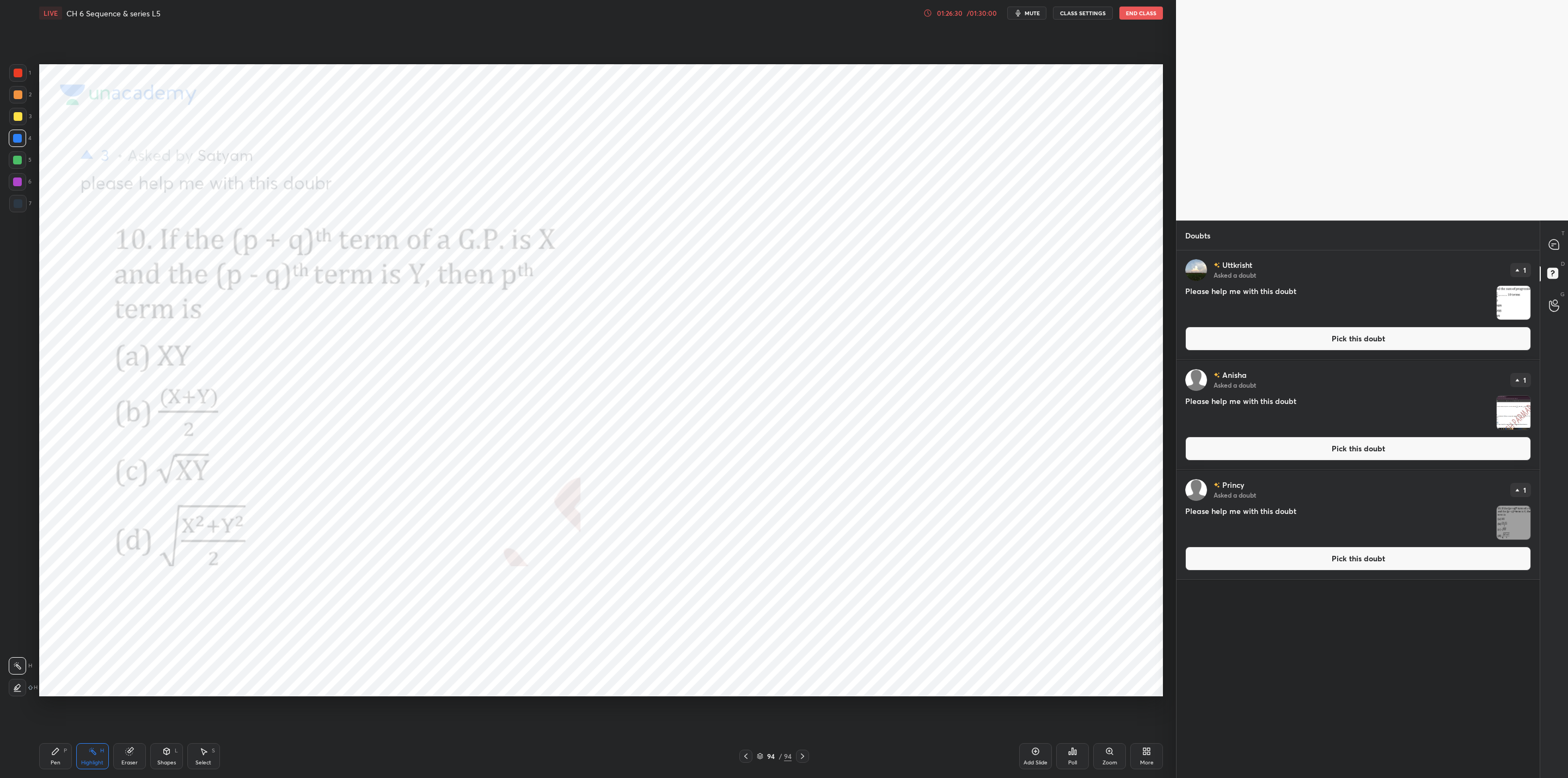
drag, startPoint x: 142, startPoint y: 757, endPoint x: 232, endPoint y: 716, distance: 98.9
click at [145, 757] on div "Eraser" at bounding box center [130, 756] width 33 height 26
click at [59, 765] on div "Pen" at bounding box center [55, 763] width 10 height 6
drag, startPoint x: 1556, startPoint y: 239, endPoint x: 1552, endPoint y: 244, distance: 6.4
click at [1552, 243] on icon at bounding box center [1554, 244] width 11 height 11
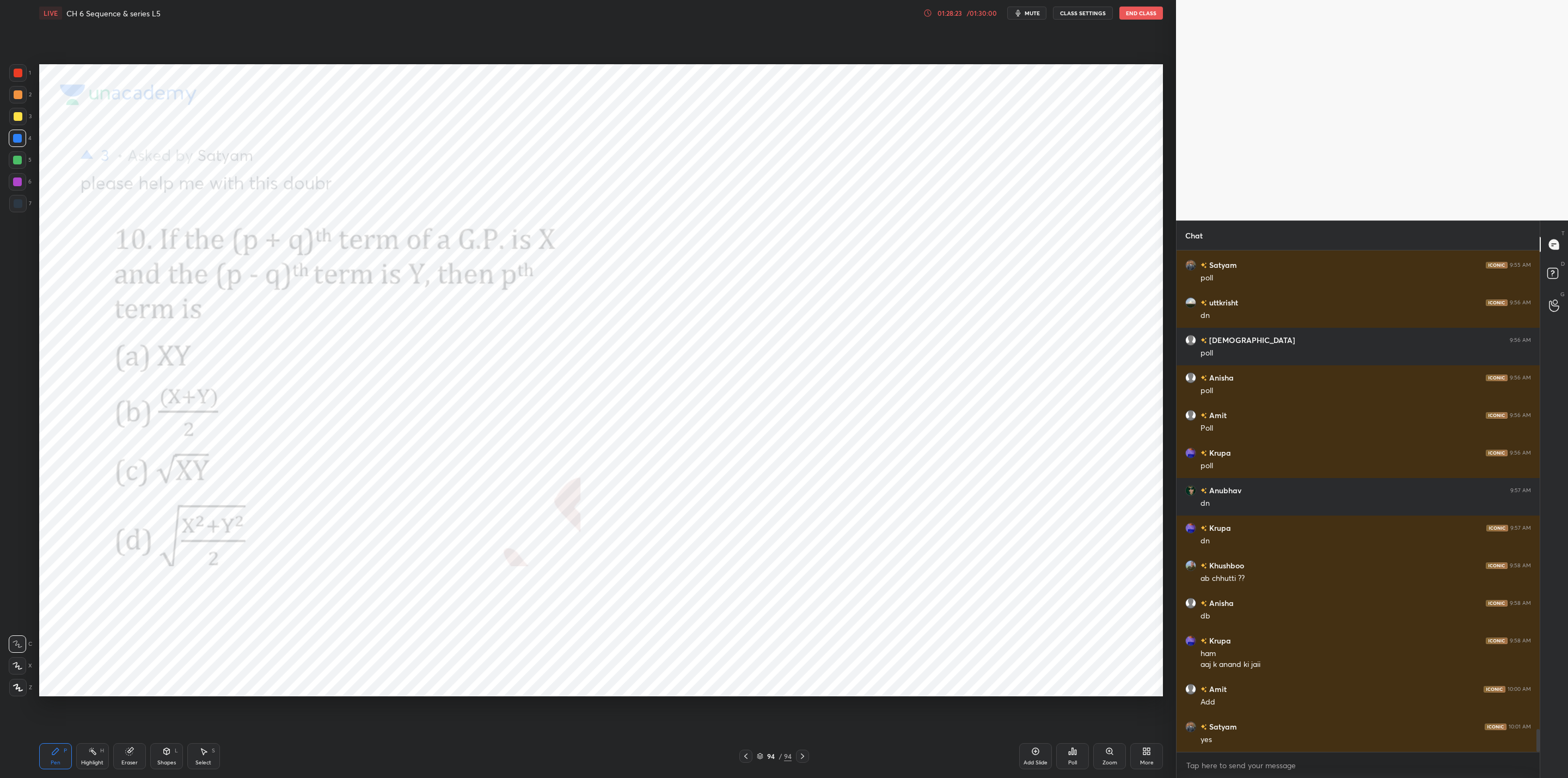
scroll to position [10482, 0]
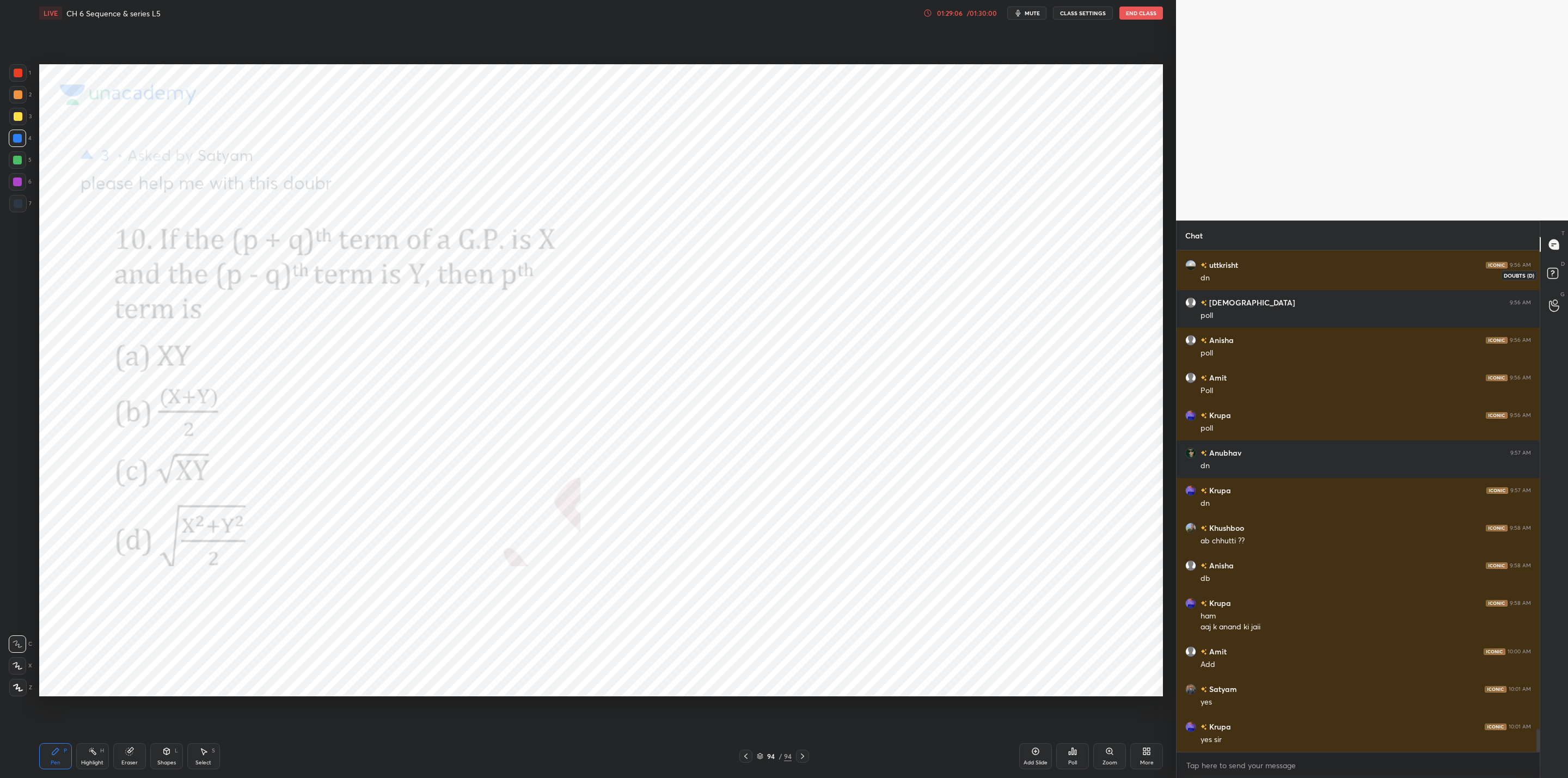
click at [1552, 268] on rect at bounding box center [1552, 273] width 10 height 10
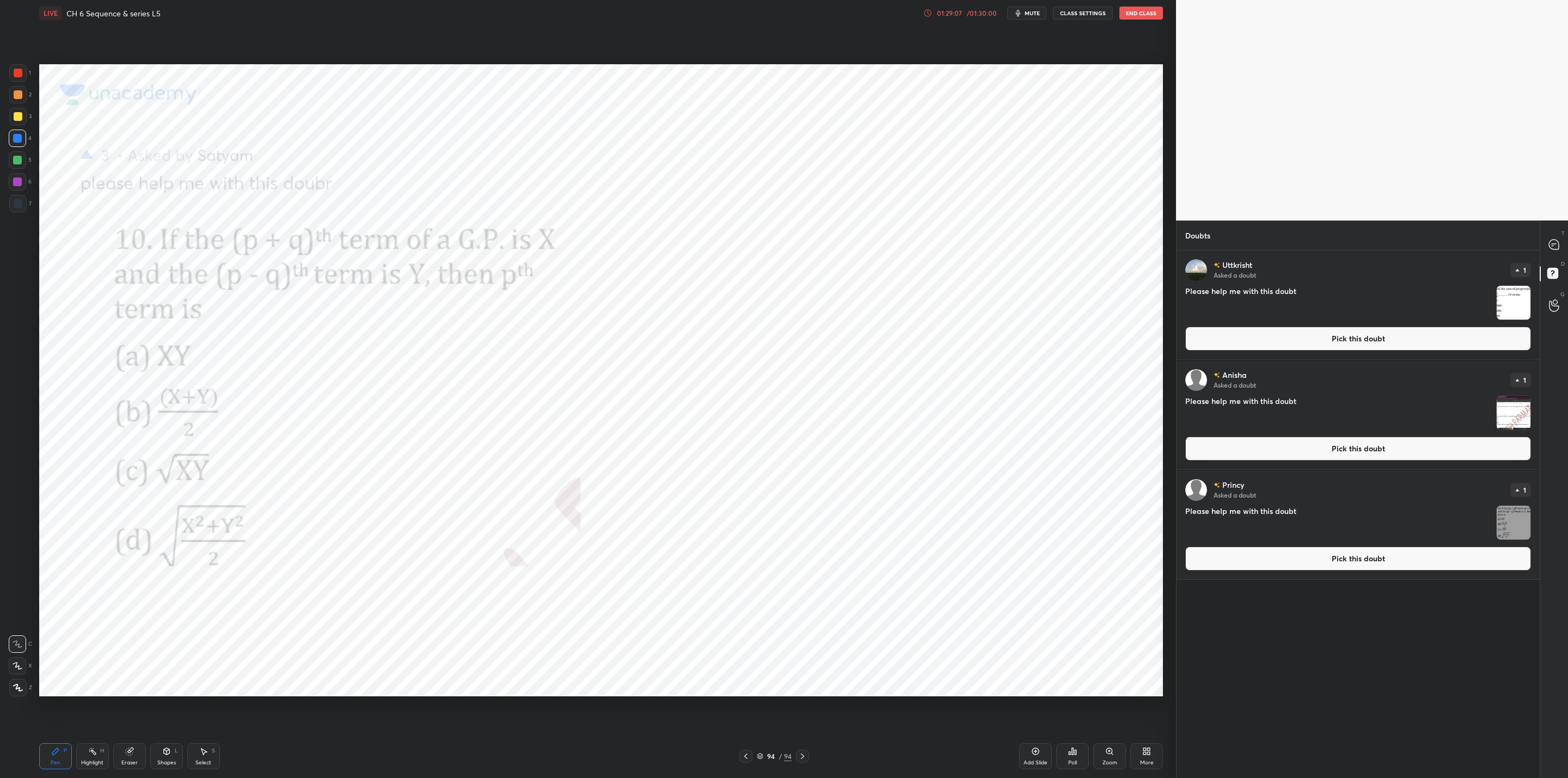
click at [1512, 306] on img "grid" at bounding box center [1513, 303] width 34 height 34
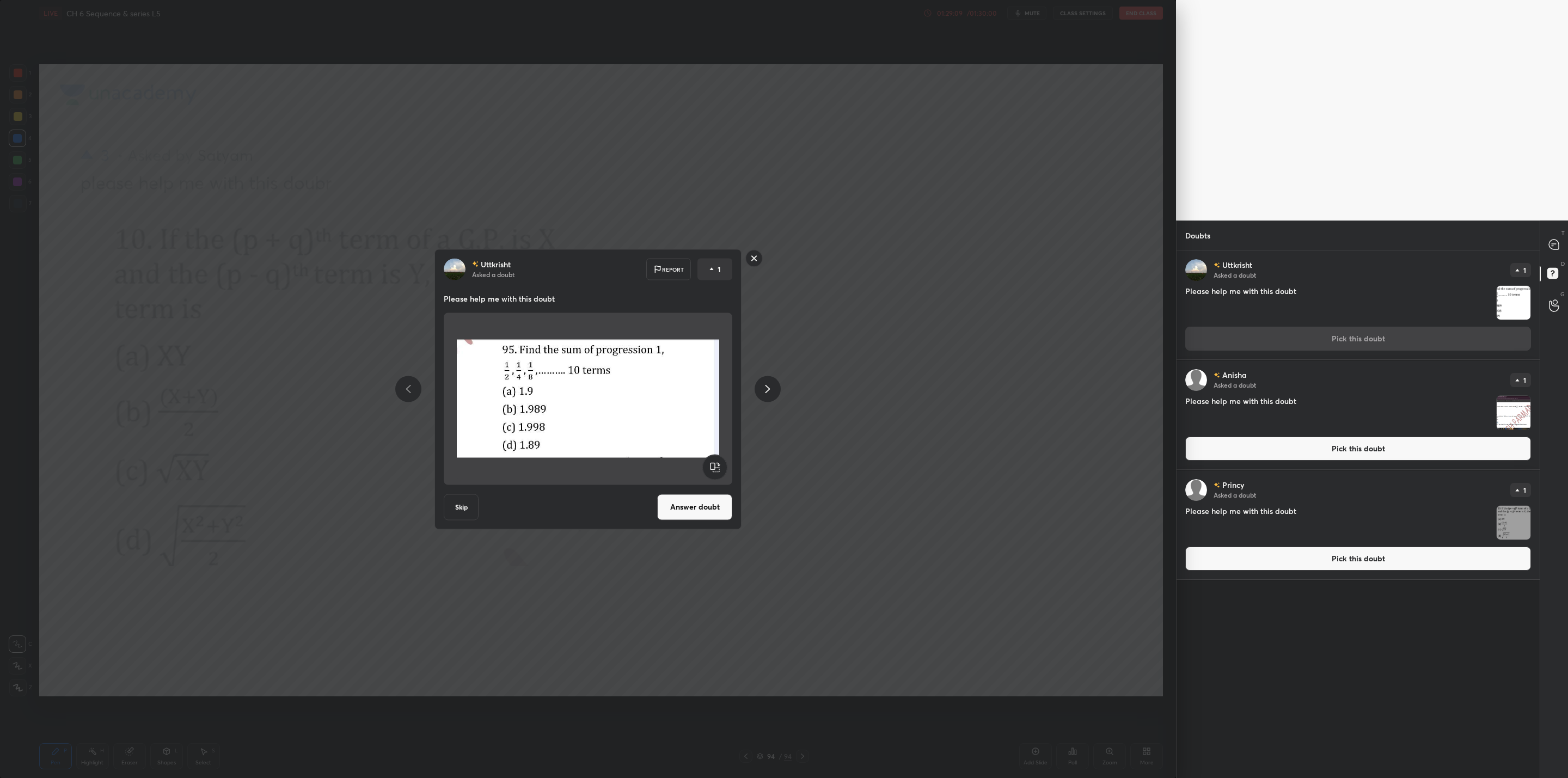
drag, startPoint x: 691, startPoint y: 507, endPoint x: 685, endPoint y: 518, distance: 12.5
click at [686, 505] on button "Answer doubt" at bounding box center [694, 506] width 75 height 26
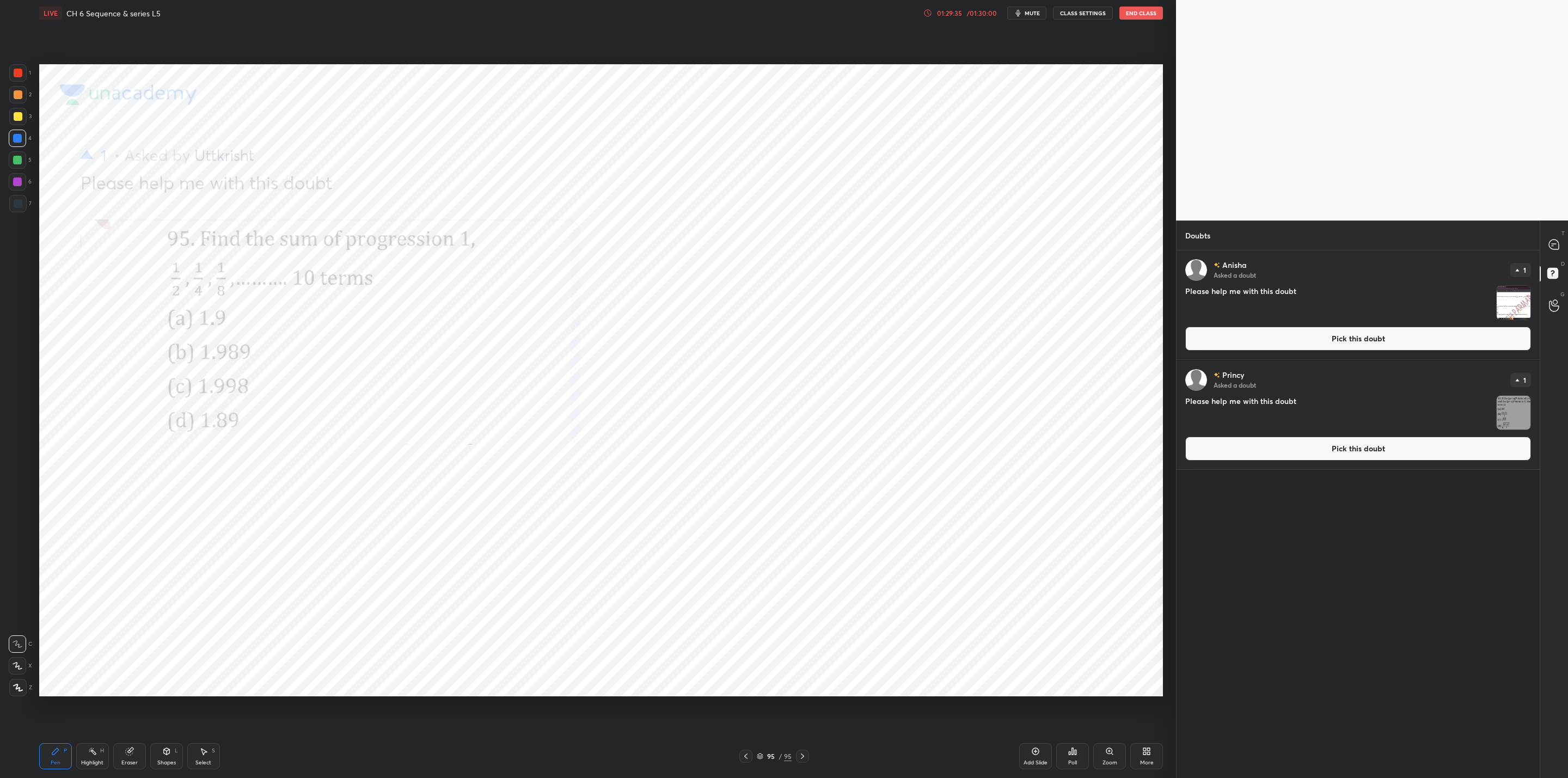
click at [16, 669] on icon at bounding box center [18, 666] width 10 height 8
click at [1550, 237] on div at bounding box center [1554, 244] width 22 height 20
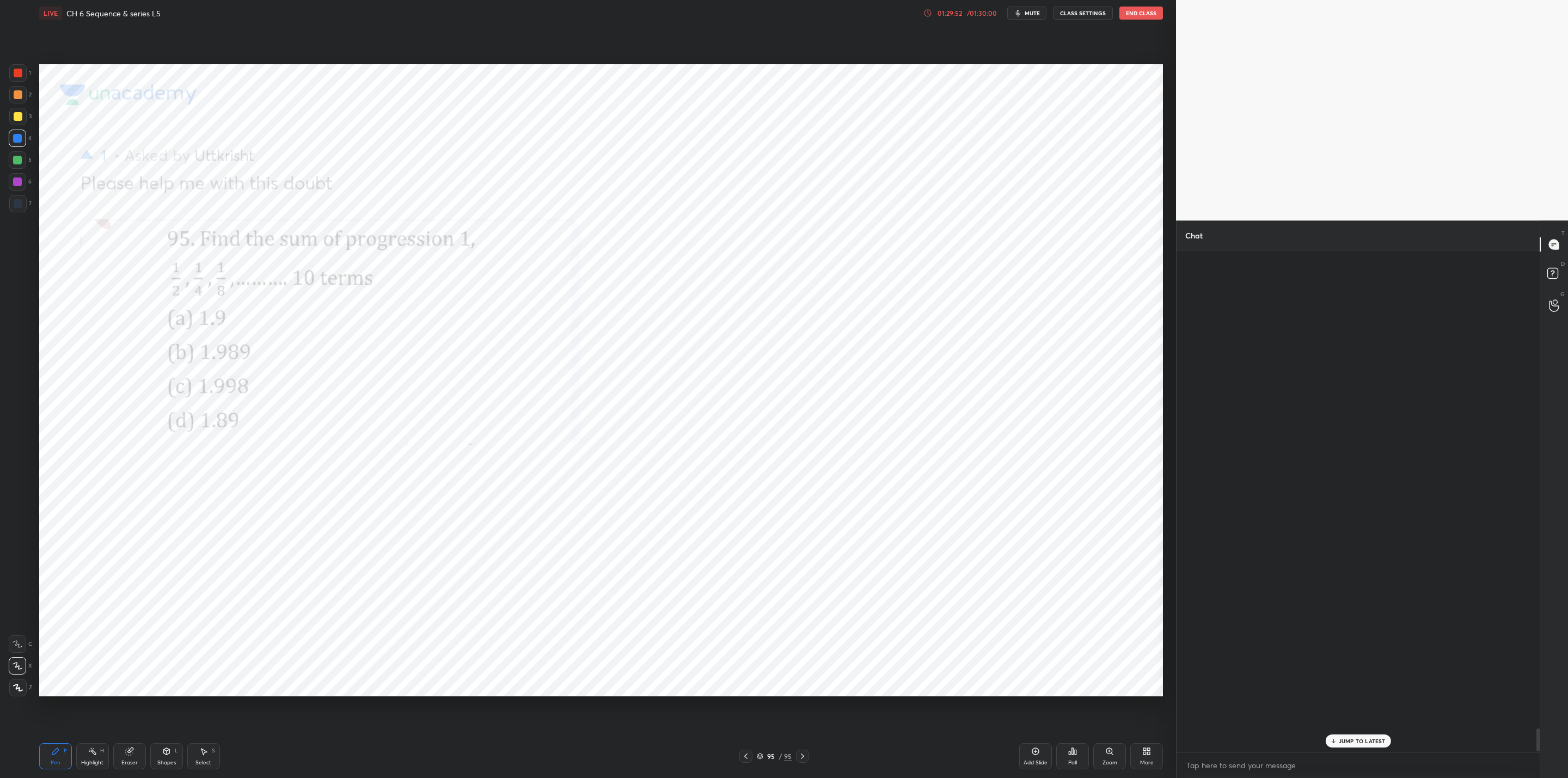
scroll to position [498, 360]
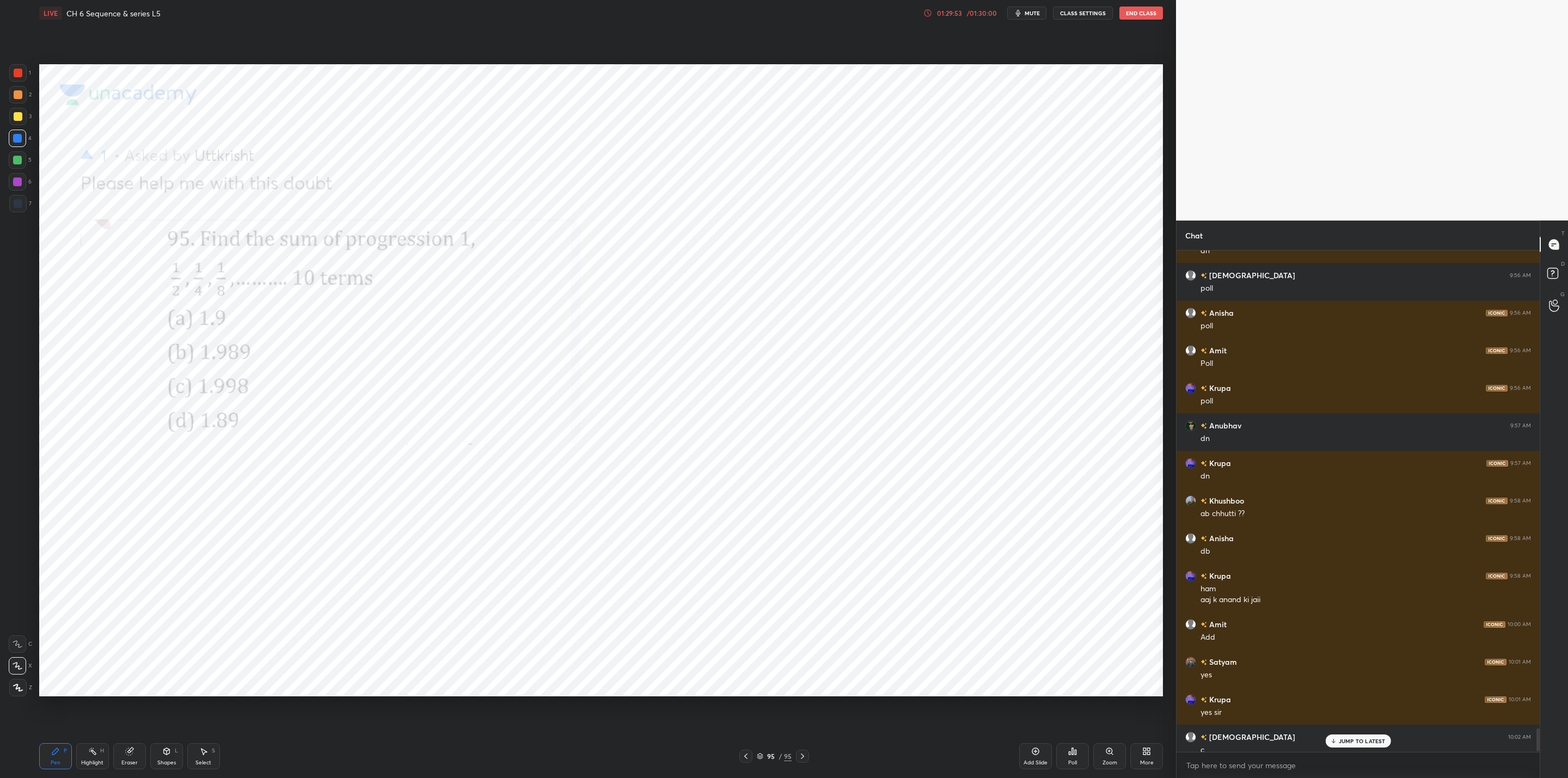
click at [1341, 738] on p "JUMP TO LATEST" at bounding box center [1362, 741] width 47 height 6
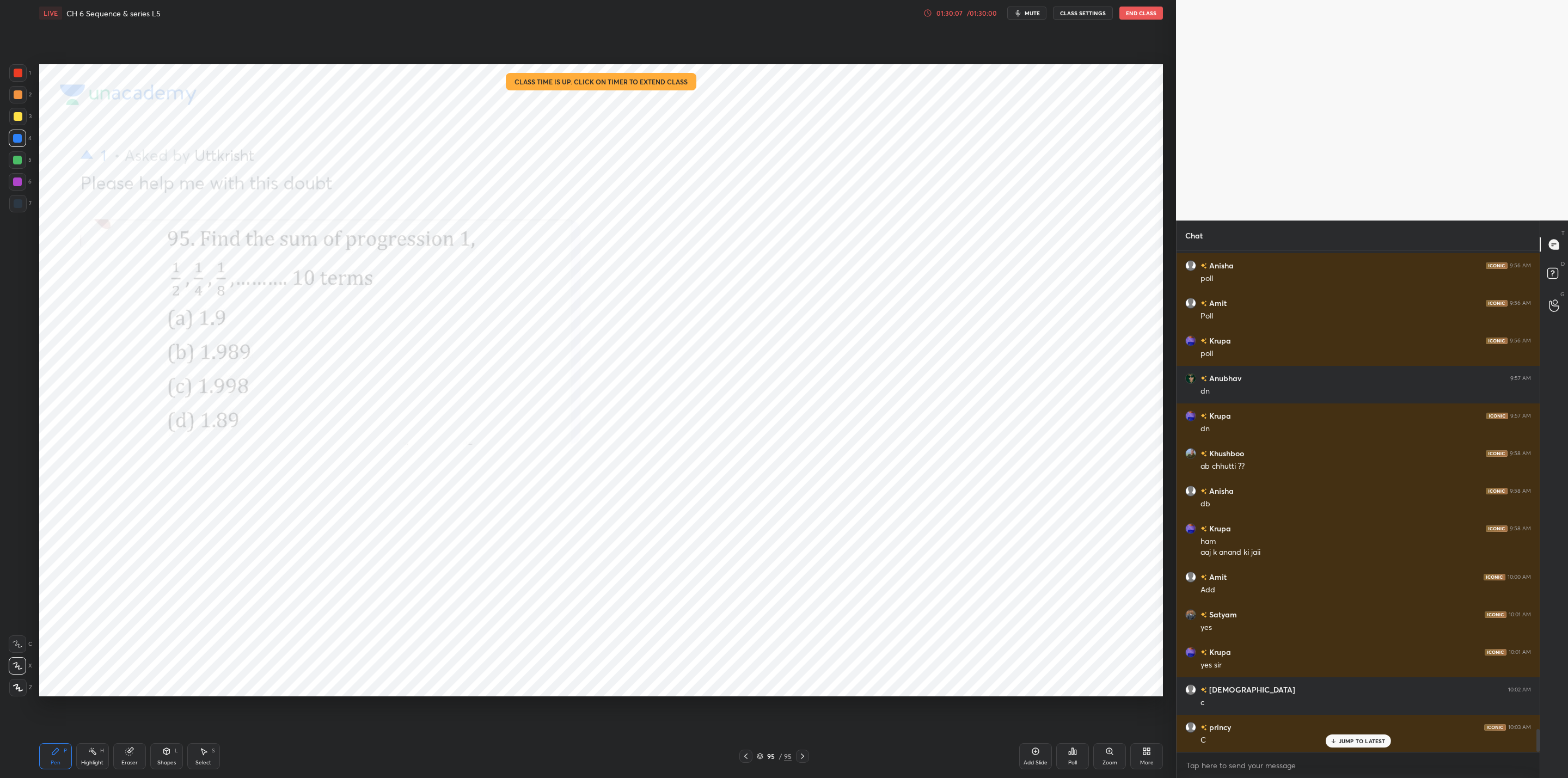
scroll to position [10567, 0]
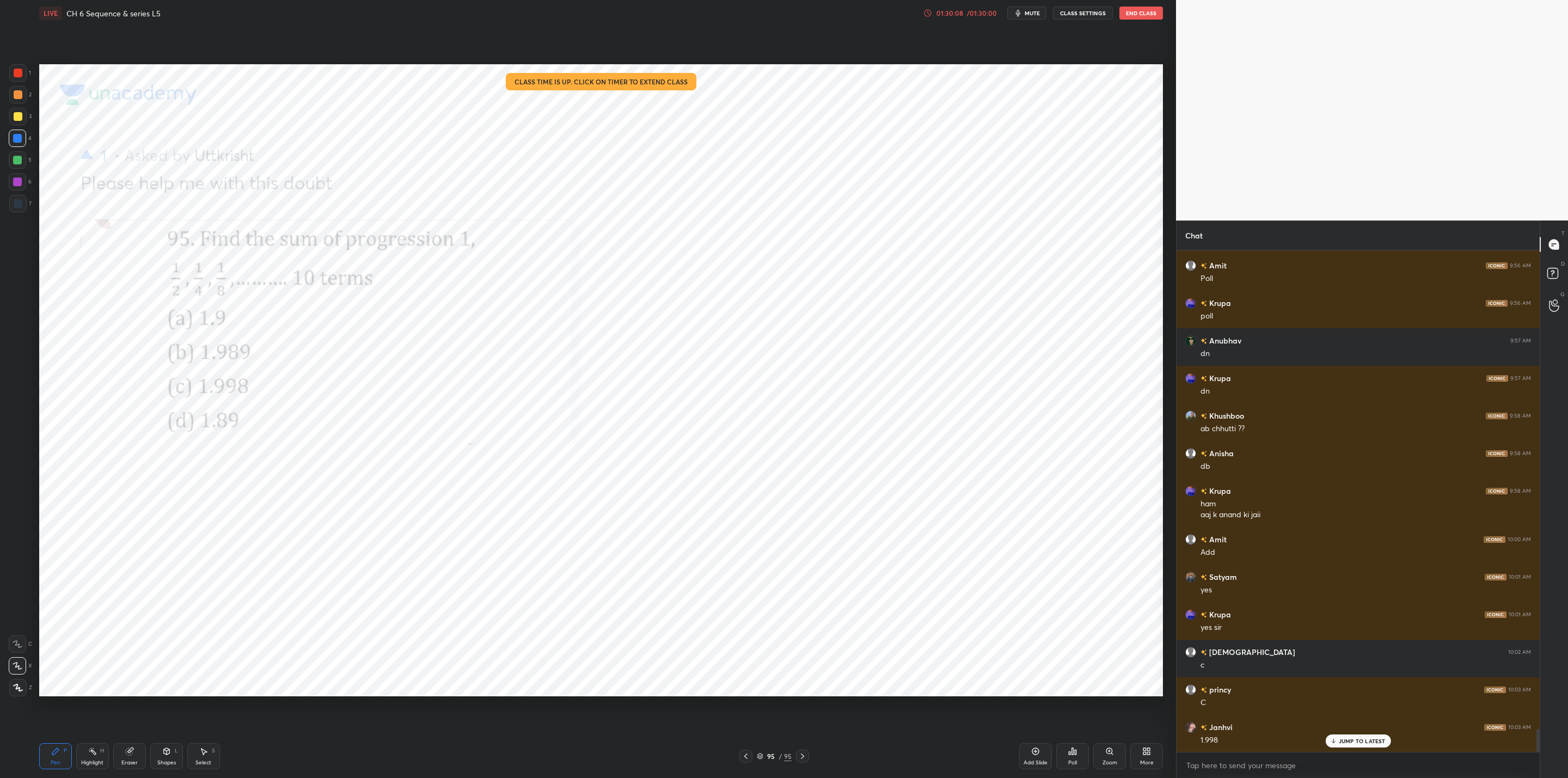
click at [801, 755] on icon at bounding box center [802, 757] width 9 height 9
drag, startPoint x: 1545, startPoint y: 273, endPoint x: 1548, endPoint y: 316, distance: 43.1
click at [1543, 275] on div at bounding box center [1554, 275] width 22 height 20
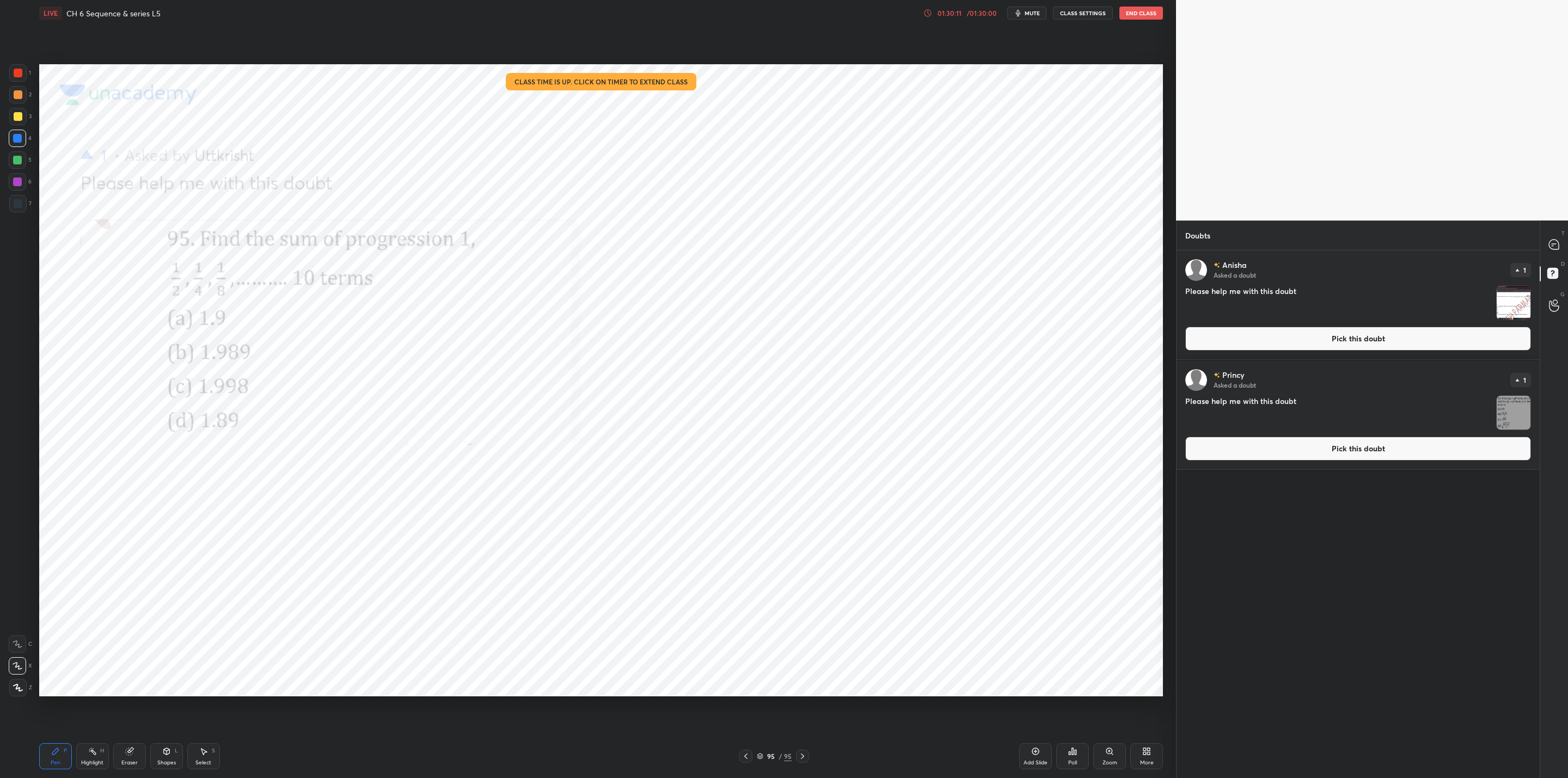
click at [1514, 314] on img "grid" at bounding box center [1513, 303] width 34 height 34
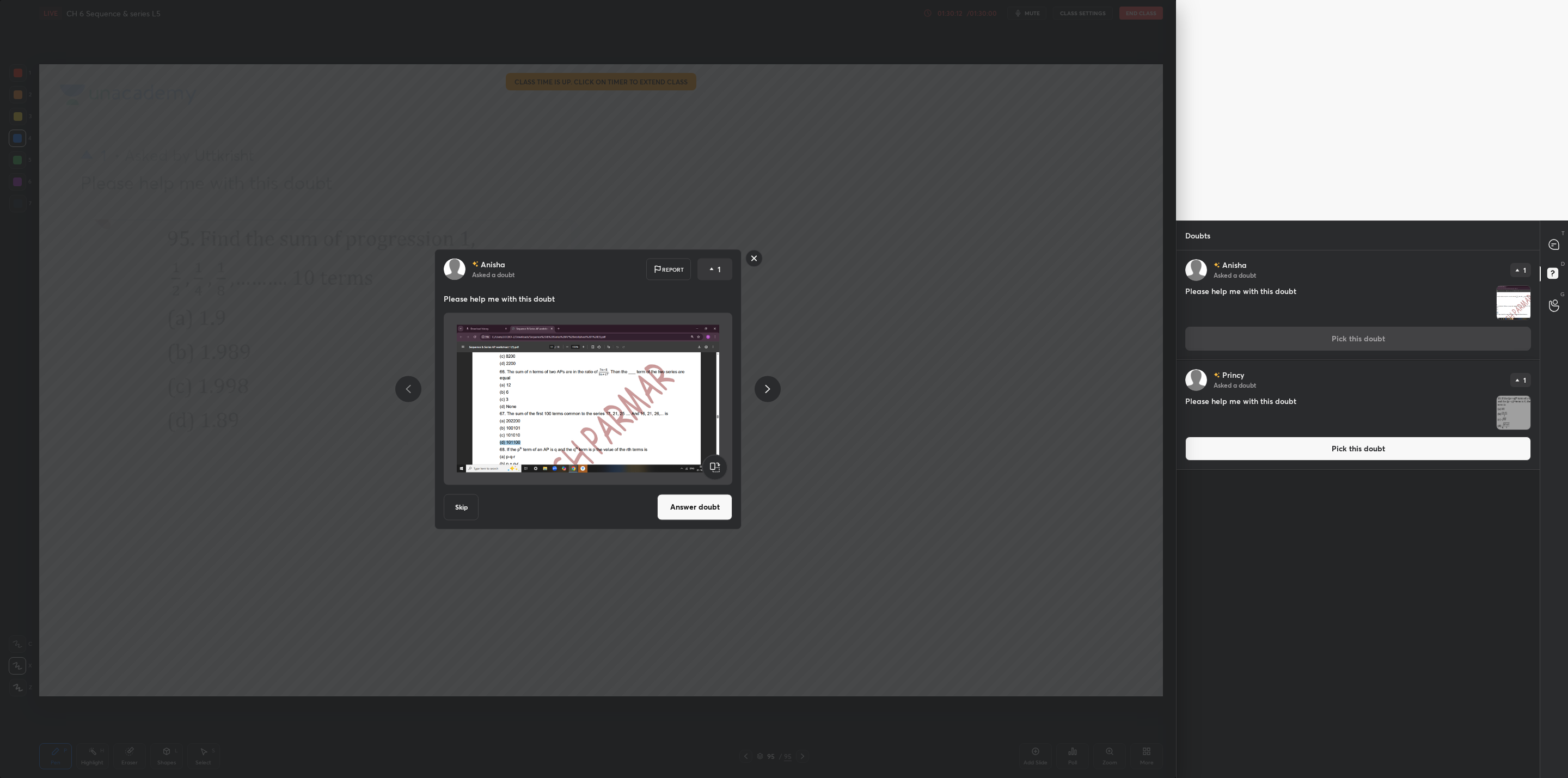
click at [704, 505] on button "Answer doubt" at bounding box center [694, 506] width 75 height 26
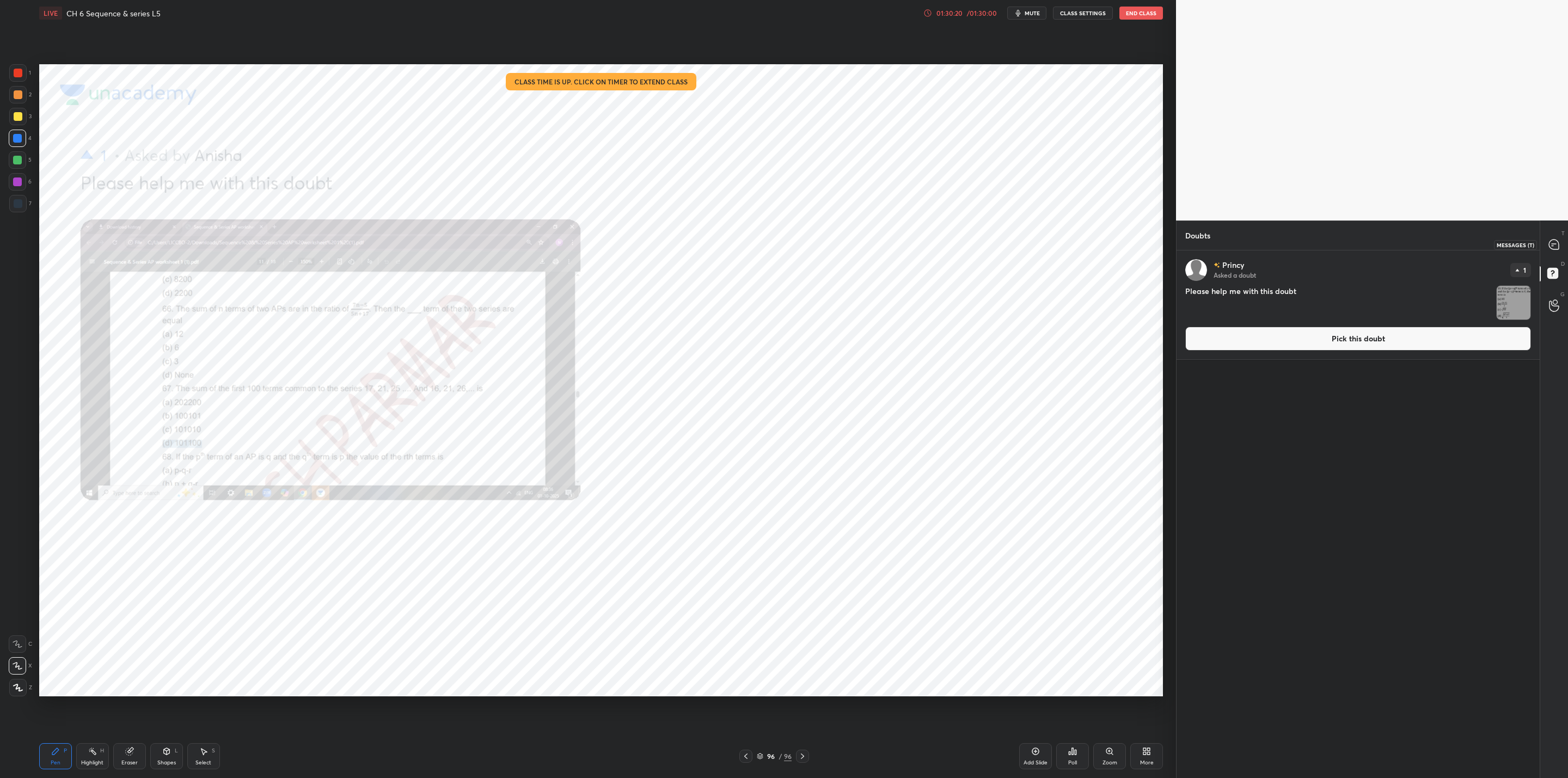
drag, startPoint x: 1555, startPoint y: 239, endPoint x: 1564, endPoint y: 249, distance: 13.5
click at [1550, 239] on icon at bounding box center [1554, 244] width 11 height 11
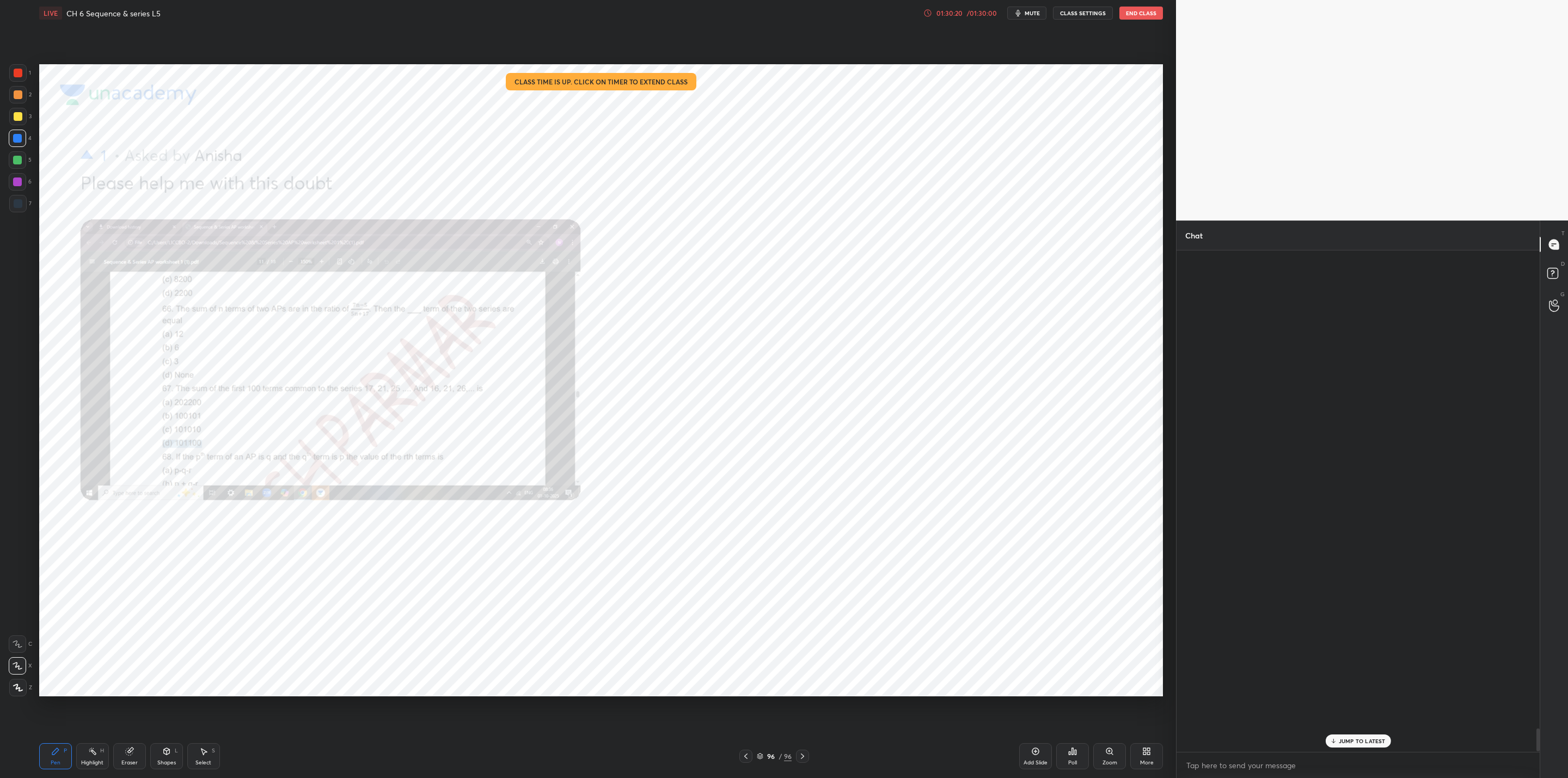
scroll to position [498, 360]
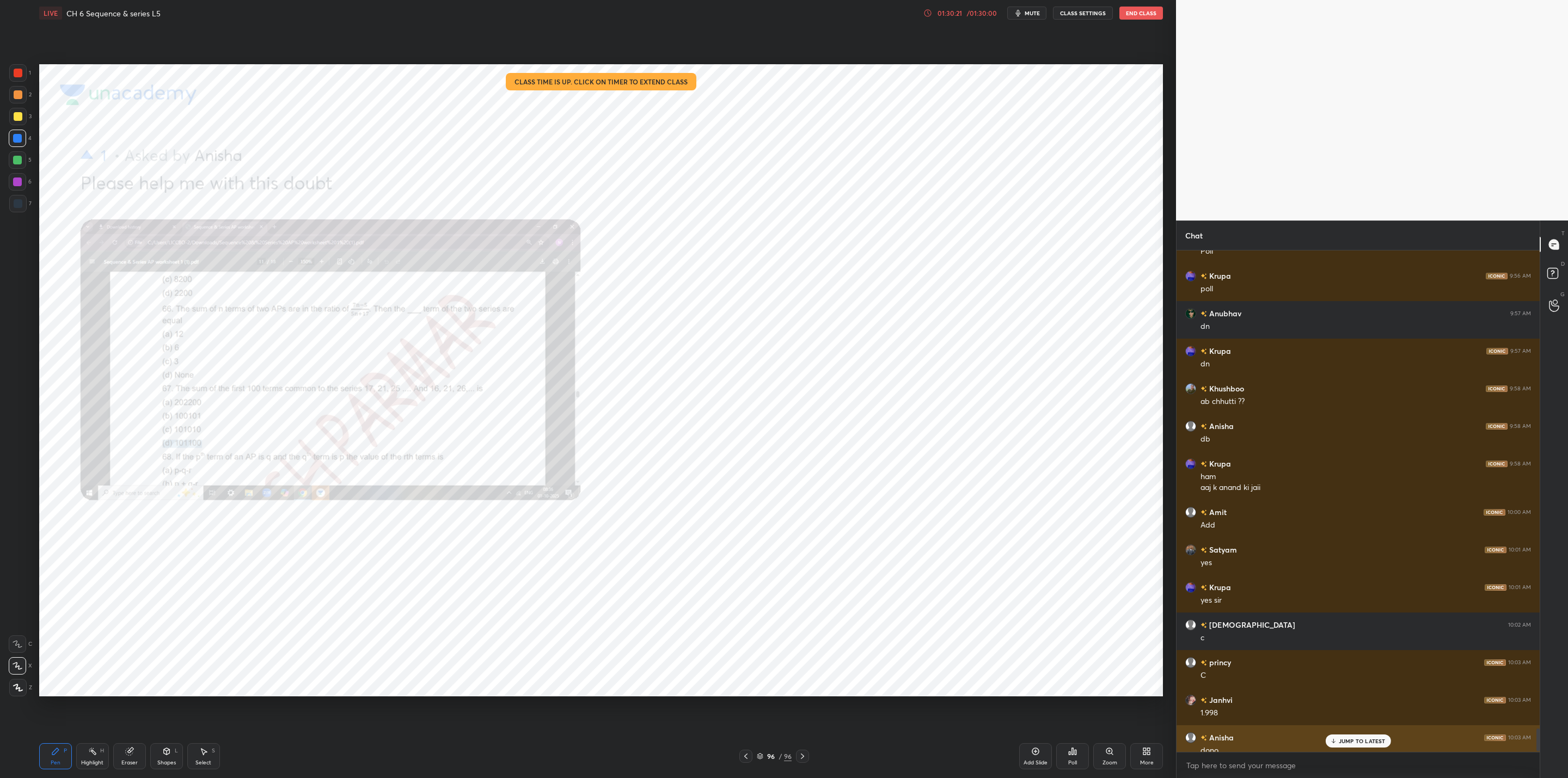
click at [1336, 738] on icon at bounding box center [1332, 741] width 7 height 6
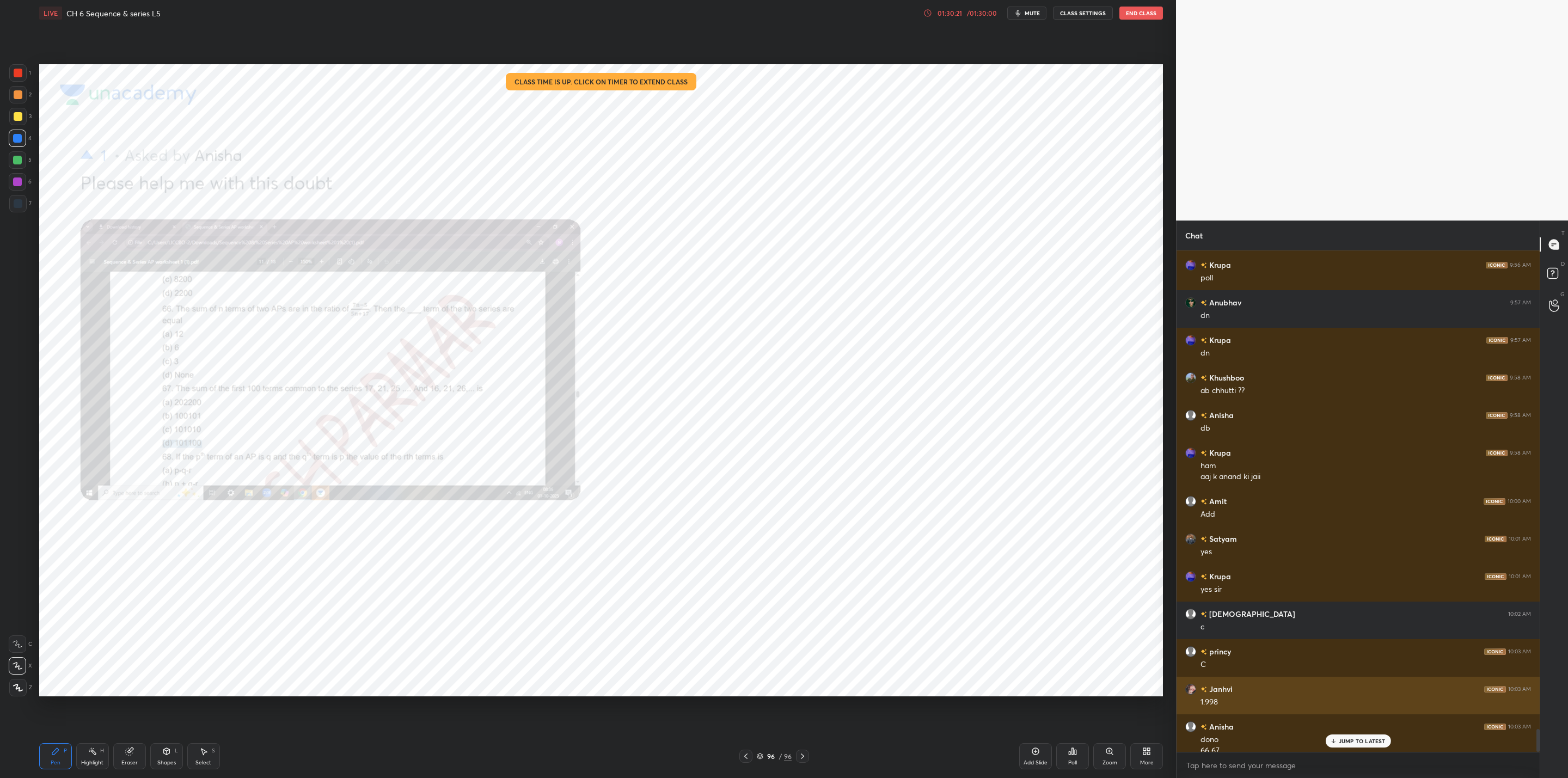
scroll to position [10588, 0]
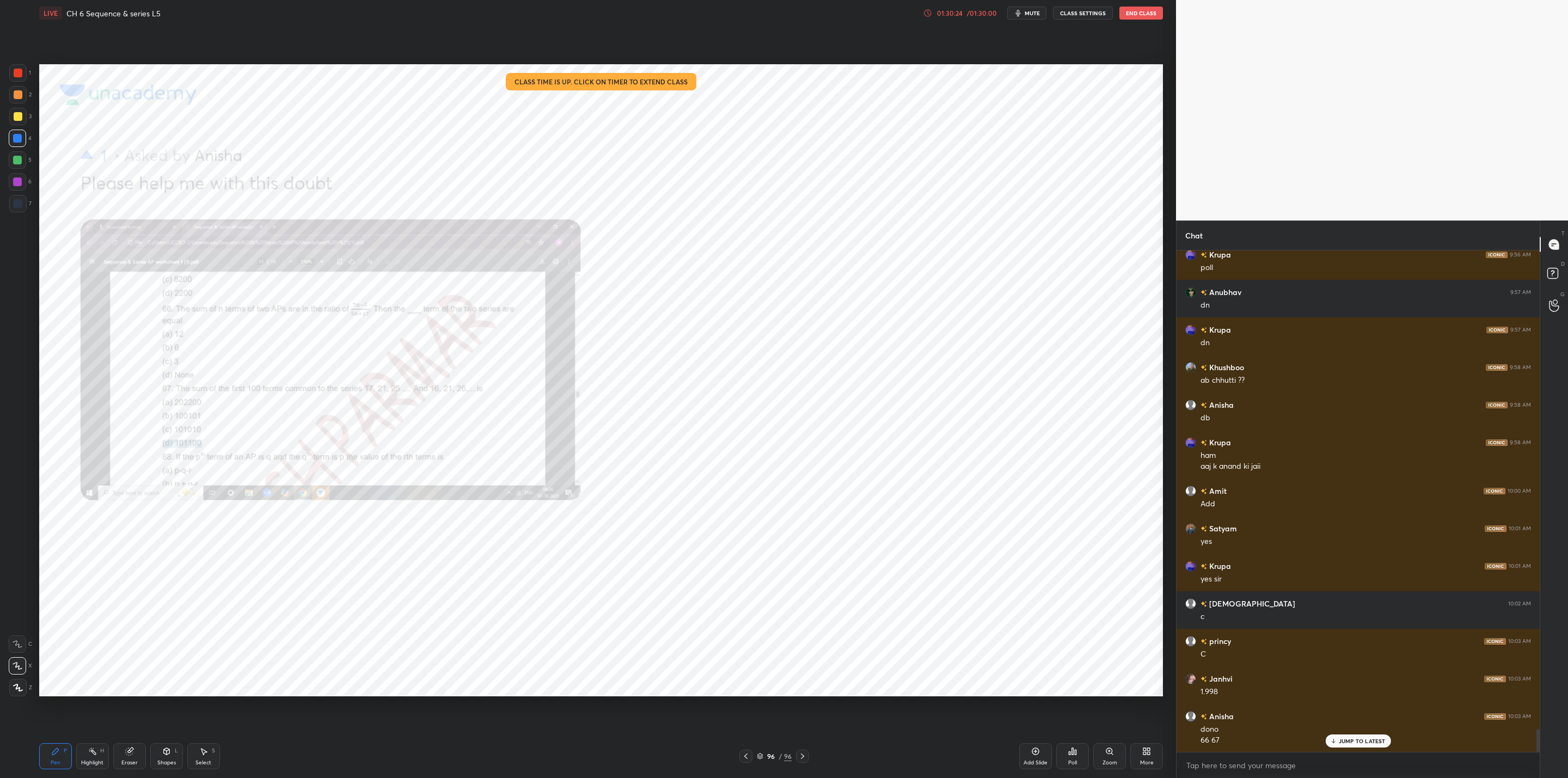
click at [1106, 760] on div "Zoom" at bounding box center [1110, 756] width 33 height 26
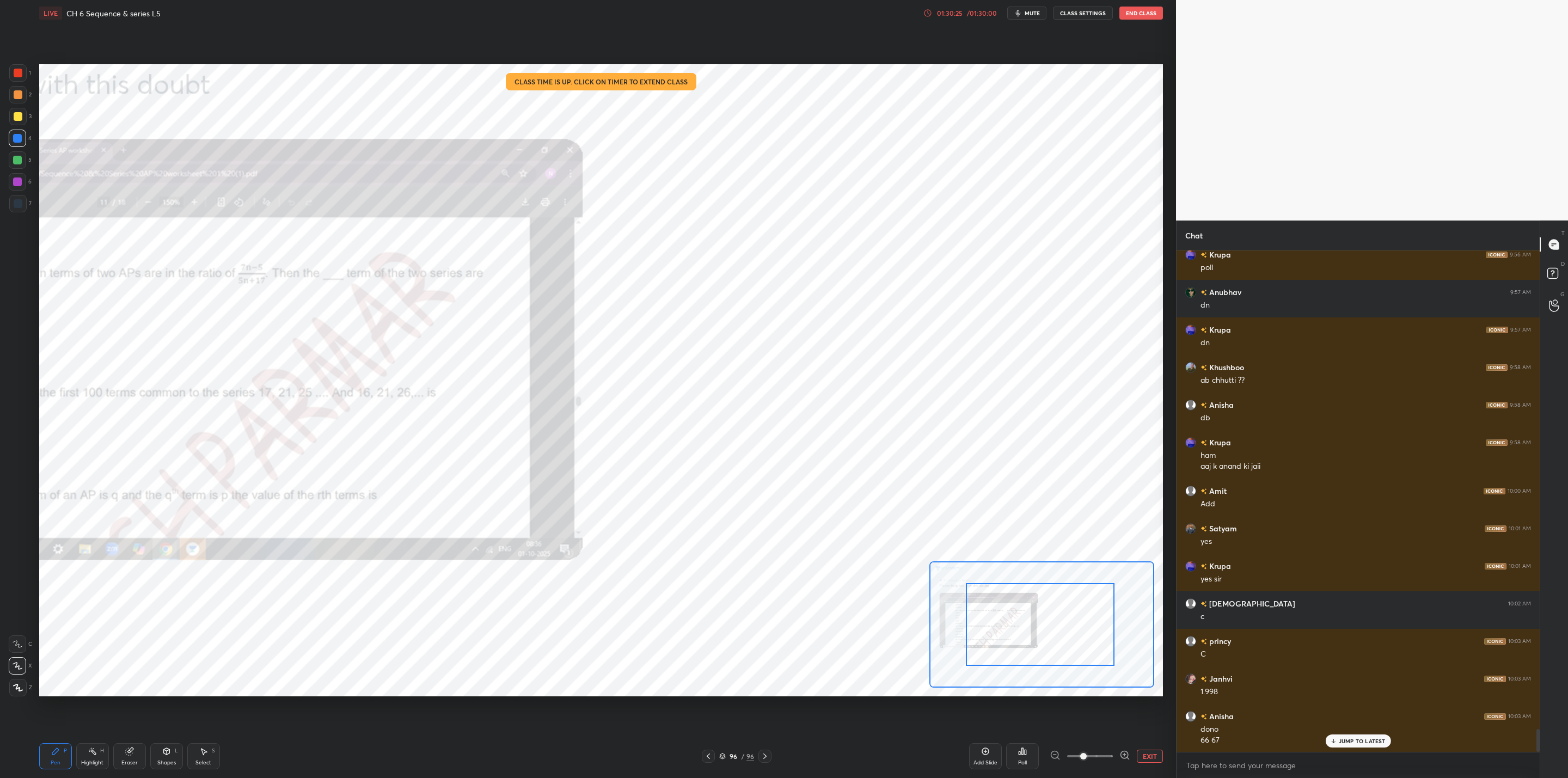
drag, startPoint x: 1078, startPoint y: 638, endPoint x: 1006, endPoint y: 649, distance: 72.8
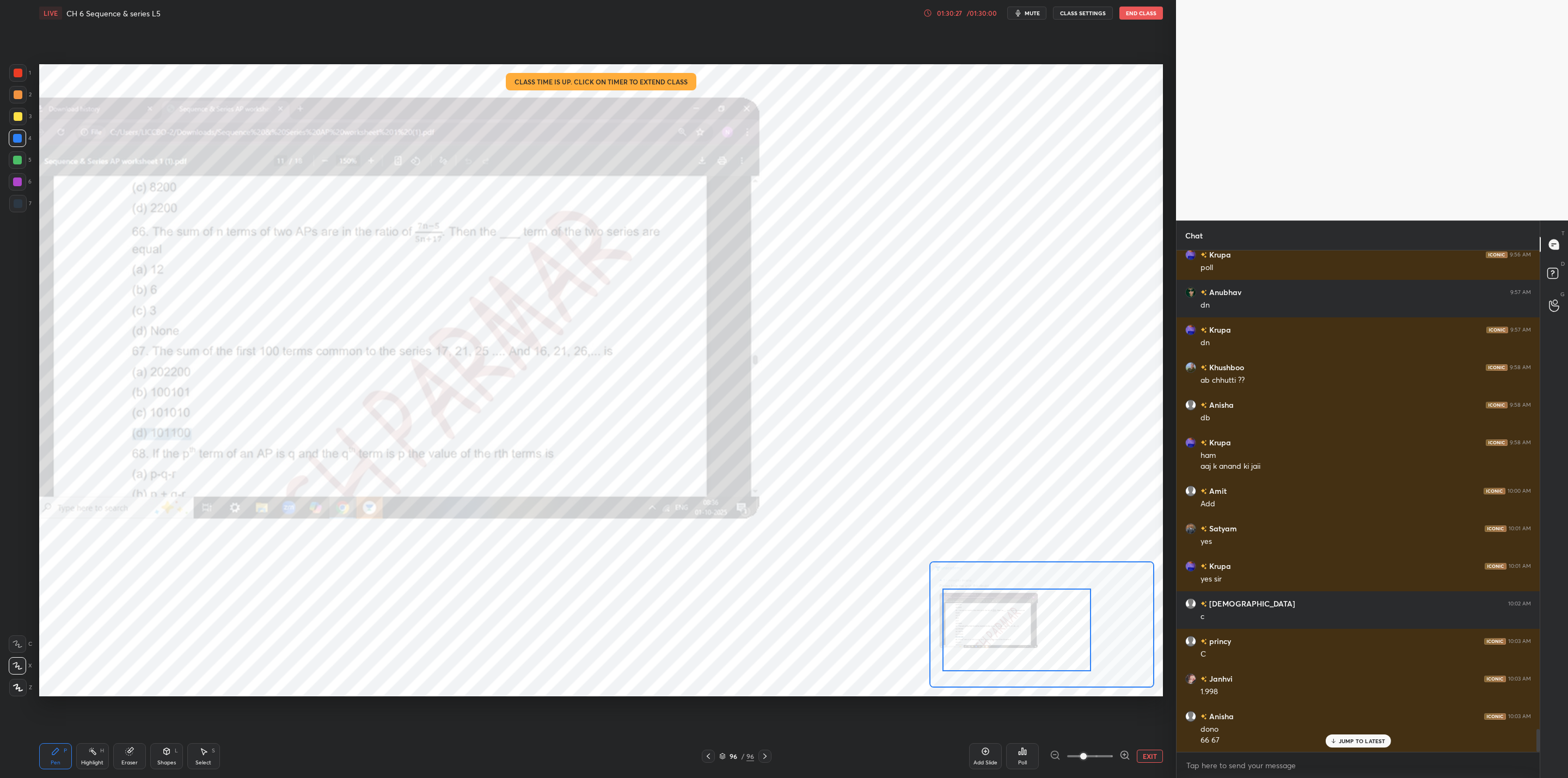
drag, startPoint x: 1026, startPoint y: 641, endPoint x: 1019, endPoint y: 642, distance: 7.1
click at [1036, 643] on div at bounding box center [1016, 629] width 149 height 83
drag, startPoint x: 14, startPoint y: 178, endPoint x: 33, endPoint y: 182, distance: 19.4
click at [17, 179] on div at bounding box center [18, 182] width 9 height 9
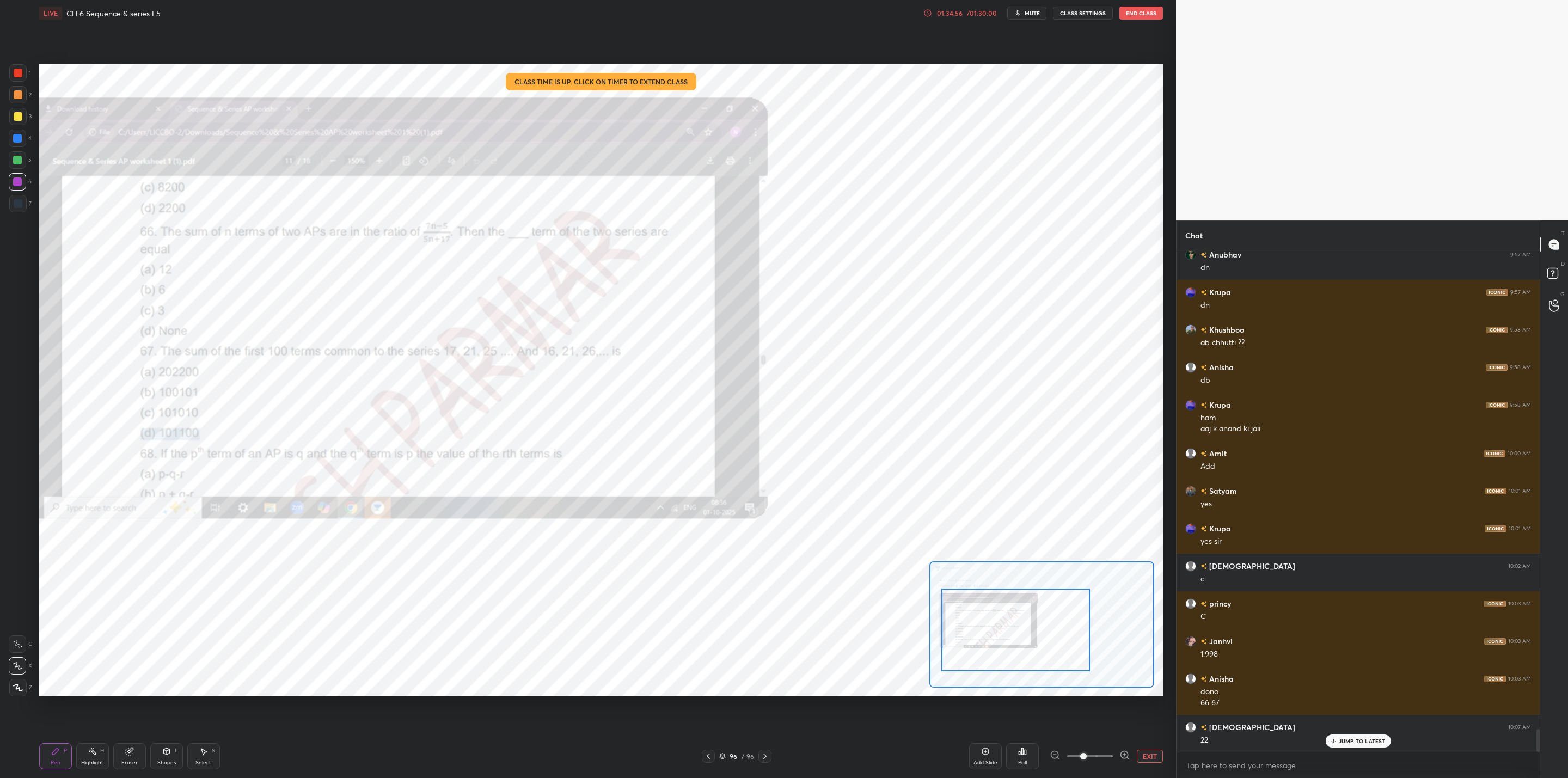
scroll to position [10663, 0]
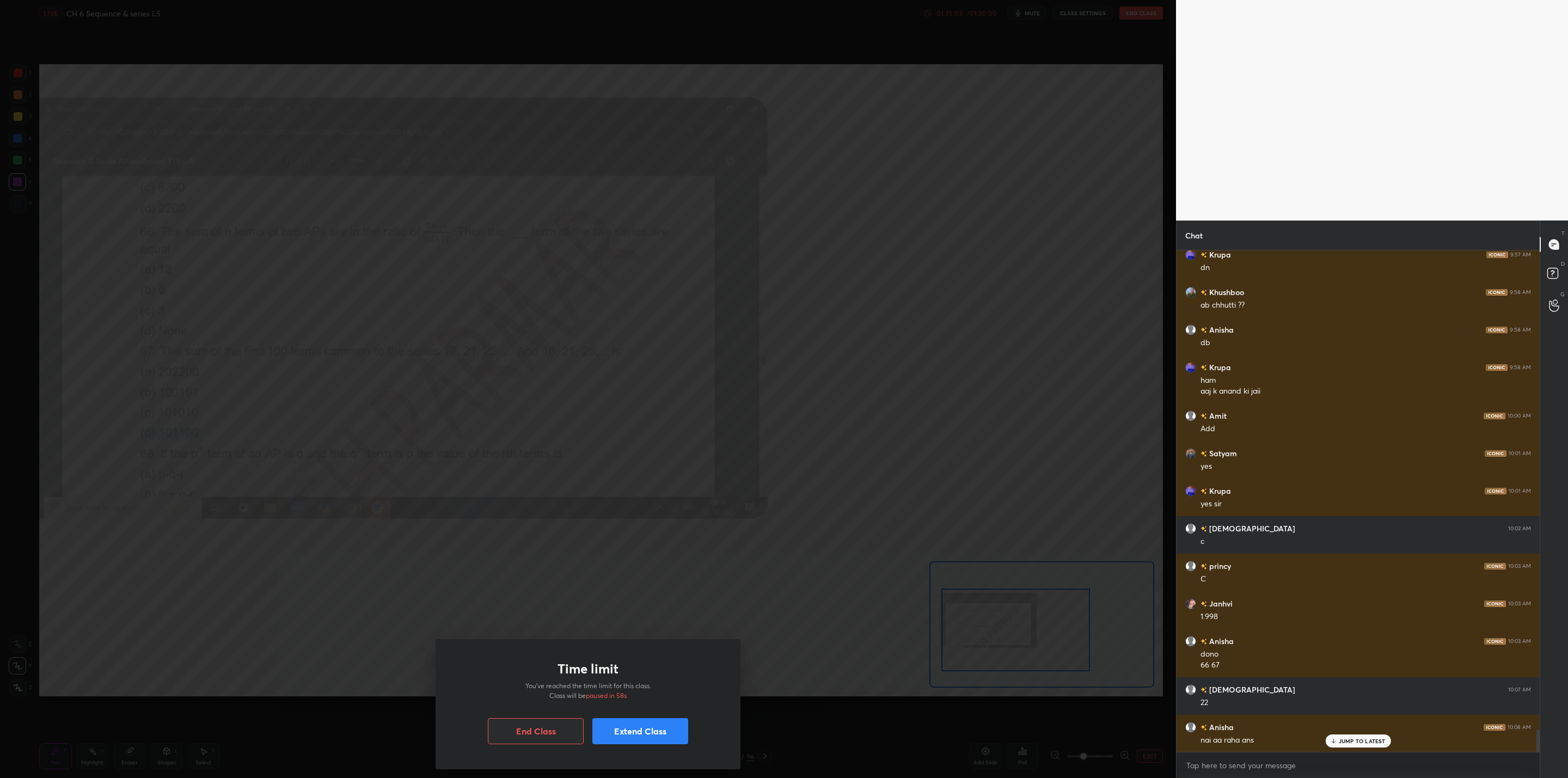
drag, startPoint x: 601, startPoint y: 586, endPoint x: 619, endPoint y: 632, distance: 49.4
click at [603, 587] on div "Time limit You’ve reached the time limit for this class. Class will be paused i…" at bounding box center [588, 389] width 1176 height 778
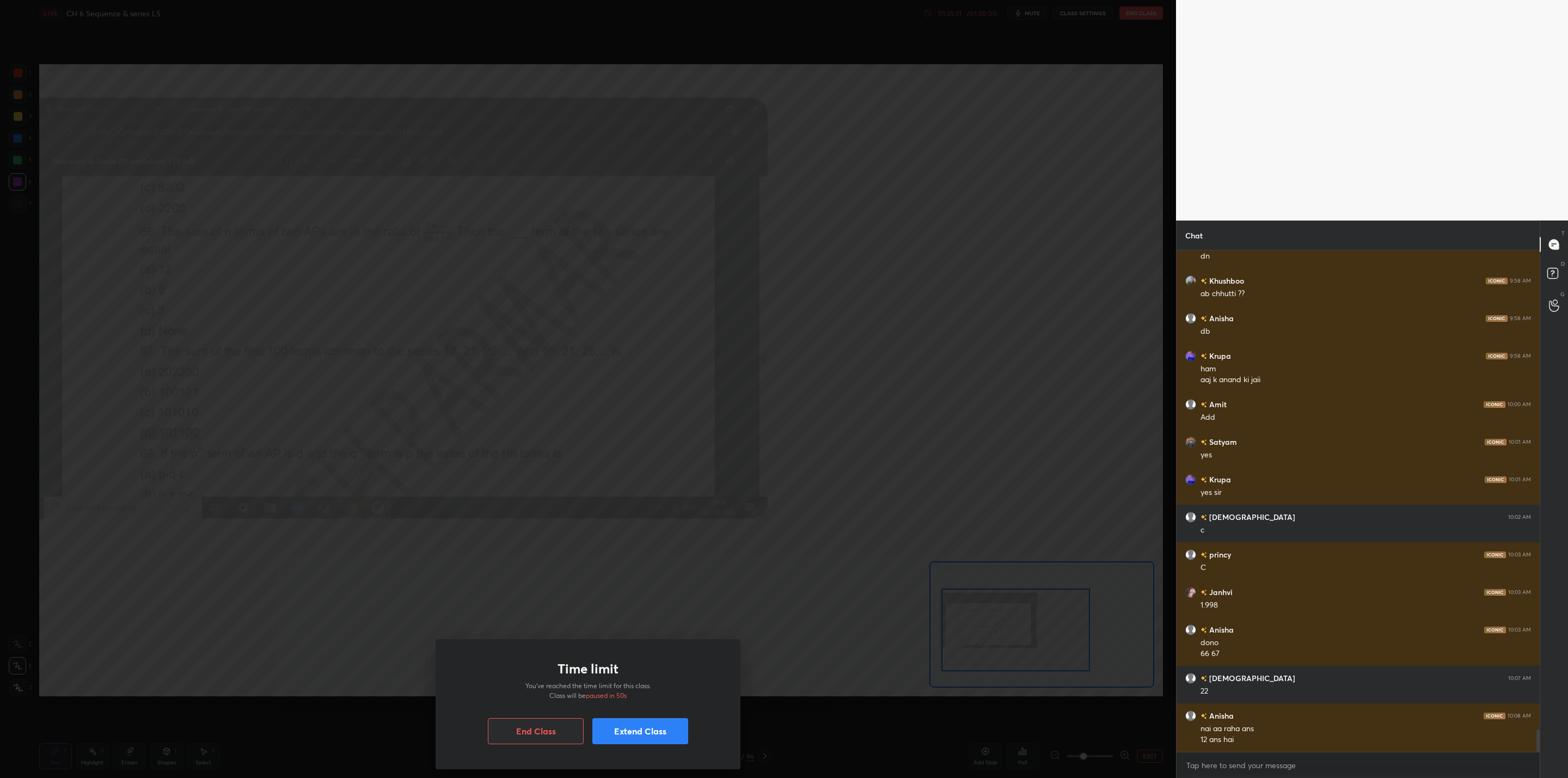
scroll to position [10686, 0]
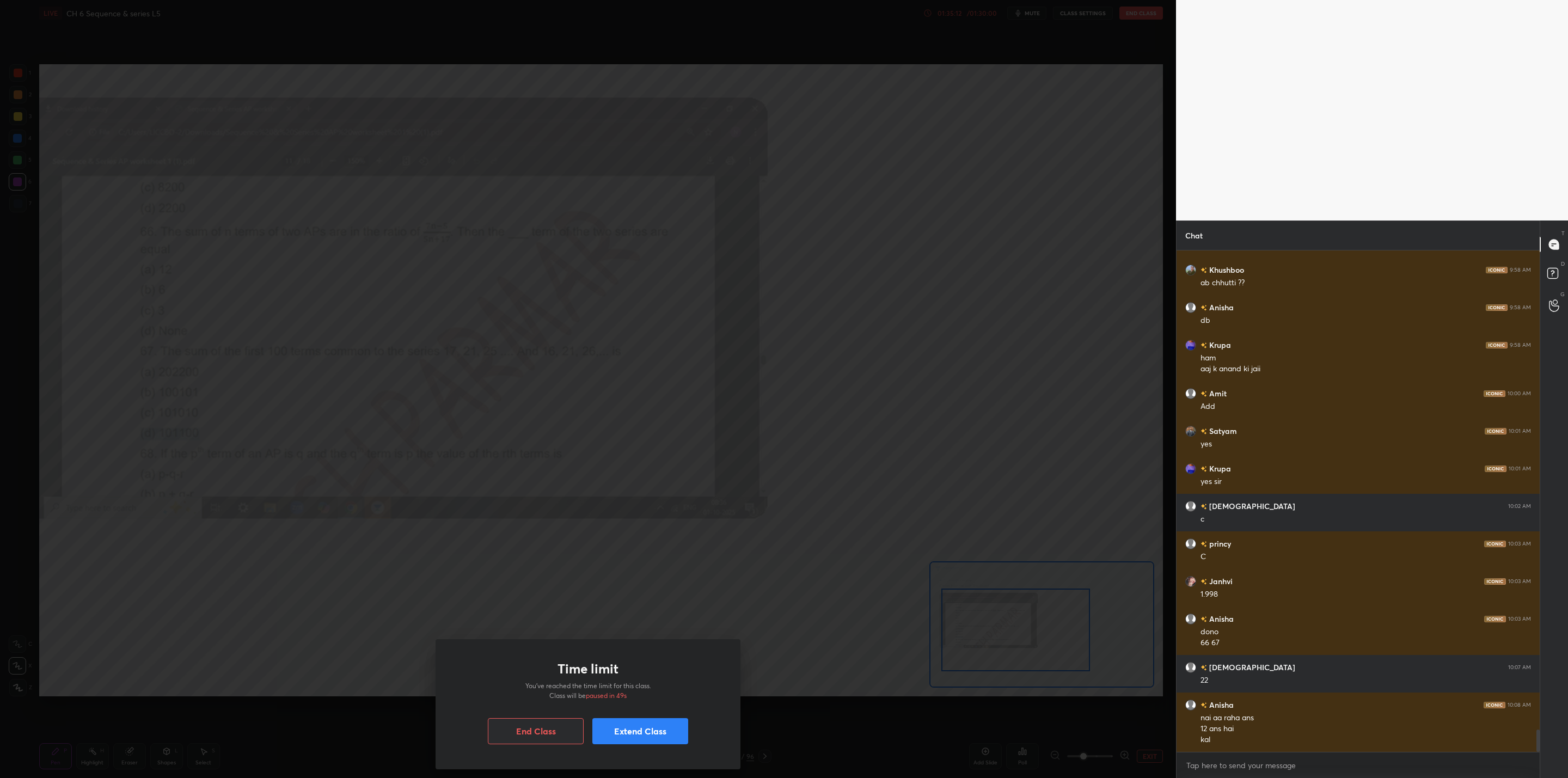
click at [715, 556] on div "Time limit You’ve reached the time limit for this class. Class will be paused i…" at bounding box center [588, 389] width 1176 height 778
drag, startPoint x: 722, startPoint y: 559, endPoint x: 654, endPoint y: 544, distance: 69.6
click at [632, 556] on div "Time limit You’ve reached the time limit for this class. Class will be paused i…" at bounding box center [588, 389] width 1176 height 778
drag, startPoint x: 628, startPoint y: 559, endPoint x: 645, endPoint y: 609, distance: 52.8
click at [660, 561] on div "Time limit You’ve reached the time limit for this class. Class will be paused i…" at bounding box center [588, 389] width 1176 height 778
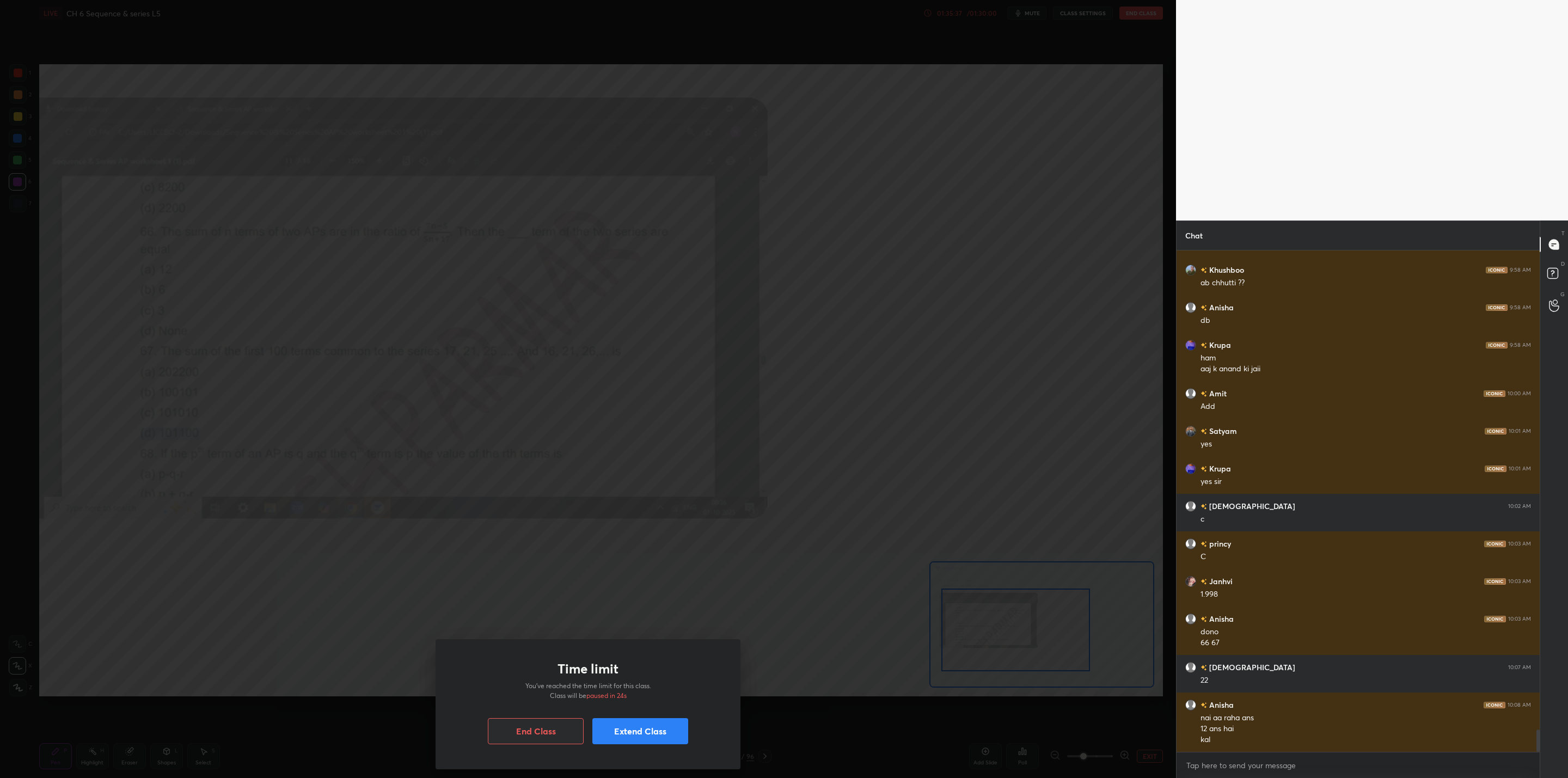
drag, startPoint x: 634, startPoint y: 733, endPoint x: 640, endPoint y: 739, distance: 8.5
click at [634, 737] on button "Extend Class" at bounding box center [640, 731] width 96 height 26
click at [536, 701] on div "10 mins" at bounding box center [519, 697] width 60 height 18
click at [620, 743] on button "Continue" at bounding box center [640, 740] width 96 height 26
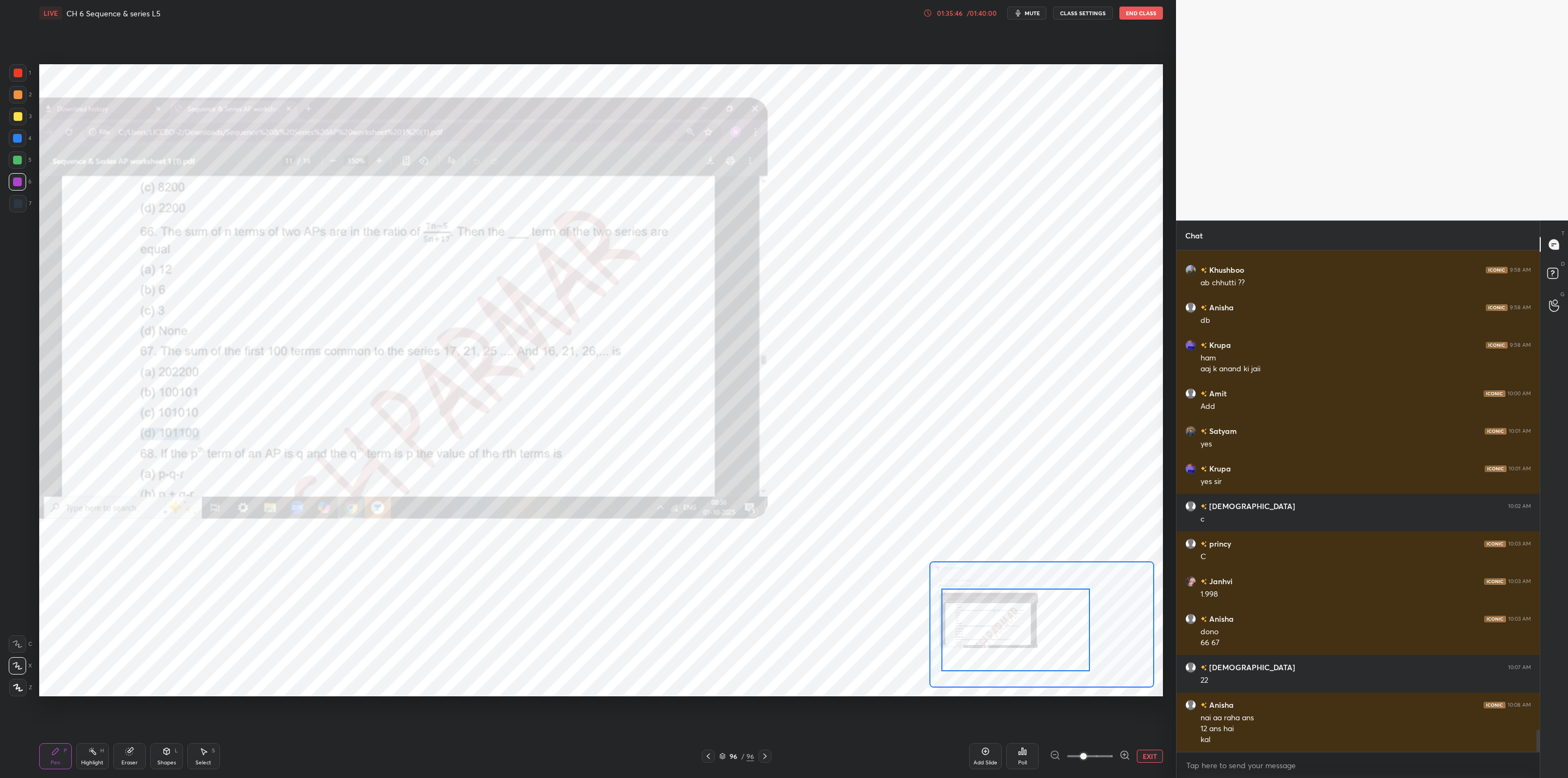
scroll to position [10723, 0]
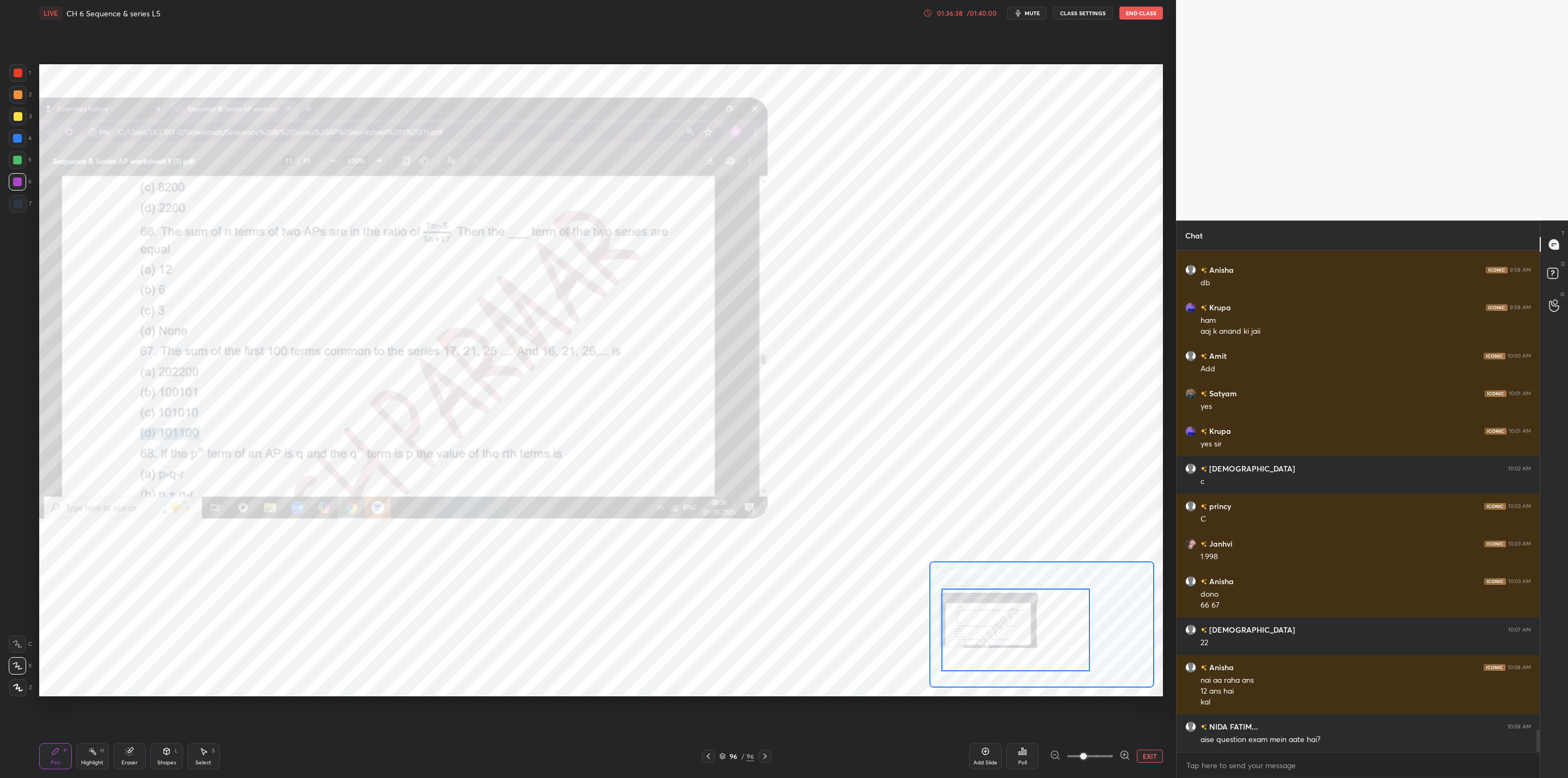
click at [1139, 14] on button "End Class" at bounding box center [1140, 13] width 43 height 13
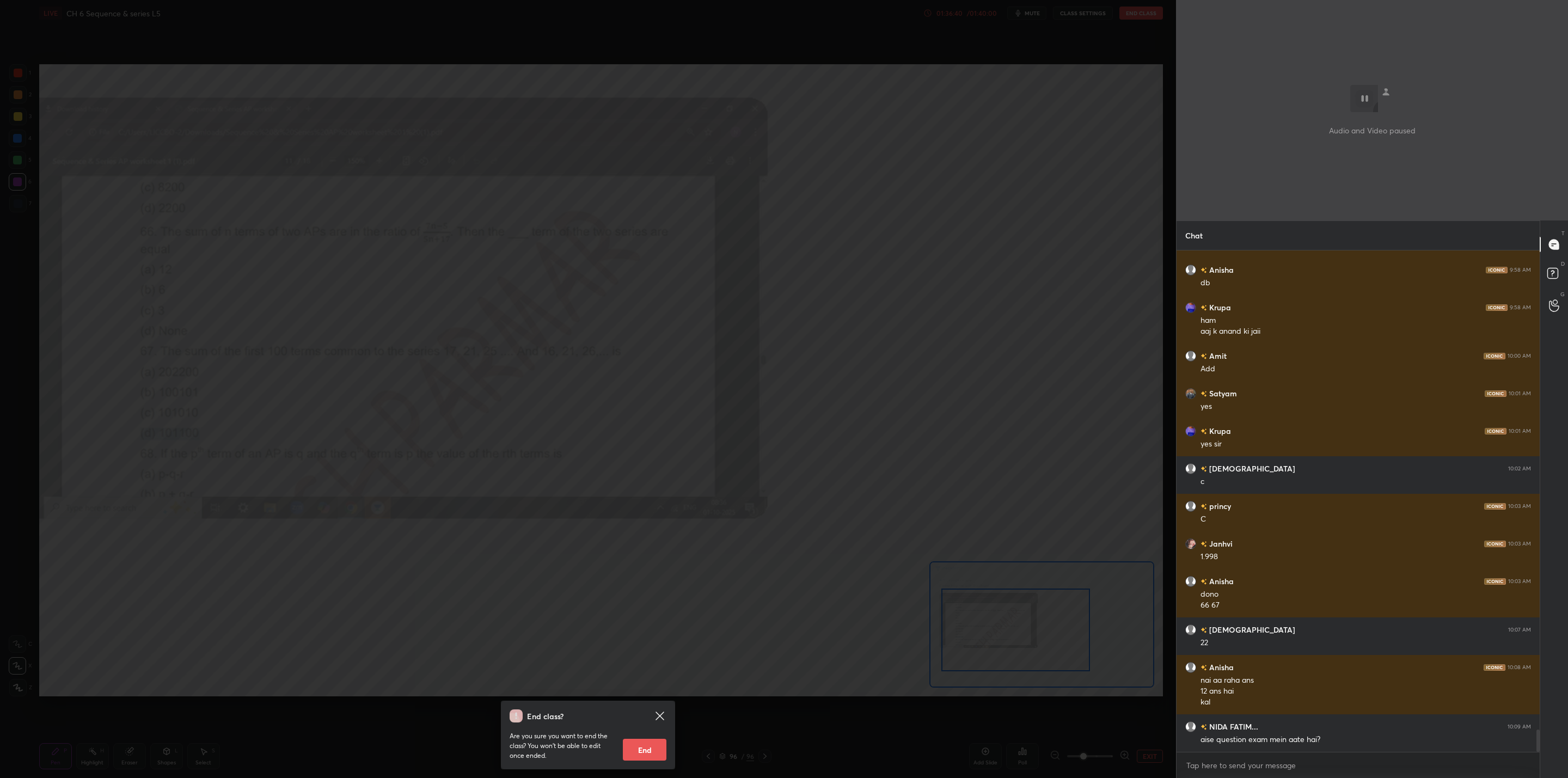
drag, startPoint x: 634, startPoint y: 750, endPoint x: 639, endPoint y: 758, distance: 9.4
click at [634, 749] on button "End" at bounding box center [644, 750] width 43 height 22
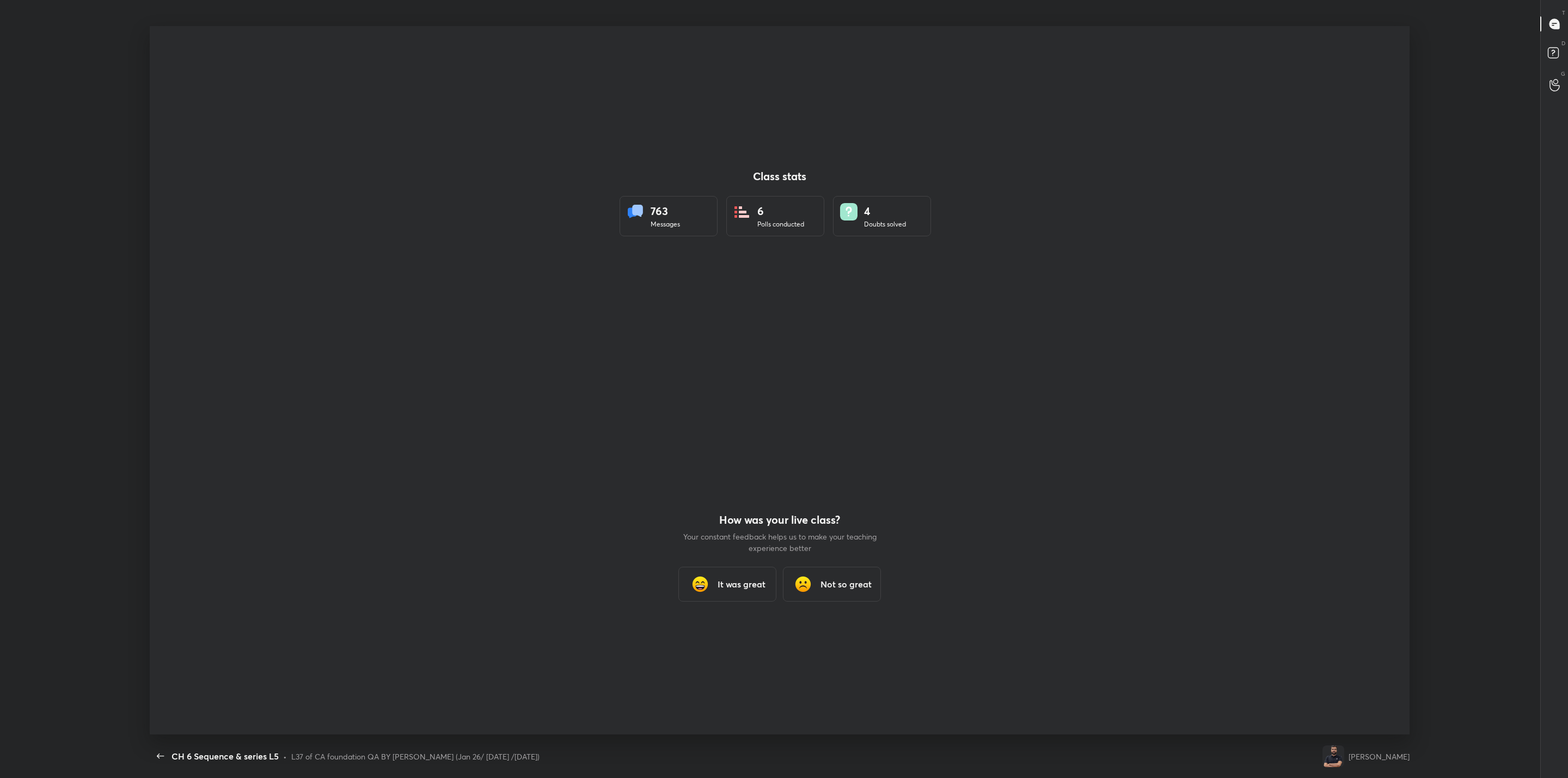
scroll to position [53747, 52884]
drag, startPoint x: 689, startPoint y: 577, endPoint x: 740, endPoint y: 615, distance: 63.6
click at [690, 577] on img at bounding box center [700, 584] width 22 height 22
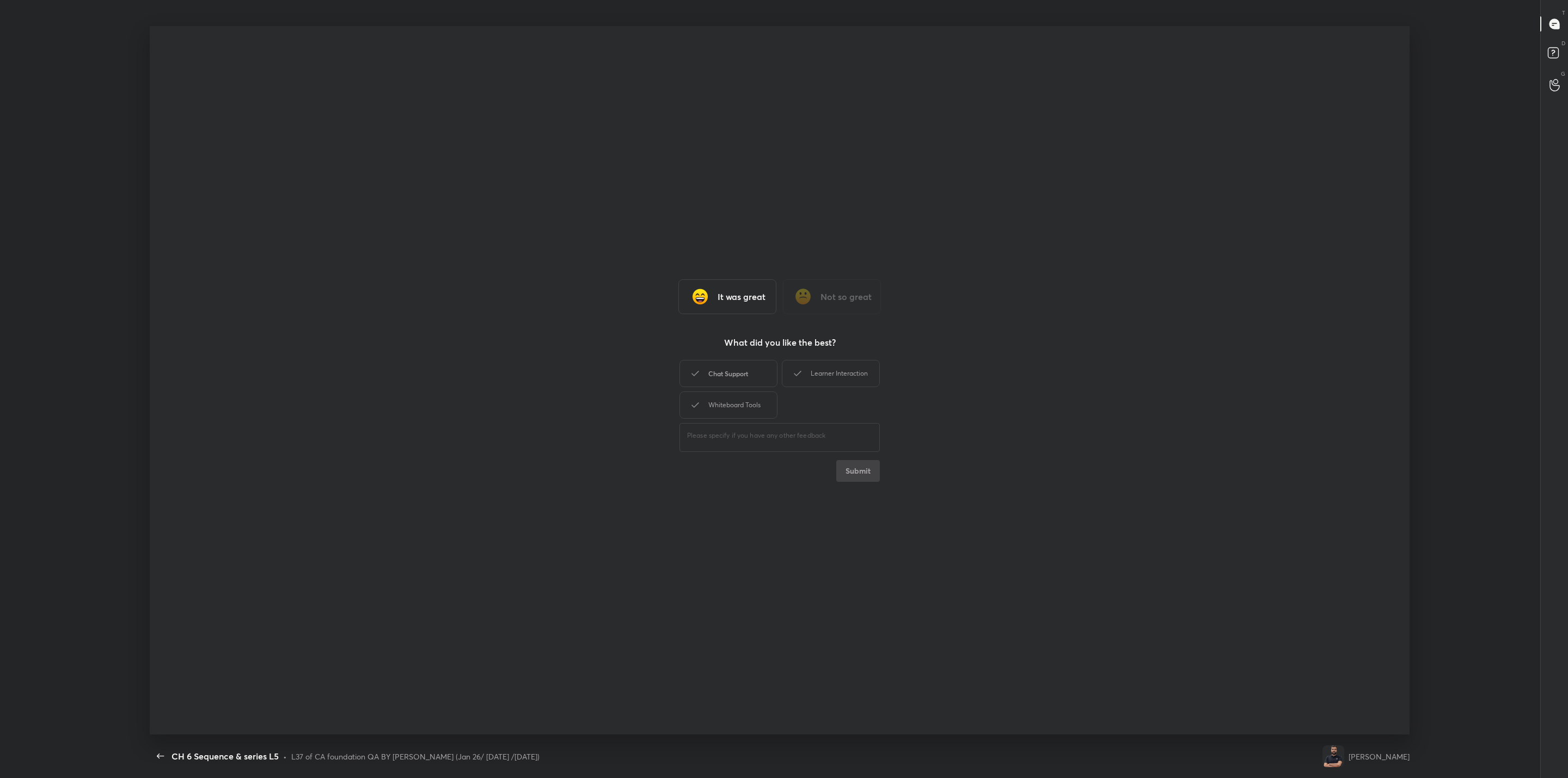
click at [754, 376] on div "Chat Support" at bounding box center [729, 373] width 98 height 27
click at [807, 364] on div "Learner Interaction" at bounding box center [831, 373] width 98 height 27
drag, startPoint x: 717, startPoint y: 402, endPoint x: 838, endPoint y: 481, distance: 144.5
click at [717, 402] on div "Whiteboard Tools" at bounding box center [729, 405] width 98 height 27
click at [857, 469] on button "Submit" at bounding box center [858, 471] width 43 height 22
